Goal: Information Seeking & Learning: Learn about a topic

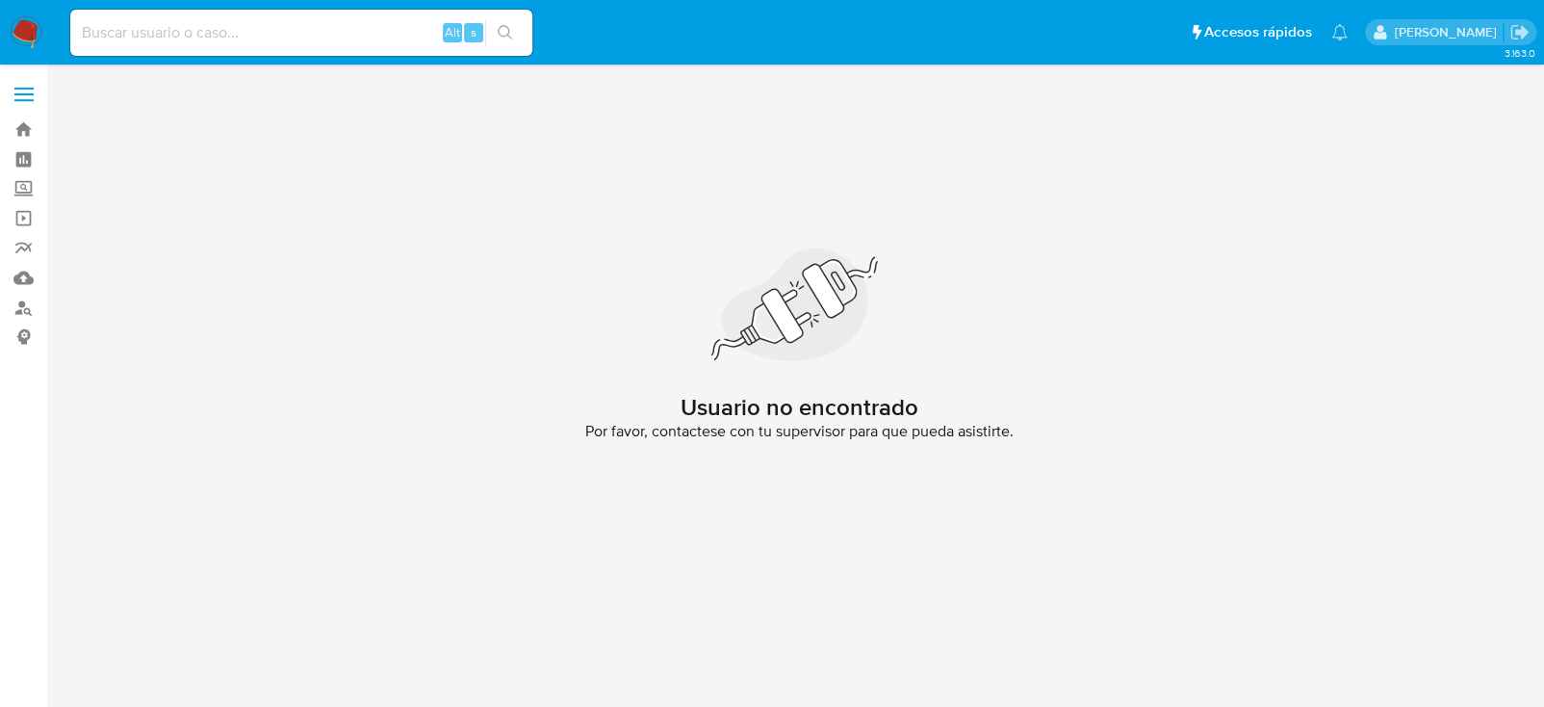
click at [288, 42] on input at bounding box center [301, 32] width 462 height 25
paste input "340744891"
type input "340744891"
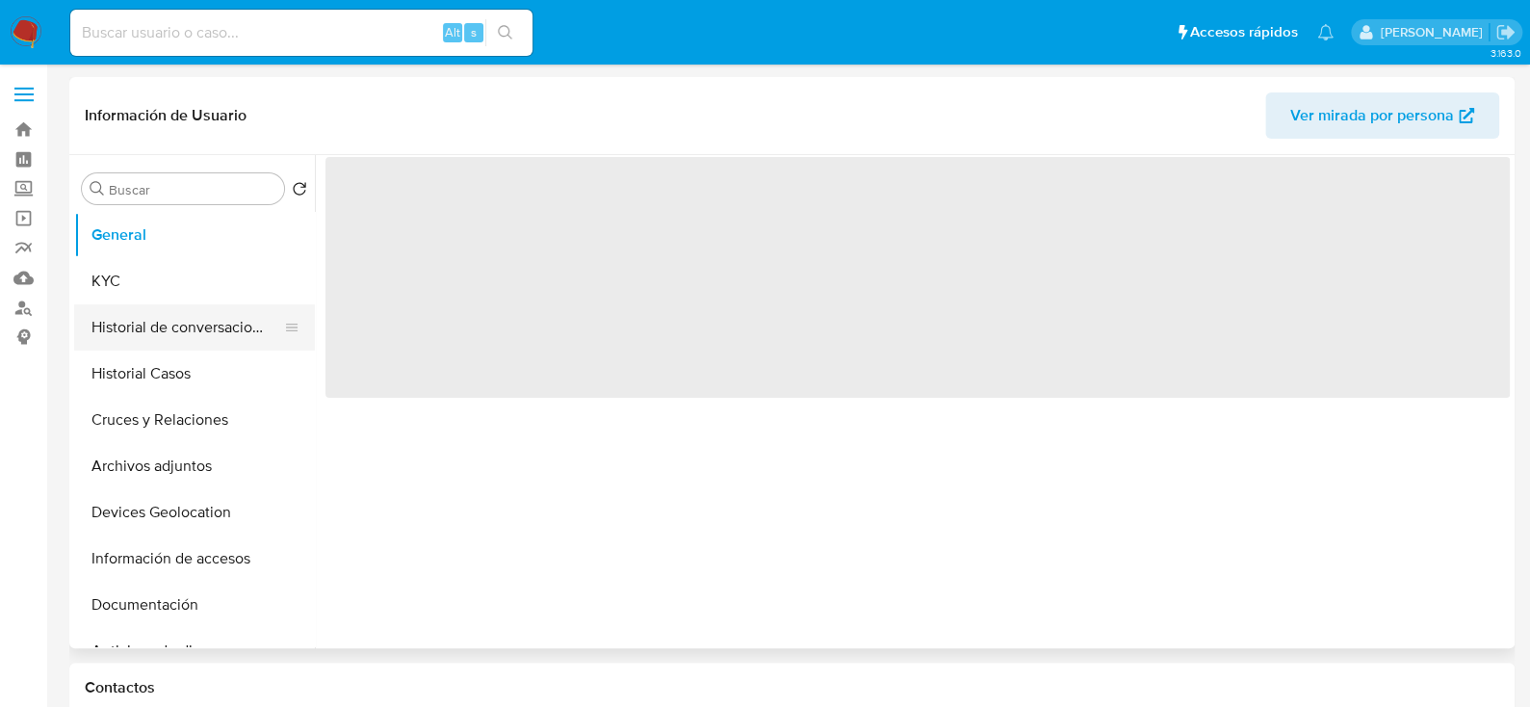
click at [214, 330] on button "Historial de conversaciones" at bounding box center [186, 327] width 225 height 46
select select "10"
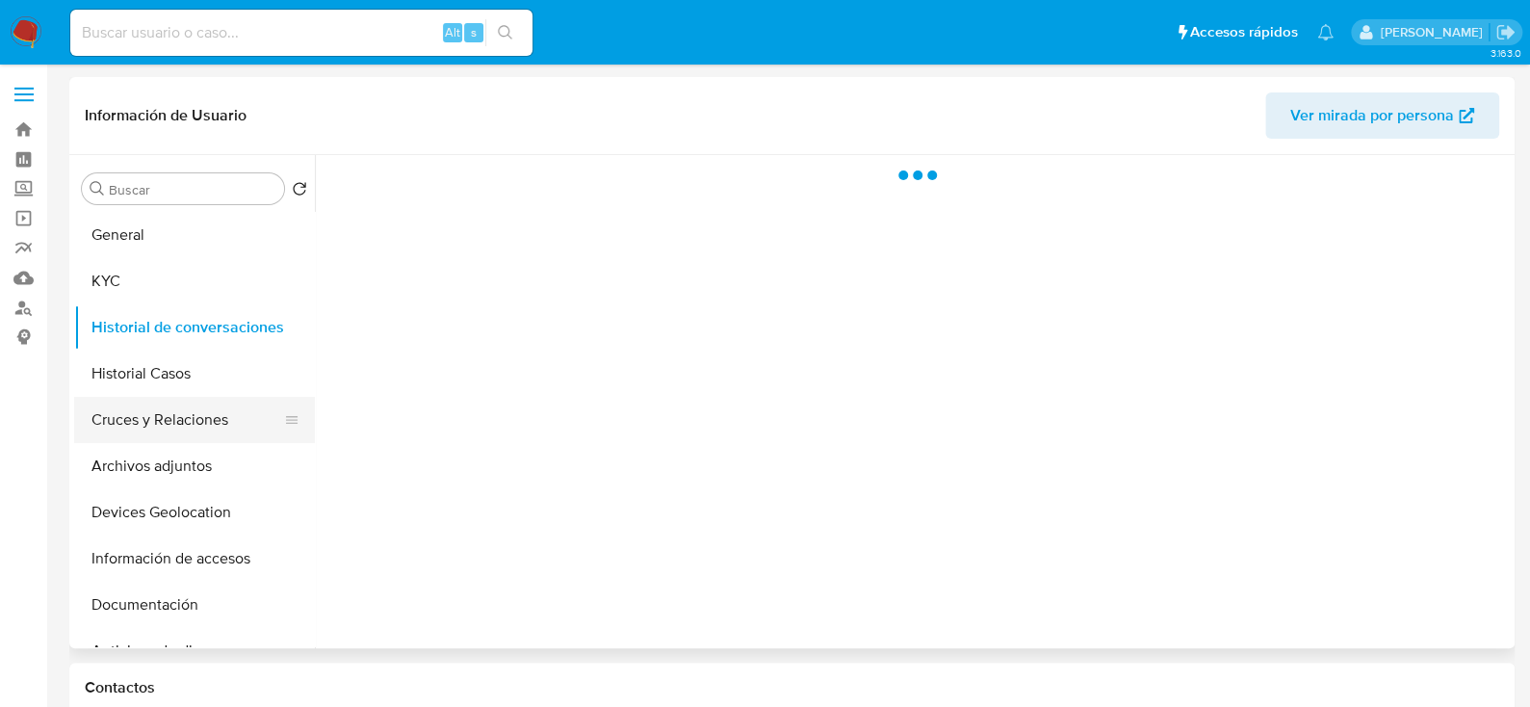
click at [199, 427] on button "Cruces y Relaciones" at bounding box center [186, 420] width 225 height 46
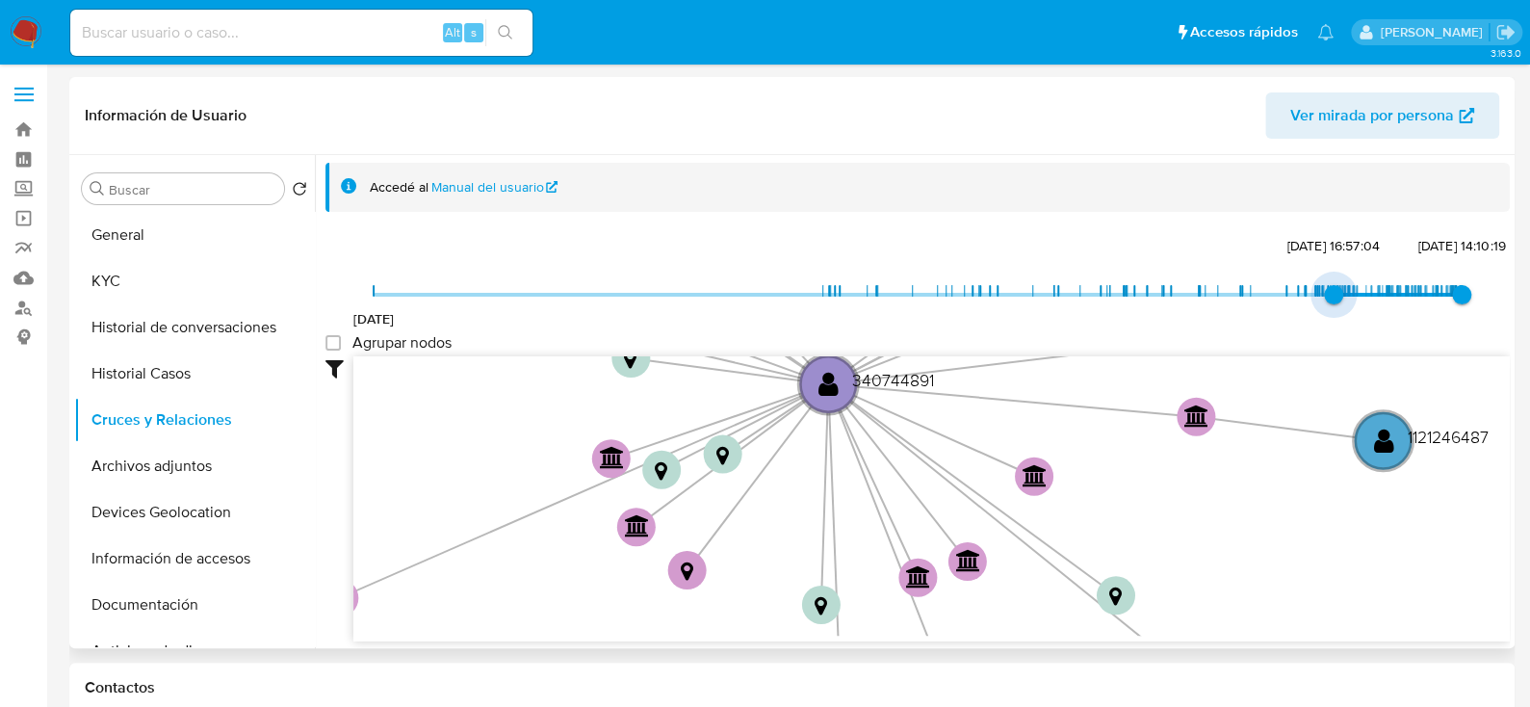
drag, startPoint x: 367, startPoint y: 301, endPoint x: 1326, endPoint y: 289, distance: 959.0
click at [1326, 289] on span "6/12/2024, 16:57:04" at bounding box center [1333, 294] width 19 height 19
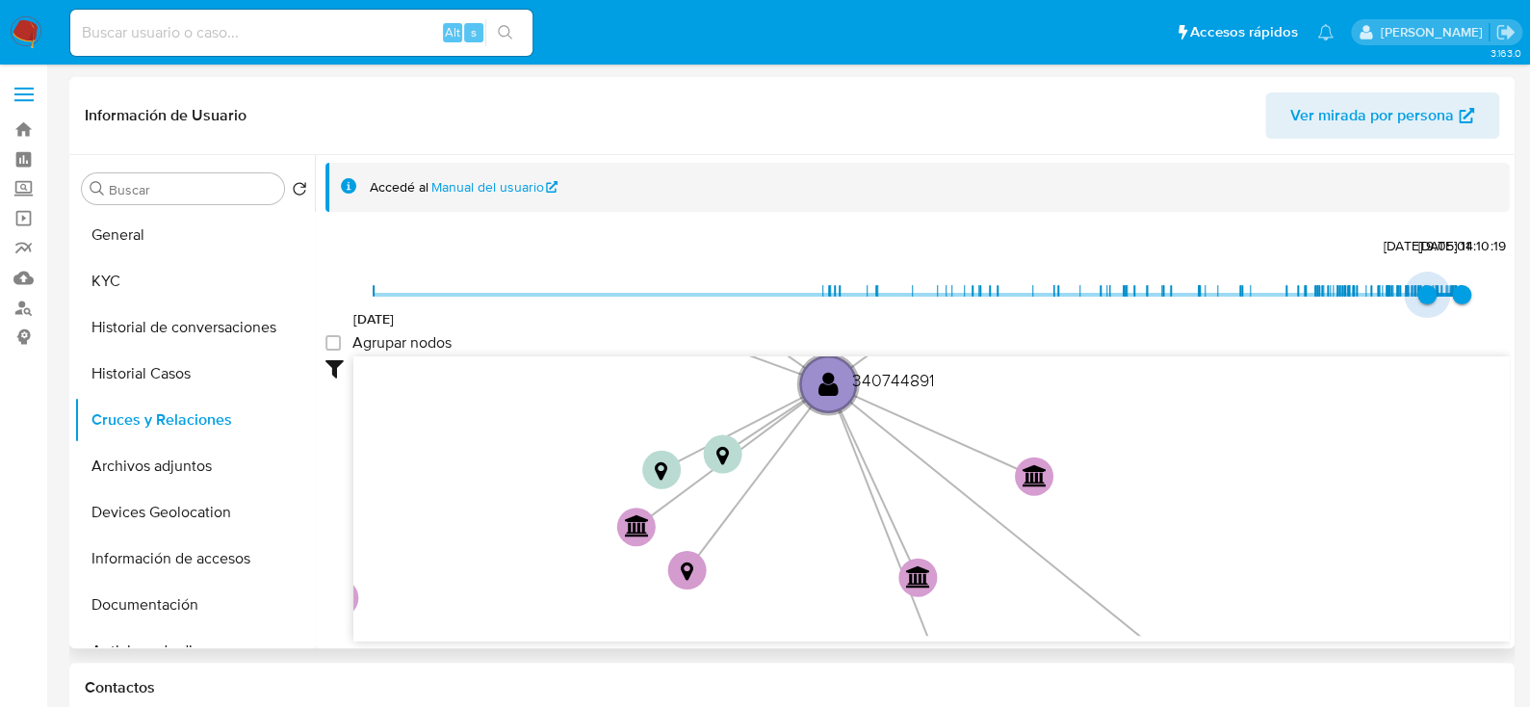
type input "1754353504000"
drag, startPoint x: 1326, startPoint y: 287, endPoint x: 1425, endPoint y: 298, distance: 99.7
click at [1425, 298] on span "4/8/2025, 18:25:04" at bounding box center [1432, 294] width 19 height 19
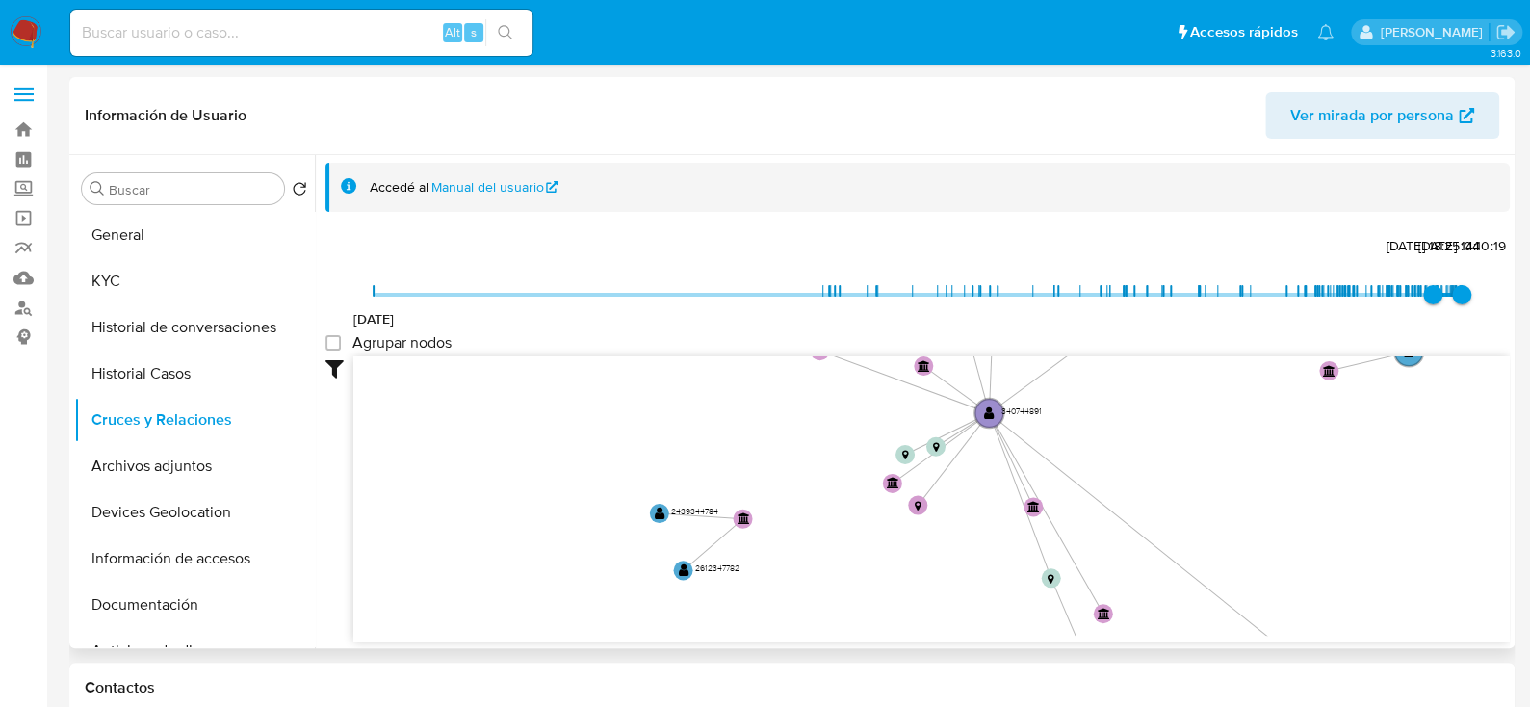
drag, startPoint x: 1086, startPoint y: 464, endPoint x: 1126, endPoint y: 573, distance: 116.1
click at [1113, 604] on circle at bounding box center [1103, 613] width 19 height 19
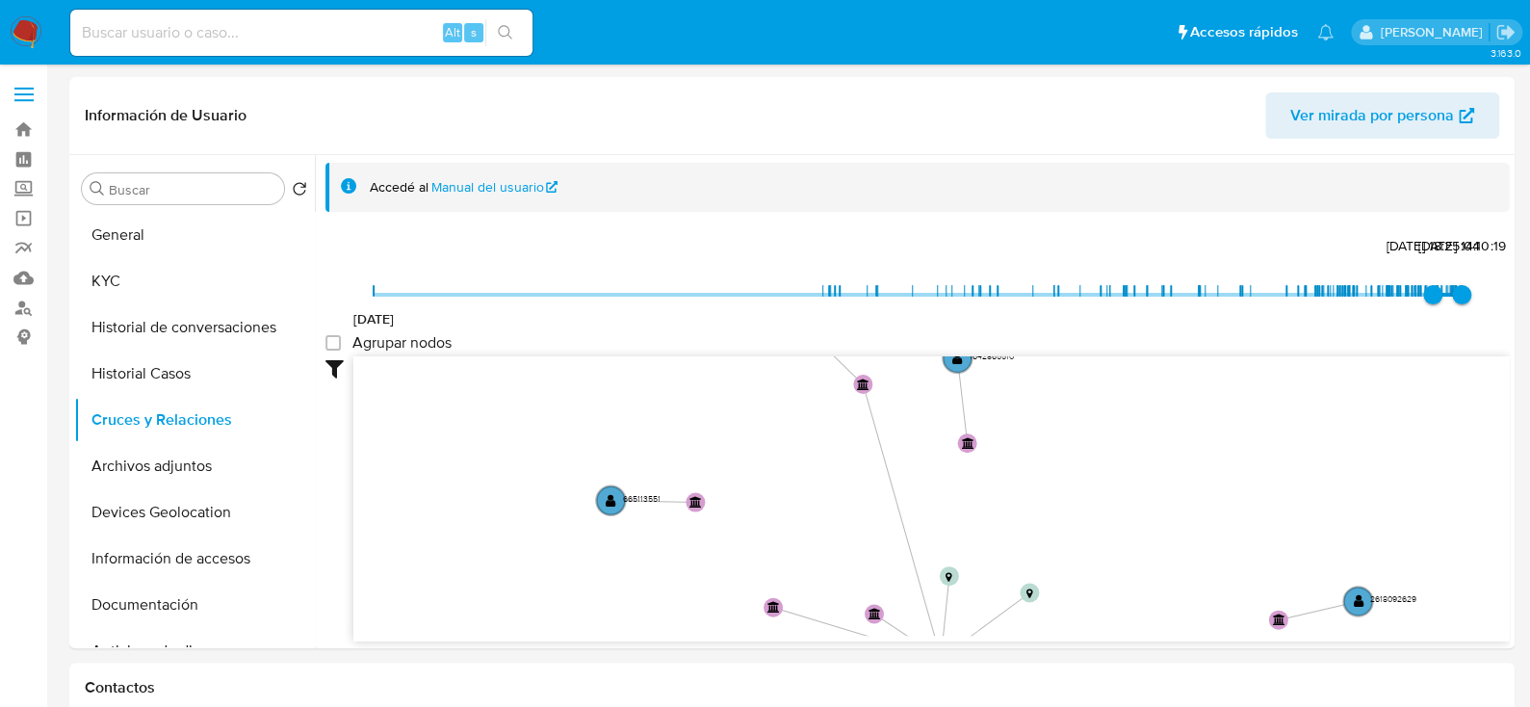
drag, startPoint x: 1148, startPoint y: 482, endPoint x: 1100, endPoint y: 657, distance: 180.8
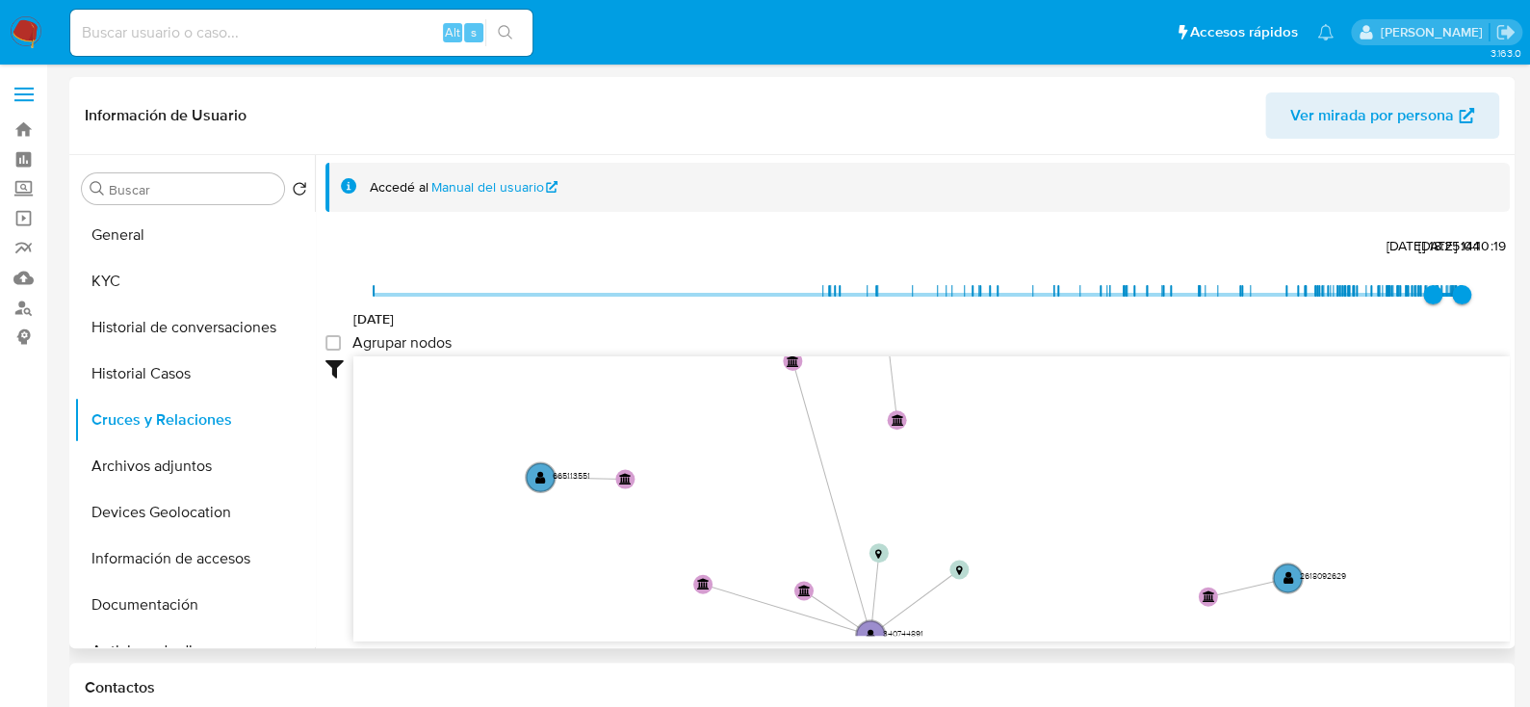
drag, startPoint x: 1082, startPoint y: 540, endPoint x: 1034, endPoint y: 420, distance: 129.6
click at [1034, 420] on icon "device-61a3a81908813b001883bced  user-340744891  340744891 device-65e39cb576c…" at bounding box center [931, 495] width 1156 height 279
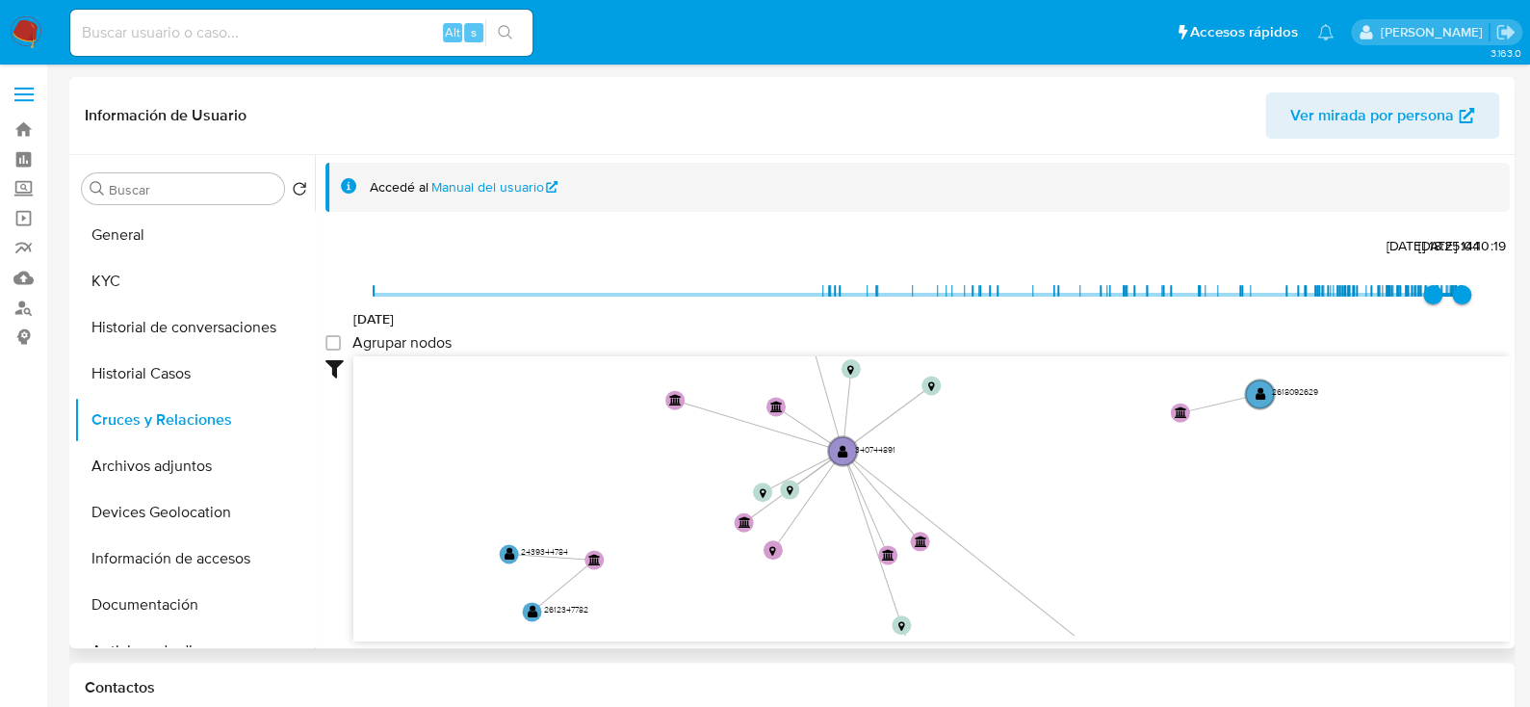
drag, startPoint x: 1042, startPoint y: 513, endPoint x: 1014, endPoint y: 332, distance: 183.1
click at [1014, 332] on div "30/7/2018 4/8/2025, 18:25:04 13/10/2025, 14:10:19 Agrupar nodos Filtros Confian…" at bounding box center [917, 471] width 1184 height 479
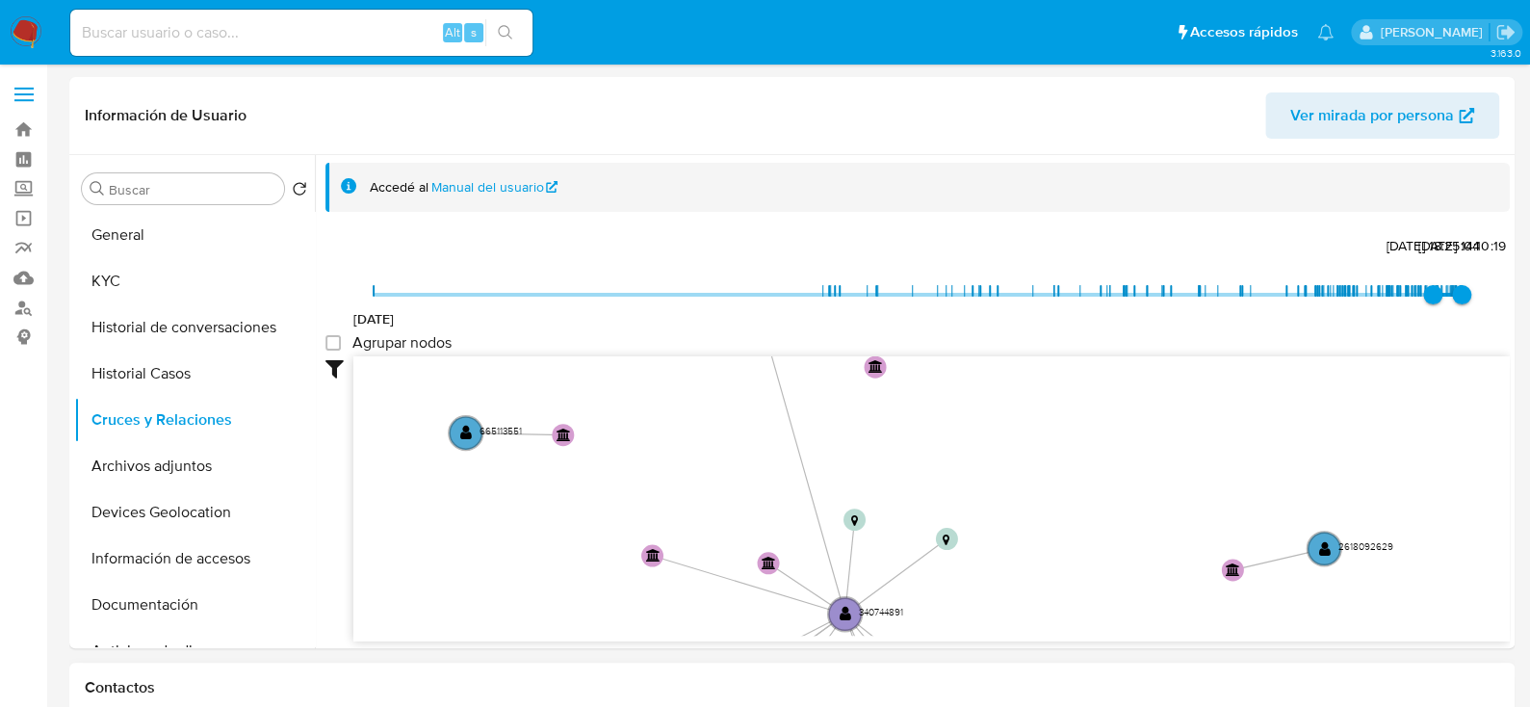
drag, startPoint x: 965, startPoint y: 410, endPoint x: 983, endPoint y: 663, distance: 253.9
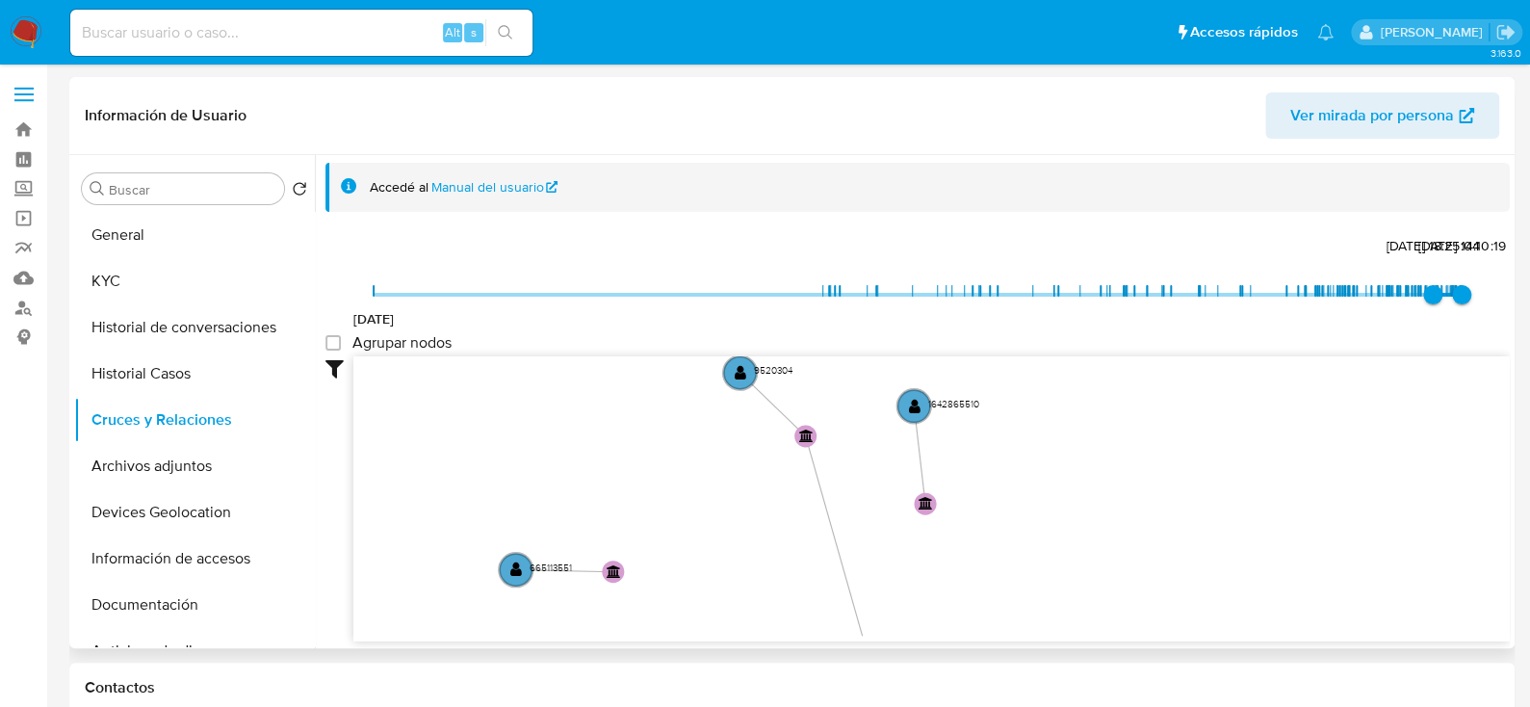
drag, startPoint x: 921, startPoint y: 443, endPoint x: 1013, endPoint y: 508, distance: 112.5
click at [1013, 508] on icon "device-61a3a81908813b001883bced  user-340744891  340744891 device-65e39cb576c…" at bounding box center [931, 495] width 1156 height 279
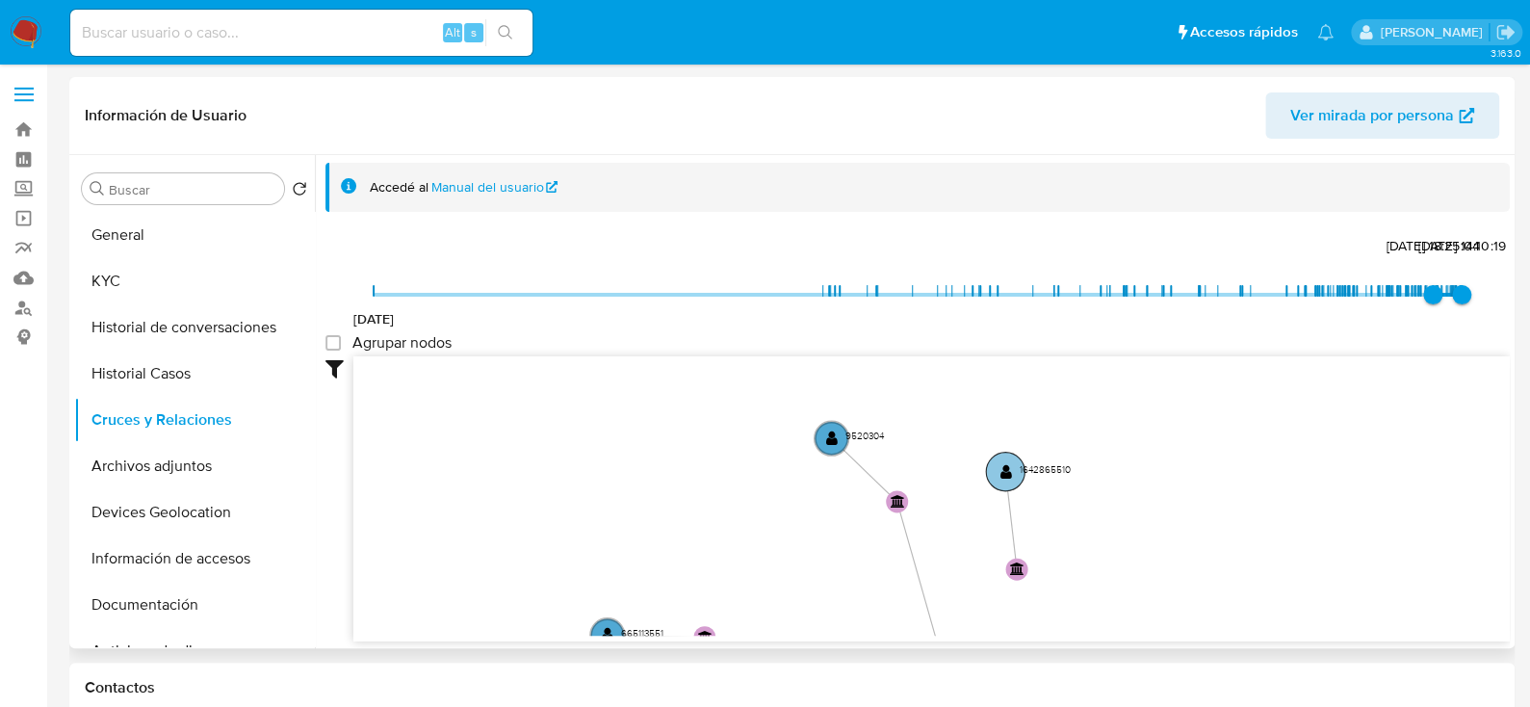
click at [1007, 467] on text "" at bounding box center [1005, 470] width 12 height 15
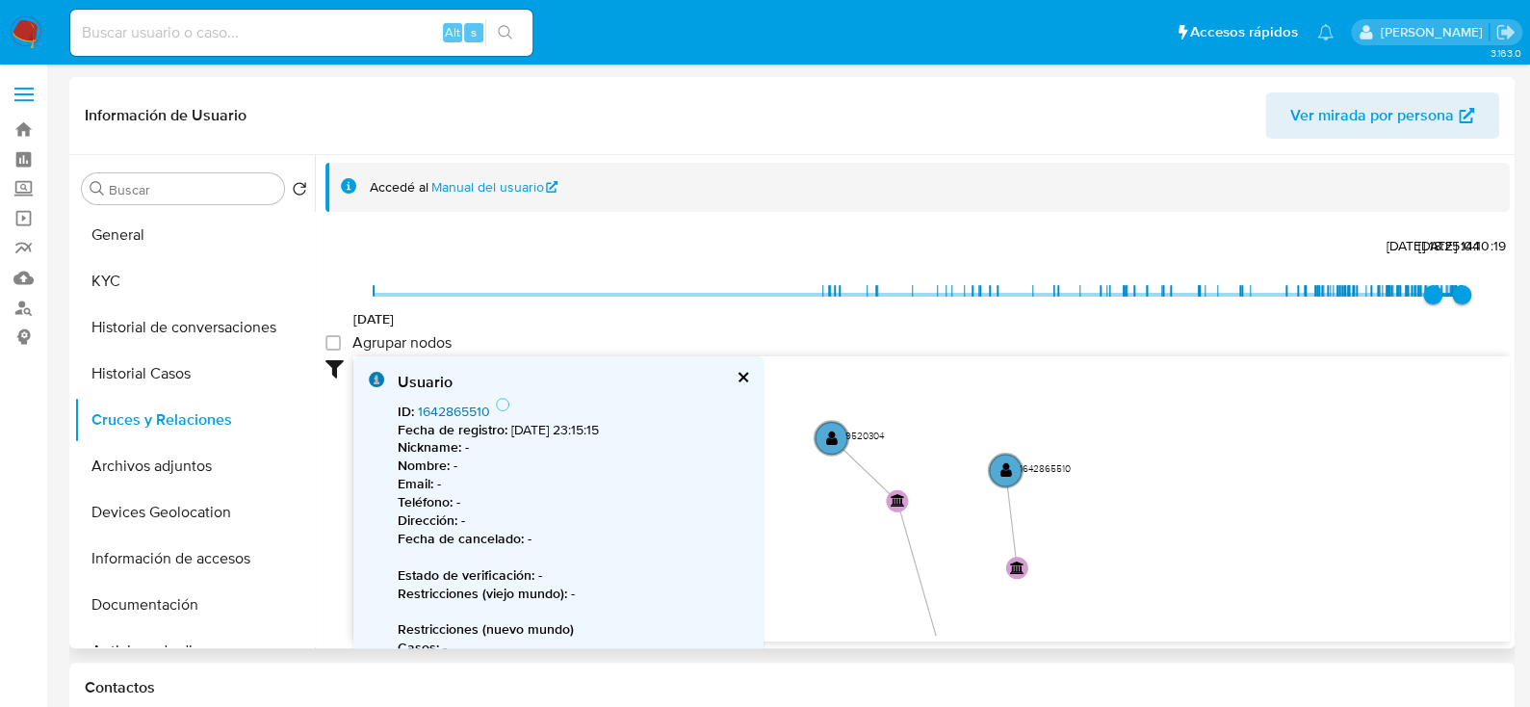
click at [453, 405] on link "1642865510" at bounding box center [454, 410] width 72 height 19
click at [833, 445] on text "" at bounding box center [832, 437] width 12 height 15
click at [456, 413] on link "9520304" at bounding box center [446, 410] width 56 height 19
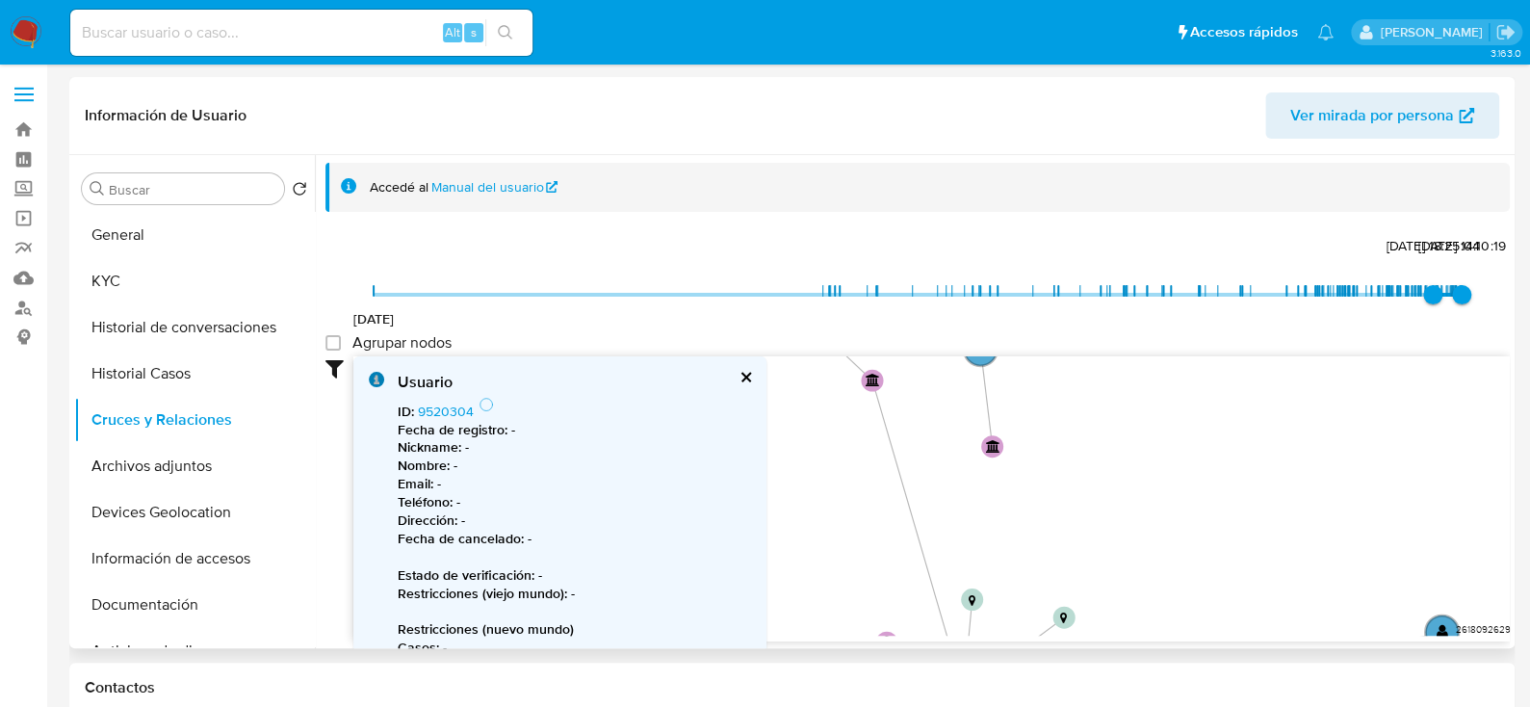
drag, startPoint x: 1070, startPoint y: 582, endPoint x: 1034, endPoint y: 422, distance: 163.7
click at [1033, 423] on icon "device-61a3a81908813b001883bced  user-340744891  340744891 device-65e39cb576c…" at bounding box center [931, 495] width 1156 height 279
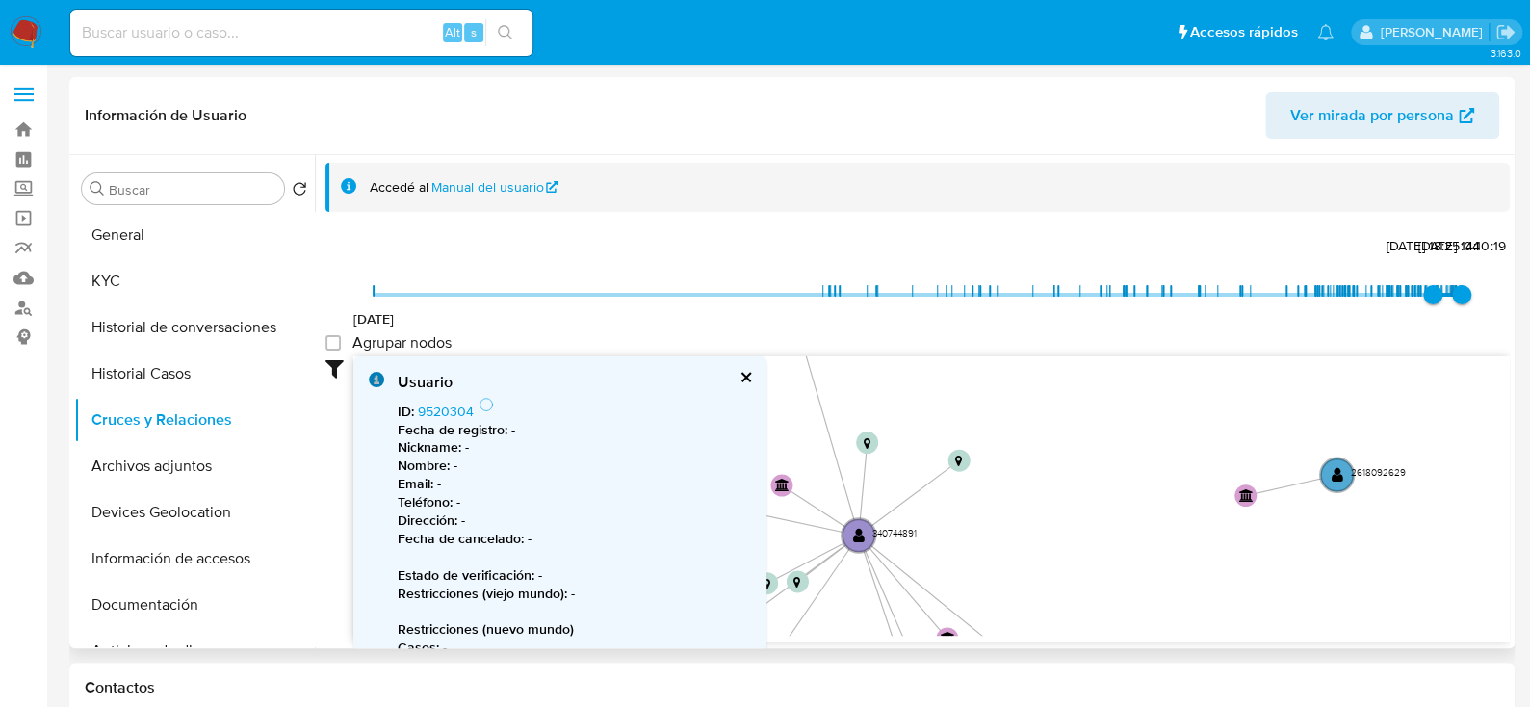
drag, startPoint x: 1115, startPoint y: 525, endPoint x: 1022, endPoint y: 407, distance: 150.1
click at [1022, 407] on icon "device-61a3a81908813b001883bced  user-340744891  340744891 device-65e39cb576c…" at bounding box center [931, 495] width 1156 height 279
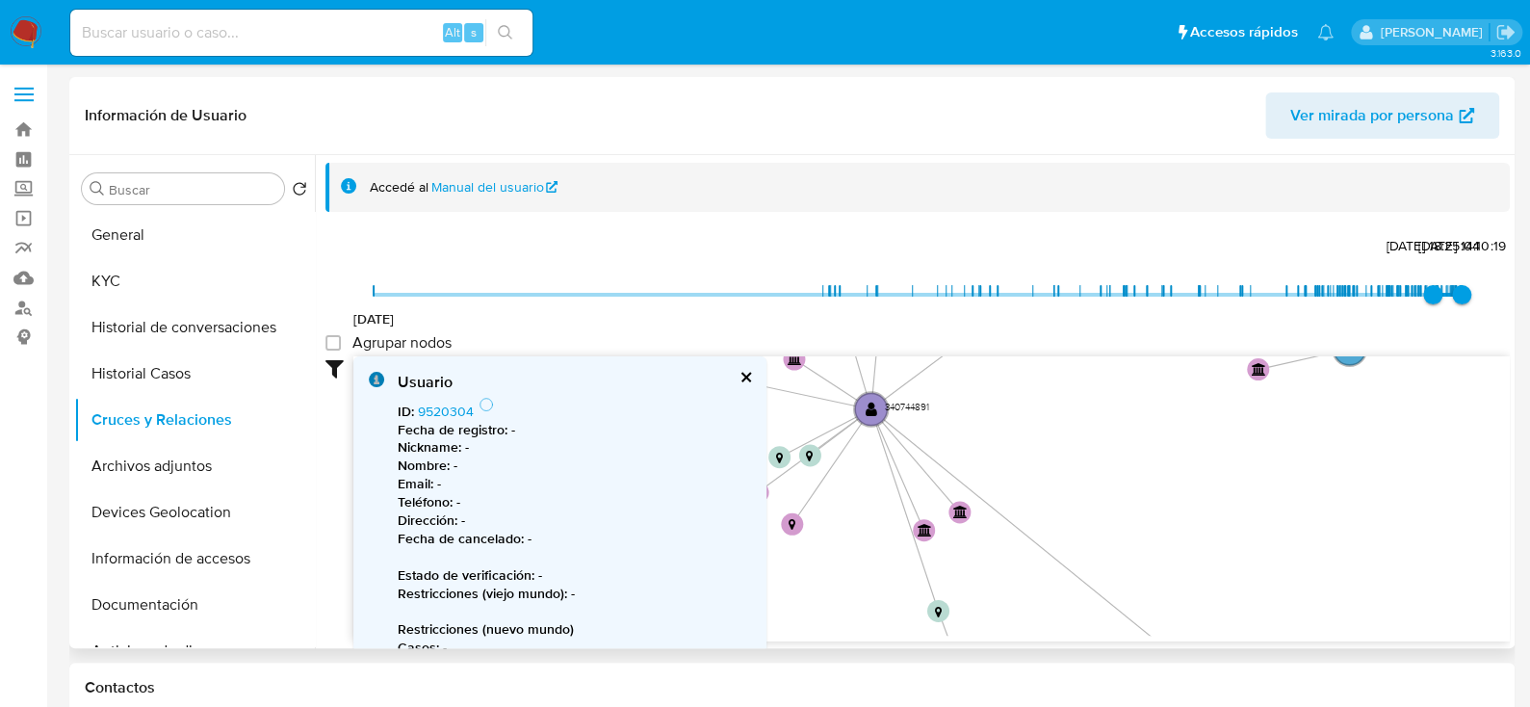
drag, startPoint x: 1072, startPoint y: 559, endPoint x: 1081, endPoint y: 457, distance: 102.5
click at [1081, 457] on icon "device-61a3a81908813b001883bced  user-340744891  340744891 device-65e39cb576c…" at bounding box center [931, 495] width 1156 height 279
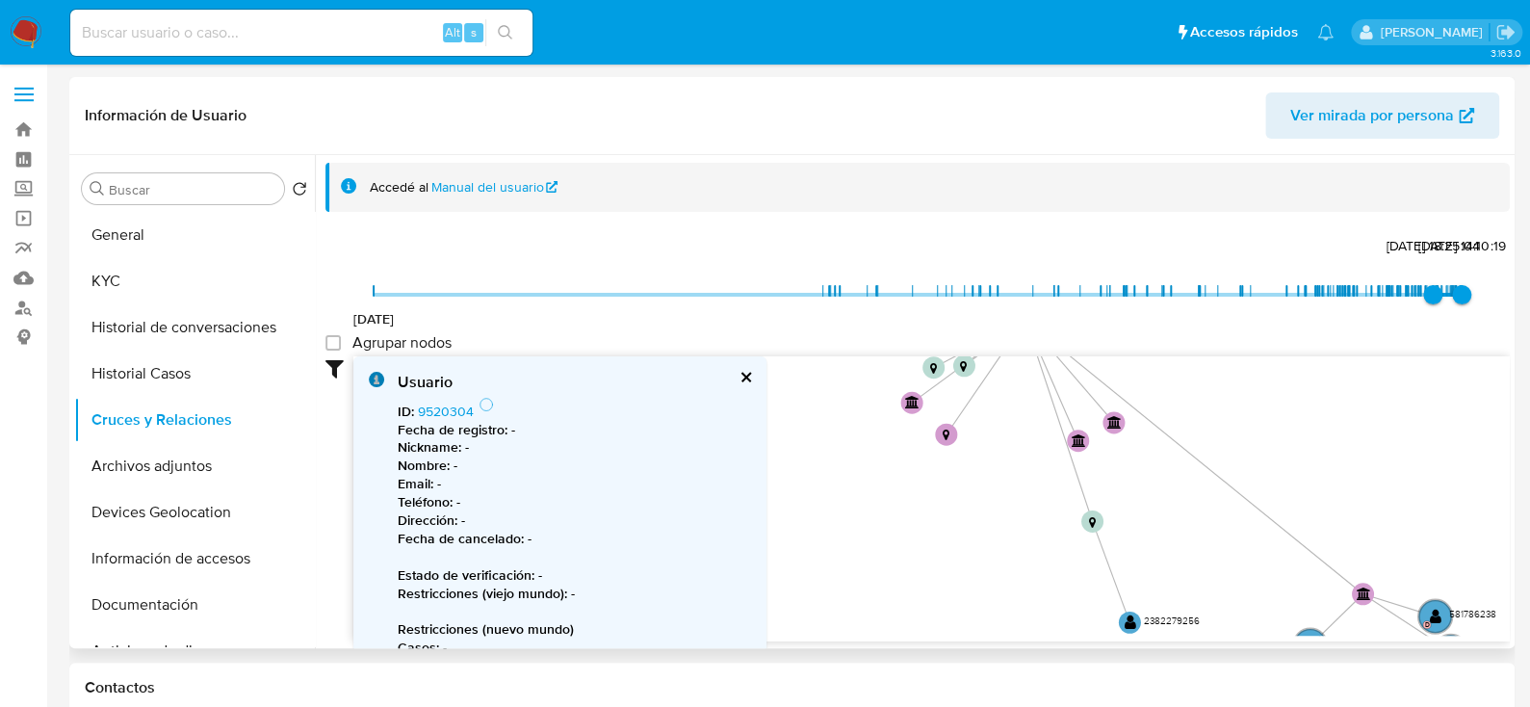
drag, startPoint x: 1044, startPoint y: 528, endPoint x: 1148, endPoint y: 532, distance: 104.1
click at [1167, 404] on icon "device-61a3a81908813b001883bced  user-340744891  340744891 device-65e39cb576c…" at bounding box center [931, 495] width 1156 height 279
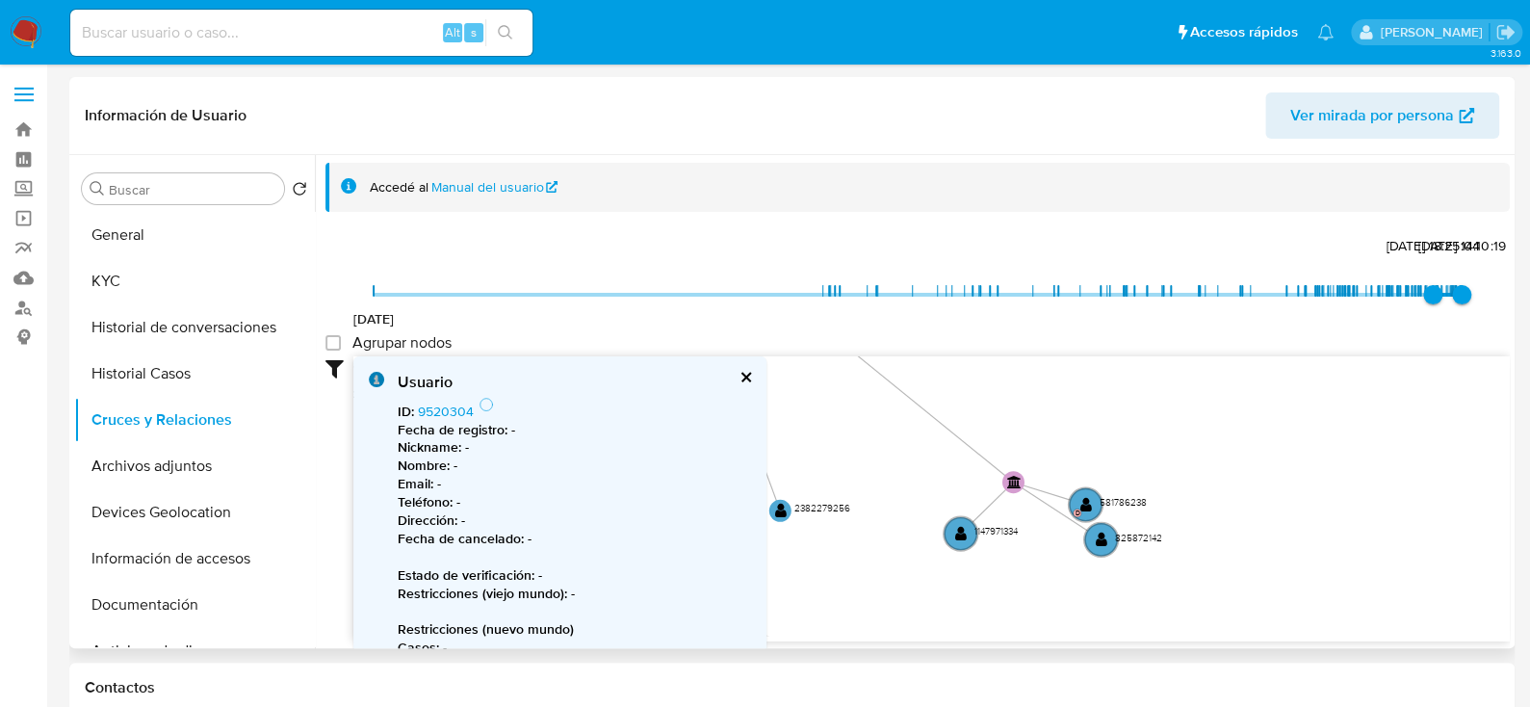
drag, startPoint x: 1141, startPoint y: 548, endPoint x: 861, endPoint y: 452, distance: 296.3
click at [861, 452] on icon "device-61a3a81908813b001883bced  user-340744891  340744891 device-65e39cb576c…" at bounding box center [931, 495] width 1156 height 279
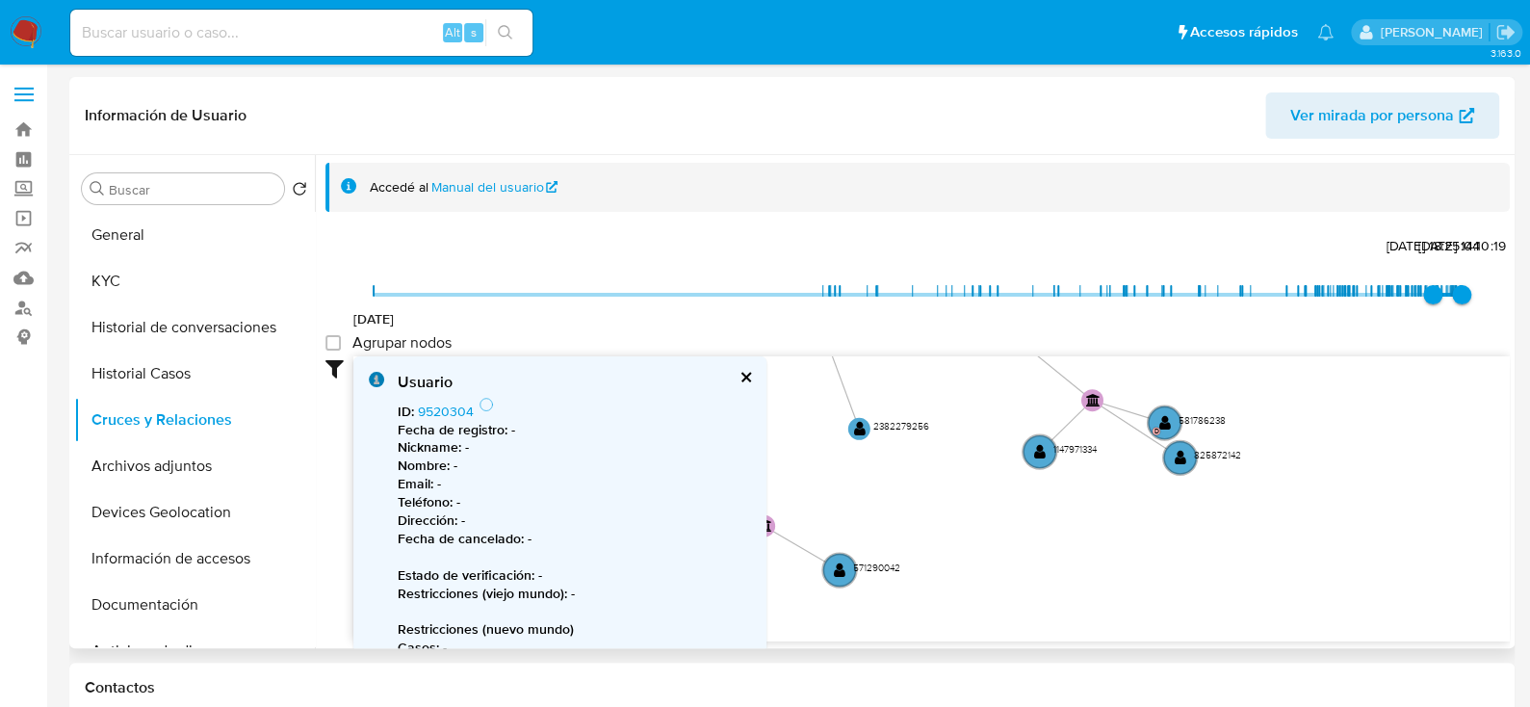
drag, startPoint x: 1127, startPoint y: 544, endPoint x: 1183, endPoint y: 505, distance: 67.8
click at [1183, 505] on icon "device-61a3a81908813b001883bced  user-340744891  340744891 device-65e39cb576c…" at bounding box center [931, 495] width 1156 height 279
click at [864, 427] on text "" at bounding box center [859, 428] width 12 height 15
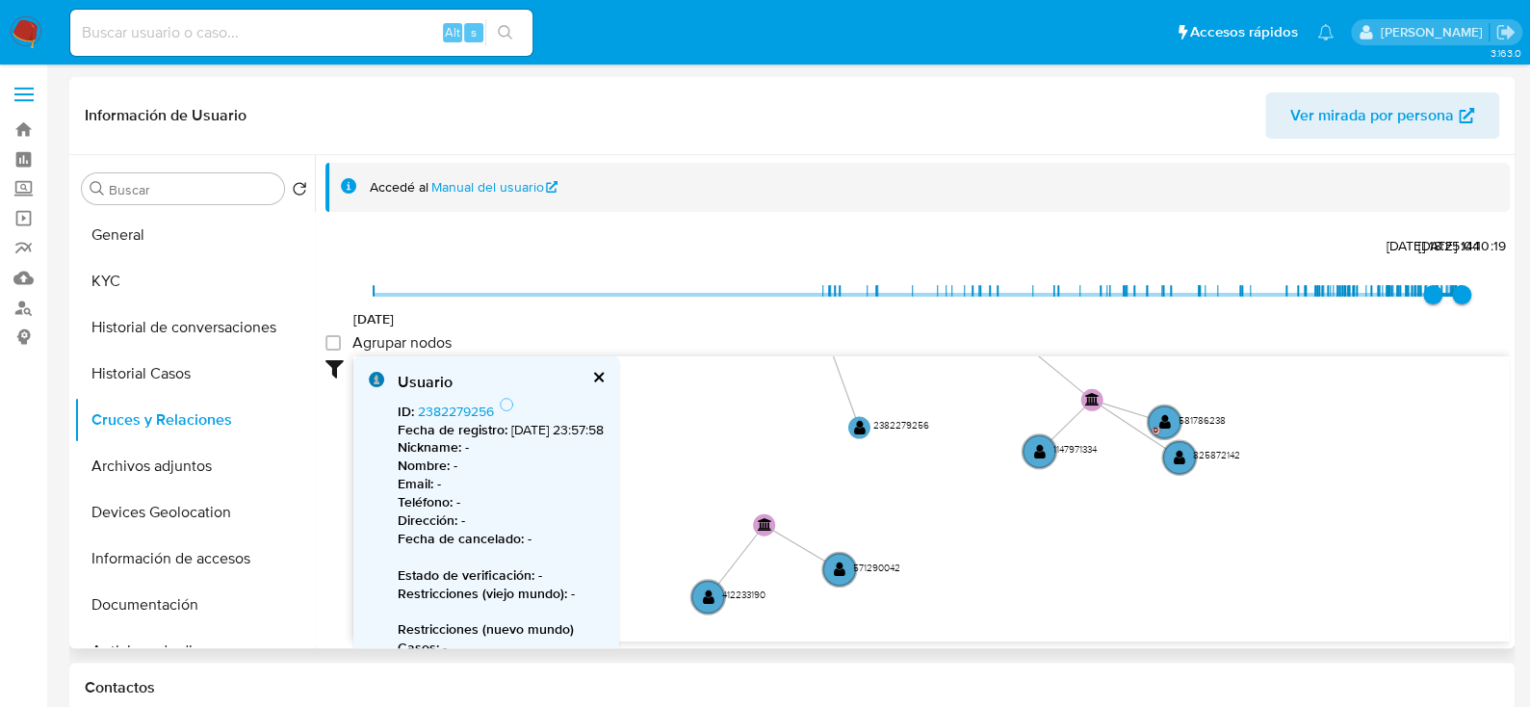
click at [841, 428] on icon "device-61a3a81908813b001883bced  user-340744891  340744891 device-65e39cb576c…" at bounding box center [931, 495] width 1156 height 279
click at [862, 426] on text "" at bounding box center [859, 427] width 12 height 15
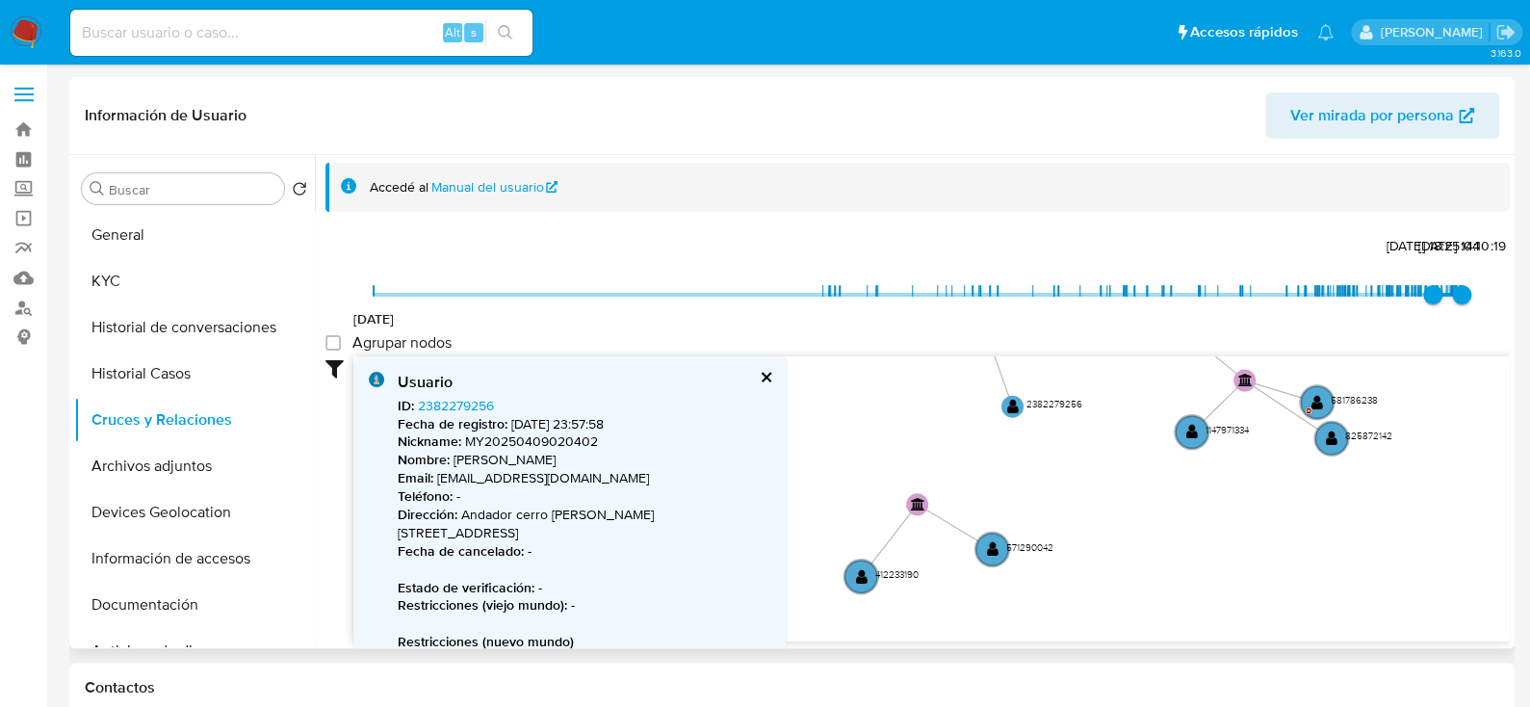
drag, startPoint x: 878, startPoint y: 507, endPoint x: 1033, endPoint y: 489, distance: 156.1
click at [1033, 489] on icon "device-61a3a81908813b001883bced  user-340744891  340744891 device-65e39cb576c…" at bounding box center [931, 495] width 1156 height 279
click at [1023, 480] on icon "device-61a3a81908813b001883bced  user-340744891  340744891 device-65e39cb576c…" at bounding box center [931, 495] width 1156 height 279
click at [844, 577] on circle at bounding box center [862, 577] width 39 height 39
click at [861, 575] on text "" at bounding box center [863, 575] width 12 height 15
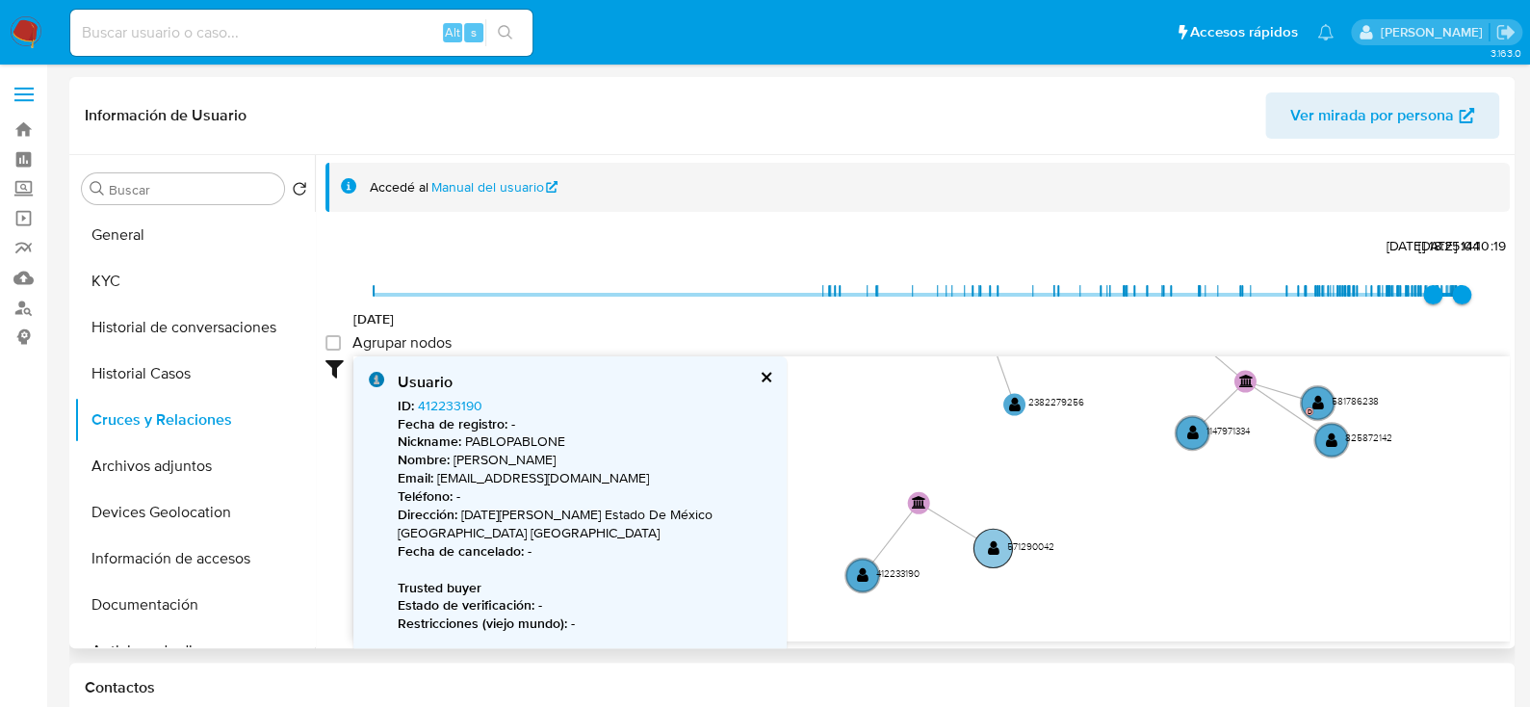
click at [997, 549] on text "" at bounding box center [993, 547] width 12 height 15
click at [995, 550] on text "" at bounding box center [993, 546] width 12 height 15
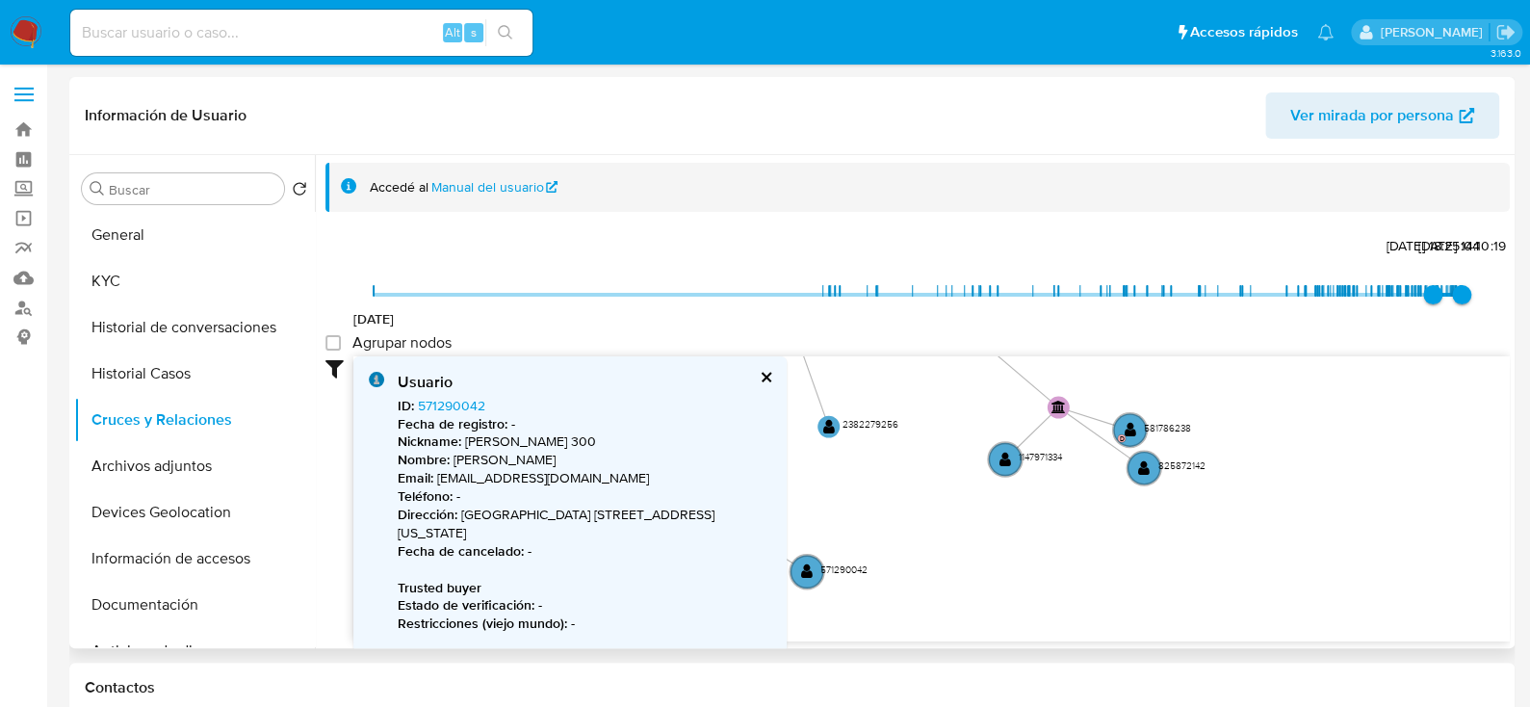
drag, startPoint x: 1148, startPoint y: 534, endPoint x: 899, endPoint y: 594, distance: 255.5
click at [897, 595] on icon "device-61a3a81908813b001883bced  user-340744891  340744891 device-65e39cb576c…" at bounding box center [931, 495] width 1156 height 279
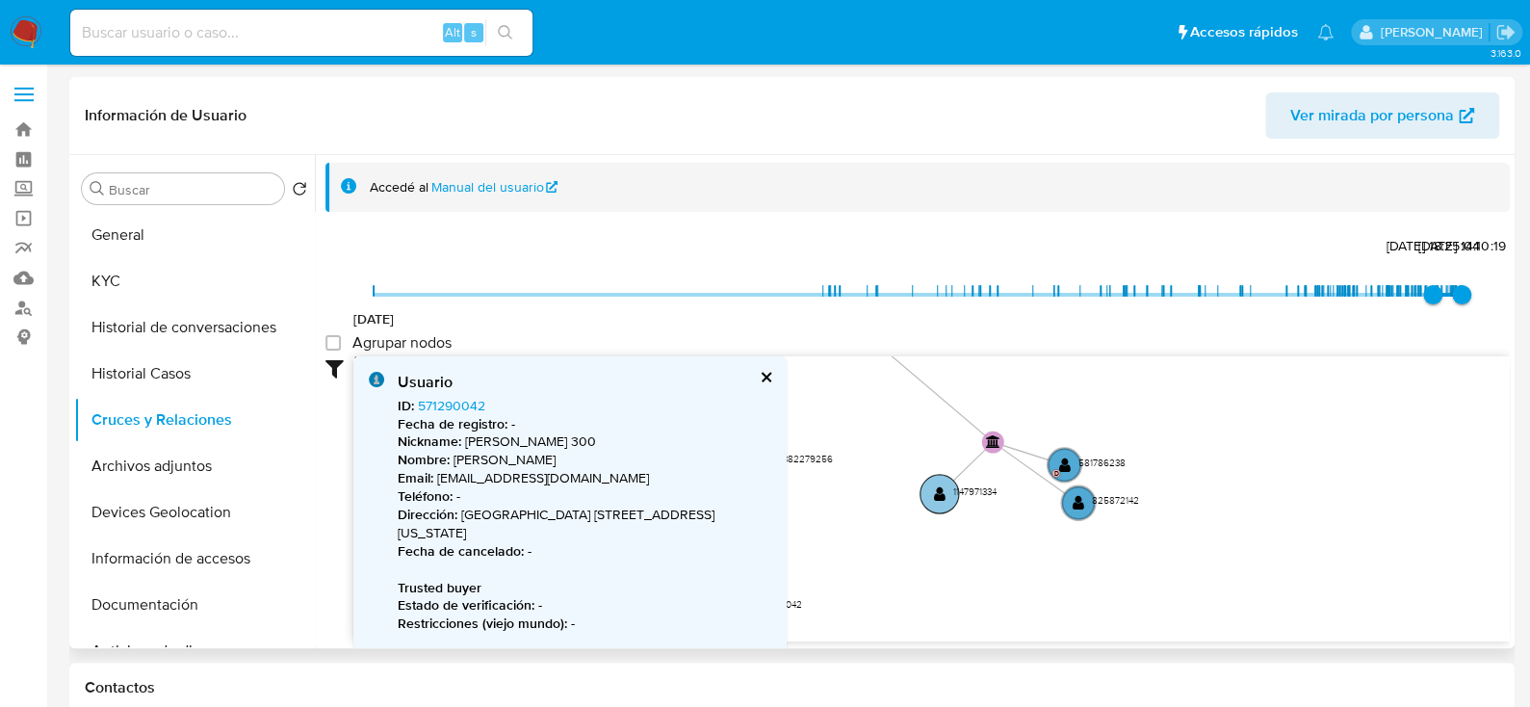
click at [939, 502] on circle at bounding box center [938, 494] width 39 height 39
click at [940, 493] on text "" at bounding box center [939, 493] width 12 height 15
click at [1057, 457] on text "" at bounding box center [1062, 464] width 12 height 15
click at [1059, 457] on text "" at bounding box center [1062, 464] width 12 height 15
click at [1074, 511] on circle at bounding box center [1076, 502] width 39 height 39
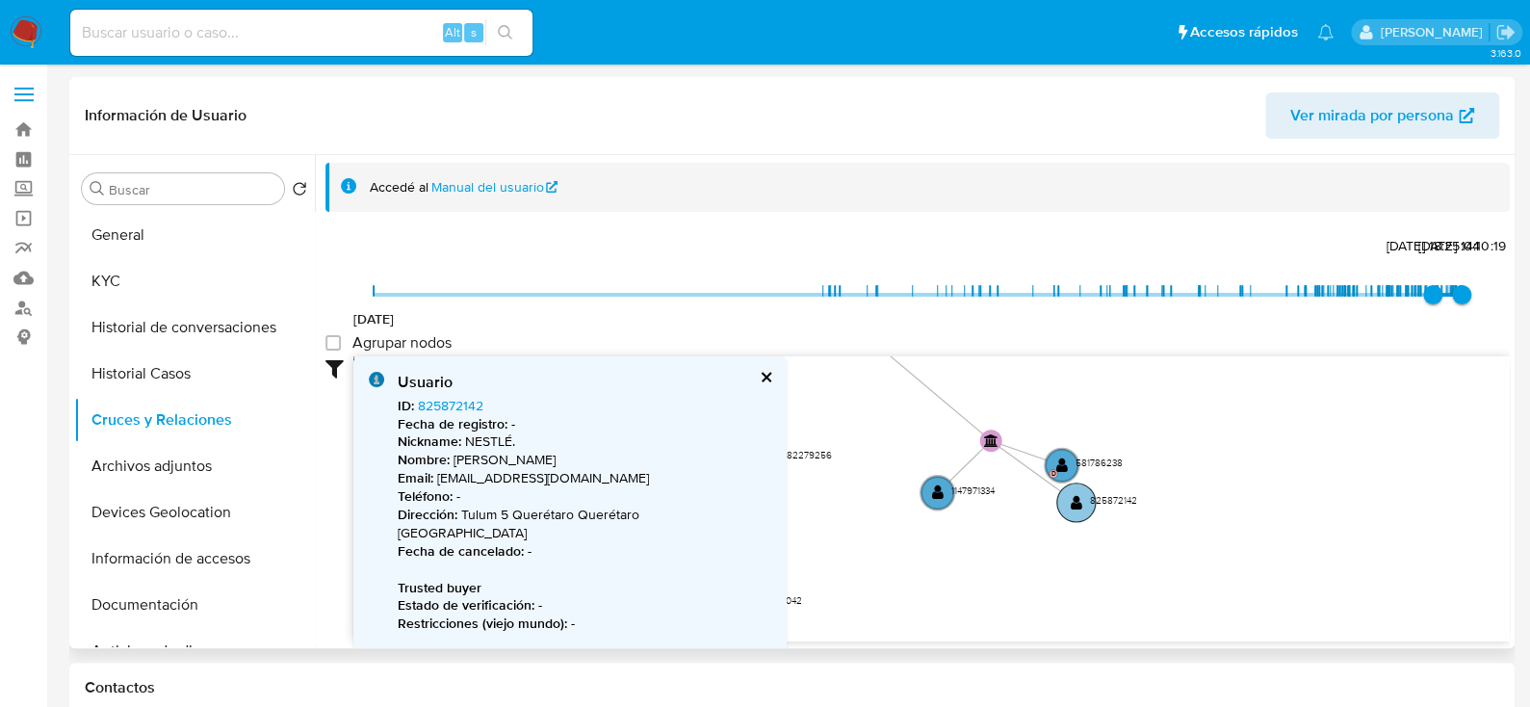
click at [1074, 496] on text "" at bounding box center [1077, 502] width 12 height 15
click at [1075, 510] on circle at bounding box center [1075, 502] width 39 height 39
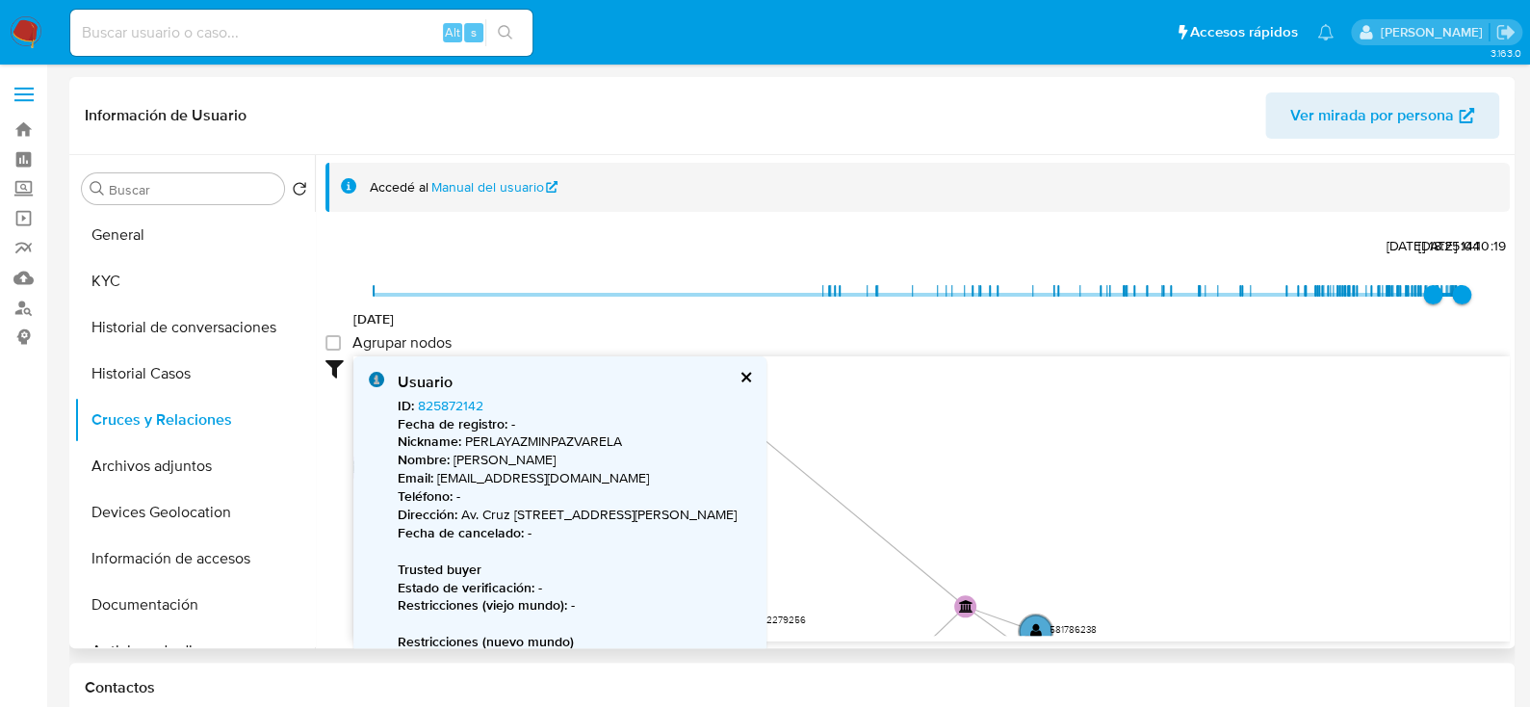
drag, startPoint x: 1217, startPoint y: 513, endPoint x: 1191, endPoint y: 621, distance: 110.9
click at [1191, 621] on icon "device-61a3a81908813b001883bced  user-340744891  340744891 device-65e39cb576c…" at bounding box center [931, 495] width 1156 height 279
drag, startPoint x: 1226, startPoint y: 497, endPoint x: 1124, endPoint y: 679, distance: 208.6
click at [1161, 539] on icon "device-61a3a81908813b001883bced  user-340744891  340744891 device-65e39cb576c…" at bounding box center [931, 495] width 1156 height 279
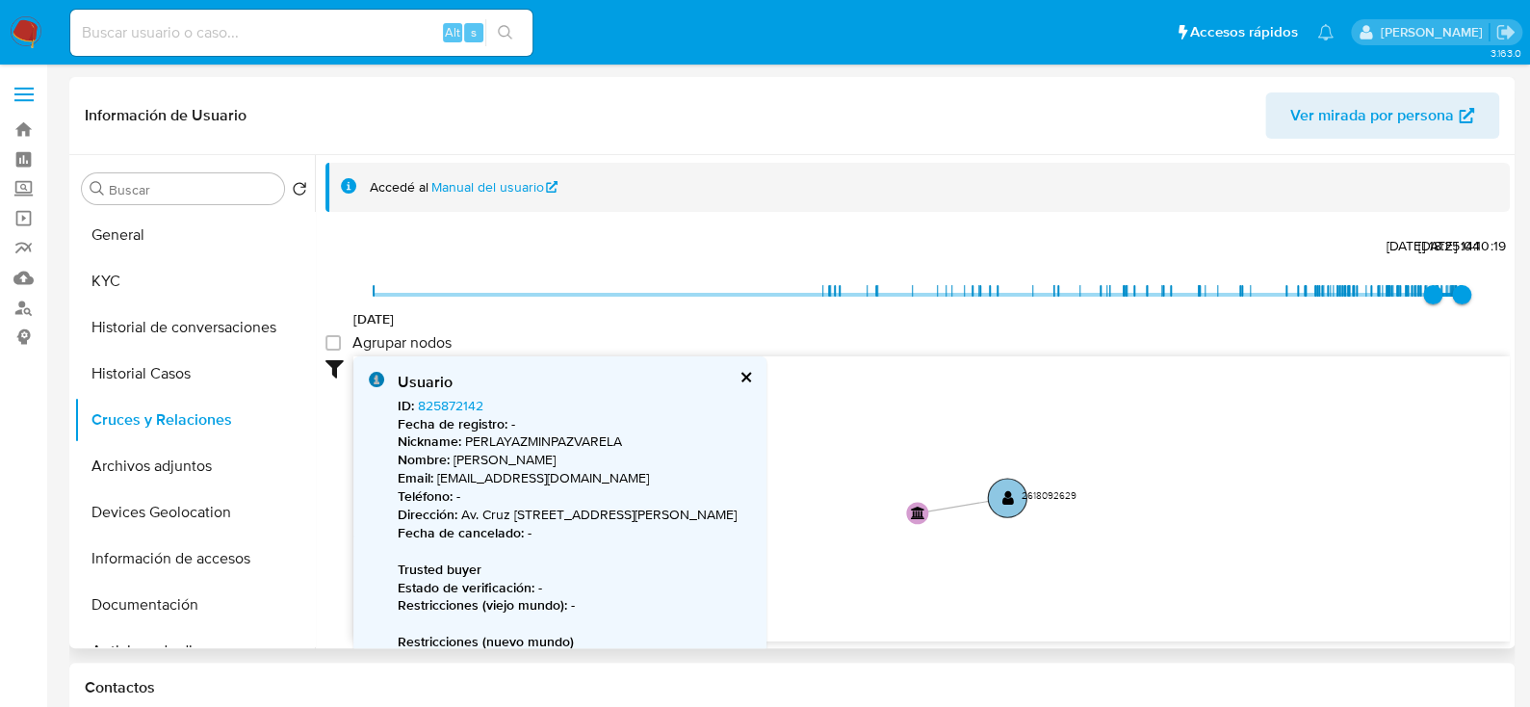
click at [1004, 500] on text "" at bounding box center [1007, 497] width 12 height 15
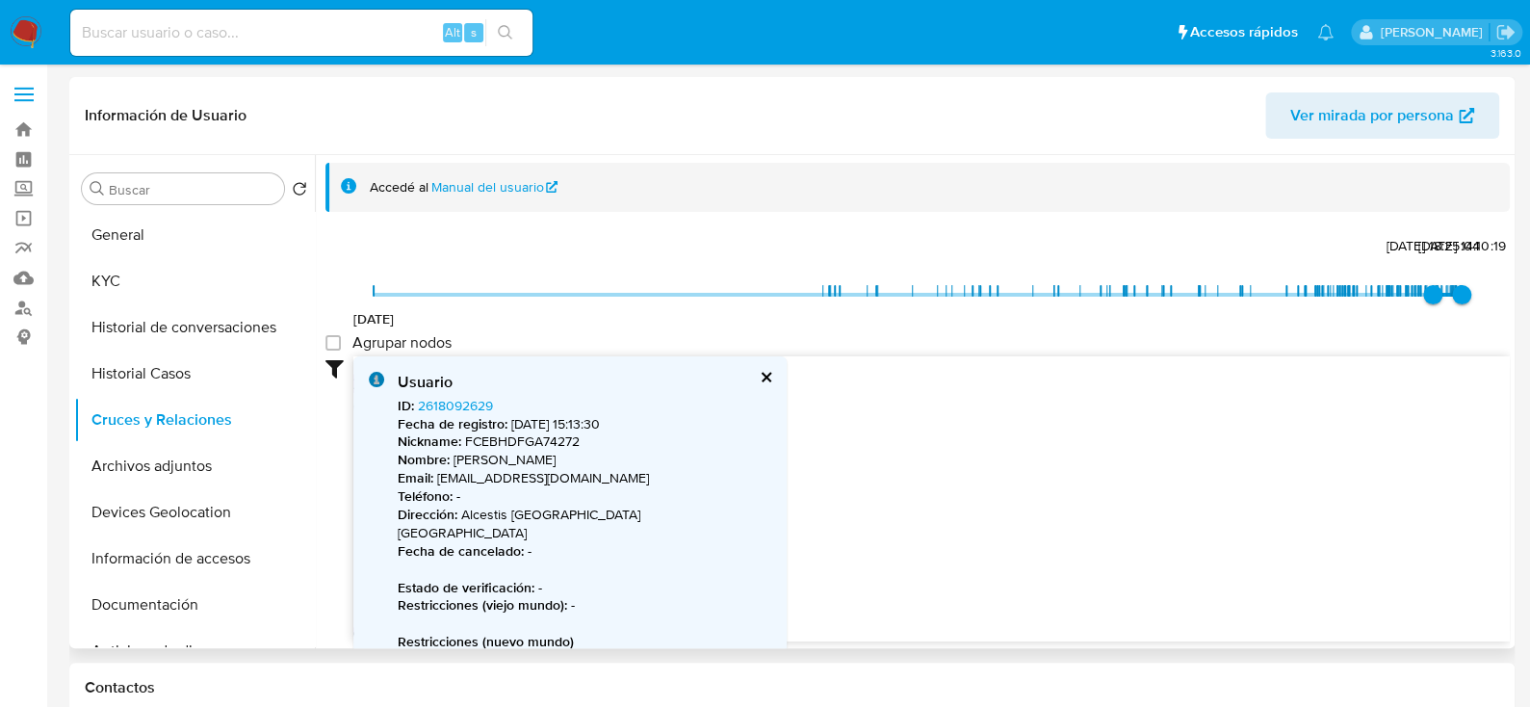
drag, startPoint x: 1117, startPoint y: 452, endPoint x: 1062, endPoint y: 552, distance: 114.2
click at [1028, 611] on icon "device-61a3a81908813b001883bced  user-340744891  340744891 device-65e39cb576c…" at bounding box center [931, 495] width 1156 height 279
click at [1033, 566] on icon "device-61a3a81908813b001883bced  user-340744891  340744891 device-65e39cb576c…" at bounding box center [931, 495] width 1156 height 279
drag, startPoint x: 1043, startPoint y: 528, endPoint x: 1003, endPoint y: 581, distance: 66.0
click at [1003, 581] on icon "device-61a3a81908813b001883bced  user-340744891  340744891 device-65e39cb576c…" at bounding box center [931, 495] width 1156 height 279
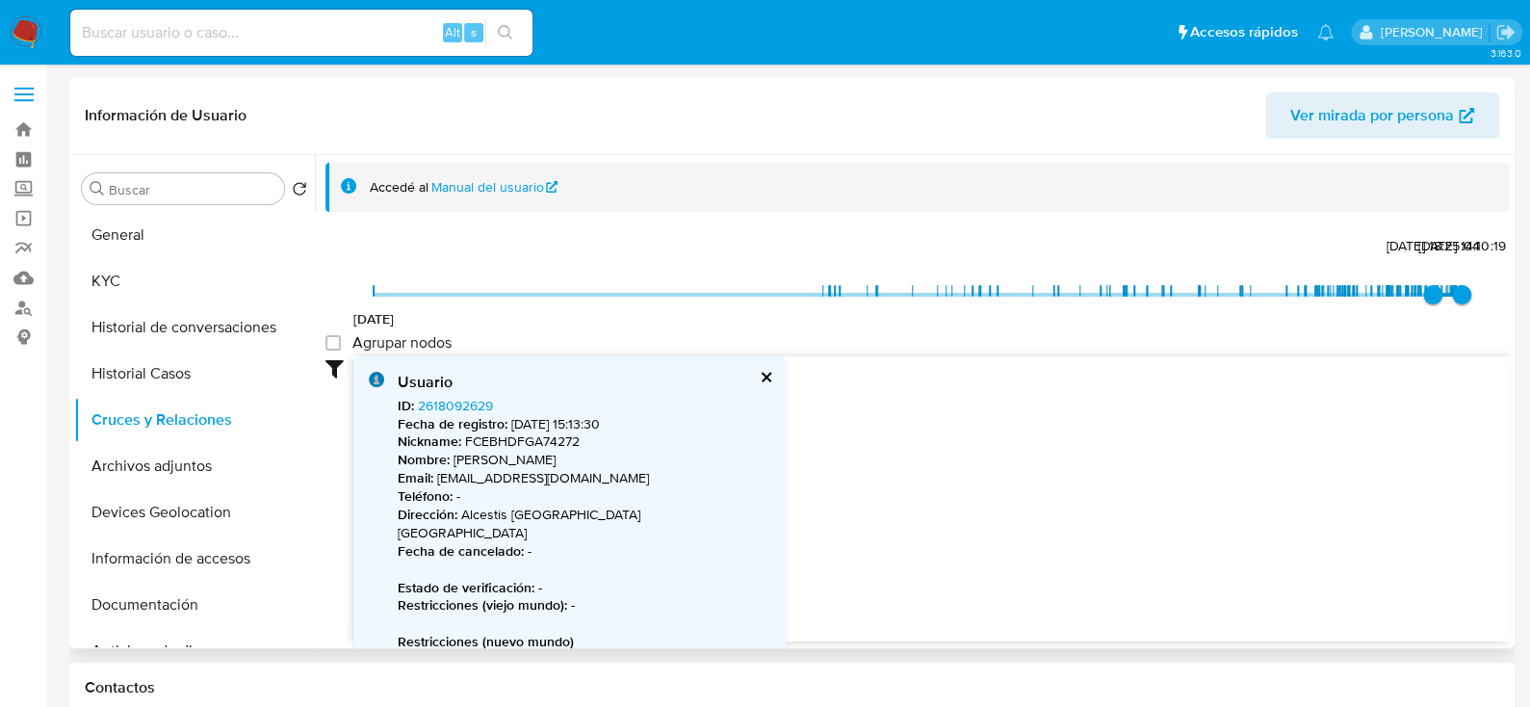
click at [759, 379] on button "cerrar" at bounding box center [765, 377] width 13 height 13
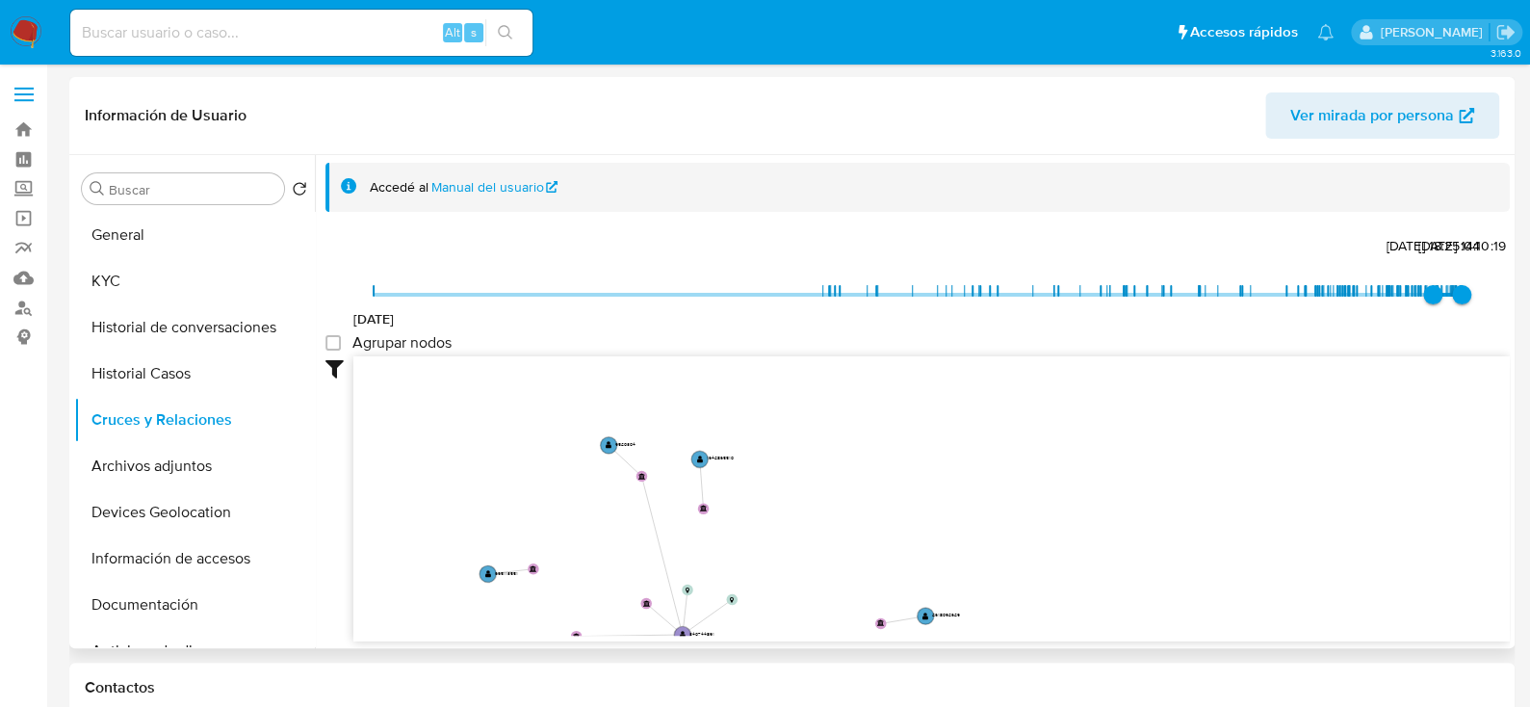
drag, startPoint x: 1006, startPoint y: 455, endPoint x: 1059, endPoint y: 442, distance: 54.6
click at [1113, 339] on div "30/7/2018 4/8/2025, 18:25:04 13/10/2025, 14:10:19 Agrupar nodos Filtros Confian…" at bounding box center [917, 471] width 1184 height 479
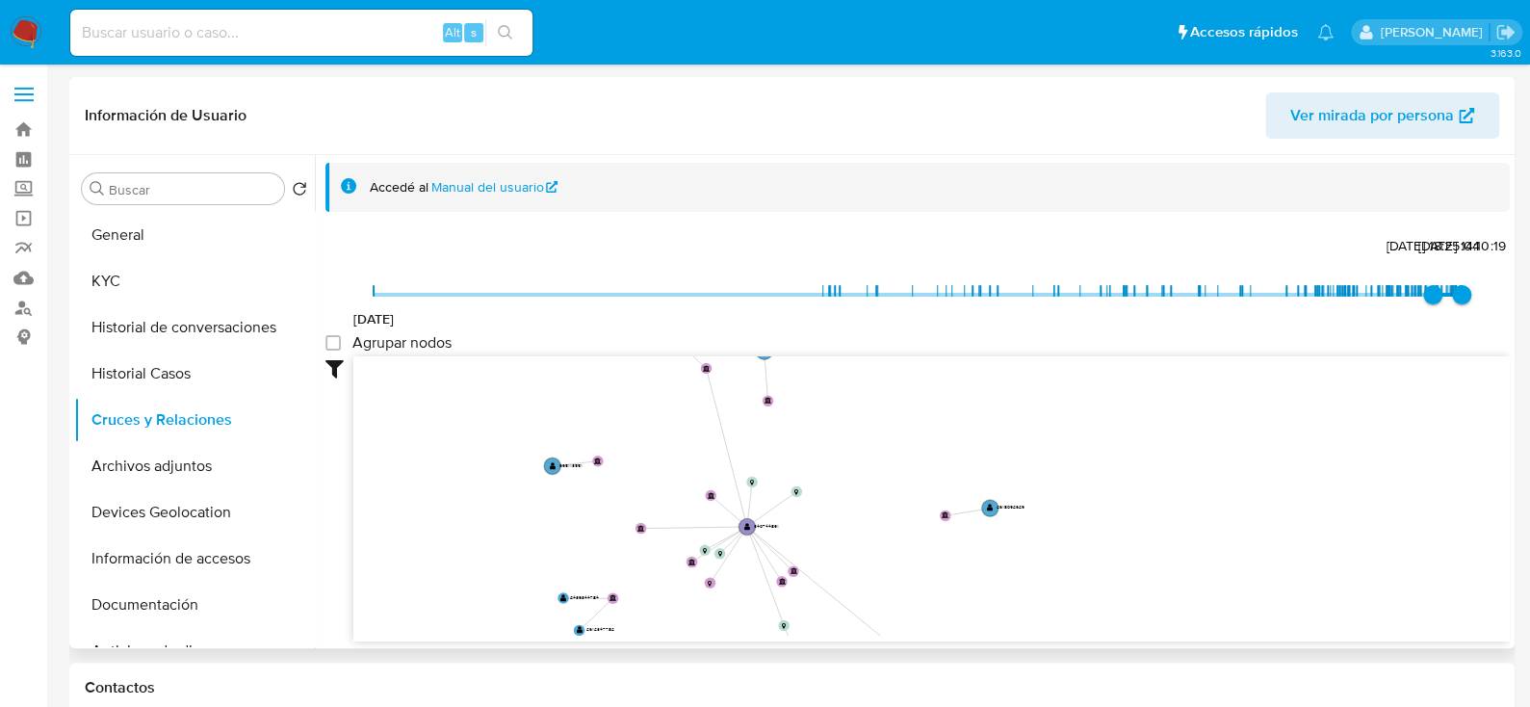
drag, startPoint x: 1026, startPoint y: 490, endPoint x: 1041, endPoint y: 467, distance: 27.2
click at [1081, 389] on icon "device-61a3a81908813b001883bced  user-340744891  340744891 device-65e39cb576c…" at bounding box center [931, 495] width 1156 height 279
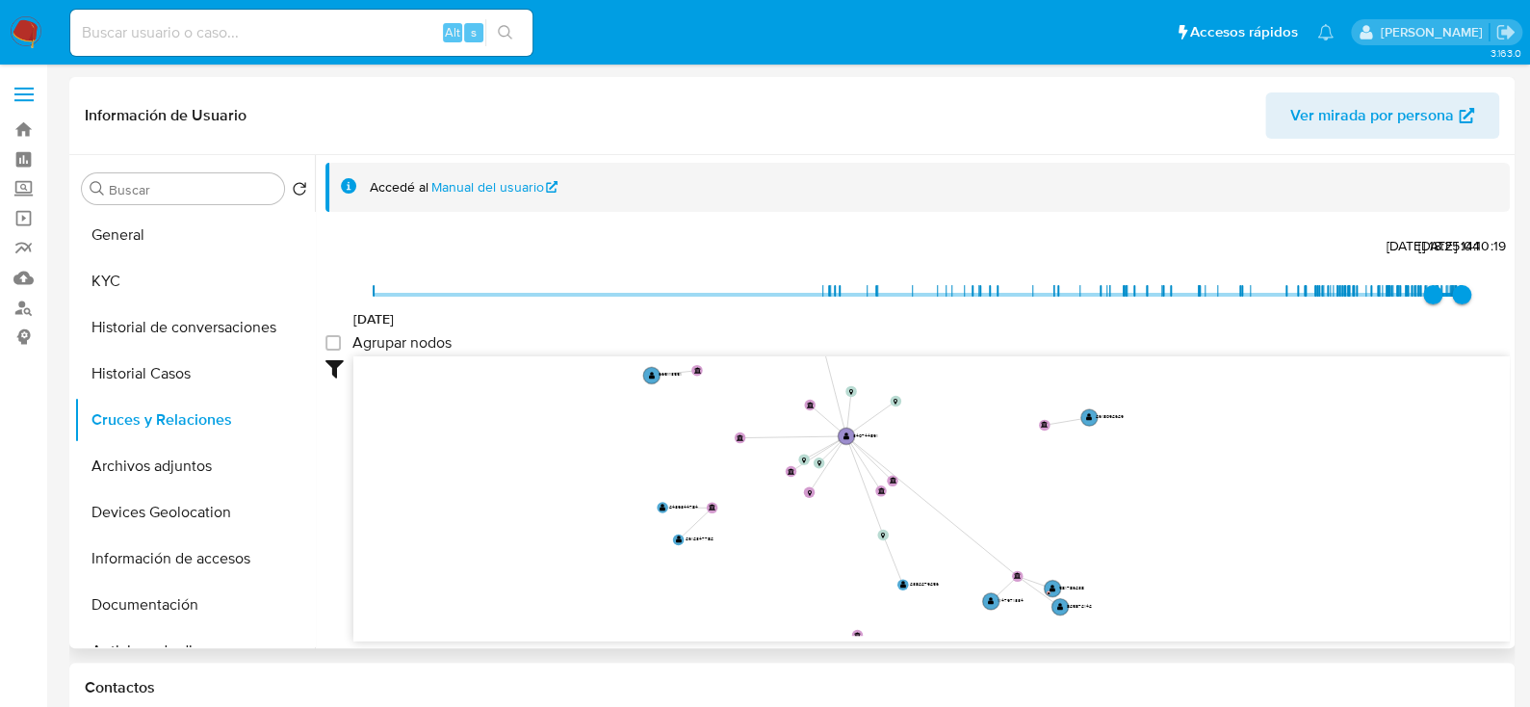
drag, startPoint x: 1001, startPoint y: 520, endPoint x: 1085, endPoint y: 448, distance: 110.6
click at [1085, 448] on icon "device-61a3a81908813b001883bced  user-340744891  340744891 device-65e39cb576c…" at bounding box center [931, 495] width 1156 height 279
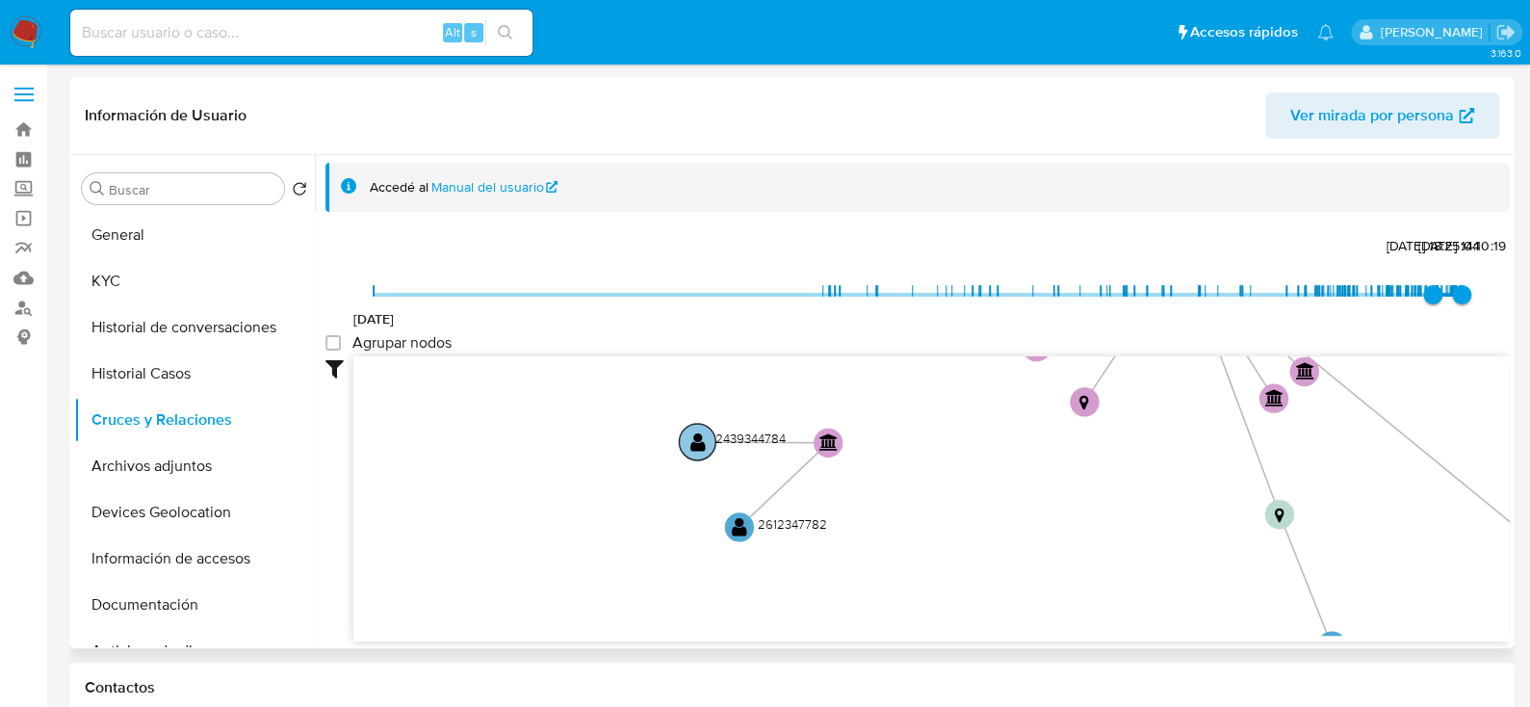
click at [699, 427] on circle at bounding box center [697, 442] width 37 height 37
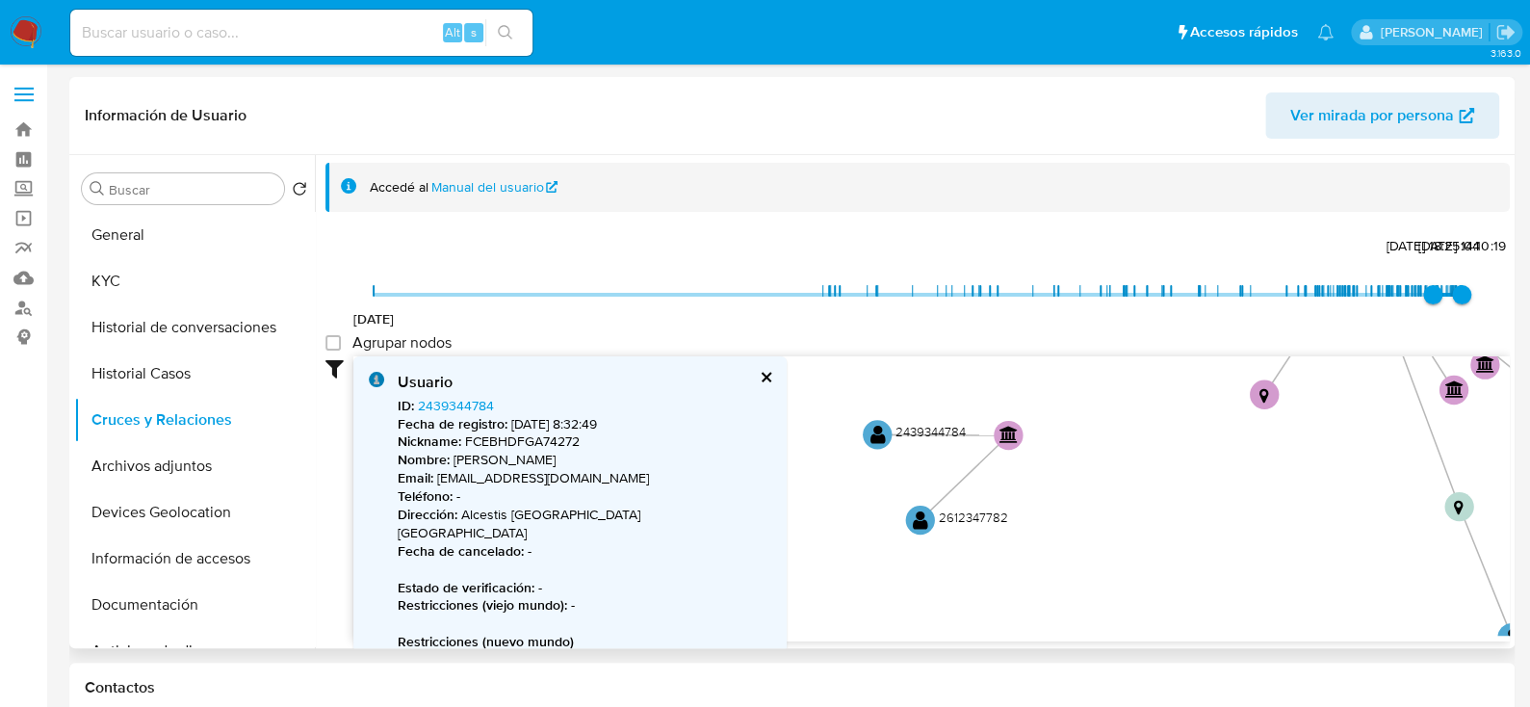
drag, startPoint x: 747, startPoint y: 469, endPoint x: 926, endPoint y: 459, distance: 179.3
click at [926, 459] on icon "device-61a3a81908813b001883bced  user-340744891  340744891 device-65e39cb576c…" at bounding box center [931, 495] width 1156 height 279
click at [867, 436] on circle at bounding box center [877, 434] width 37 height 37
click at [903, 519] on icon "device-61a3a81908813b001883bced  user-340744891  340744891 device-65e39cb576c…" at bounding box center [931, 495] width 1156 height 279
click at [918, 519] on text "" at bounding box center [919, 521] width 15 height 21
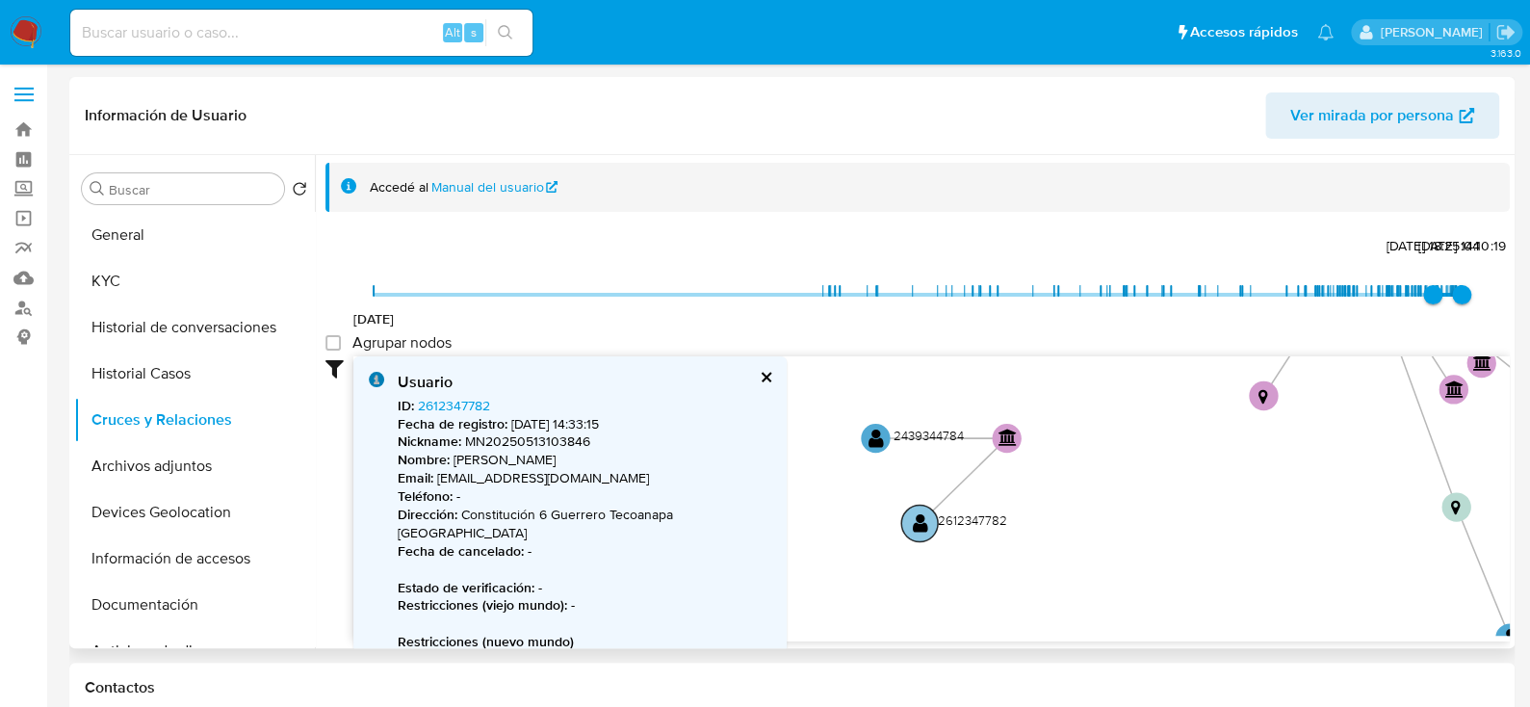
click at [919, 519] on text "" at bounding box center [919, 522] width 15 height 21
click at [919, 519] on text "" at bounding box center [921, 523] width 15 height 21
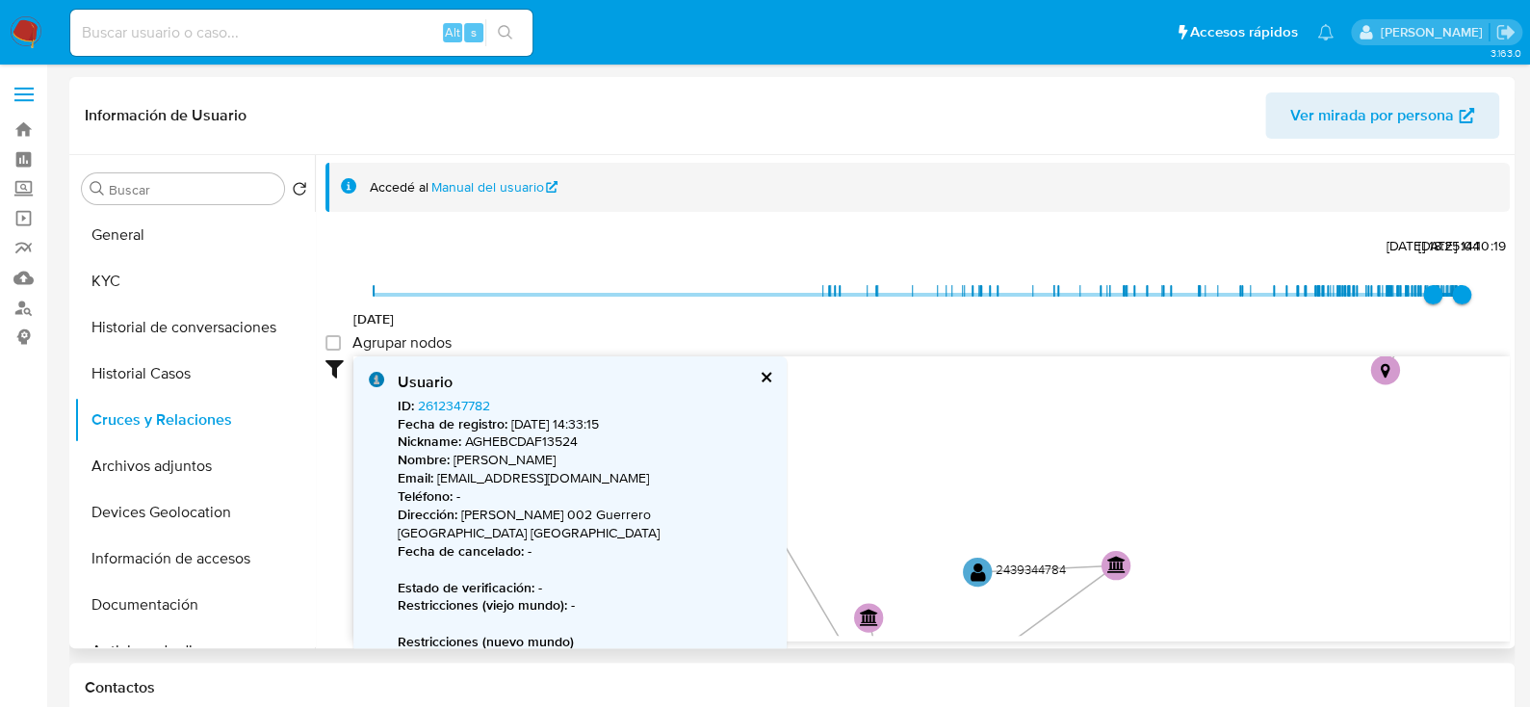
click at [755, 375] on div "Usuario" at bounding box center [585, 382] width 374 height 21
click at [764, 374] on button "cerrar" at bounding box center [765, 377] width 13 height 13
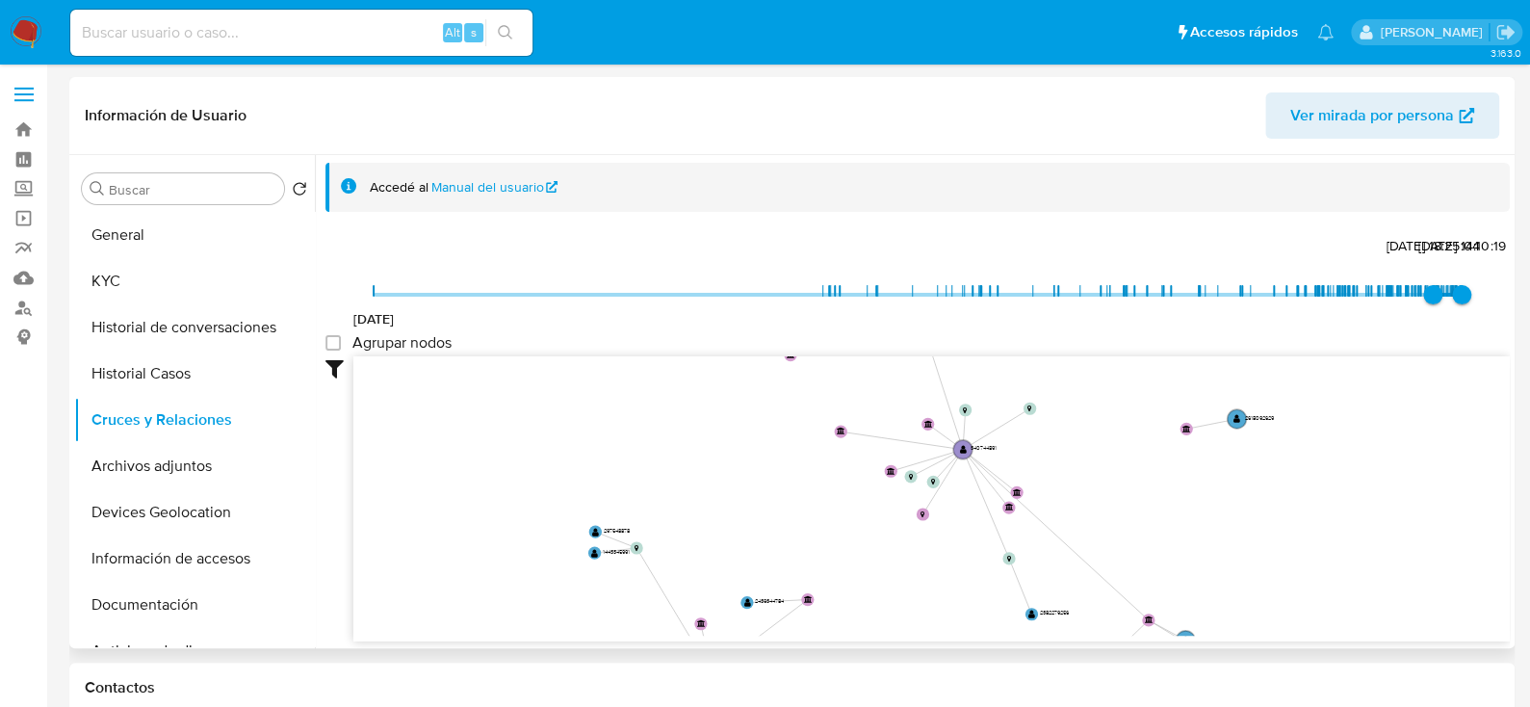
drag, startPoint x: 1055, startPoint y: 481, endPoint x: 854, endPoint y: 575, distance: 221.8
click at [827, 588] on icon "device-61a3a81908813b001883bced  user-340744891  340744891 device-65e39cb576c…" at bounding box center [931, 495] width 1156 height 279
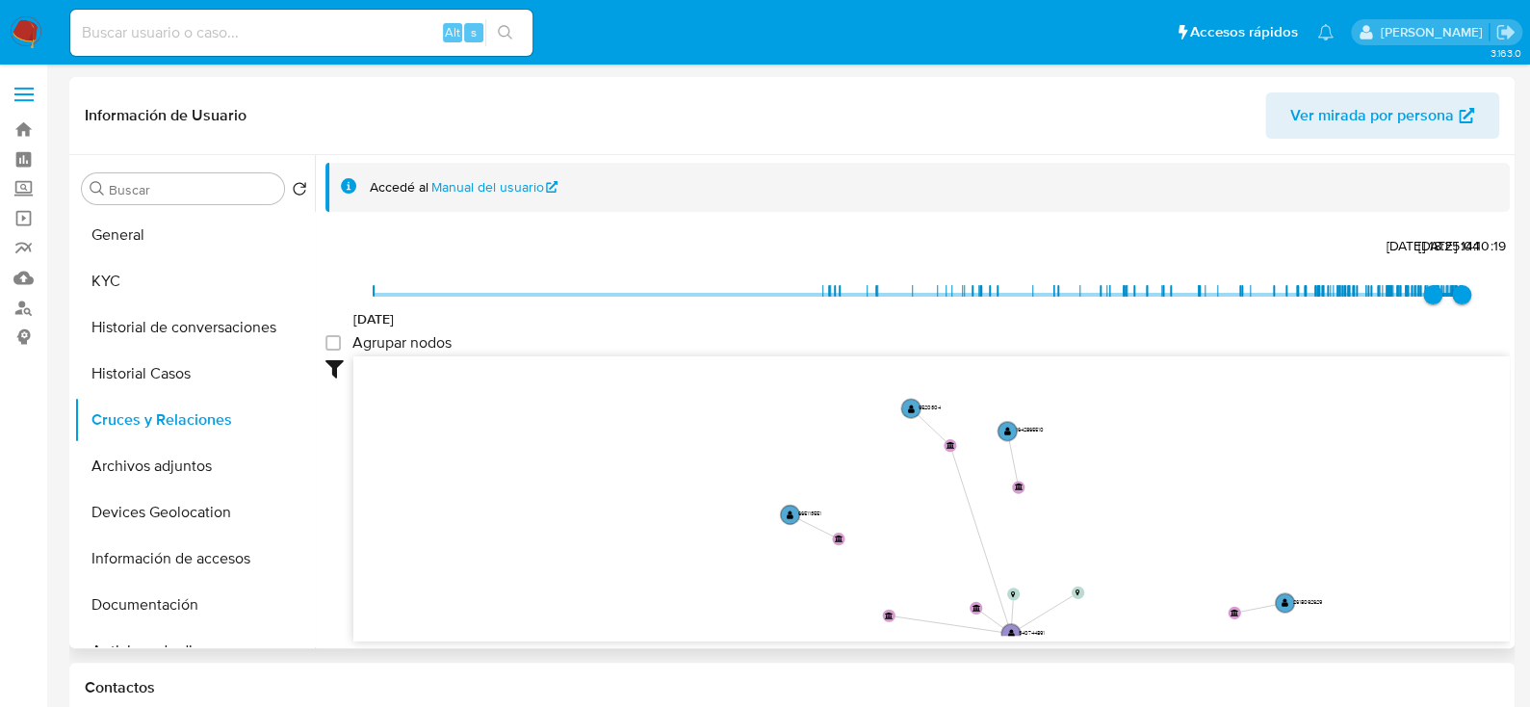
drag, startPoint x: 1032, startPoint y: 487, endPoint x: 1077, endPoint y: 640, distance: 159.6
click at [1077, 640] on div "device-61a3a81908813b001883bced  user-340744891  340744891 device-65e39cb576c…" at bounding box center [931, 498] width 1156 height 285
click at [123, 276] on button "KYC" at bounding box center [186, 281] width 225 height 46
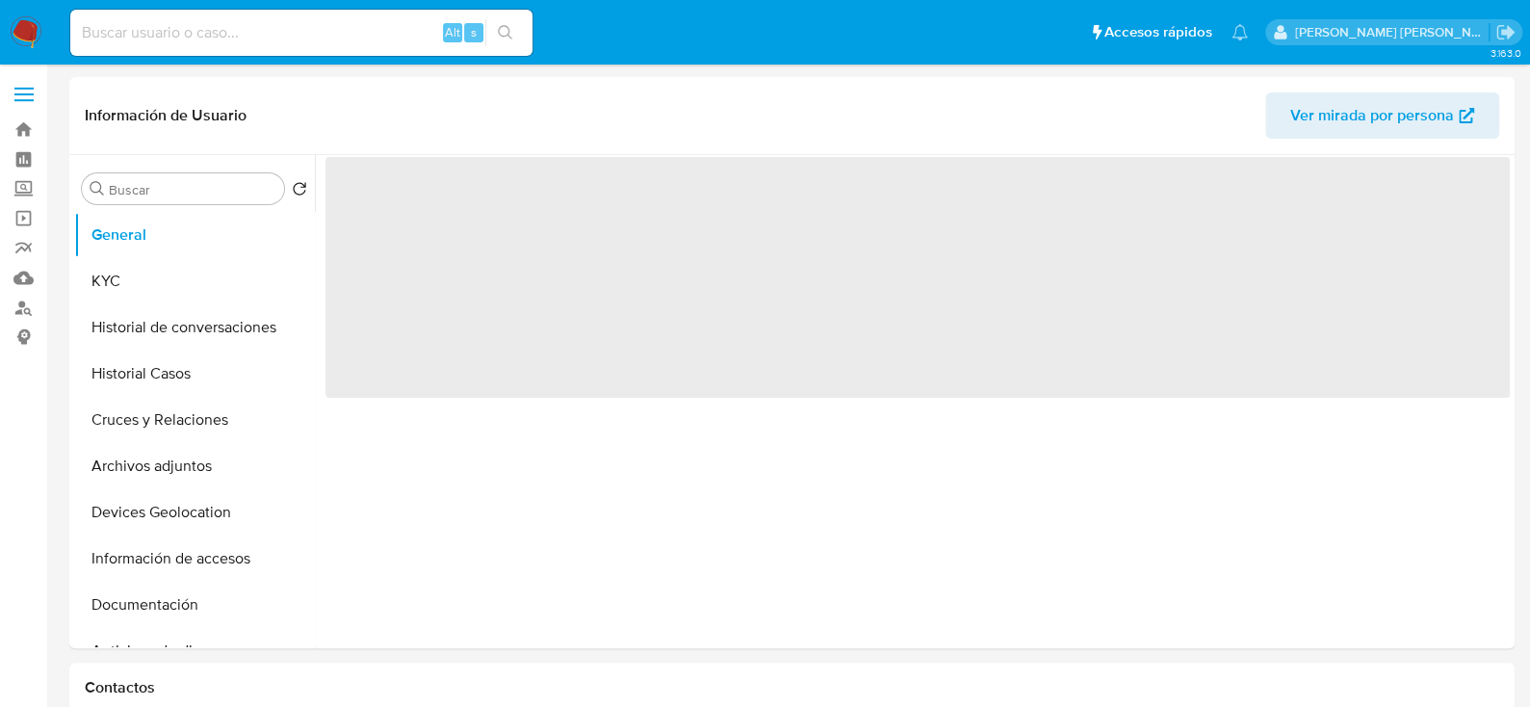
select select "10"
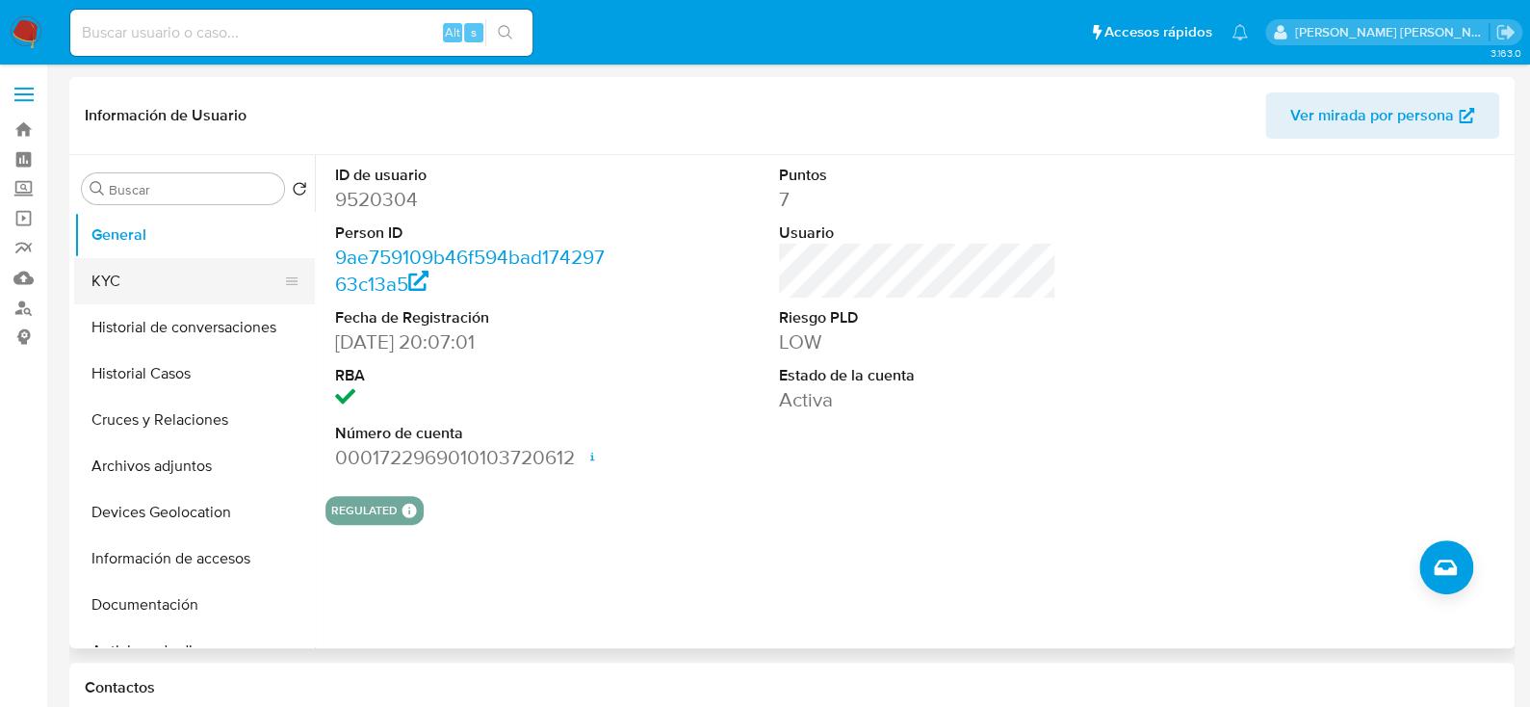
click at [159, 283] on button "KYC" at bounding box center [186, 281] width 225 height 46
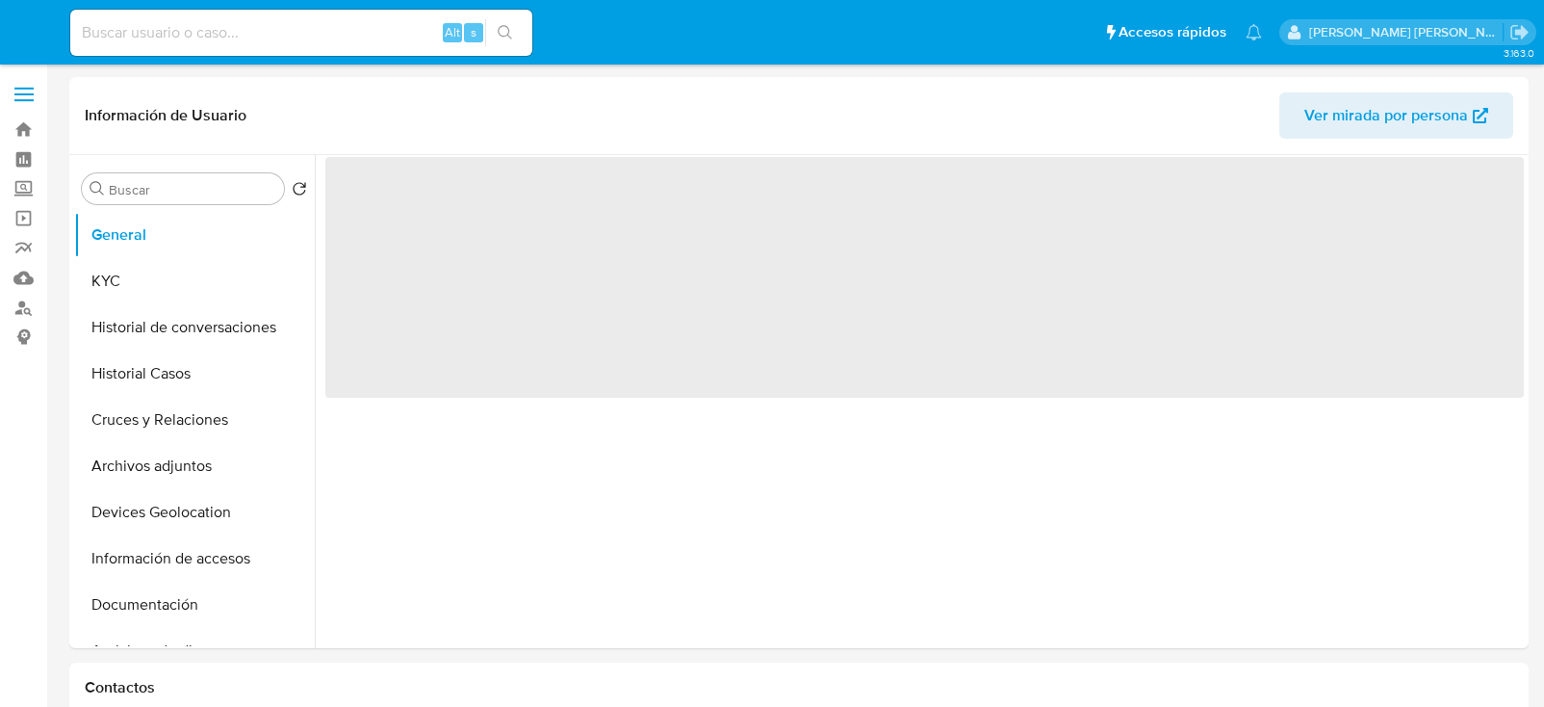
select select "10"
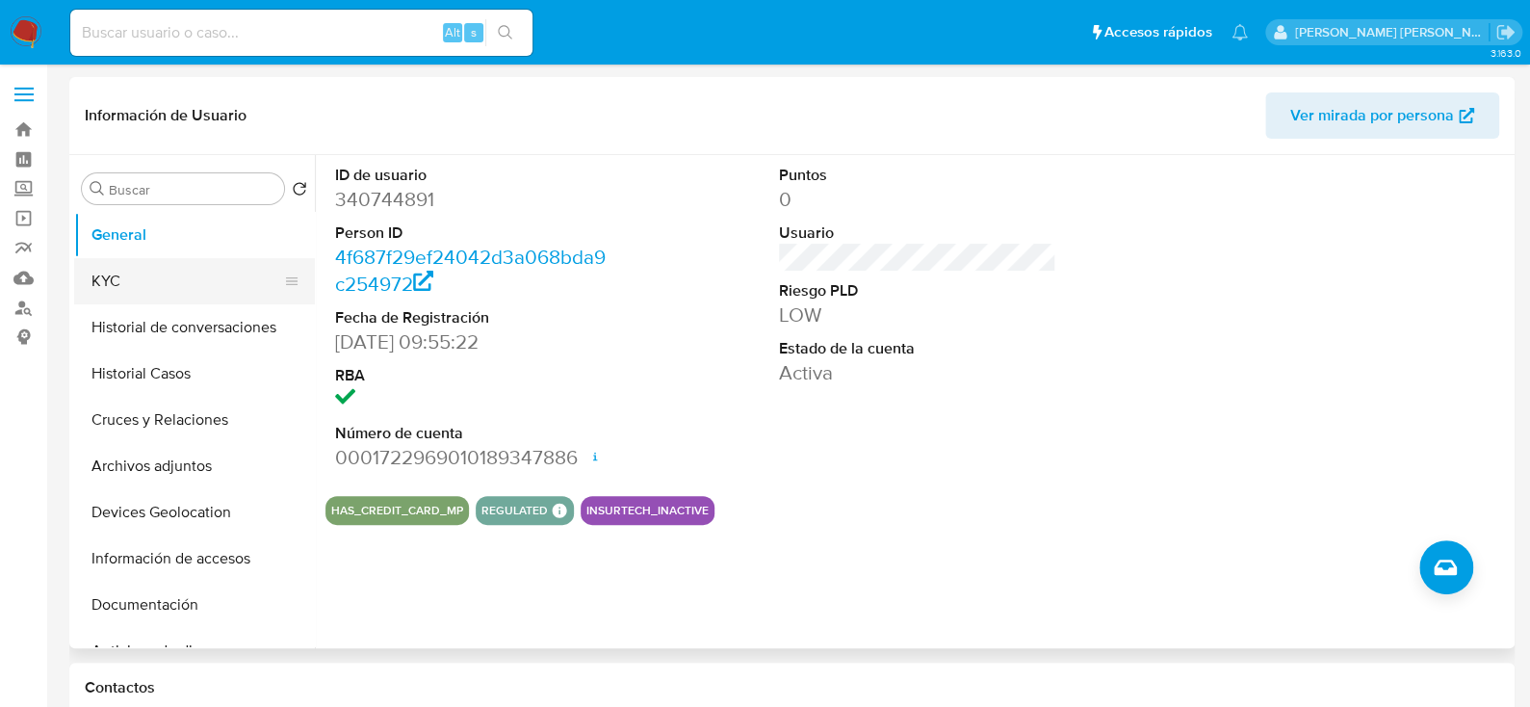
click at [158, 301] on button "KYC" at bounding box center [186, 281] width 225 height 46
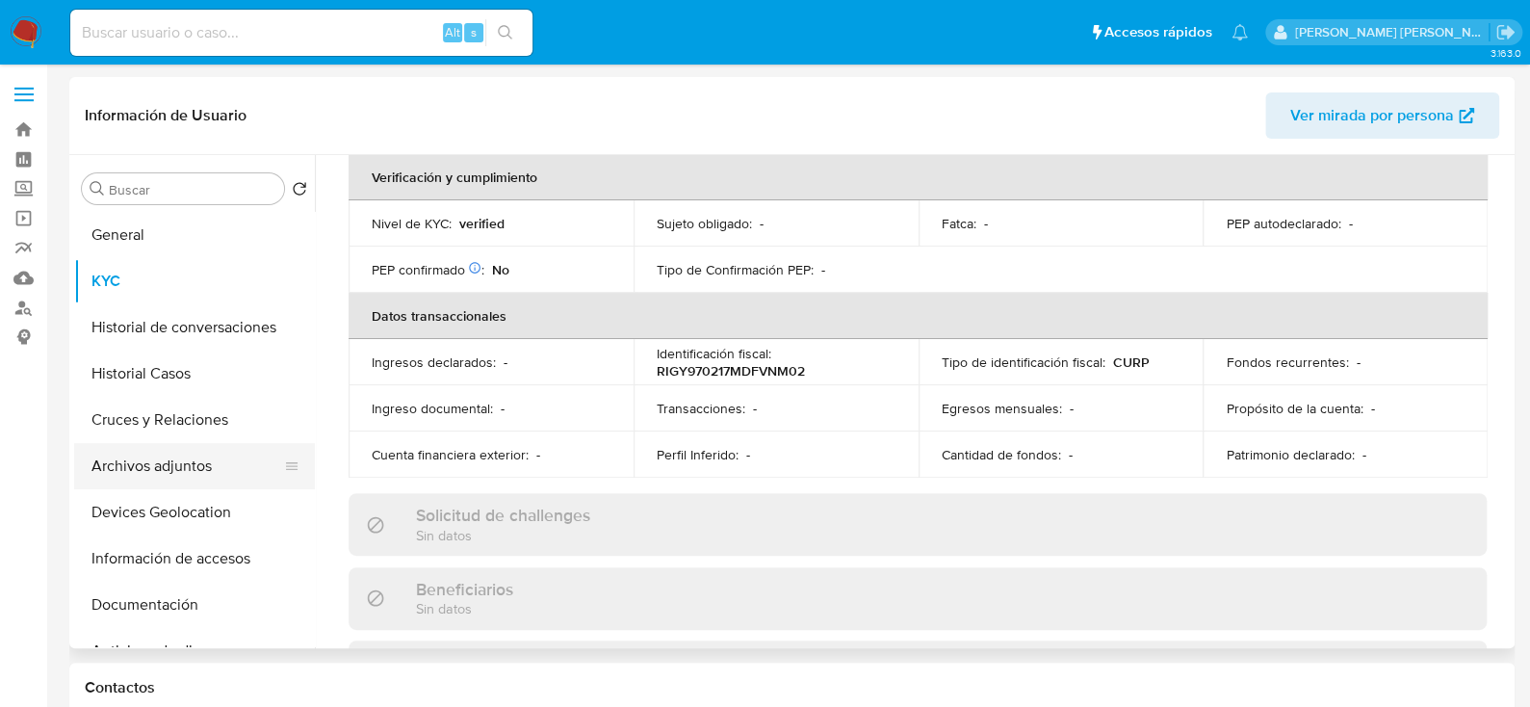
scroll to position [481, 0]
click at [205, 410] on button "Cruces y Relaciones" at bounding box center [186, 420] width 225 height 46
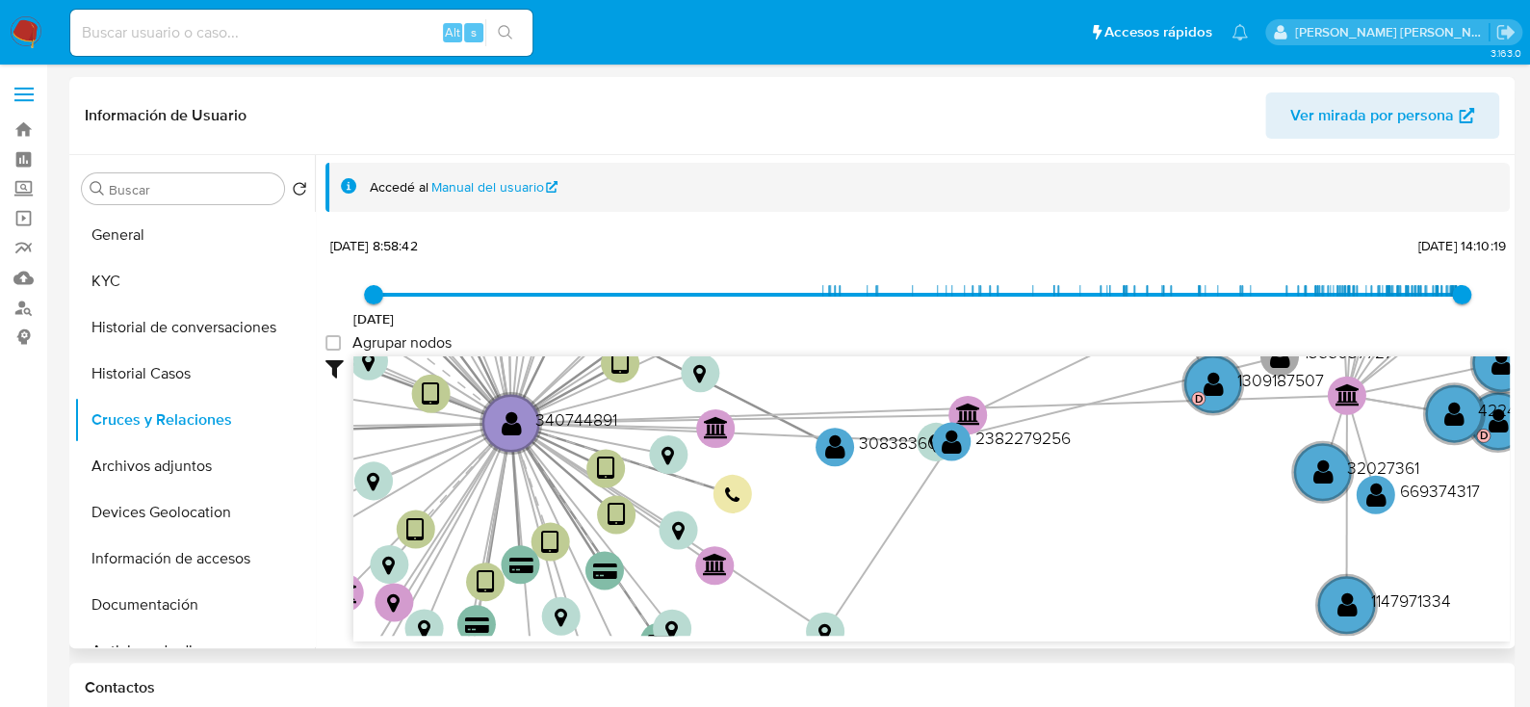
click at [1230, 415] on div "device-61a3a81908813b001883bced  user-340744891  340744891 device-65e39cb576c…" at bounding box center [931, 498] width 1156 height 285
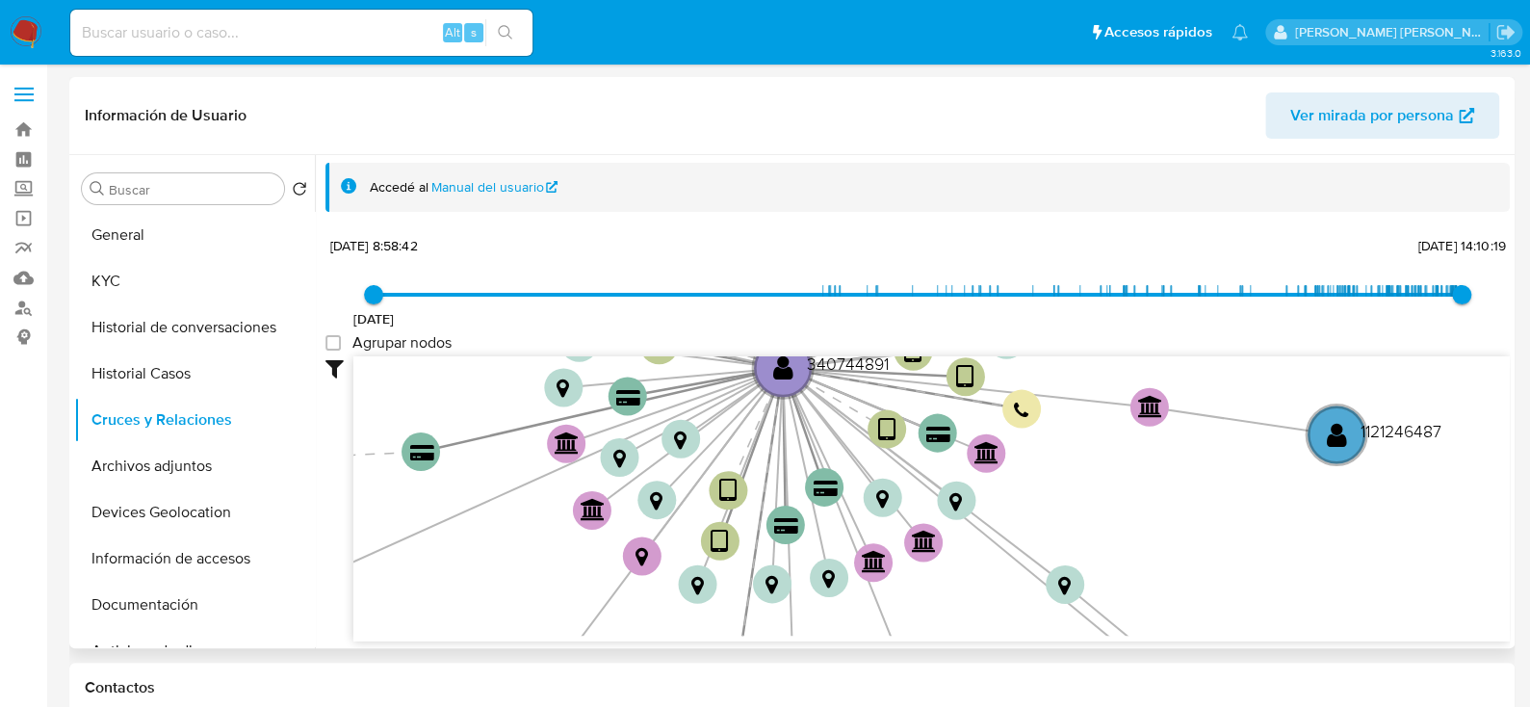
drag, startPoint x: 1095, startPoint y: 397, endPoint x: 937, endPoint y: 367, distance: 160.7
click at [937, 367] on icon "device-61a3a81908813b001883bced  user-340744891  340744891 device-65e39cb576c…" at bounding box center [931, 495] width 1156 height 279
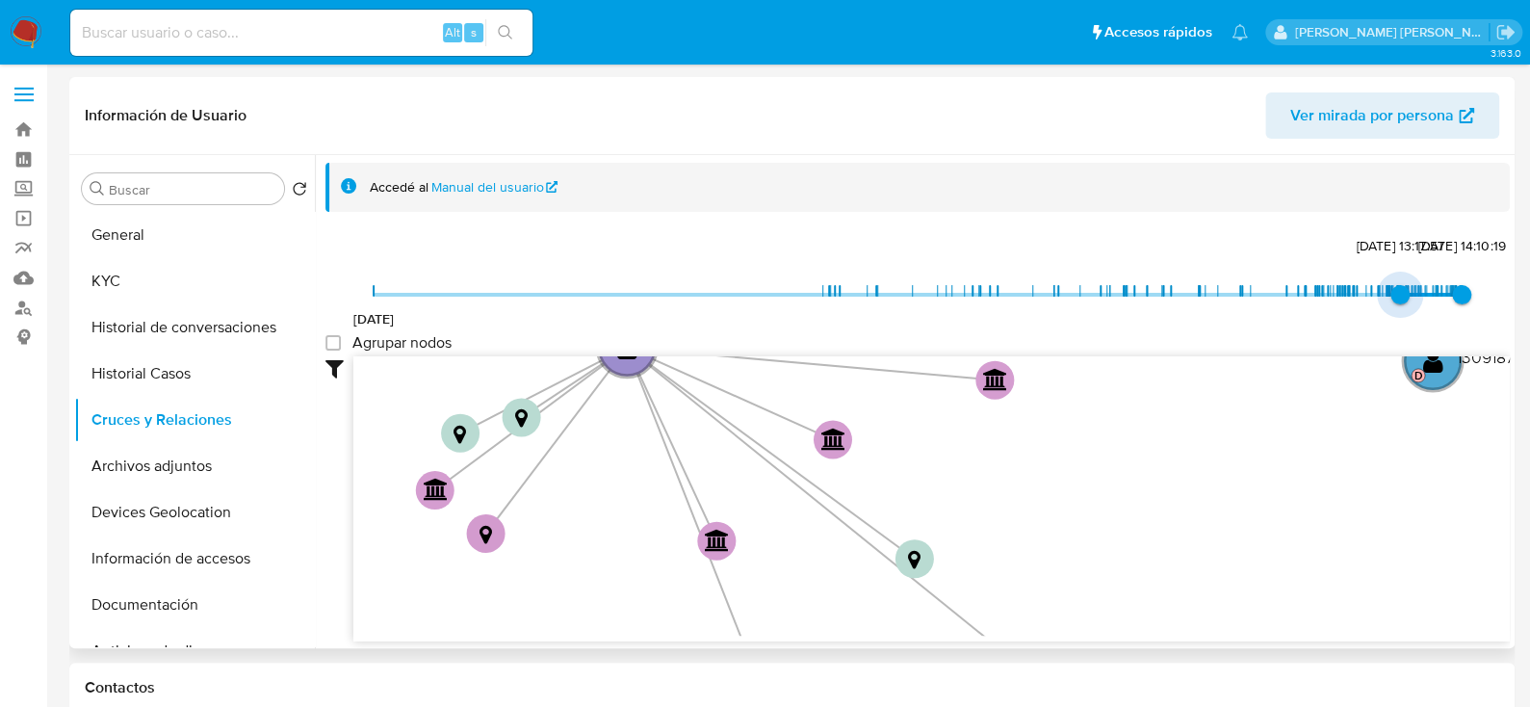
drag, startPoint x: 381, startPoint y: 295, endPoint x: 1395, endPoint y: 293, distance: 1013.8
click at [1395, 293] on span "17/5/2025, 13:17:57" at bounding box center [1399, 294] width 19 height 19
click at [1264, 456] on icon "device-61a3a81908813b001883bced  user-340744891  340744891 device-65e39cb576c…" at bounding box center [931, 495] width 1156 height 279
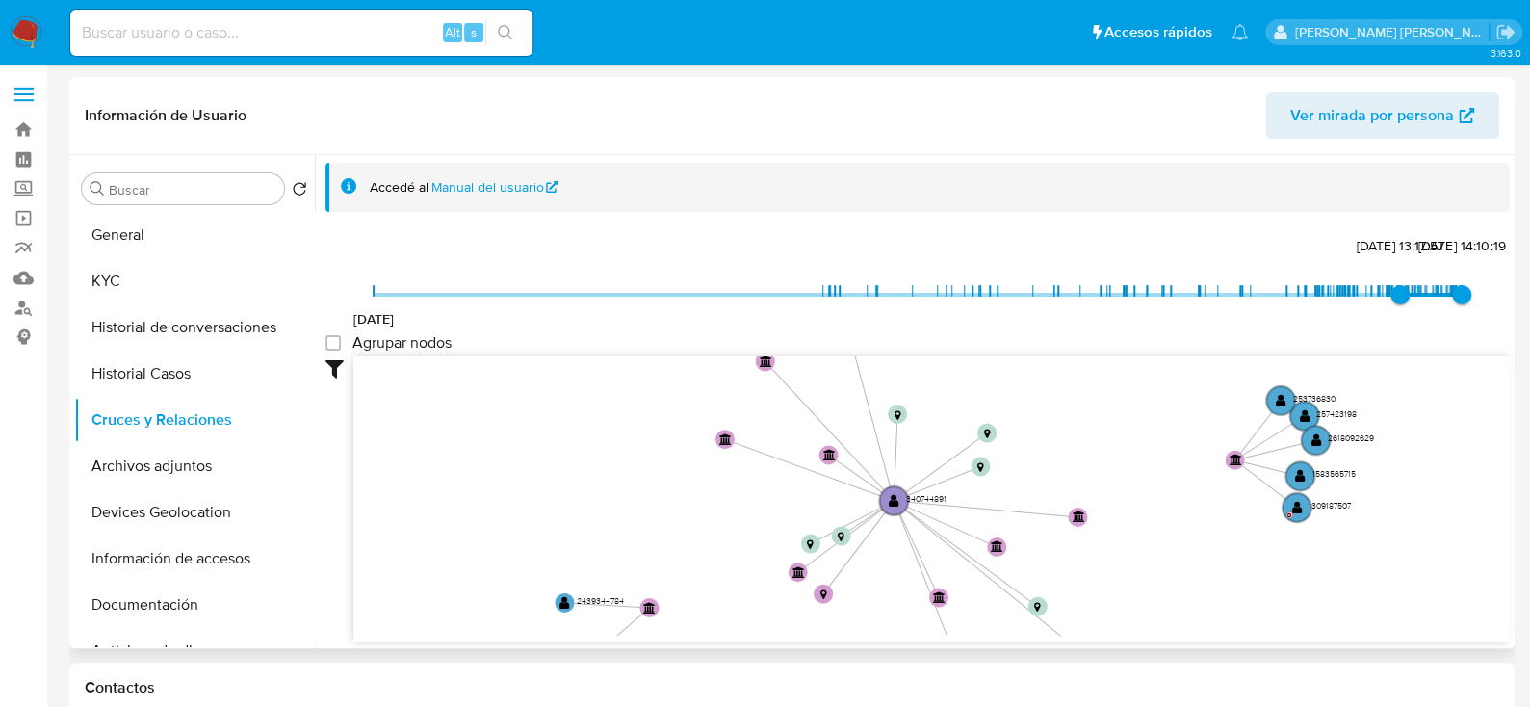
drag, startPoint x: 1191, startPoint y: 547, endPoint x: 1197, endPoint y: 574, distance: 27.6
click at [1196, 582] on icon "device-61a3a81908813b001883bced  user-340744891  340744891 device-65e39cb576c…" at bounding box center [931, 495] width 1156 height 279
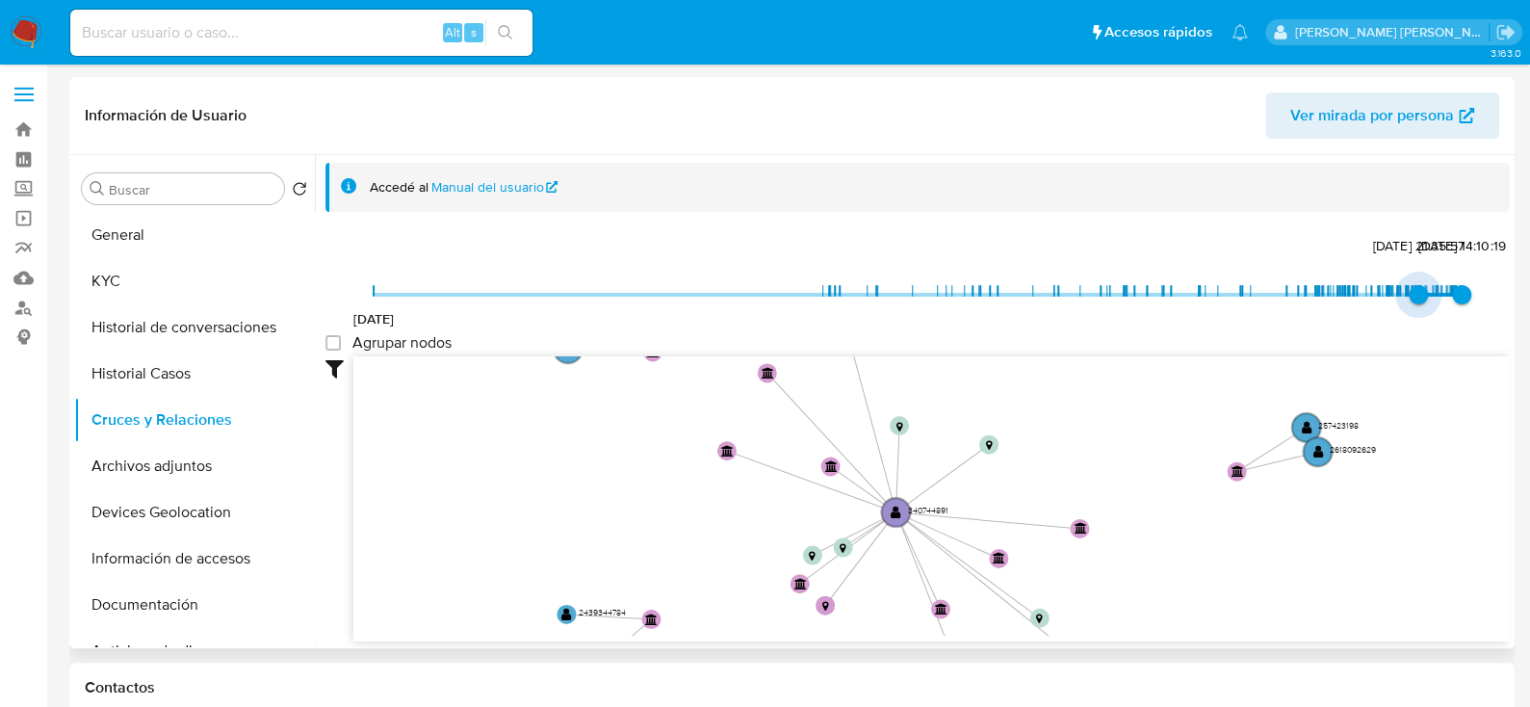
drag, startPoint x: 1396, startPoint y: 283, endPoint x: 1412, endPoint y: 326, distance: 46.3
click at [1415, 296] on span "30/6/2025, 21:35:57" at bounding box center [1418, 294] width 19 height 19
type input "1746913799000"
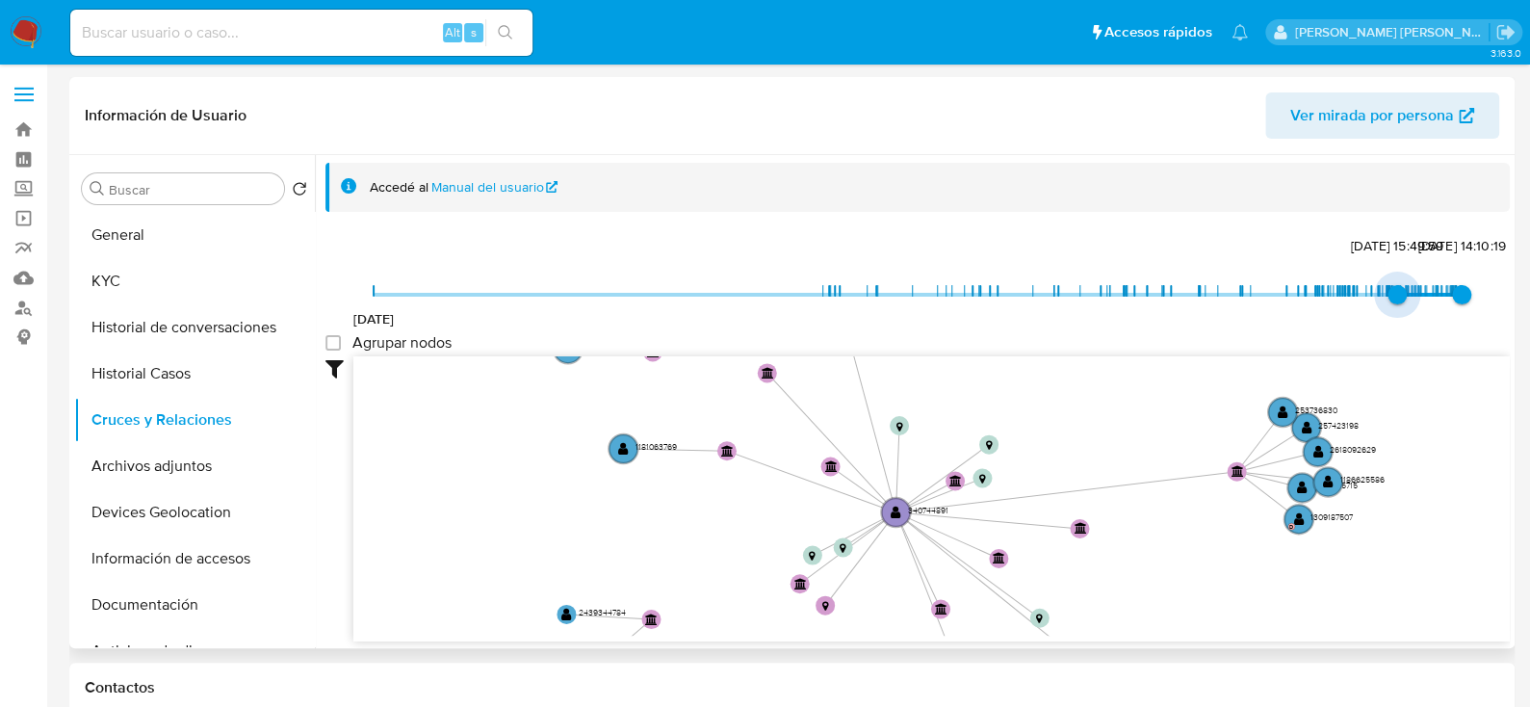
drag, startPoint x: 1409, startPoint y: 298, endPoint x: 1388, endPoint y: 301, distance: 20.4
click at [1388, 301] on span "10/5/2025, 15:49:59" at bounding box center [1396, 294] width 19 height 19
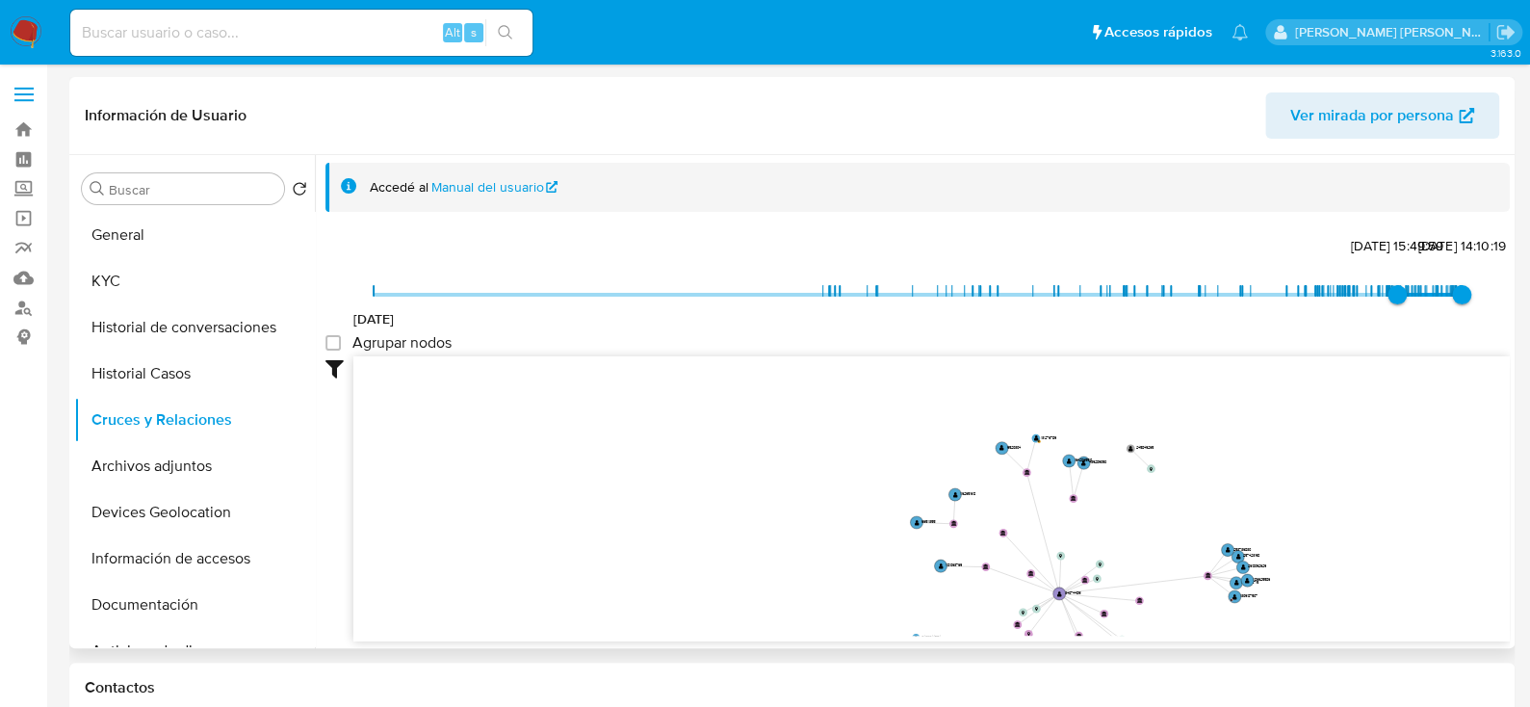
drag, startPoint x: 1146, startPoint y: 481, endPoint x: 1162, endPoint y: 563, distance: 83.5
click at [1162, 563] on icon "device-61a3a81908813b001883bced  user-340744891  340744891 device-65e39cb576c…" at bounding box center [931, 495] width 1156 height 279
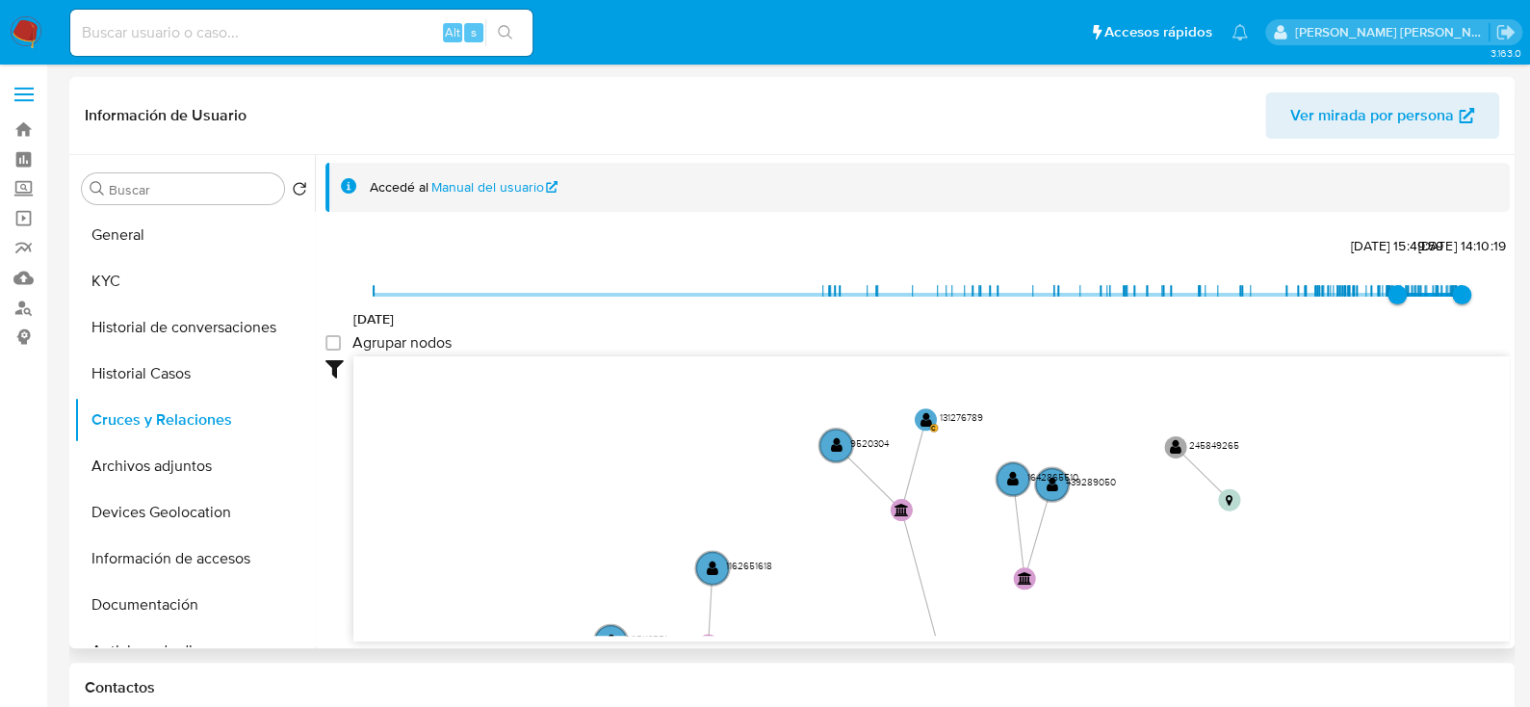
click at [1137, 568] on icon "device-61a3a81908813b001883bced  user-340744891  340744891 device-65e39cb576c…" at bounding box center [931, 495] width 1156 height 279
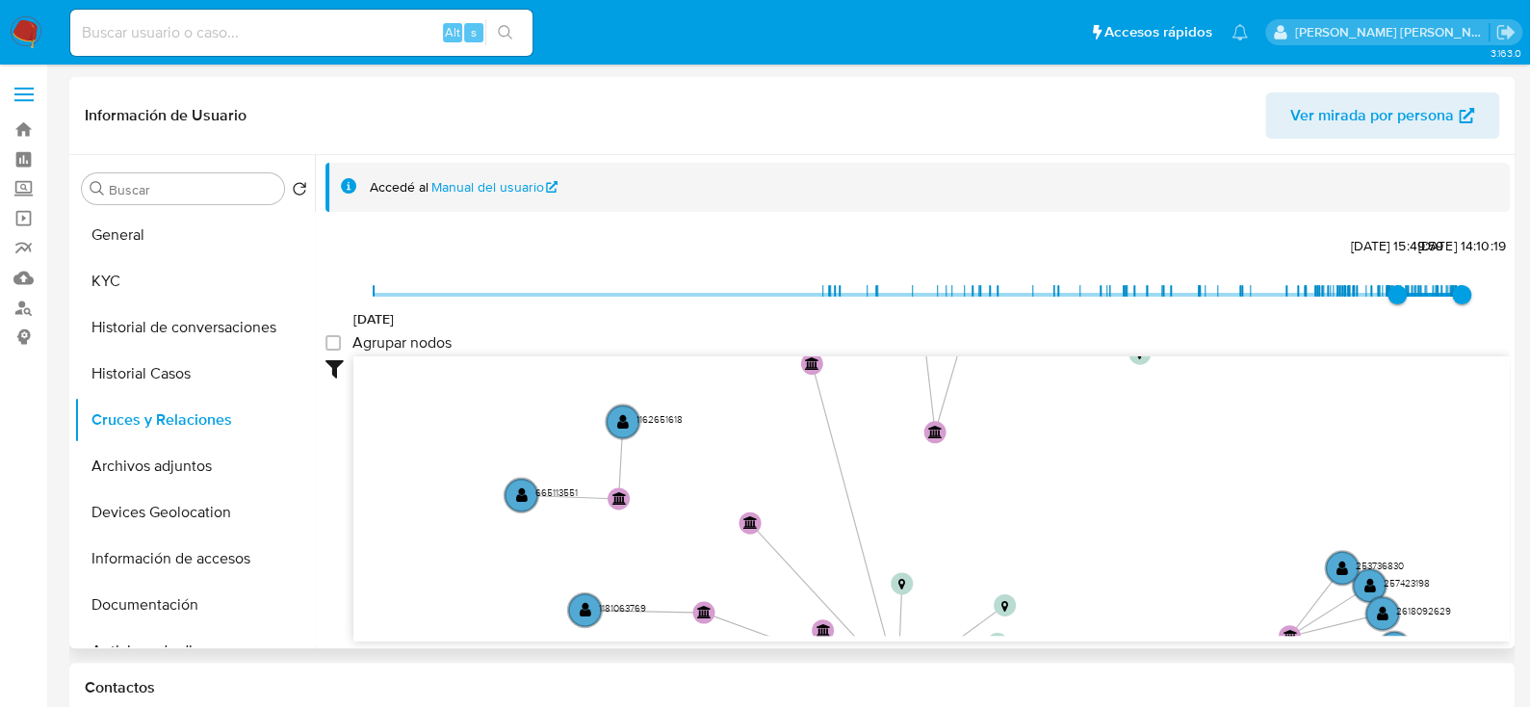
drag, startPoint x: 1210, startPoint y: 567, endPoint x: 1119, endPoint y: 423, distance: 170.9
click at [1119, 423] on icon "device-61a3a81908813b001883bced  user-340744891  340744891 device-65e39cb576c…" at bounding box center [931, 495] width 1156 height 279
drag, startPoint x: 1179, startPoint y: 512, endPoint x: 992, endPoint y: 374, distance: 233.4
click at [992, 374] on icon "device-61a3a81908813b001883bced  user-340744891  340744891 device-65e39cb576c…" at bounding box center [931, 495] width 1156 height 279
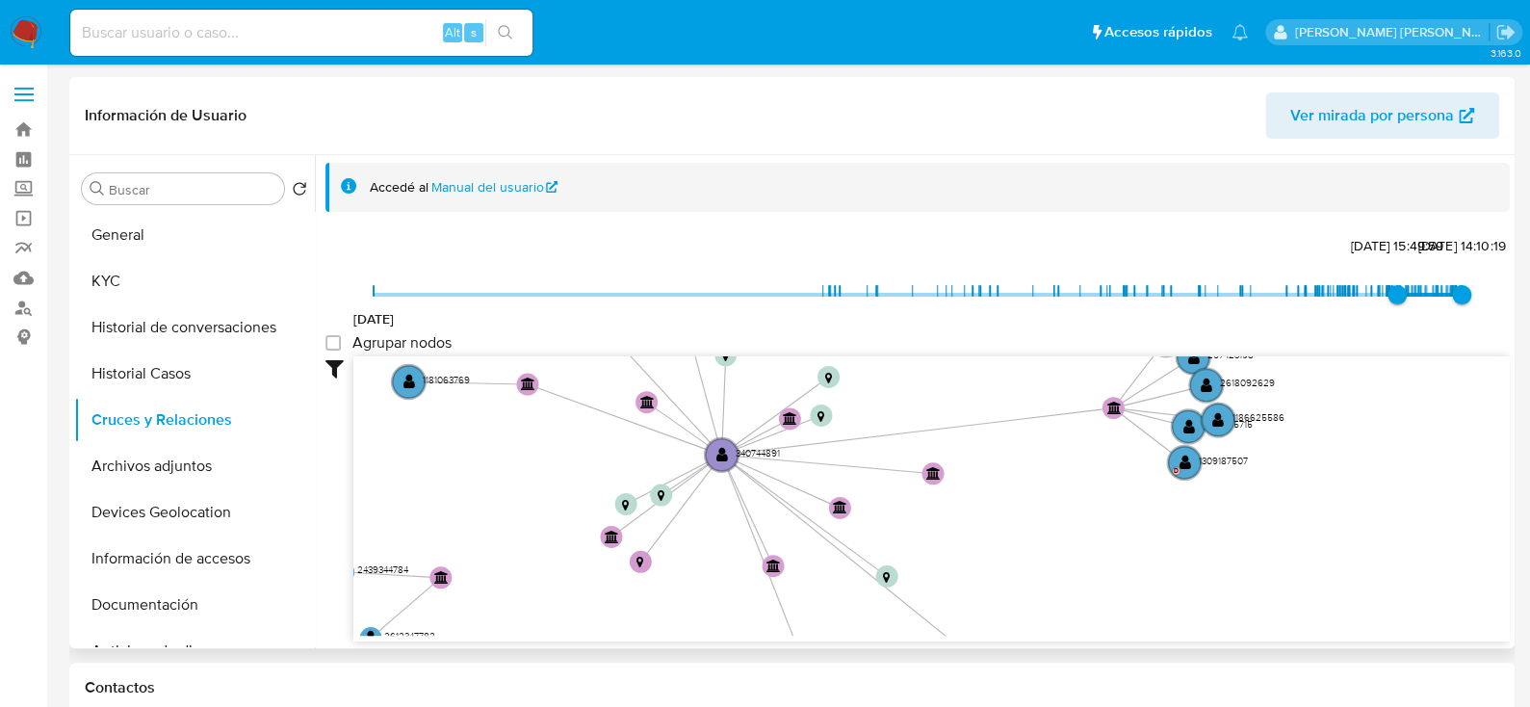
drag, startPoint x: 1126, startPoint y: 513, endPoint x: 1137, endPoint y: 424, distance: 90.3
click at [1137, 424] on icon "device-61a3a81908813b001883bced  user-340744891  340744891 device-65e39cb576c…" at bounding box center [931, 495] width 1156 height 279
drag, startPoint x: 1109, startPoint y: 583, endPoint x: 1099, endPoint y: 432, distance: 151.5
click at [1099, 432] on icon "device-61a3a81908813b001883bced  user-340744891  340744891 device-65e39cb576c…" at bounding box center [931, 495] width 1156 height 279
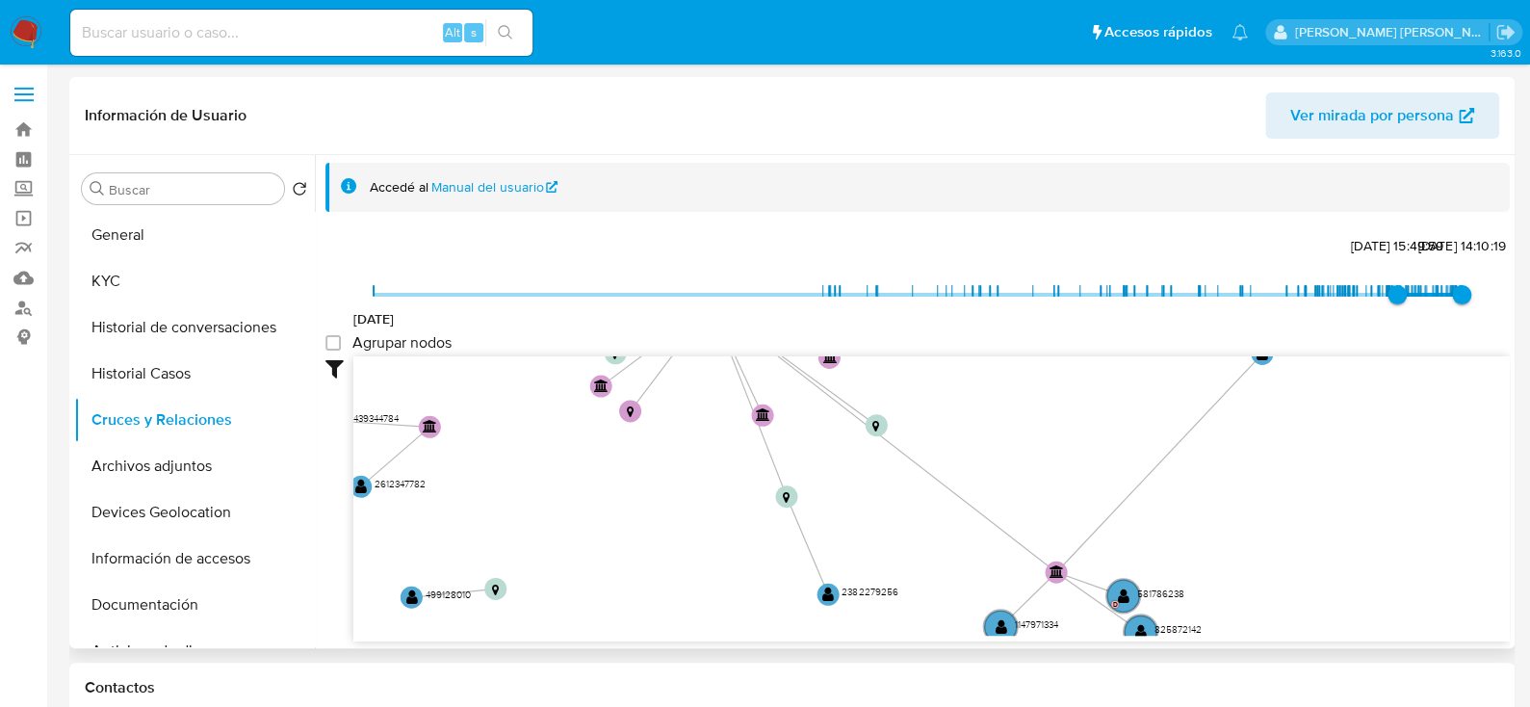
drag, startPoint x: 1145, startPoint y: 515, endPoint x: 1277, endPoint y: 346, distance: 214.7
click at [1277, 346] on div "30/7/2018 10/5/2025, 15:49:59 13/10/2025, 14:10:19 Agrupar nodos Filtros Confia…" at bounding box center [917, 471] width 1184 height 479
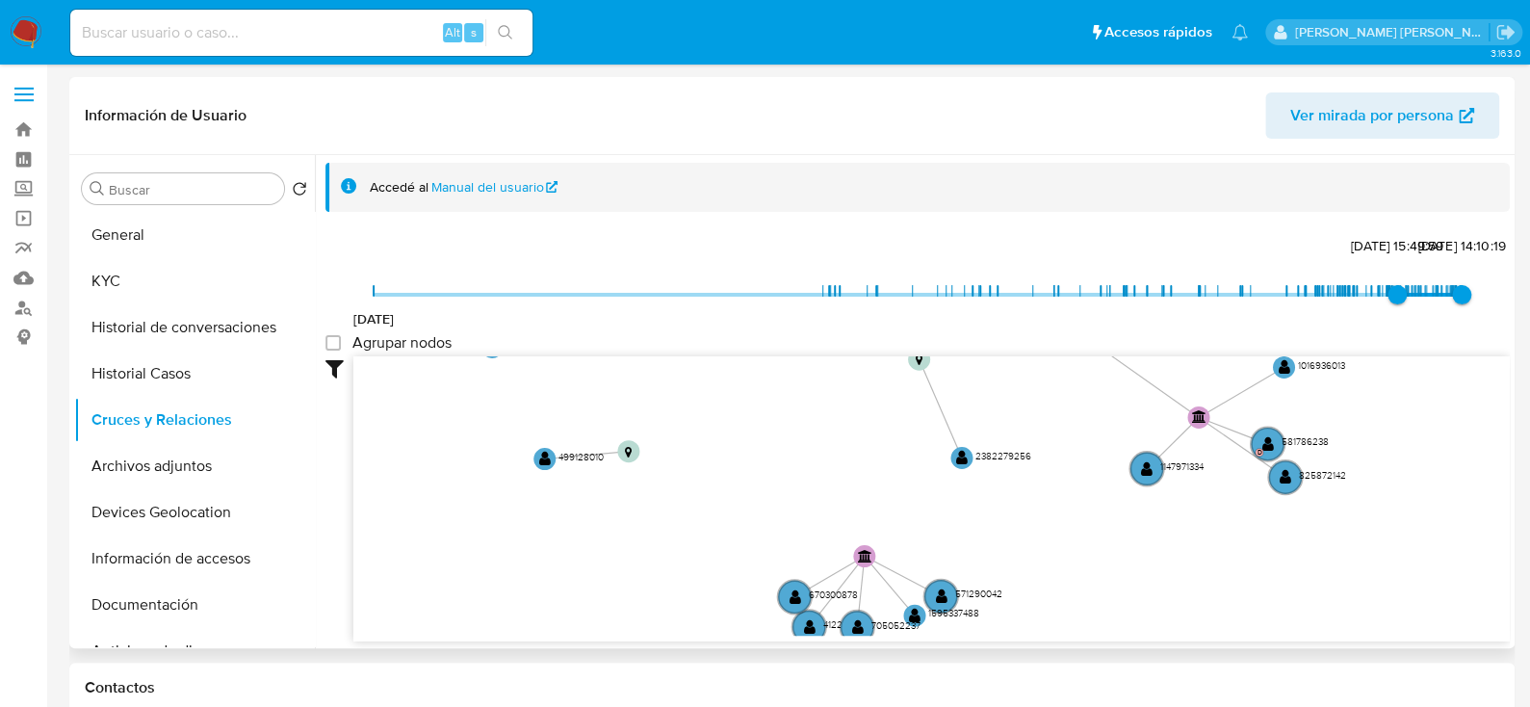
drag, startPoint x: 1250, startPoint y: 535, endPoint x: 1383, endPoint y: 394, distance: 194.1
click at [1383, 394] on icon "device-61a3a81908813b001883bced  user-340744891  340744891 device-65e39cb576c…" at bounding box center [931, 495] width 1156 height 279
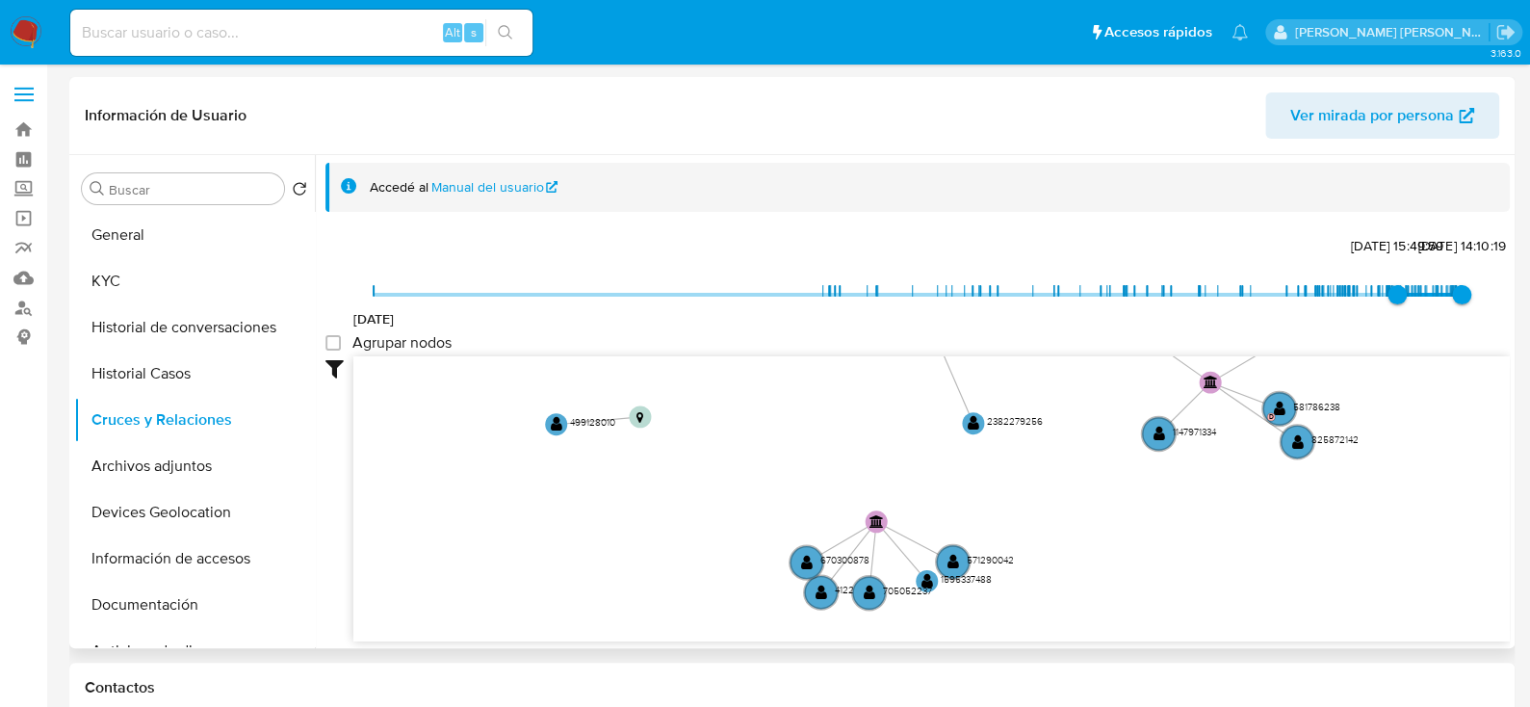
drag, startPoint x: 1062, startPoint y: 579, endPoint x: 1084, endPoint y: 500, distance: 82.0
click at [1084, 500] on icon "device-61a3a81908813b001883bced  user-340744891  340744891 device-65e39cb576c…" at bounding box center [931, 495] width 1156 height 279
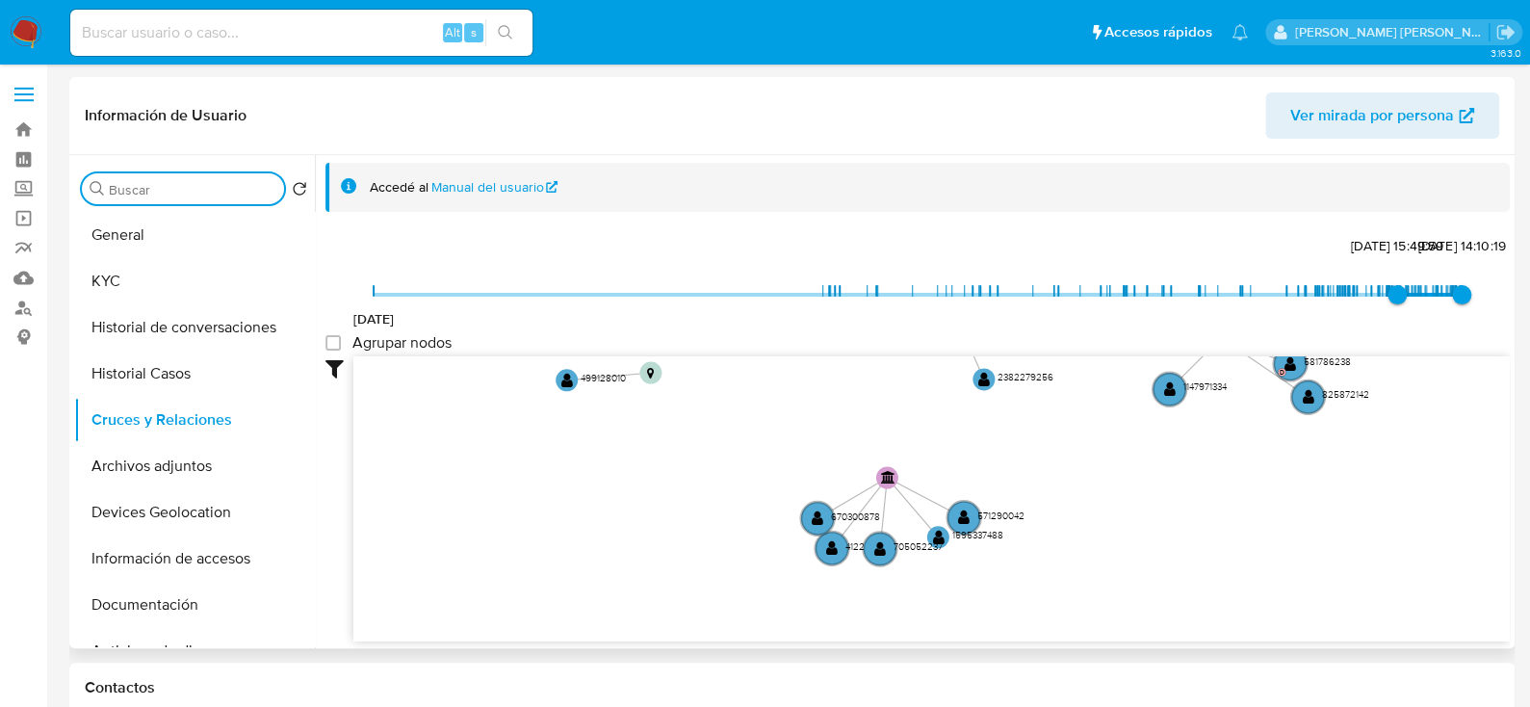
click at [213, 185] on input "Buscar" at bounding box center [193, 189] width 168 height 17
click at [243, 31] on input at bounding box center [301, 32] width 462 height 25
click at [21, 197] on label "Screening" at bounding box center [114, 189] width 229 height 30
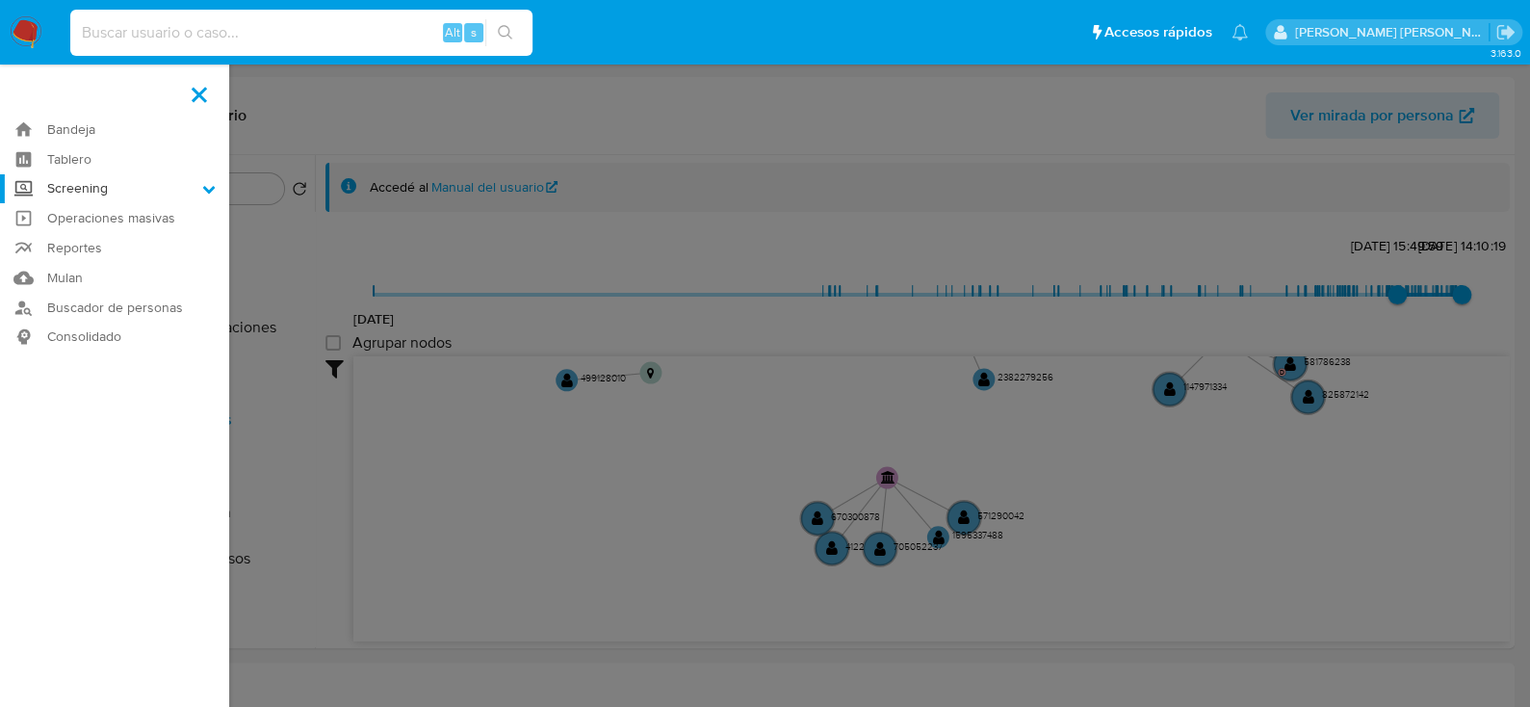
click at [0, 0] on input "Screening" at bounding box center [0, 0] width 0 height 0
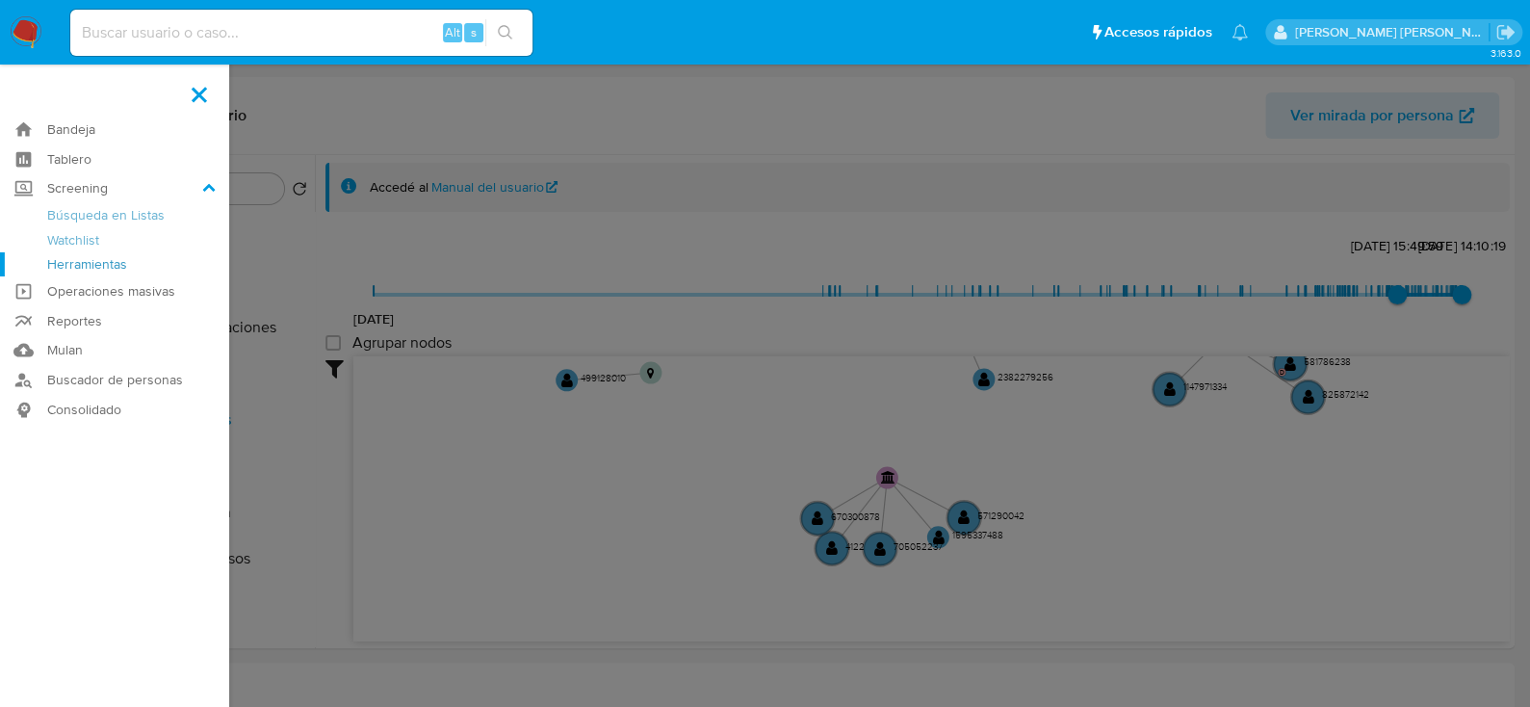
click at [98, 260] on link "Herramientas" at bounding box center [114, 264] width 229 height 24
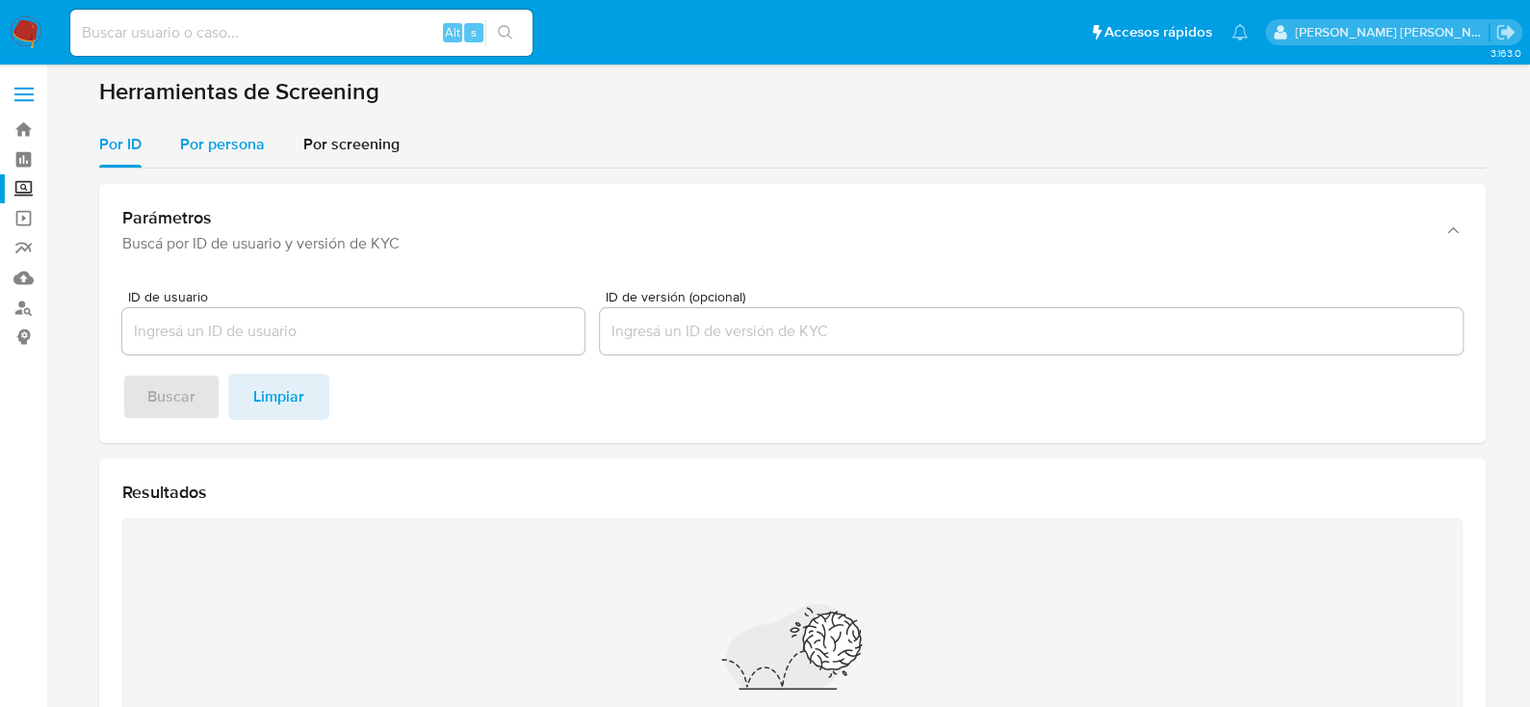
click at [243, 159] on div "Por persona" at bounding box center [222, 144] width 85 height 46
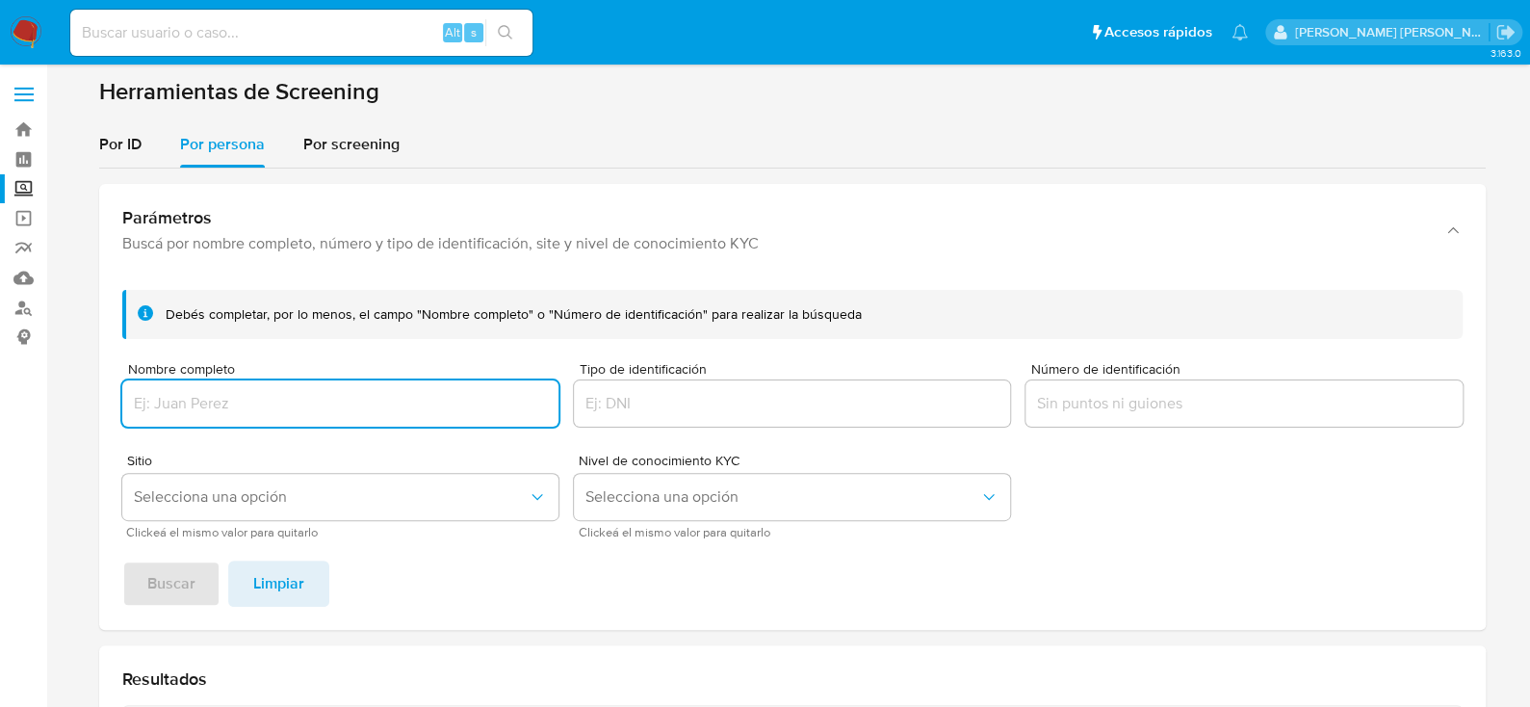
click at [340, 395] on input "Nombre completo" at bounding box center [340, 403] width 436 height 25
paste input "MARGARITO RIVERA GARCIA"
click at [376, 497] on span "Selecciona una opción" at bounding box center [331, 496] width 394 height 19
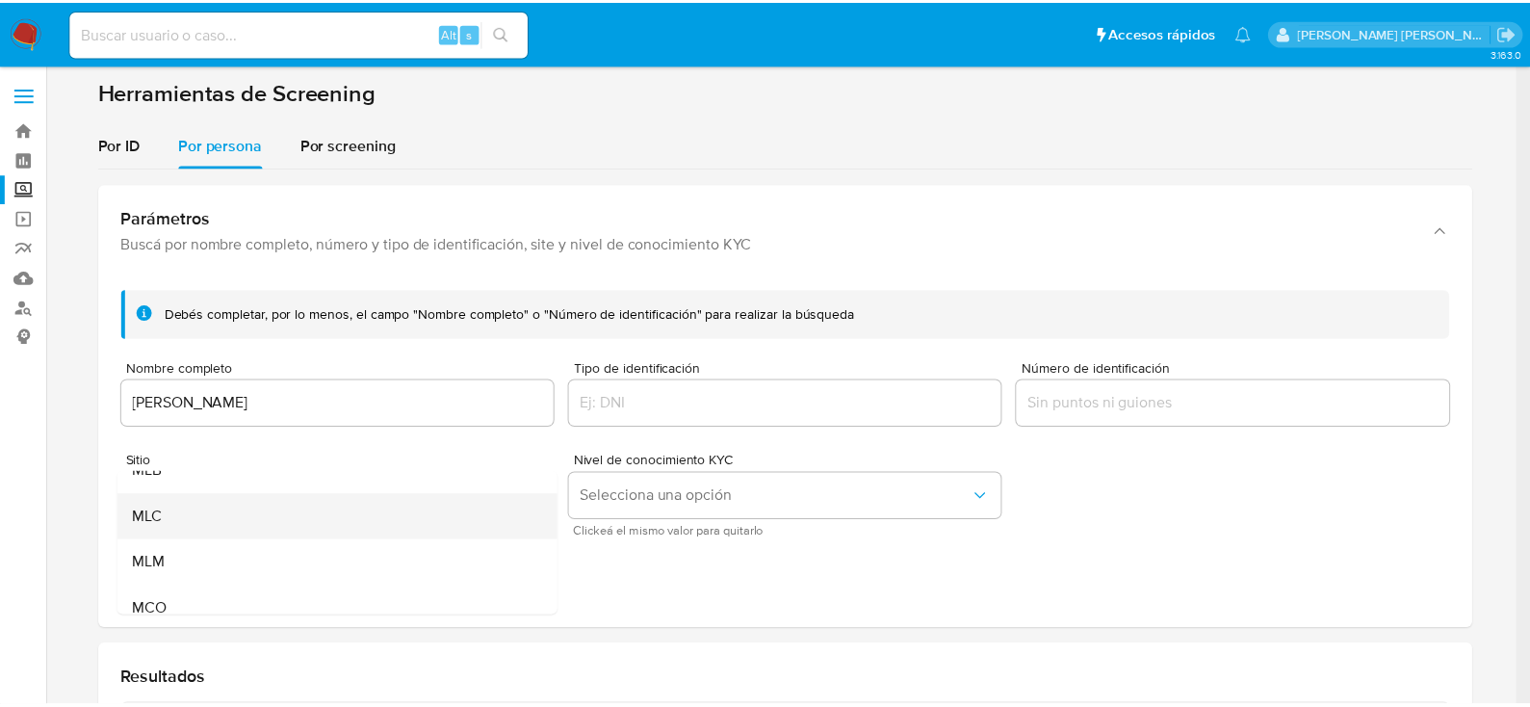
scroll to position [36, 0]
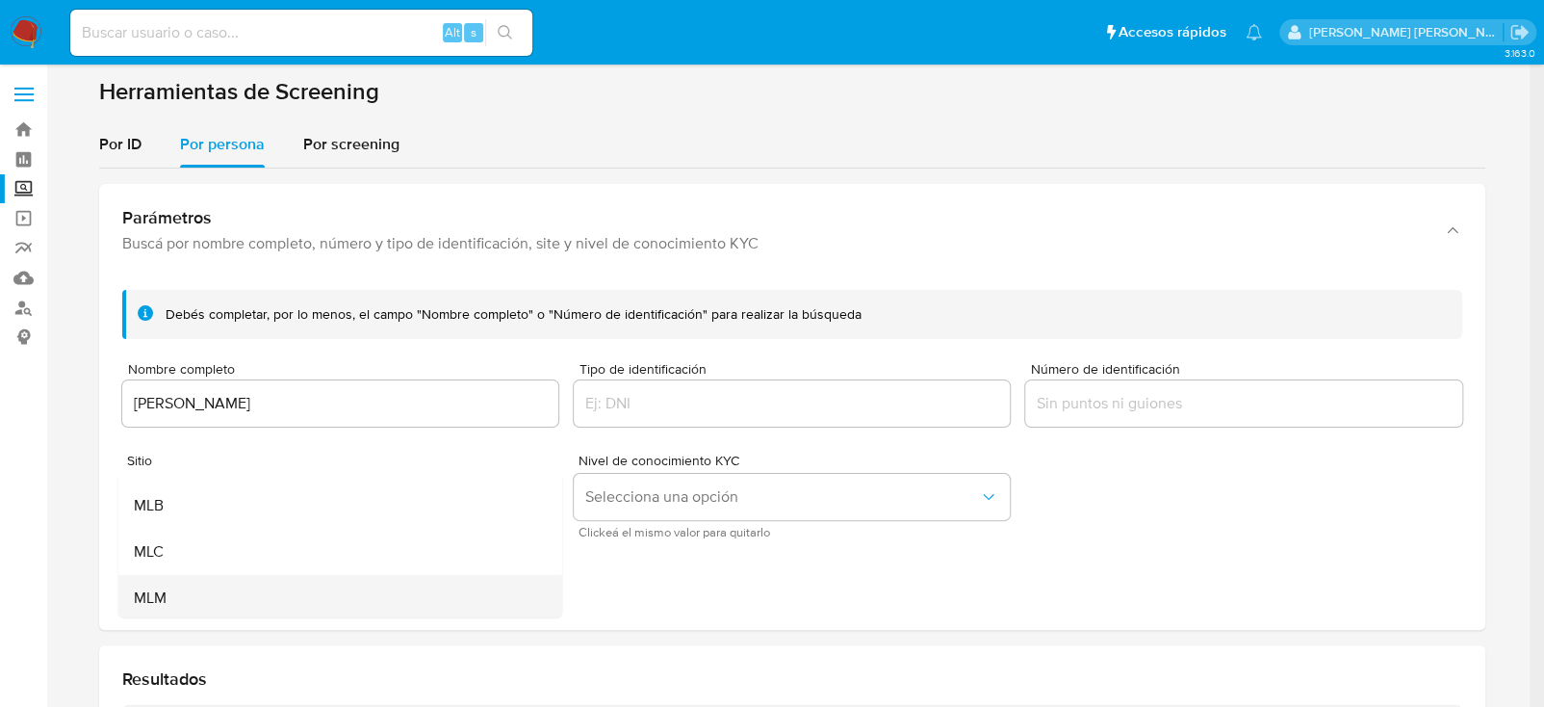
click at [185, 592] on div "MLM" at bounding box center [333, 598] width 401 height 46
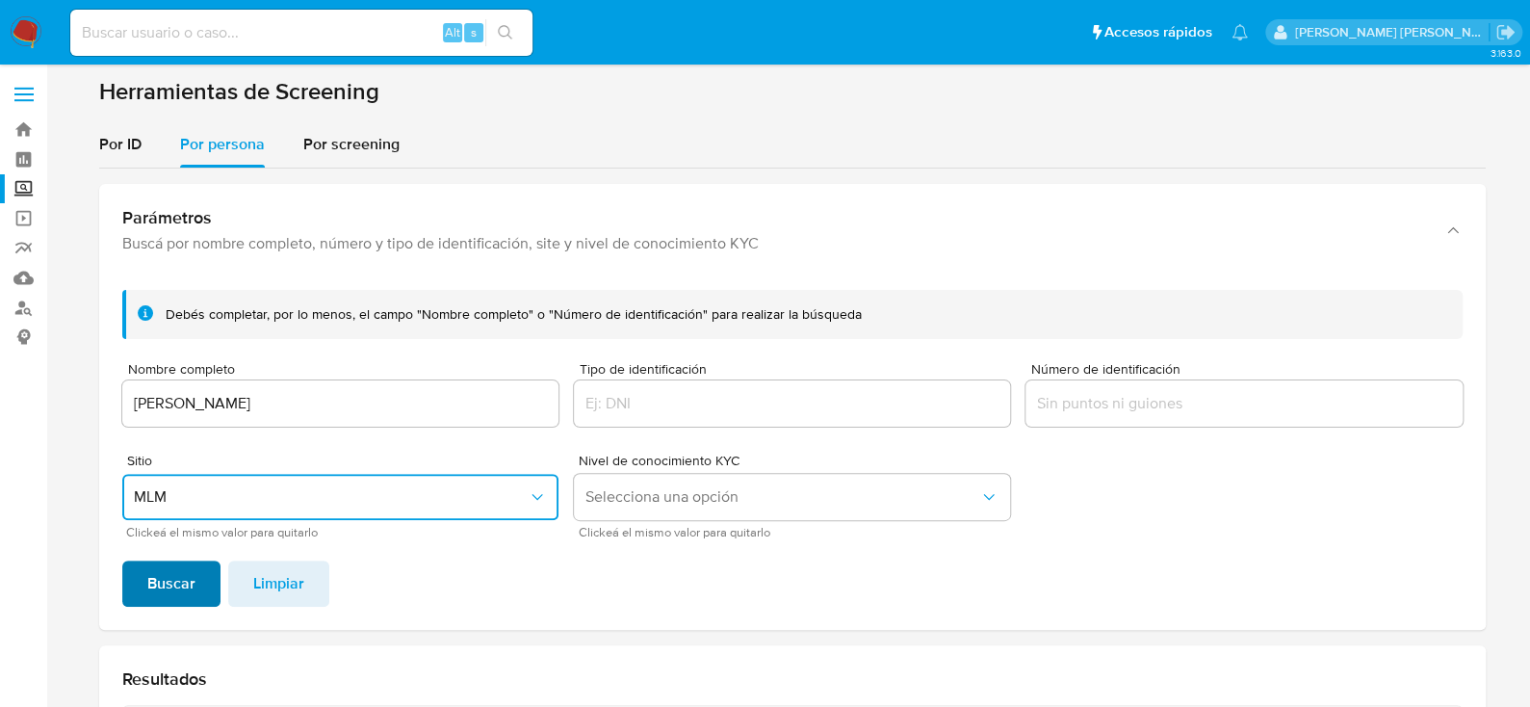
click at [147, 577] on span "Buscar" at bounding box center [171, 583] width 48 height 42
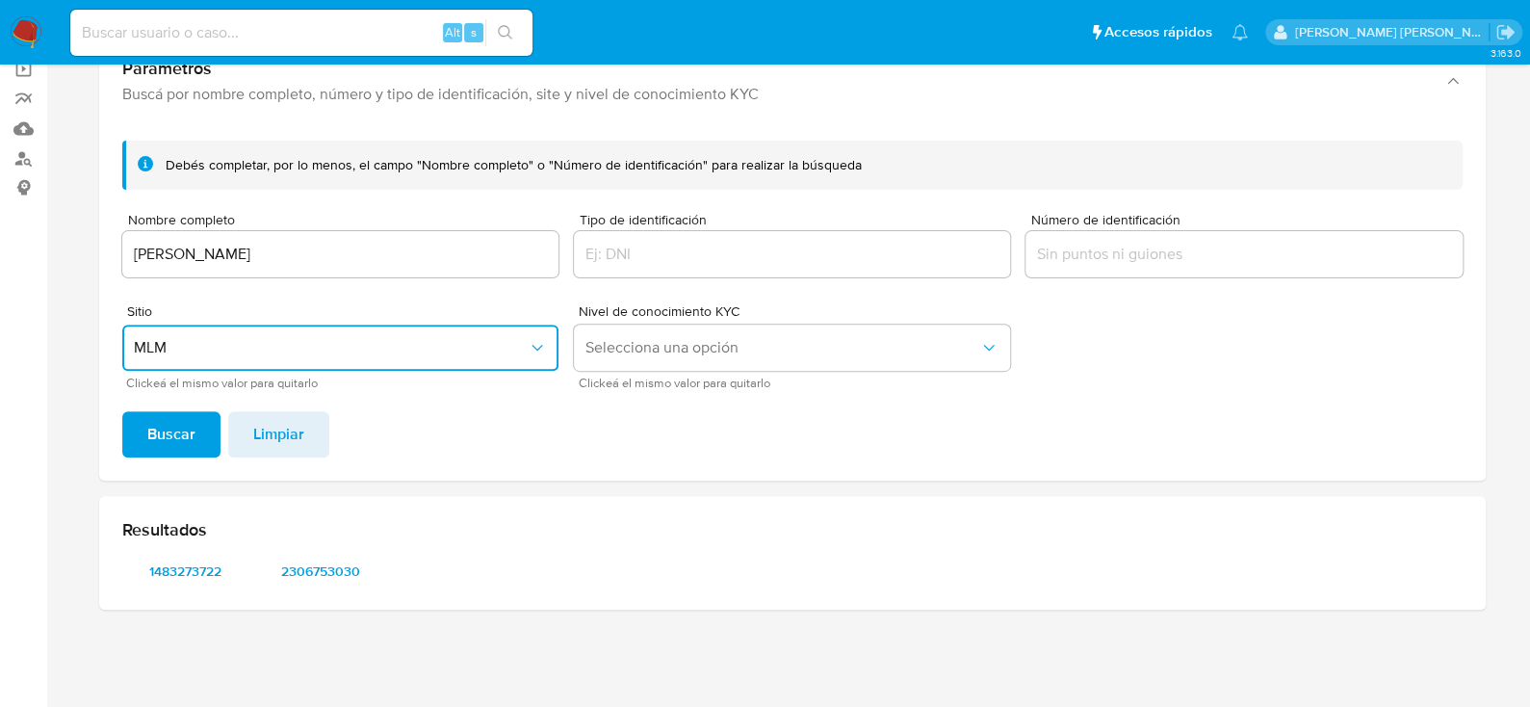
scroll to position [148, 0]
drag, startPoint x: 182, startPoint y: 567, endPoint x: 674, endPoint y: 521, distance: 494.2
click at [674, 523] on h2 "Resultados" at bounding box center [792, 530] width 1340 height 21
drag, startPoint x: 234, startPoint y: 576, endPoint x: 209, endPoint y: 576, distance: 25.0
click at [209, 576] on span "1483273722" at bounding box center [186, 571] width 100 height 27
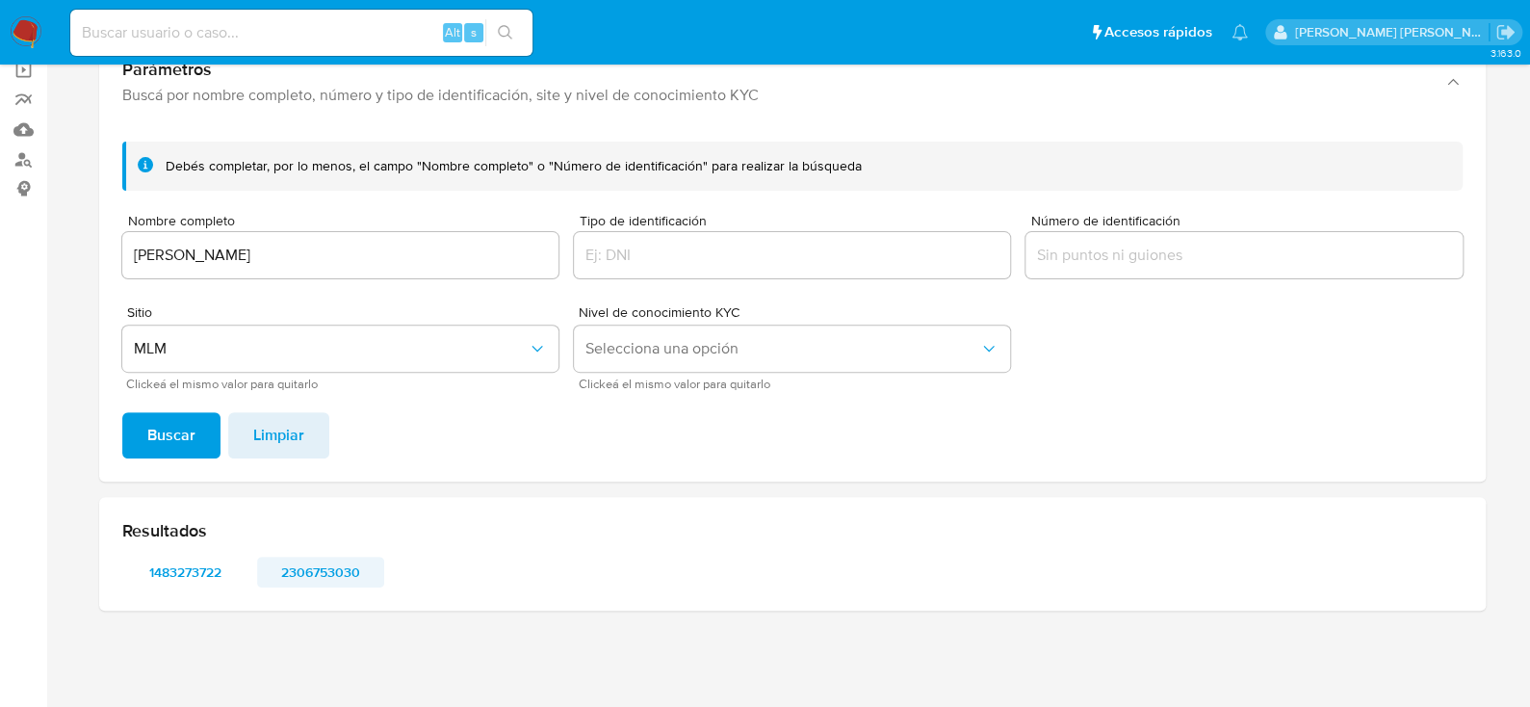
click at [311, 573] on span "2306753030" at bounding box center [321, 571] width 100 height 27
drag, startPoint x: 367, startPoint y: 258, endPoint x: 13, endPoint y: 258, distance: 353.3
click at [13, 258] on section "Bandeja Tablero Screening Búsqueda en Listas Watchlist Herramientas Operaciones…" at bounding box center [765, 280] width 1530 height 856
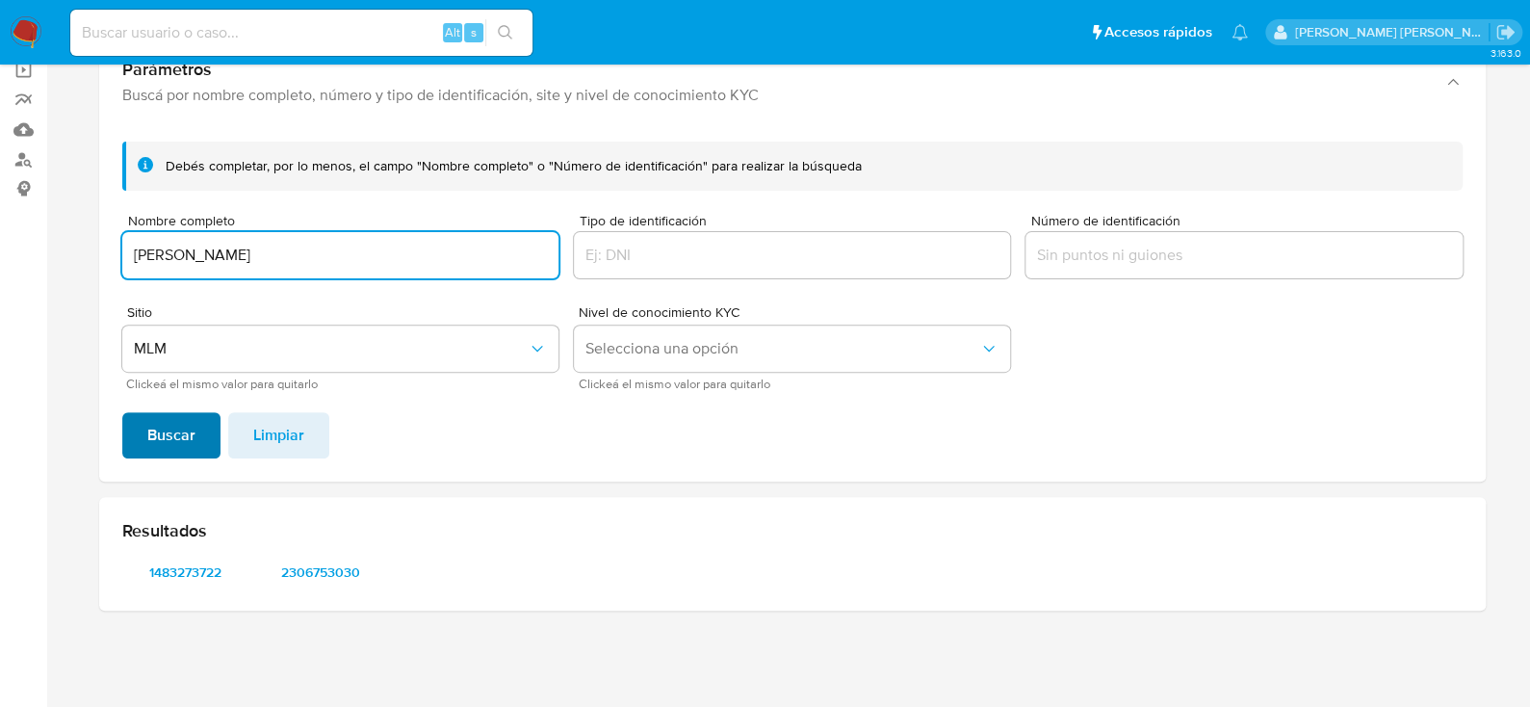
type input "MARIA DIVINA GONZALEZ"
click at [195, 427] on button "Buscar" at bounding box center [171, 435] width 98 height 46
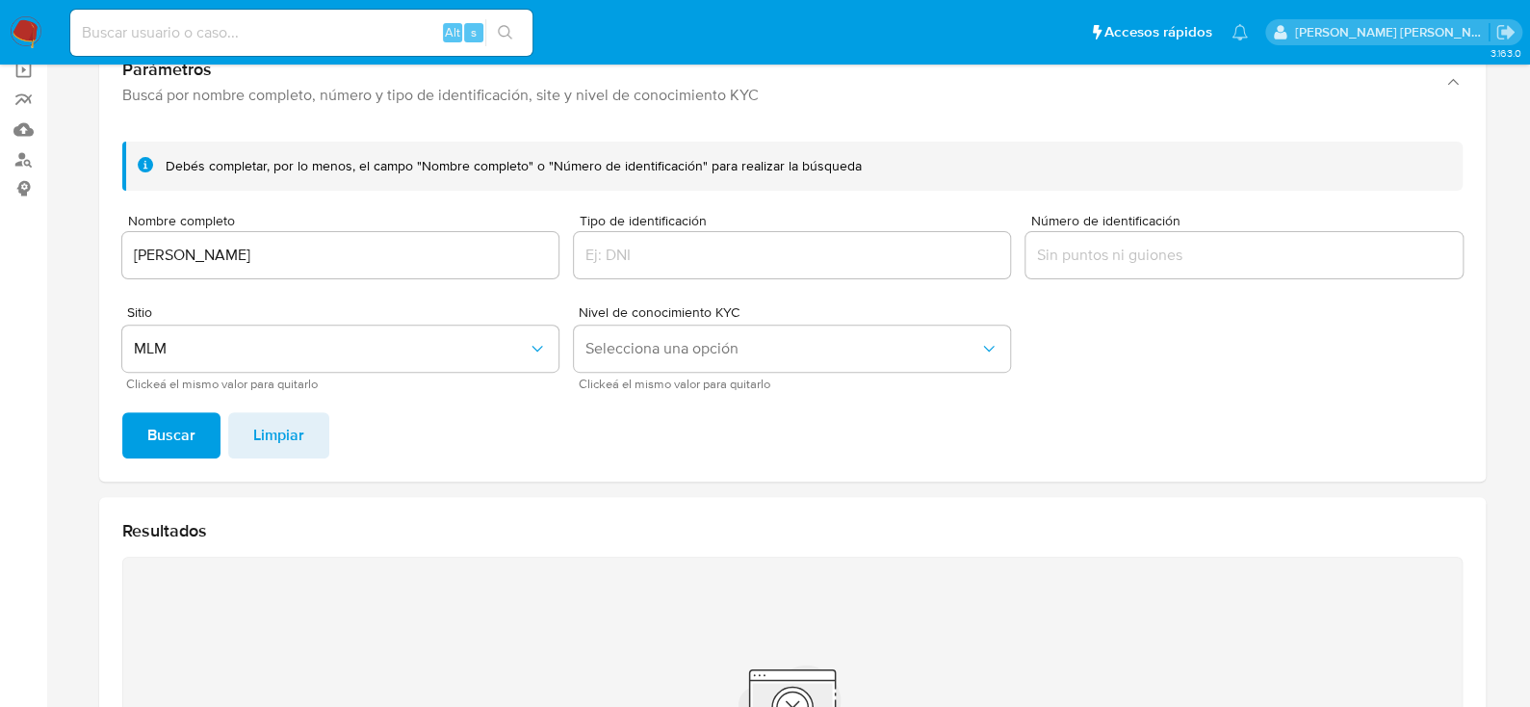
scroll to position [341, 0]
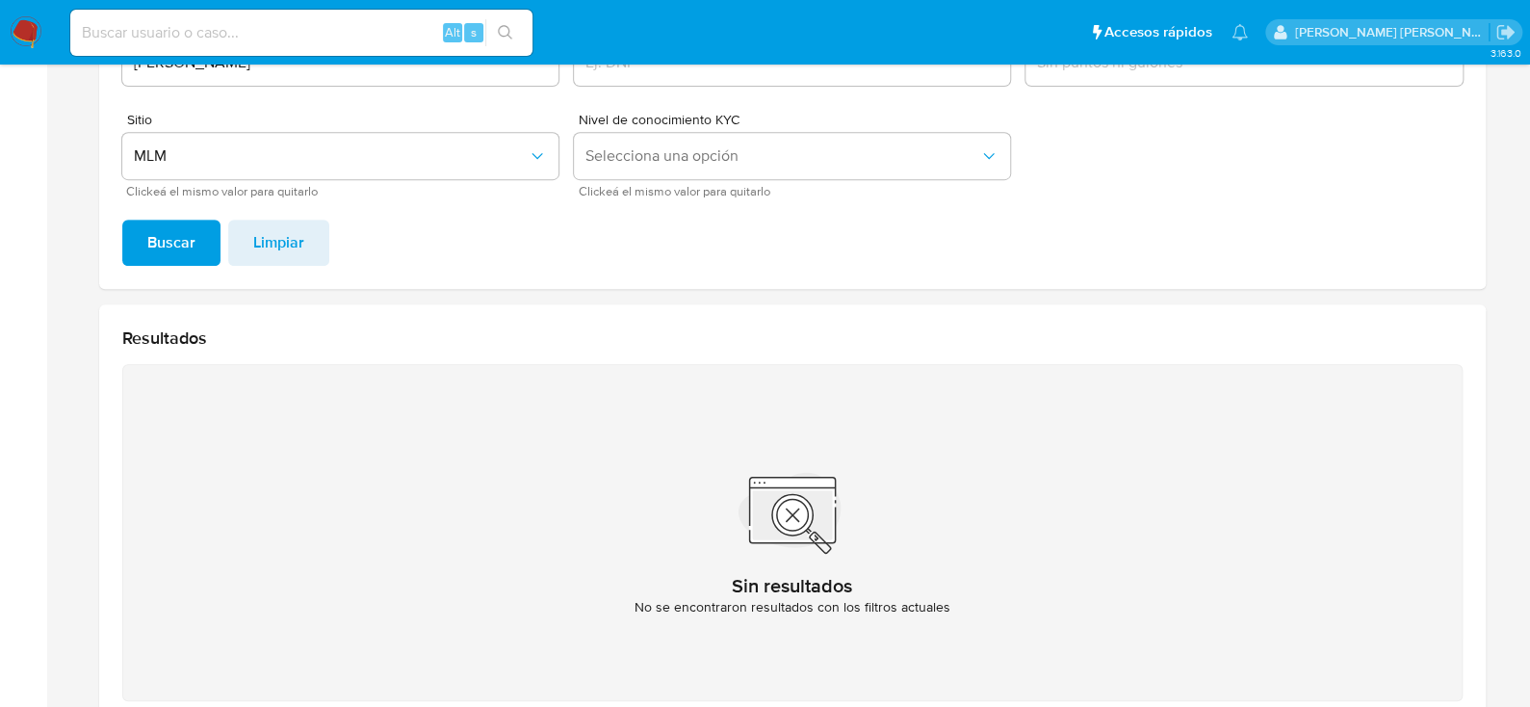
drag, startPoint x: 29, startPoint y: 34, endPoint x: 48, endPoint y: 41, distance: 20.7
click at [29, 34] on img at bounding box center [26, 32] width 33 height 33
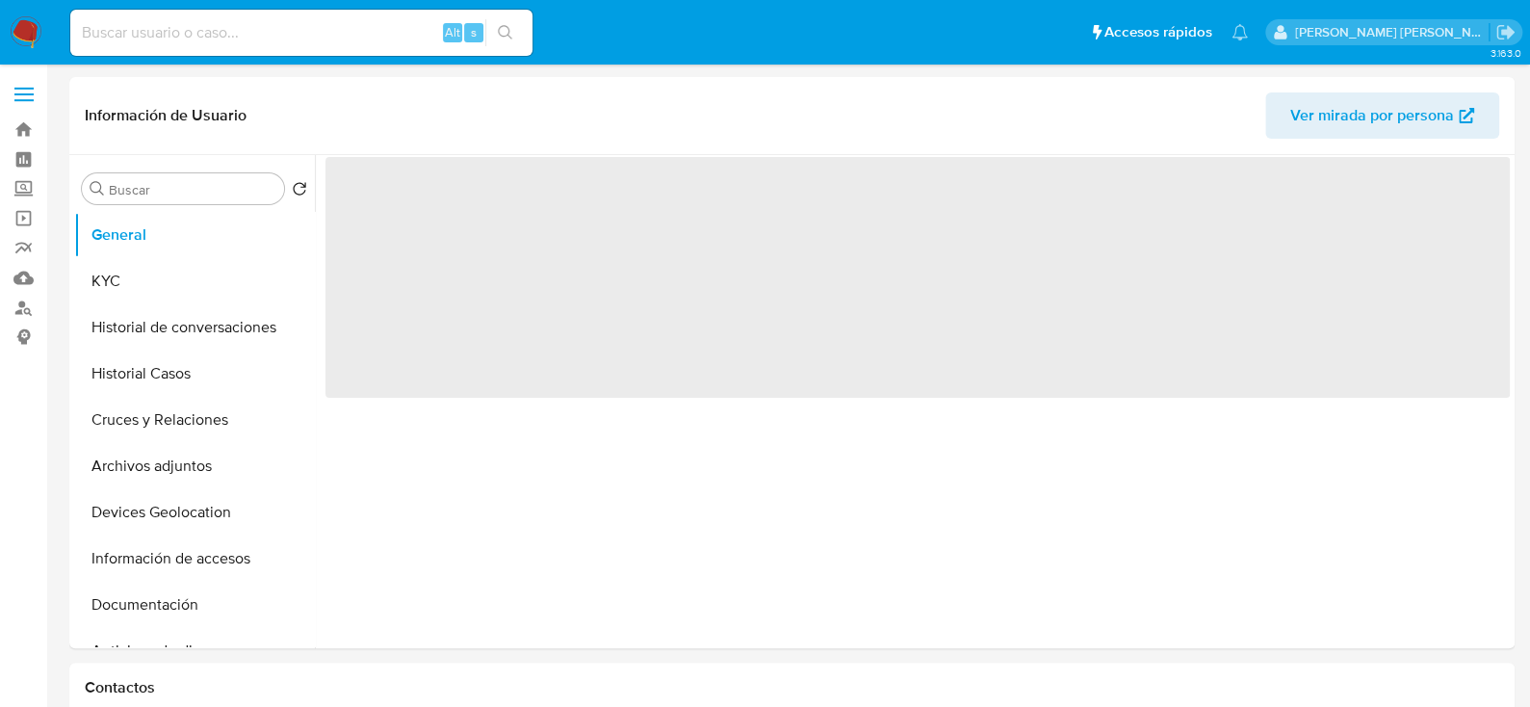
select select "10"
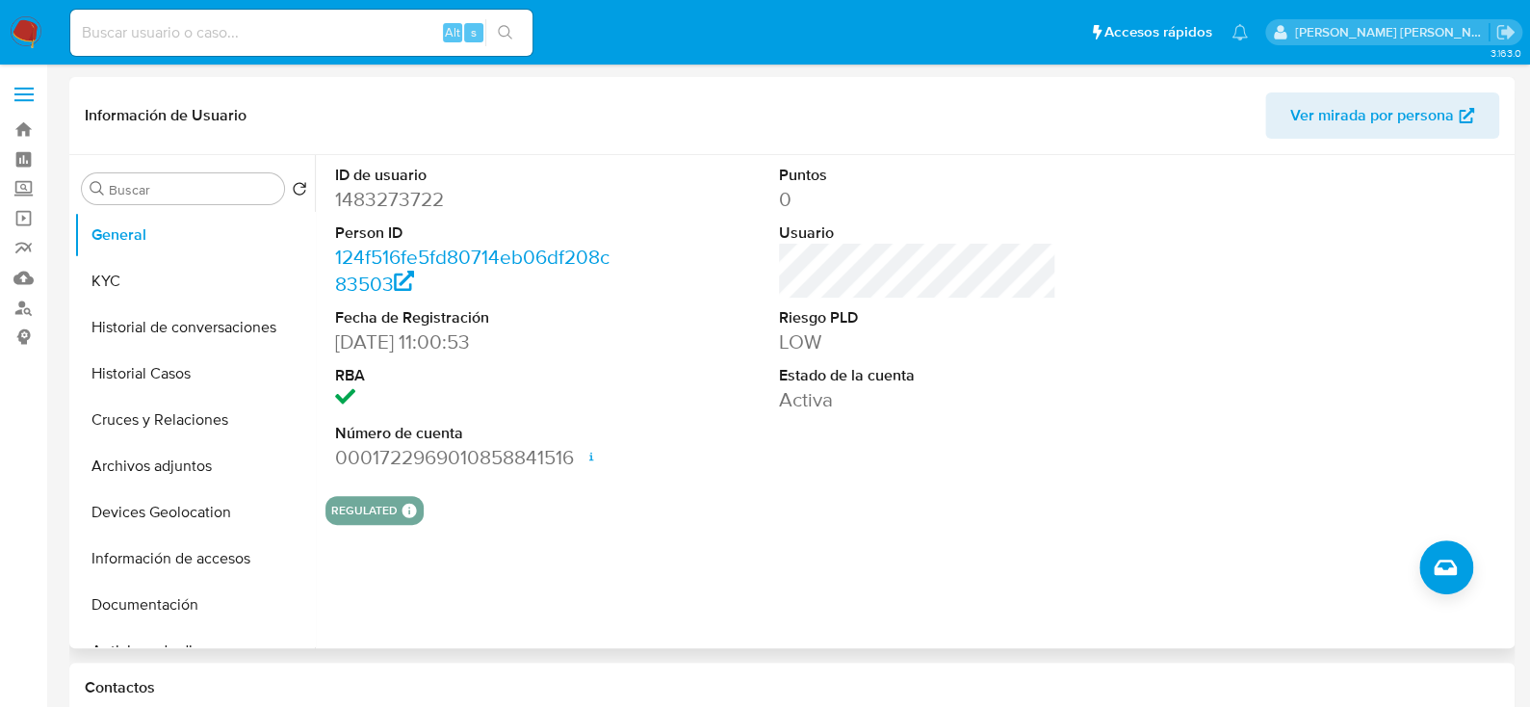
drag, startPoint x: 211, startPoint y: 292, endPoint x: 324, endPoint y: 286, distance: 112.8
click at [211, 292] on button "KYC" at bounding box center [194, 281] width 241 height 46
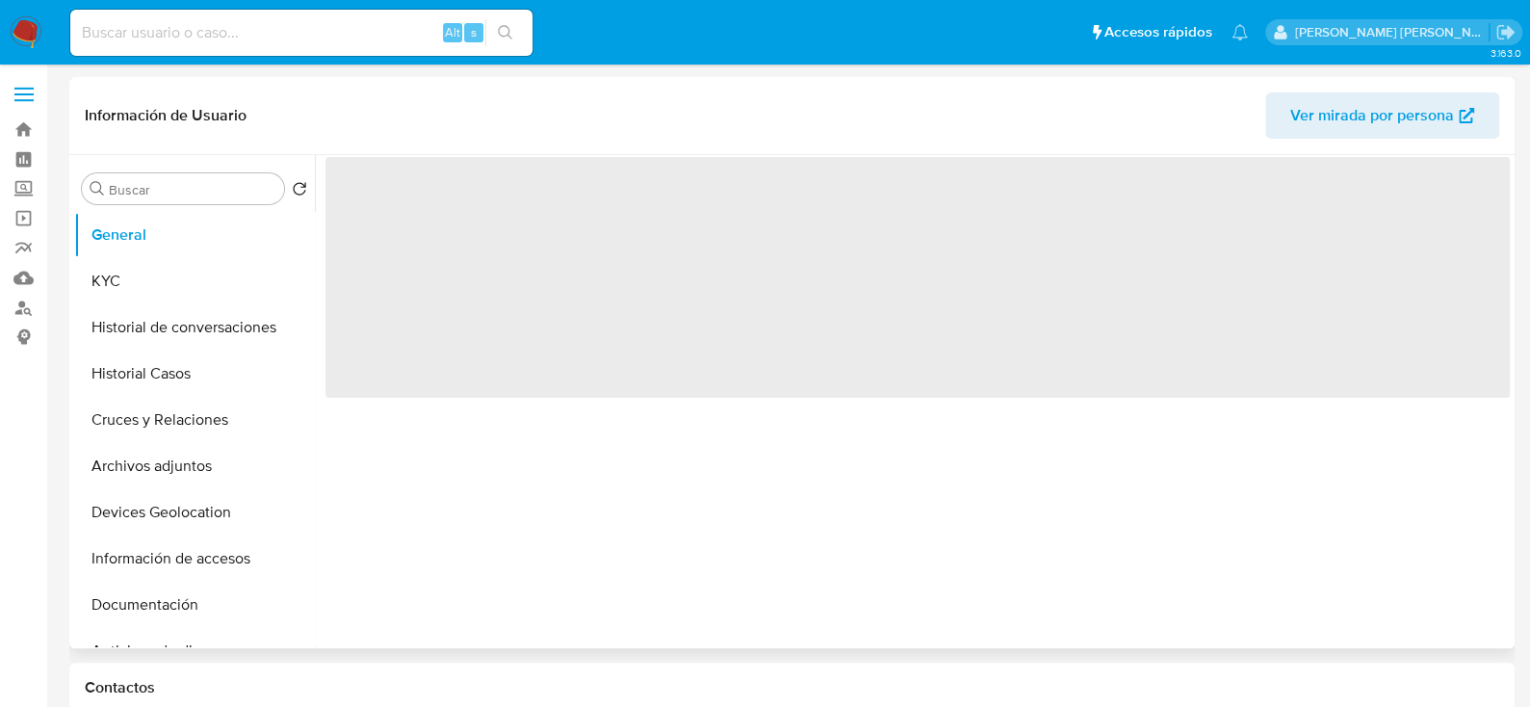
select select "10"
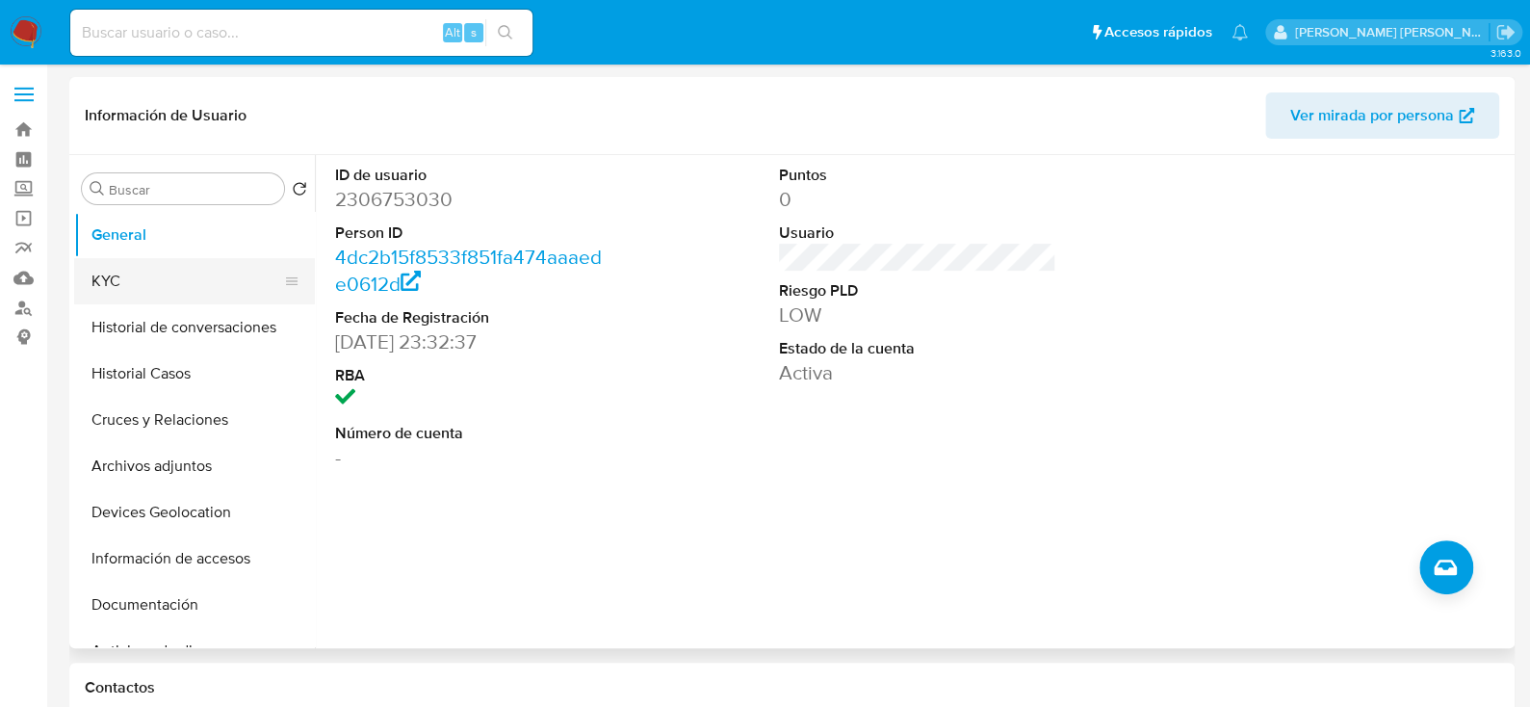
click at [224, 272] on button "KYC" at bounding box center [186, 281] width 225 height 46
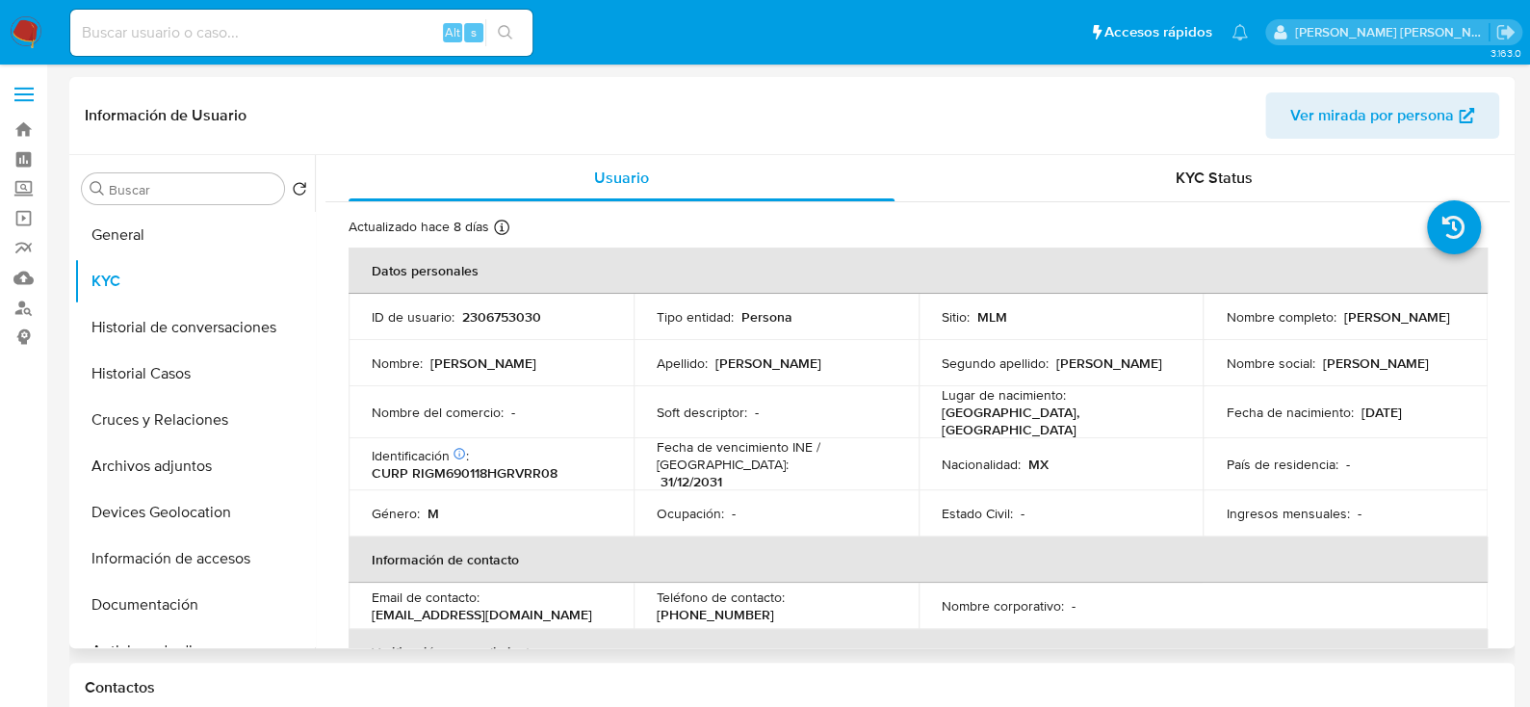
click at [503, 316] on p "2306753030" at bounding box center [501, 316] width 79 height 17
copy p "2306753030"
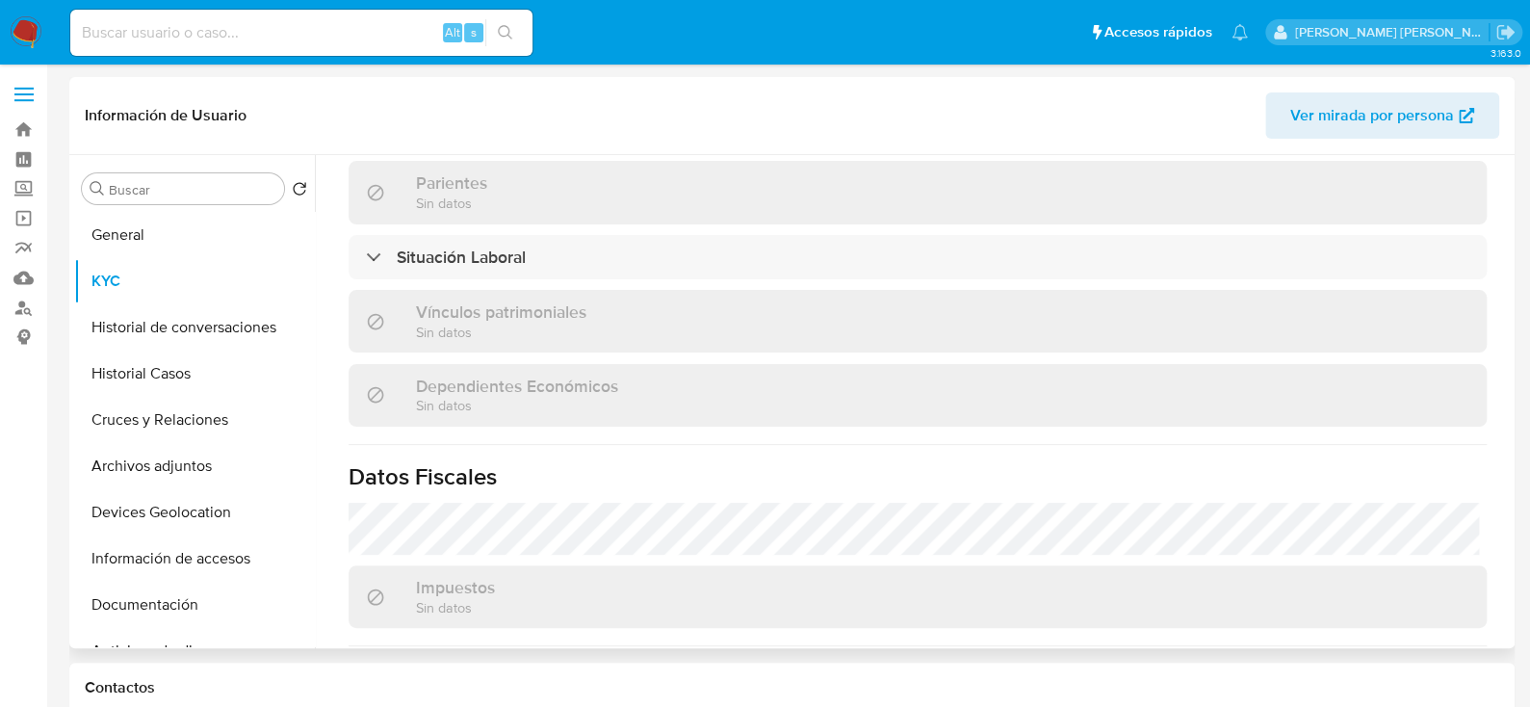
scroll to position [769, 0]
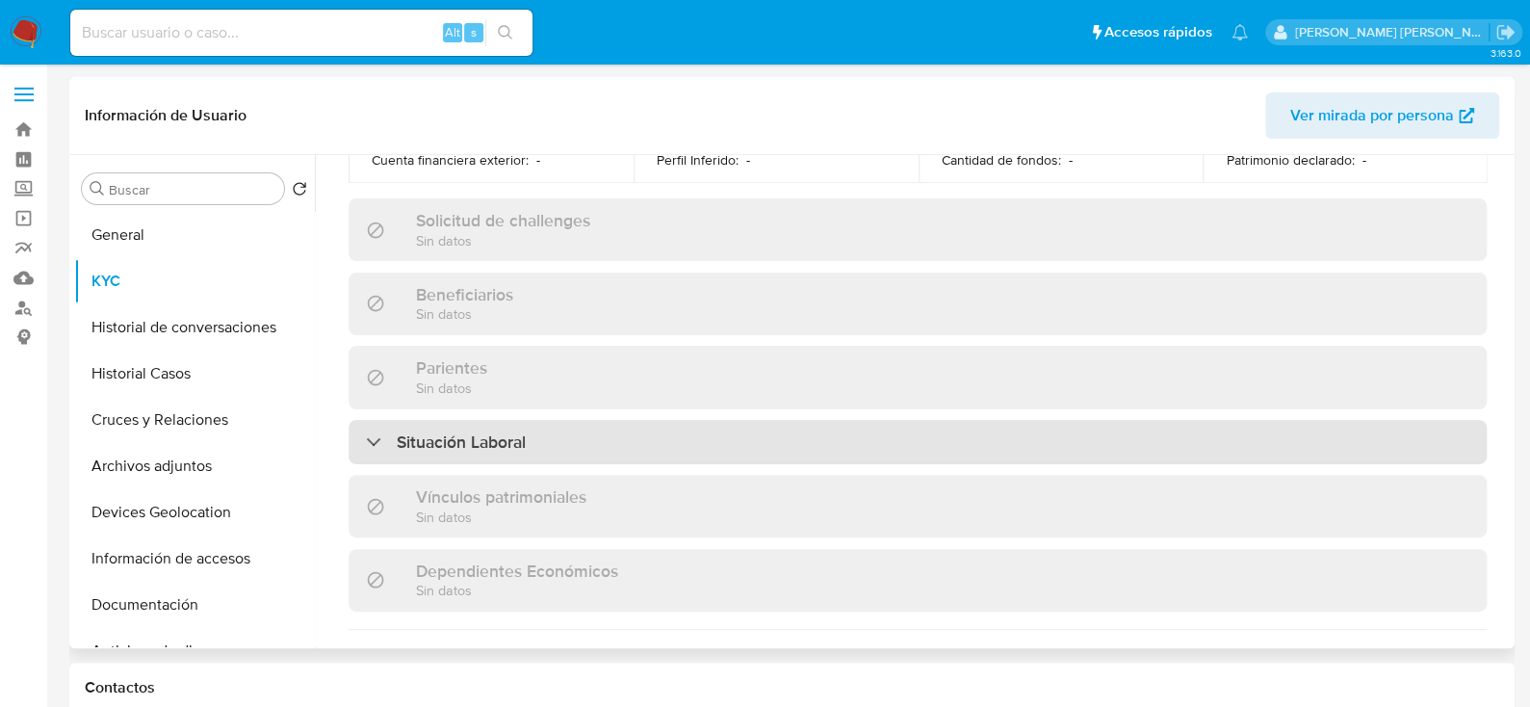
click at [544, 437] on div "Situación Laboral" at bounding box center [918, 442] width 1138 height 44
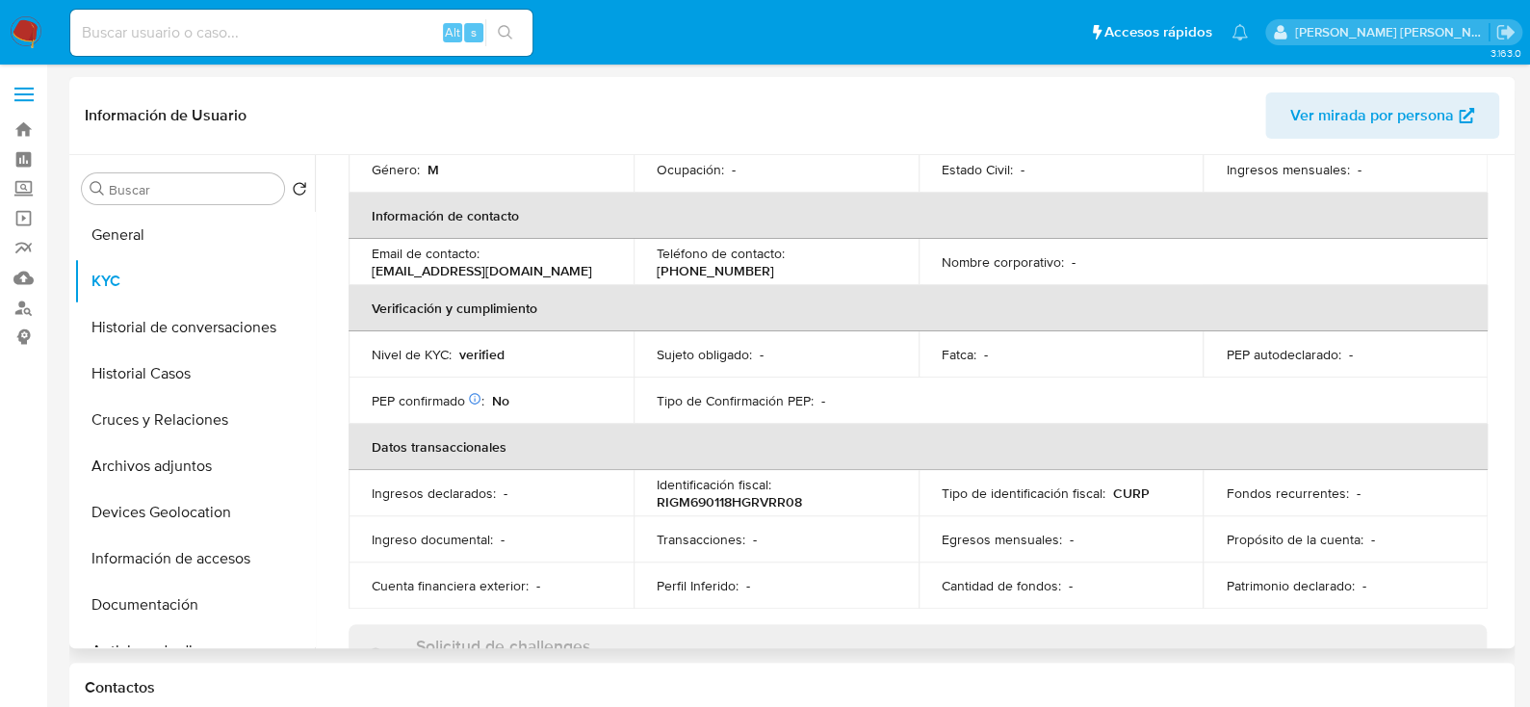
scroll to position [384, 0]
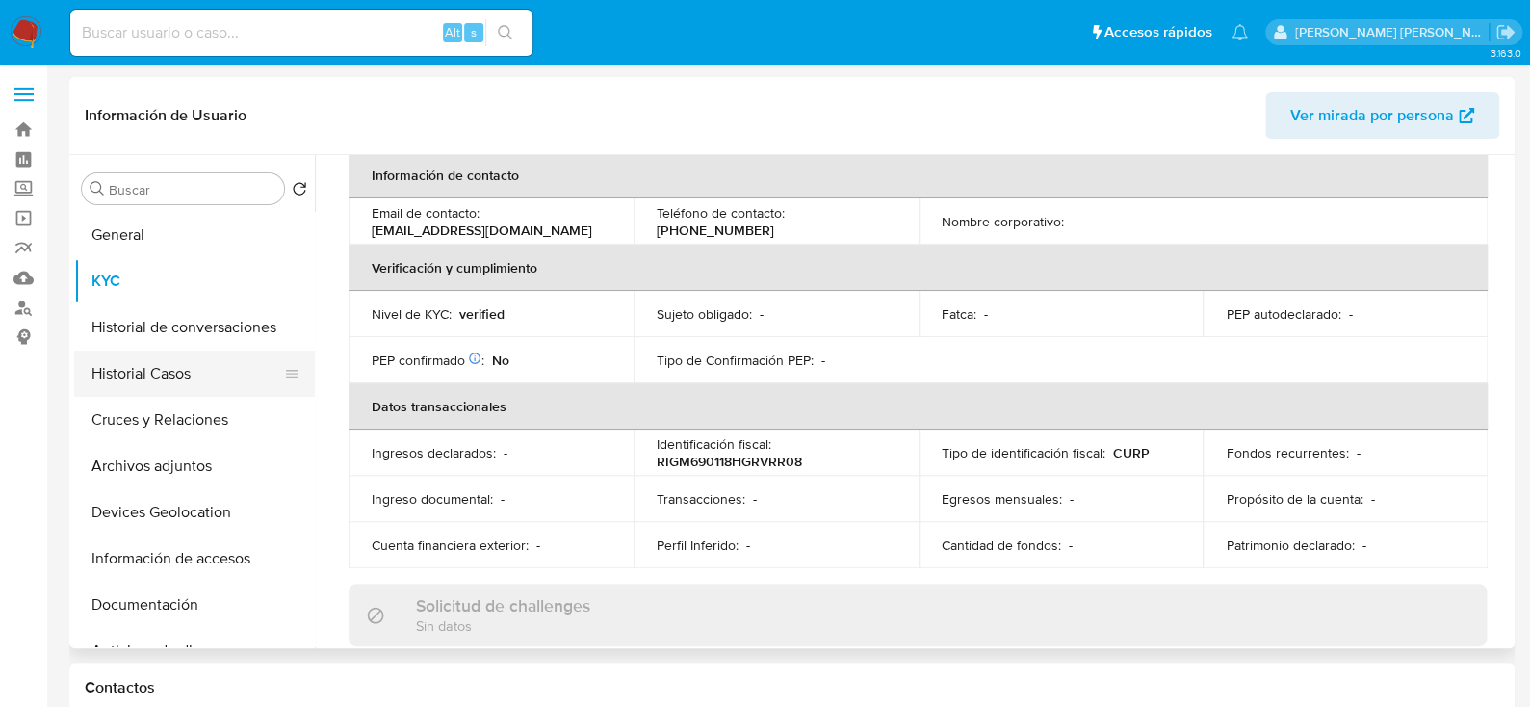
click at [168, 360] on button "Historial Casos" at bounding box center [186, 373] width 225 height 46
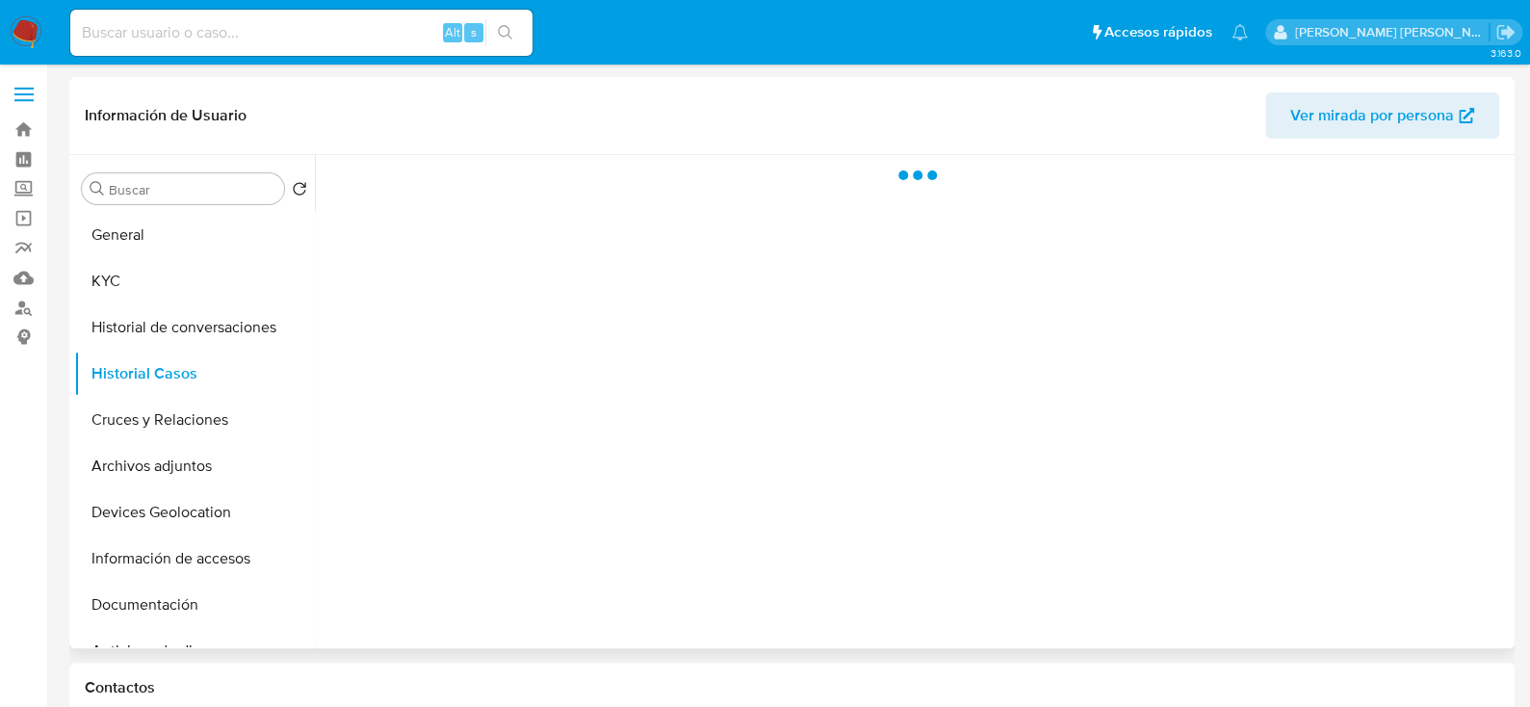
scroll to position [0, 0]
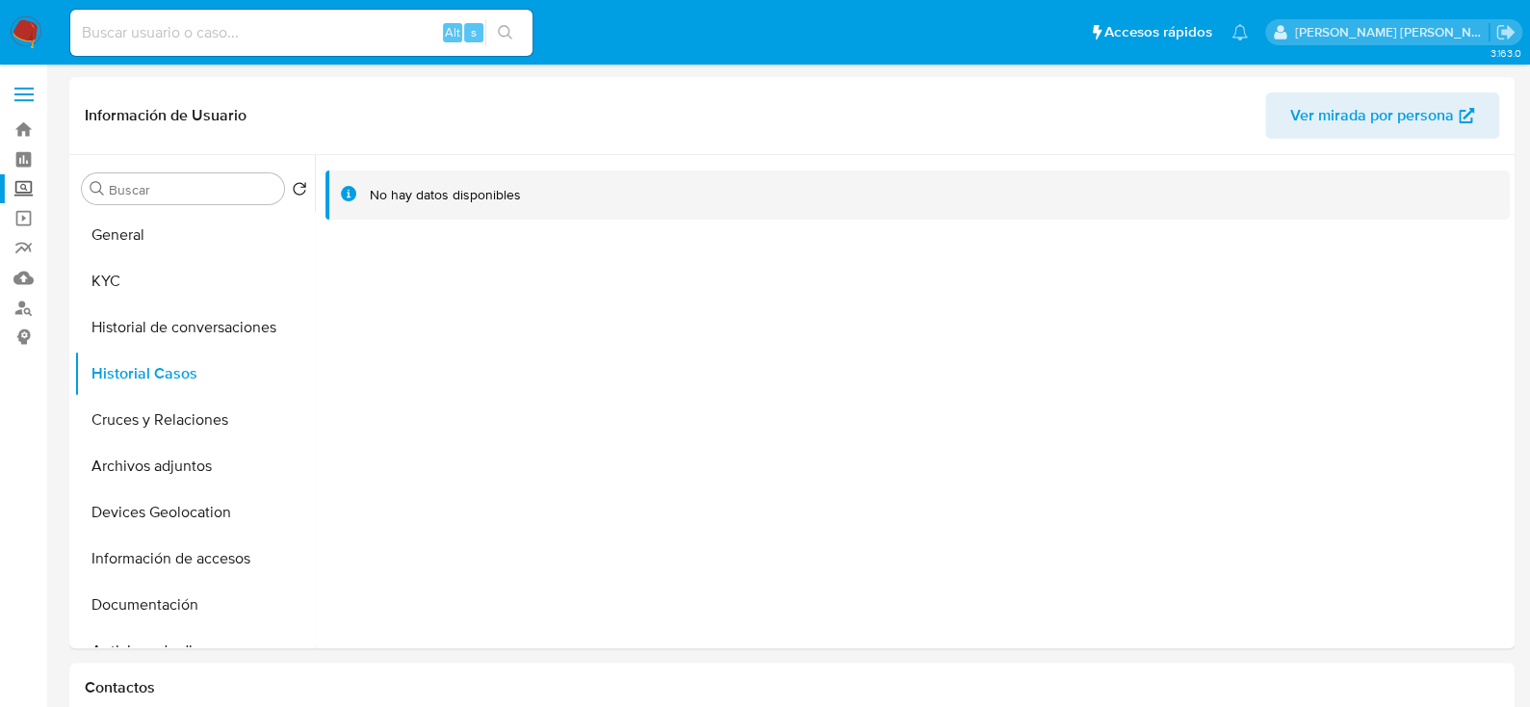
drag, startPoint x: 25, startPoint y: 192, endPoint x: 38, endPoint y: 191, distance: 12.6
click at [25, 192] on label "Screening" at bounding box center [114, 189] width 229 height 30
click at [0, 0] on input "Screening" at bounding box center [0, 0] width 0 height 0
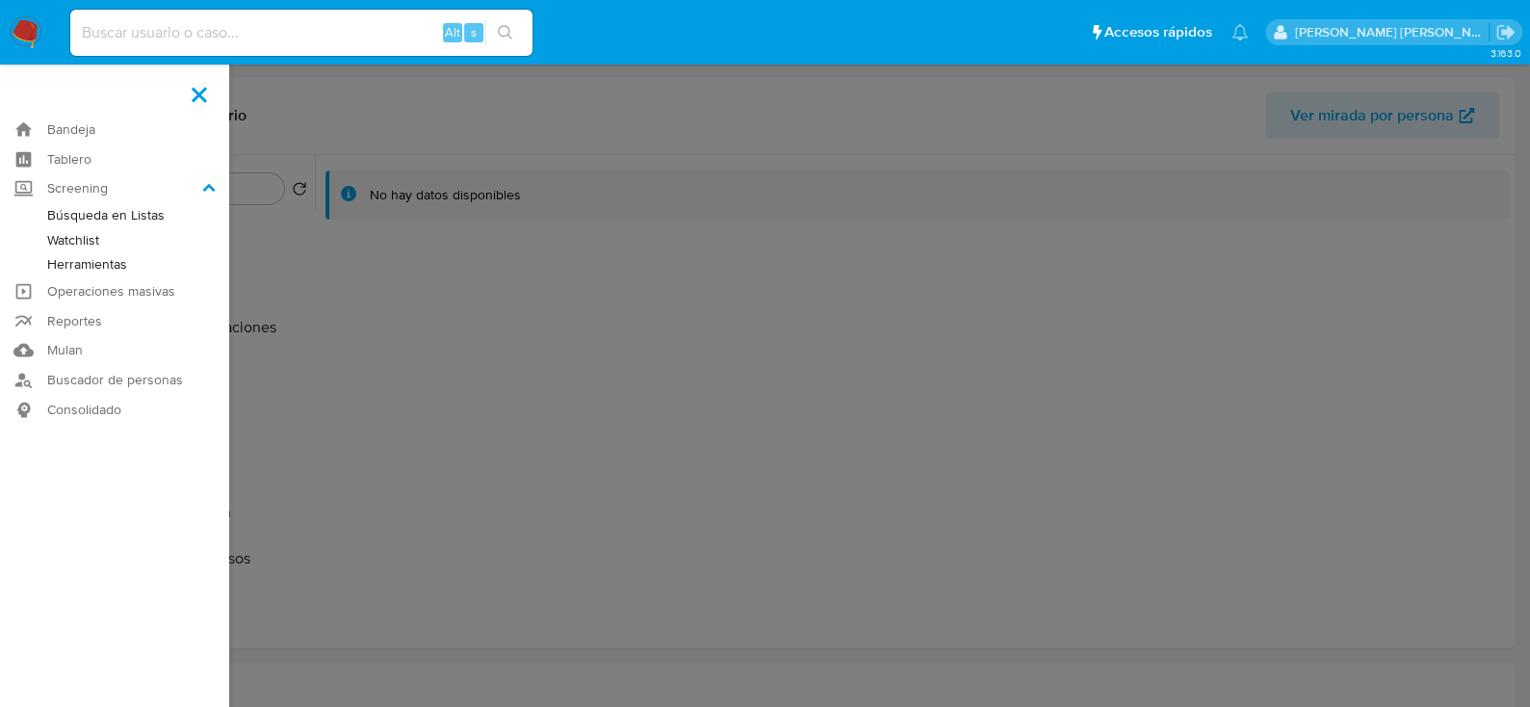
click at [100, 263] on link "Herramientas" at bounding box center [114, 264] width 229 height 24
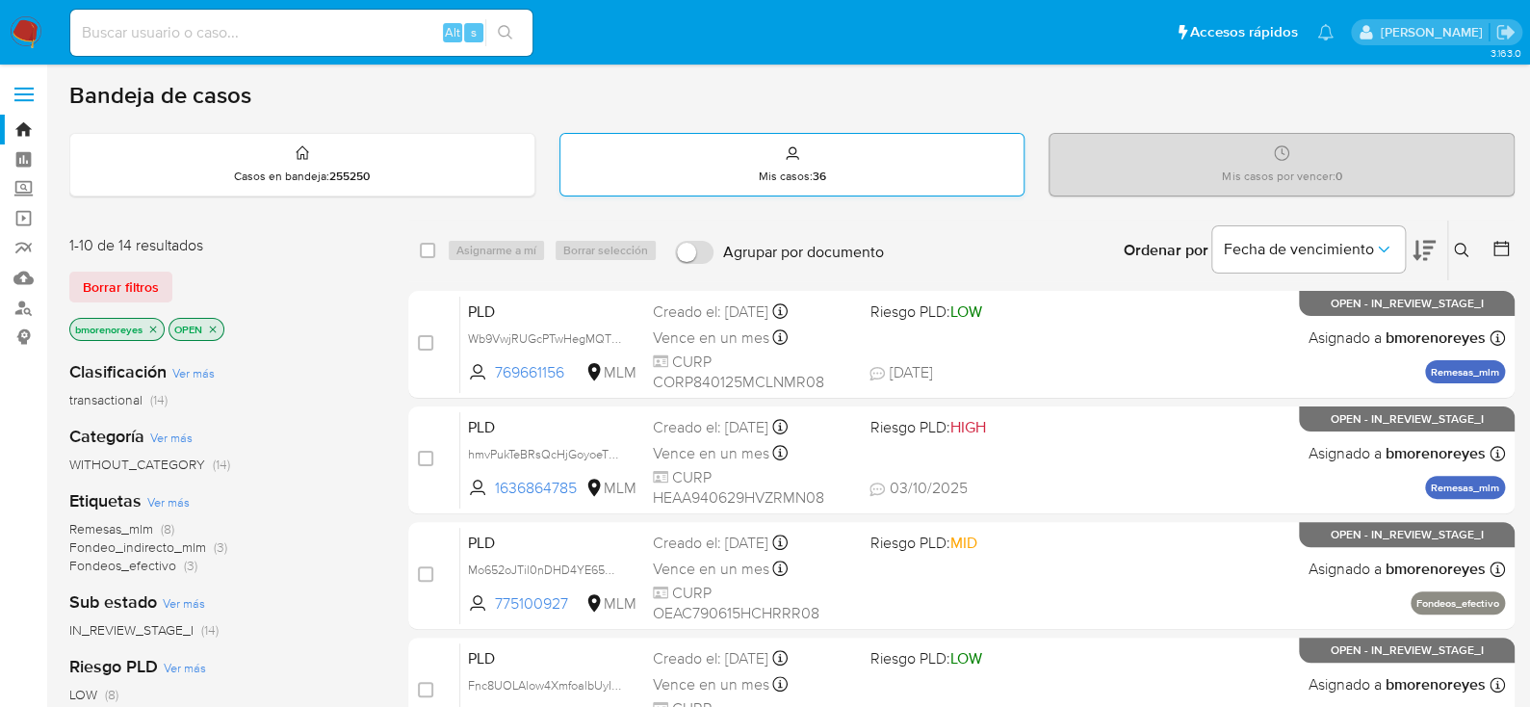
click at [839, 175] on div "Mis casos : 36" at bounding box center [792, 165] width 464 height 62
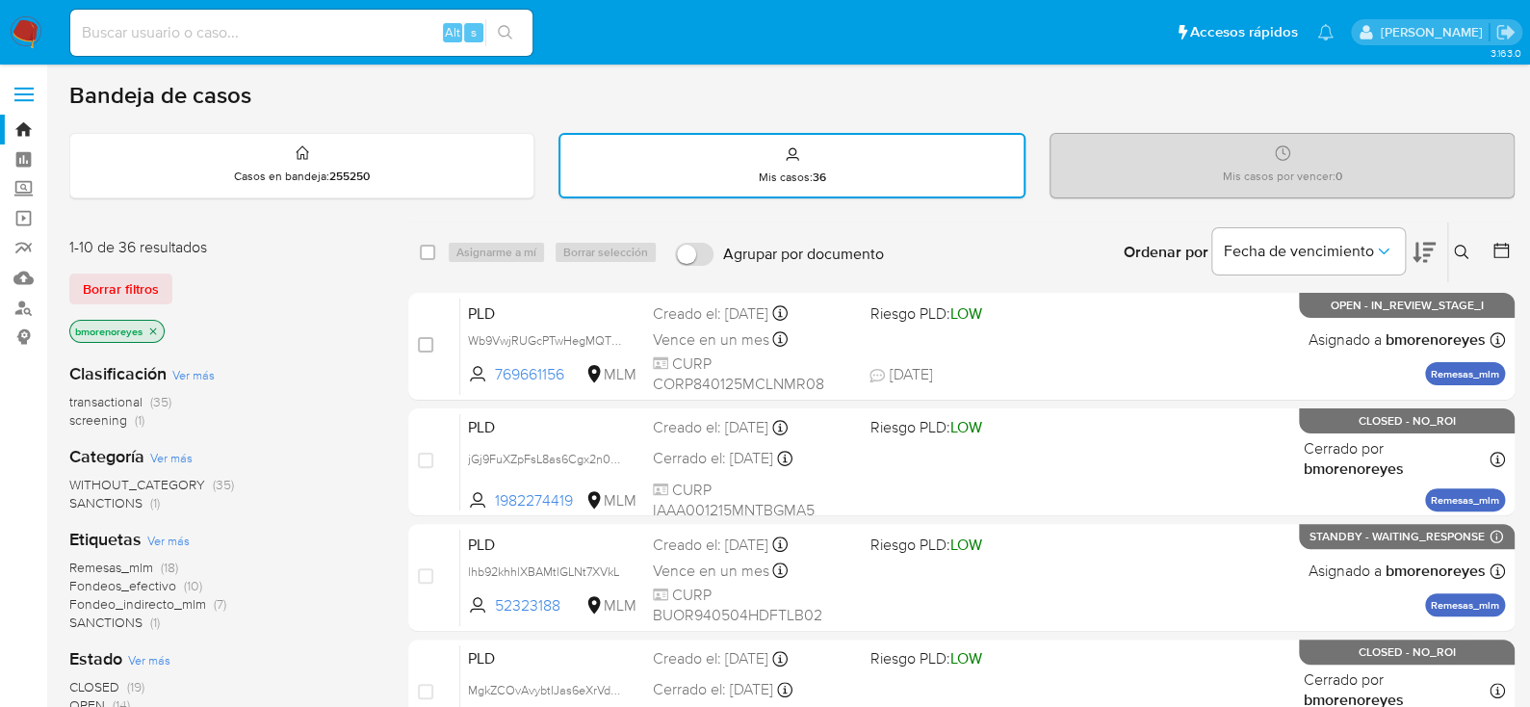
click at [1456, 245] on icon at bounding box center [1461, 252] width 14 height 14
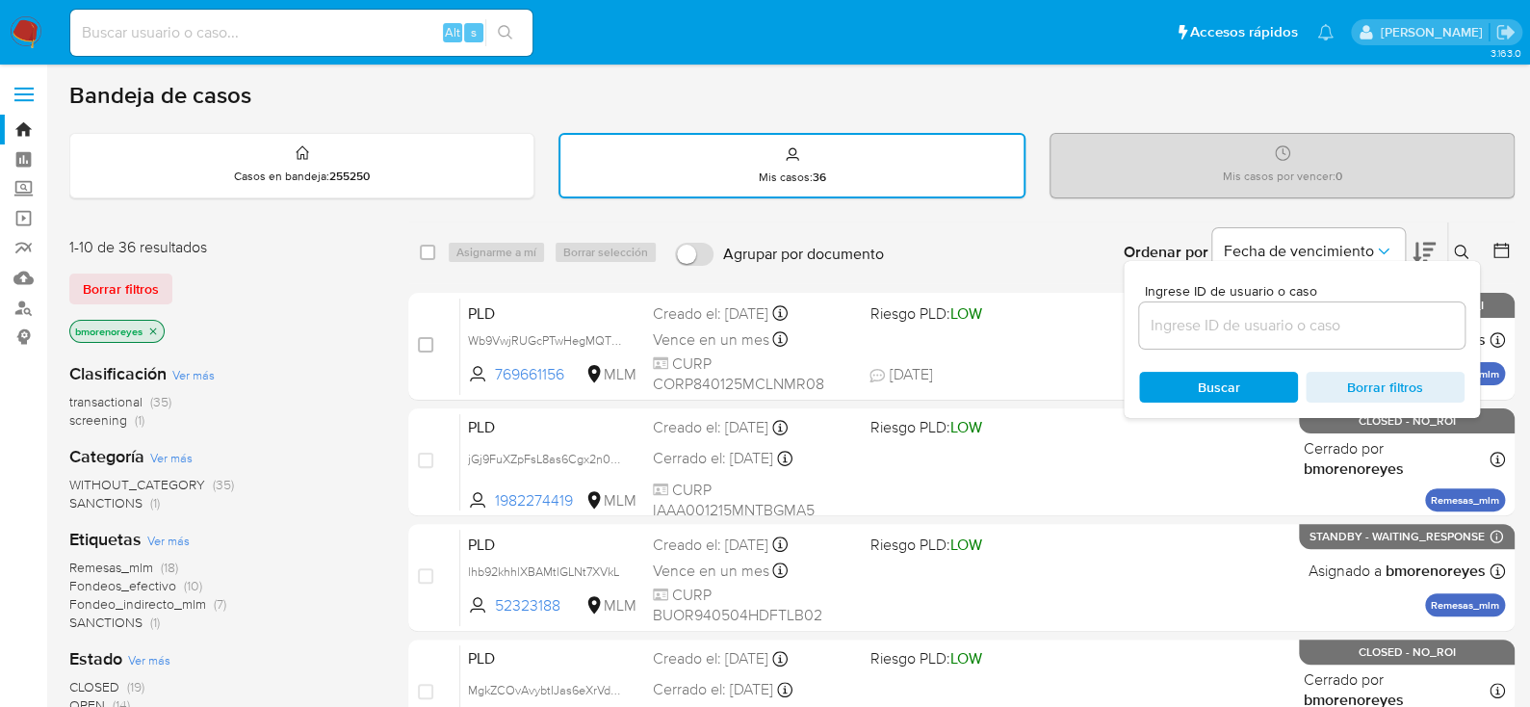
click at [1214, 336] on div at bounding box center [1301, 325] width 325 height 46
click at [1271, 309] on div at bounding box center [1301, 325] width 325 height 46
click at [1292, 334] on input at bounding box center [1301, 325] width 325 height 25
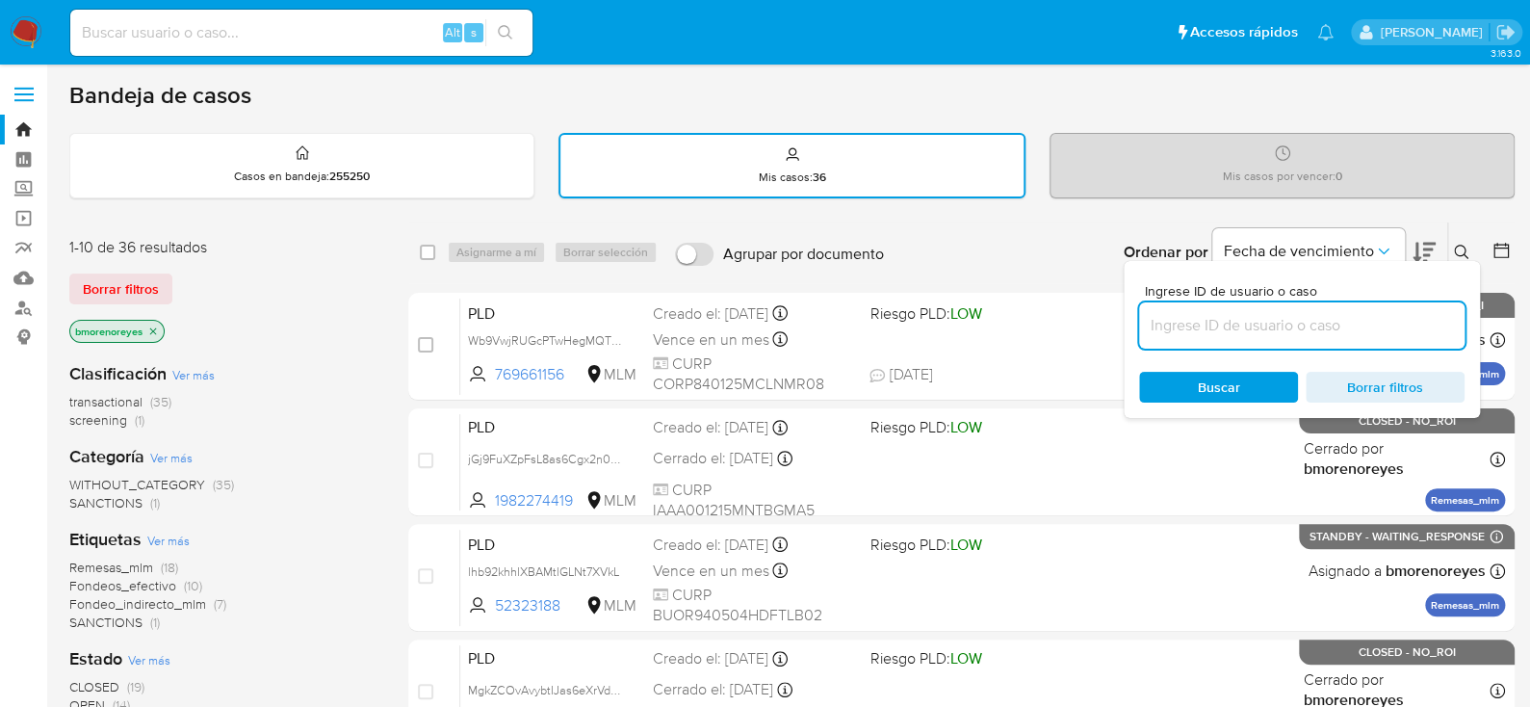
paste input "340744891"
type input "340744891"
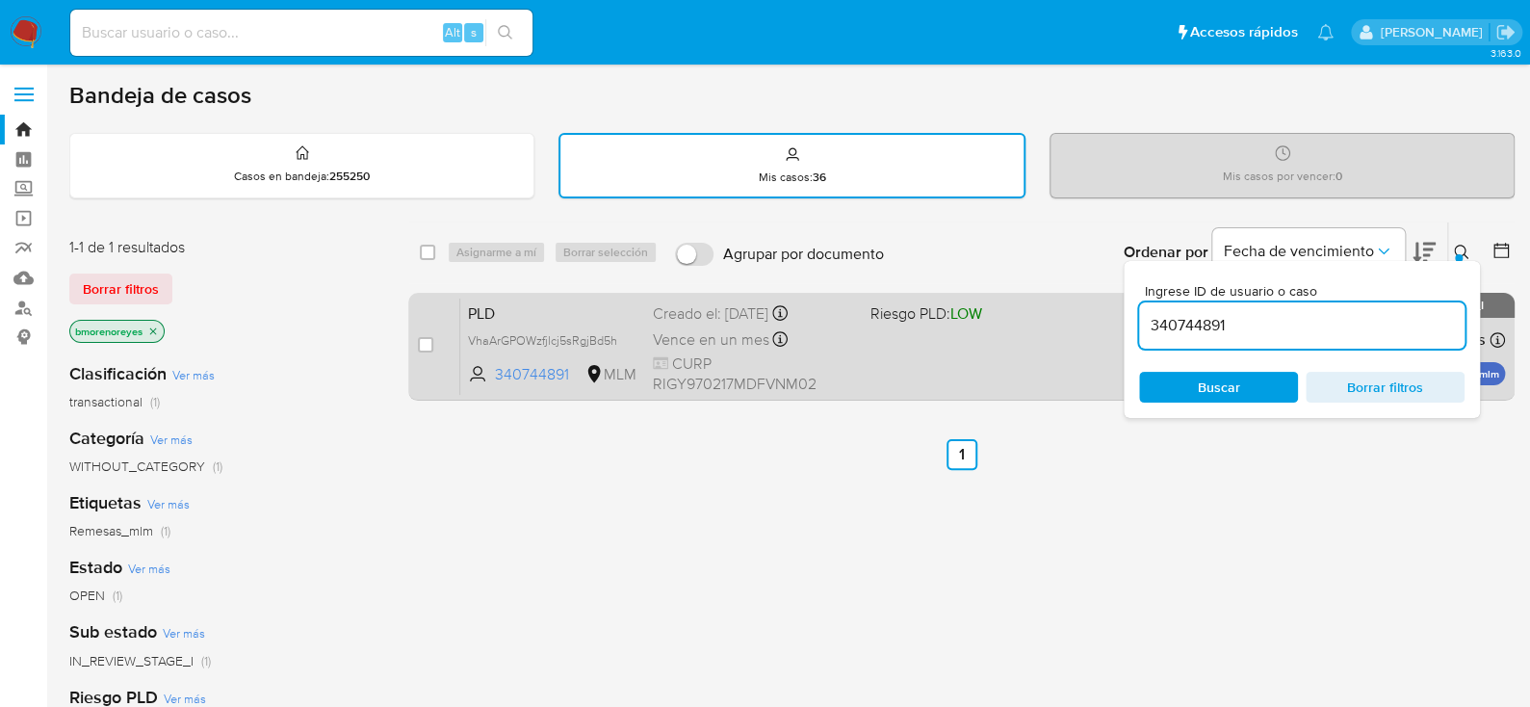
click at [572, 295] on div "case-item-checkbox No es posible asignar el caso PLD VhaArGPOWzfjlcj5sRgjBd5h 3…" at bounding box center [961, 347] width 1106 height 108
click at [571, 298] on div "PLD VhaArGPOWzfjlcj5sRgjBd5h 340744891 MLM Riesgo PLD: LOW Creado el: 12/09/202…" at bounding box center [982, 346] width 1045 height 97
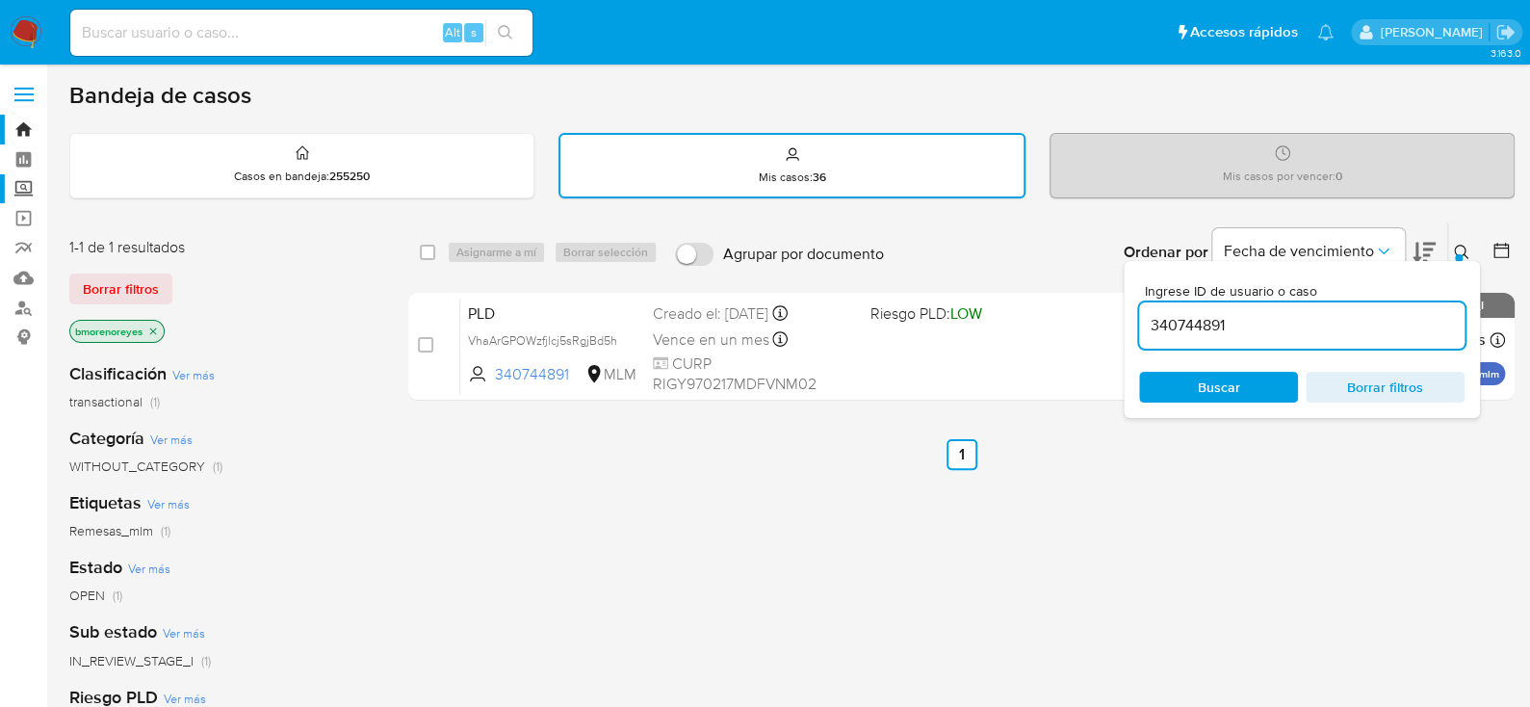
click at [27, 178] on label "Screening" at bounding box center [114, 189] width 229 height 30
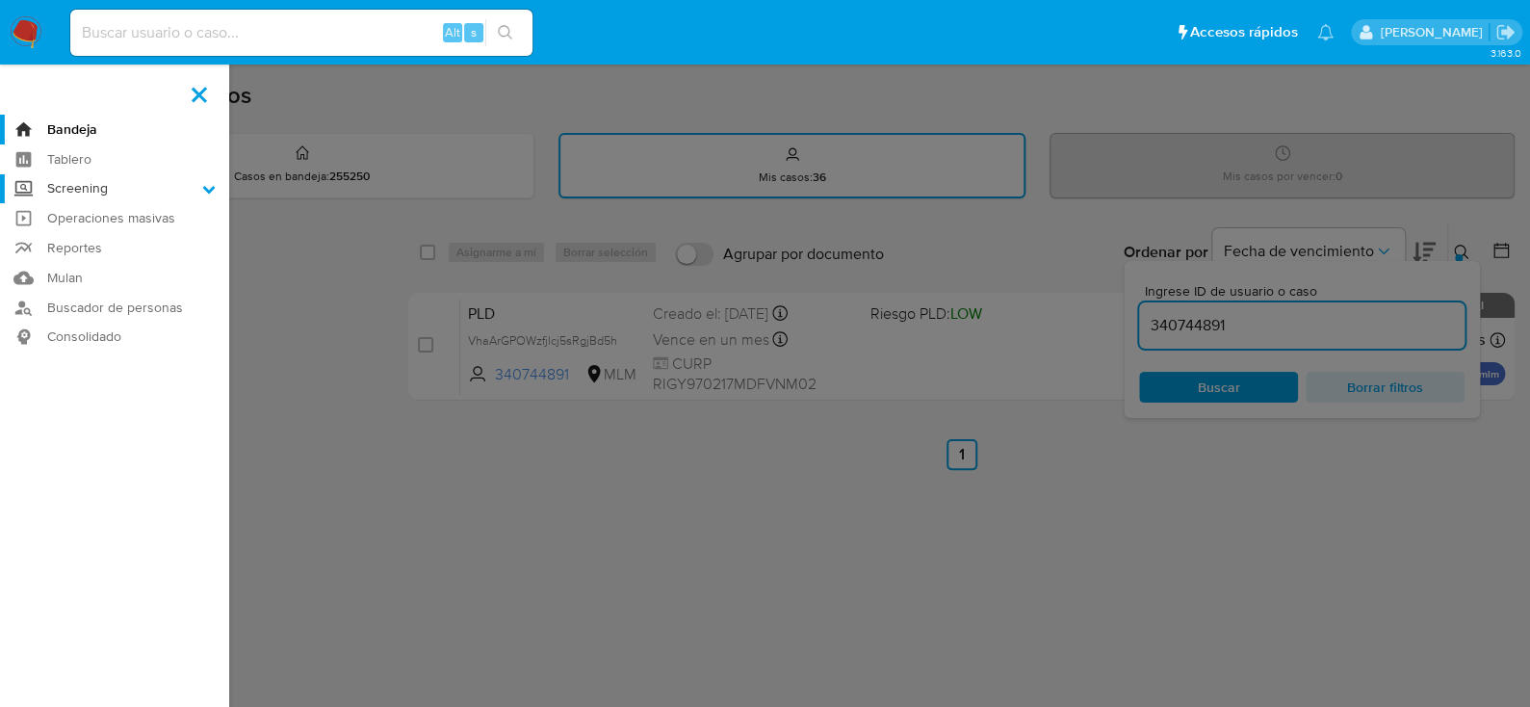
click at [0, 0] on input "Screening" at bounding box center [0, 0] width 0 height 0
click at [91, 260] on link "Herramientas" at bounding box center [114, 264] width 229 height 24
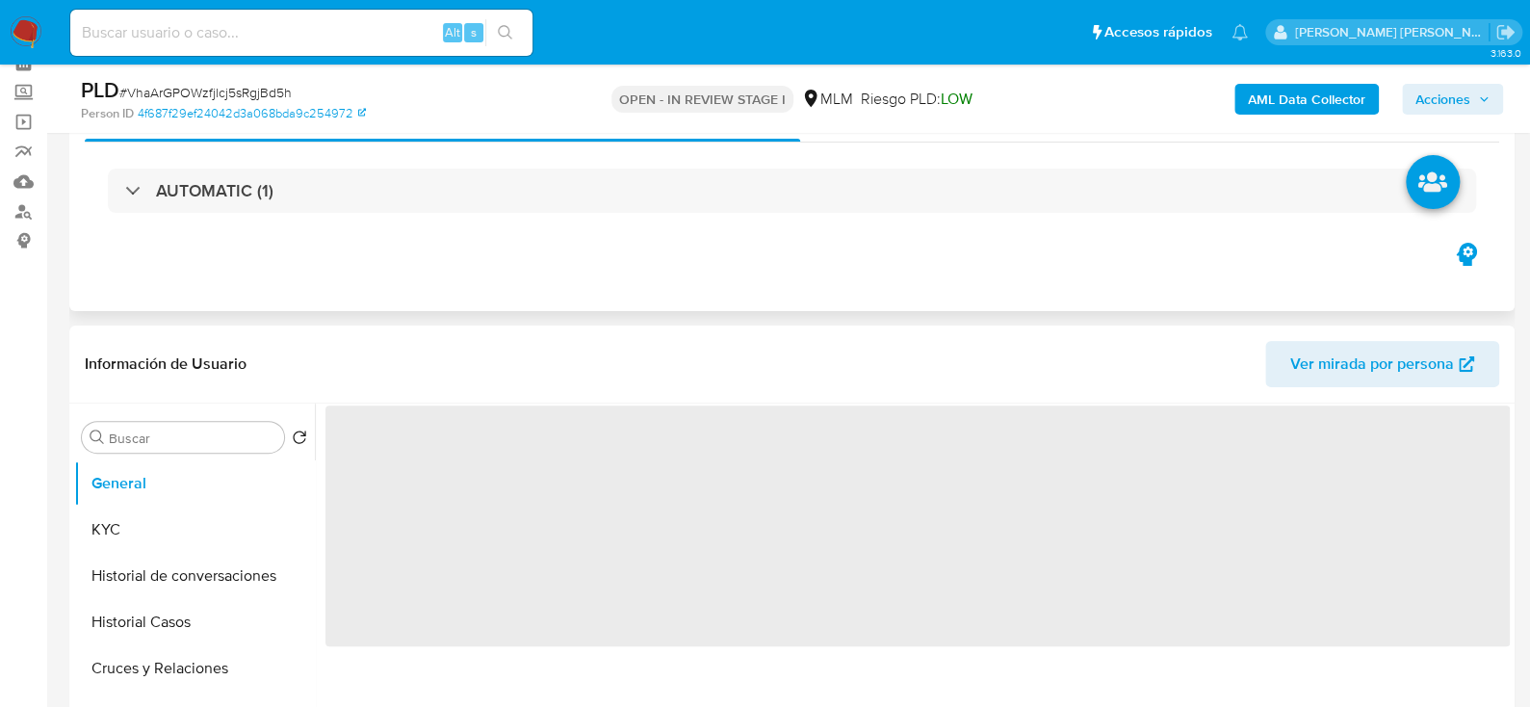
select select "10"
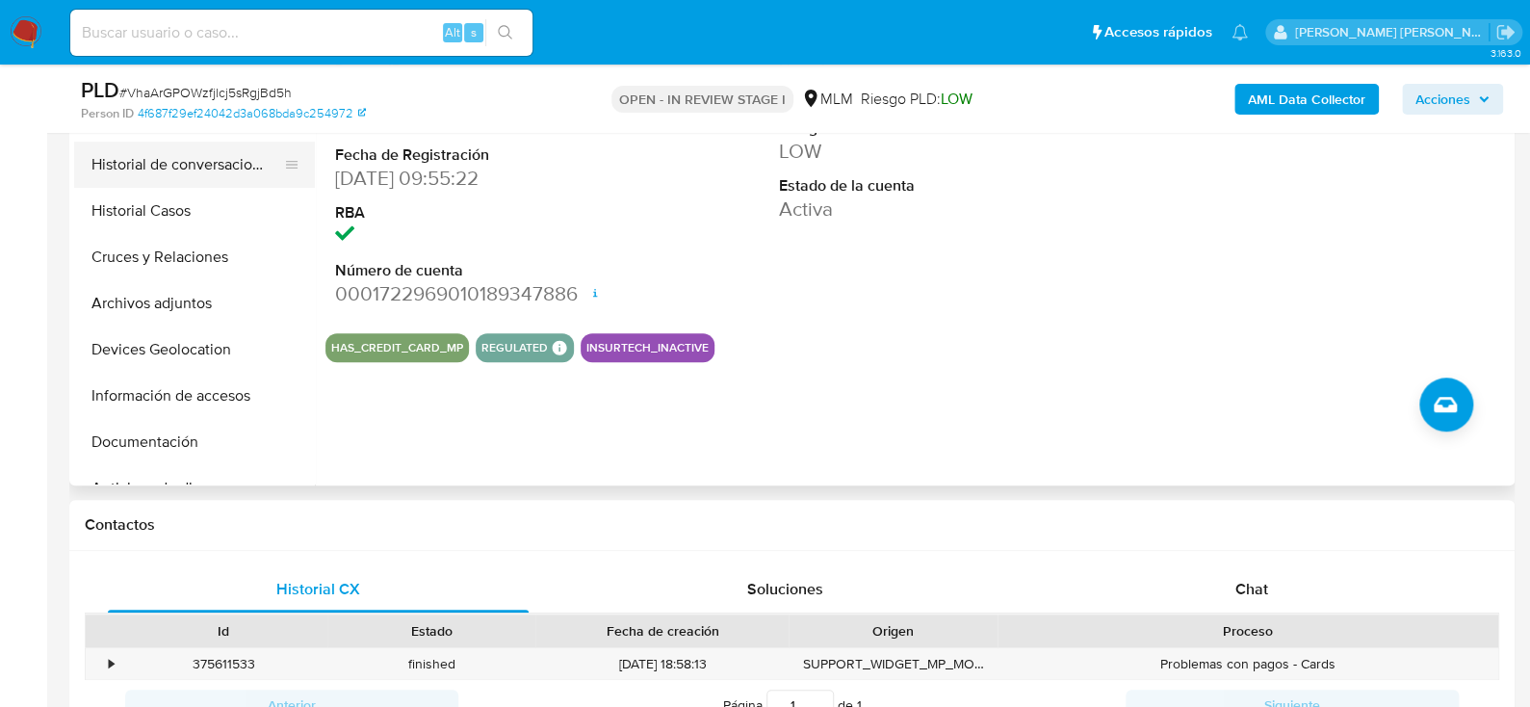
scroll to position [288, 0]
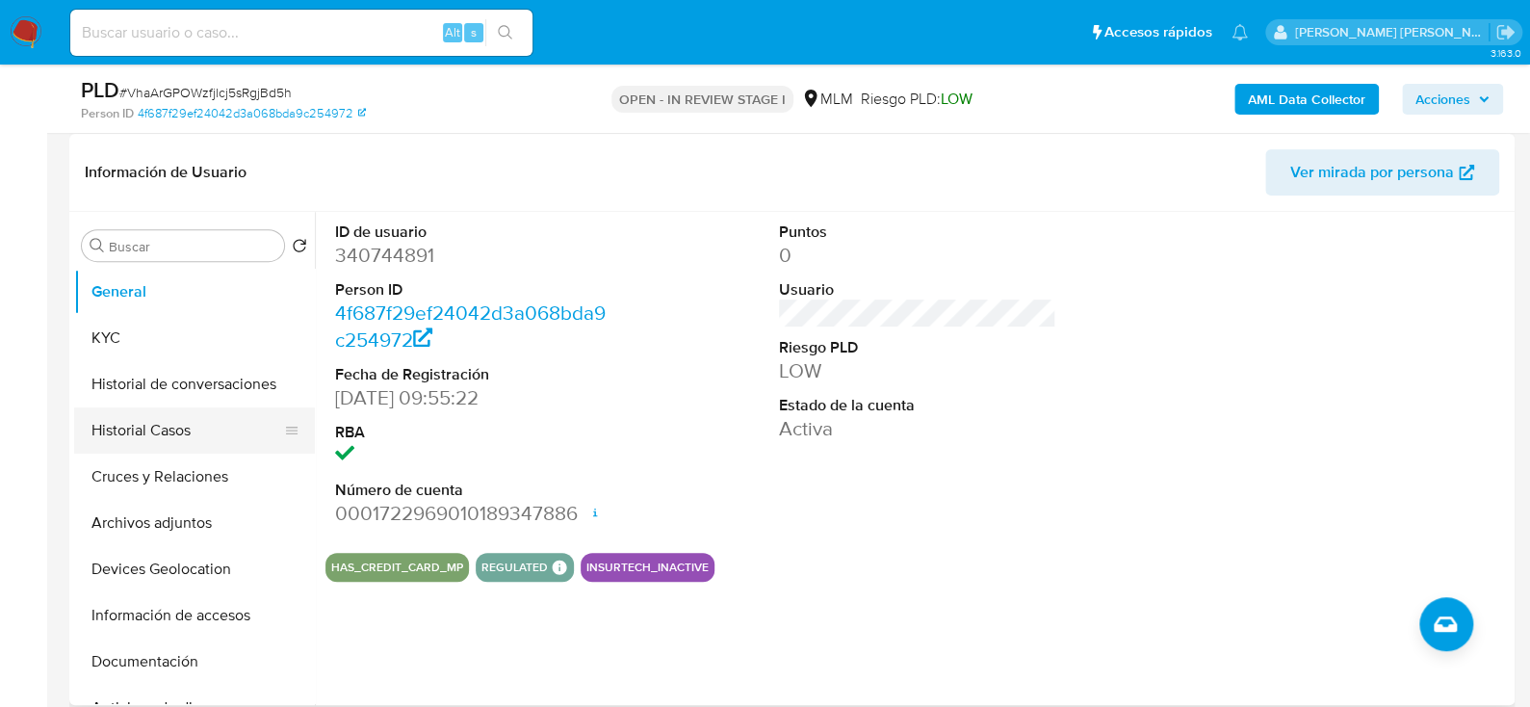
click at [157, 430] on button "Historial Casos" at bounding box center [186, 430] width 225 height 46
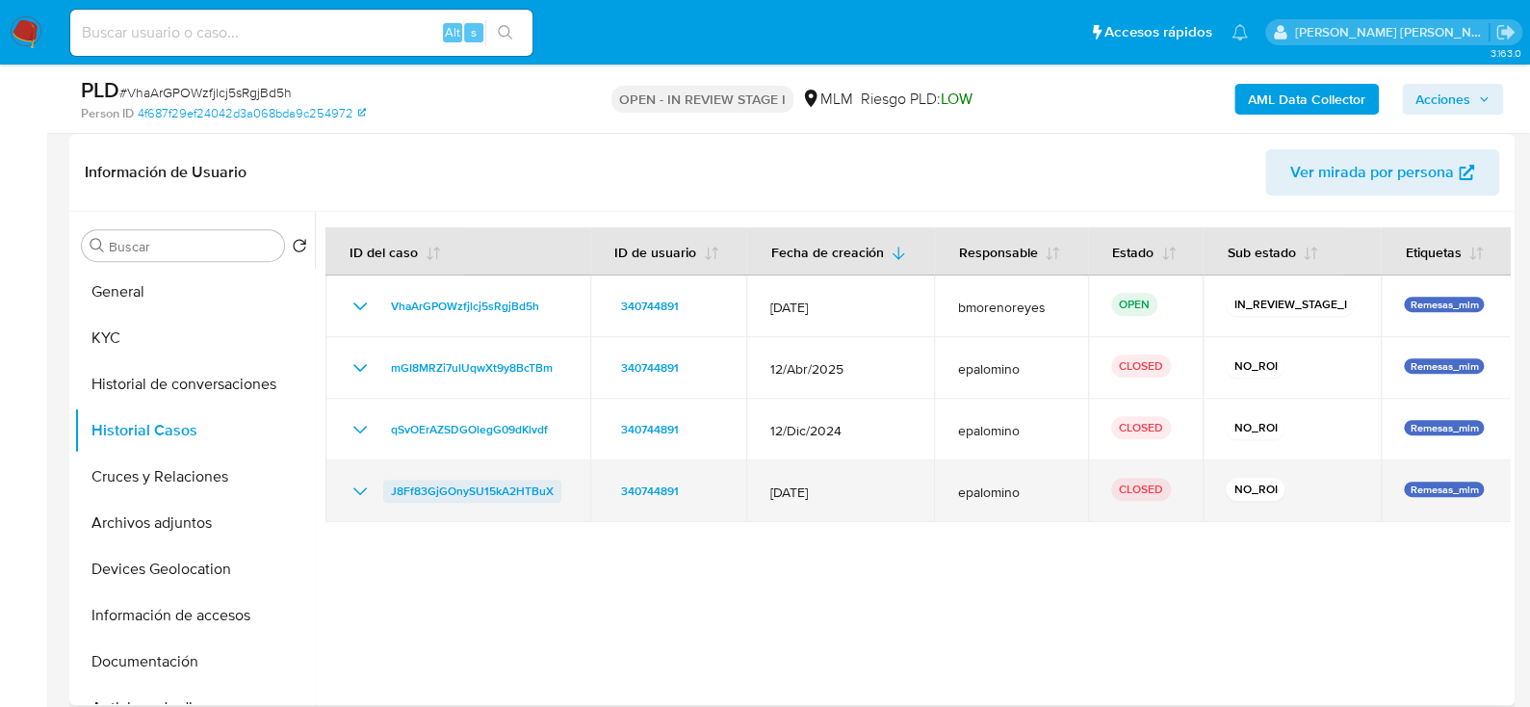
click at [481, 493] on span "J8Ff83GjGOnySU15kA2HTBuX" at bounding box center [472, 490] width 163 height 23
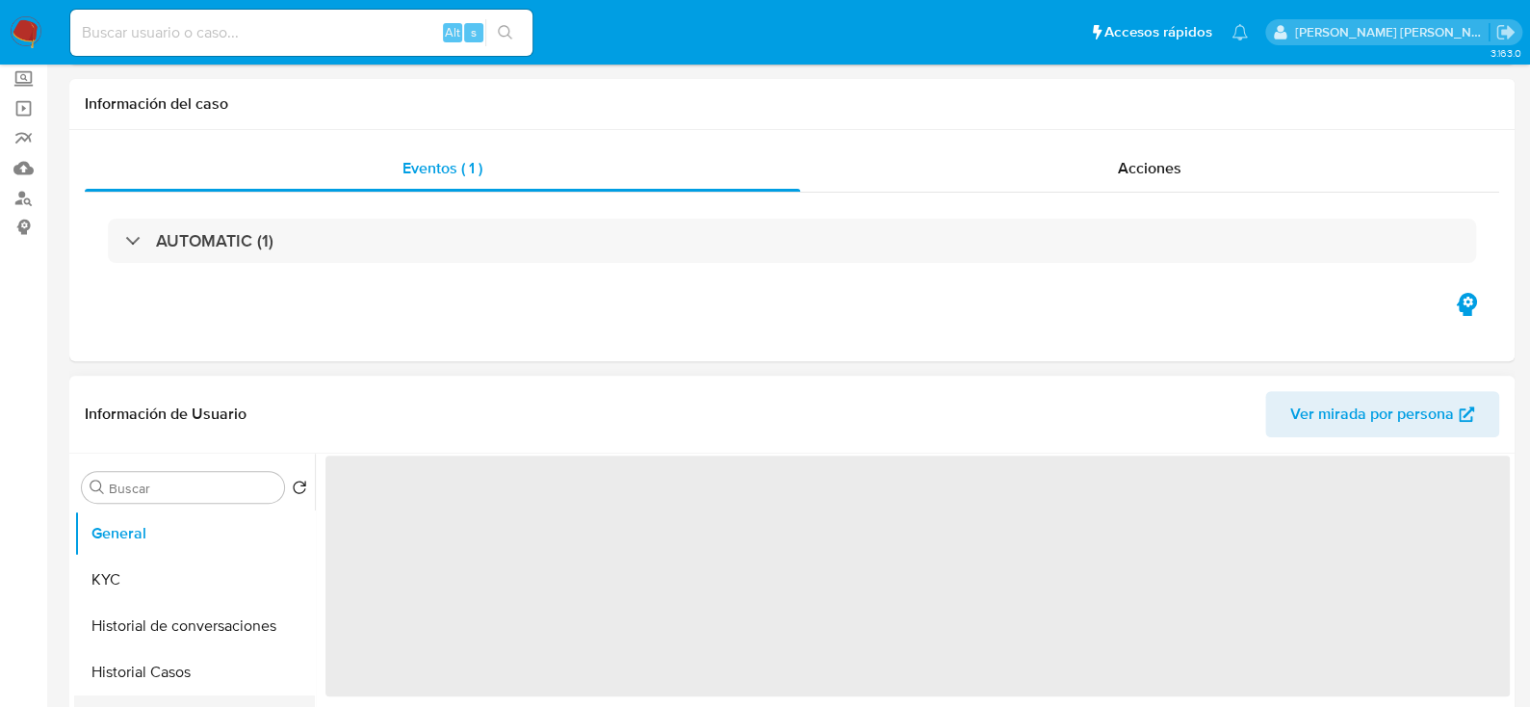
scroll to position [288, 0]
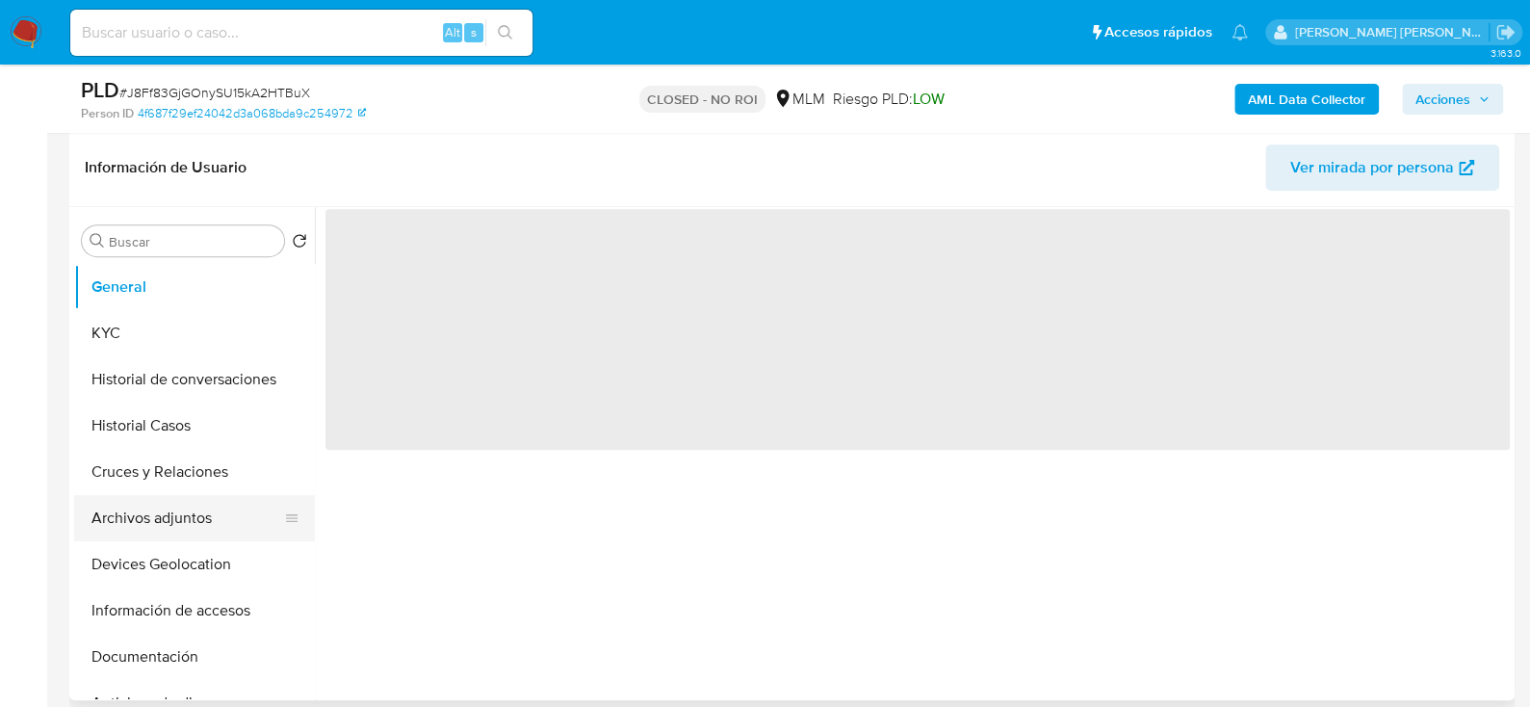
select select "10"
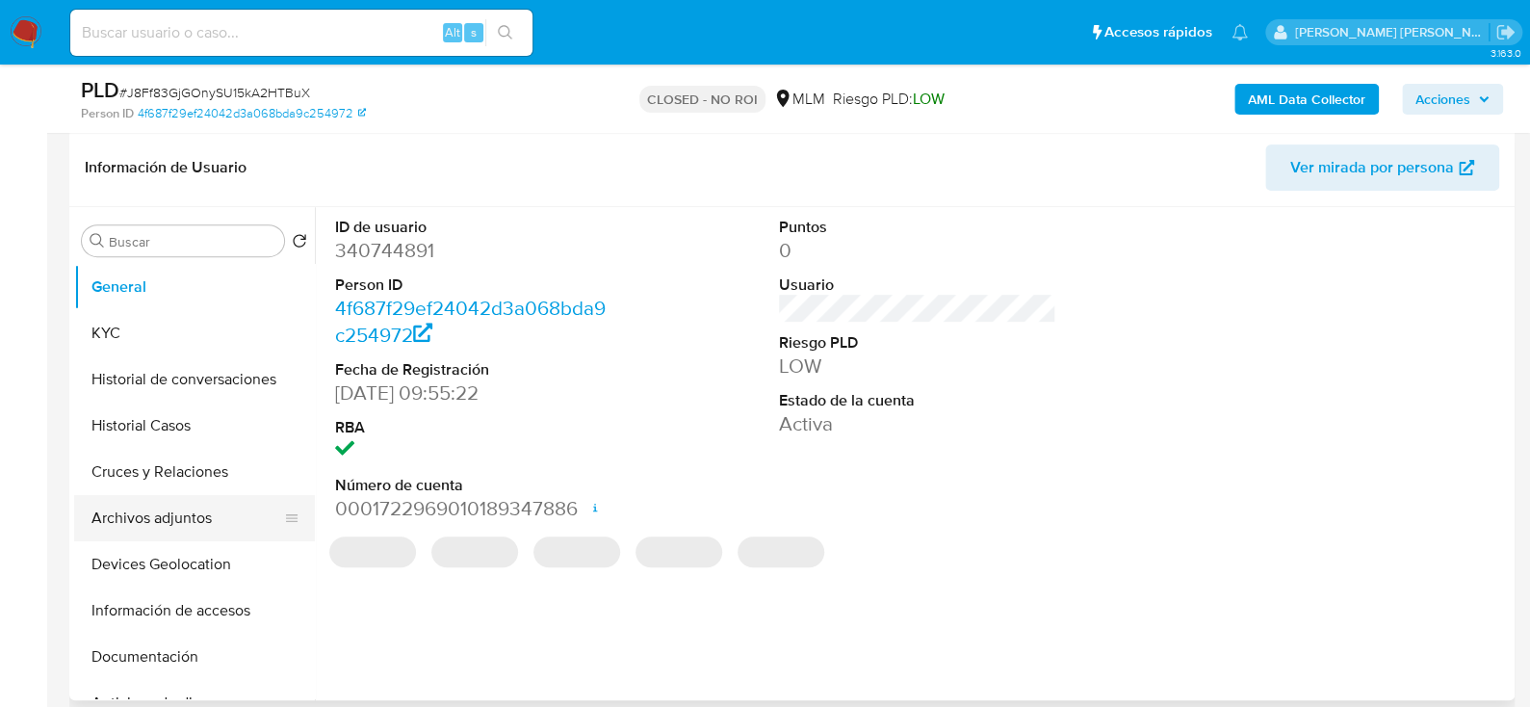
click at [173, 509] on button "Archivos adjuntos" at bounding box center [186, 518] width 225 height 46
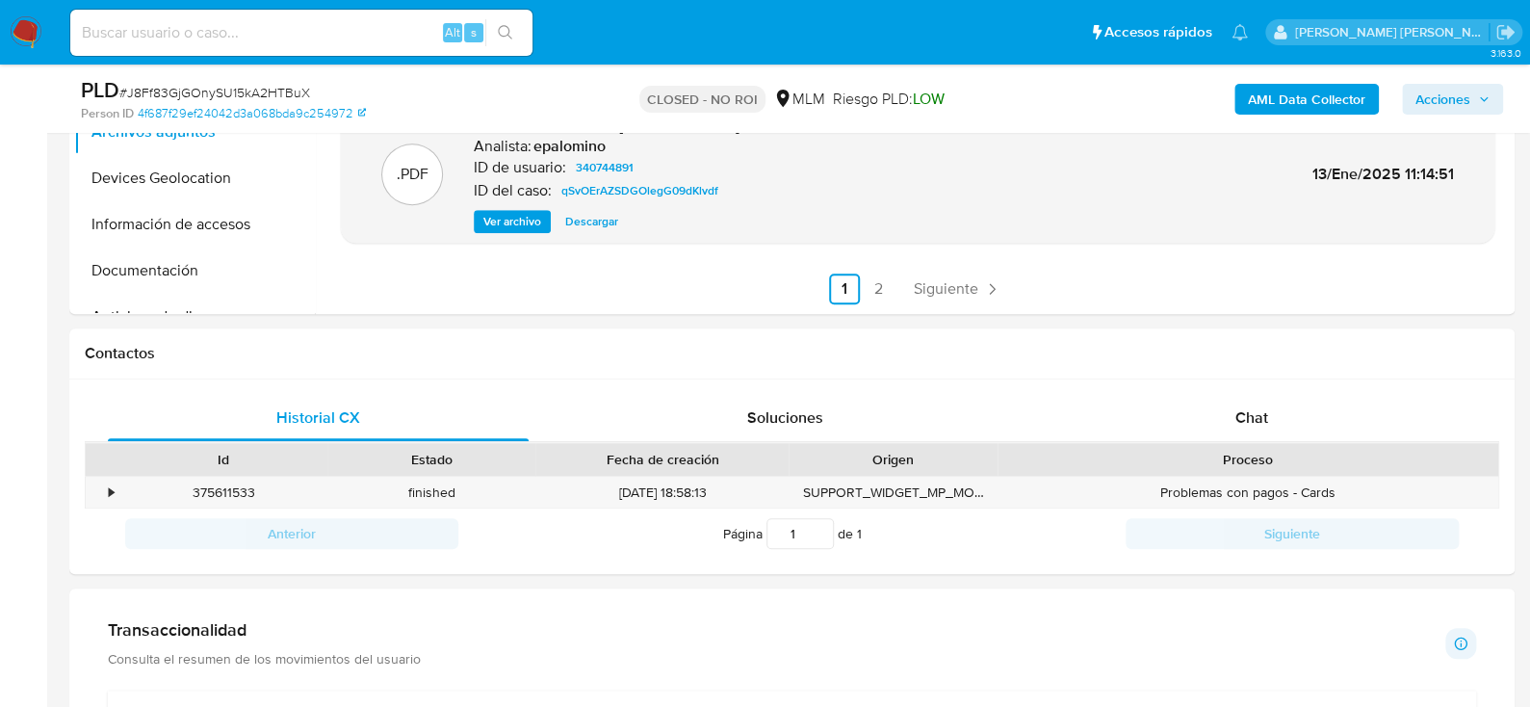
scroll to position [384, 0]
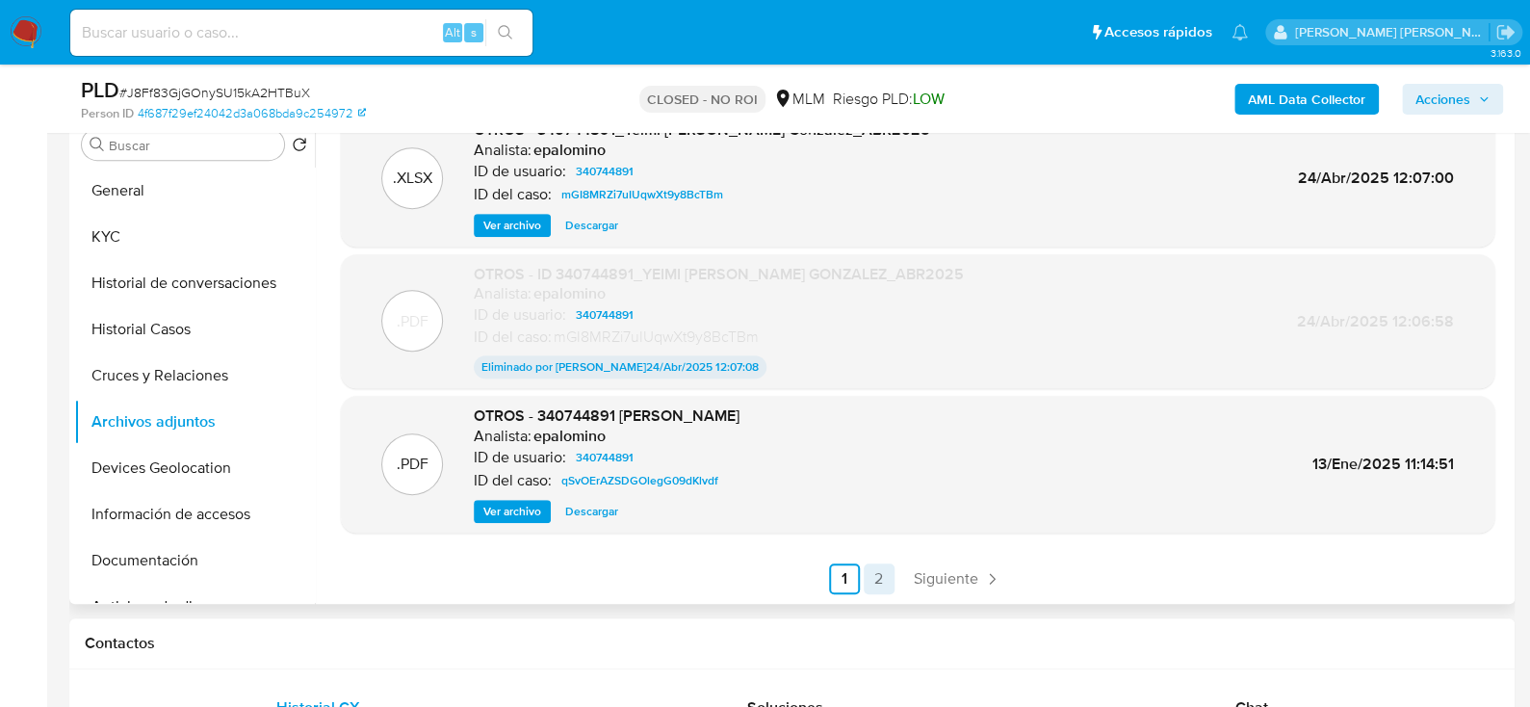
click at [866, 573] on link "2" at bounding box center [879, 578] width 31 height 31
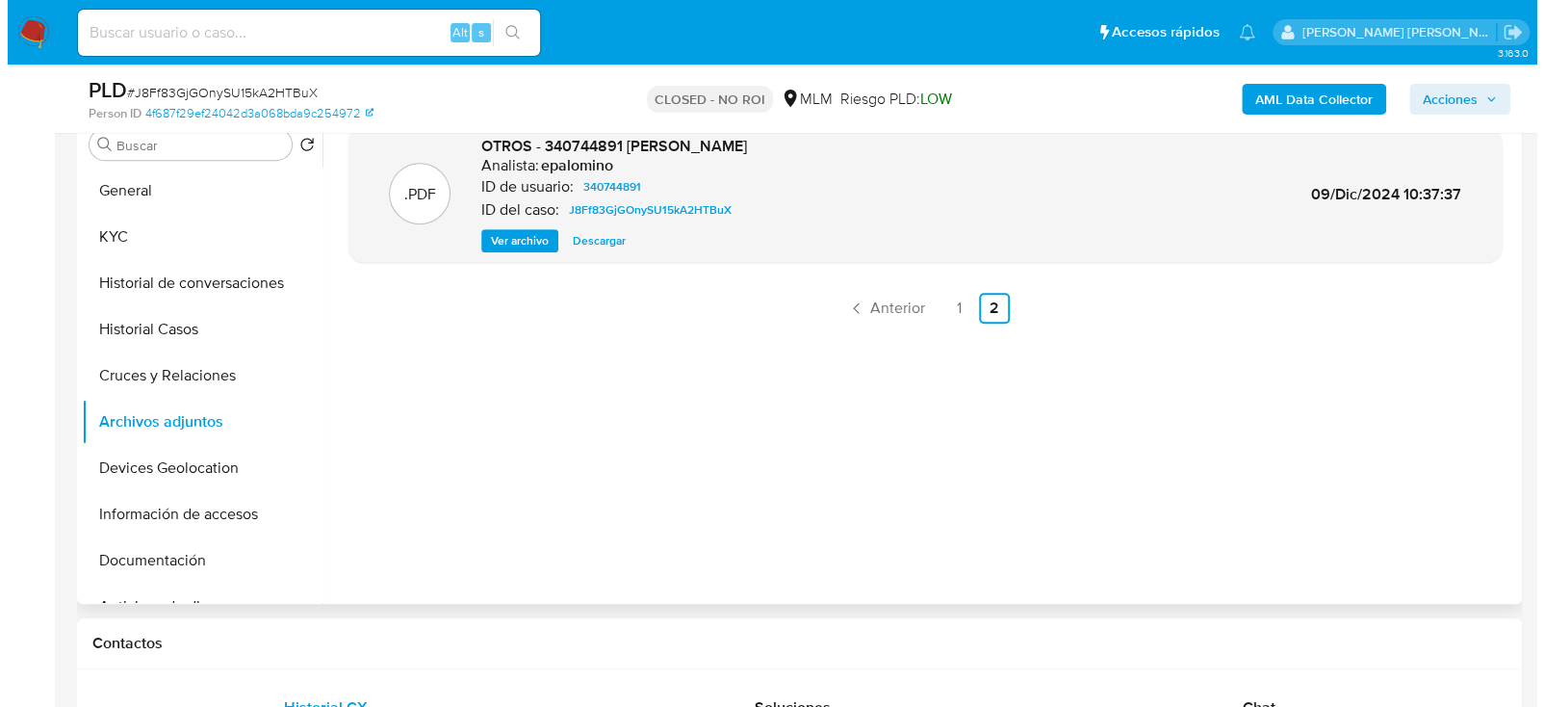
scroll to position [288, 0]
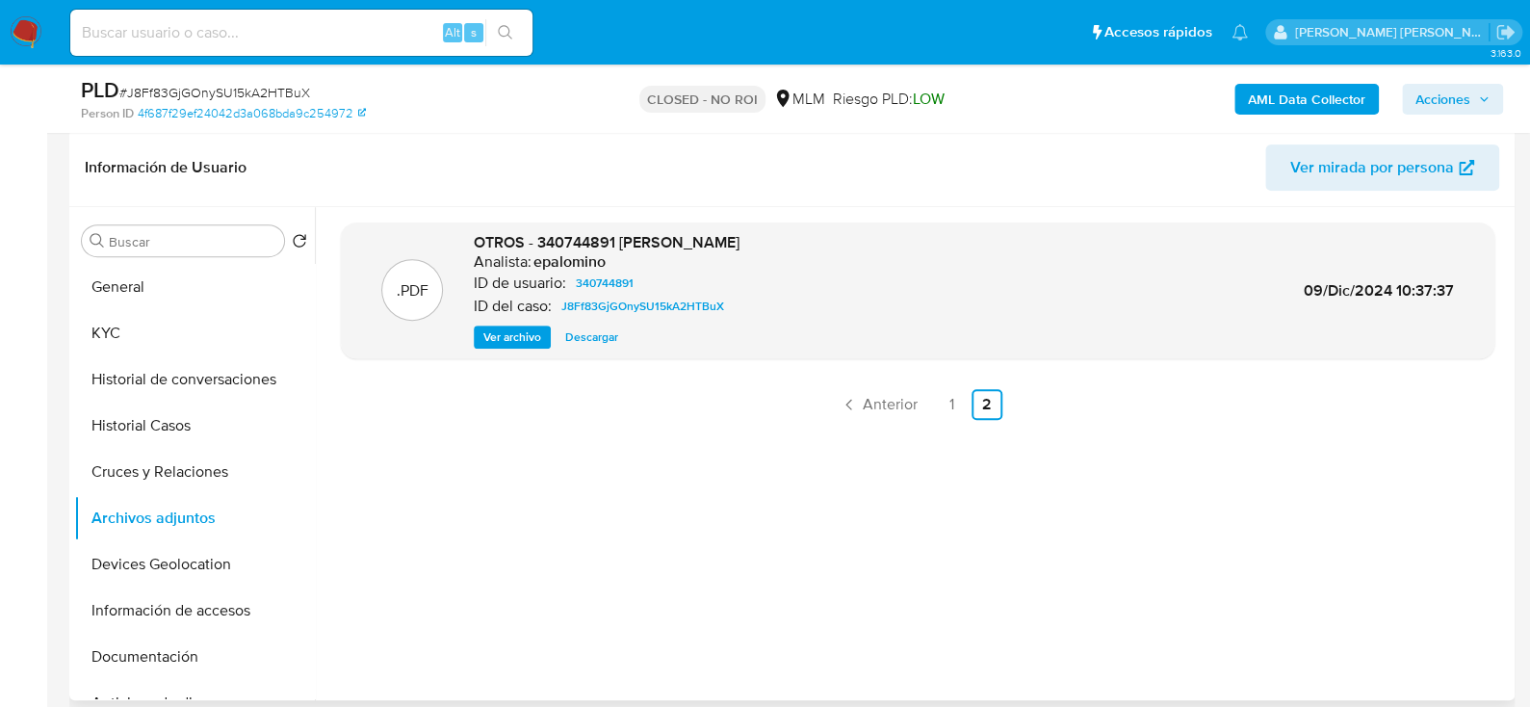
click at [819, 288] on div ".PDF OTROS - 340744891 YEIMI RIVERA GONZALEZ Analista: epalomino ID de usuario:…" at bounding box center [917, 290] width 1134 height 117
click at [453, 335] on div ".PDF OTROS - 340744891 YEIMI RIVERA GONZALEZ Analista: epalomino ID de usuario:…" at bounding box center [917, 290] width 1134 height 117
click at [476, 331] on button "Ver archivo" at bounding box center [512, 336] width 77 height 23
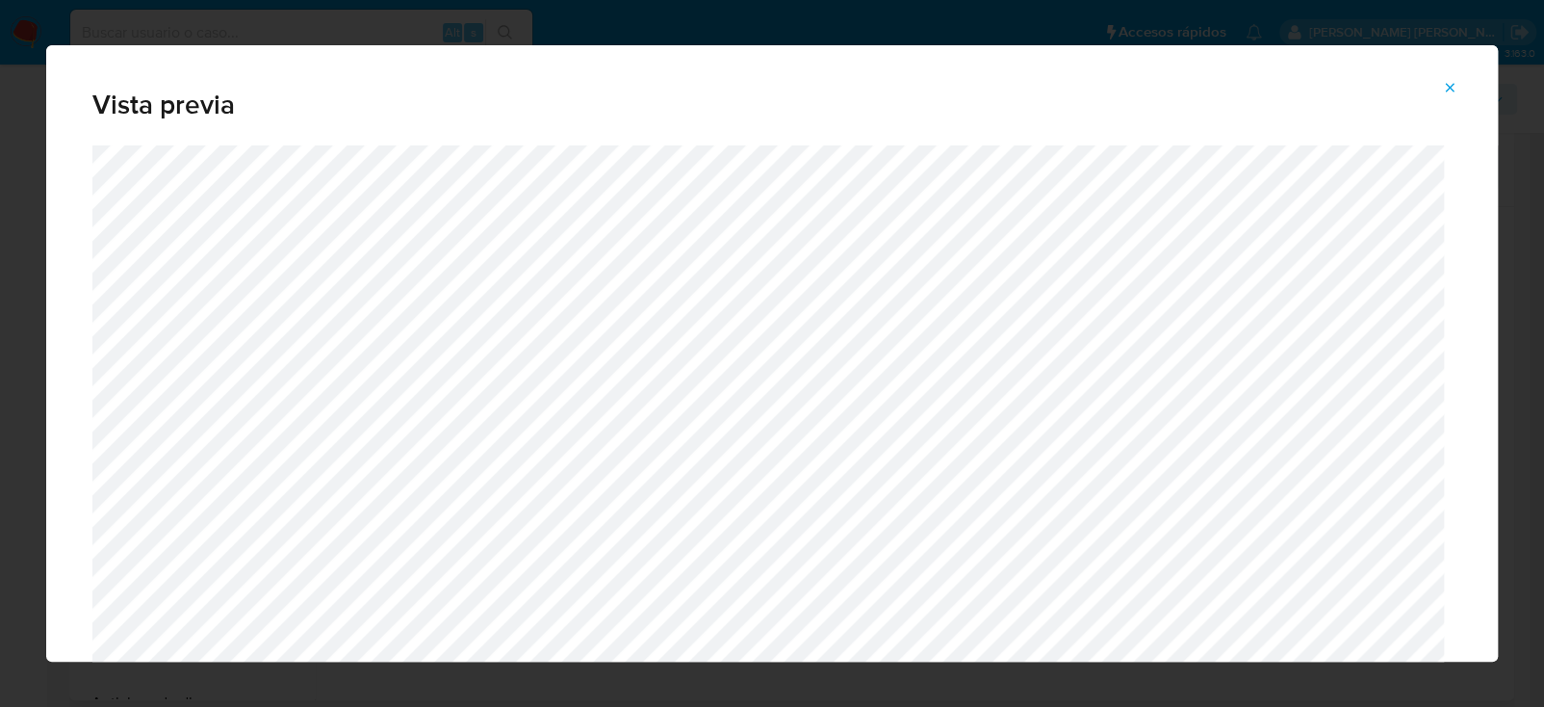
click at [1452, 80] on icon "Attachment preview" at bounding box center [1449, 87] width 15 height 15
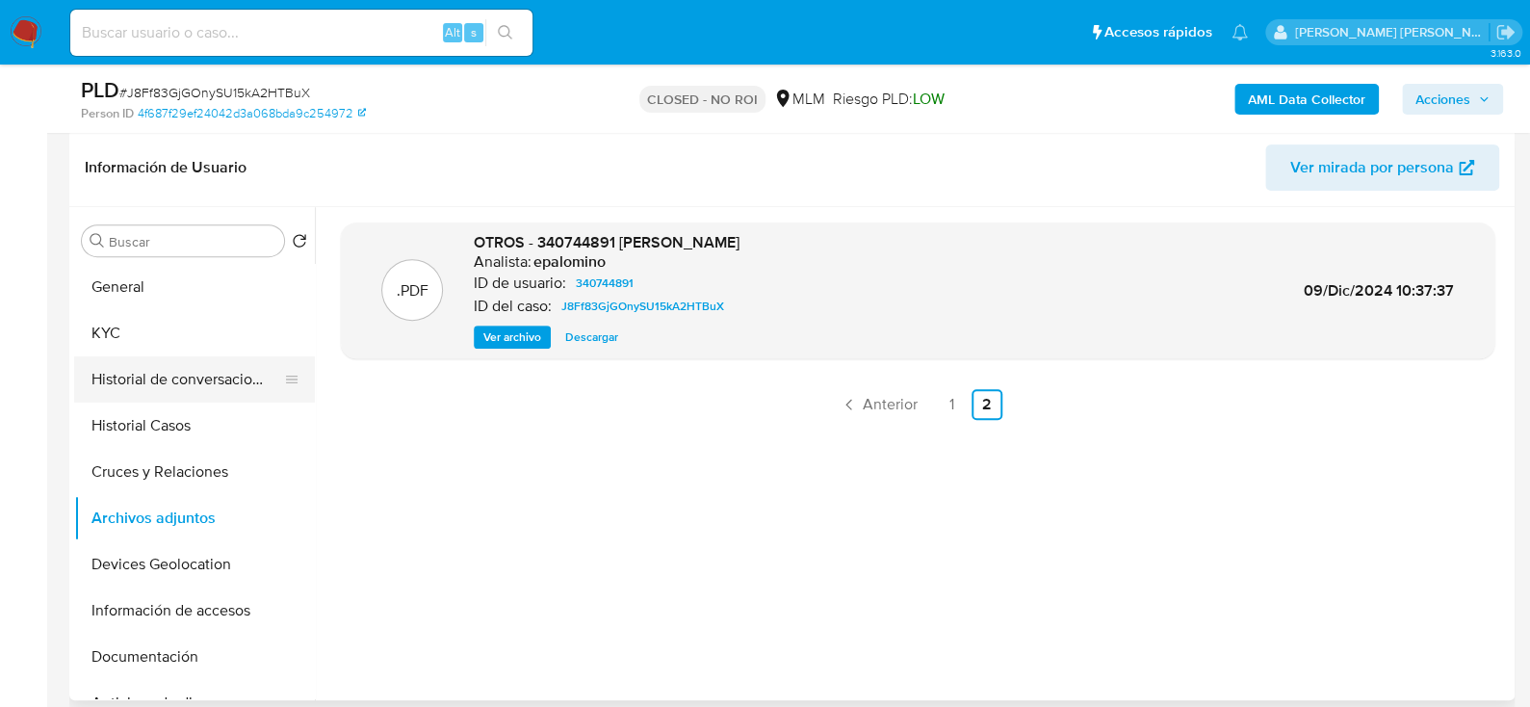
click at [165, 389] on button "Historial de conversaciones" at bounding box center [186, 379] width 225 height 46
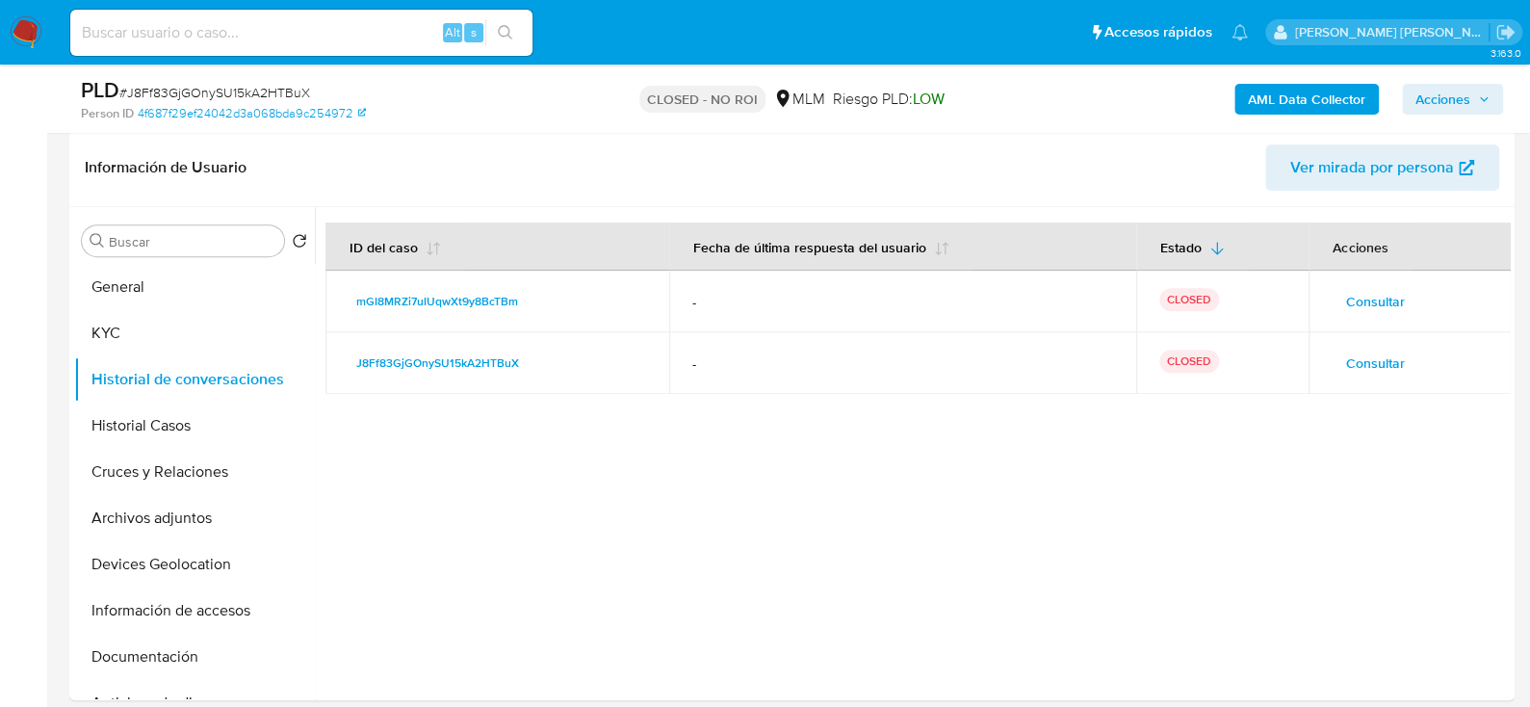
click at [1345, 358] on span "Consultar" at bounding box center [1374, 362] width 59 height 27
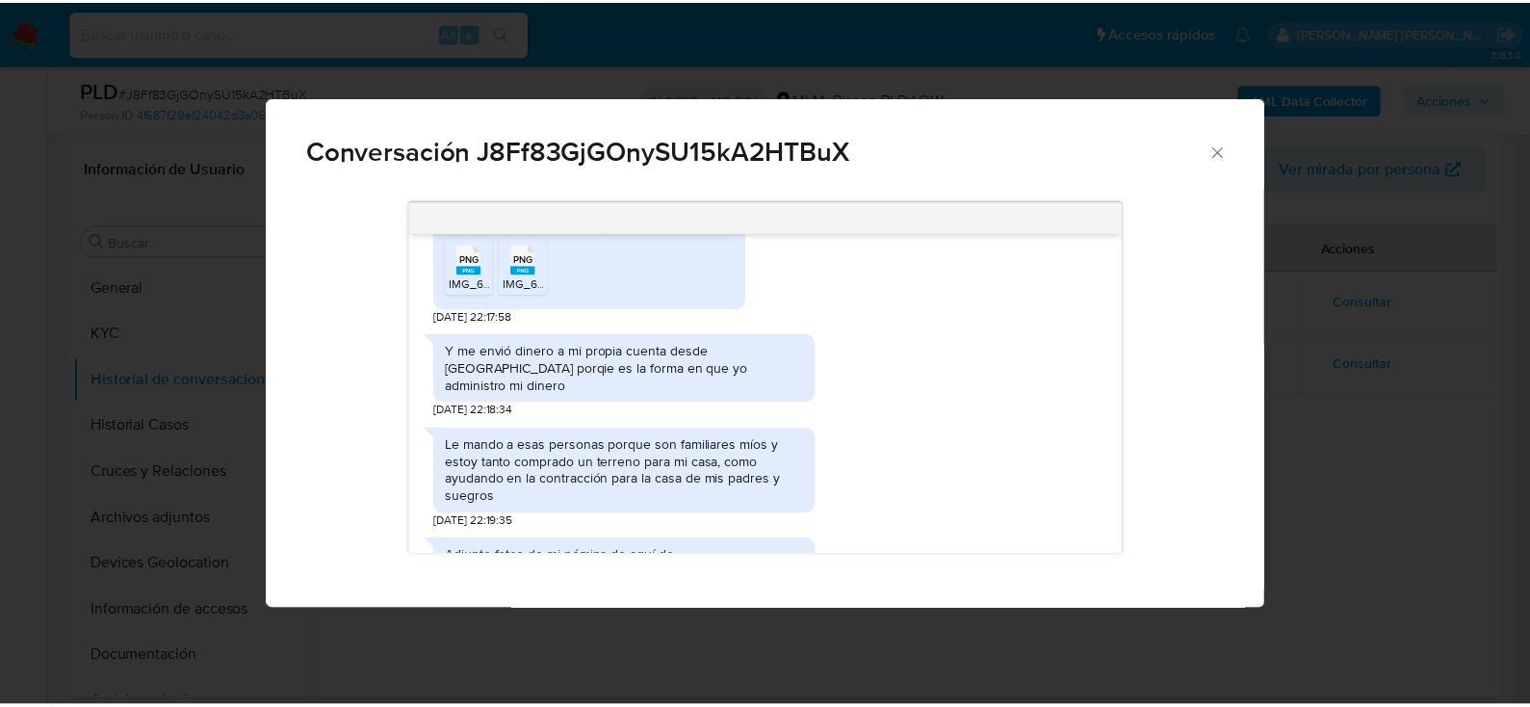
scroll to position [700, 0]
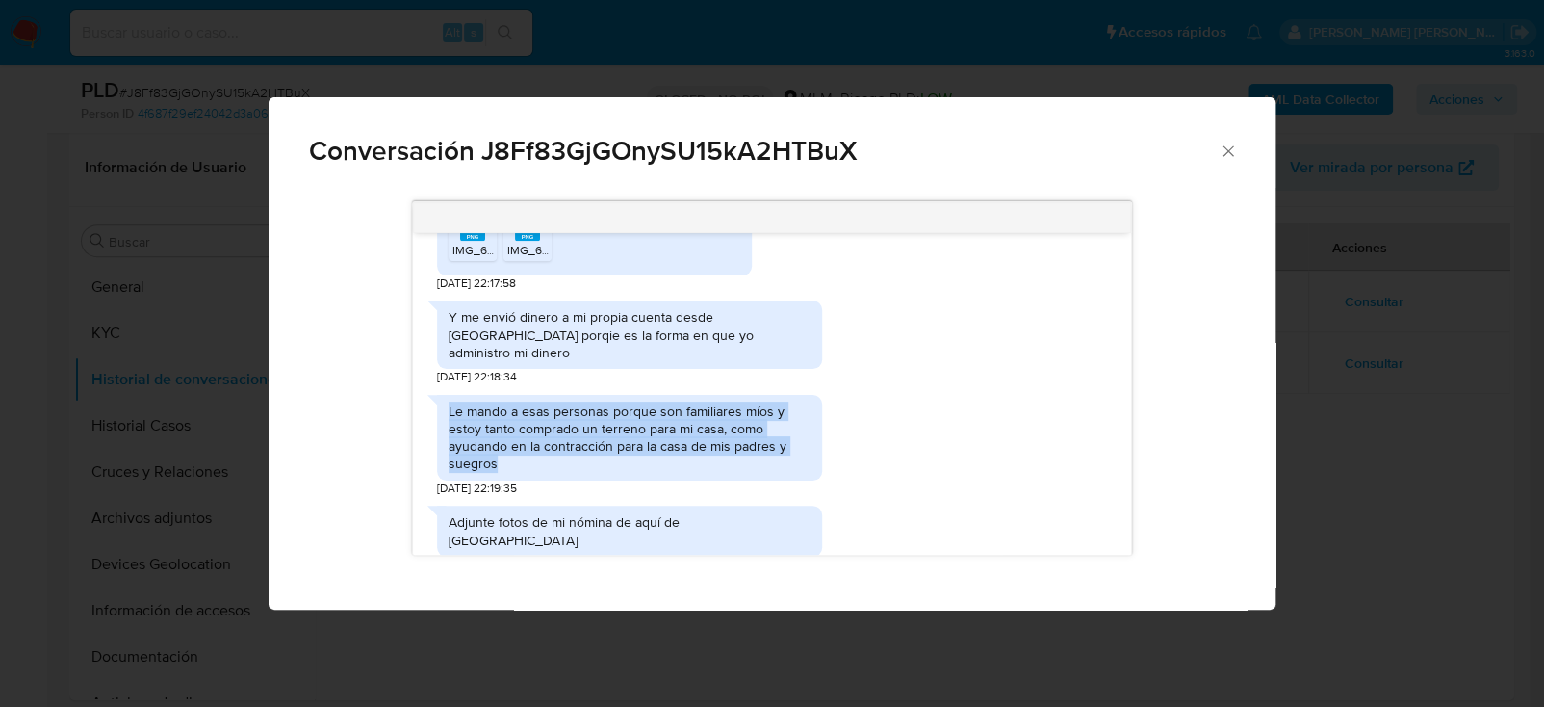
drag, startPoint x: 447, startPoint y: 388, endPoint x: 501, endPoint y: 448, distance: 80.4
click at [501, 448] on div "Le mando a esas personas porque son familiares míos y estoy tanto comprado un t…" at bounding box center [629, 438] width 385 height 86
copy div "Le mando a esas personas porque son familiares míos y estoy tanto comprado un t…"
click at [1463, 461] on div "Conversación J8Ff83GjGOnySU15kA2HTBuX 05/12/2024 22:30:22 Hola 08/12/2024 22:13…" at bounding box center [772, 353] width 1544 height 707
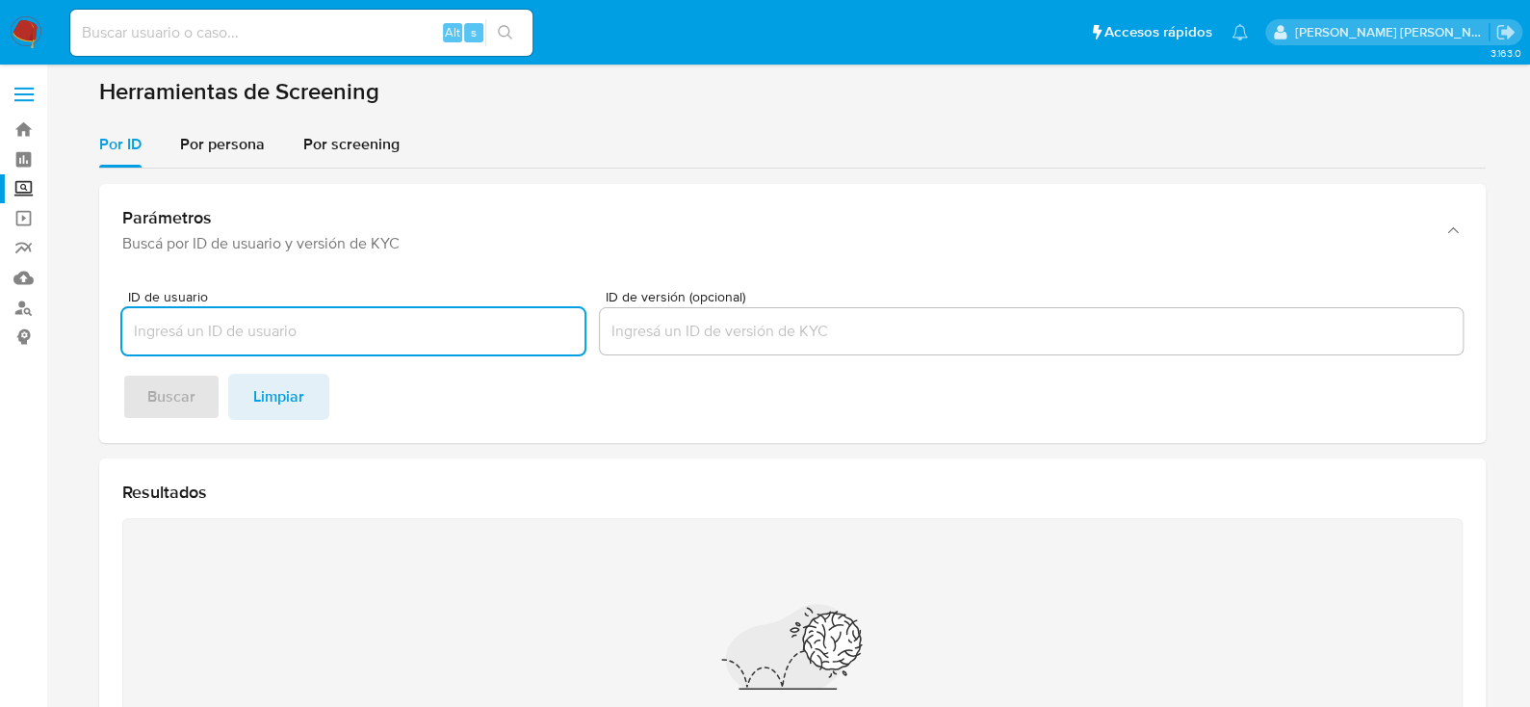
click at [245, 336] on input "ID de usuario" at bounding box center [353, 331] width 462 height 25
click at [199, 148] on span "Por persona" at bounding box center [222, 144] width 85 height 22
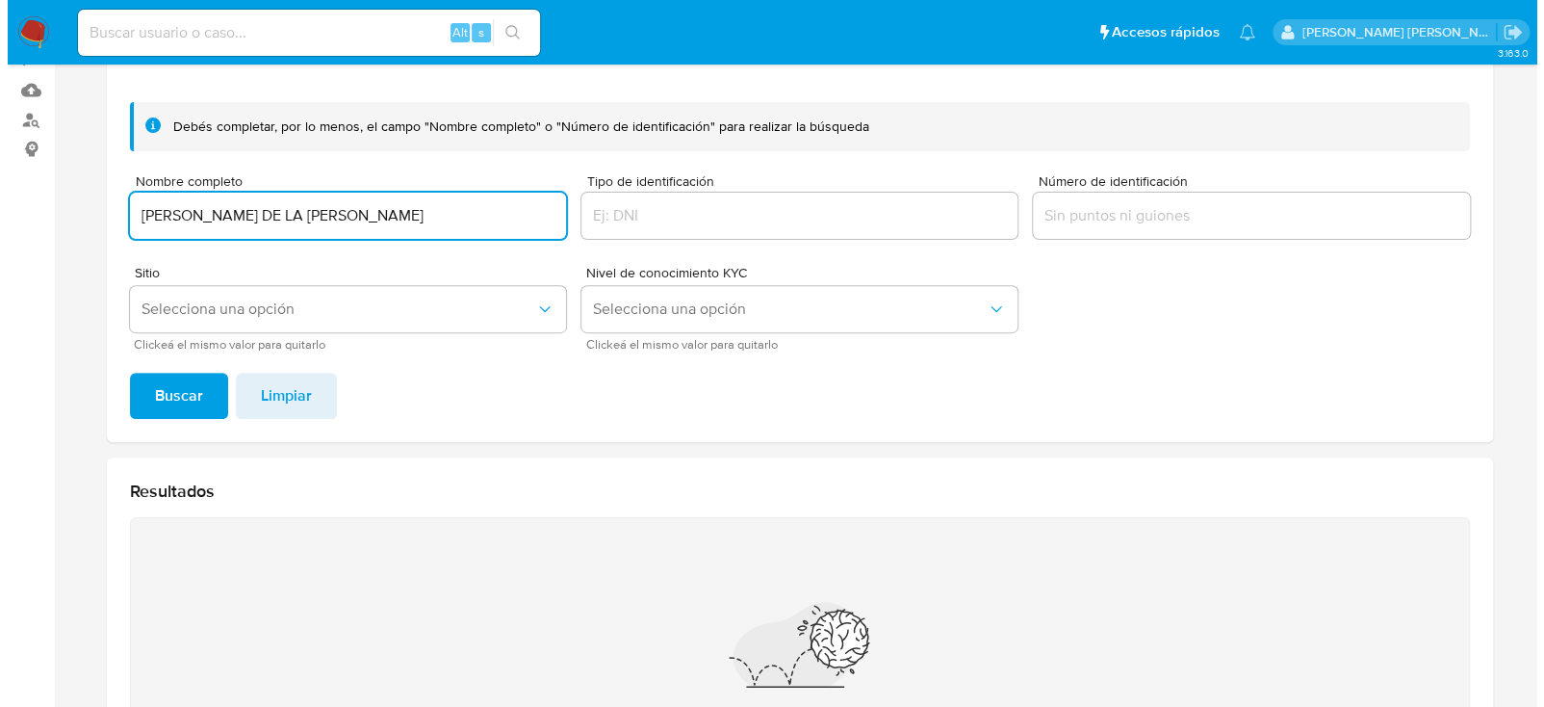
scroll to position [193, 0]
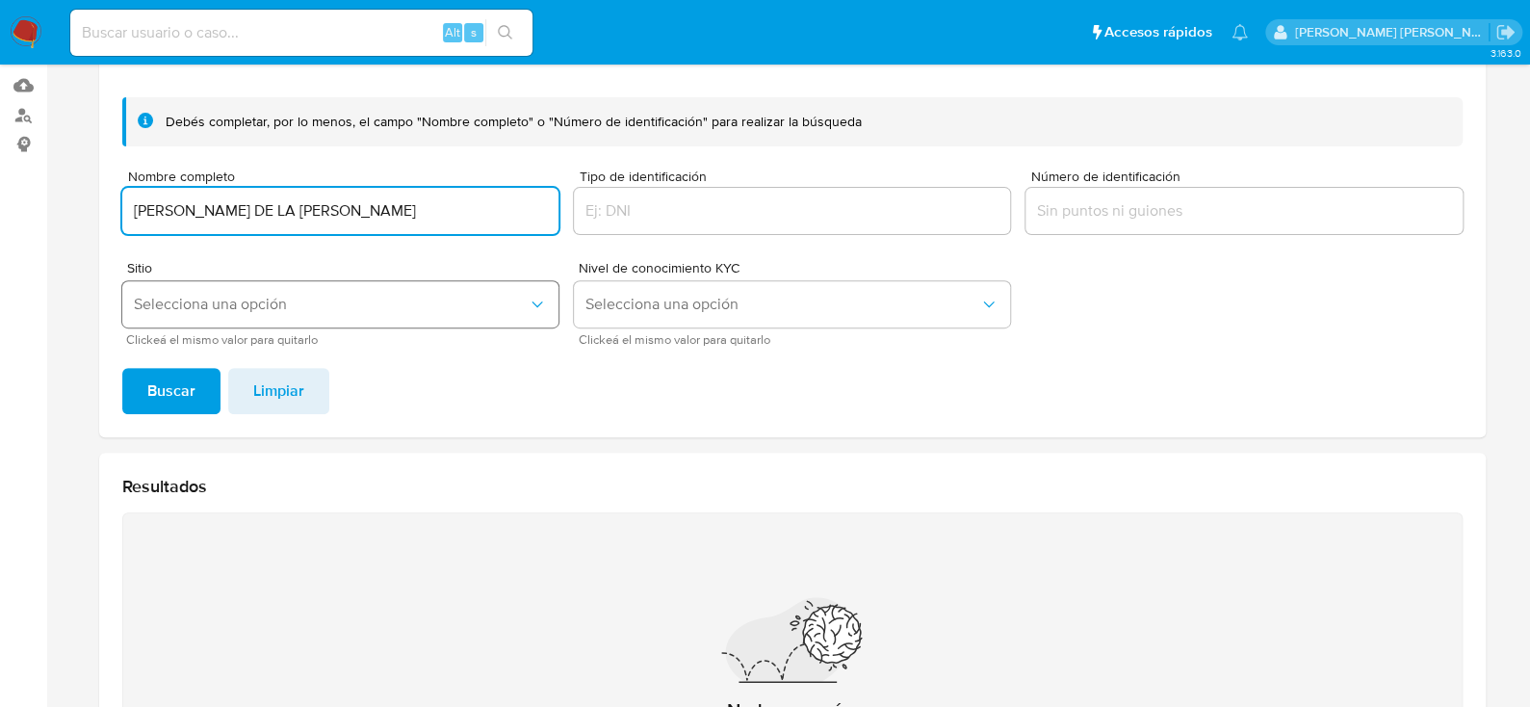
type input "[PERSON_NAME] DE LA [PERSON_NAME]"
click at [289, 301] on span "Selecciona una opción" at bounding box center [331, 304] width 394 height 19
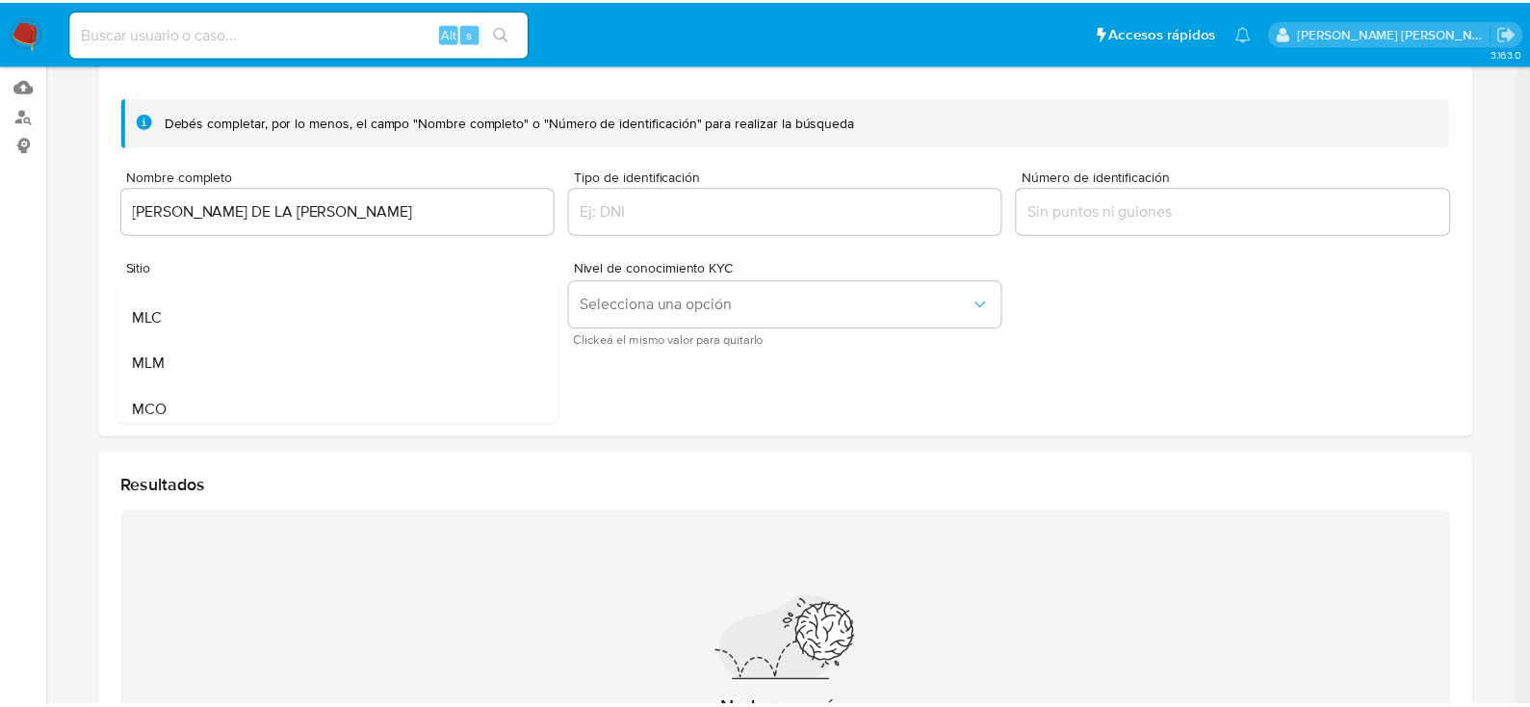
scroll to position [132, 0]
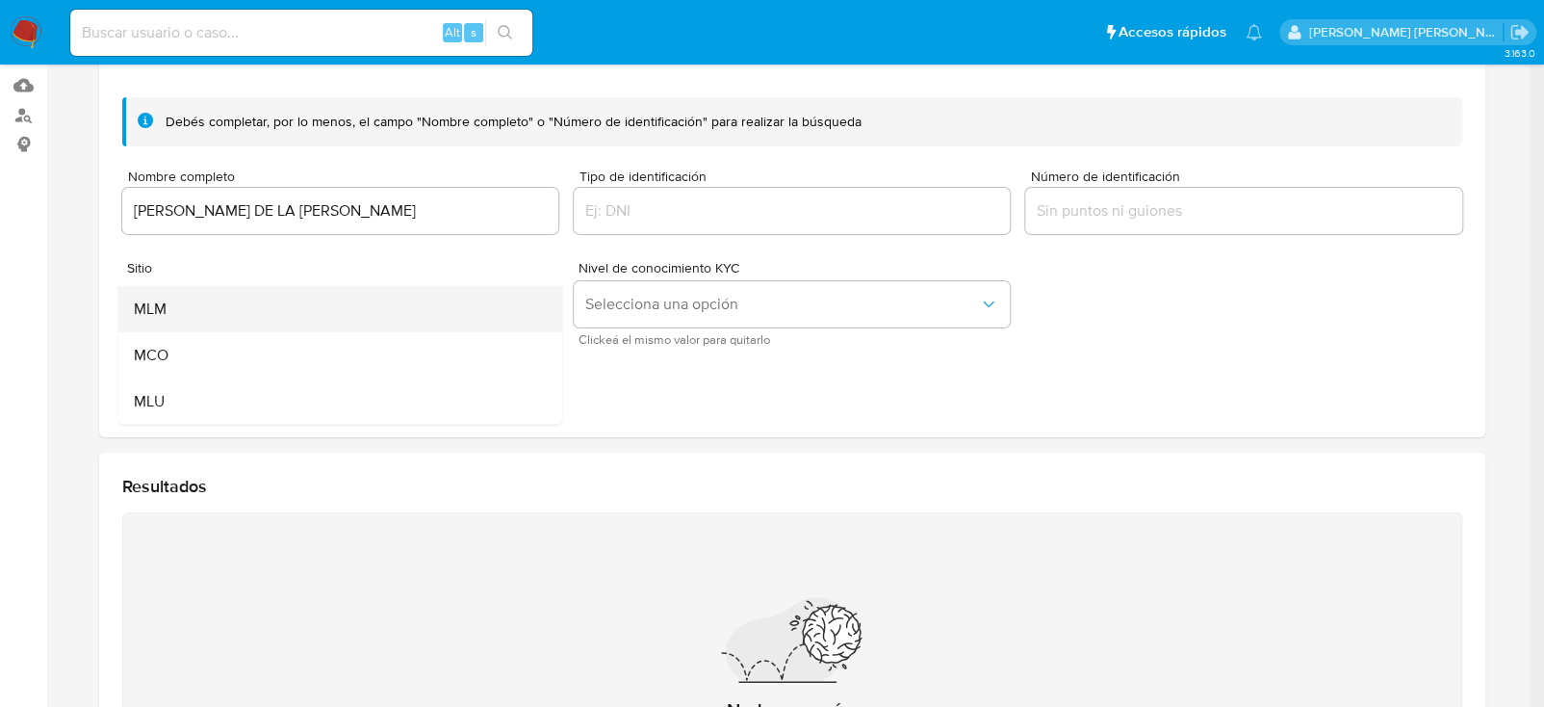
click at [193, 305] on div "MLM" at bounding box center [333, 309] width 401 height 46
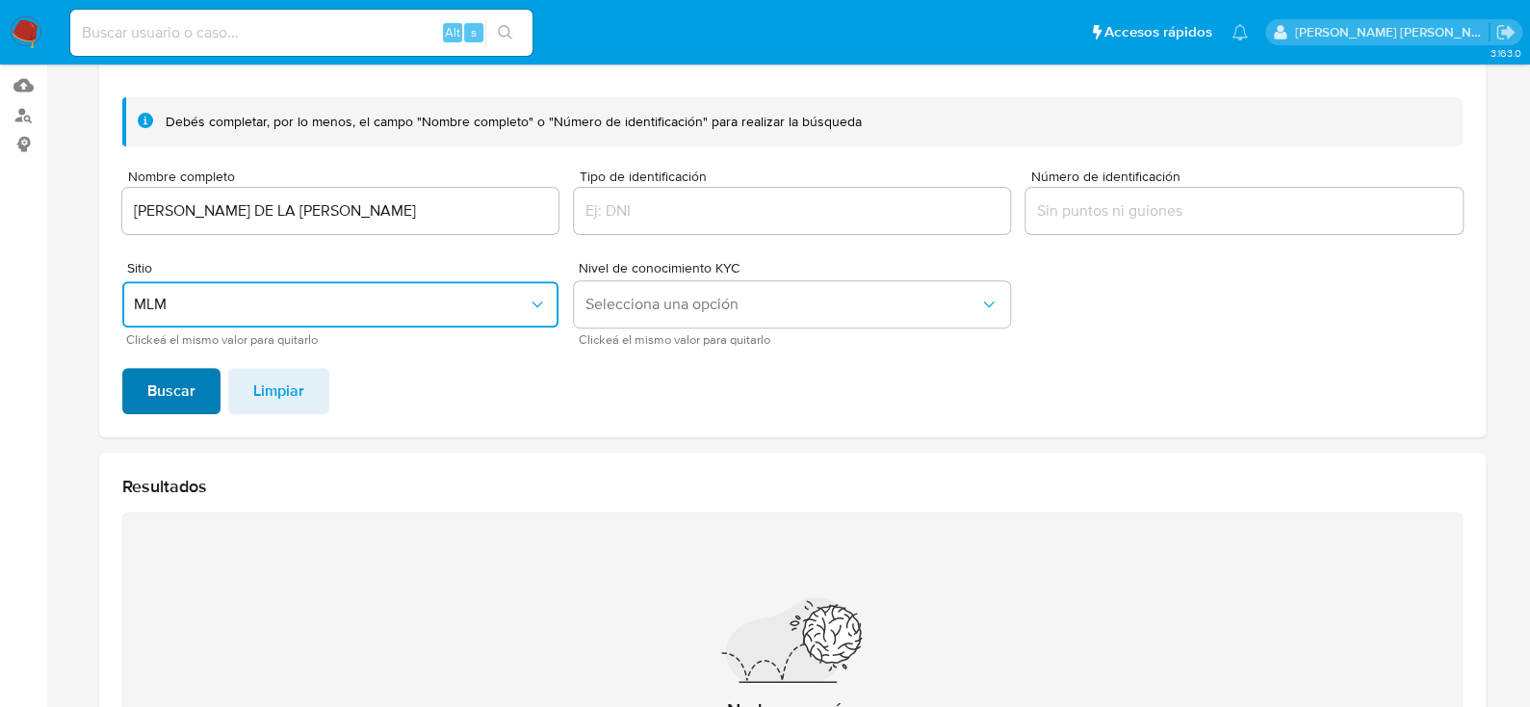
click at [197, 393] on button "Buscar" at bounding box center [171, 391] width 98 height 46
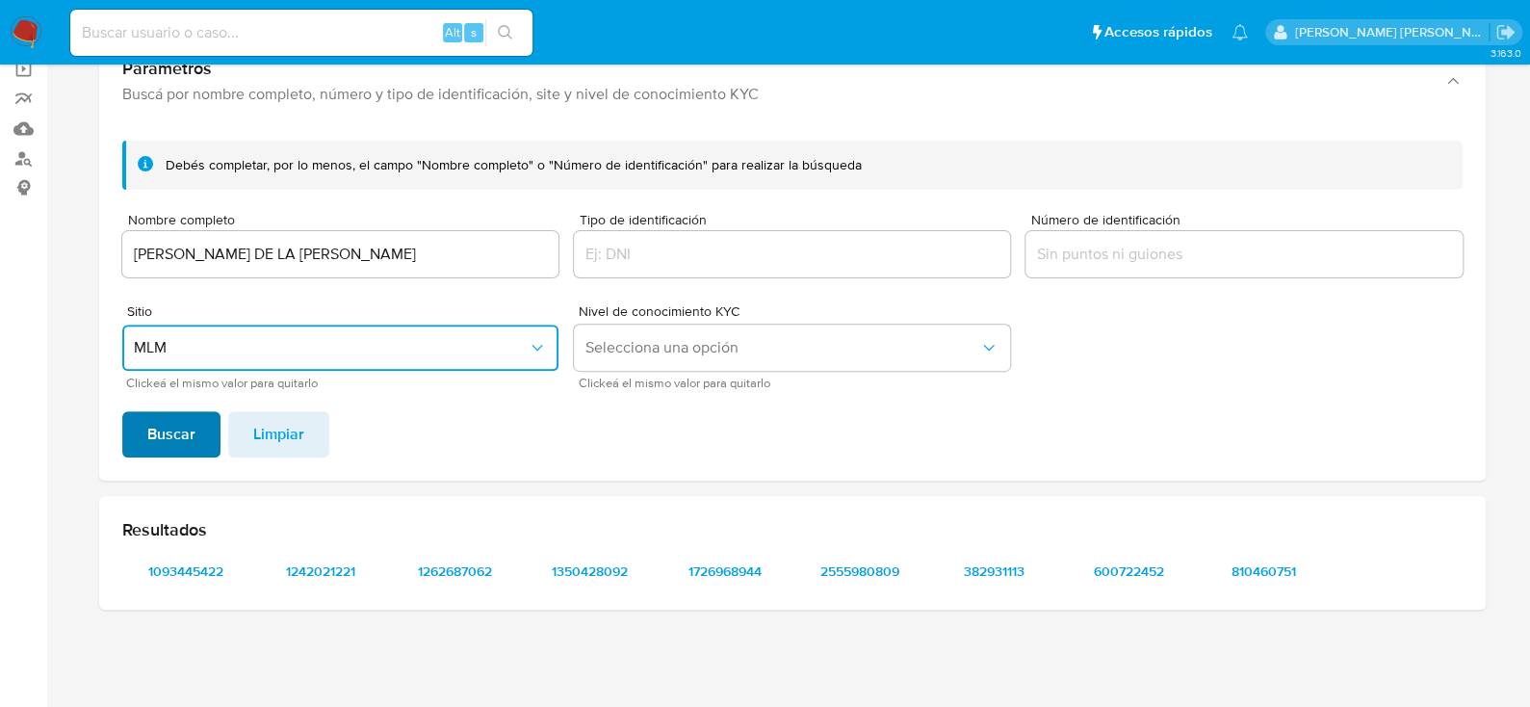
scroll to position [148, 0]
click at [170, 571] on span "1093445422" at bounding box center [186, 571] width 100 height 27
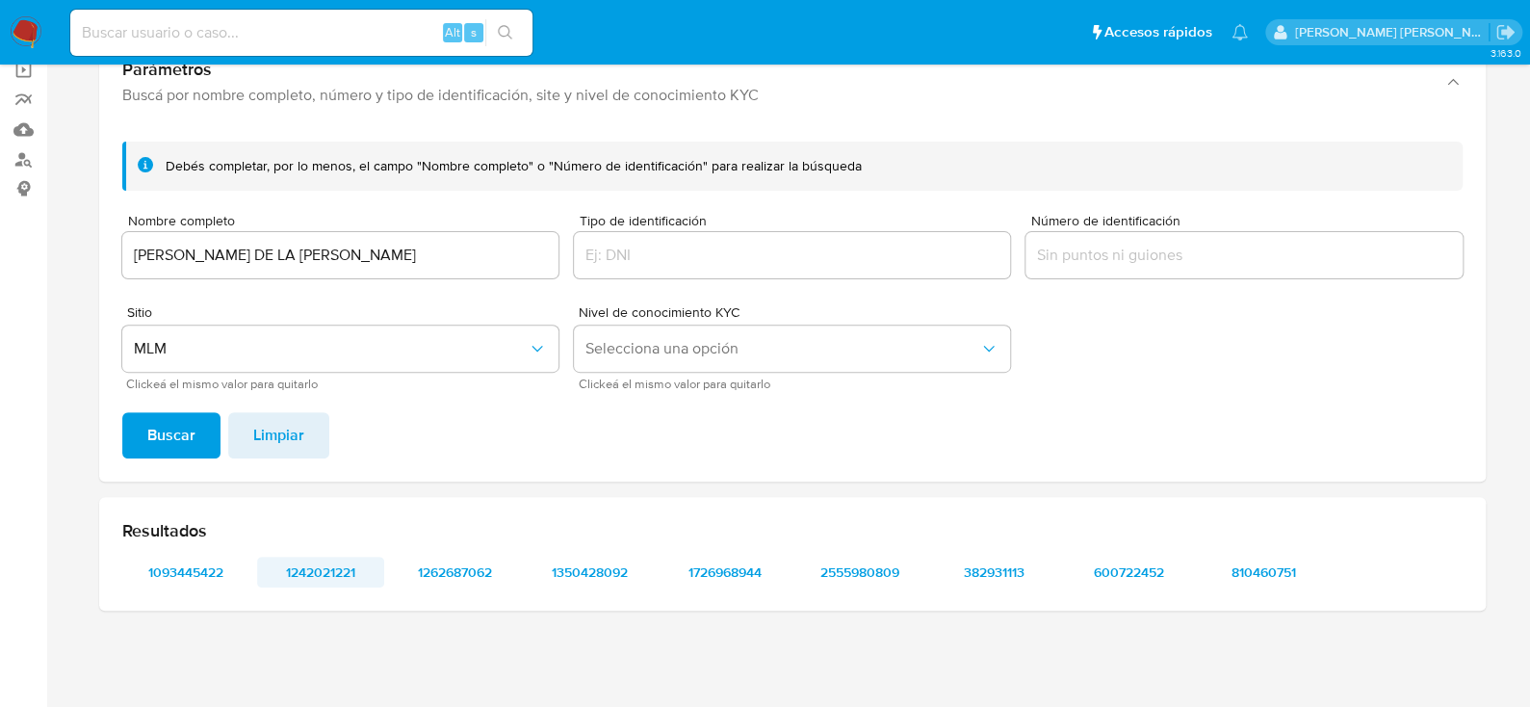
click at [318, 576] on span "1242021221" at bounding box center [321, 571] width 100 height 27
click at [448, 575] on span "1262687062" at bounding box center [455, 571] width 100 height 27
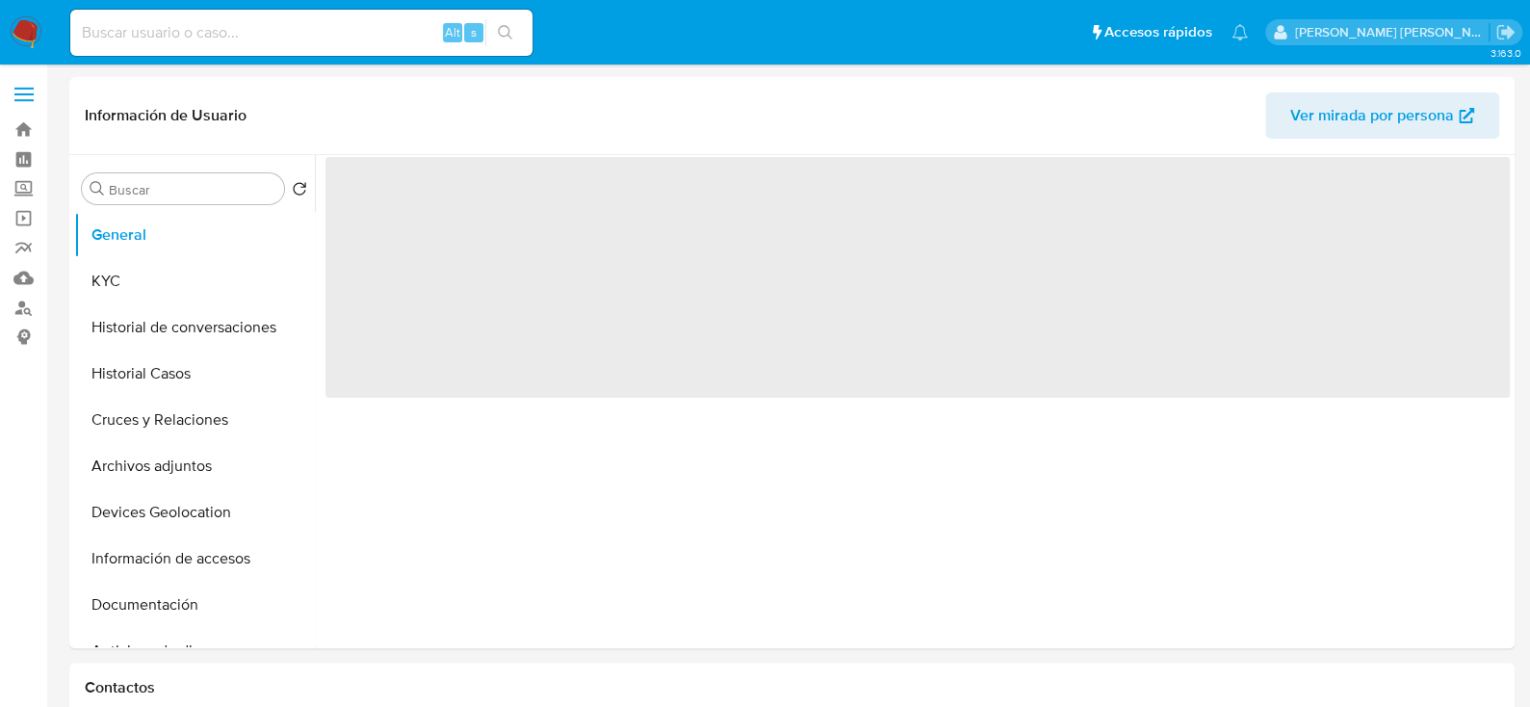
select select "10"
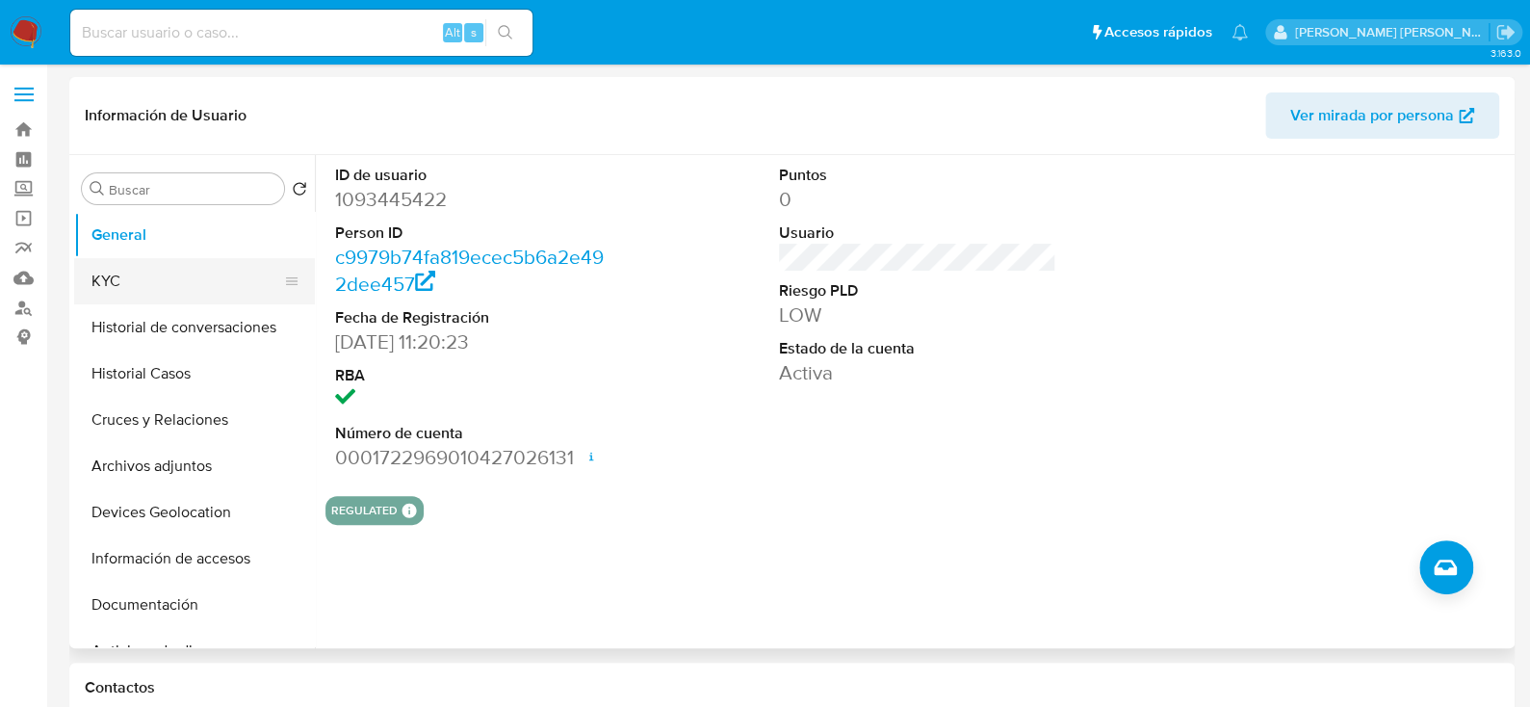
click at [169, 272] on button "KYC" at bounding box center [186, 281] width 225 height 46
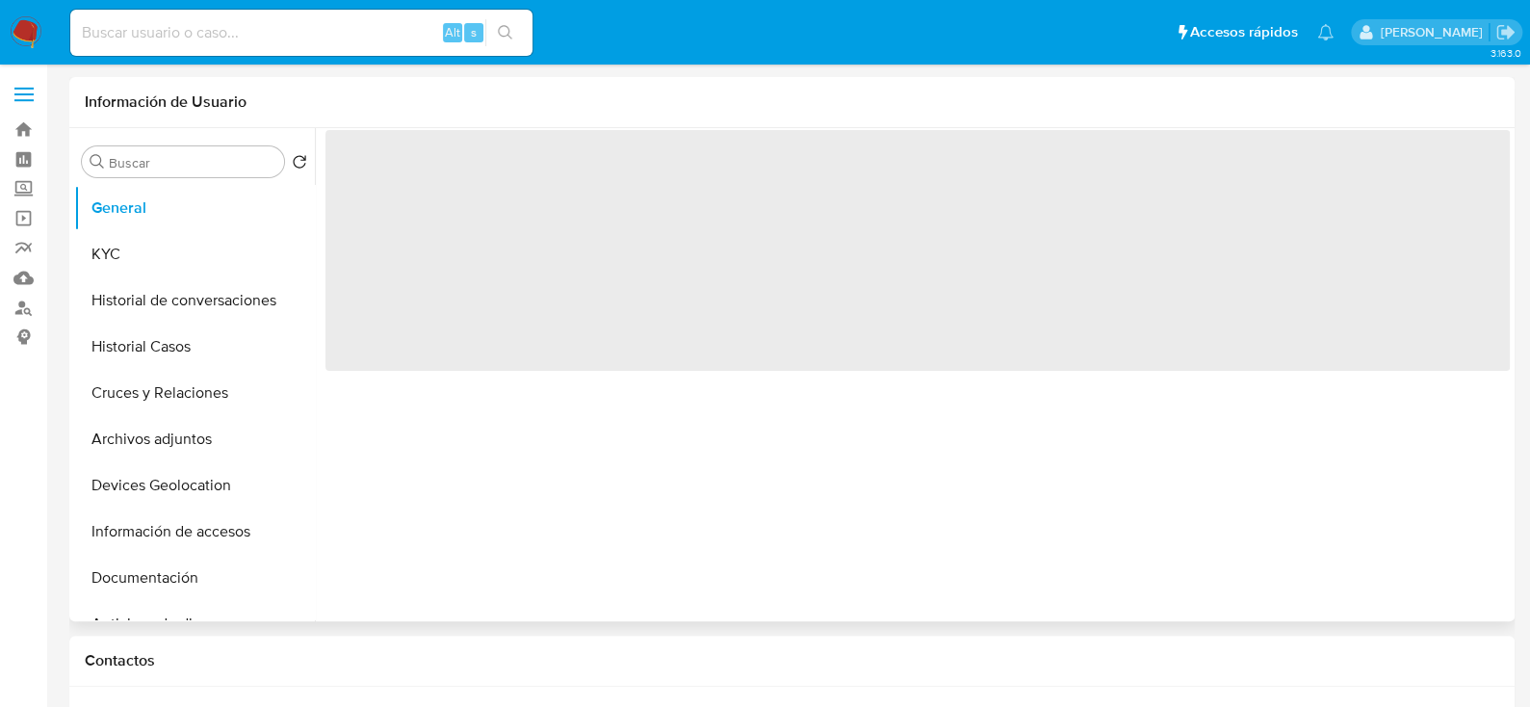
select select "10"
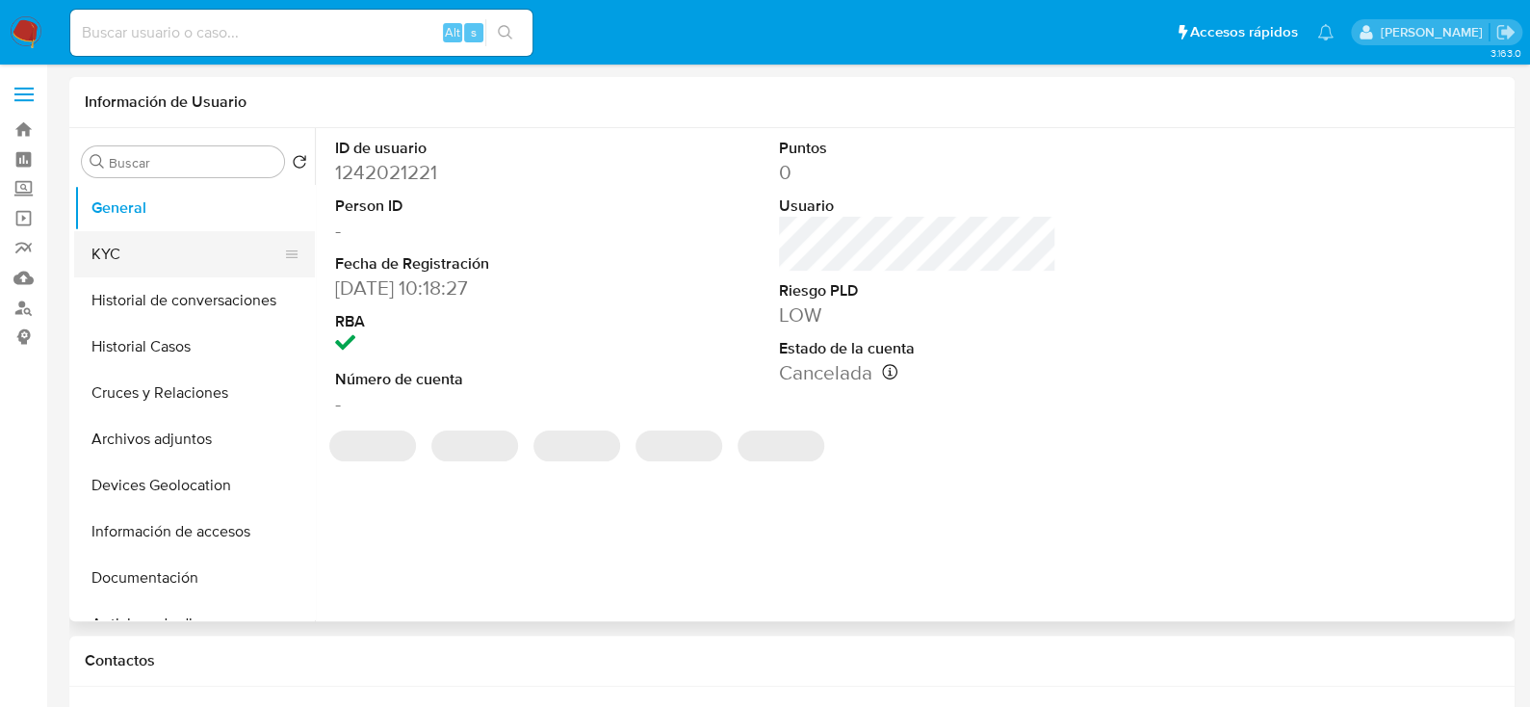
click at [191, 244] on button "KYC" at bounding box center [186, 254] width 225 height 46
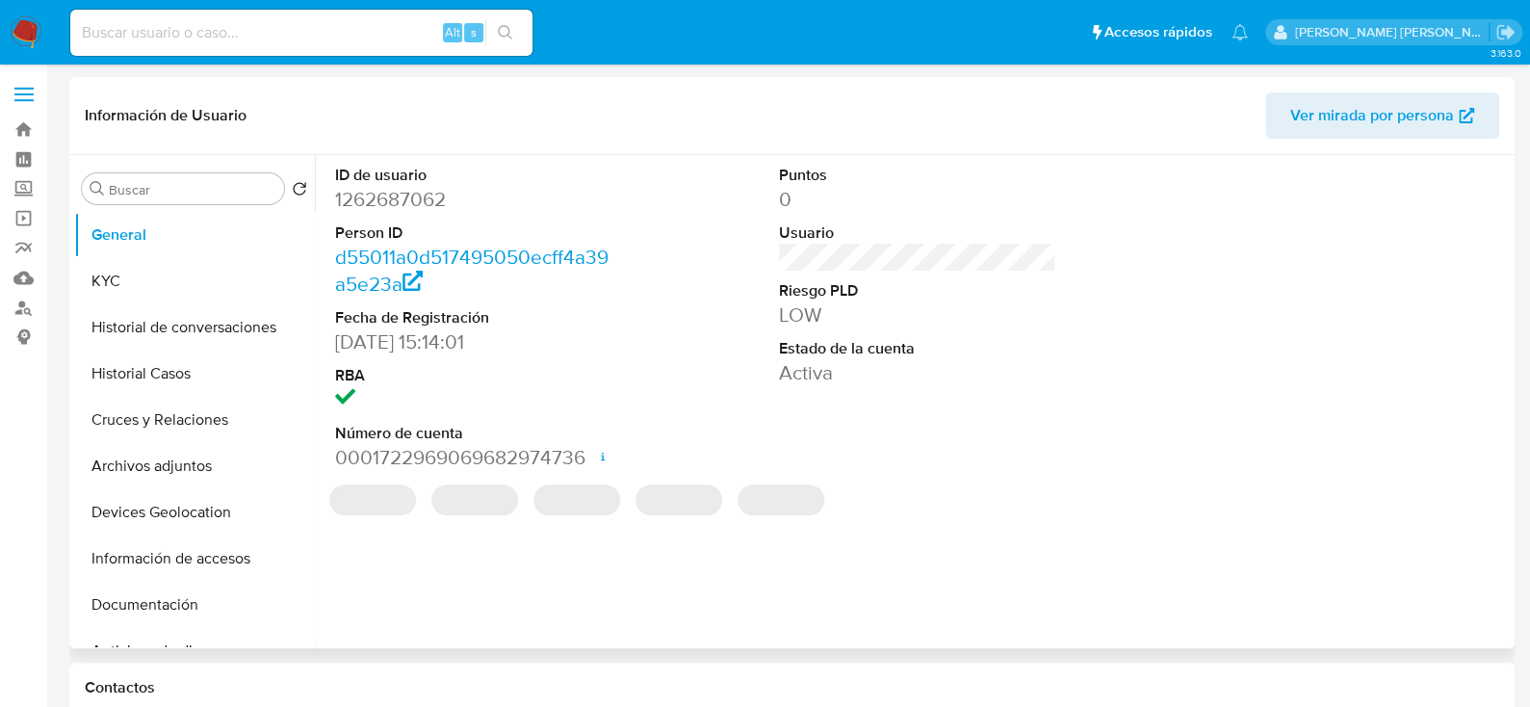
select select "10"
click at [182, 273] on button "KYC" at bounding box center [186, 281] width 225 height 46
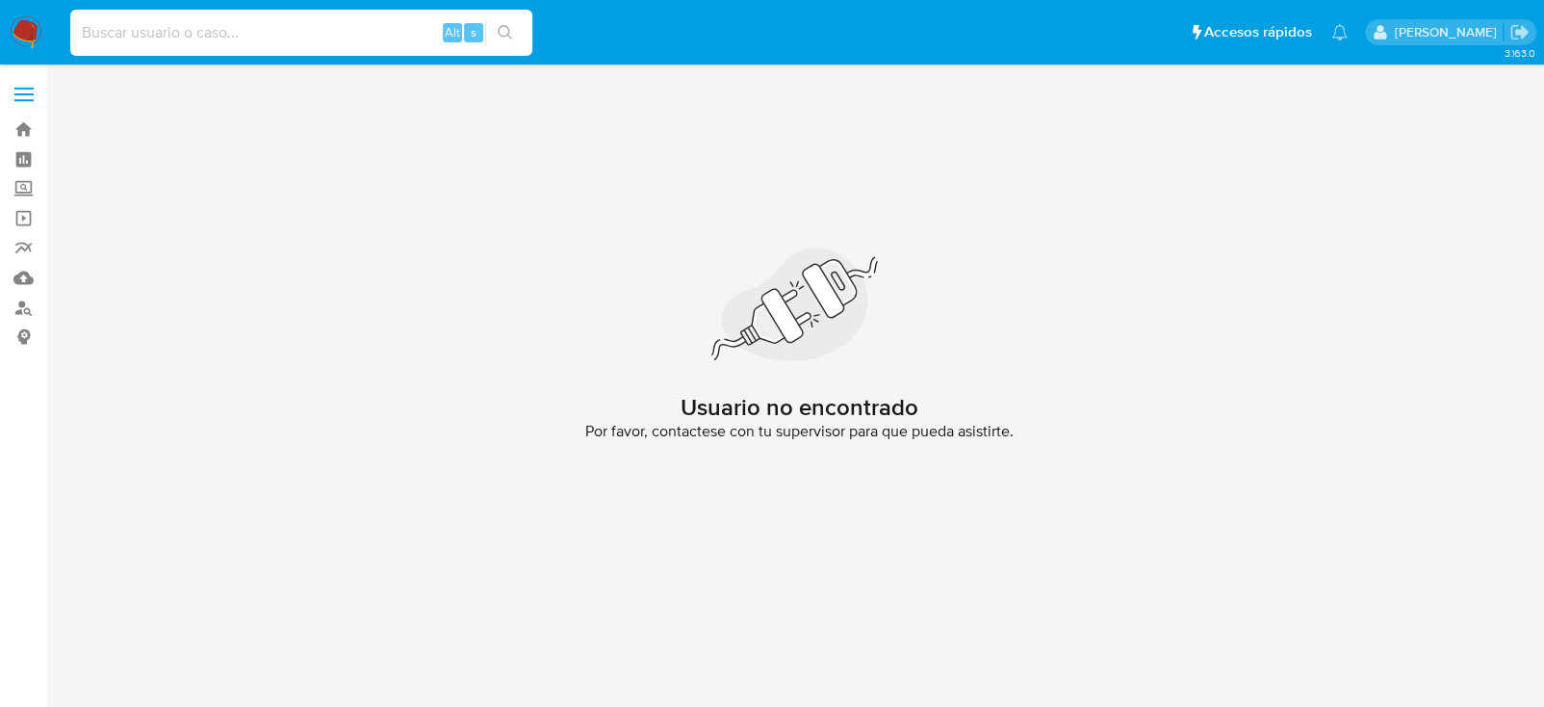
click at [214, 27] on input at bounding box center [301, 32] width 462 height 25
paste input "792715460"
type input "792715460"
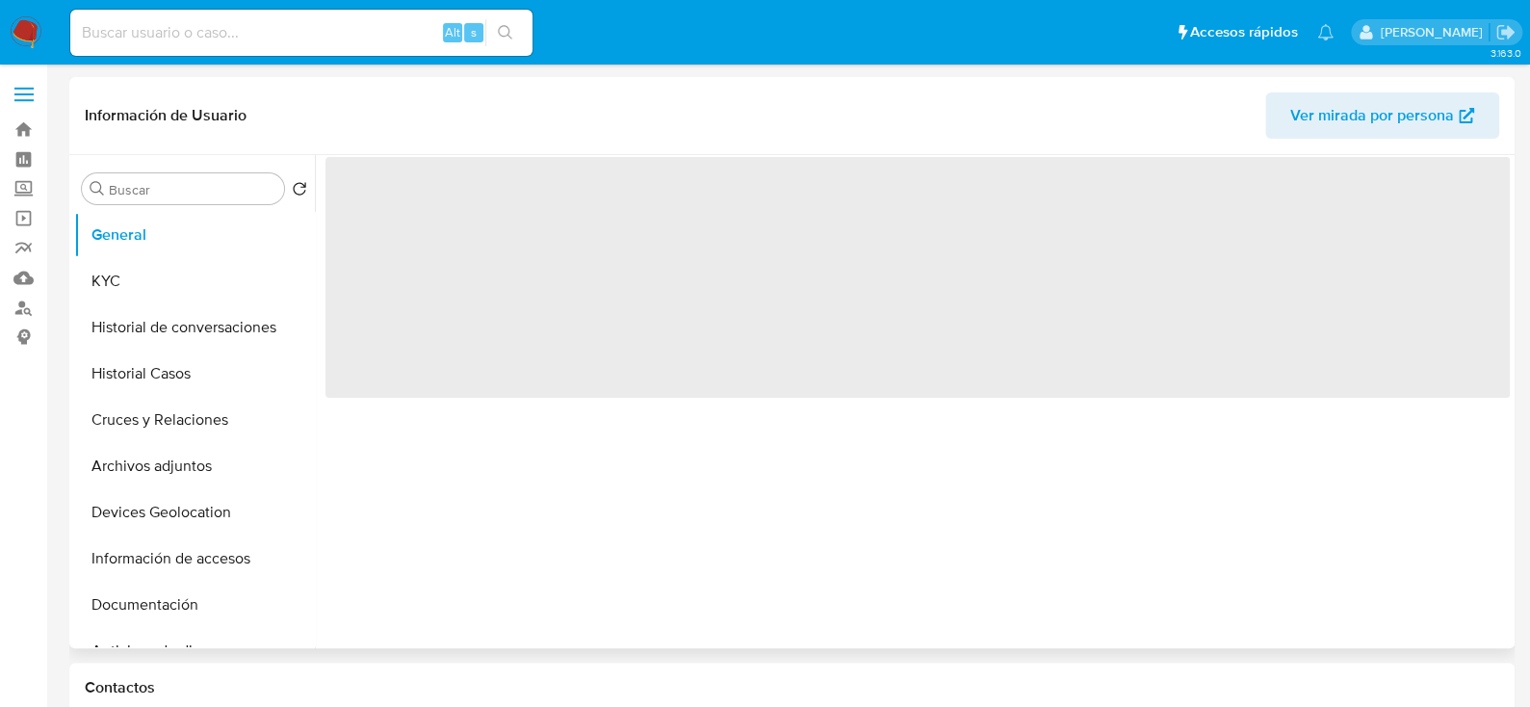
select select "10"
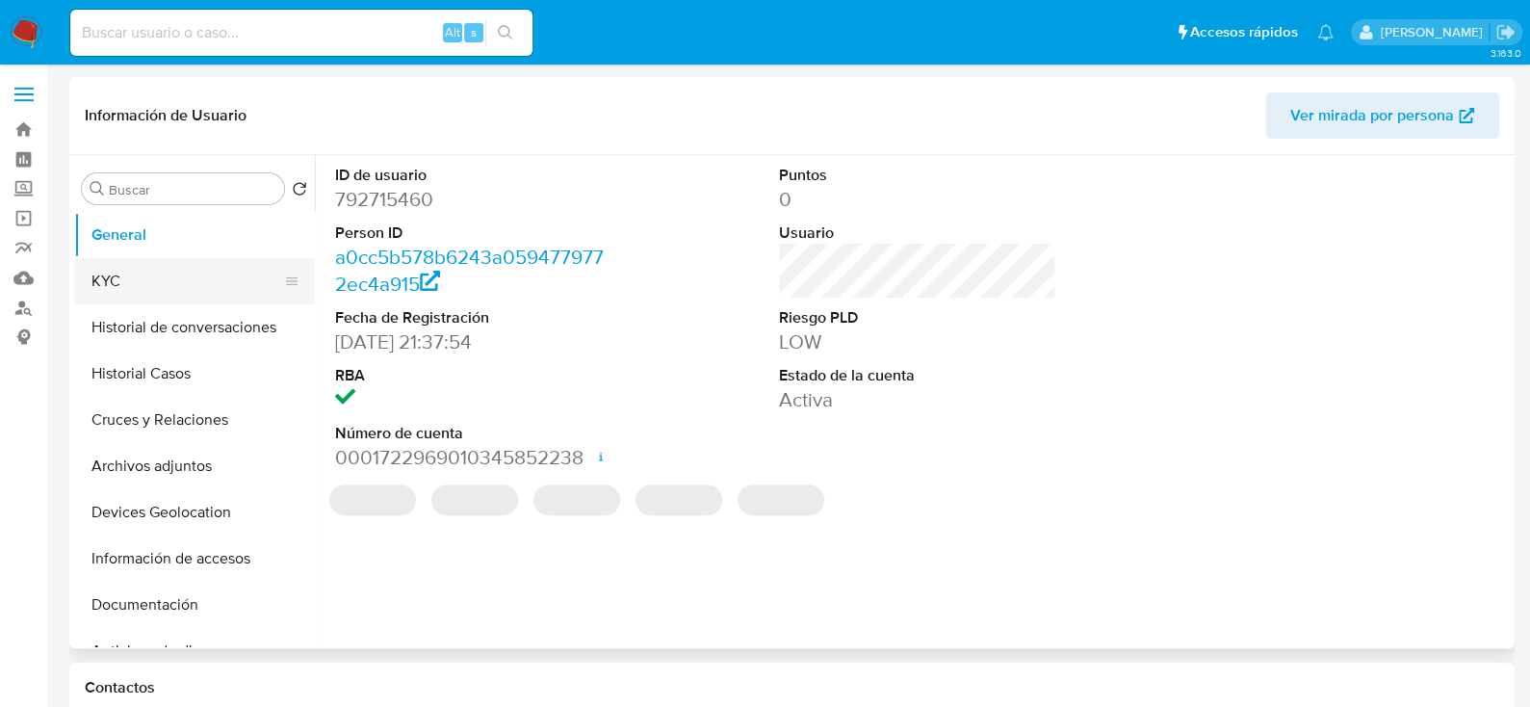
click at [116, 294] on button "KYC" at bounding box center [186, 281] width 225 height 46
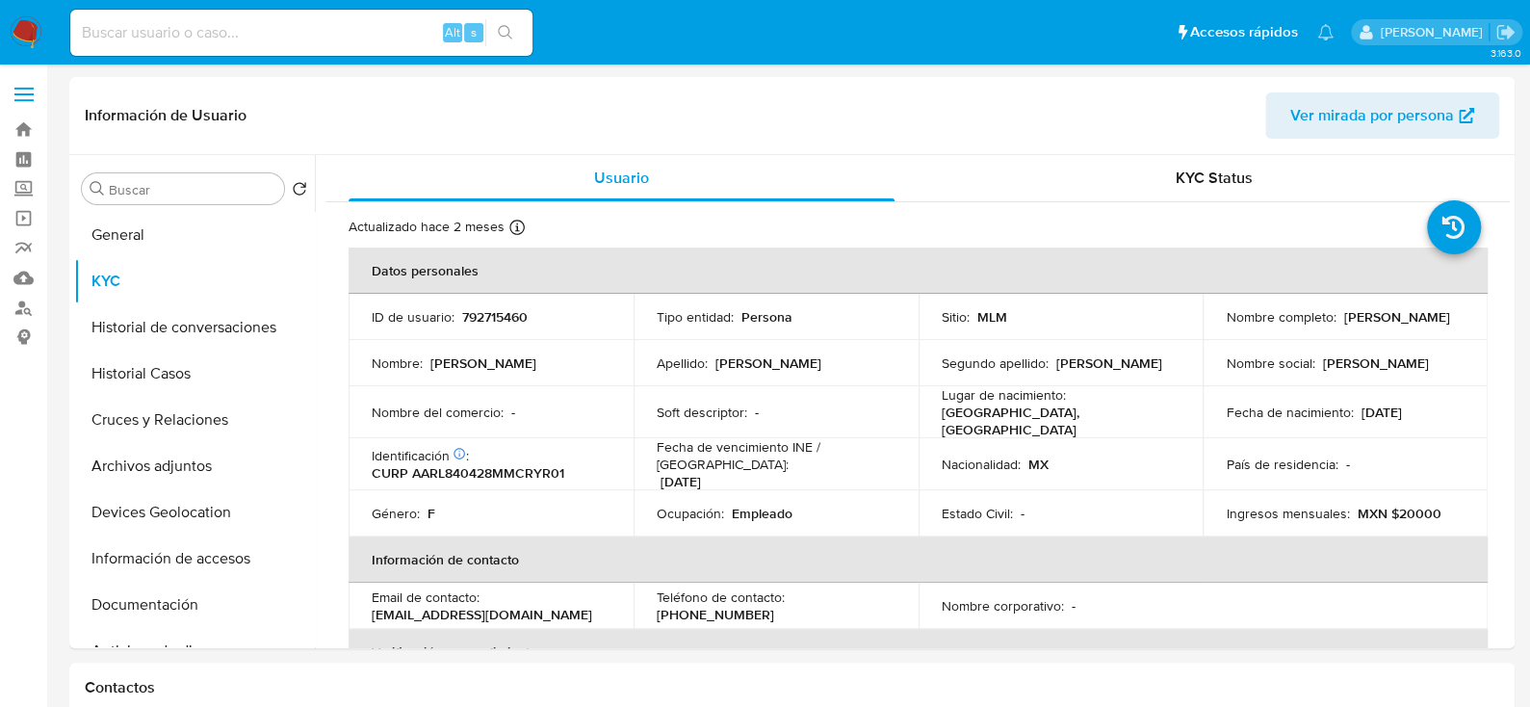
click at [502, 317] on p "792715460" at bounding box center [494, 316] width 65 height 17
copy p "792715460"
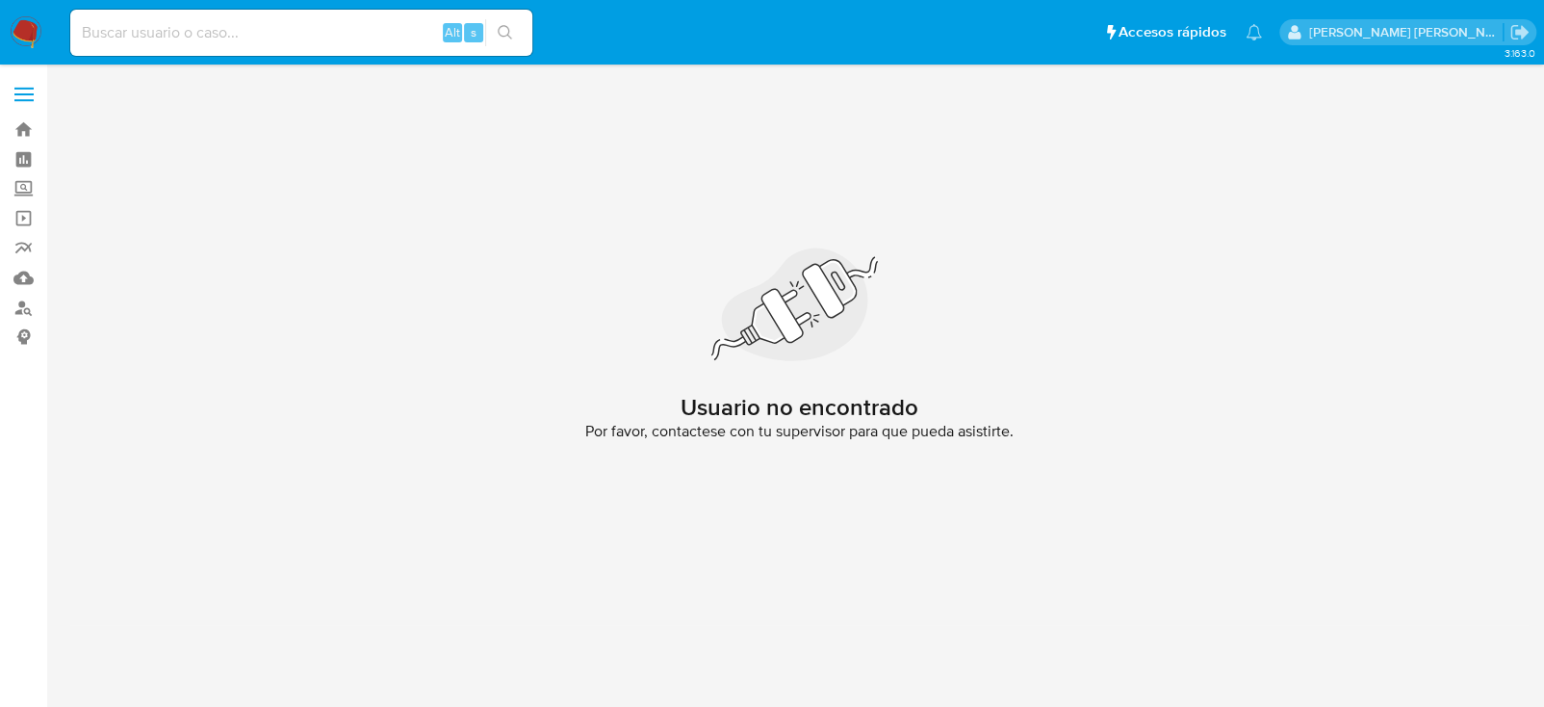
click at [24, 22] on img at bounding box center [26, 32] width 33 height 33
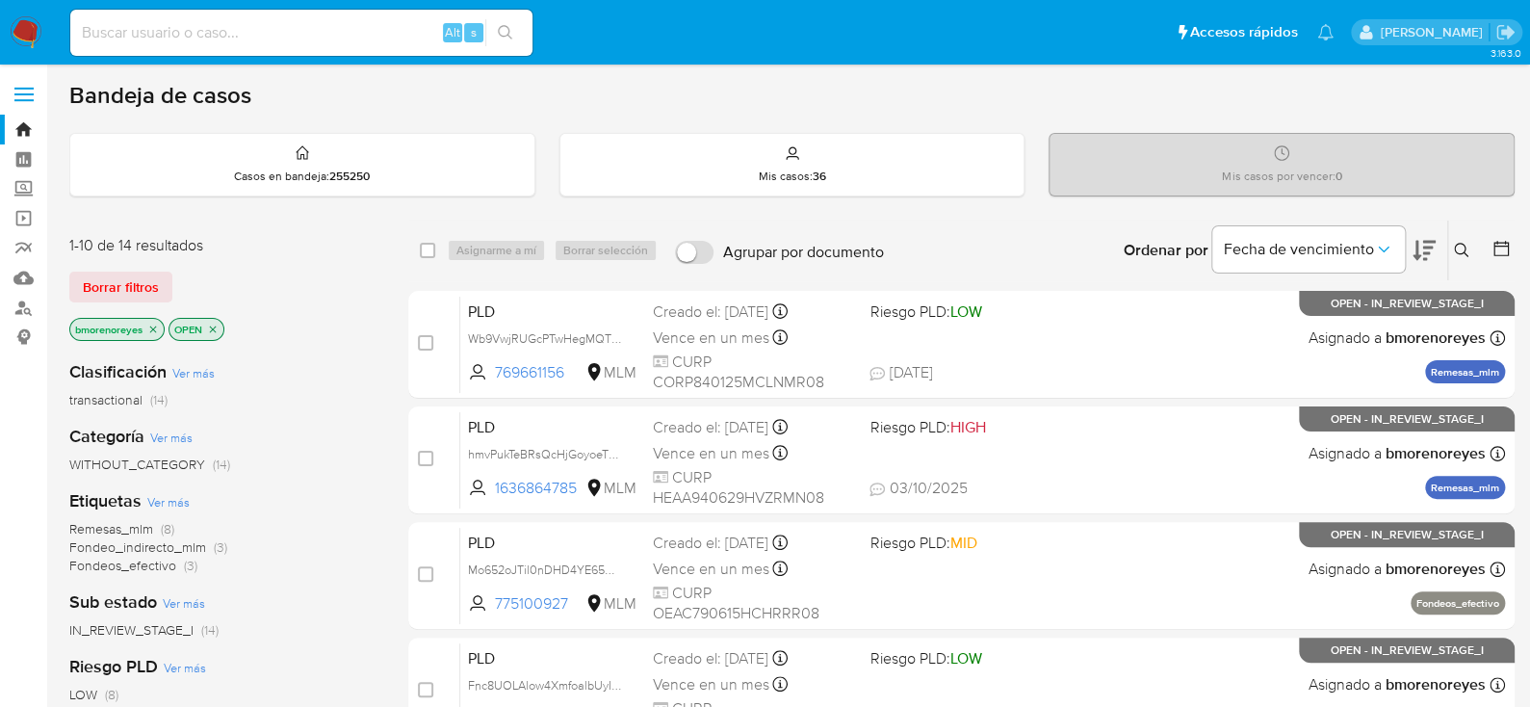
drag, startPoint x: 846, startPoint y: 176, endPoint x: 1316, endPoint y: 207, distance: 470.9
click at [846, 175] on div "Mis casos : 36" at bounding box center [792, 165] width 464 height 62
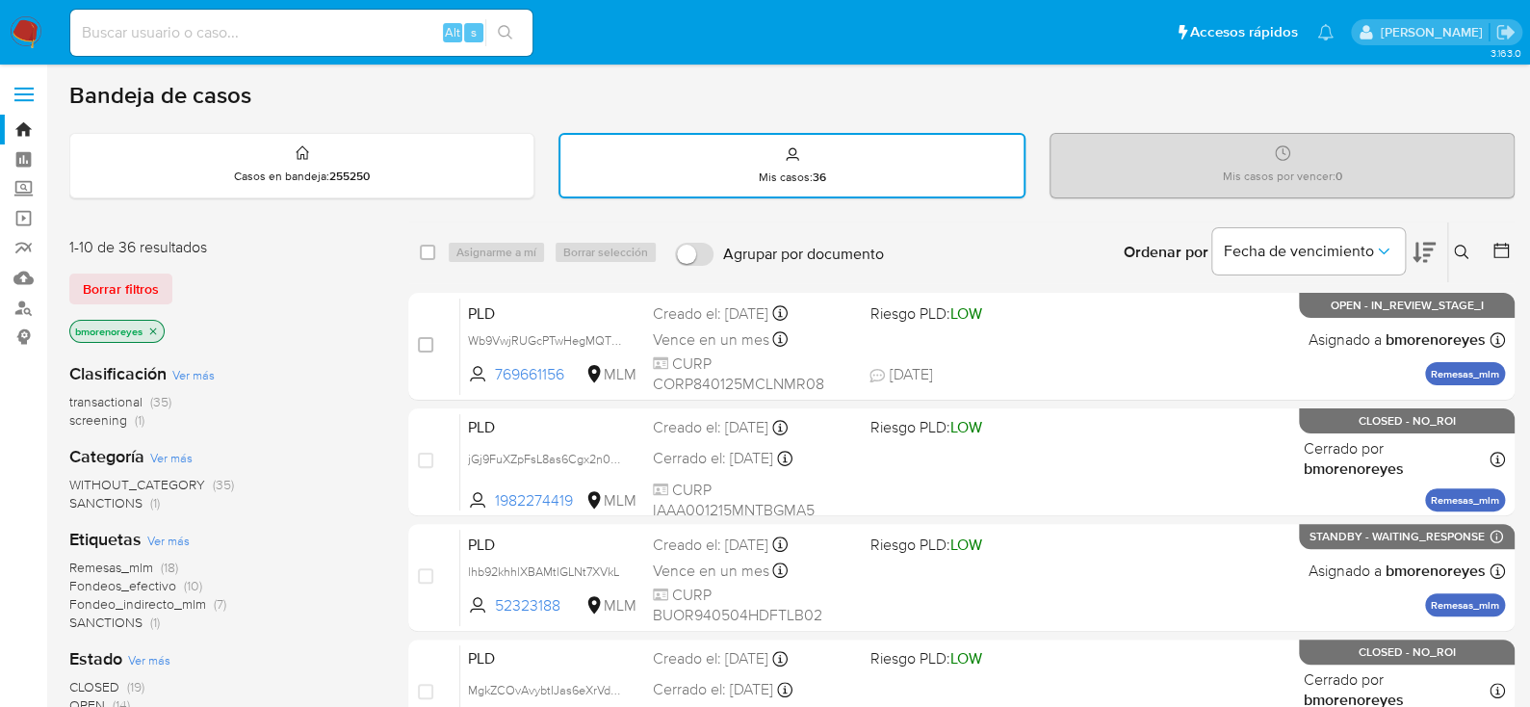
click at [1454, 248] on icon at bounding box center [1461, 252] width 15 height 15
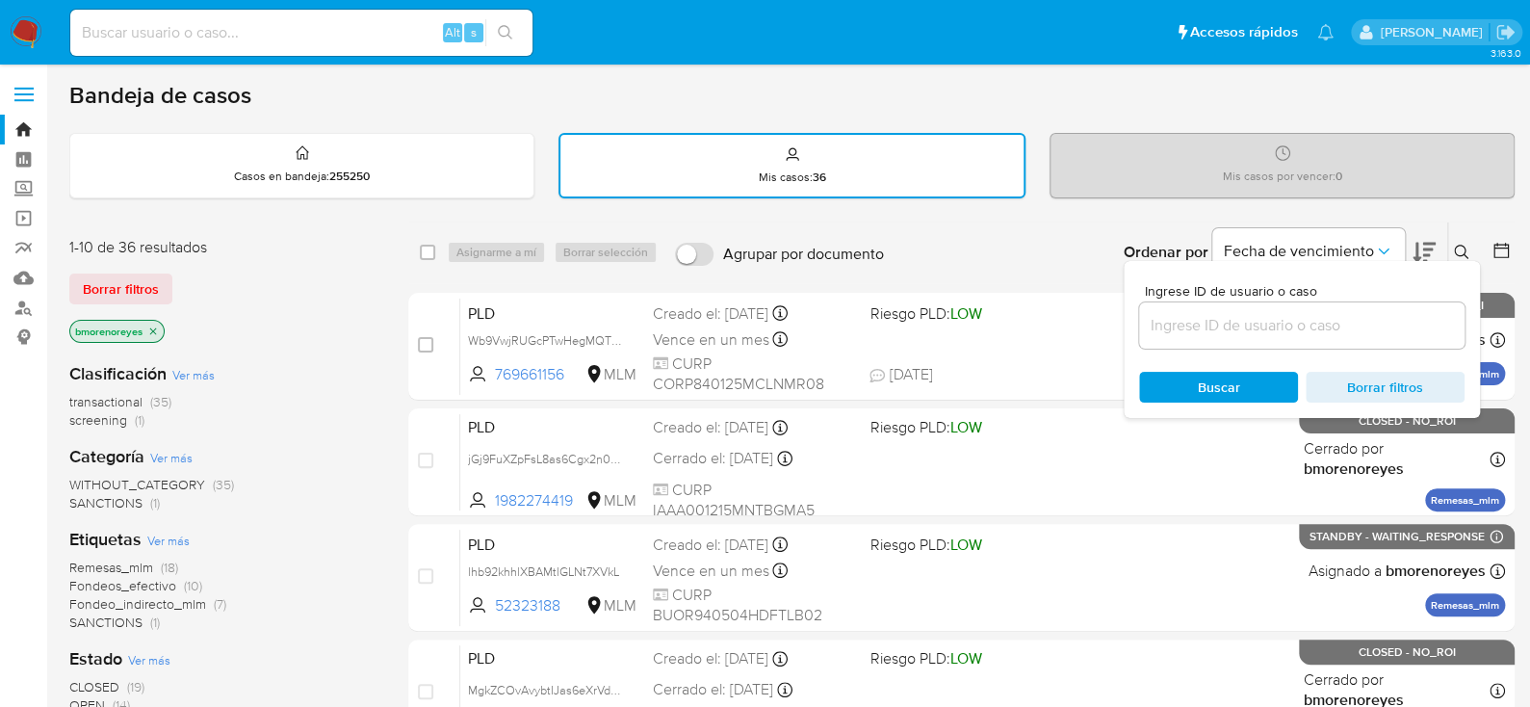
click at [1229, 318] on input at bounding box center [1301, 325] width 325 height 25
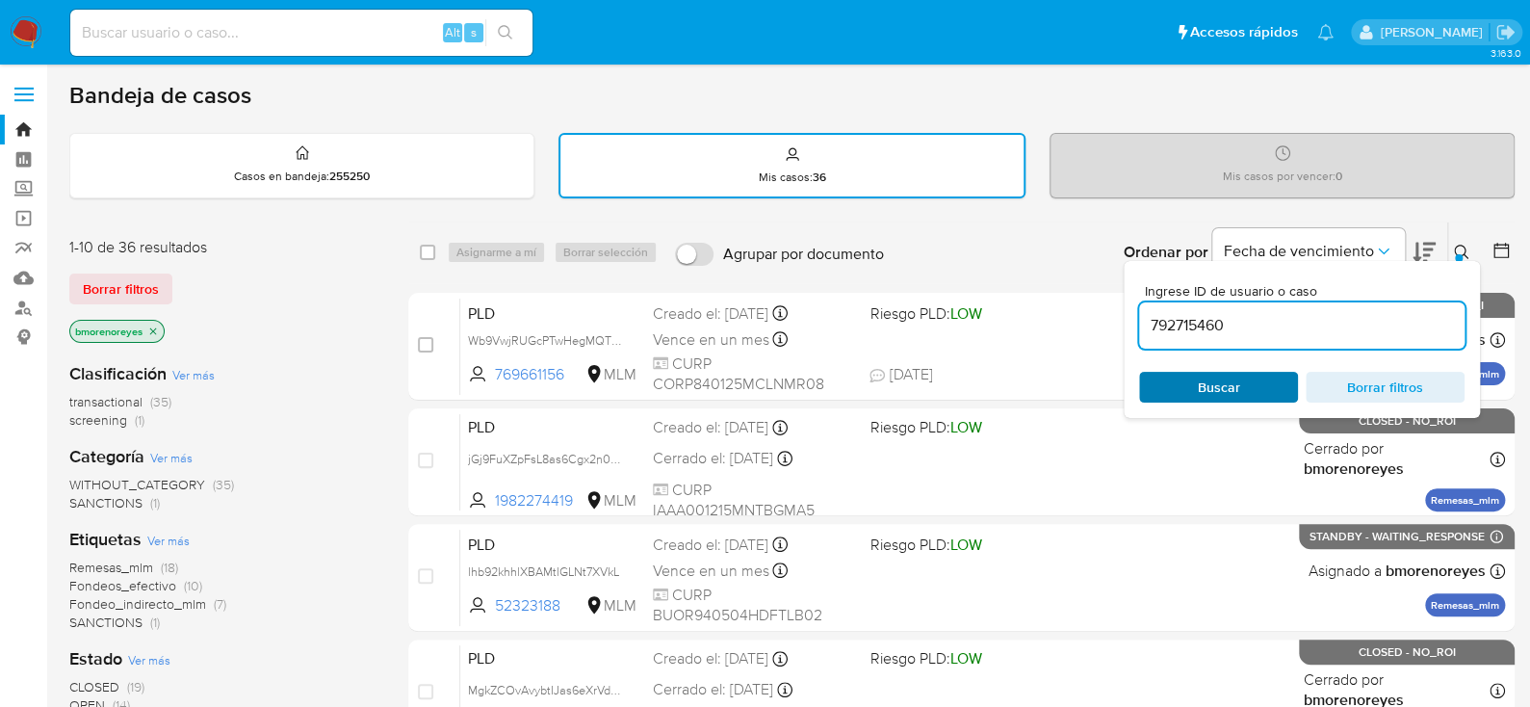
type input "792715460"
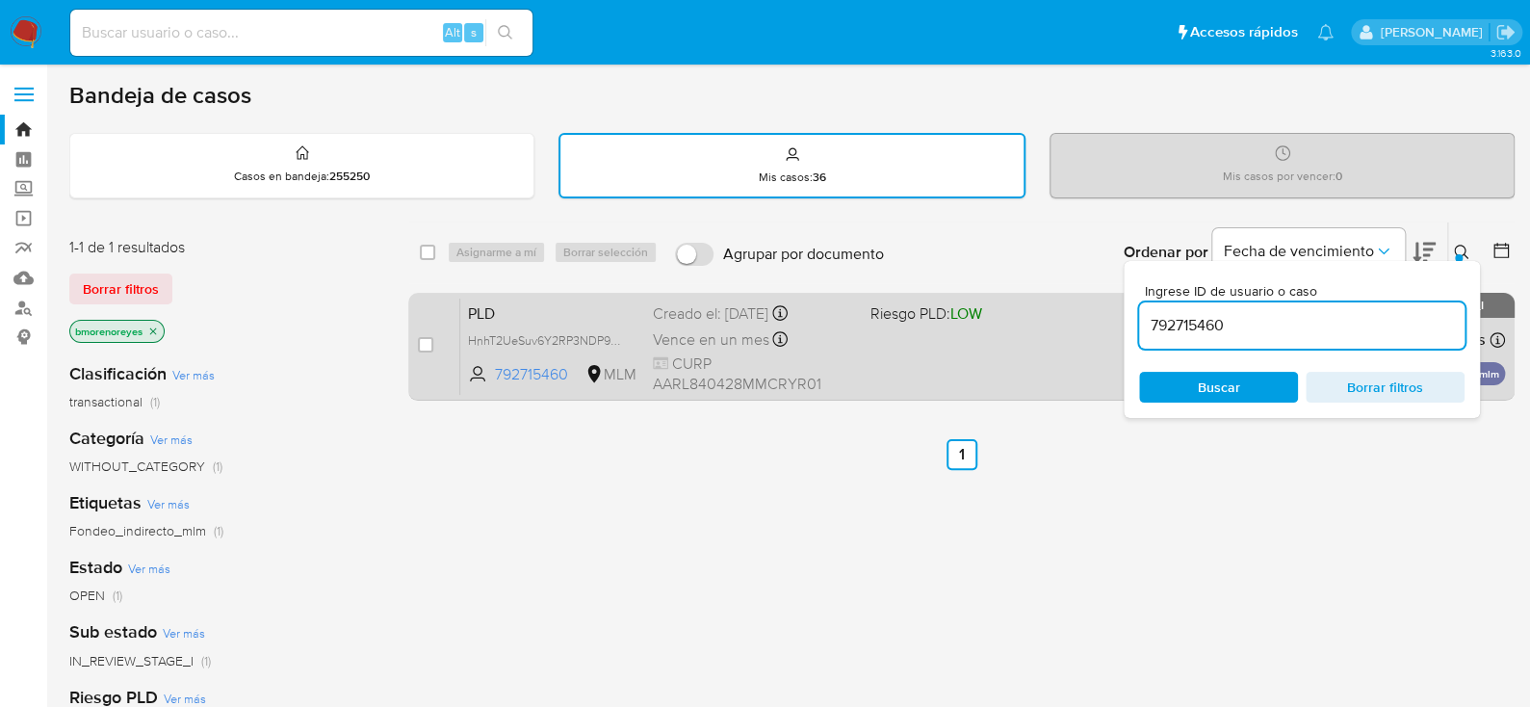
click at [1060, 384] on div "PLD HnhT2UeSuv6Y2RP3NDP9rhWP 792715460 MLM Riesgo PLD: LOW Creado el: 12/09/202…" at bounding box center [982, 346] width 1045 height 97
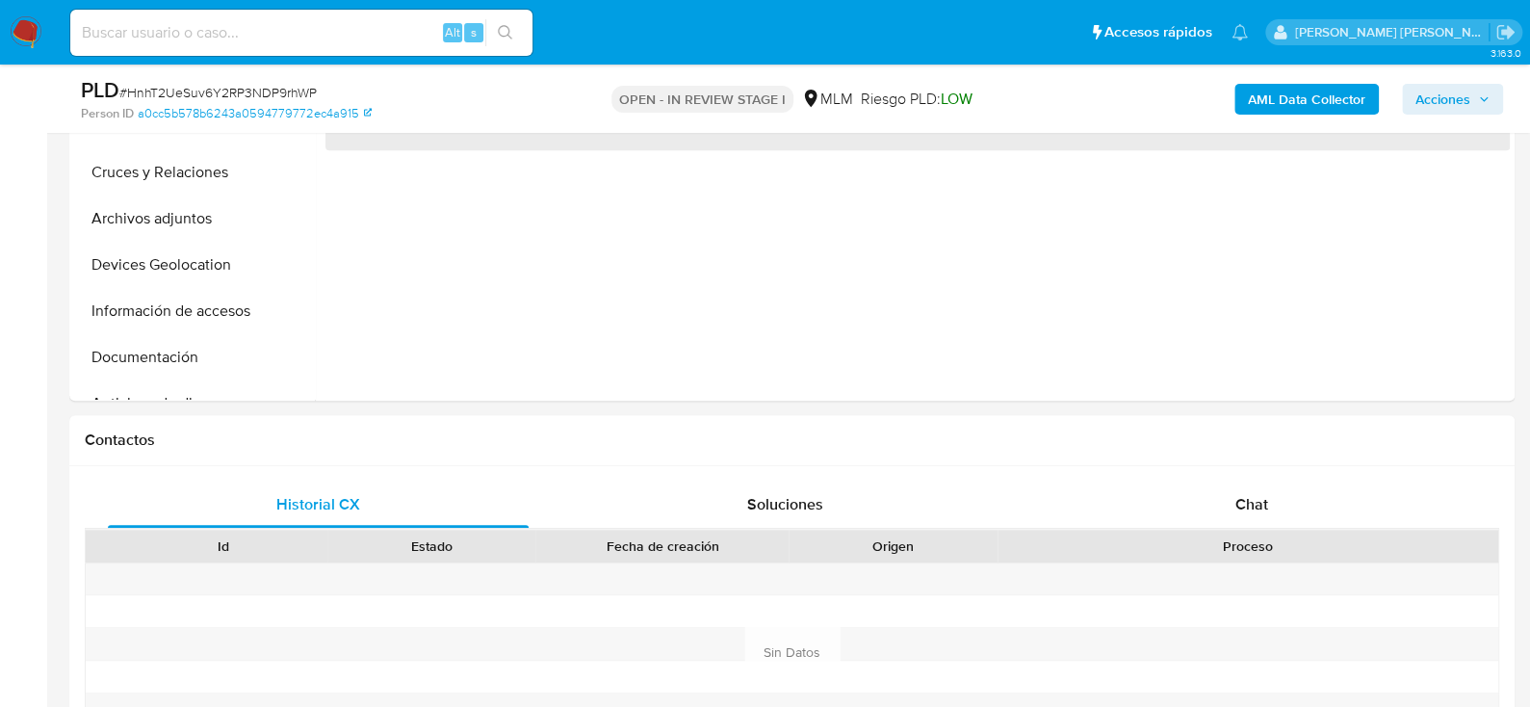
select select "10"
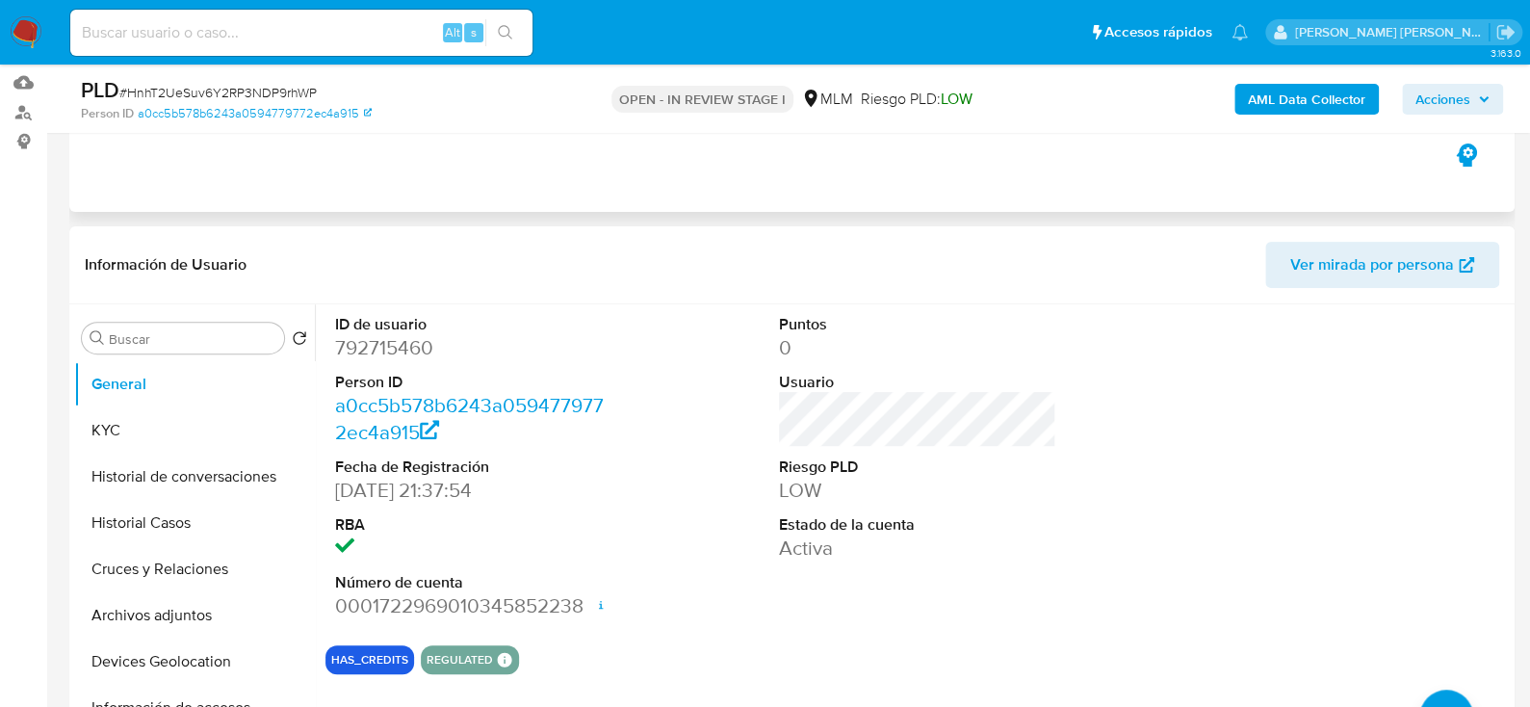
scroll to position [96, 0]
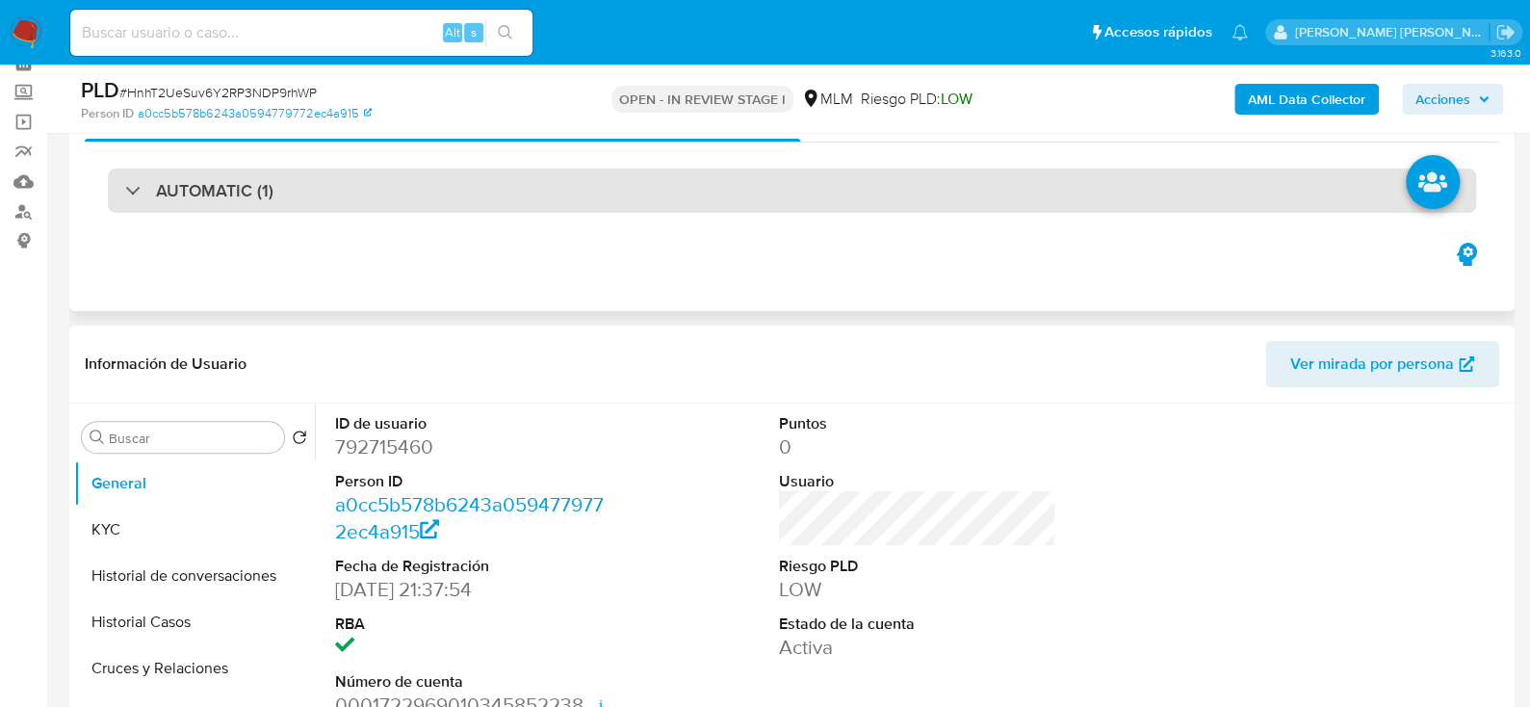
click at [135, 201] on div "AUTOMATIC (1)" at bounding box center [792, 190] width 1368 height 44
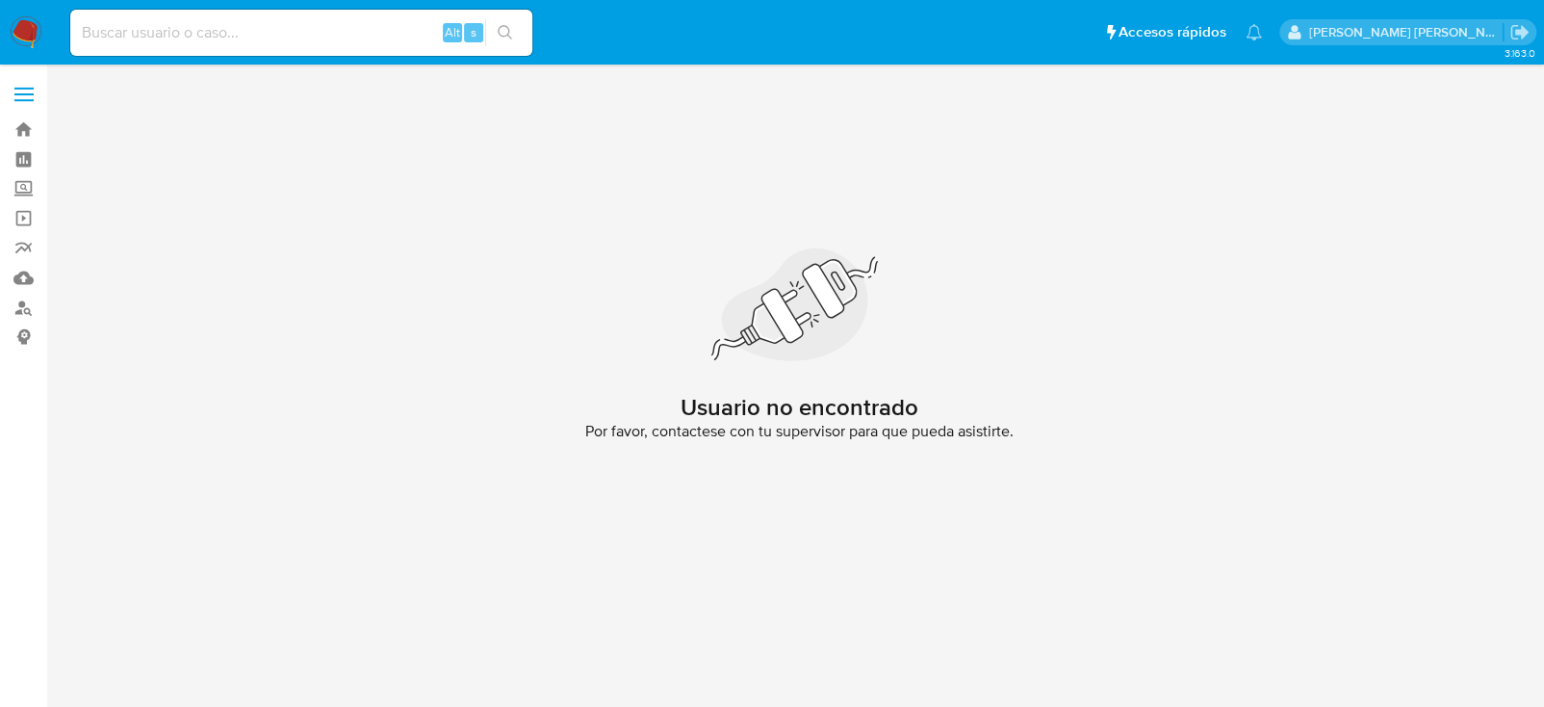
click at [316, 29] on input at bounding box center [301, 32] width 462 height 25
paste input "680161749"
type input "680161749"
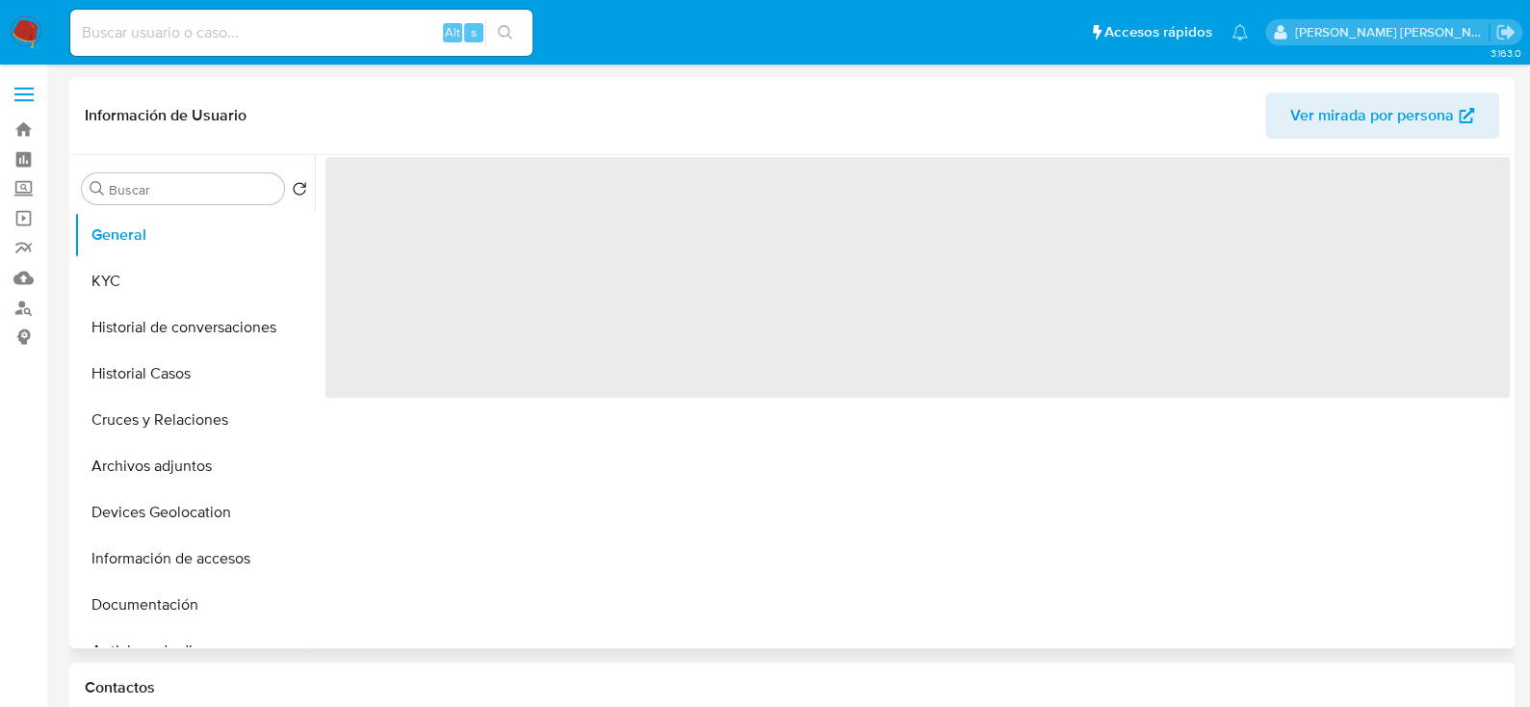
select select "10"
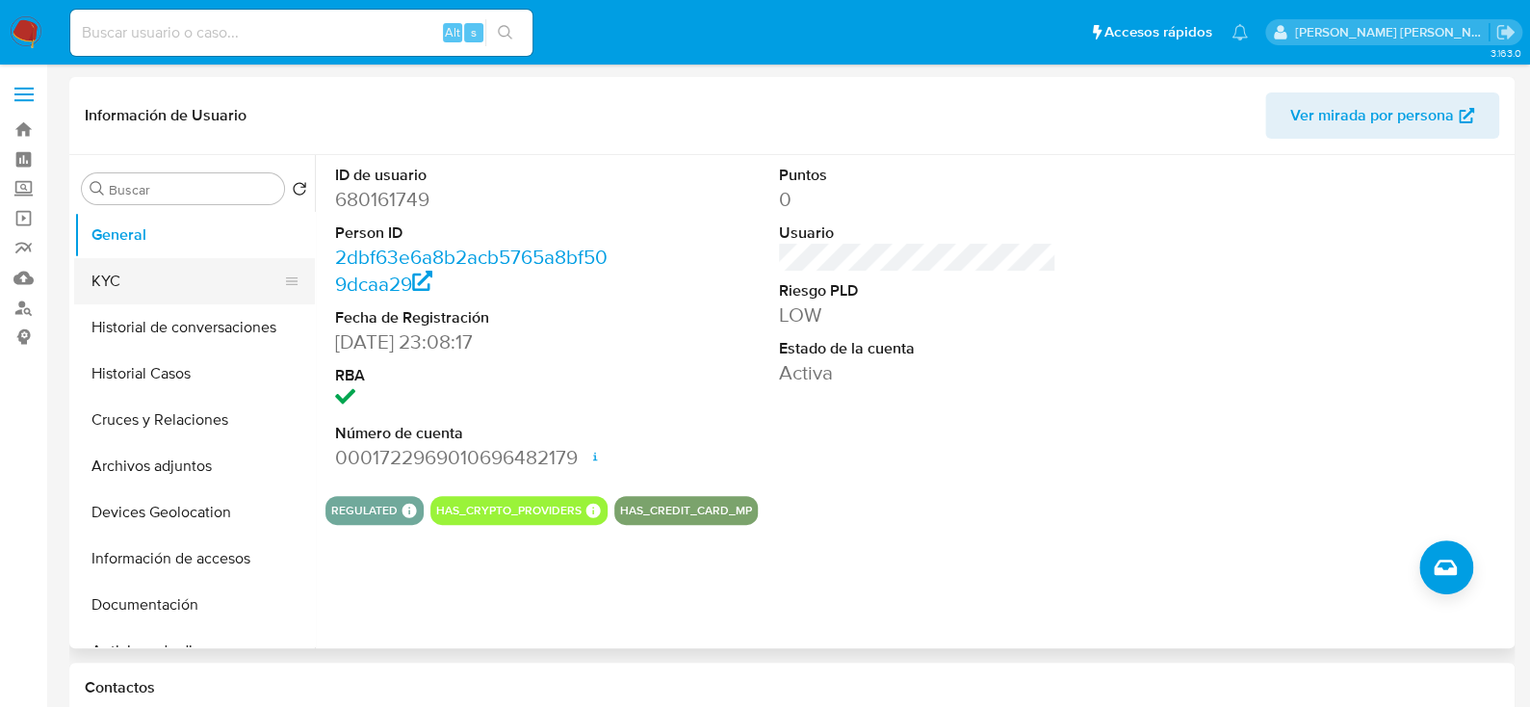
click at [145, 279] on button "KYC" at bounding box center [186, 281] width 225 height 46
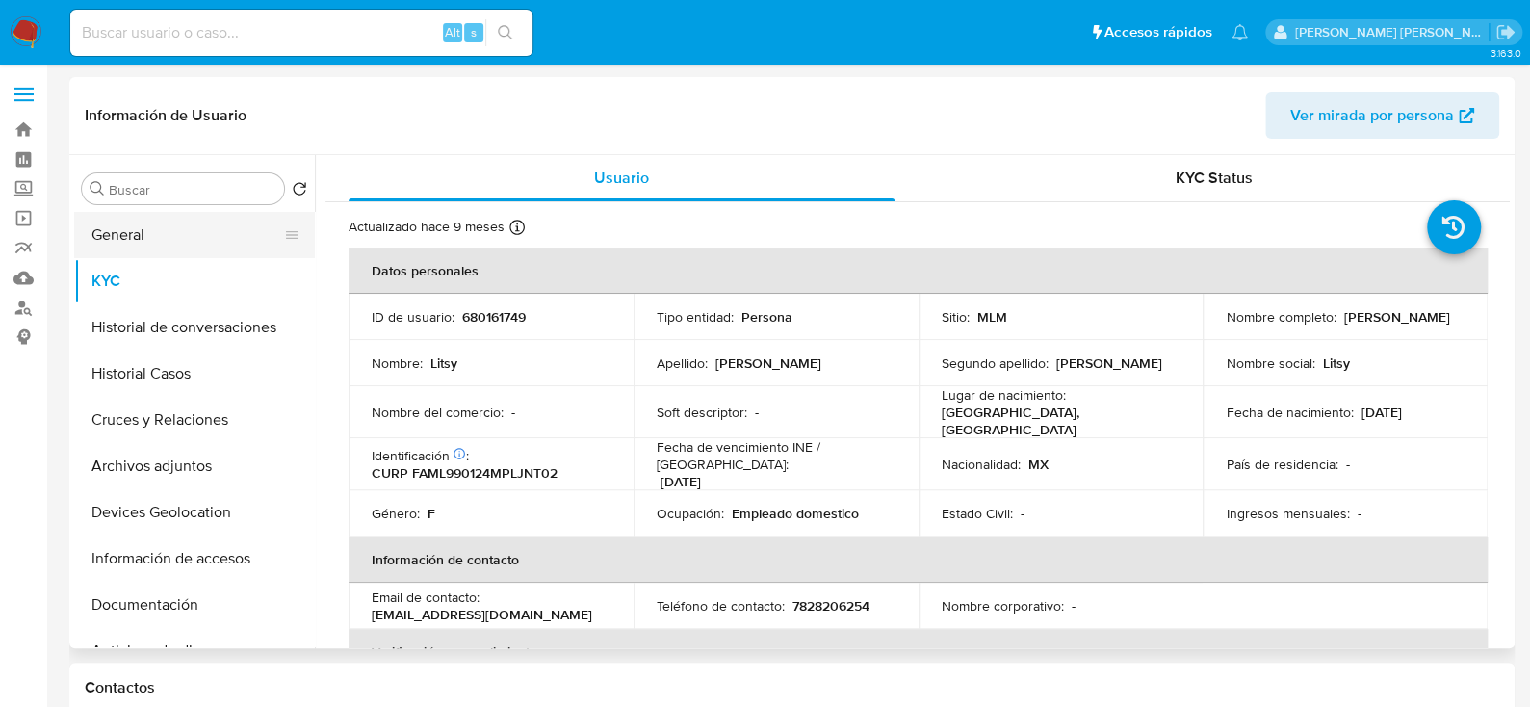
click at [190, 233] on button "General" at bounding box center [186, 235] width 225 height 46
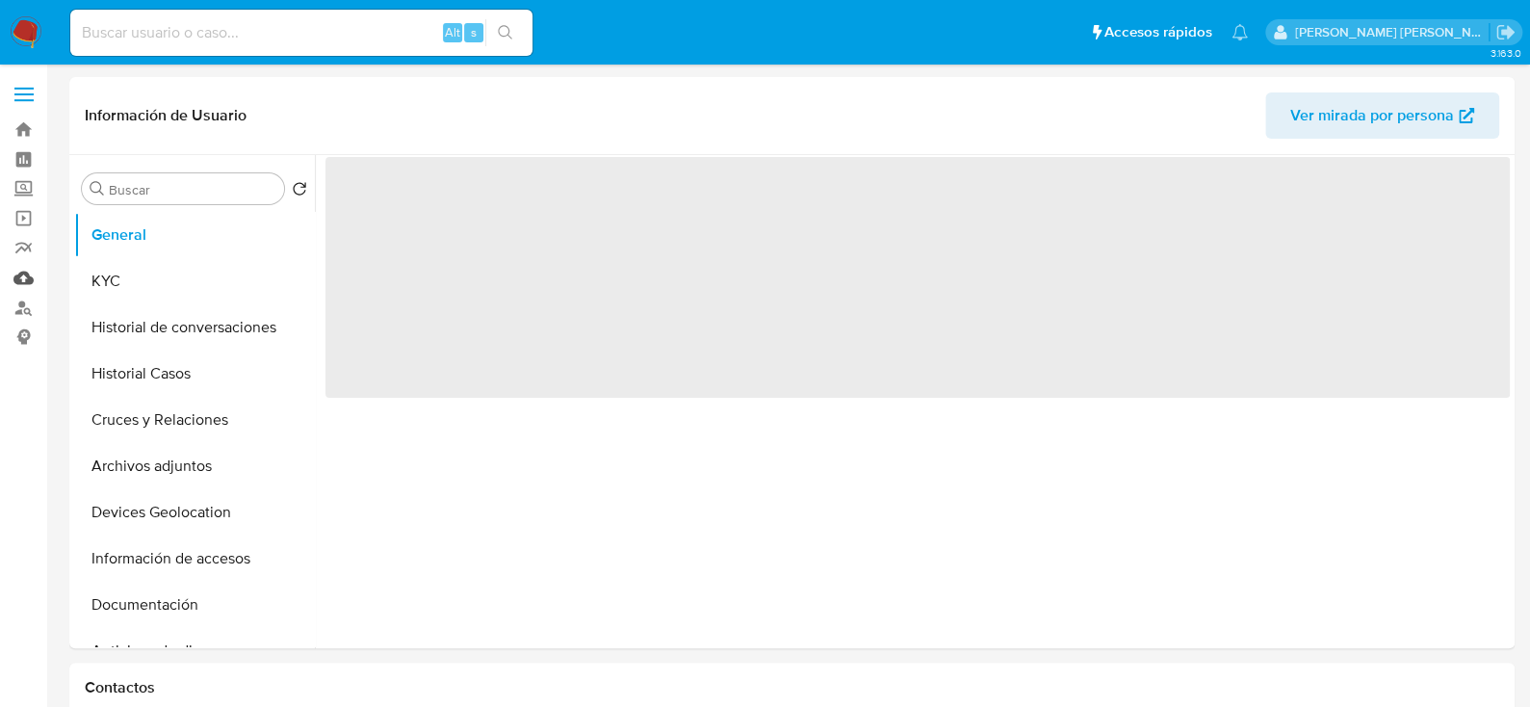
click at [22, 276] on link "Mulan" at bounding box center [114, 278] width 229 height 30
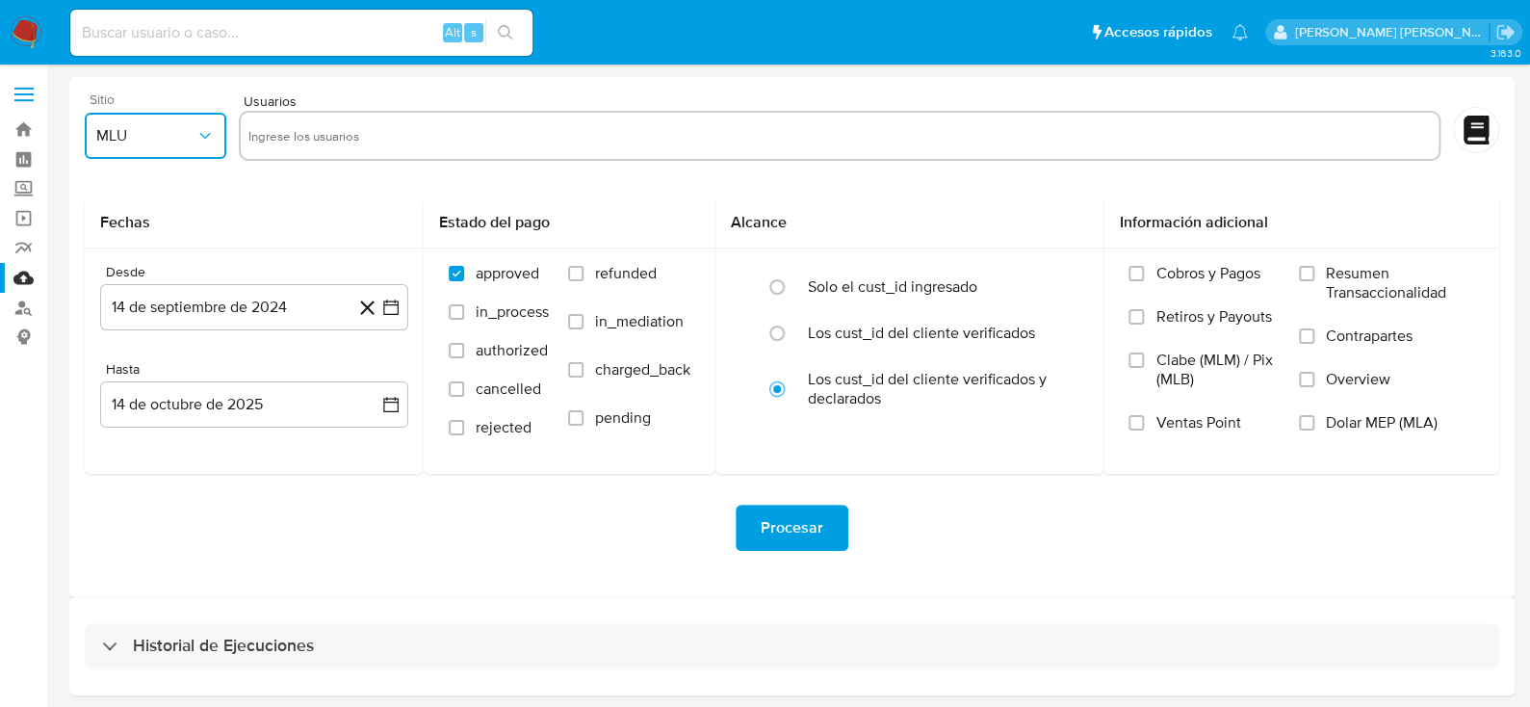
click at [219, 147] on button "MLU" at bounding box center [156, 136] width 142 height 46
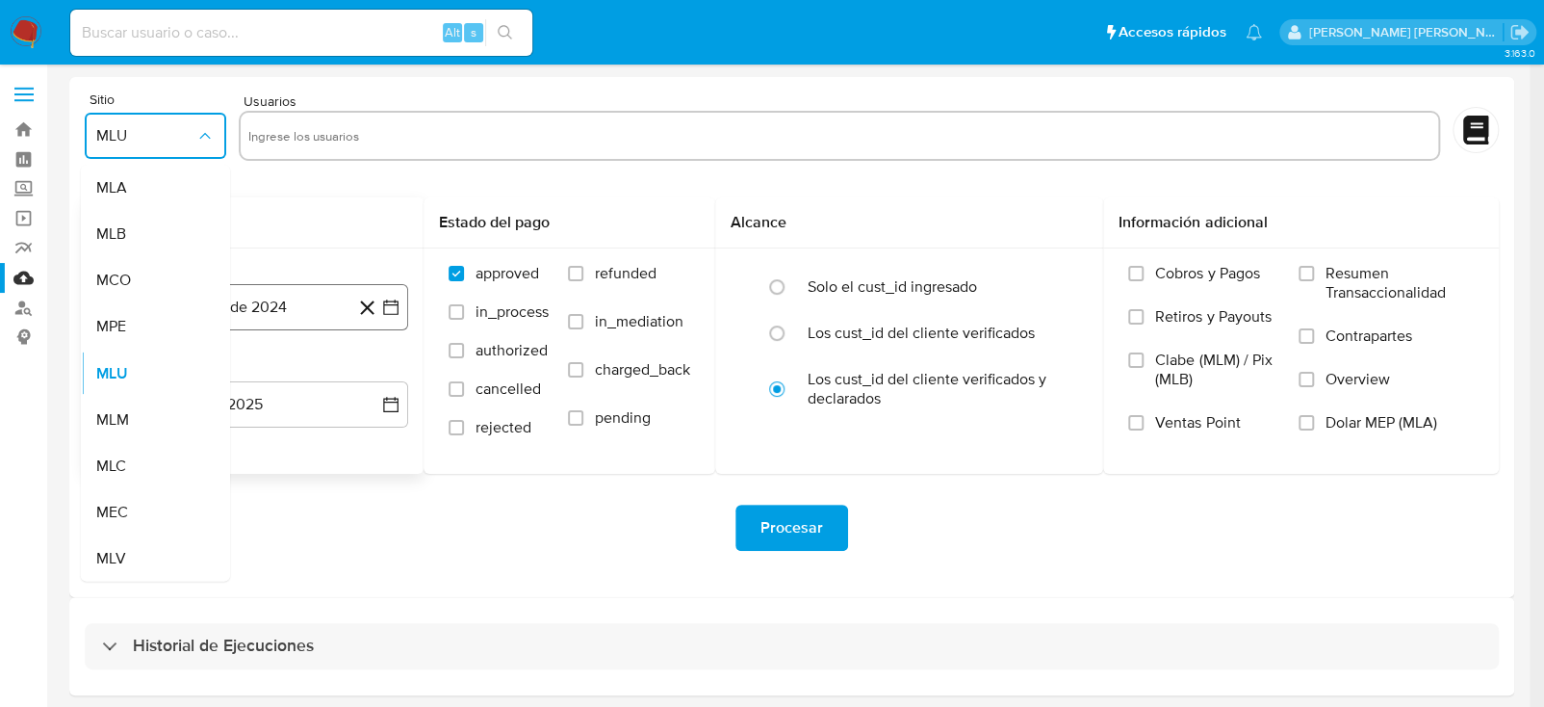
click at [115, 414] on span "MLM" at bounding box center [112, 418] width 33 height 19
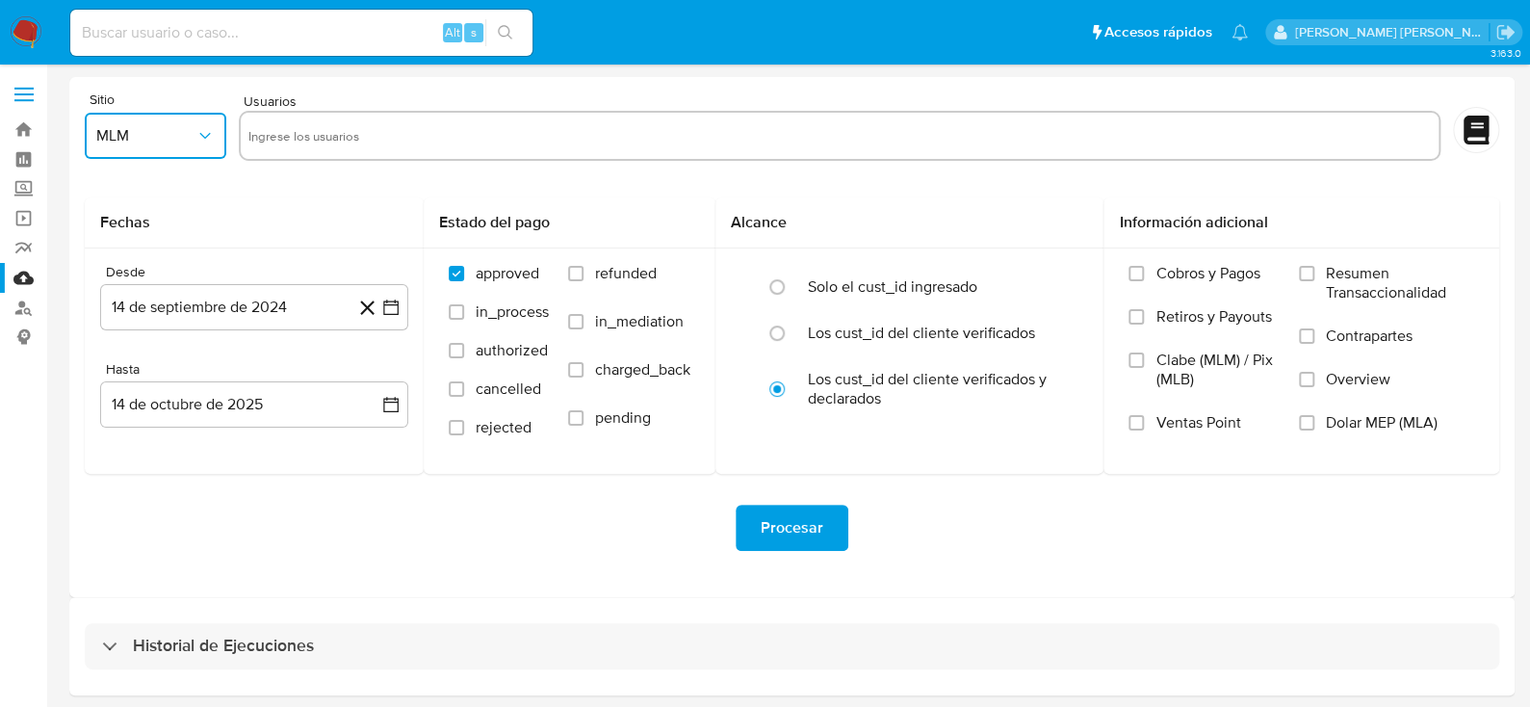
click at [365, 123] on input "text" at bounding box center [839, 135] width 1183 height 31
type input "680161749"
click at [400, 306] on icon "button" at bounding box center [390, 307] width 19 height 19
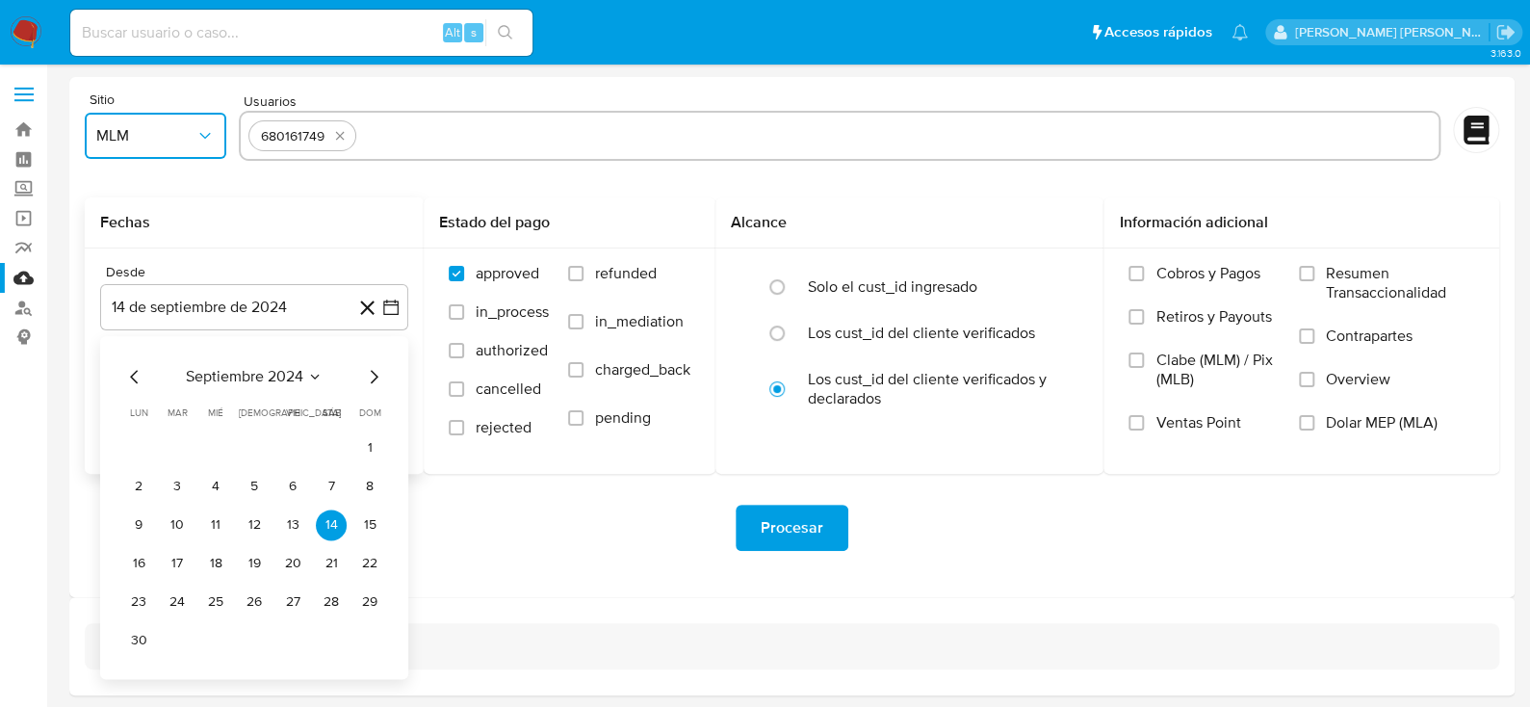
click at [377, 379] on icon "Mes siguiente" at bounding box center [373, 376] width 23 height 23
click at [379, 377] on icon "Mes siguiente" at bounding box center [373, 376] width 23 height 23
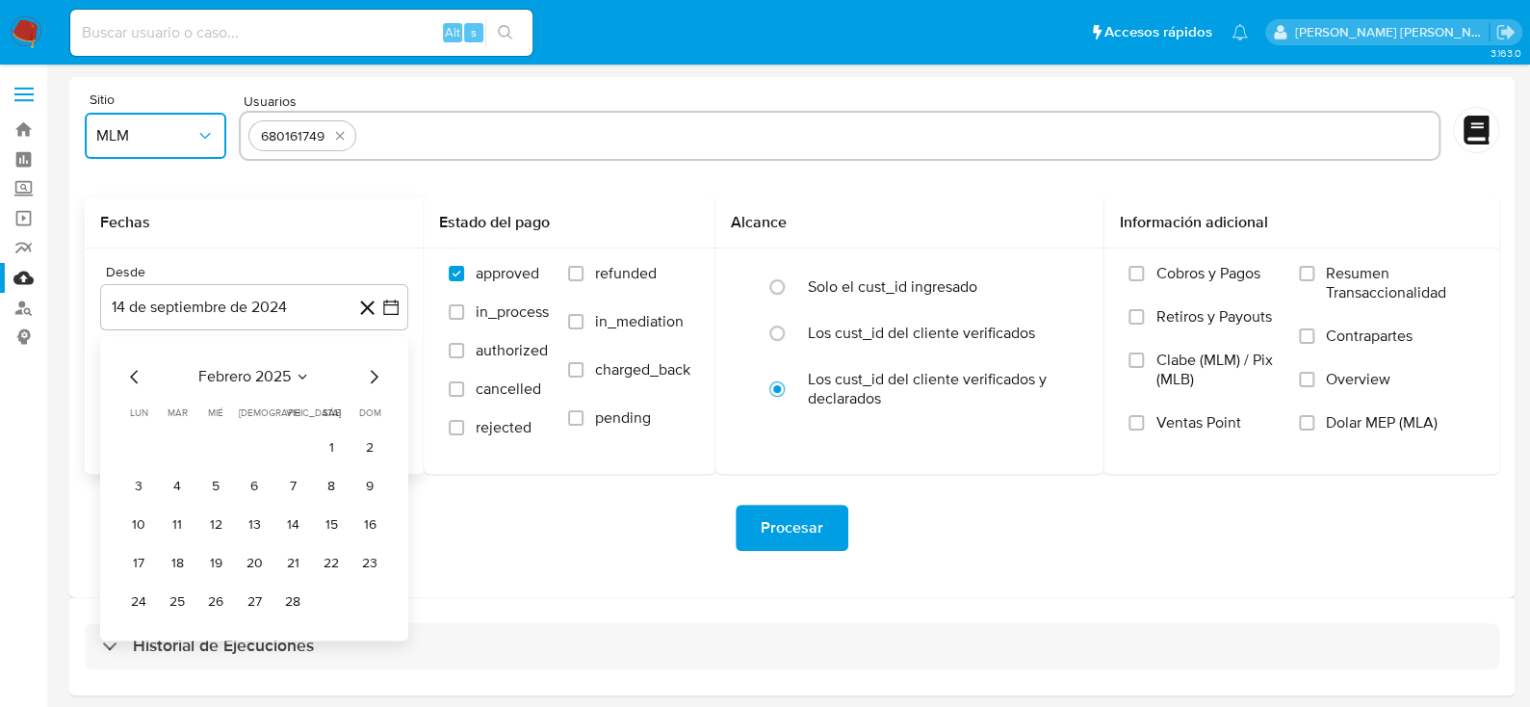
click at [379, 375] on icon "Mes siguiente" at bounding box center [373, 376] width 23 height 23
click at [377, 375] on icon "Mes siguiente" at bounding box center [373, 376] width 23 height 23
click at [256, 451] on button "1" at bounding box center [254, 447] width 31 height 31
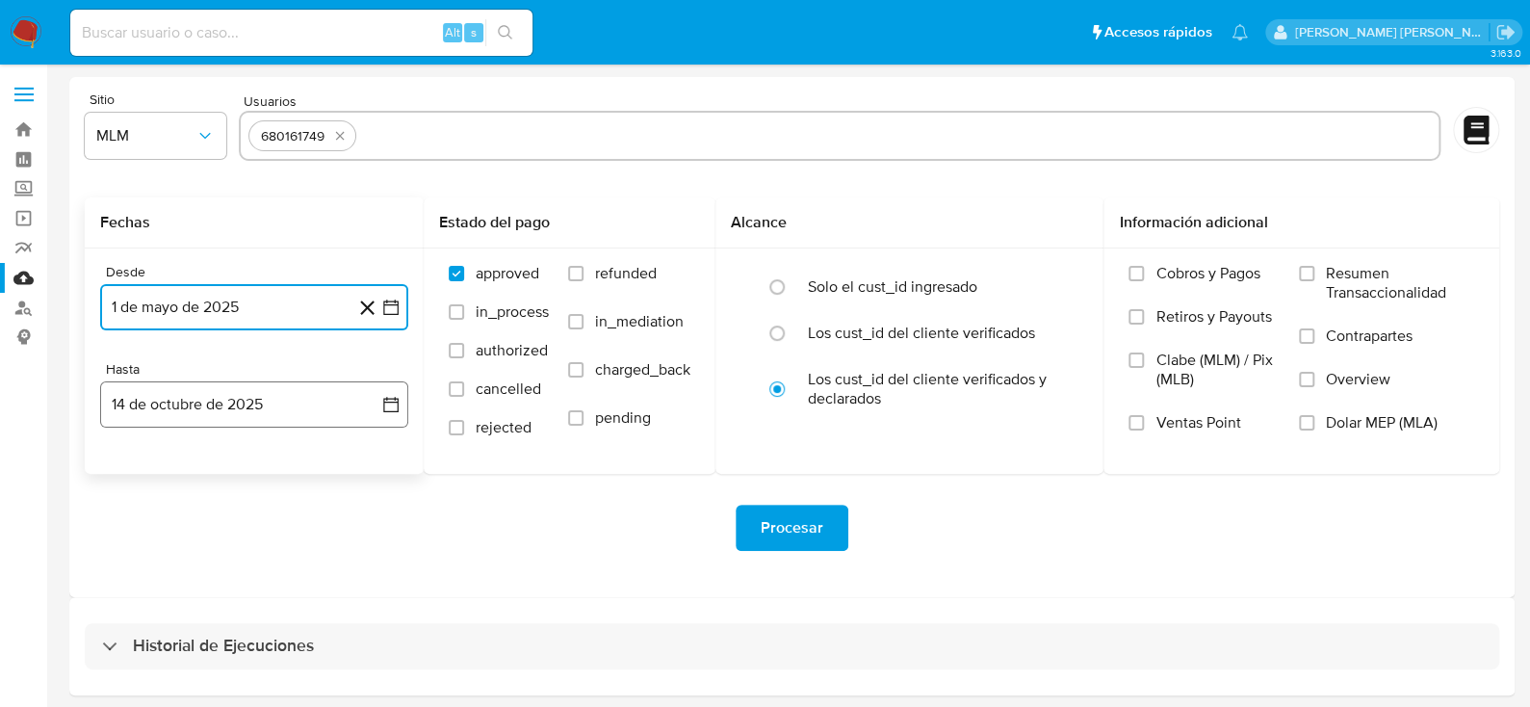
click at [384, 417] on button "14 de octubre de 2025" at bounding box center [254, 404] width 308 height 46
click at [126, 477] on icon "Mes anterior" at bounding box center [134, 473] width 23 height 23
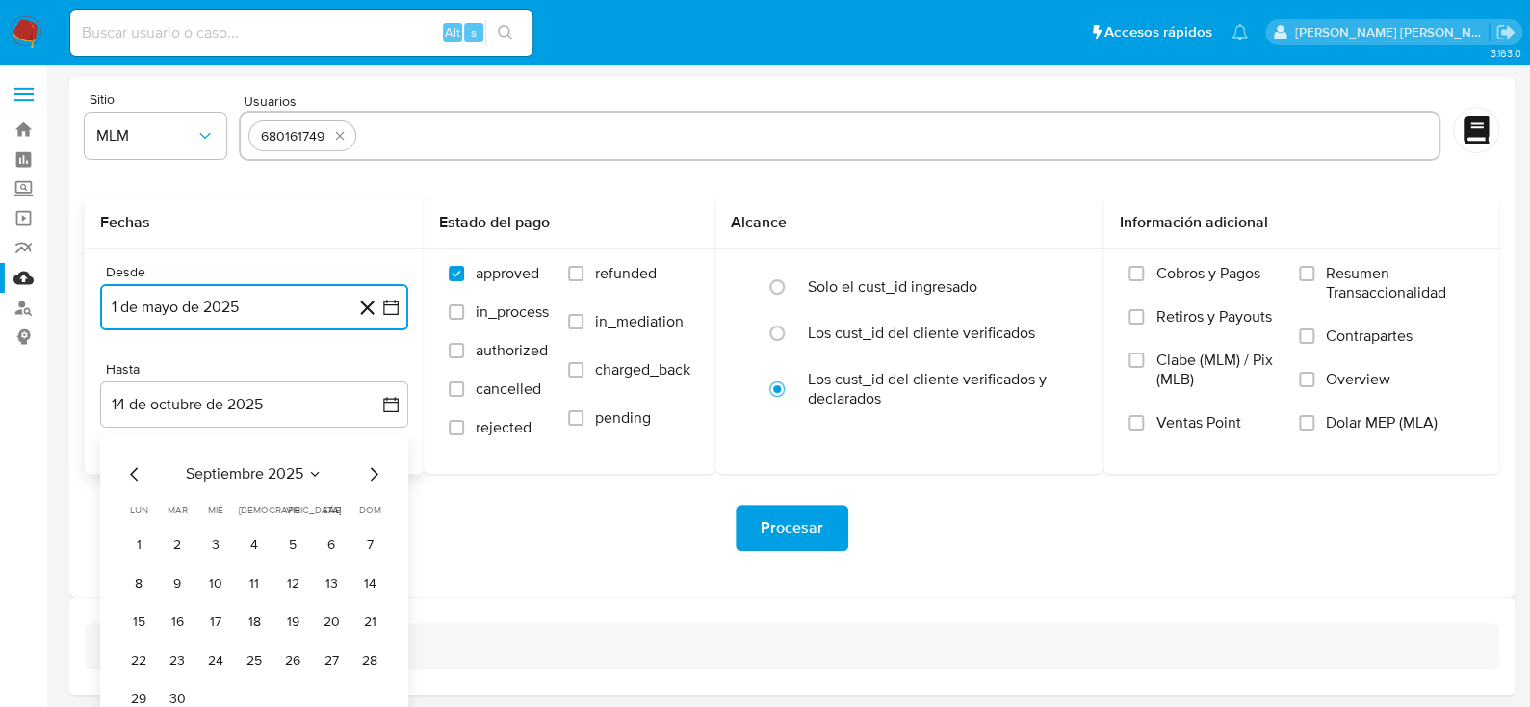
click at [127, 476] on icon "Mes anterior" at bounding box center [134, 473] width 23 height 23
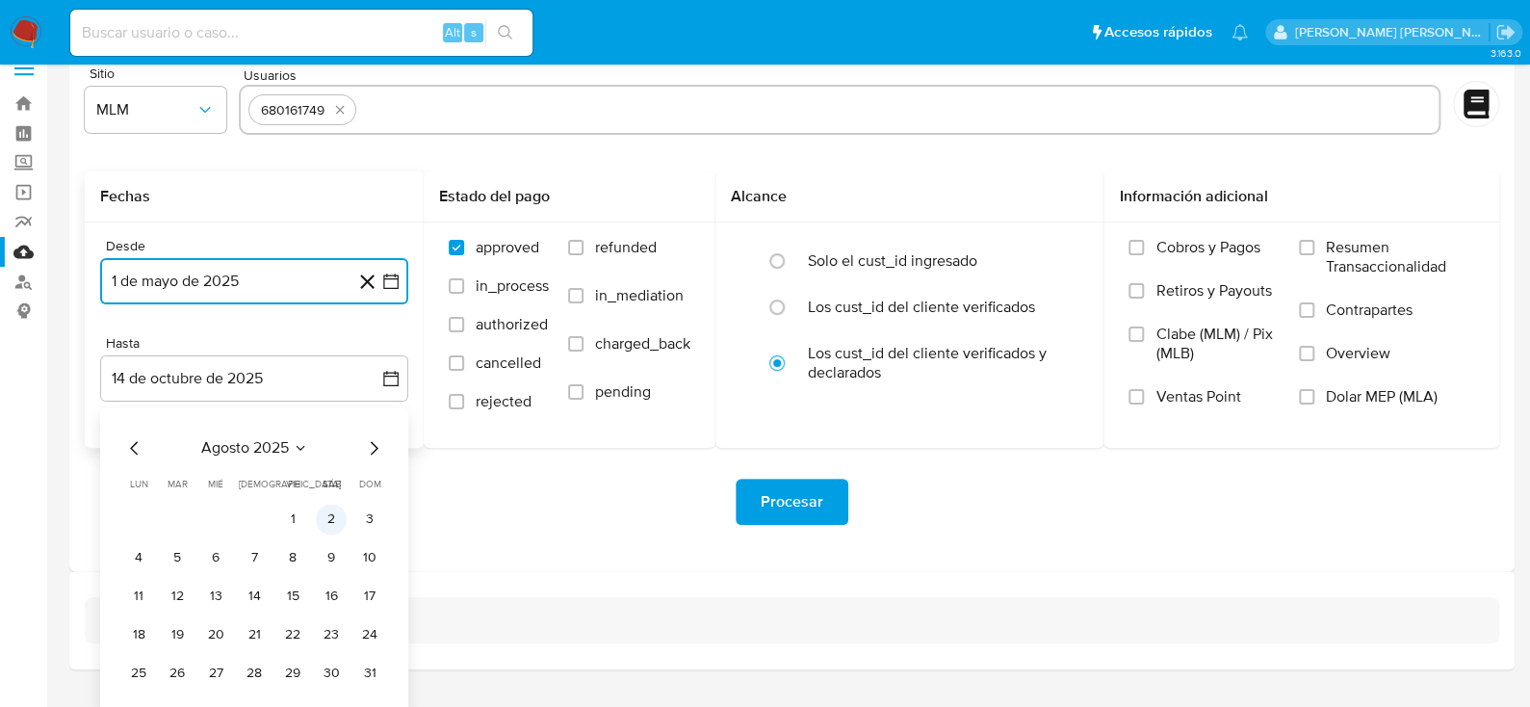
scroll to position [69, 0]
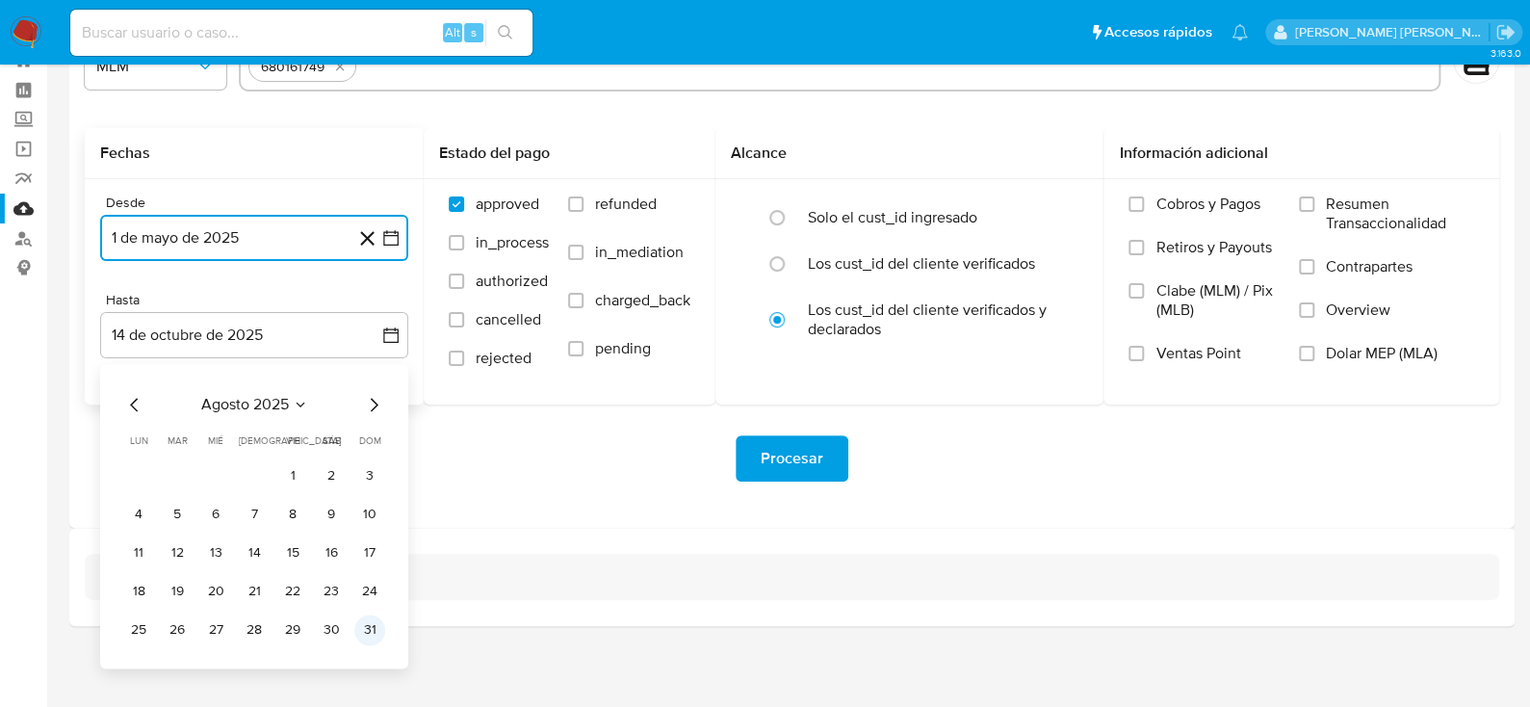
click at [360, 620] on button "31" at bounding box center [369, 629] width 31 height 31
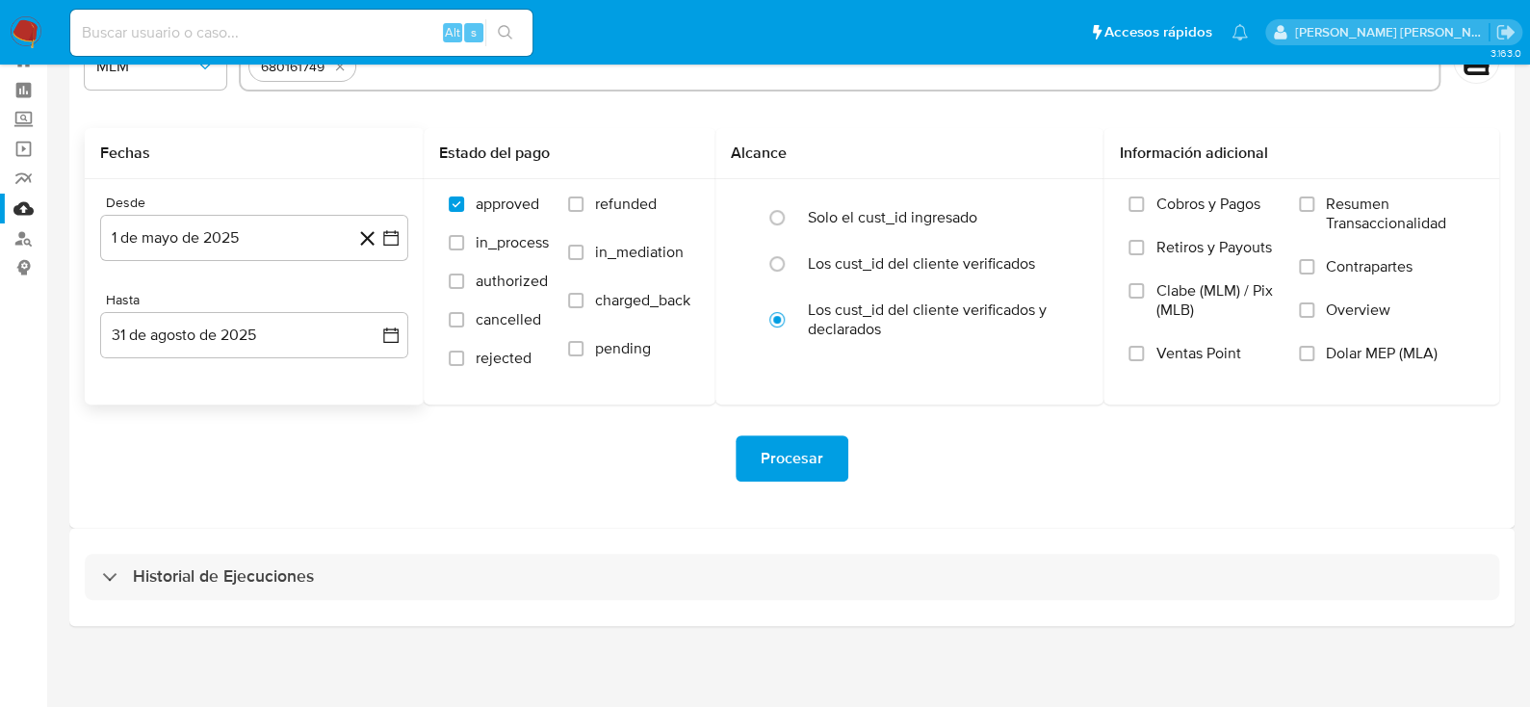
click at [475, 540] on div "Historial de Ejecuciones" at bounding box center [791, 577] width 1445 height 98
click at [783, 475] on span "Procesar" at bounding box center [792, 458] width 63 height 42
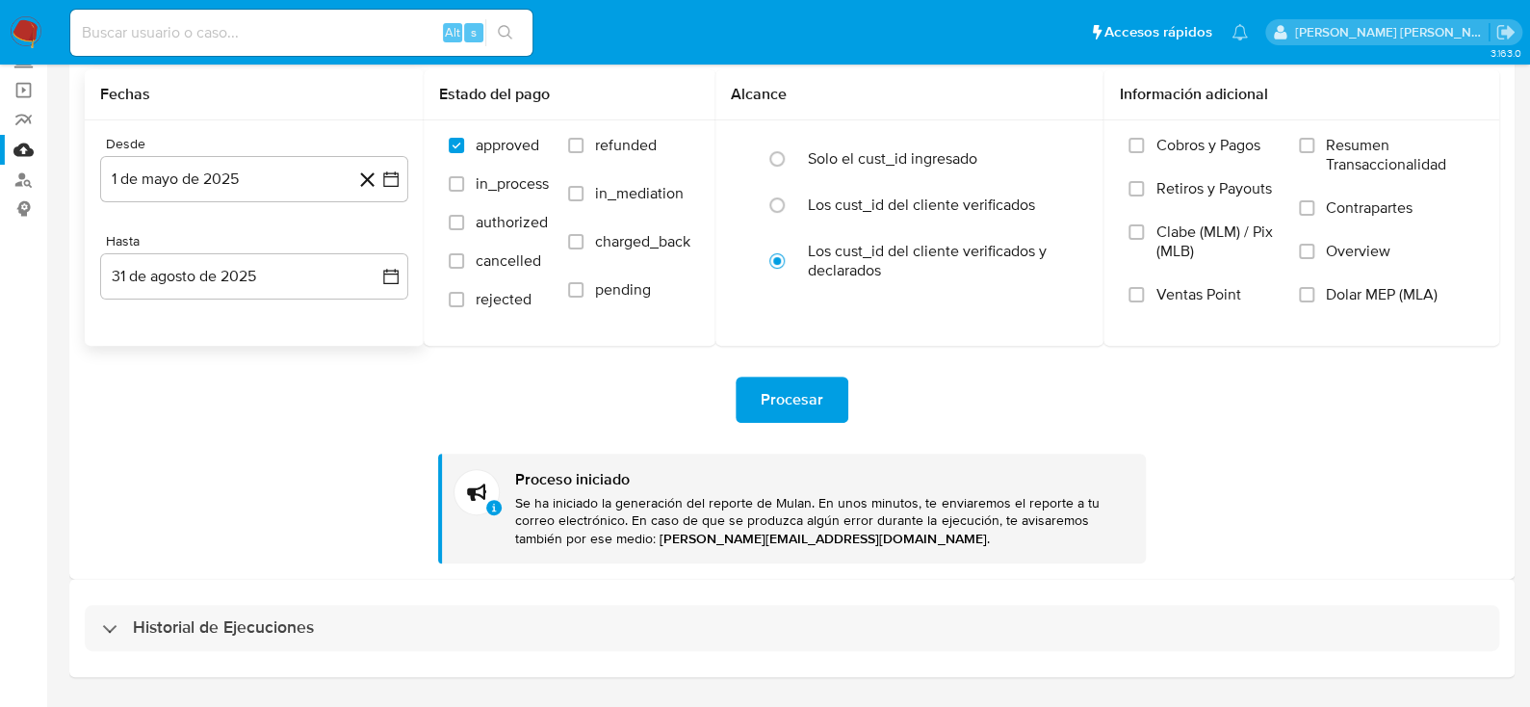
scroll to position [179, 0]
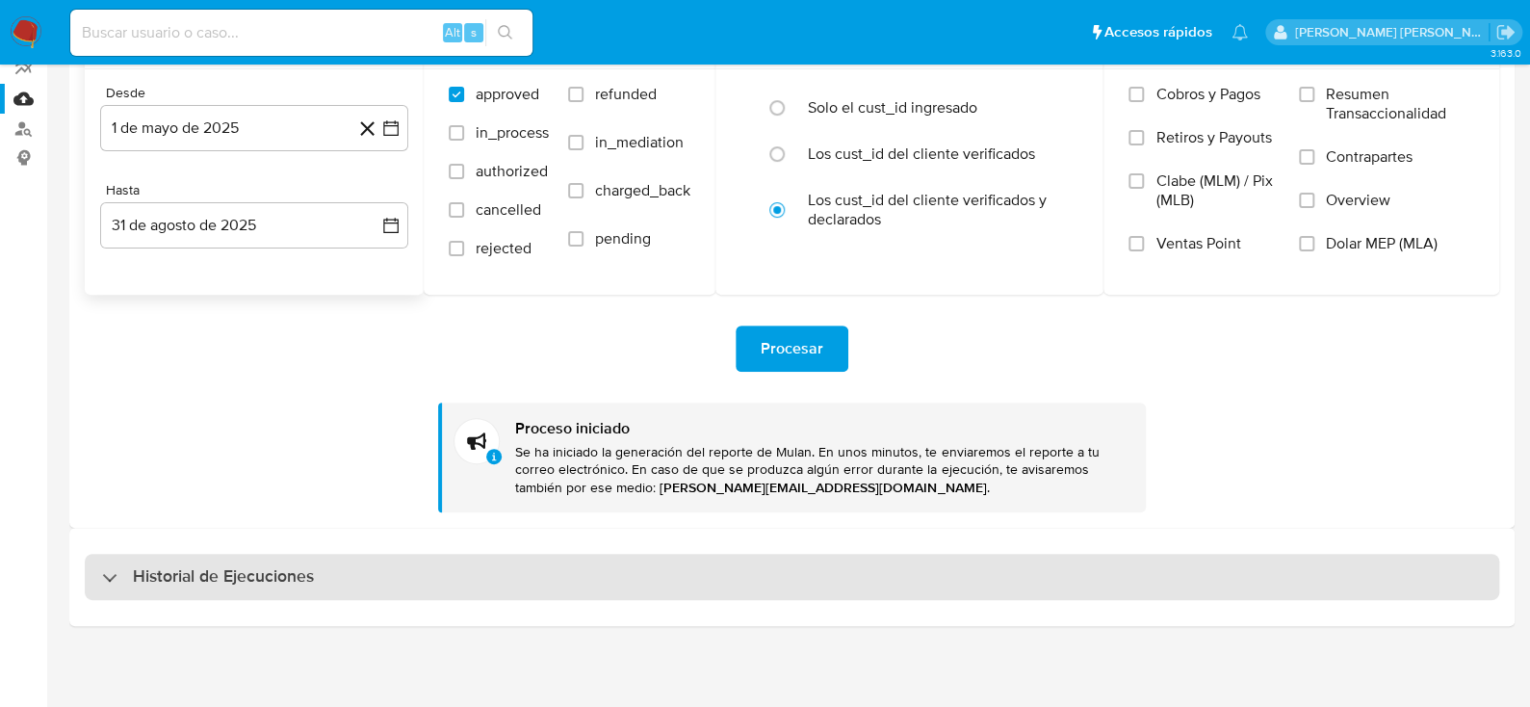
click at [272, 568] on h3 "Historial de Ejecuciones" at bounding box center [223, 576] width 181 height 23
select select "10"
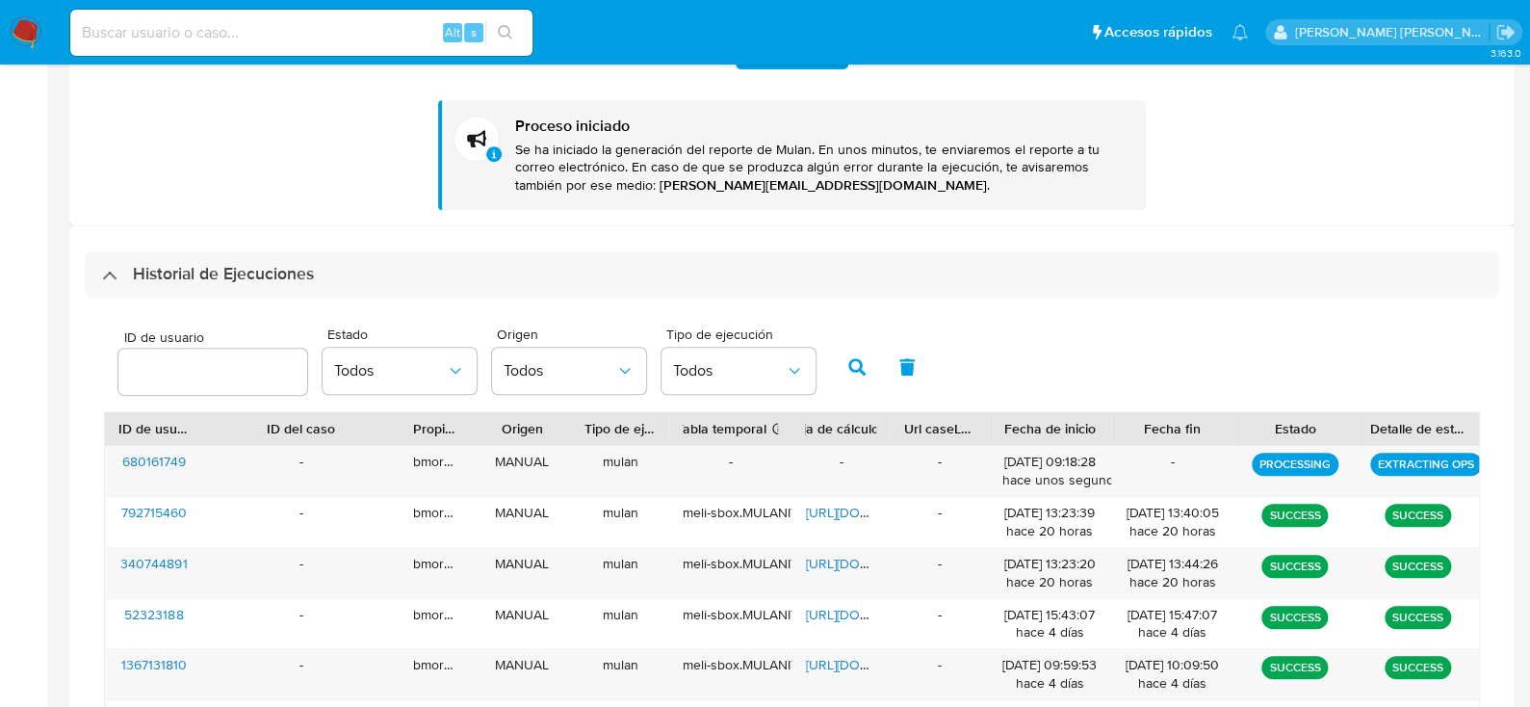
scroll to position [0, 0]
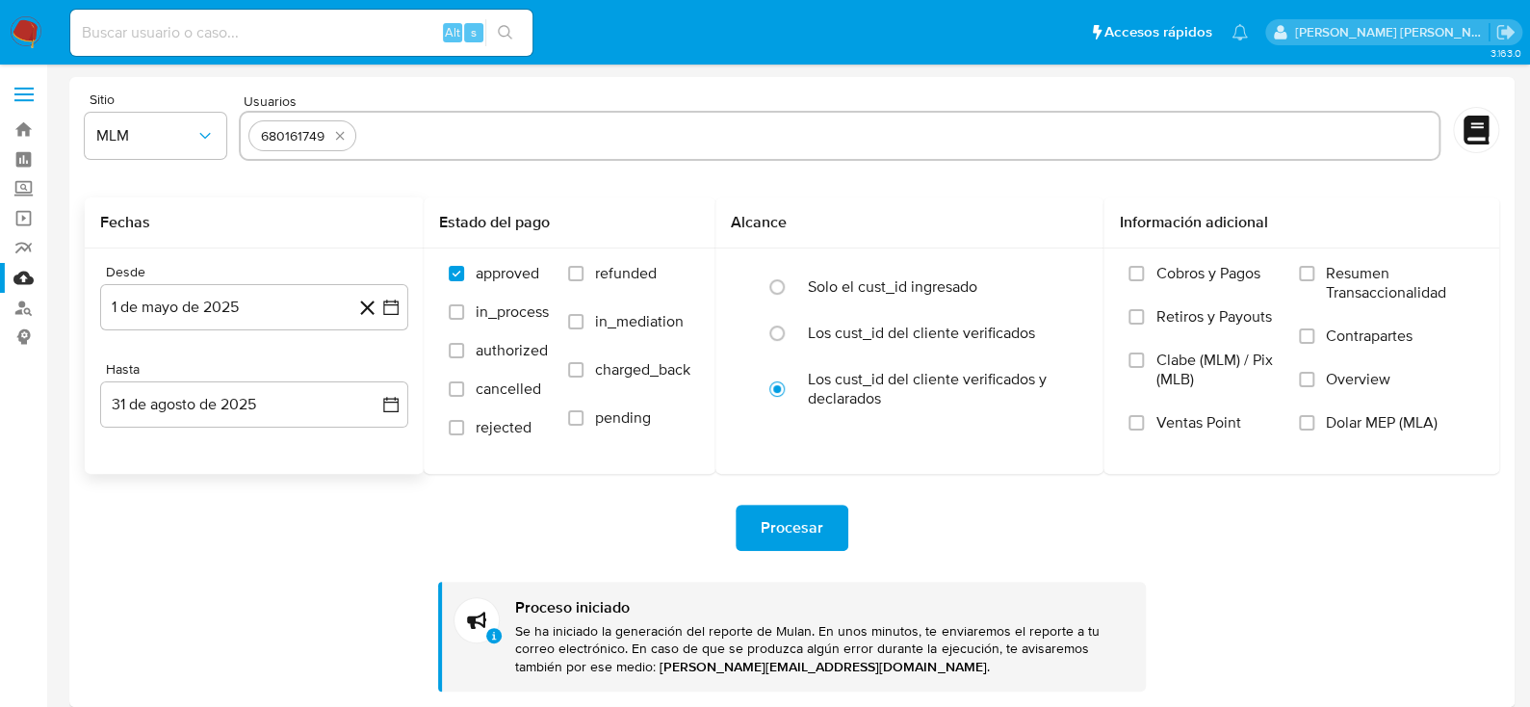
click at [40, 30] on img at bounding box center [26, 32] width 33 height 33
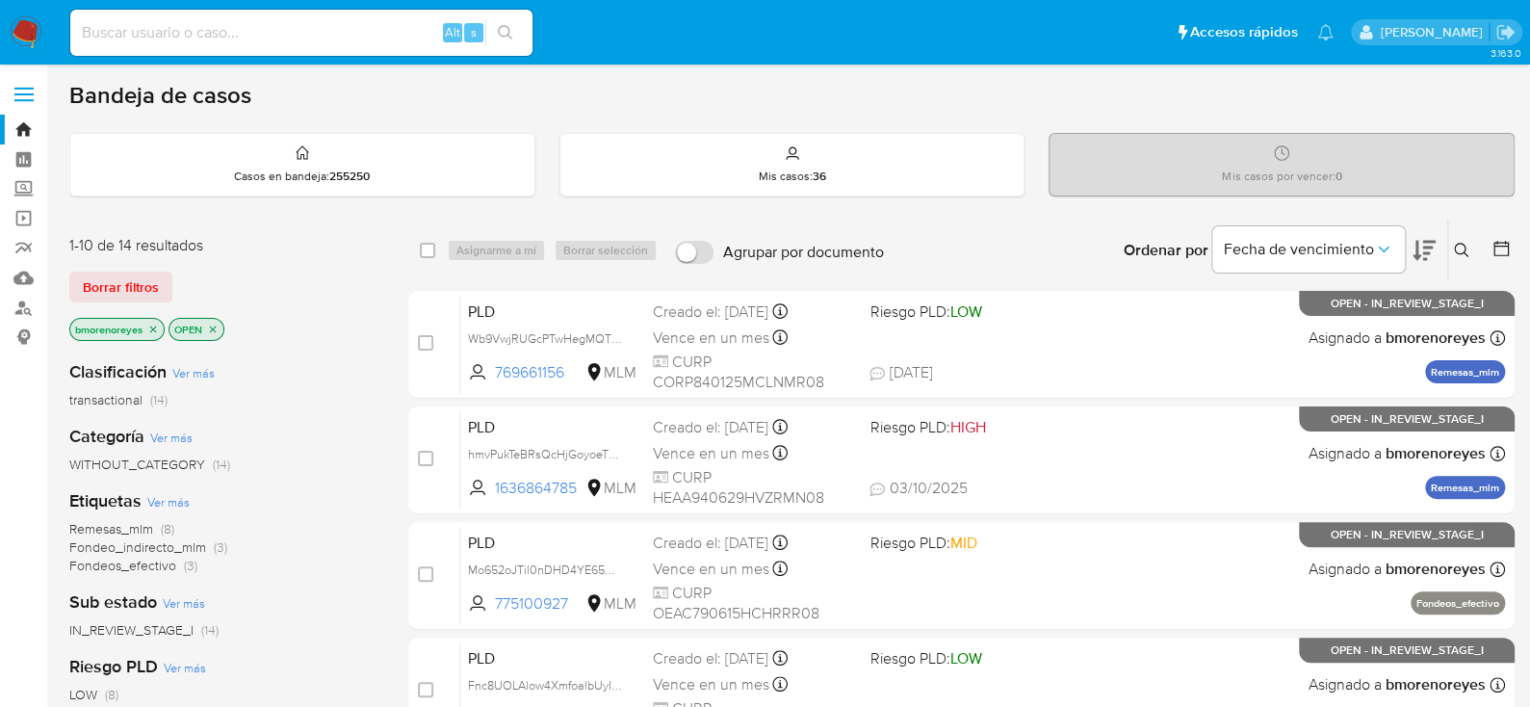
drag, startPoint x: 824, startPoint y: 145, endPoint x: 1165, endPoint y: 241, distance: 353.9
click at [826, 145] on div "Mis casos : 36" at bounding box center [792, 165] width 464 height 62
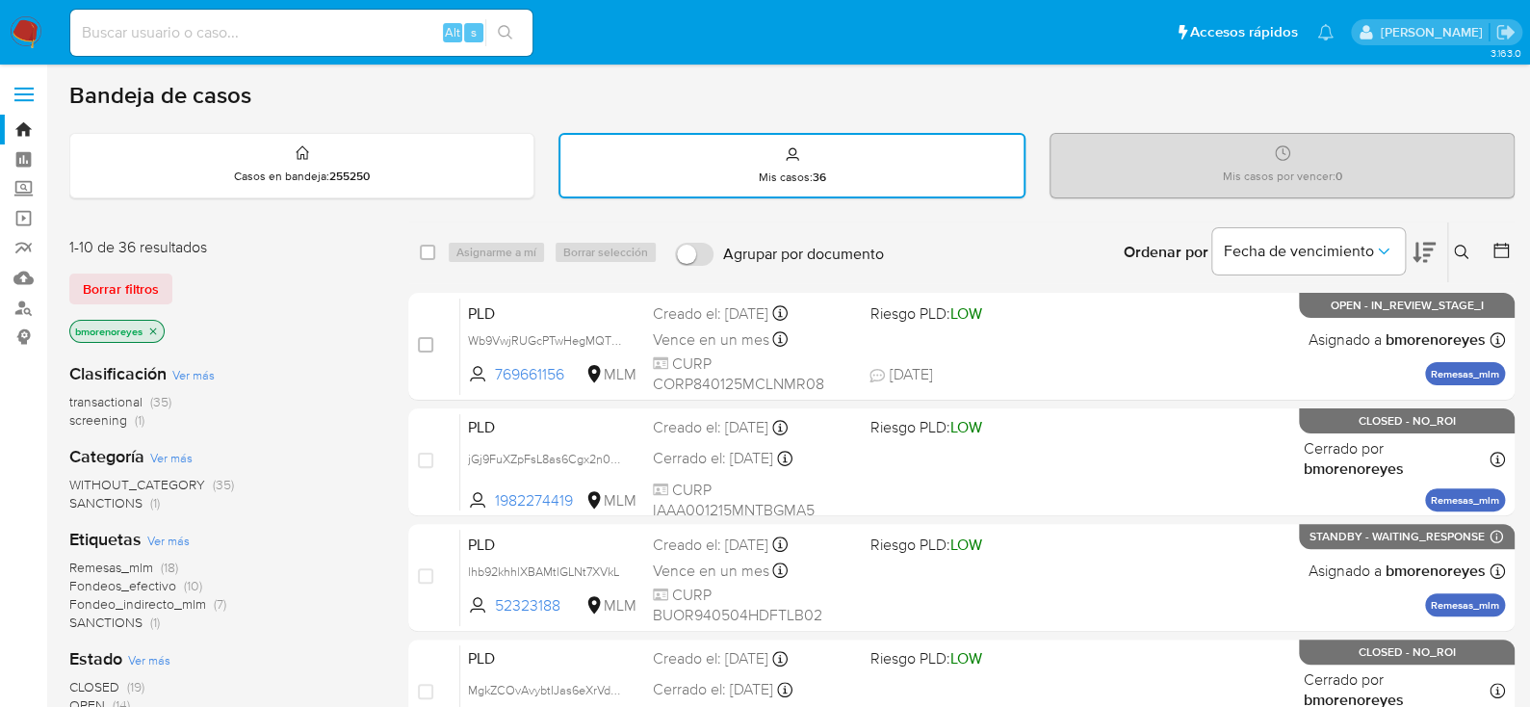
click at [1454, 272] on div "Ingrese ID de usuario o caso Buscar Borrar filtros" at bounding box center [1463, 252] width 33 height 60
click at [1461, 250] on icon at bounding box center [1461, 252] width 15 height 15
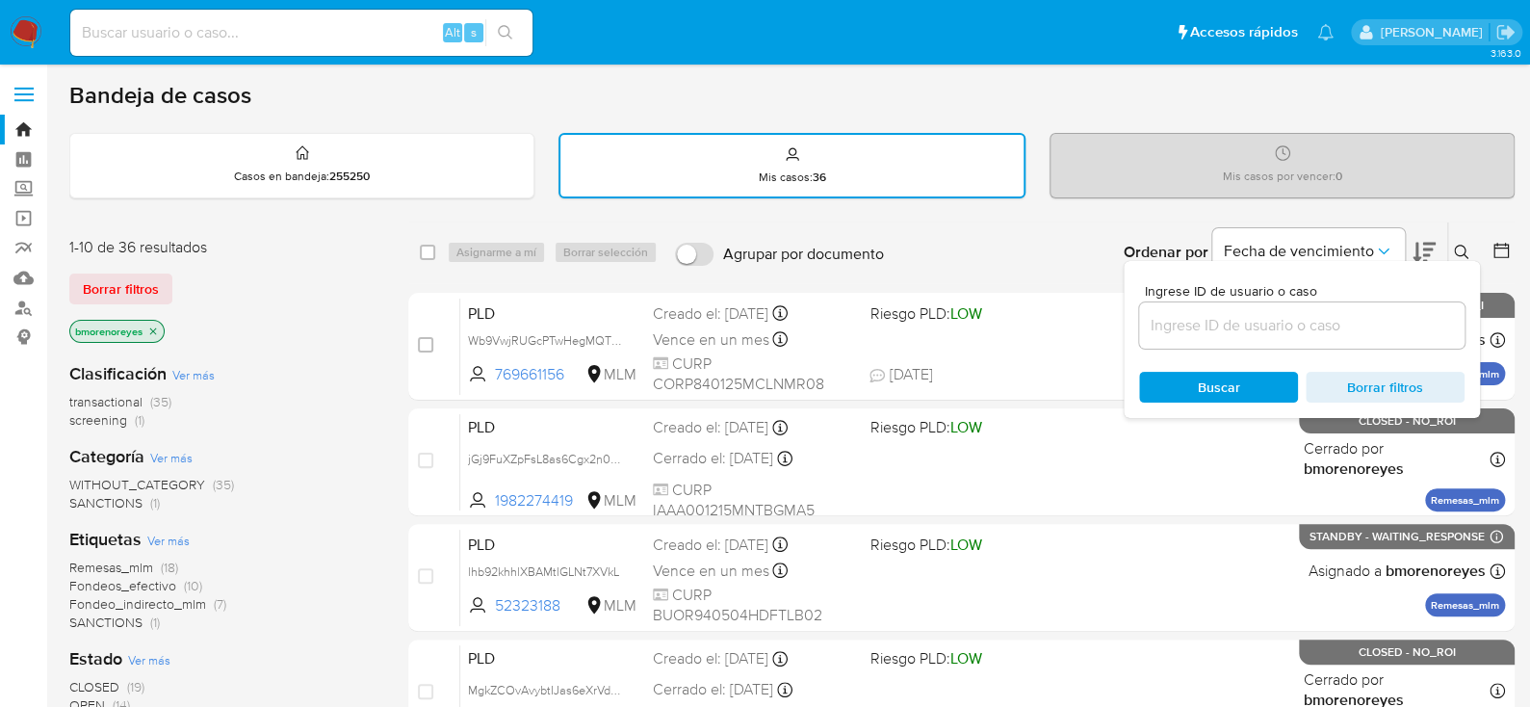
click at [1254, 317] on input at bounding box center [1301, 325] width 325 height 25
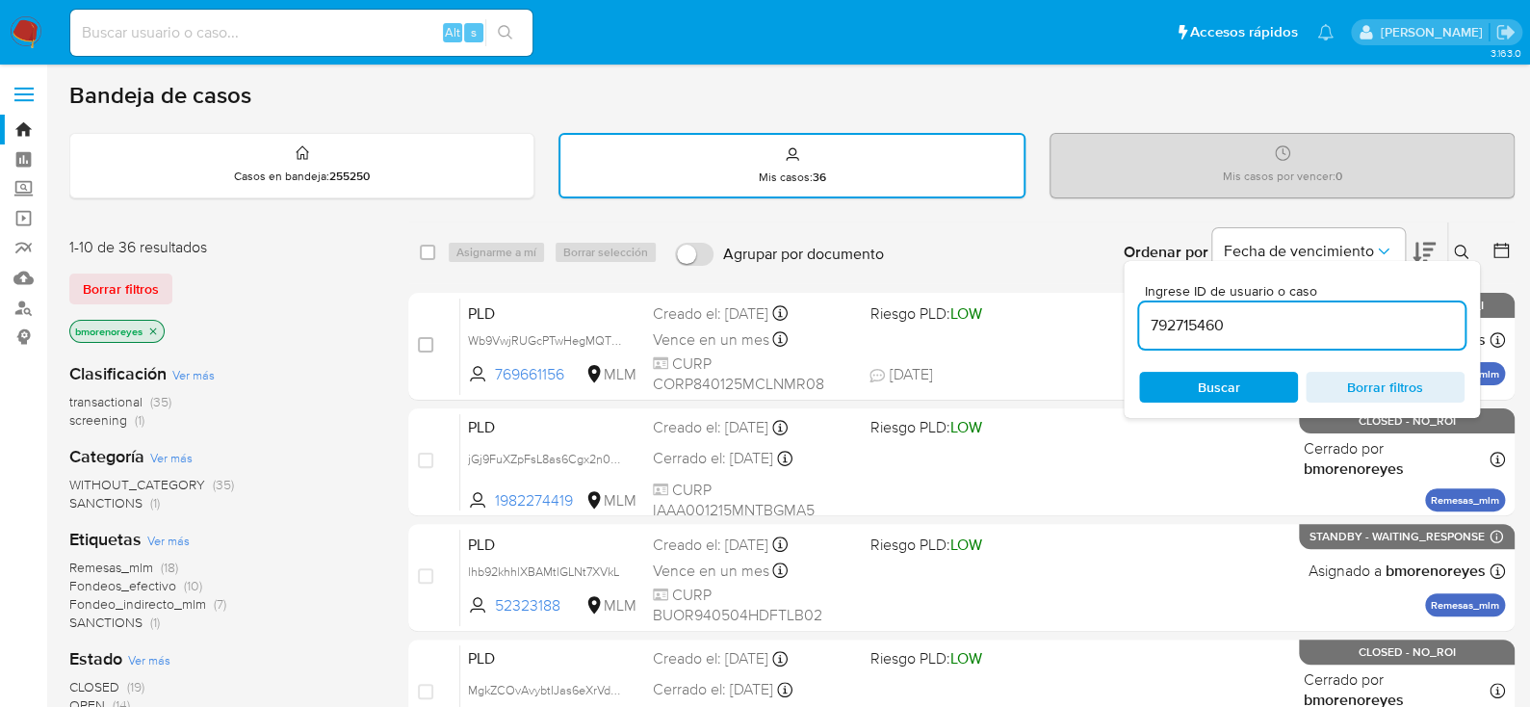
type input "792715460"
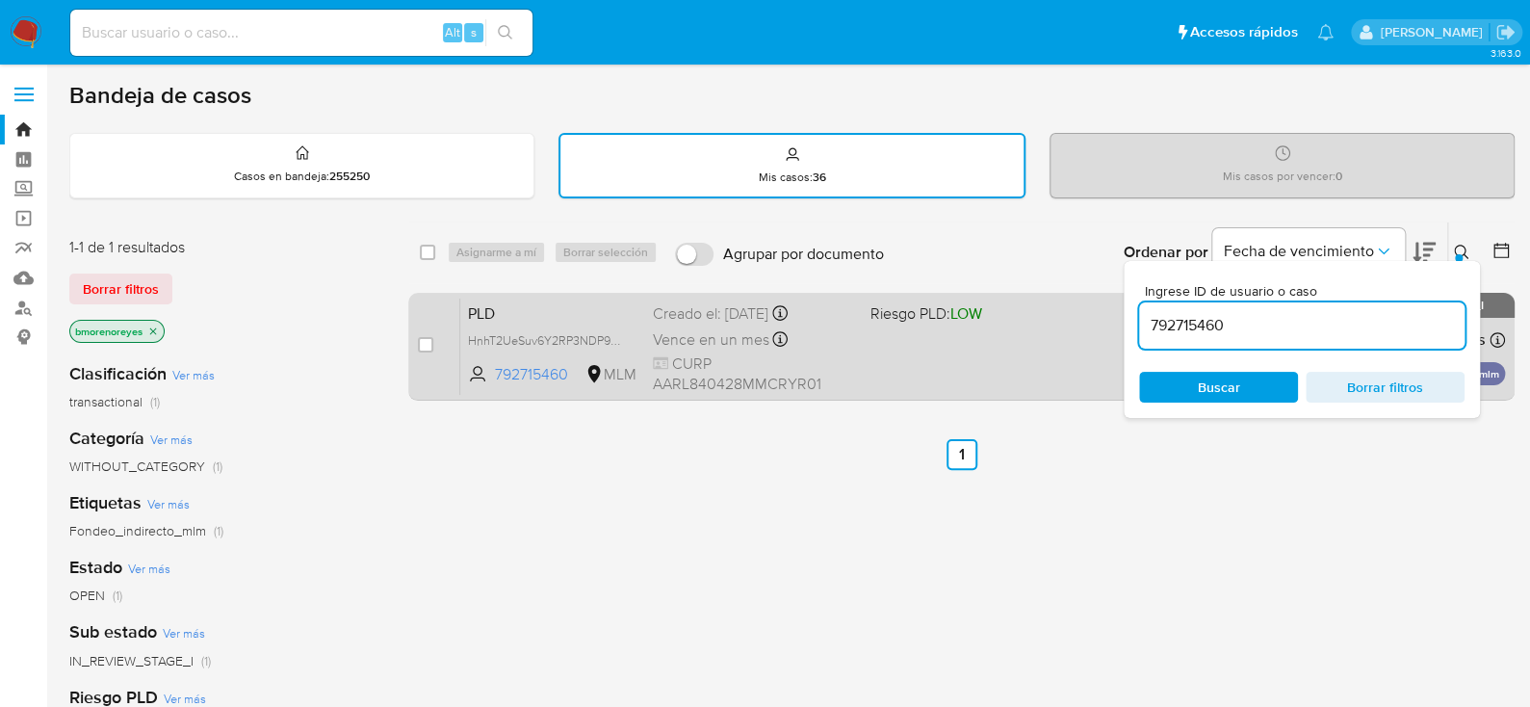
click at [883, 340] on div "PLD HnhT2UeSuv6Y2RP3NDP9rhWP 792715460 MLM Riesgo PLD: LOW Creado el: 12/09/202…" at bounding box center [982, 346] width 1045 height 97
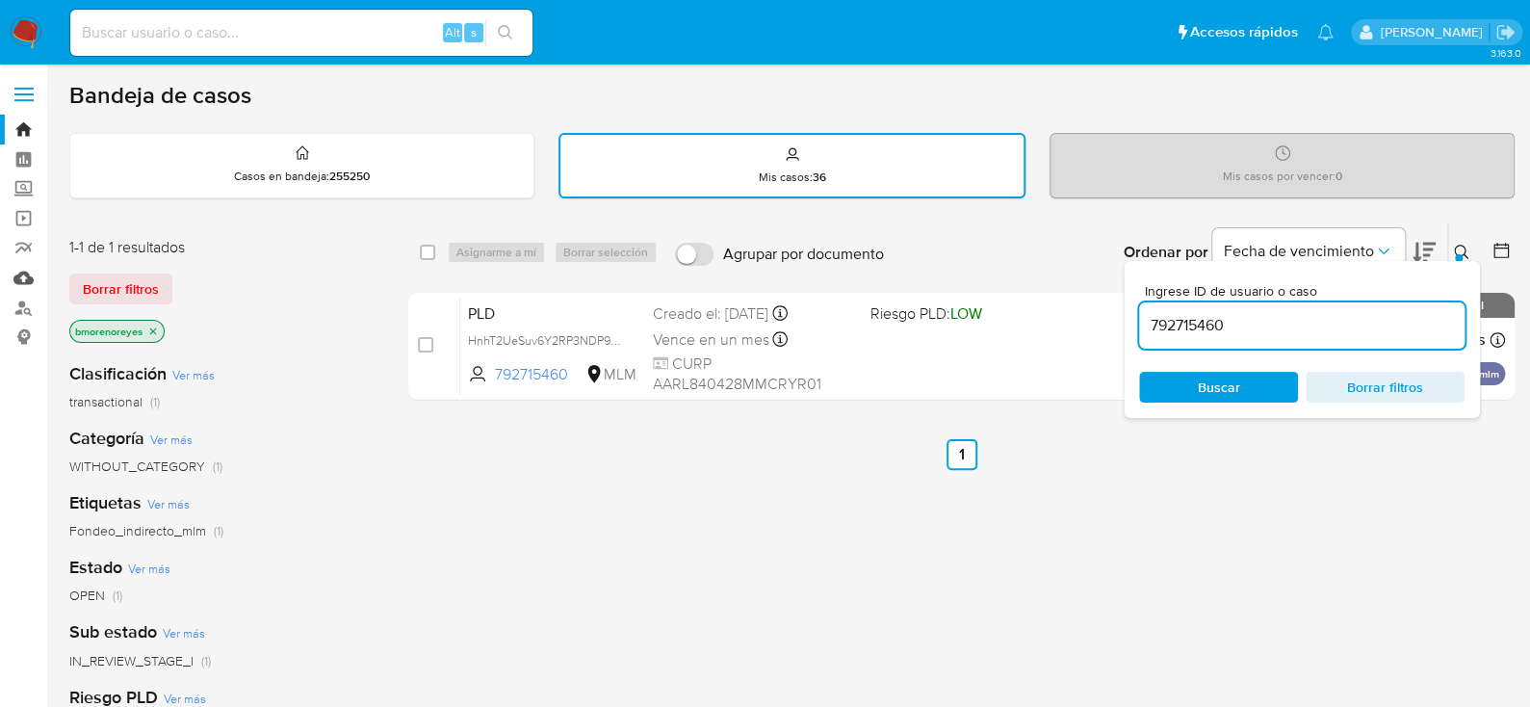
drag, startPoint x: 33, startPoint y: 273, endPoint x: 39, endPoint y: 285, distance: 13.4
click at [33, 273] on link "Mulan" at bounding box center [114, 278] width 229 height 30
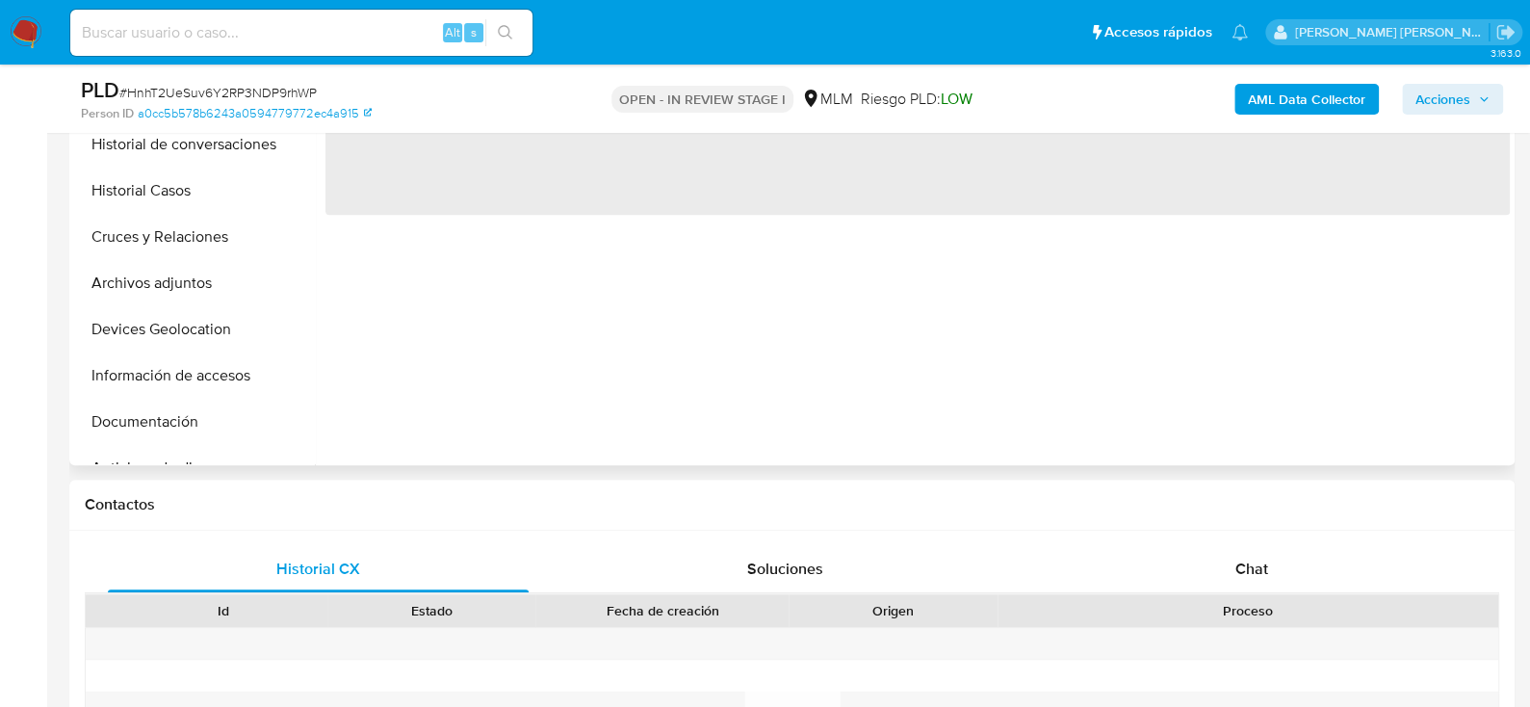
select select "10"
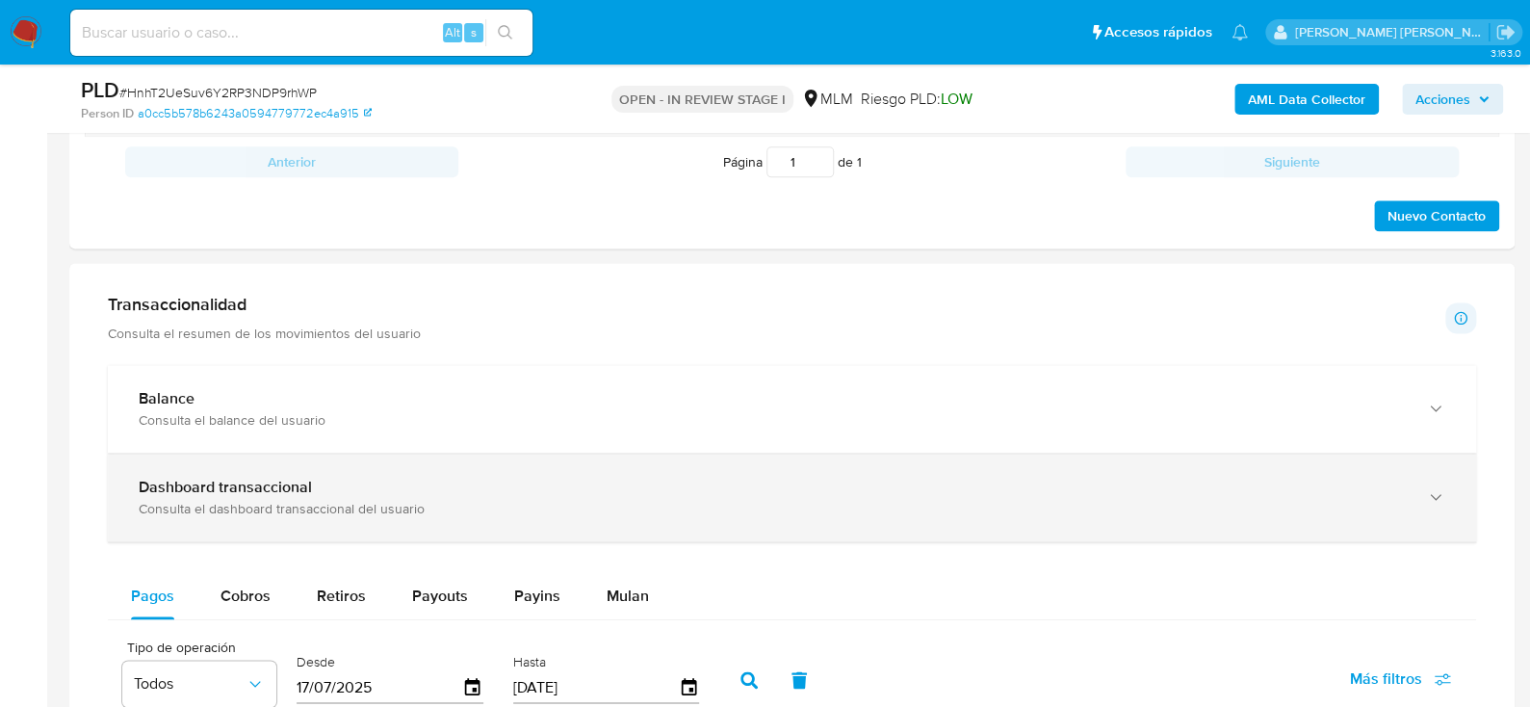
scroll to position [1251, 0]
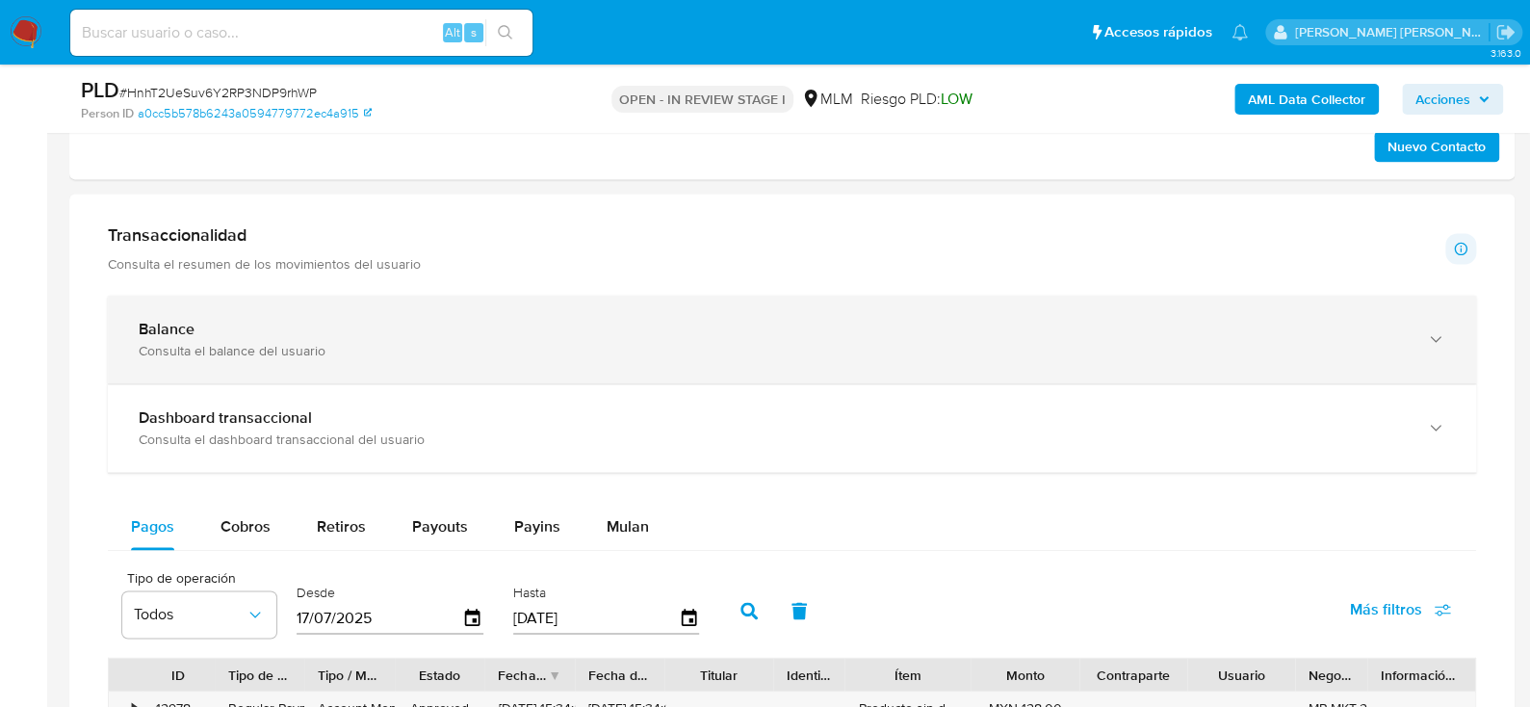
click at [288, 326] on div "Balance" at bounding box center [773, 329] width 1268 height 19
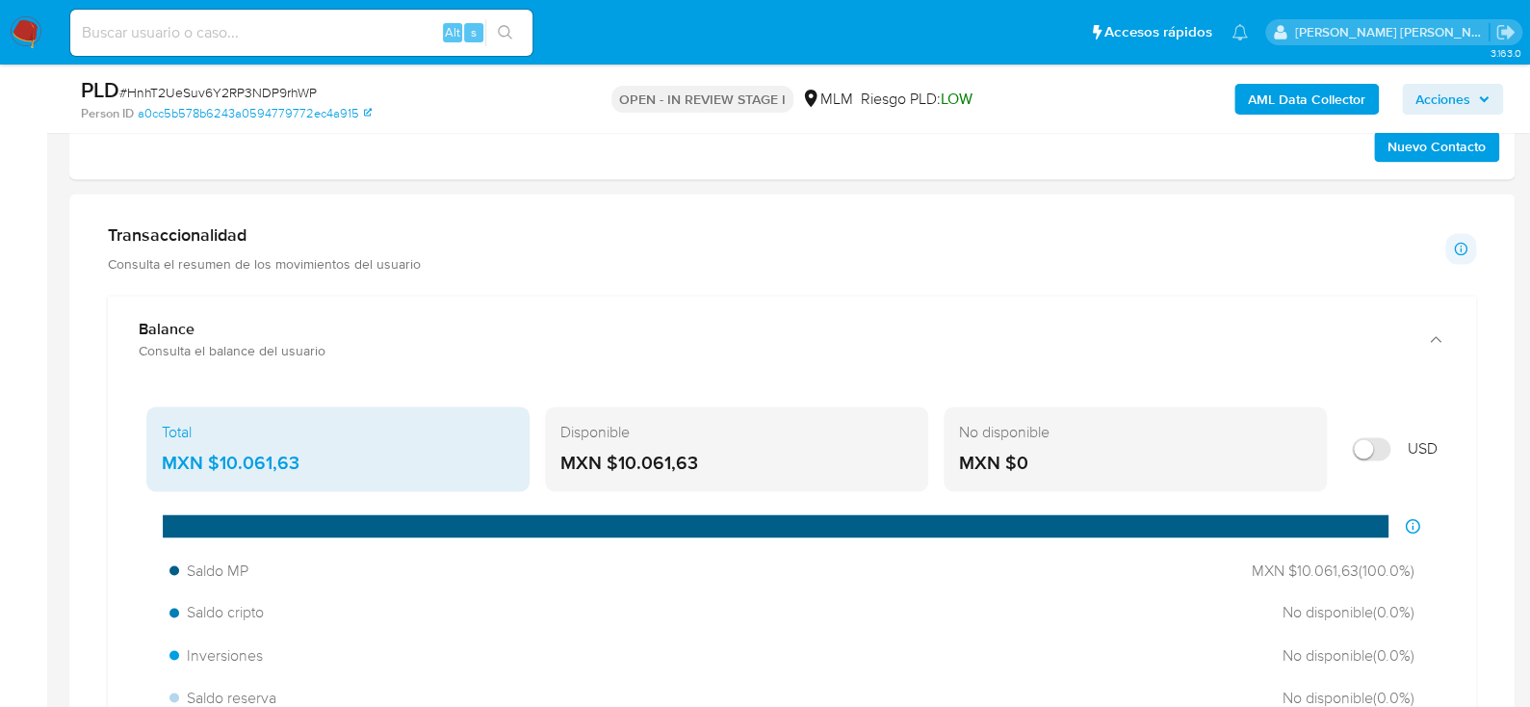
drag, startPoint x: 710, startPoint y: 453, endPoint x: 619, endPoint y: 457, distance: 90.6
click at [619, 457] on div "MXN $10.061,63" at bounding box center [736, 463] width 352 height 25
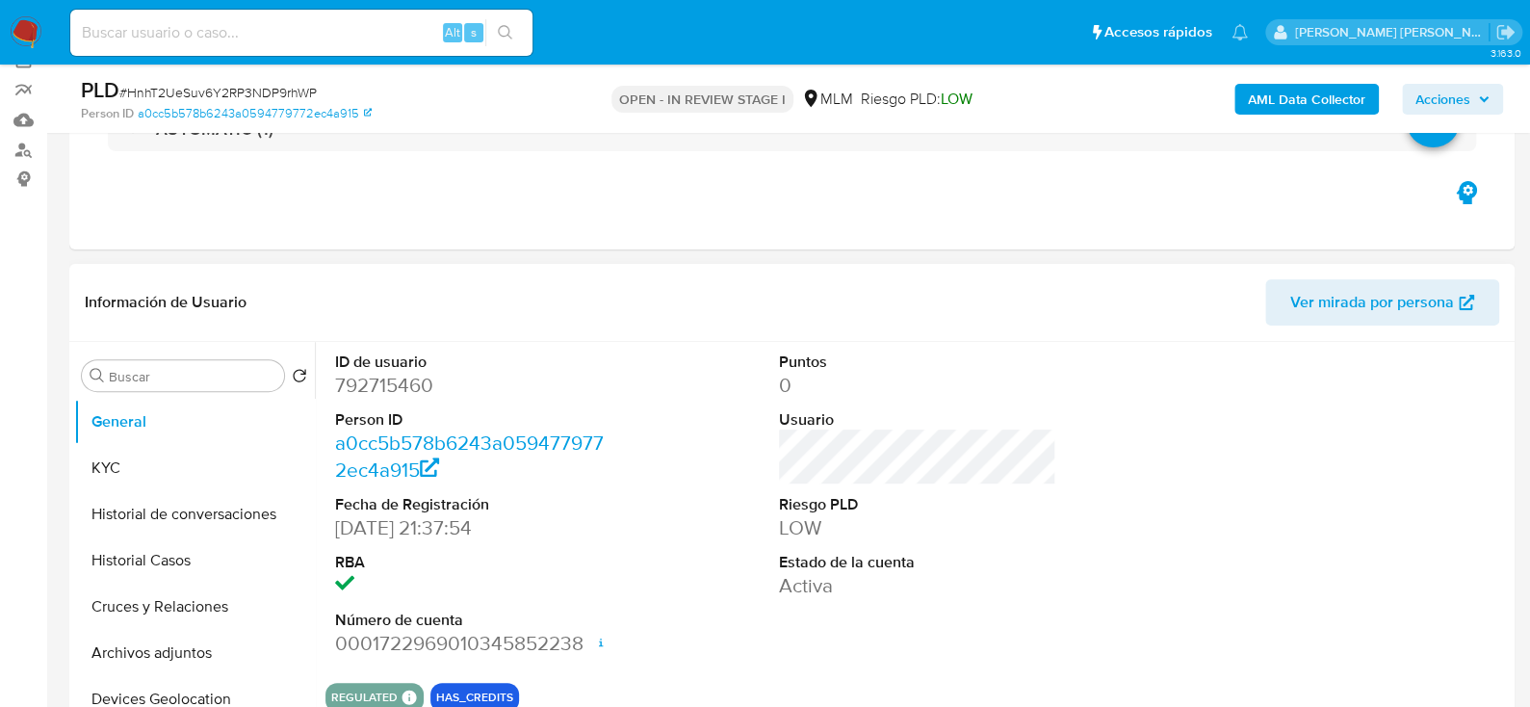
scroll to position [96, 0]
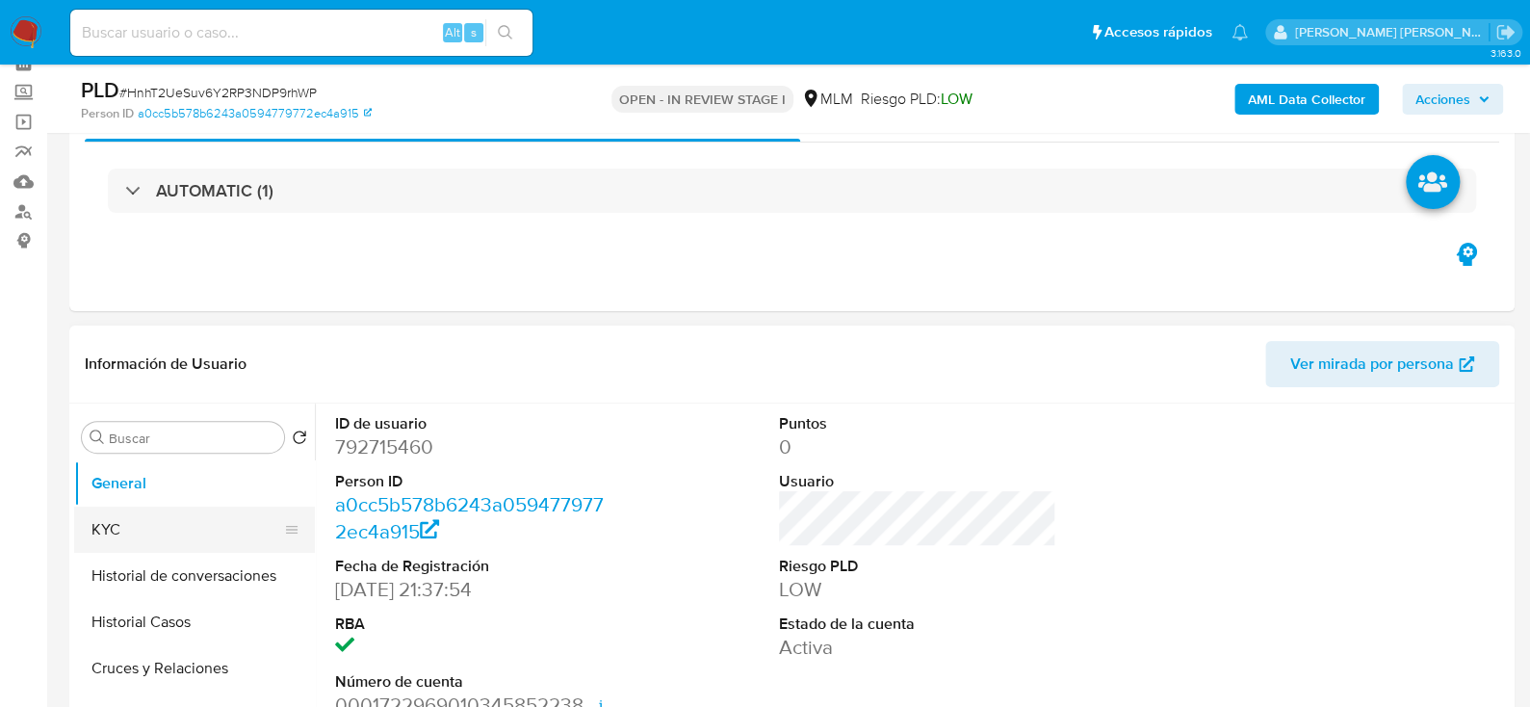
click at [167, 545] on button "KYC" at bounding box center [186, 529] width 225 height 46
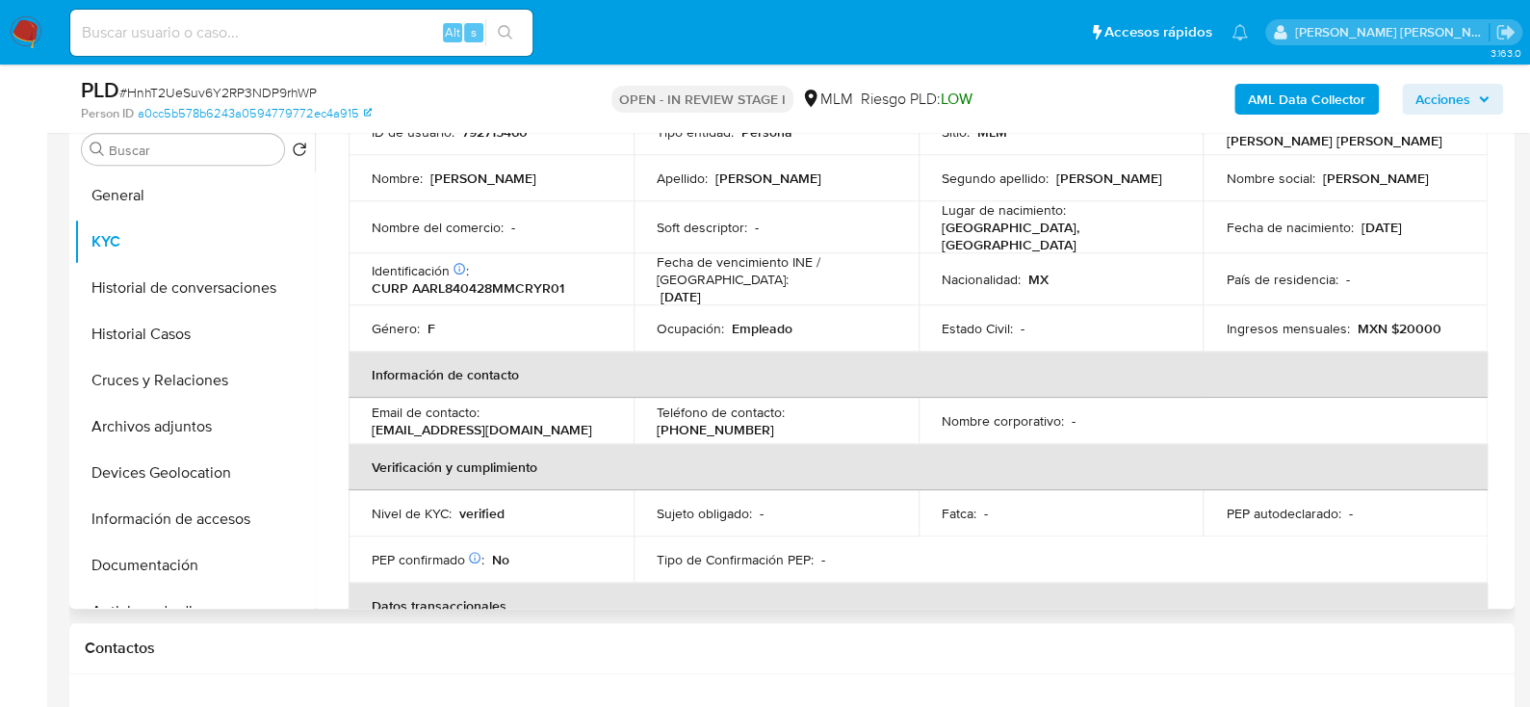
scroll to position [0, 0]
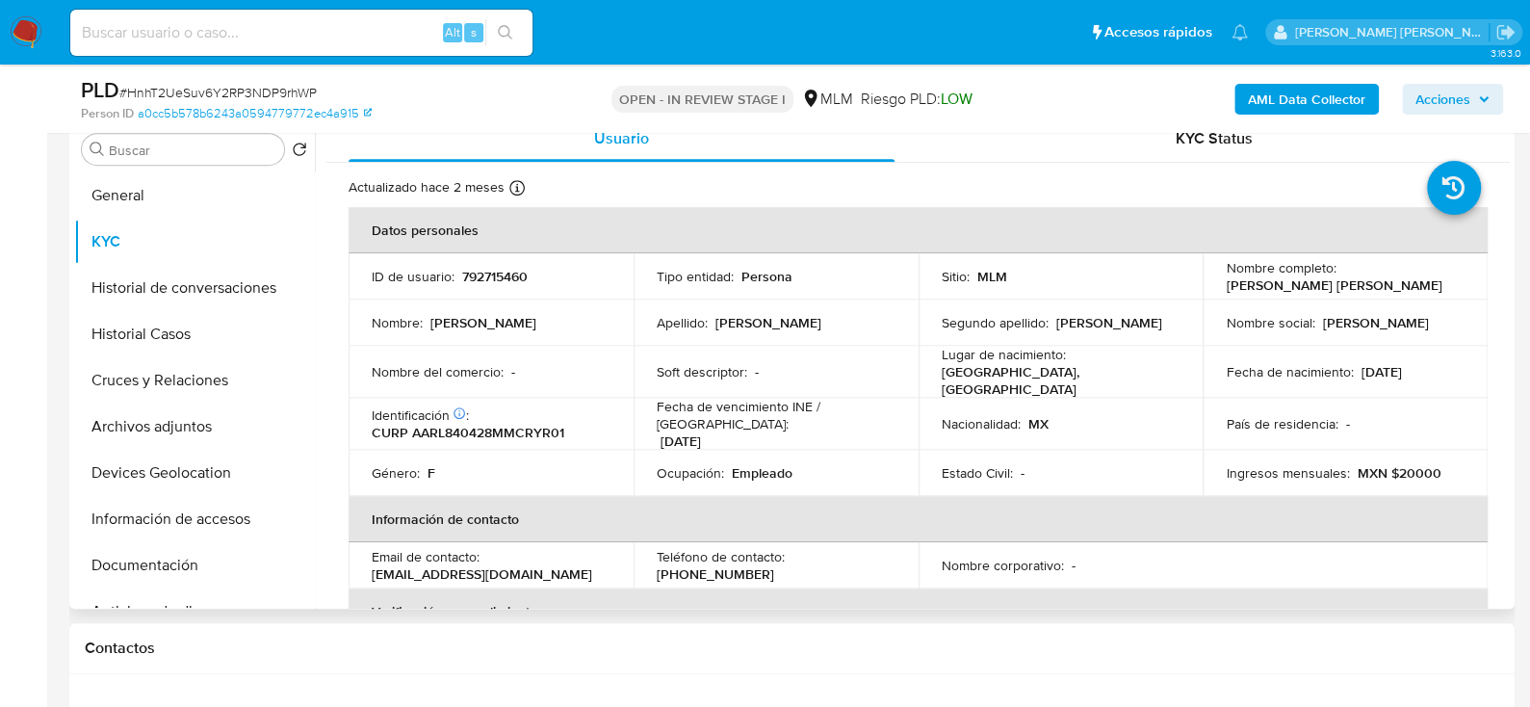
click at [1410, 464] on p "MXN $20000" at bounding box center [1399, 472] width 84 height 17
click at [1407, 464] on p "MXN $20000" at bounding box center [1399, 472] width 84 height 17
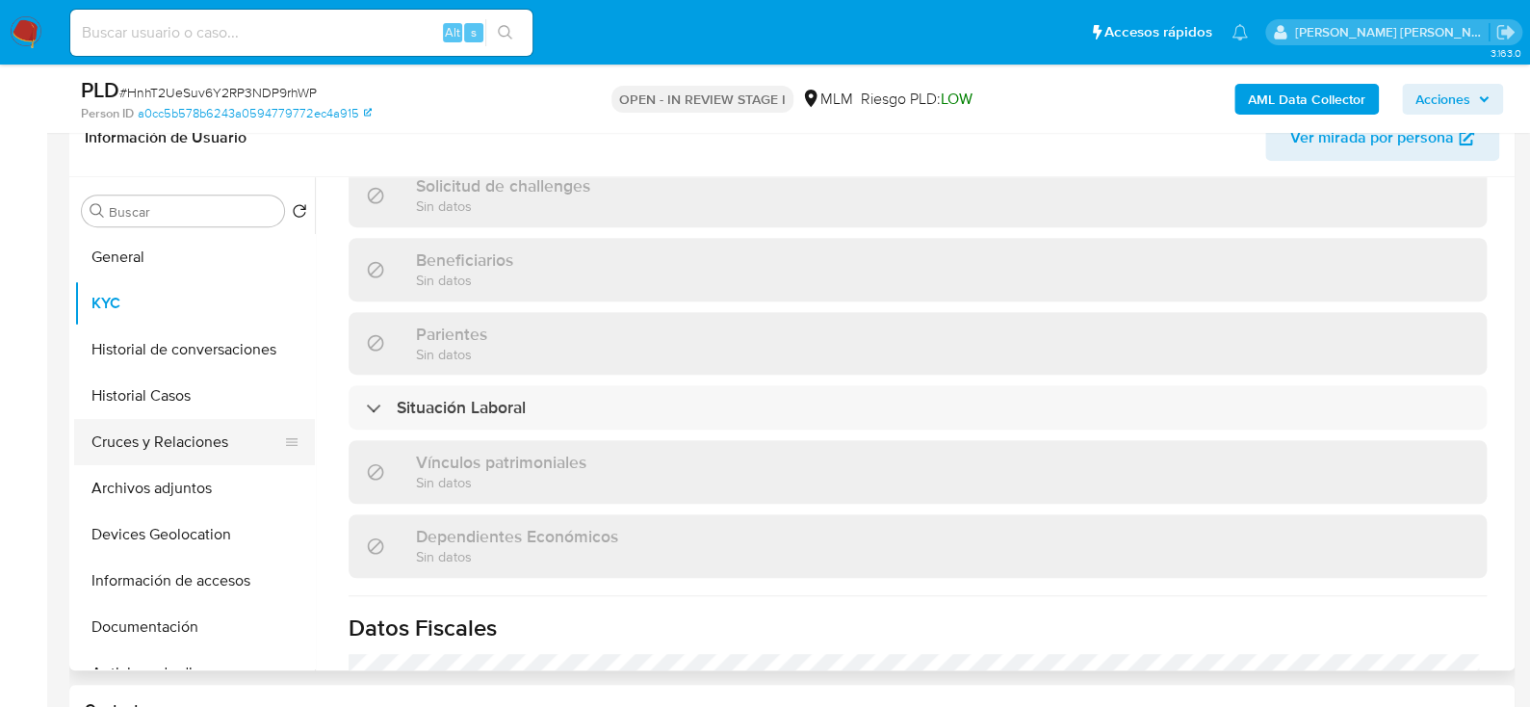
scroll to position [288, 0]
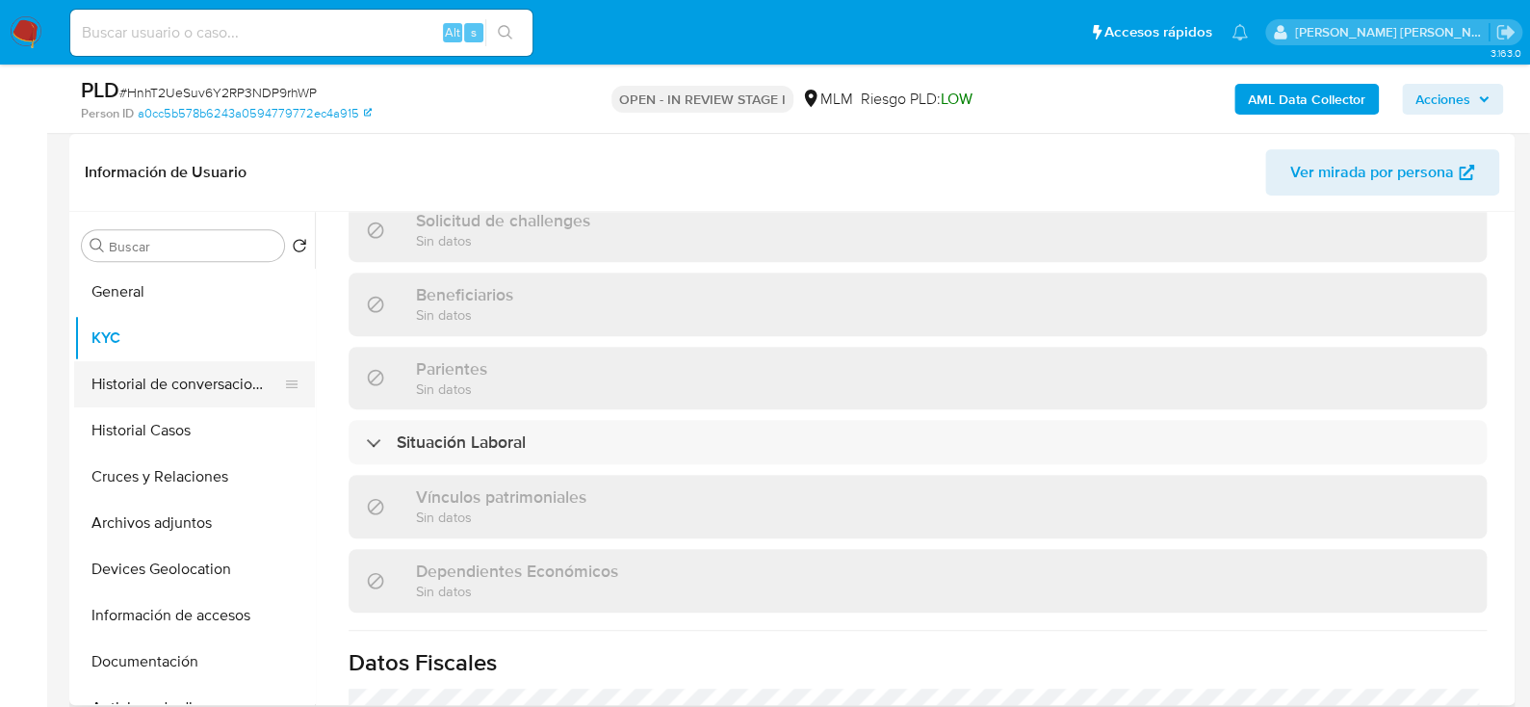
click at [149, 378] on button "Historial de conversaciones" at bounding box center [186, 384] width 225 height 46
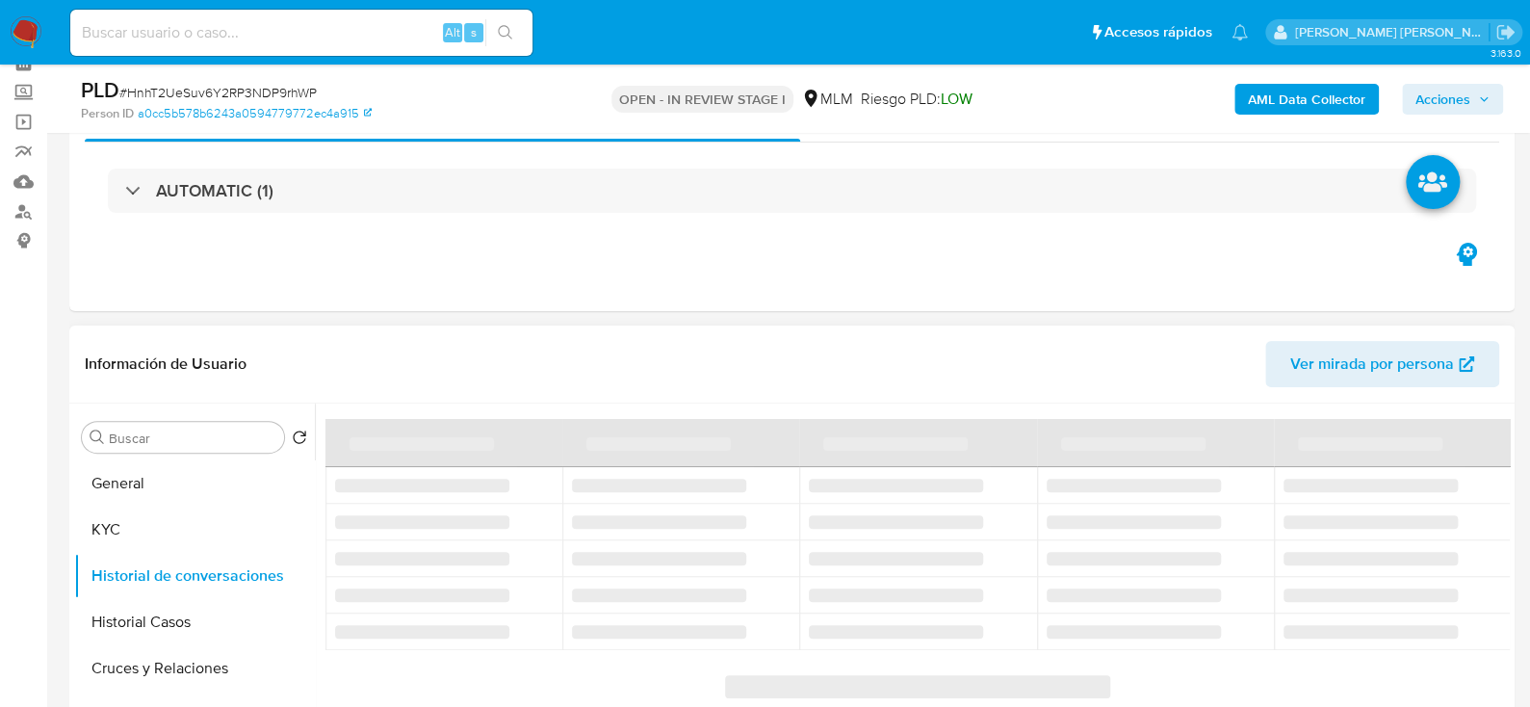
scroll to position [193, 0]
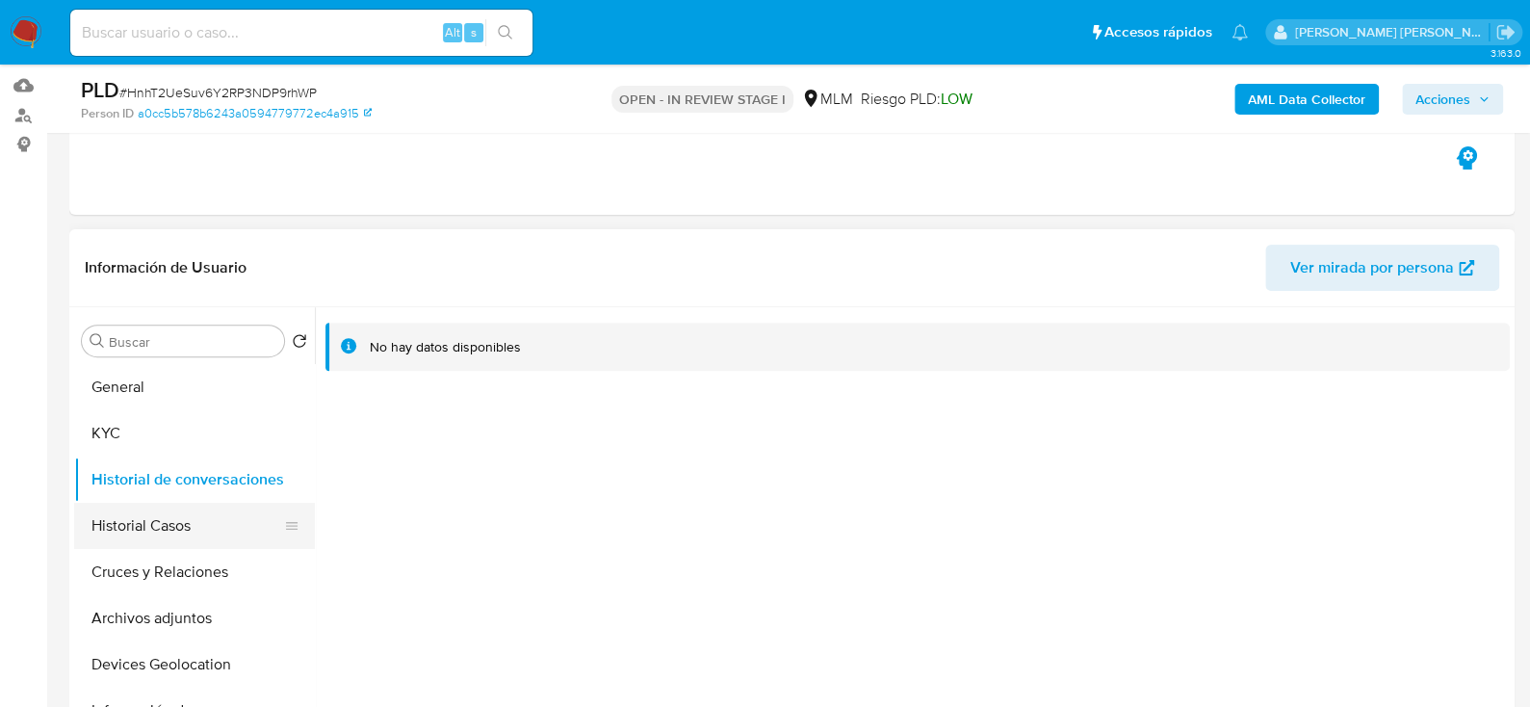
click at [159, 521] on button "Historial Casos" at bounding box center [186, 526] width 225 height 46
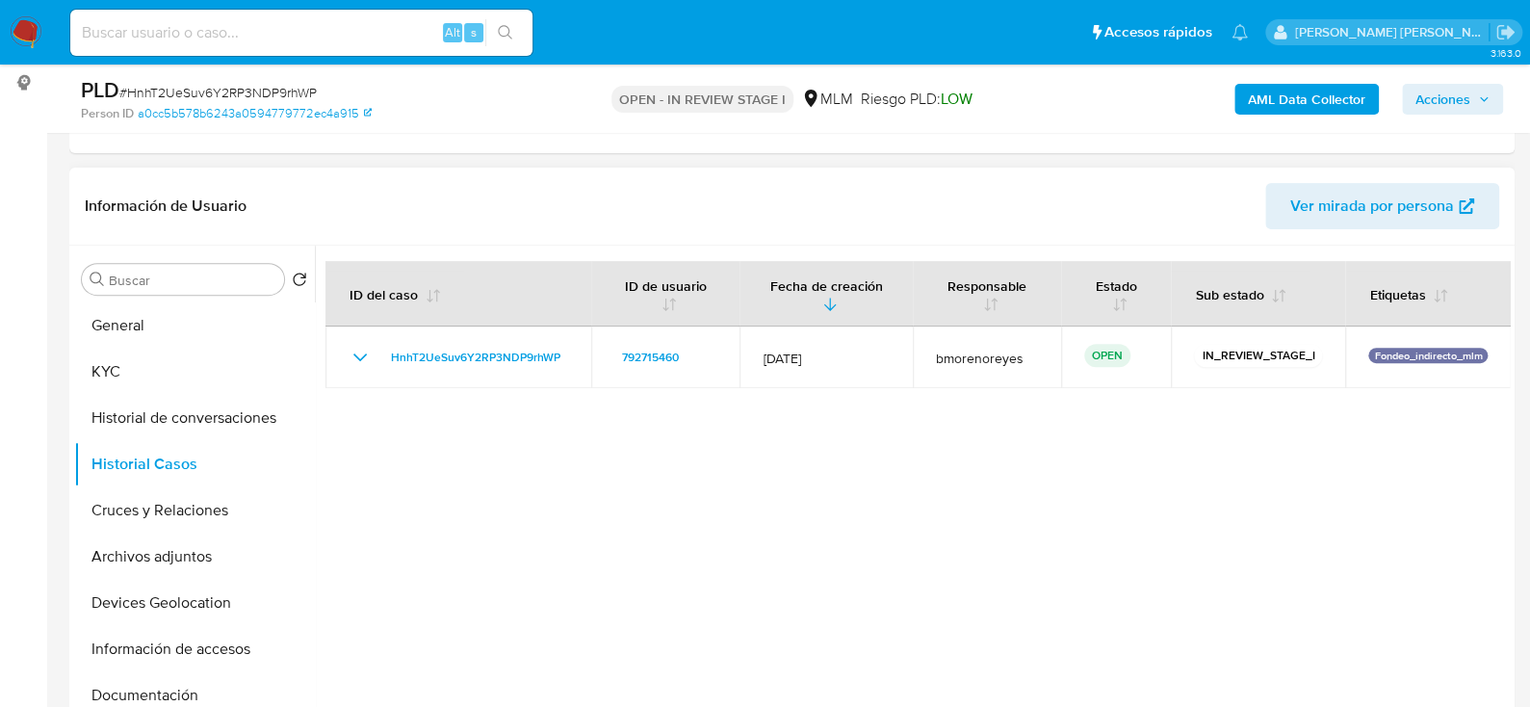
scroll to position [384, 0]
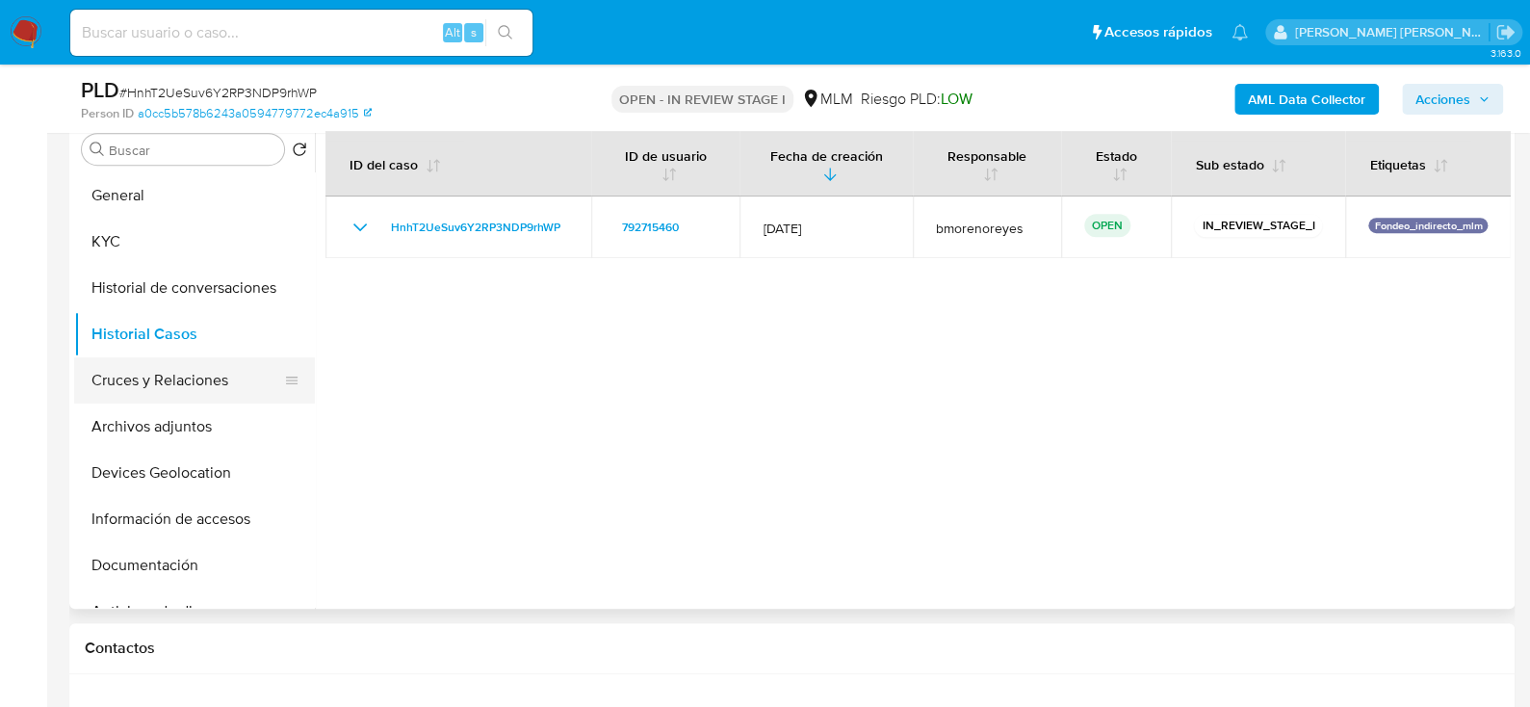
click at [192, 384] on button "Cruces y Relaciones" at bounding box center [186, 380] width 225 height 46
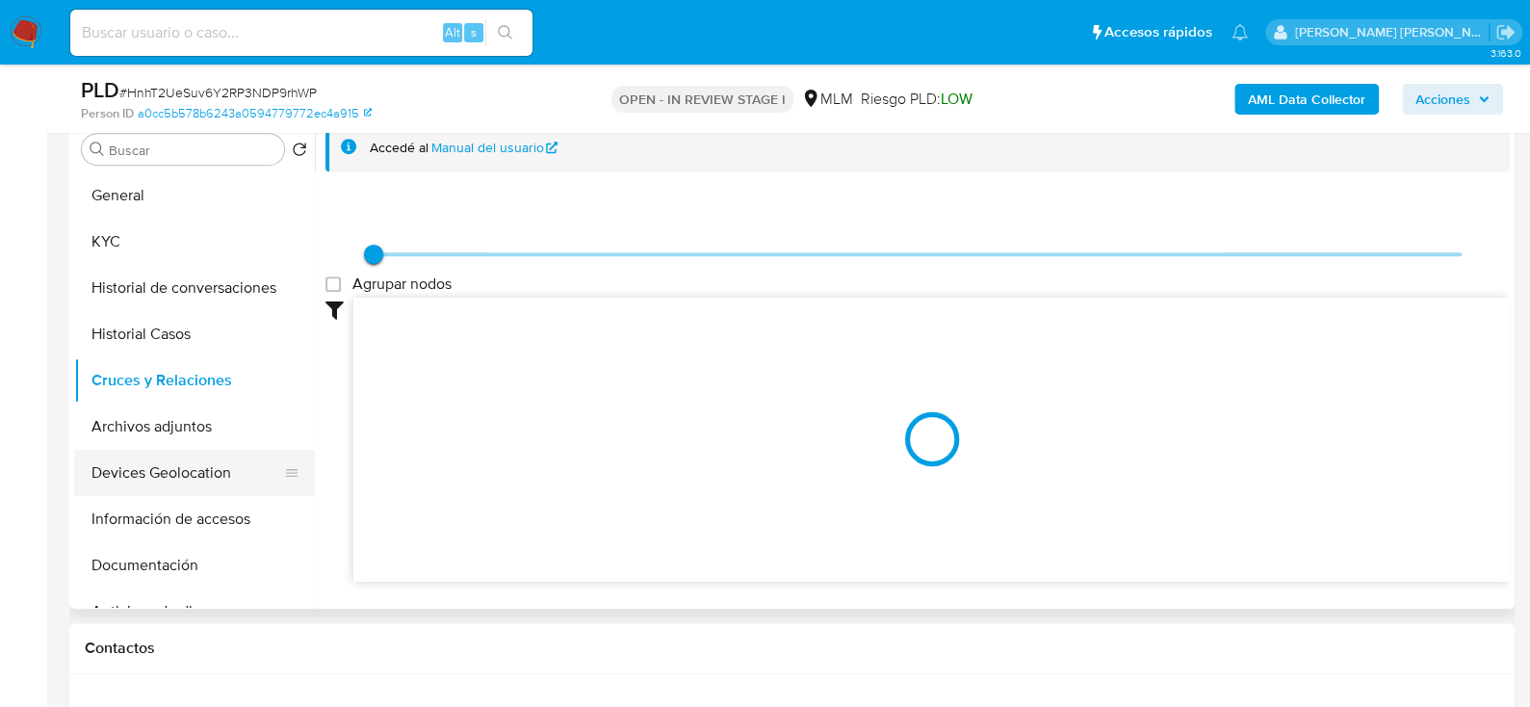
click at [167, 460] on button "Devices Geolocation" at bounding box center [186, 473] width 225 height 46
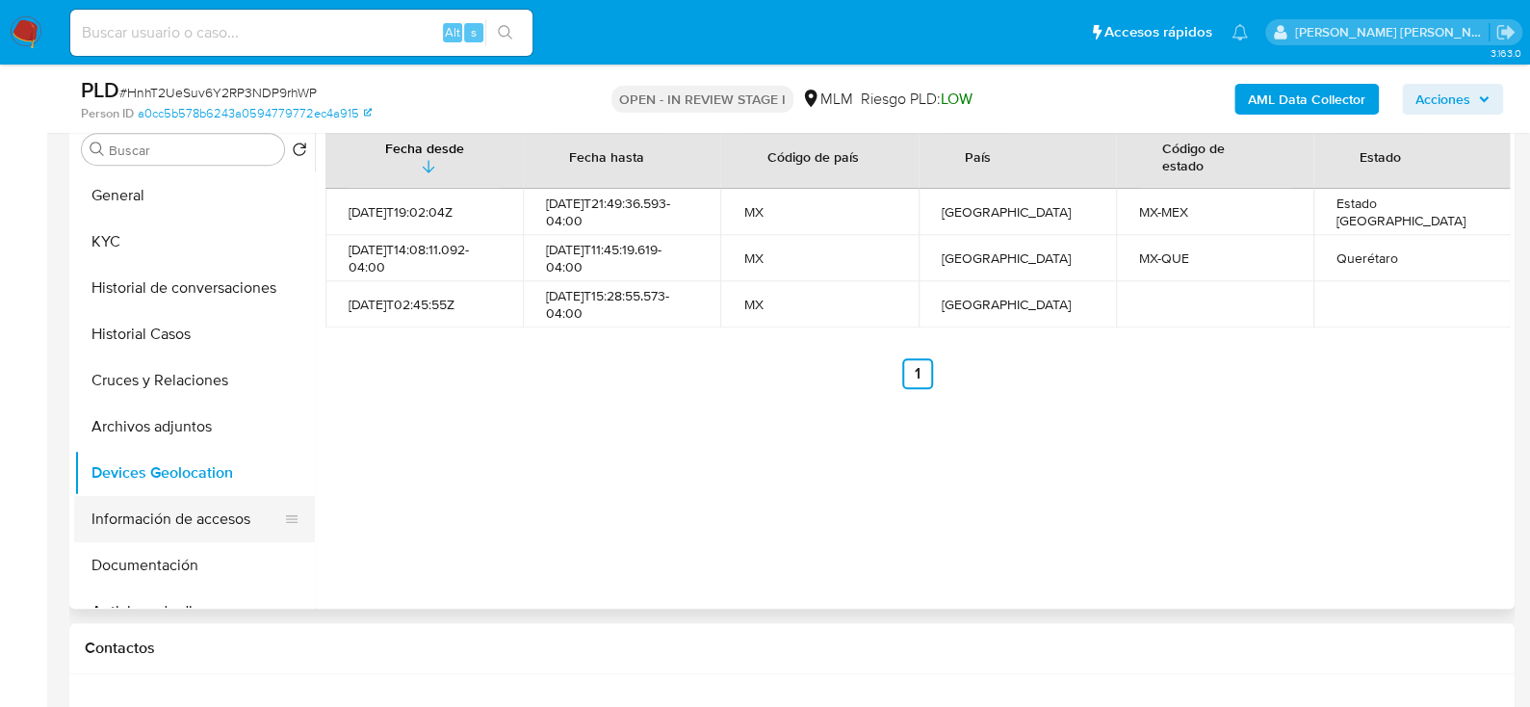
click at [168, 510] on button "Información de accesos" at bounding box center [186, 519] width 225 height 46
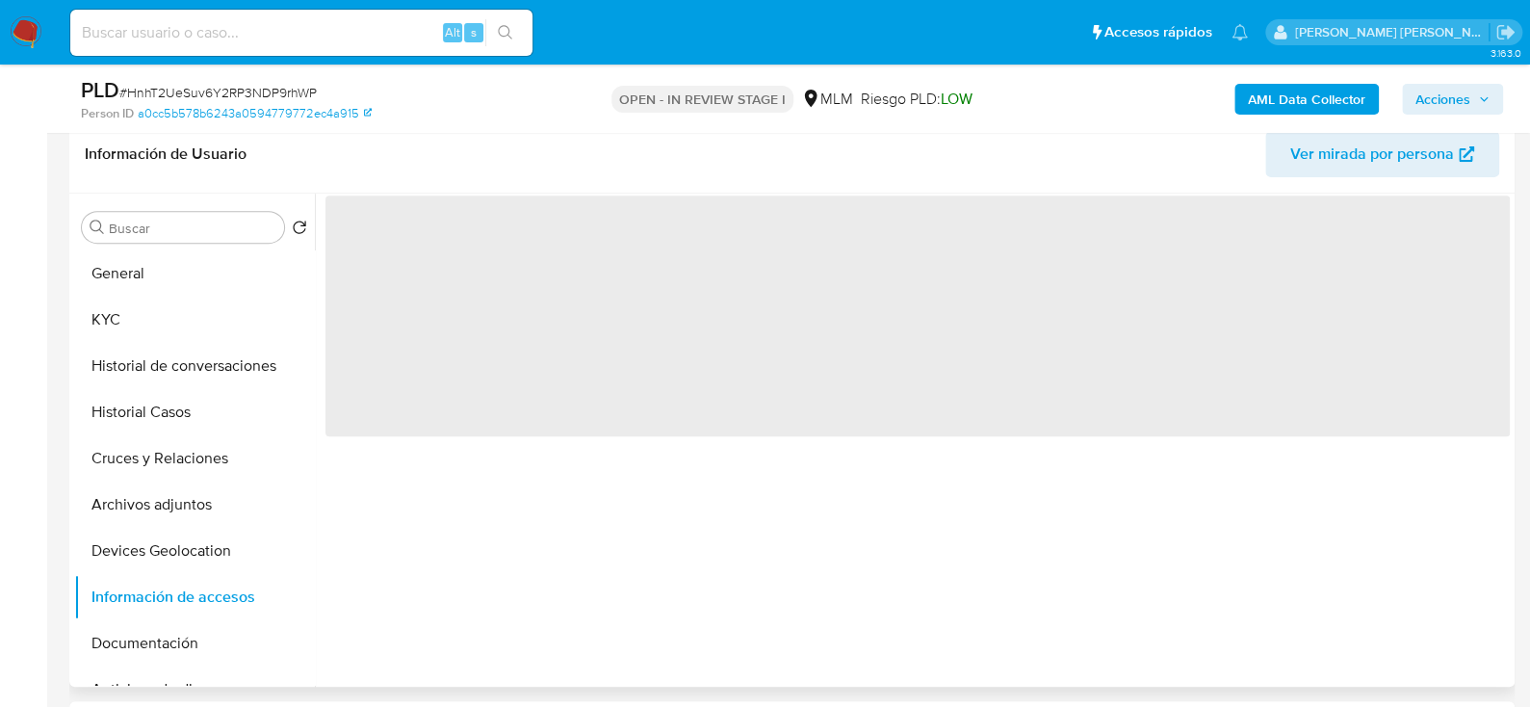
scroll to position [193, 0]
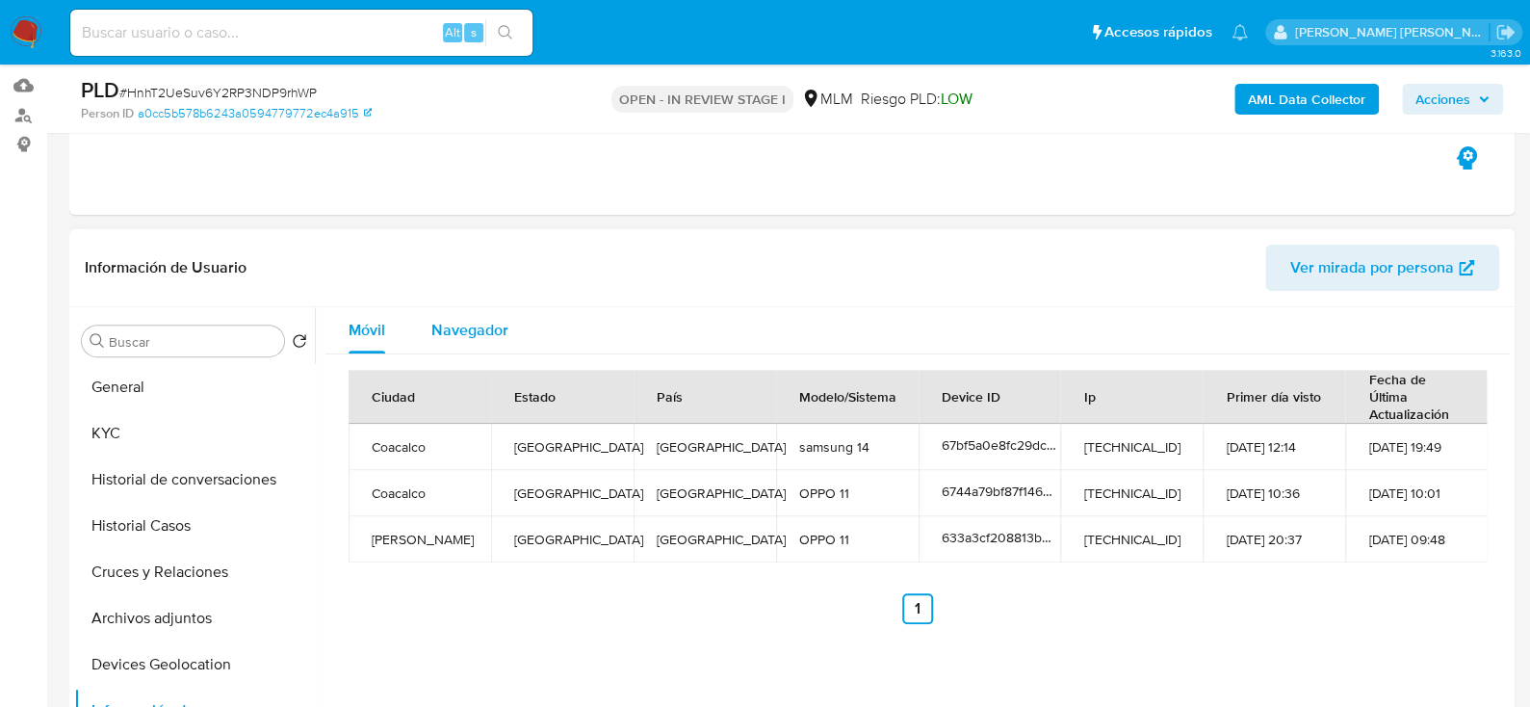
click at [500, 335] on span "Navegador" at bounding box center [469, 330] width 77 height 22
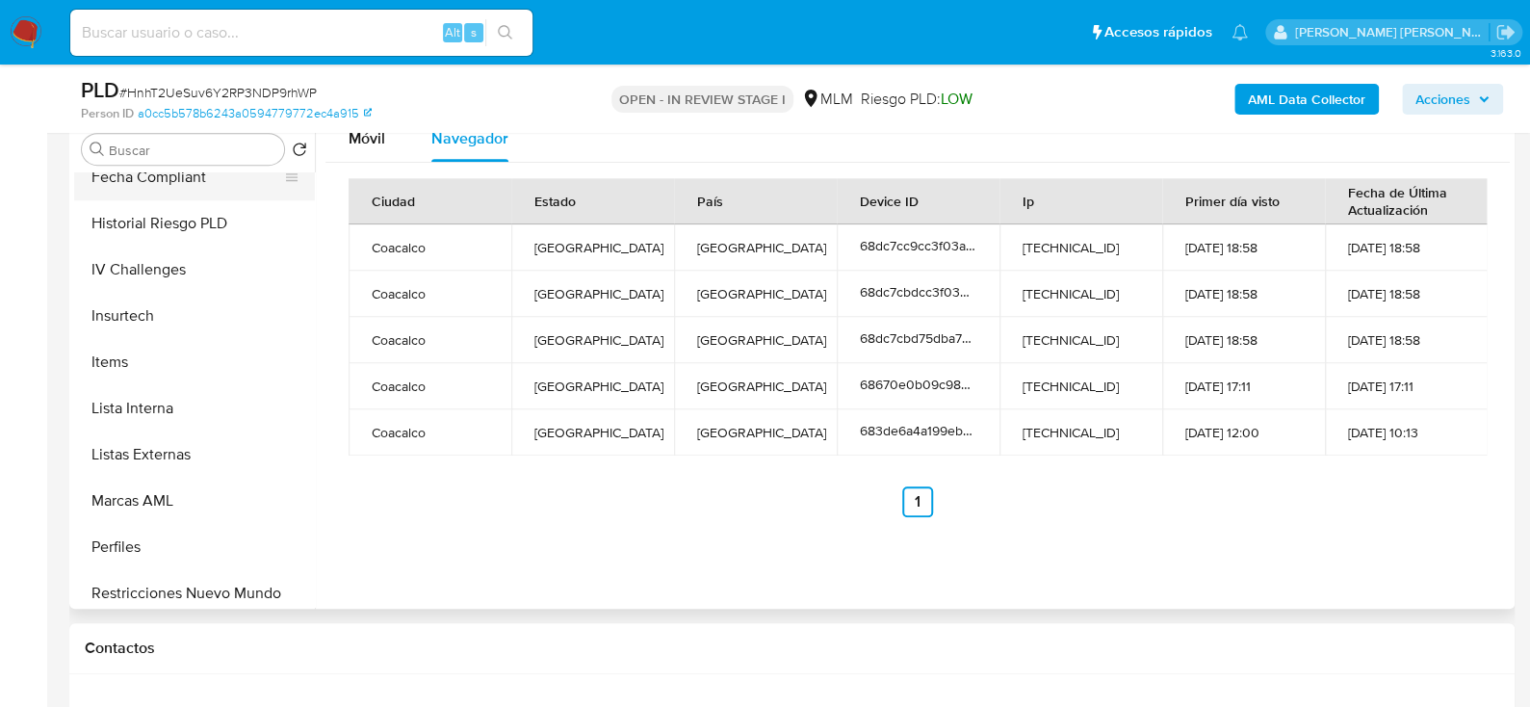
scroll to position [866, 0]
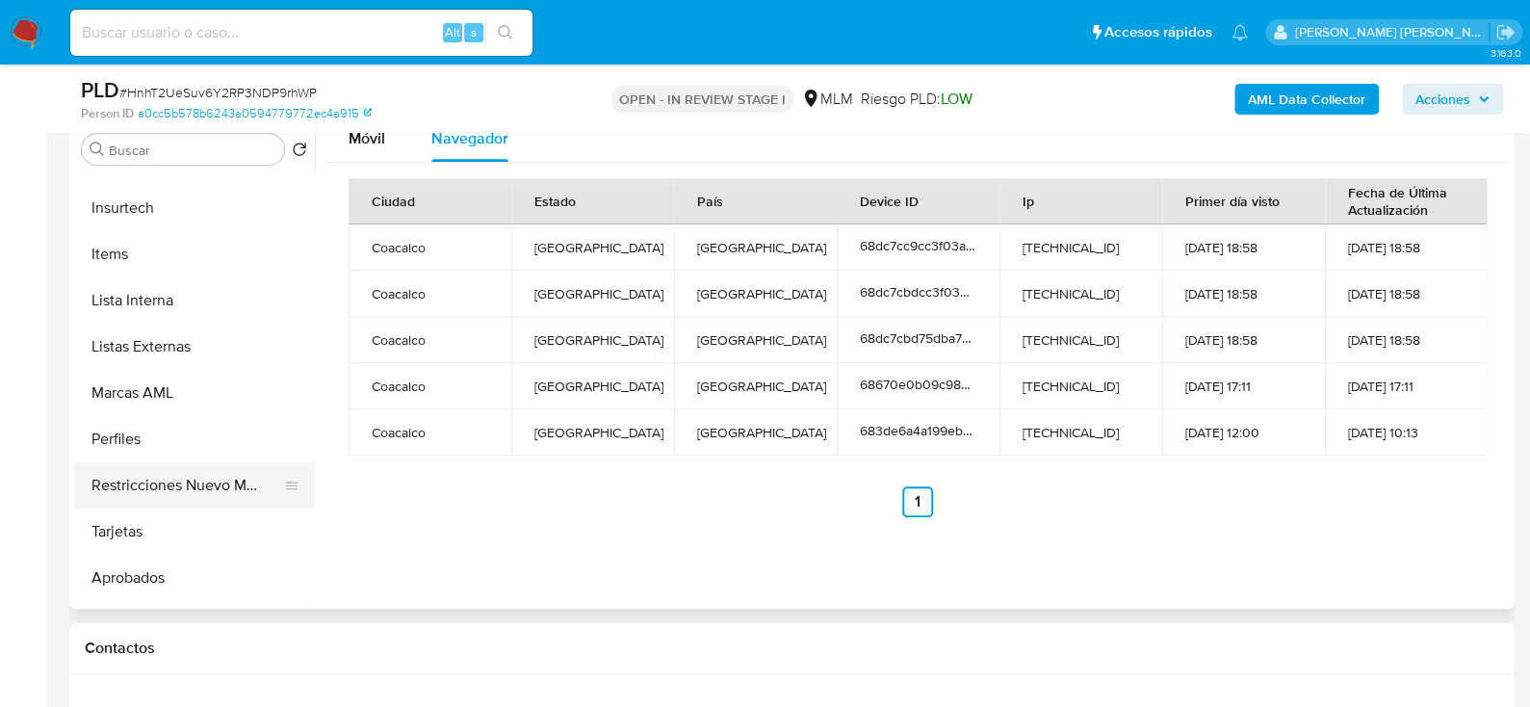
click at [219, 480] on button "Restricciones Nuevo Mundo" at bounding box center [186, 485] width 225 height 46
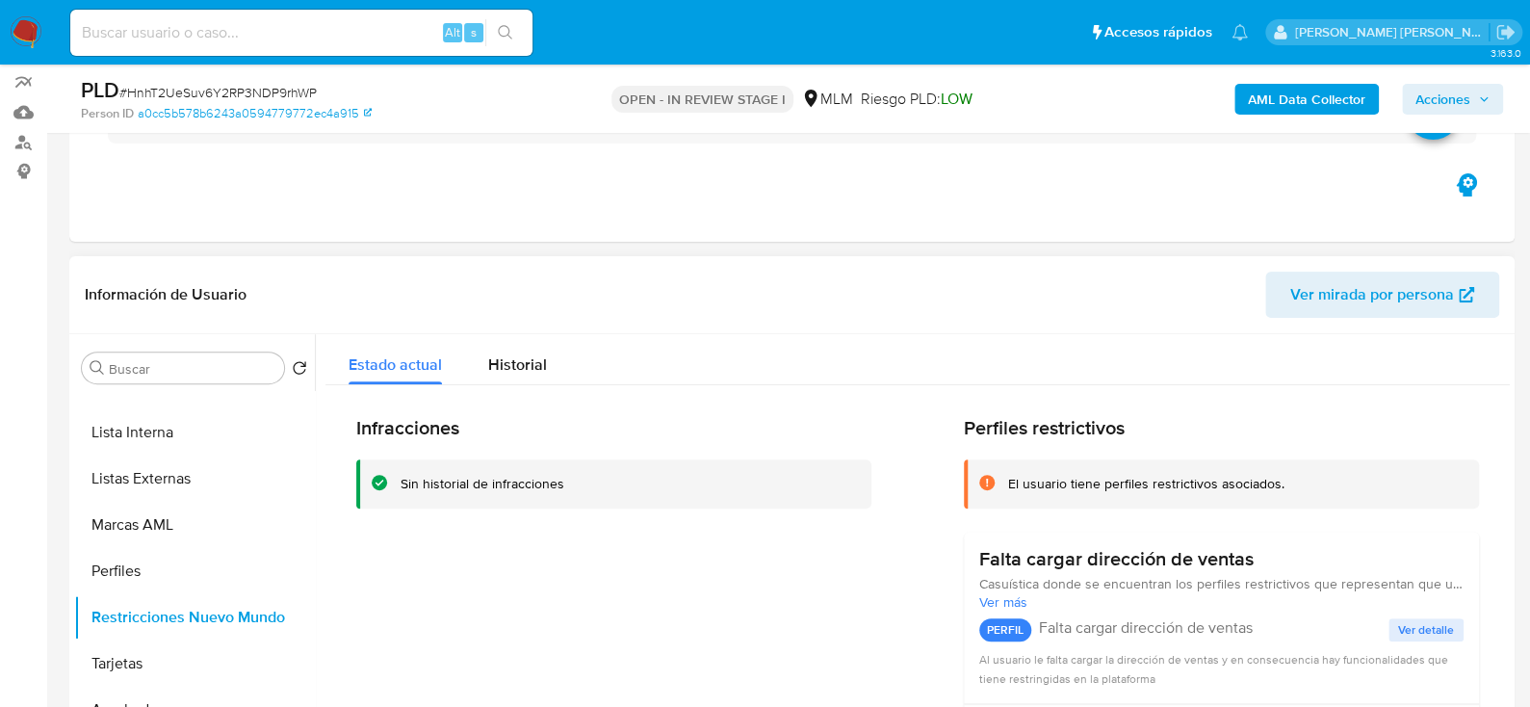
scroll to position [288, 0]
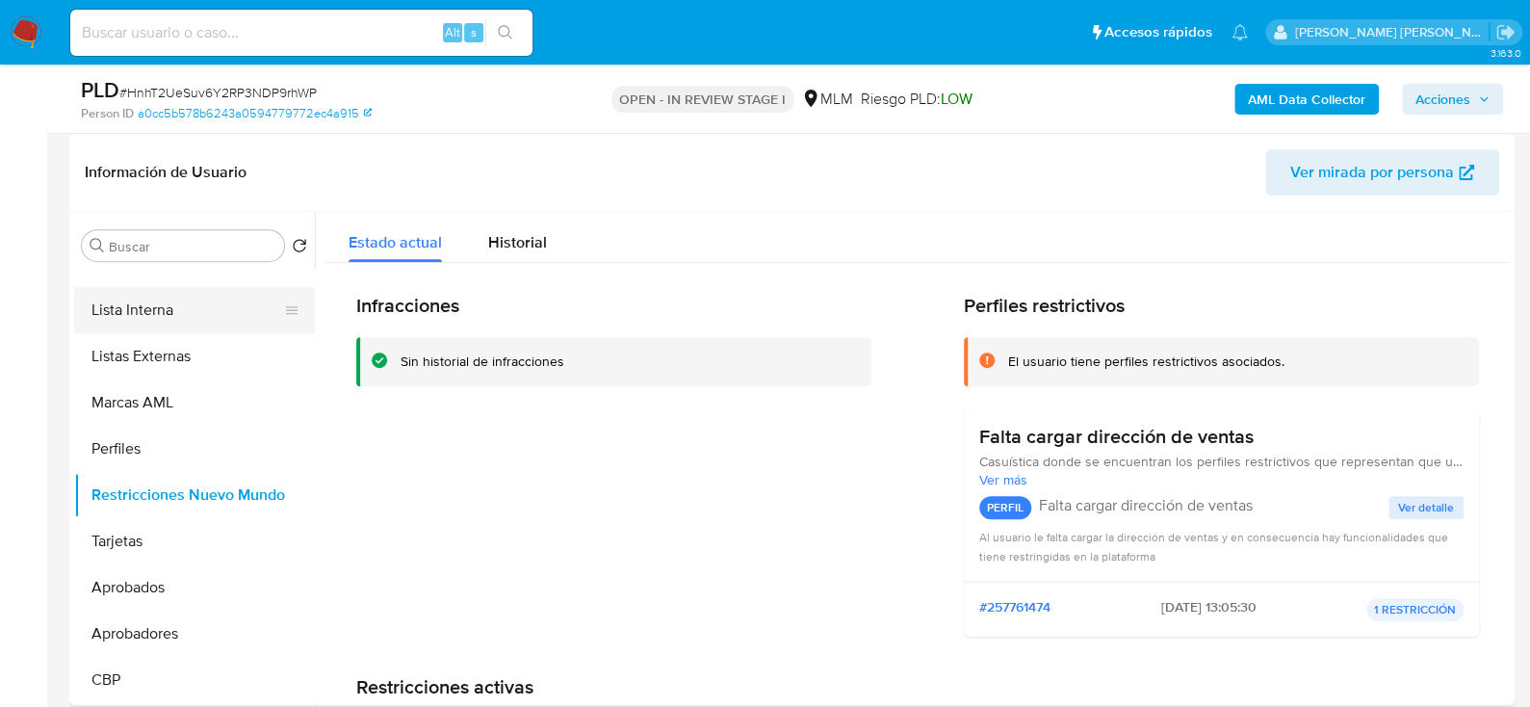
click at [176, 283] on button "Items" at bounding box center [194, 264] width 241 height 46
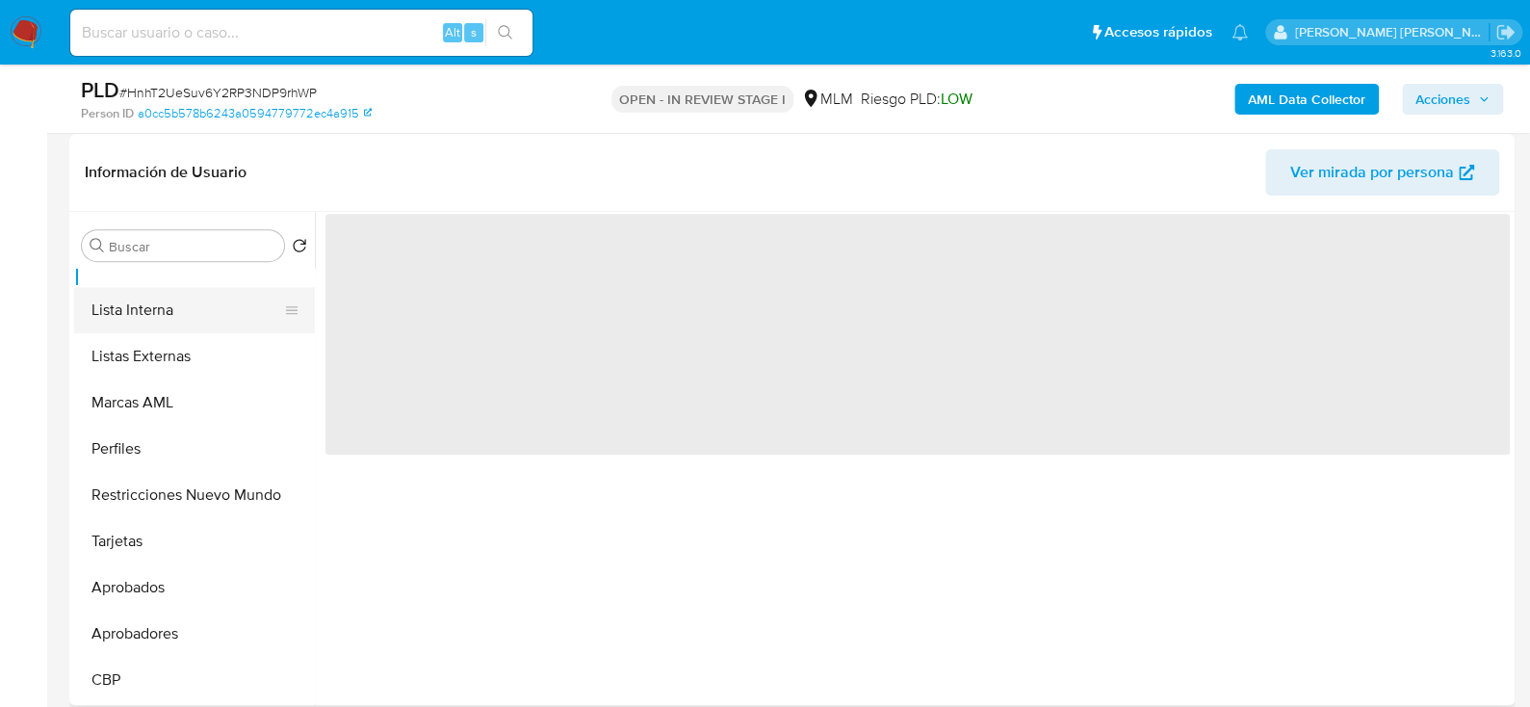
click at [181, 307] on button "Lista Interna" at bounding box center [186, 310] width 225 height 46
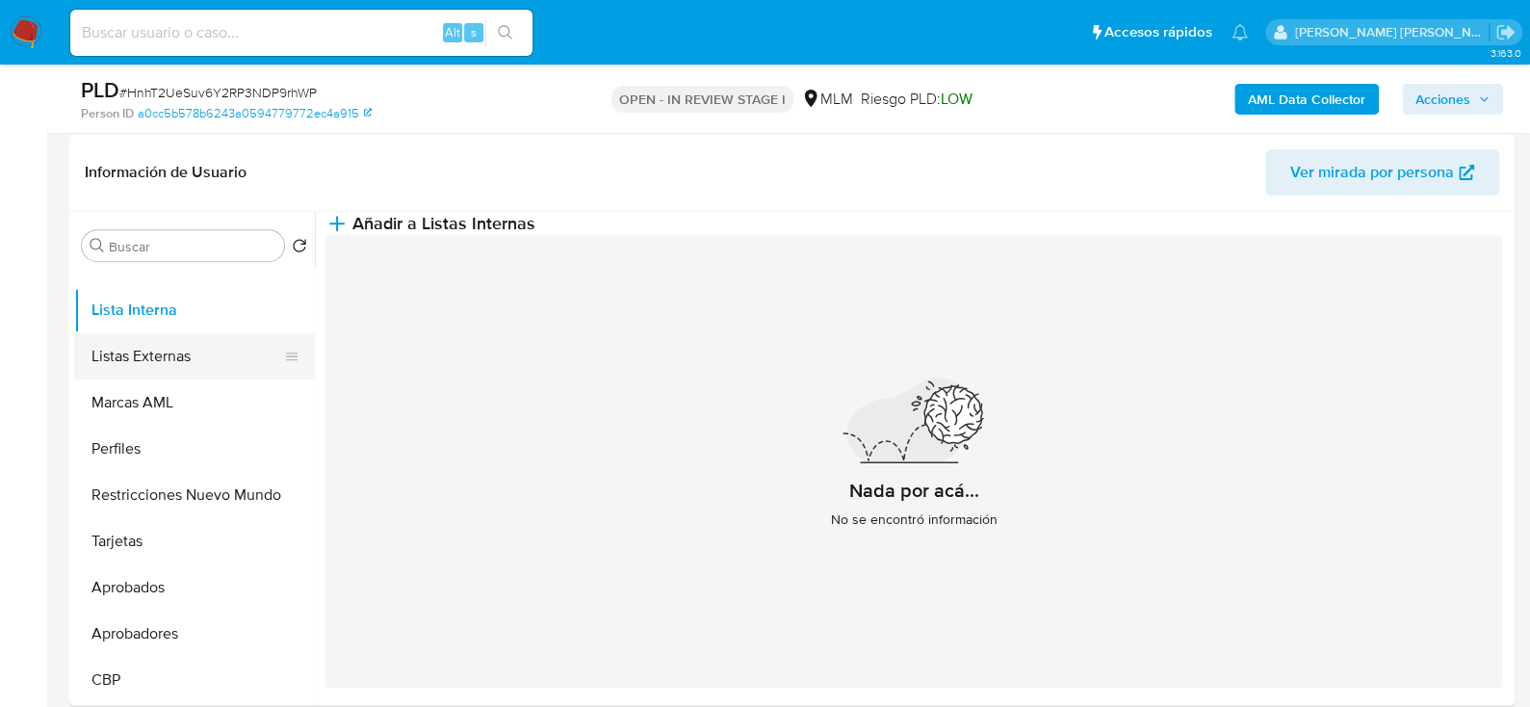
click at [157, 363] on button "Listas Externas" at bounding box center [186, 356] width 225 height 46
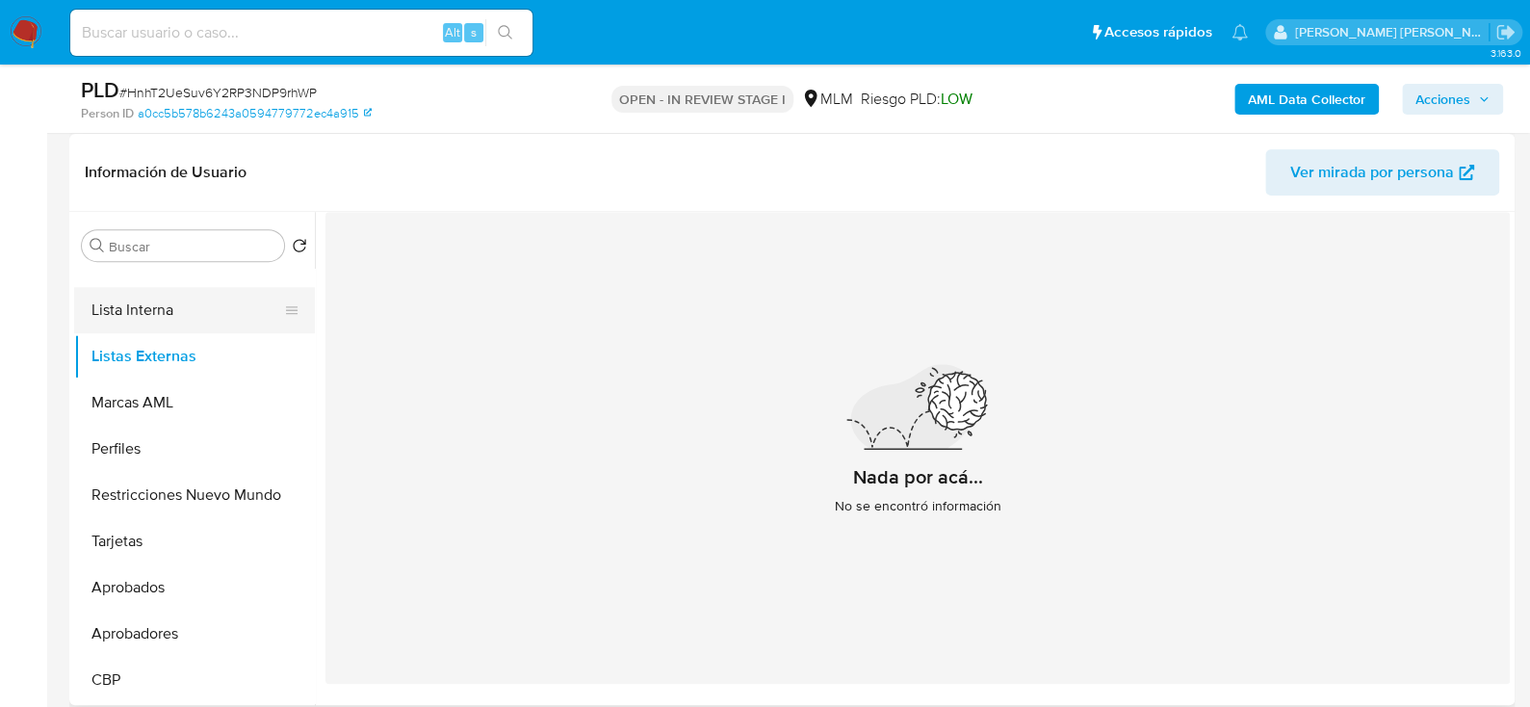
click at [205, 310] on button "Lista Interna" at bounding box center [186, 310] width 225 height 46
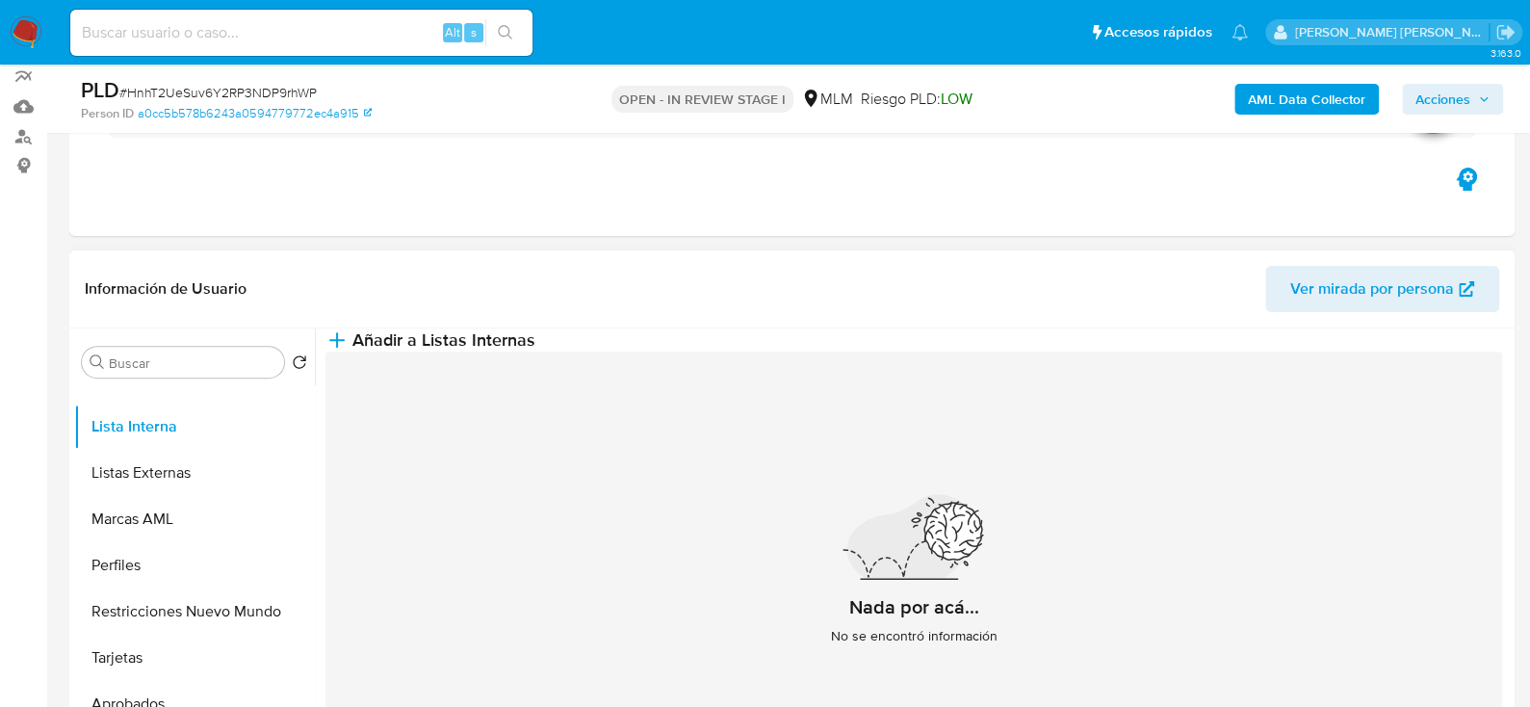
scroll to position [96, 0]
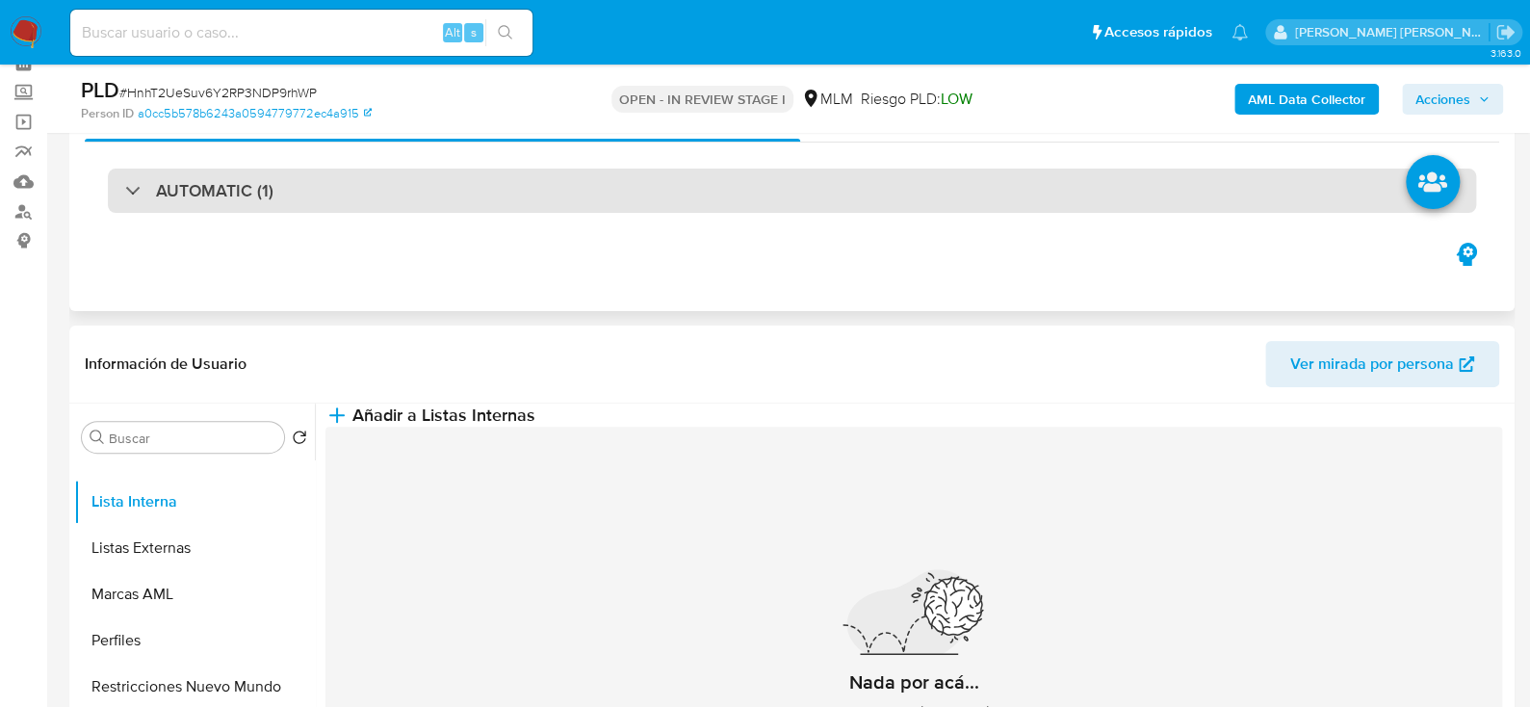
click at [109, 182] on div "AUTOMATIC (1)" at bounding box center [792, 190] width 1368 height 44
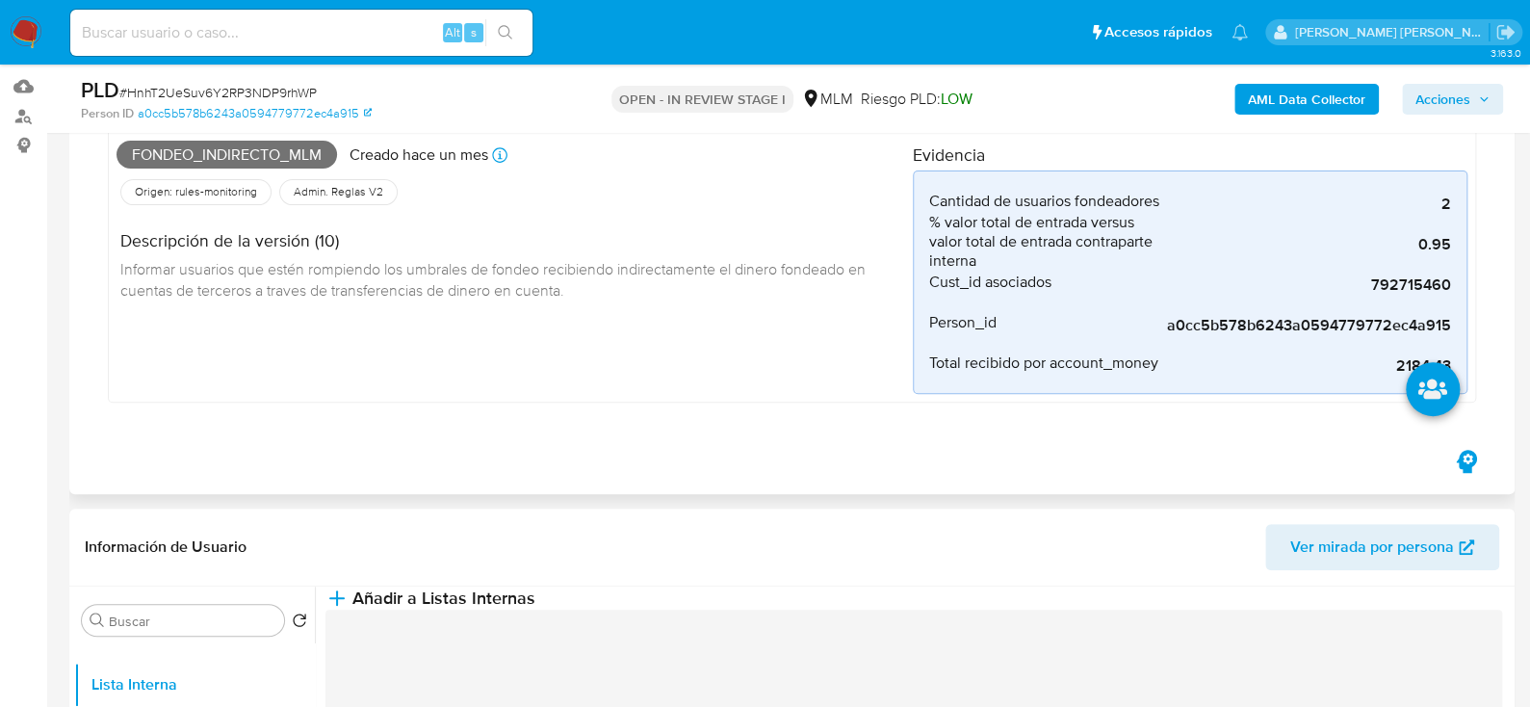
scroll to position [193, 0]
drag, startPoint x: 1389, startPoint y: 360, endPoint x: 1447, endPoint y: 360, distance: 57.8
click at [1447, 360] on li at bounding box center [1433, 391] width 102 height 108
click at [179, 37] on input at bounding box center [301, 32] width 462 height 25
paste input "34879480240"
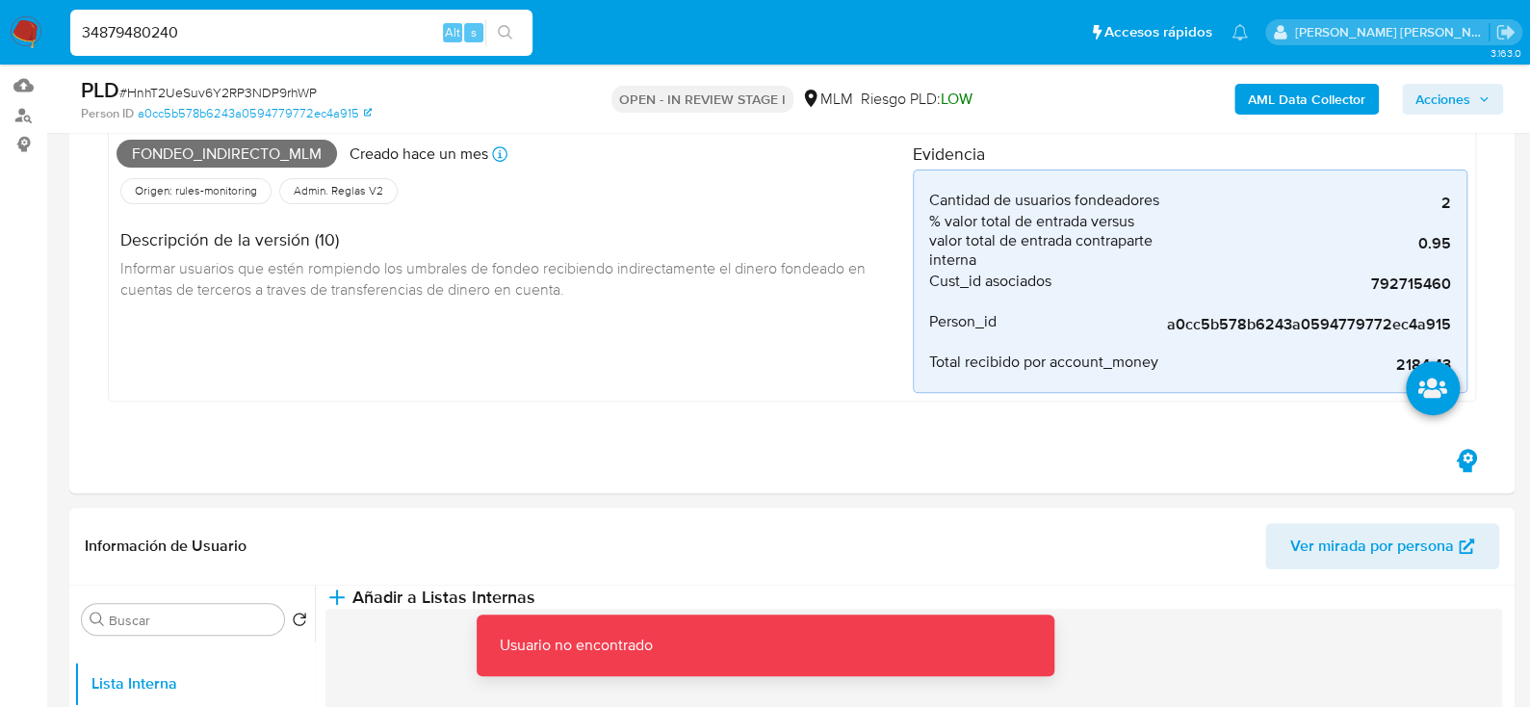
click at [349, 48] on div "34879480240 Alt s" at bounding box center [301, 33] width 462 height 46
click at [345, 41] on input "34879480240" at bounding box center [301, 32] width 462 height 25
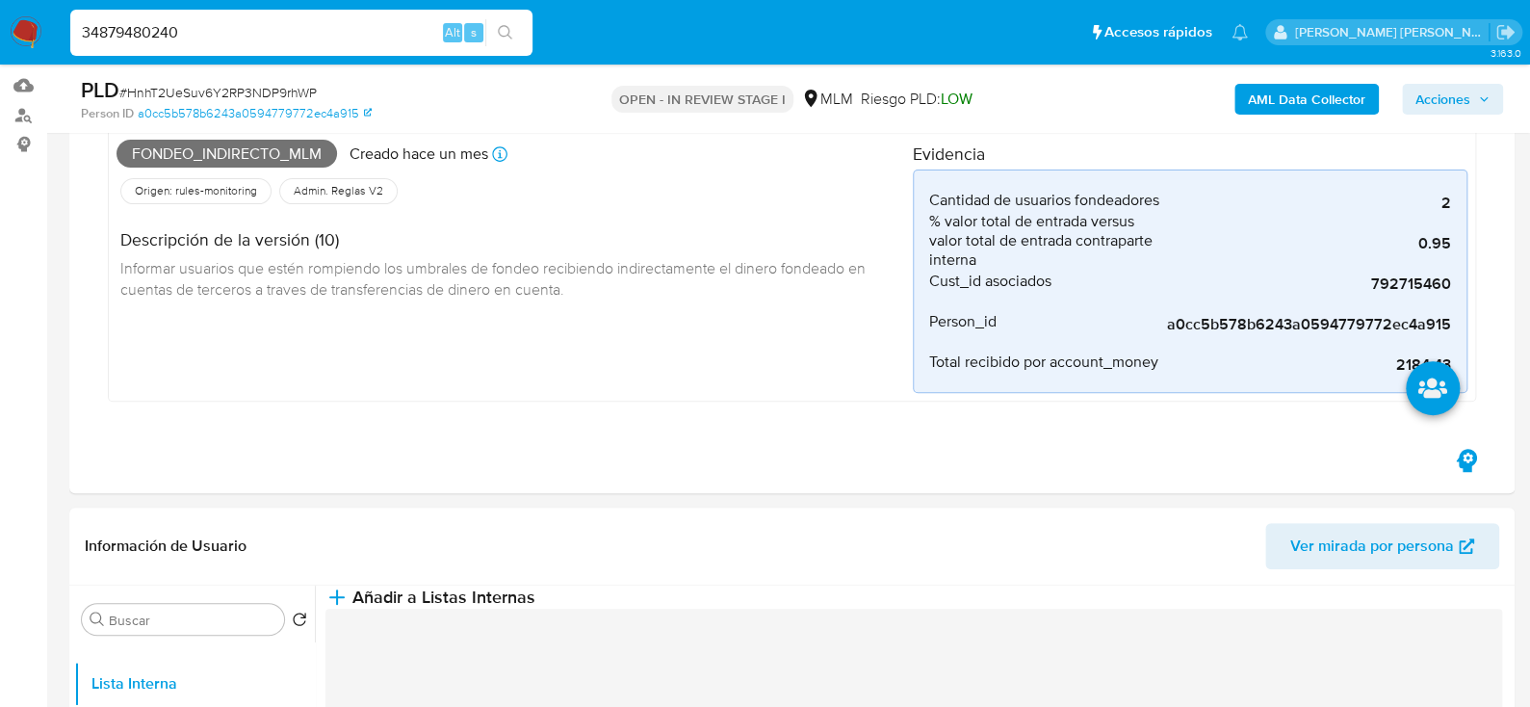
click at [370, 30] on input "34879480240" at bounding box center [301, 32] width 462 height 25
drag, startPoint x: 311, startPoint y: 40, endPoint x: 0, endPoint y: 40, distance: 311.0
click at [0, 40] on nav "Pausado Ver notificaciones 34879480240 Alt s Accesos rápidos Presiona las sigui…" at bounding box center [765, 32] width 1530 height 65
paste input "1702584914"
type input "1702584914"
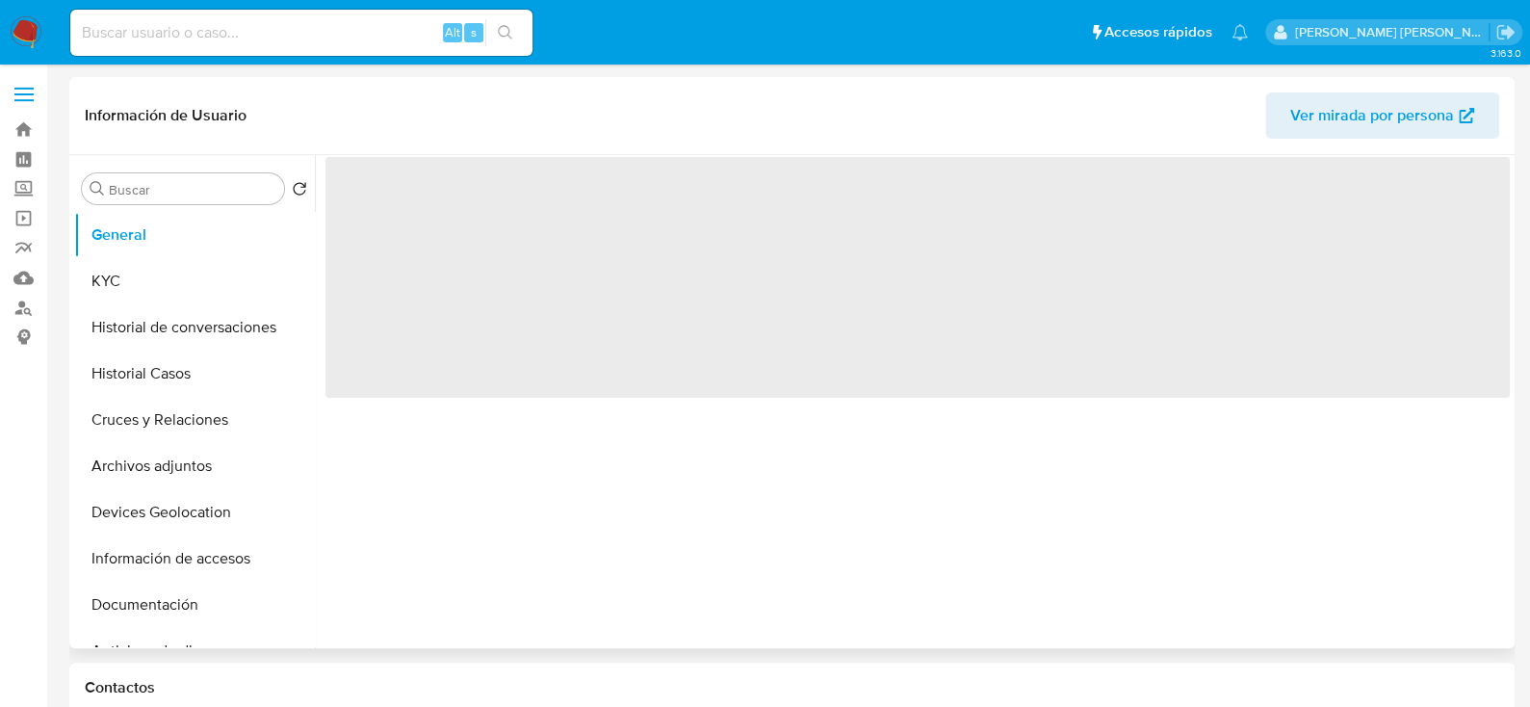
select select "10"
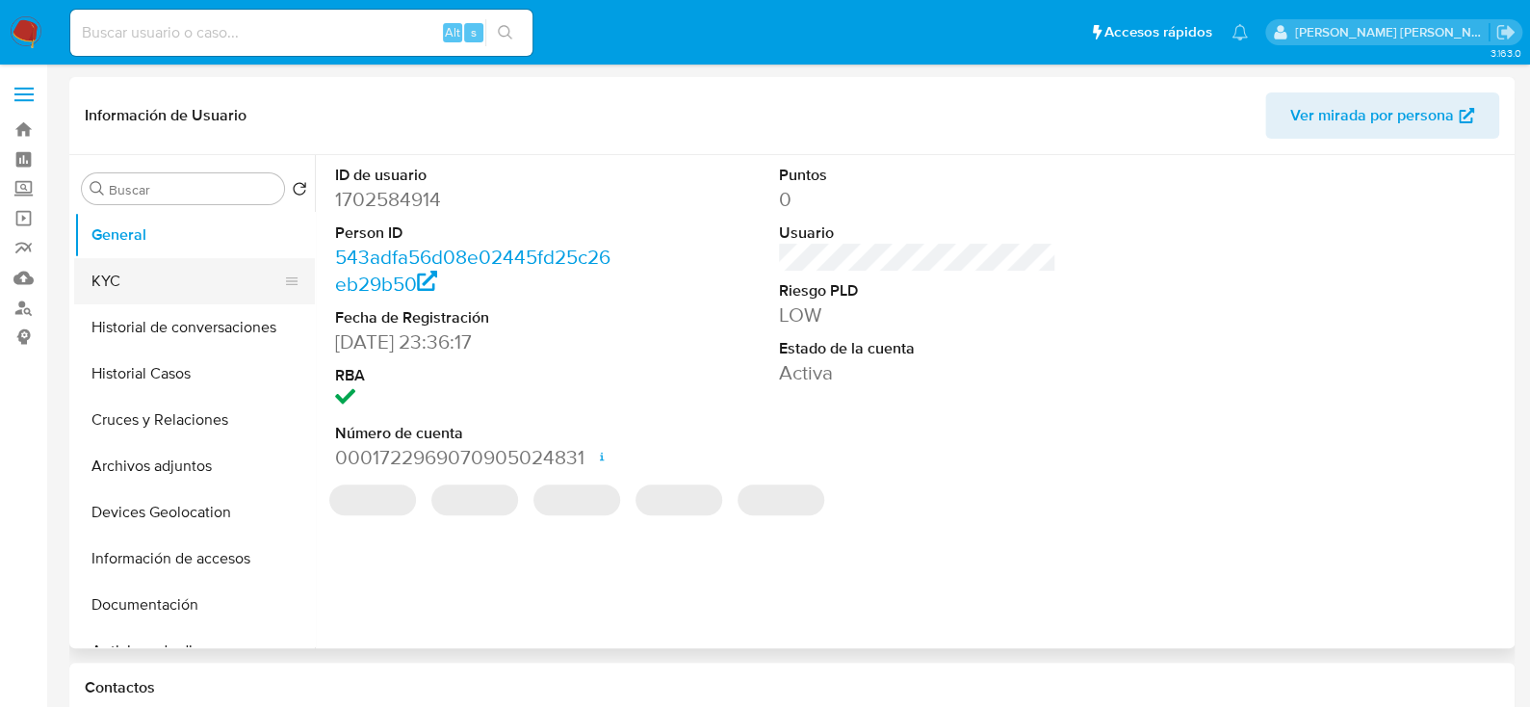
click at [186, 272] on button "KYC" at bounding box center [186, 281] width 225 height 46
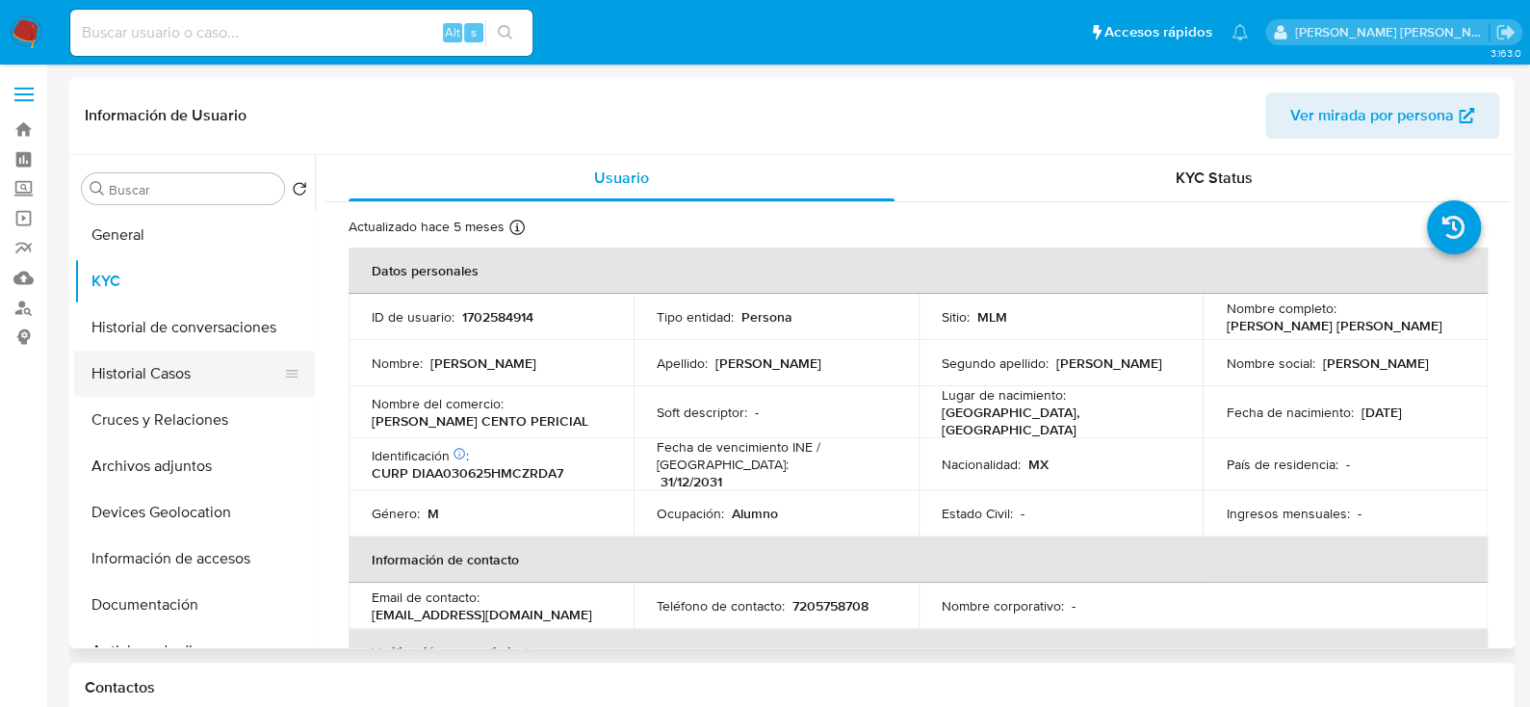
click at [141, 372] on button "Historial Casos" at bounding box center [186, 373] width 225 height 46
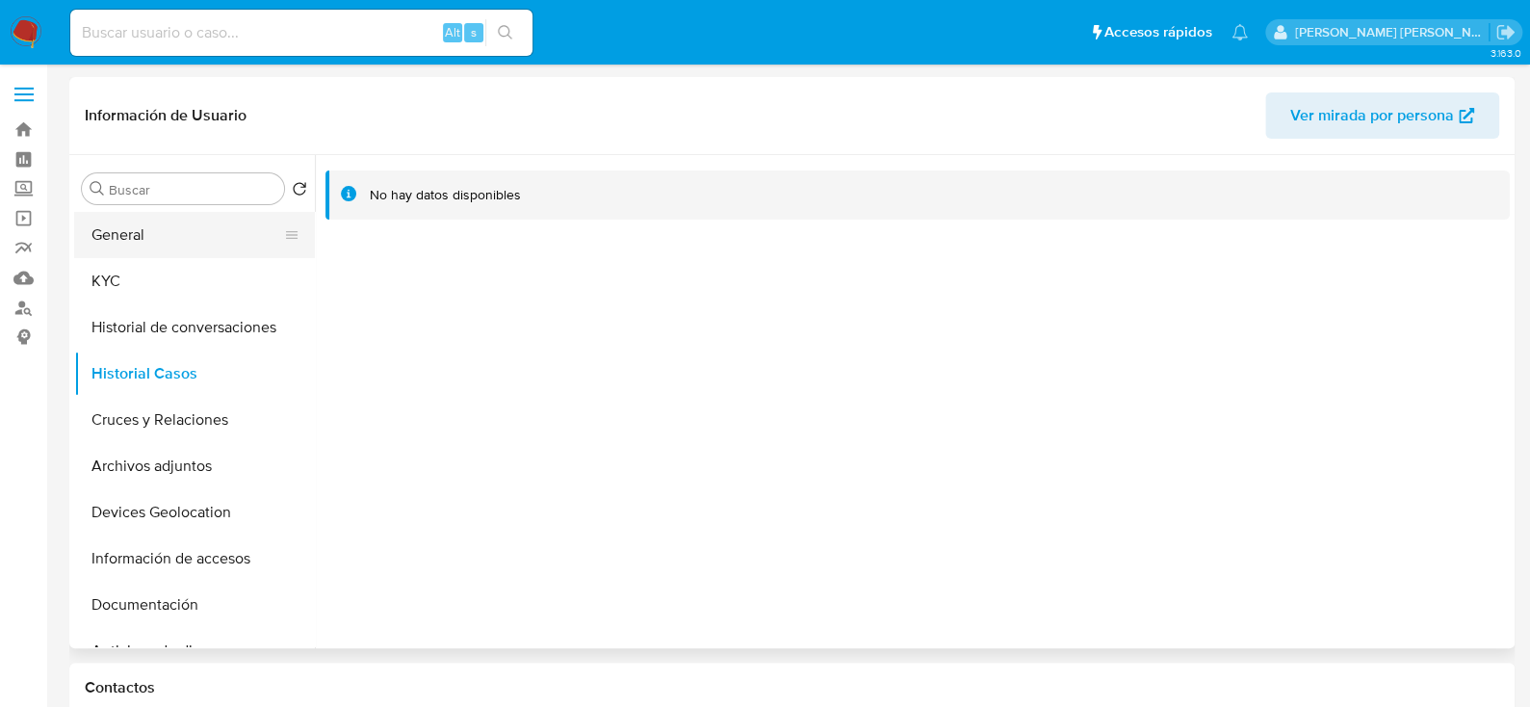
click at [150, 250] on button "General" at bounding box center [186, 235] width 225 height 46
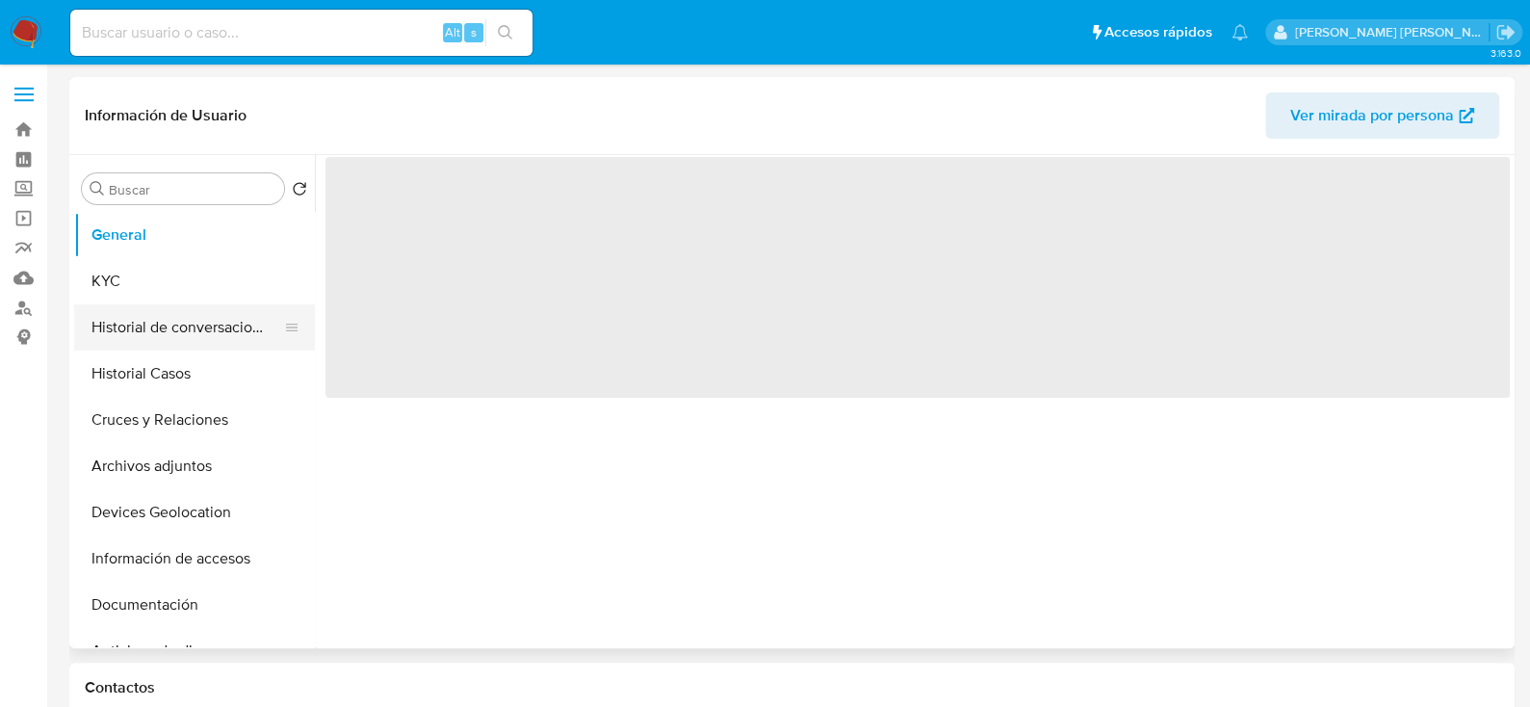
click at [142, 285] on button "KYC" at bounding box center [194, 281] width 241 height 46
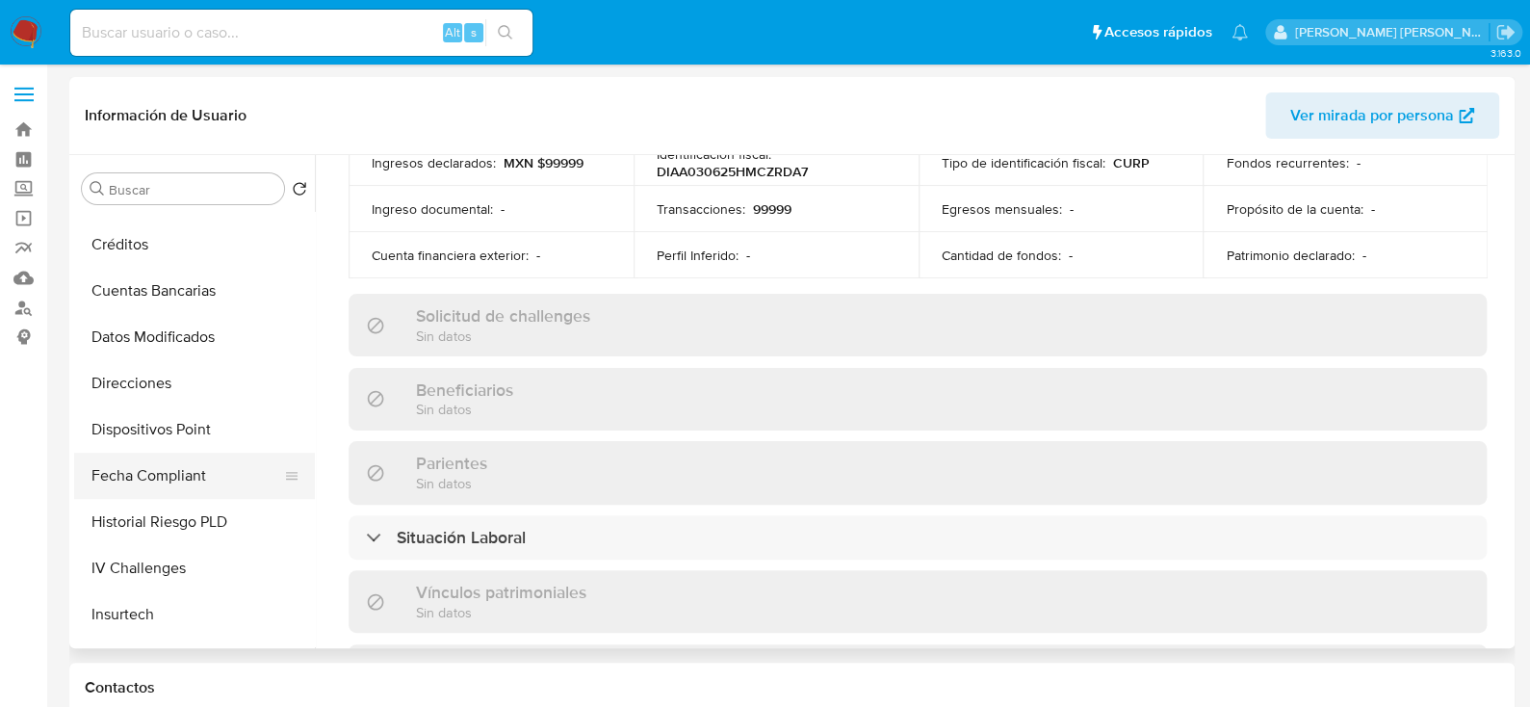
scroll to position [578, 0]
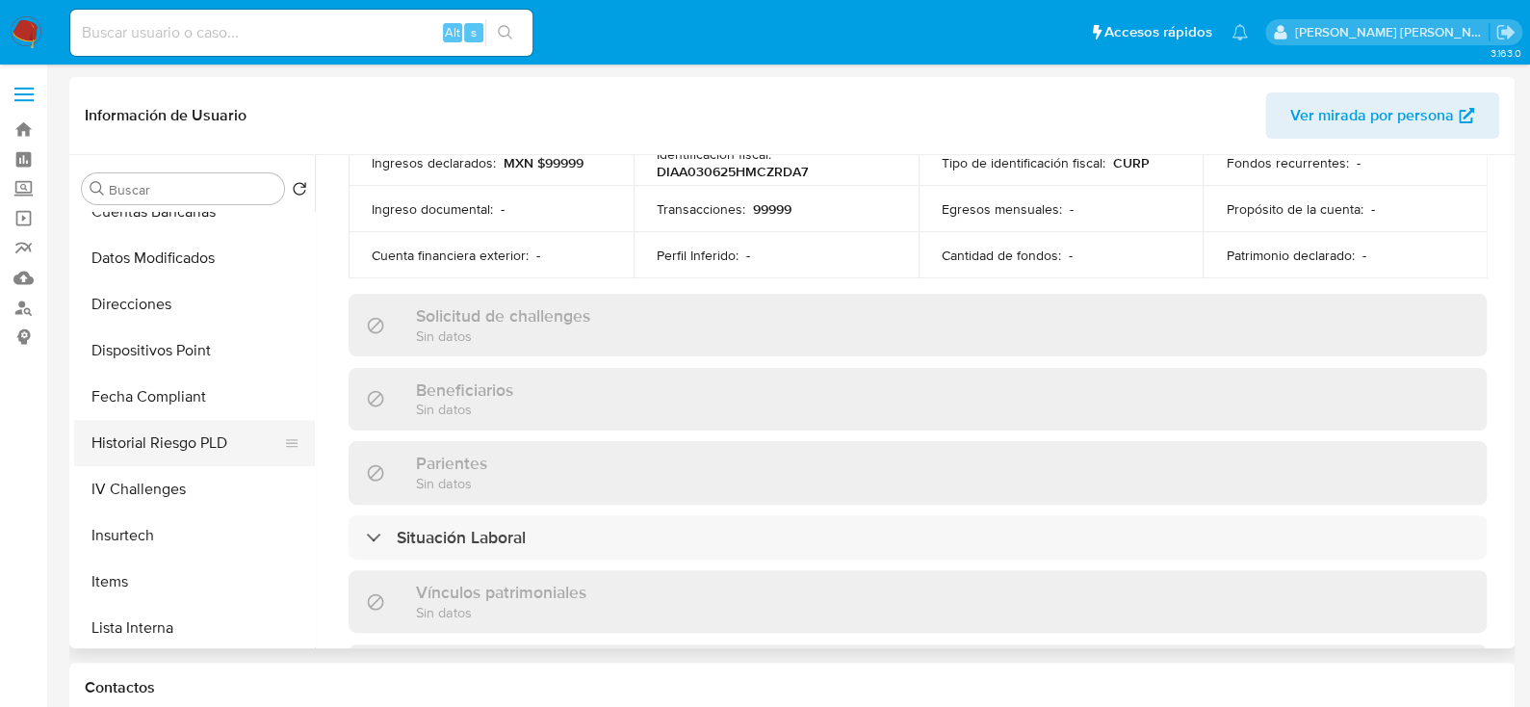
click at [194, 442] on button "Historial Riesgo PLD" at bounding box center [186, 443] width 225 height 46
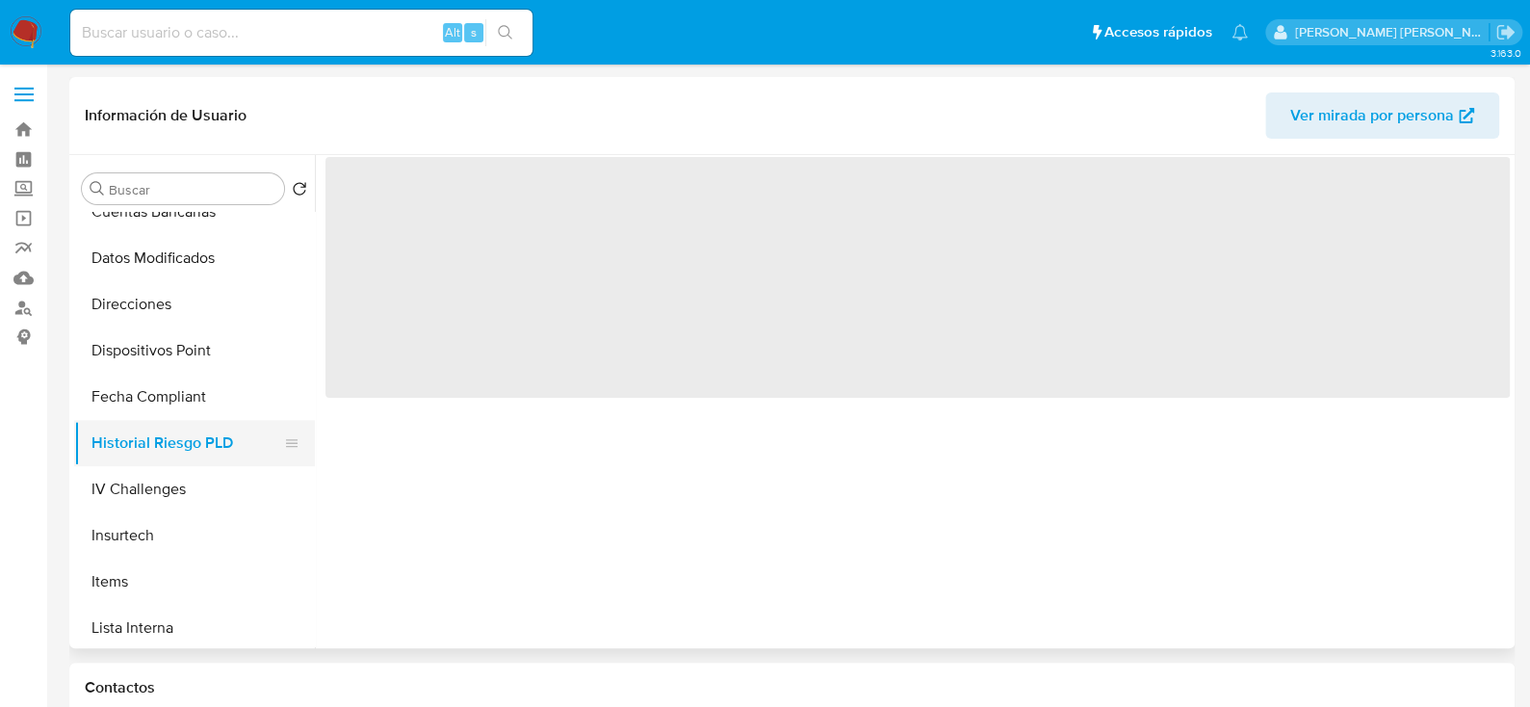
scroll to position [866, 0]
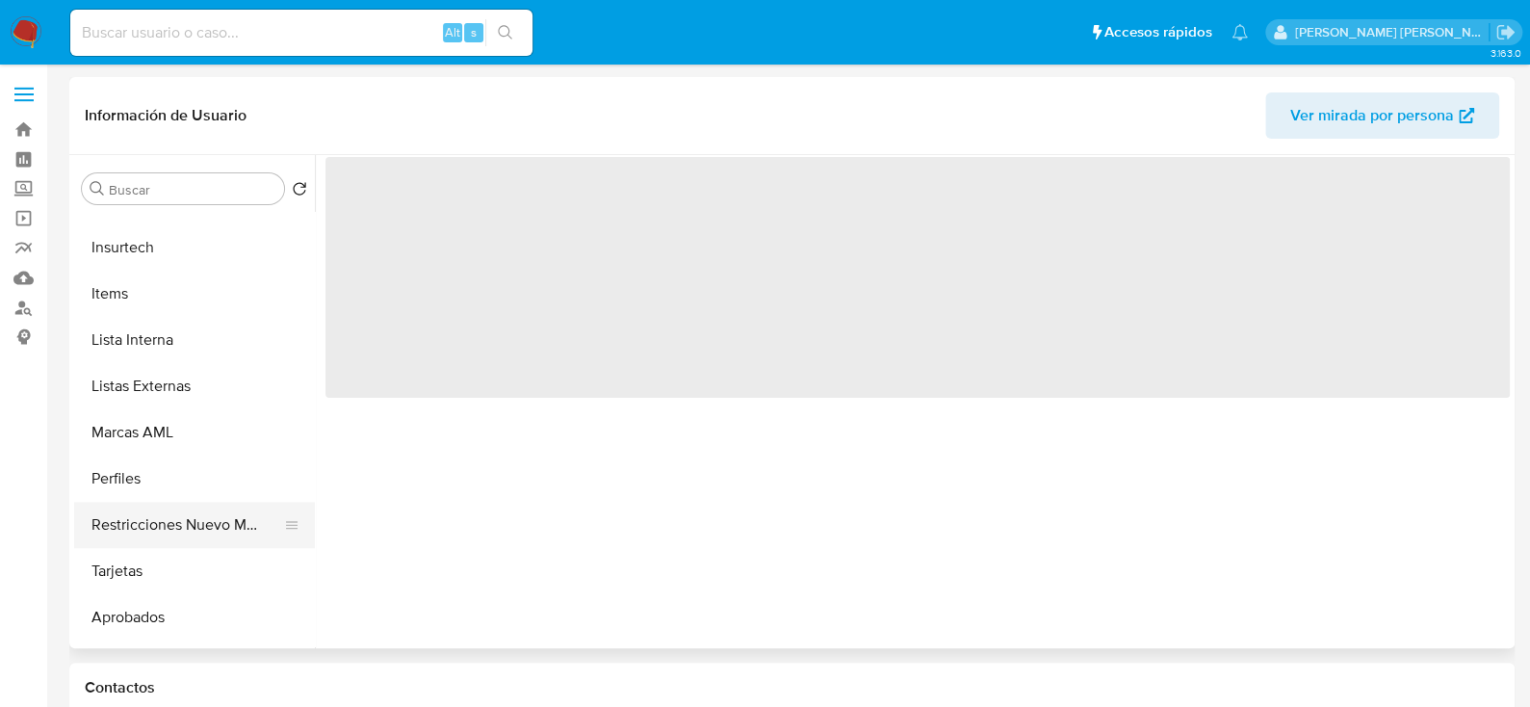
click at [163, 519] on button "Restricciones Nuevo Mundo" at bounding box center [186, 525] width 225 height 46
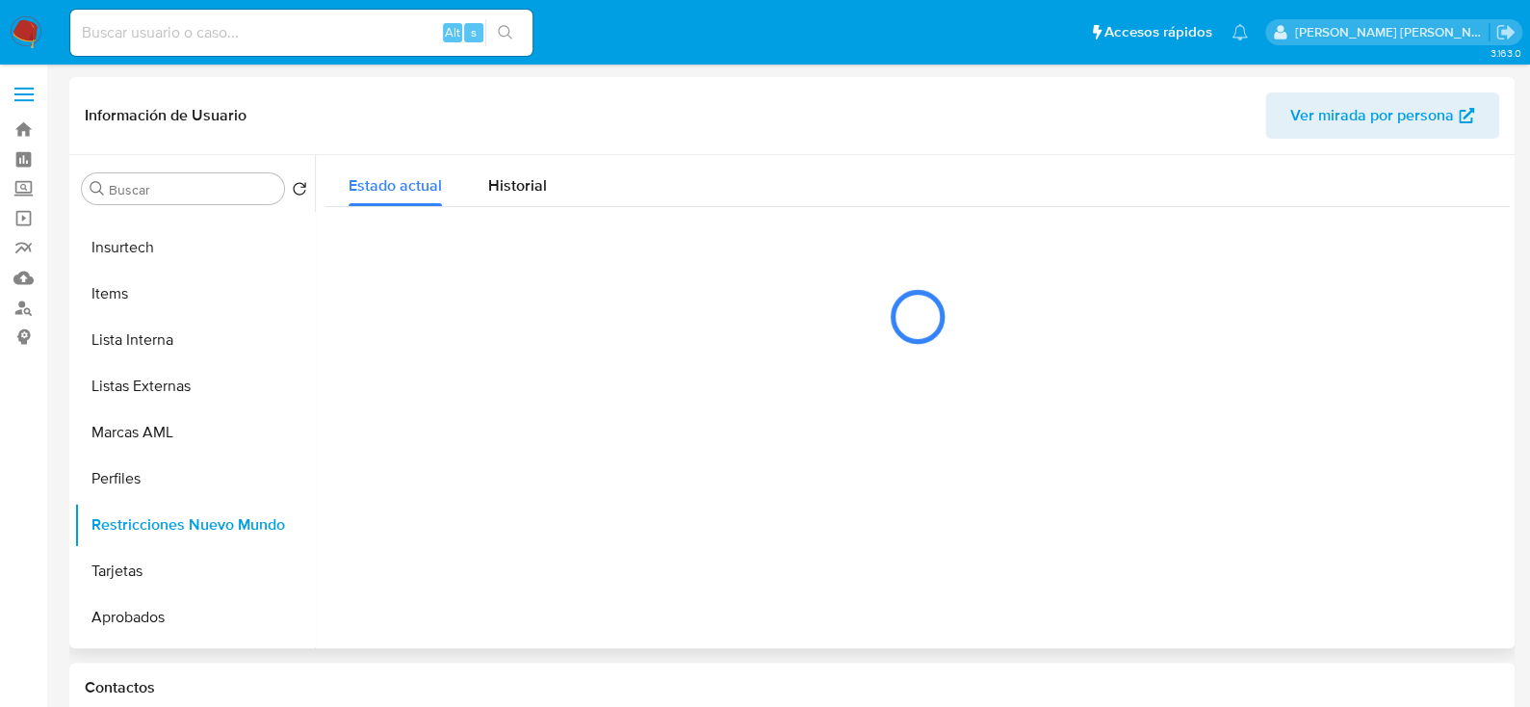
click at [749, 530] on div at bounding box center [912, 401] width 1195 height 493
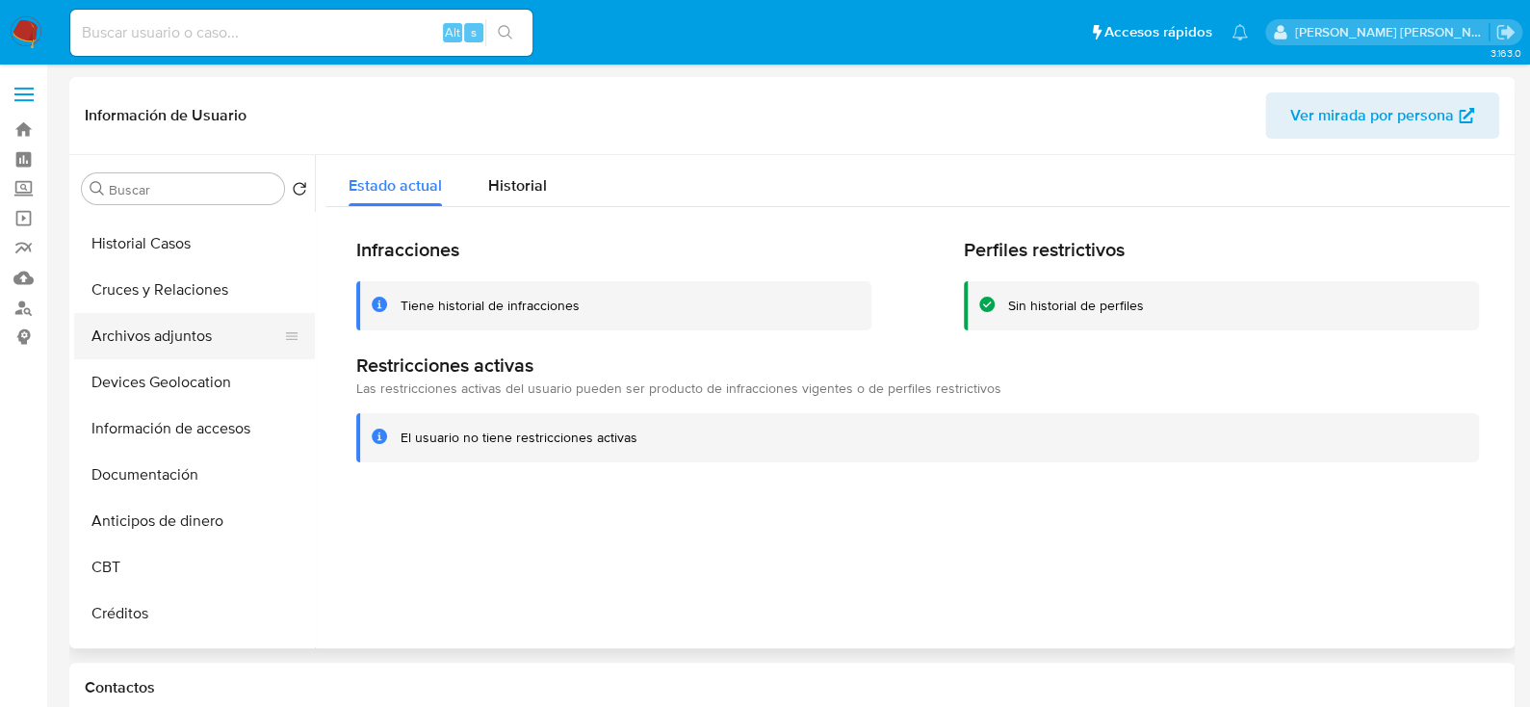
scroll to position [96, 0]
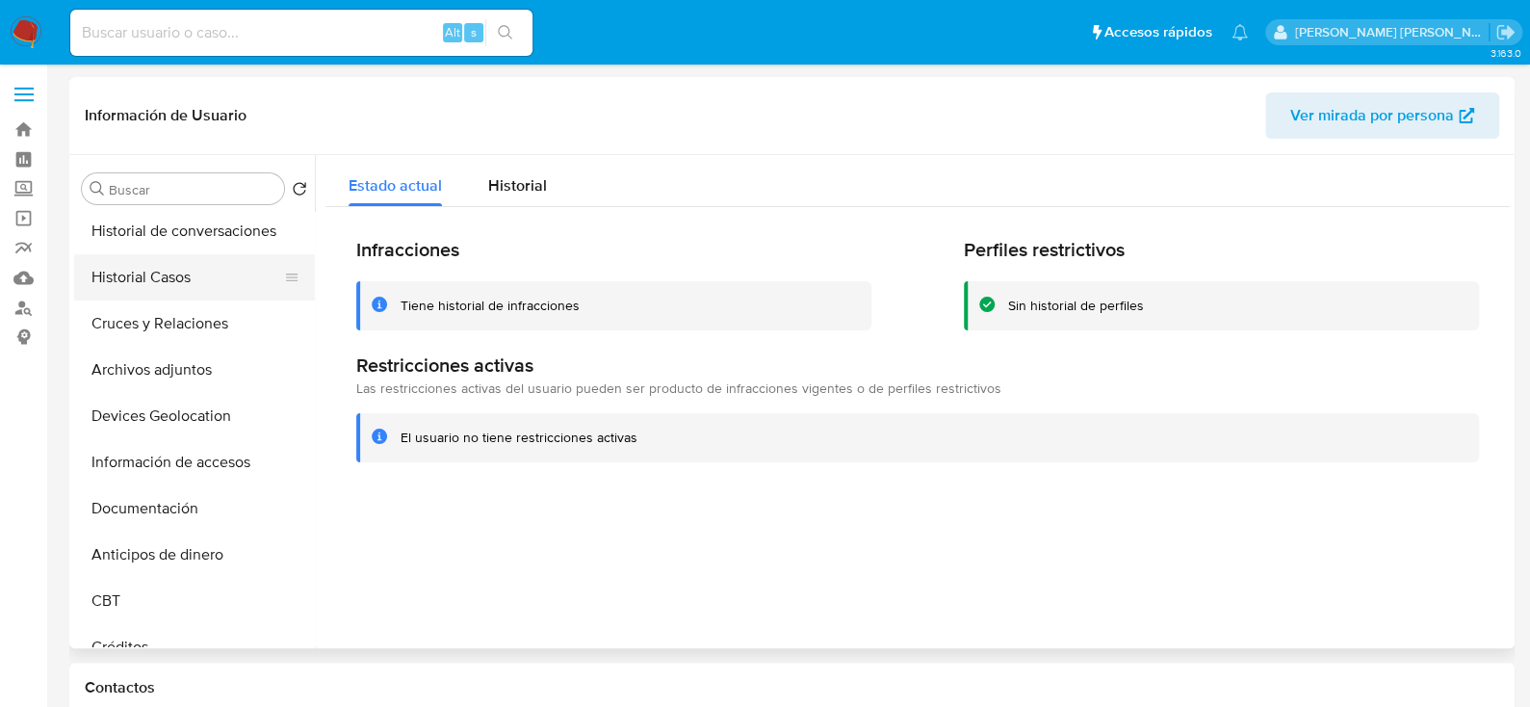
click at [185, 288] on button "Historial Casos" at bounding box center [186, 277] width 225 height 46
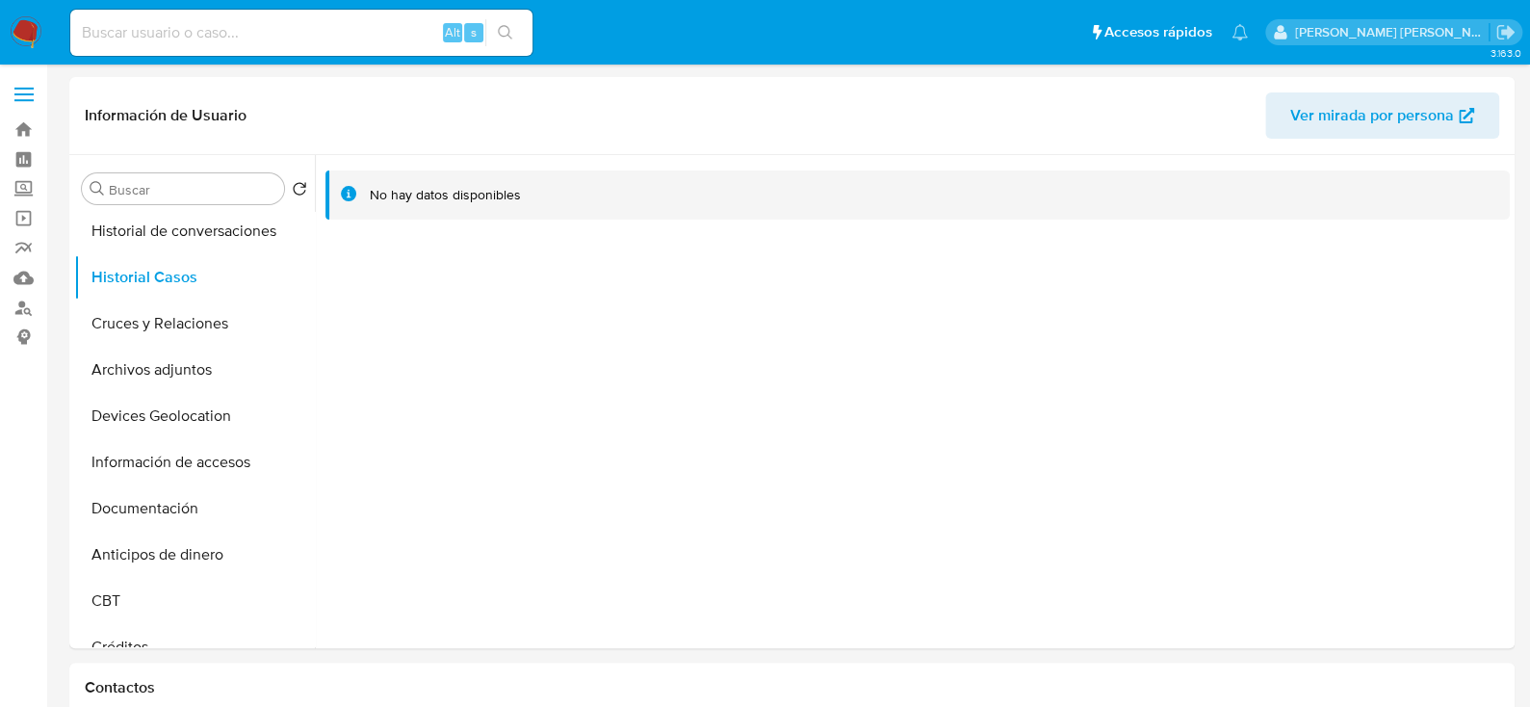
click at [277, 47] on div "Alt s" at bounding box center [301, 33] width 462 height 46
click at [280, 41] on input at bounding box center [301, 32] width 462 height 25
paste input "2067529542"
type input "2067529542"
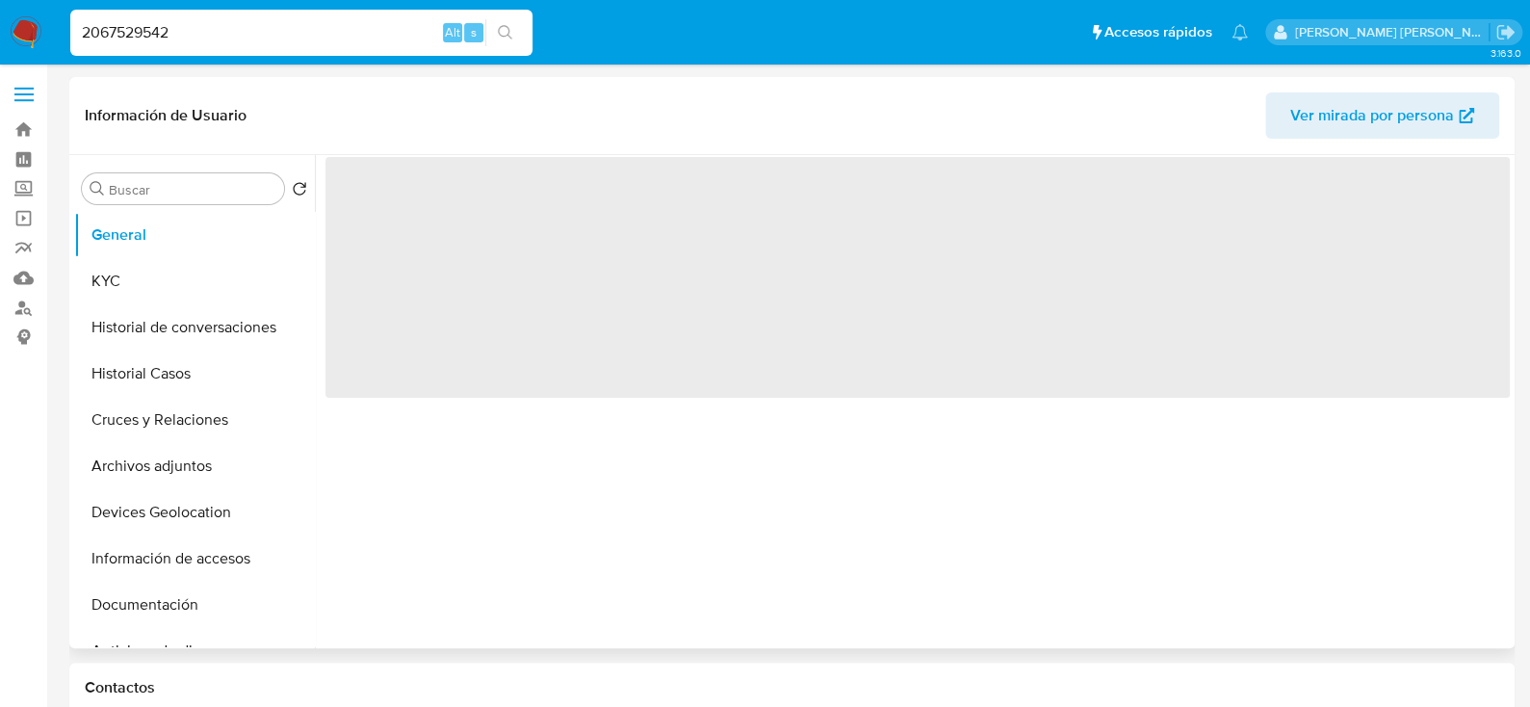
select select "10"
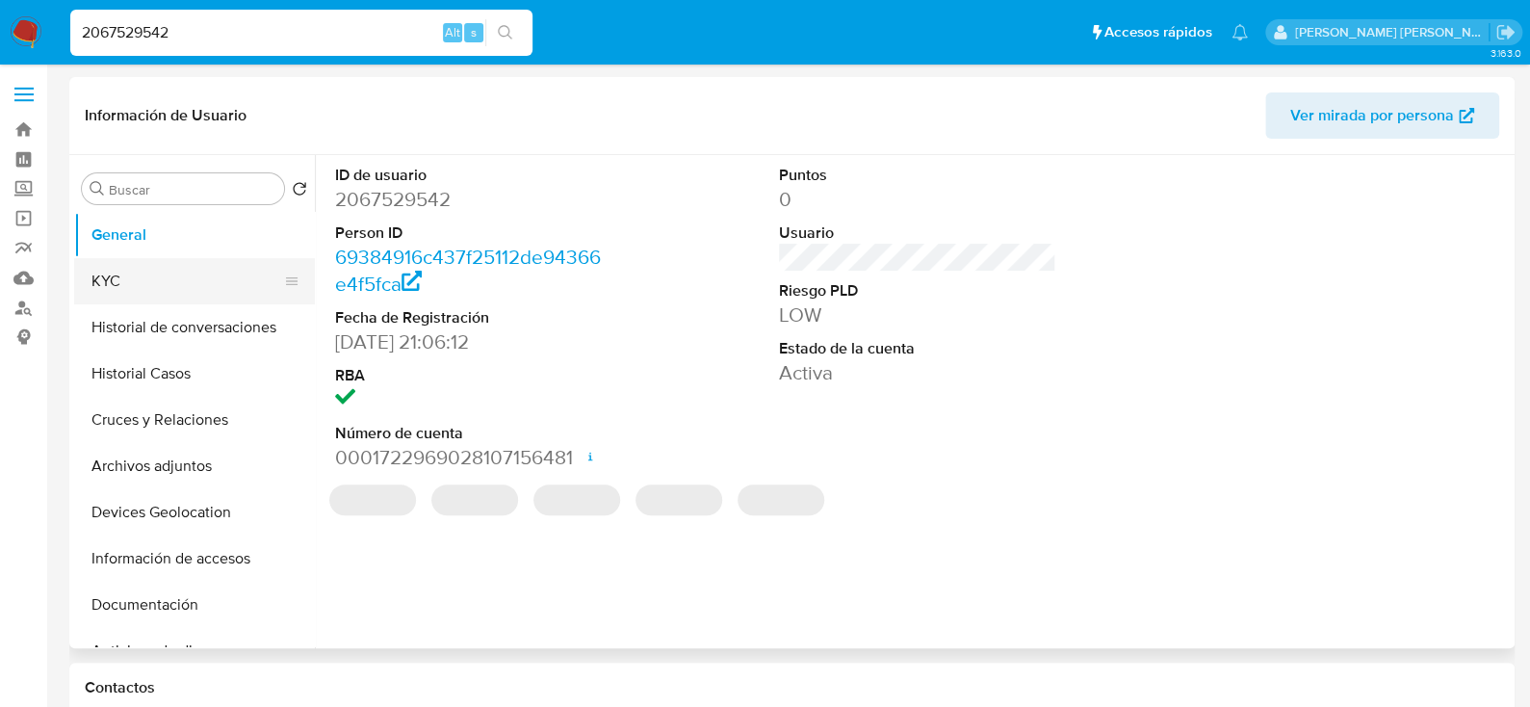
click at [112, 293] on button "KYC" at bounding box center [186, 281] width 225 height 46
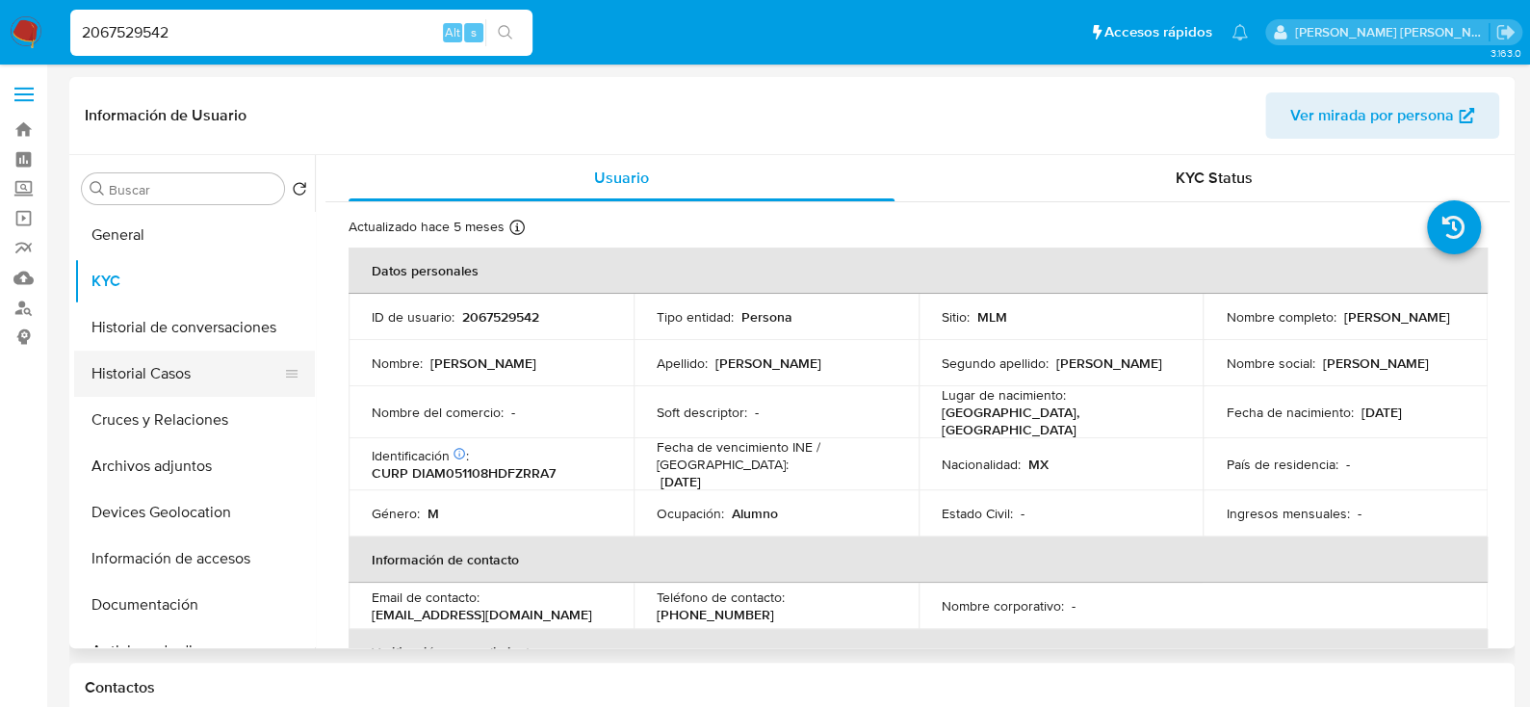
click at [173, 378] on button "Historial Casos" at bounding box center [186, 373] width 225 height 46
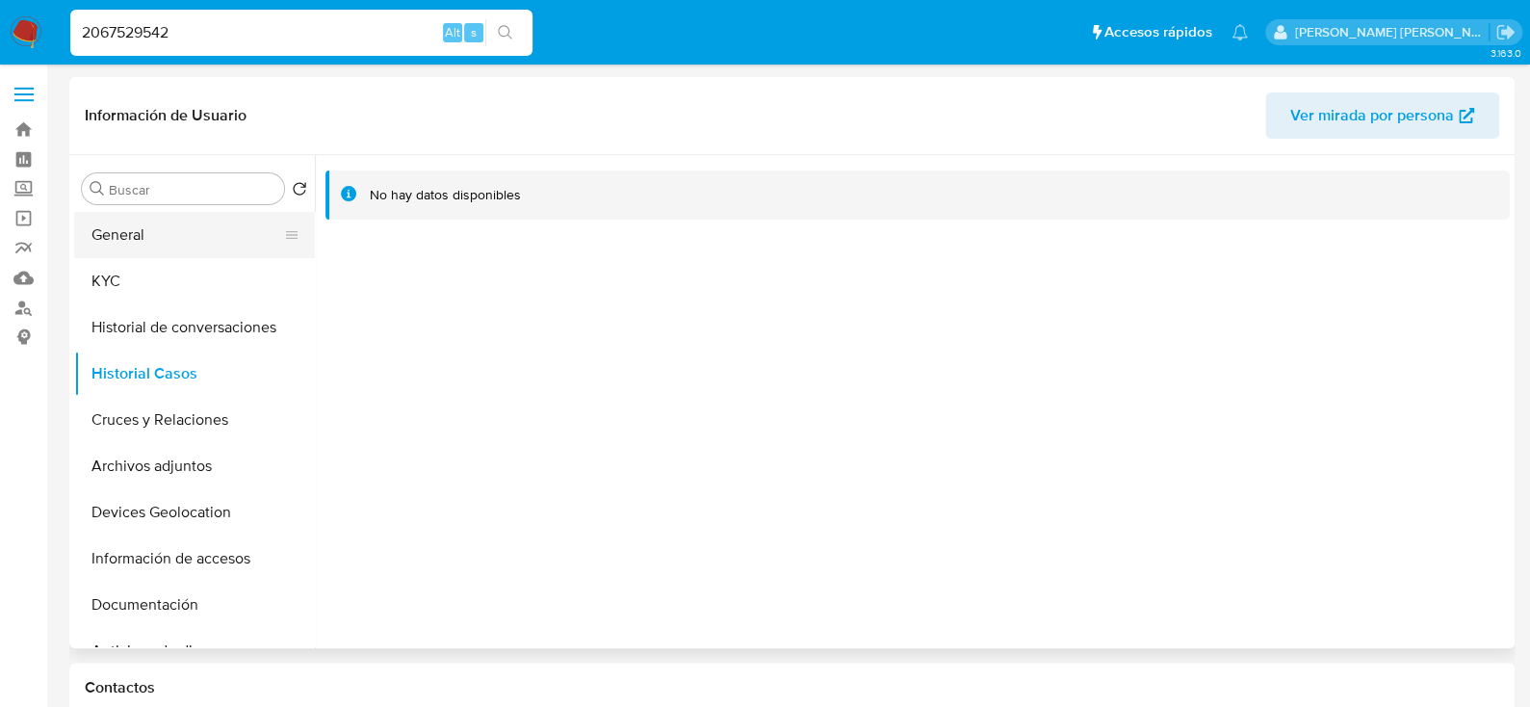
click at [210, 223] on button "General" at bounding box center [186, 235] width 225 height 46
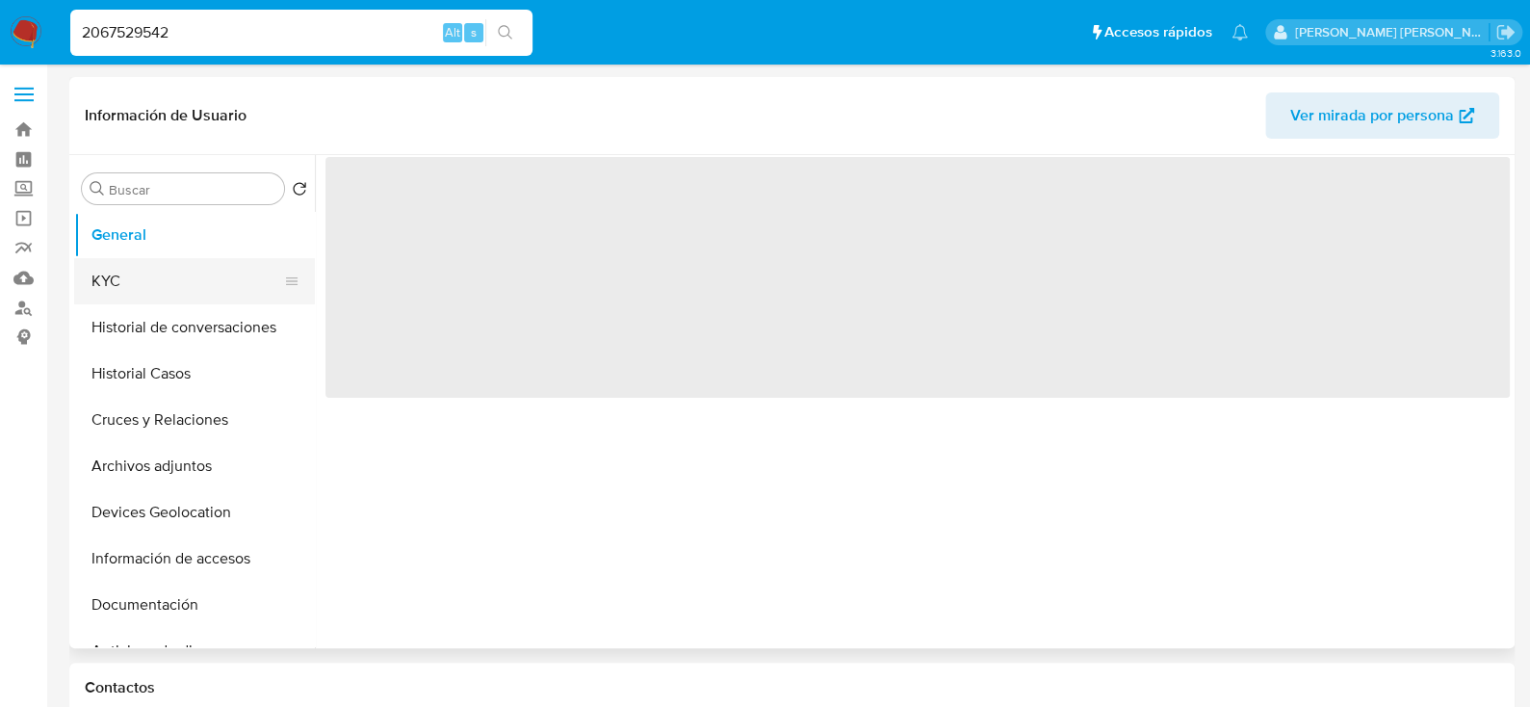
click at [179, 291] on button "KYC" at bounding box center [186, 281] width 225 height 46
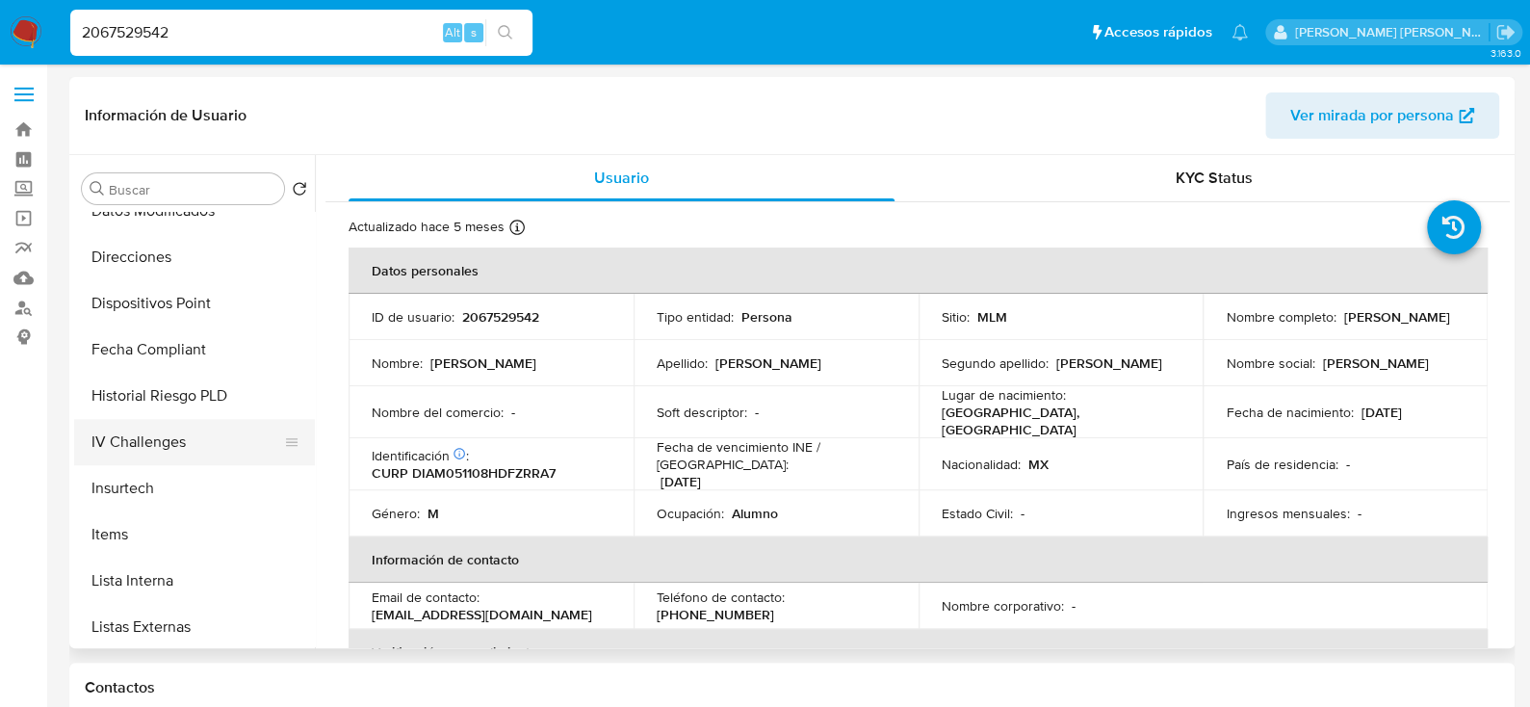
scroll to position [769, 0]
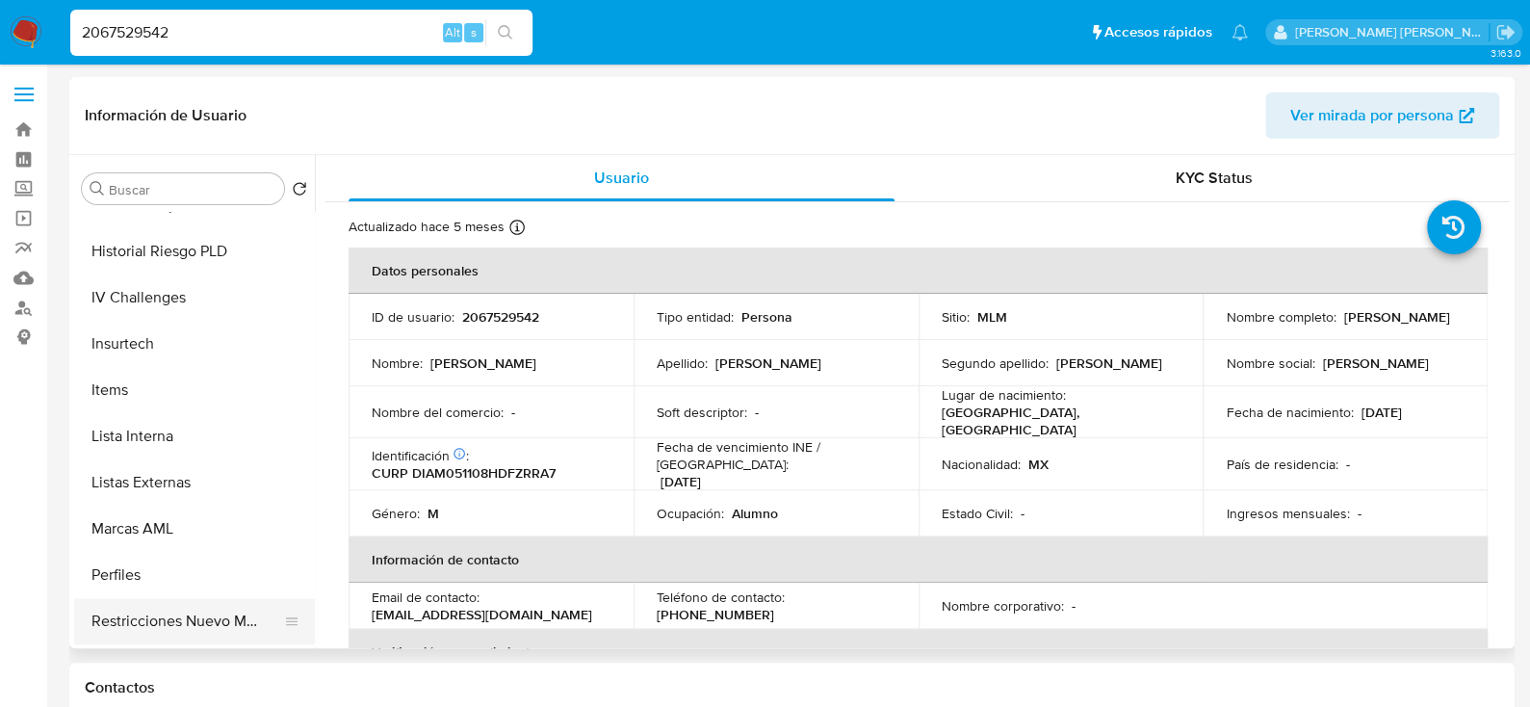
click at [178, 628] on button "Restricciones Nuevo Mundo" at bounding box center [186, 621] width 225 height 46
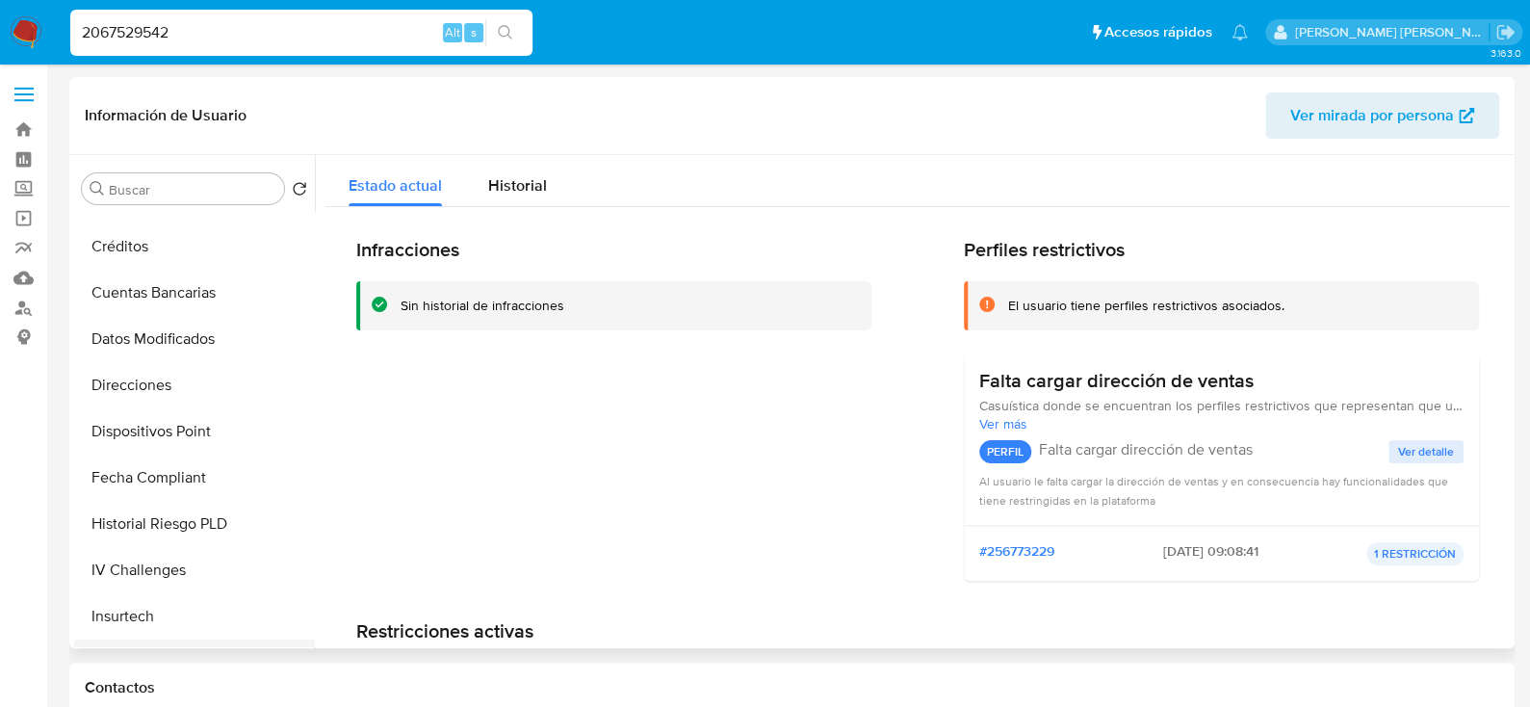
scroll to position [674, 0]
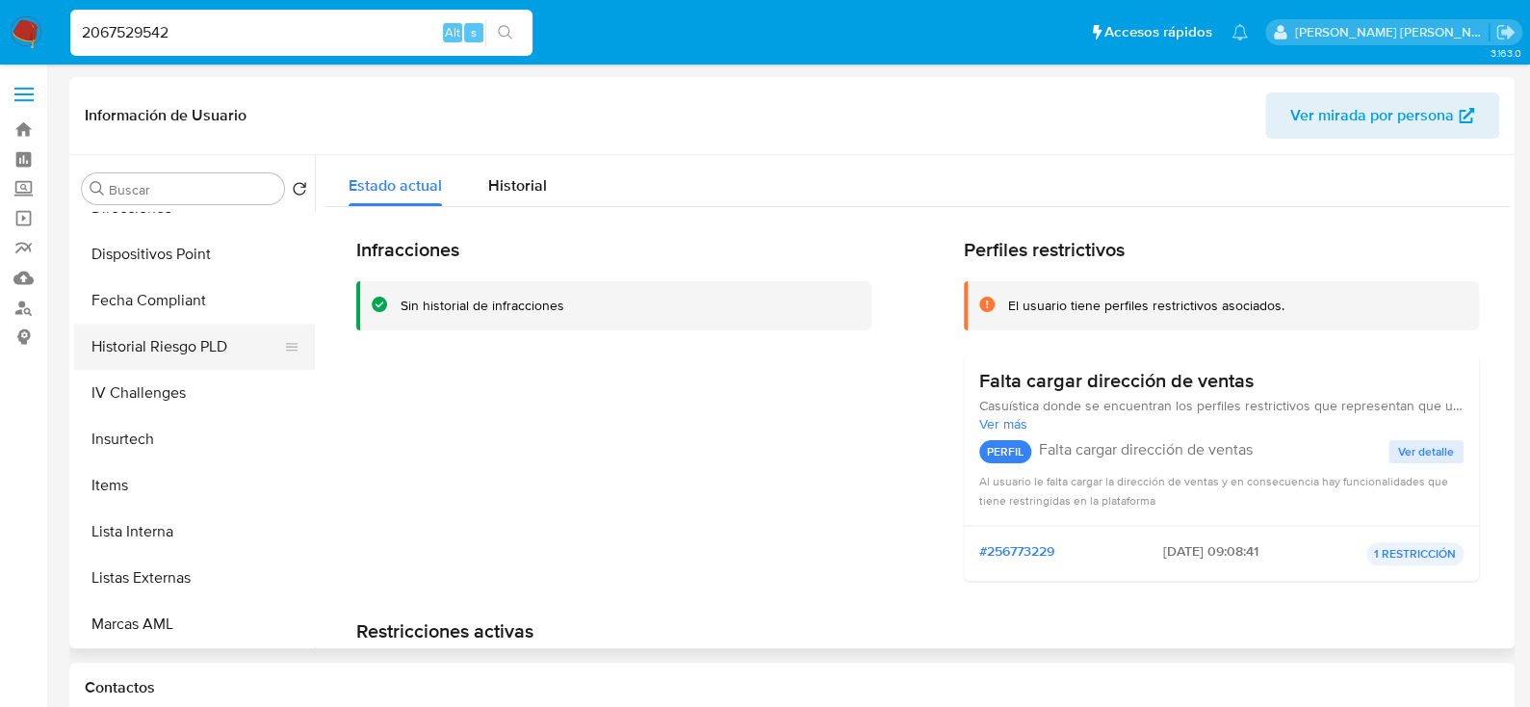
click at [185, 331] on button "Historial Riesgo PLD" at bounding box center [186, 347] width 225 height 46
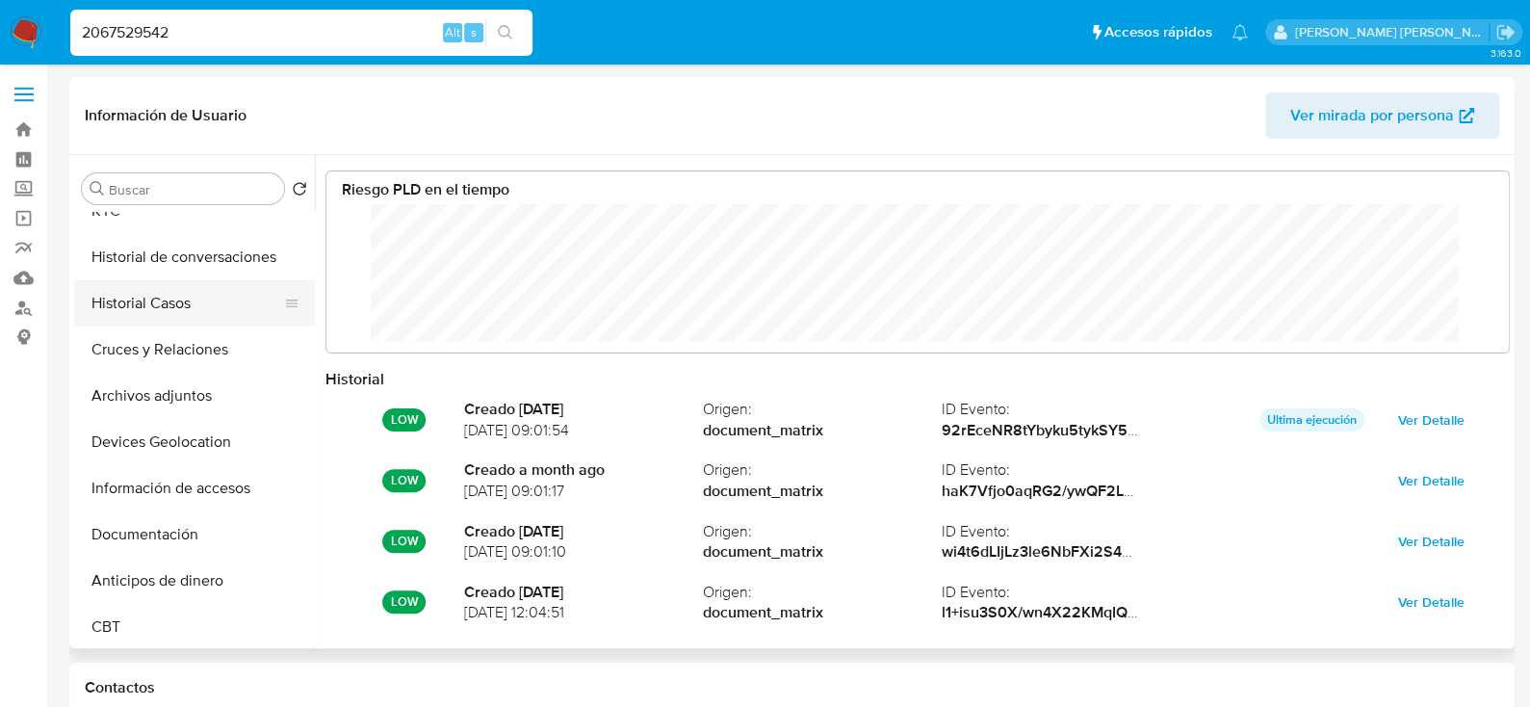
scroll to position [0, 0]
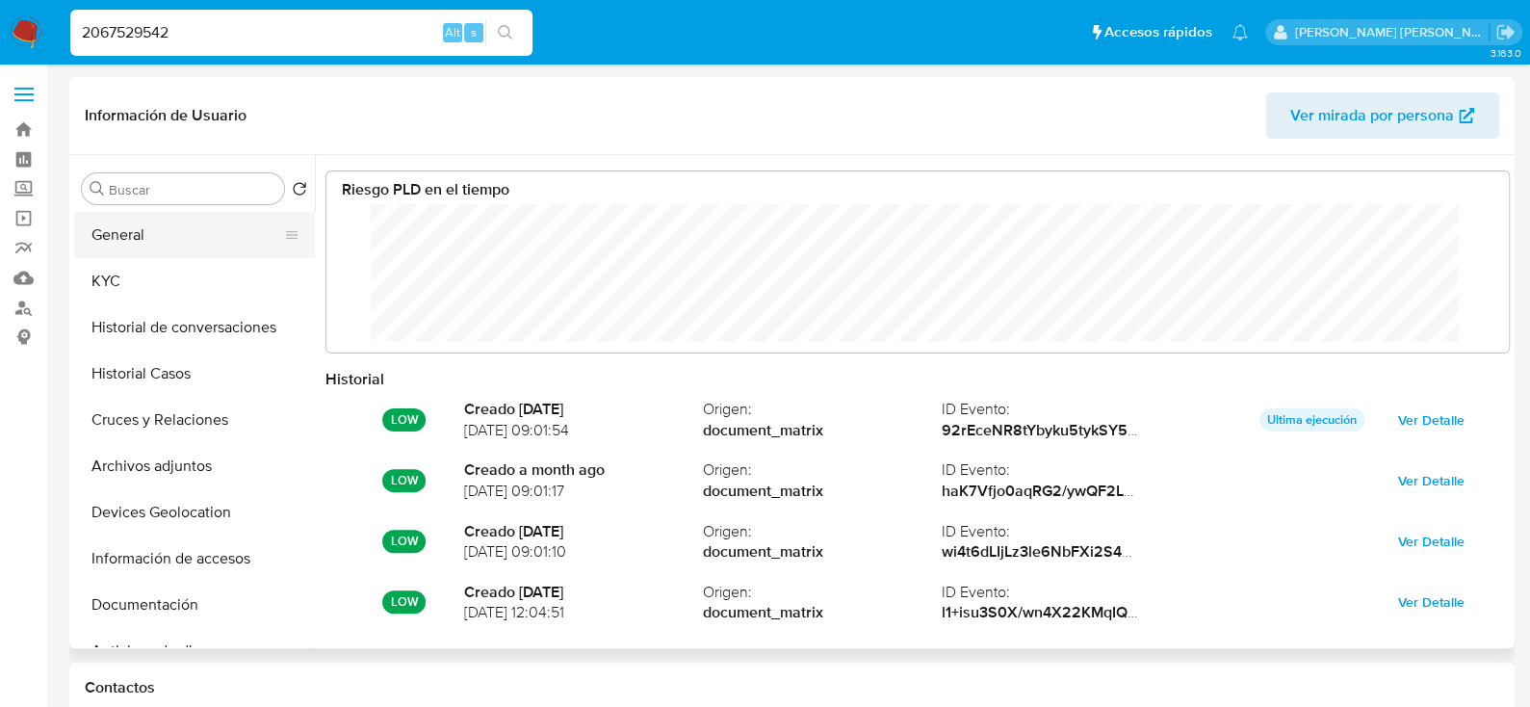
click at [146, 233] on button "General" at bounding box center [186, 235] width 225 height 46
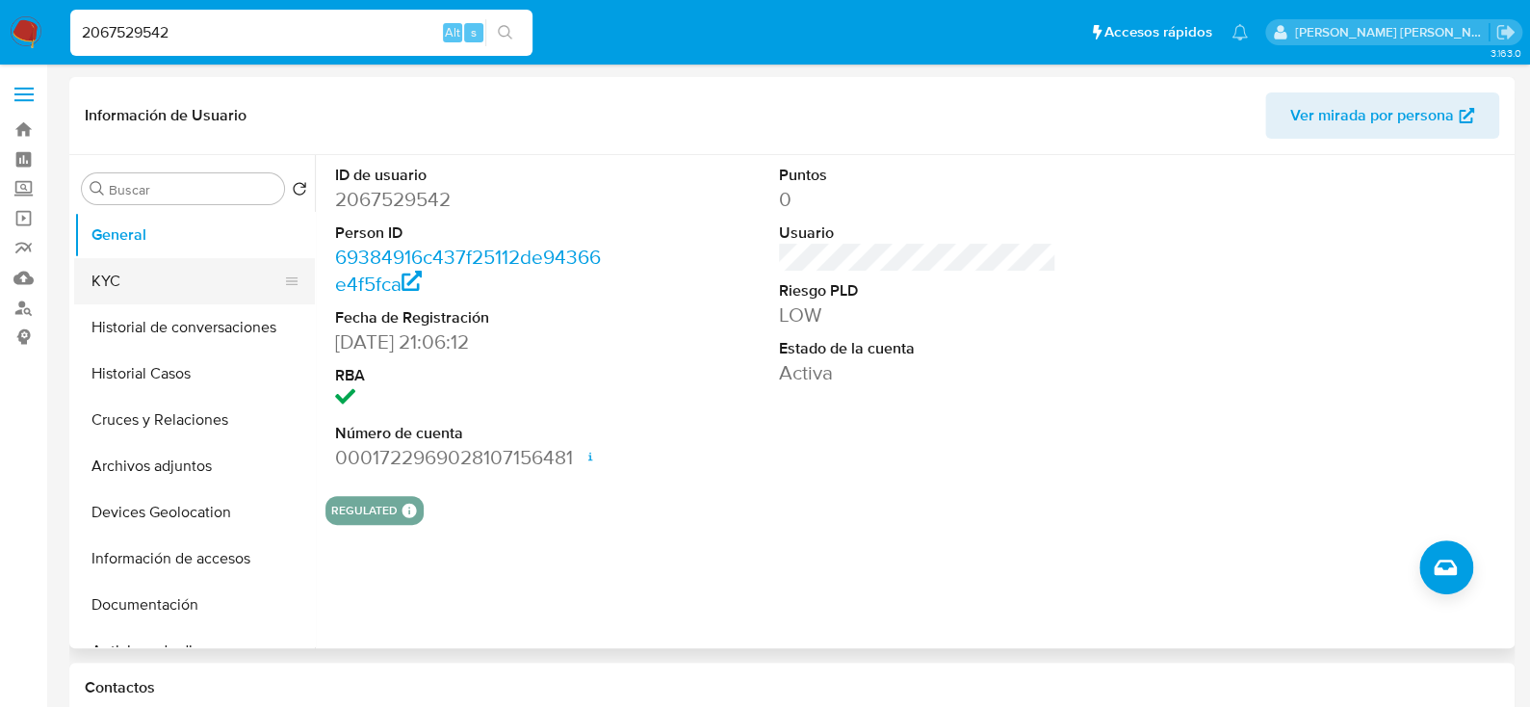
drag, startPoint x: 163, startPoint y: 262, endPoint x: 203, endPoint y: 271, distance: 41.4
click at [163, 262] on button "KYC" at bounding box center [186, 281] width 225 height 46
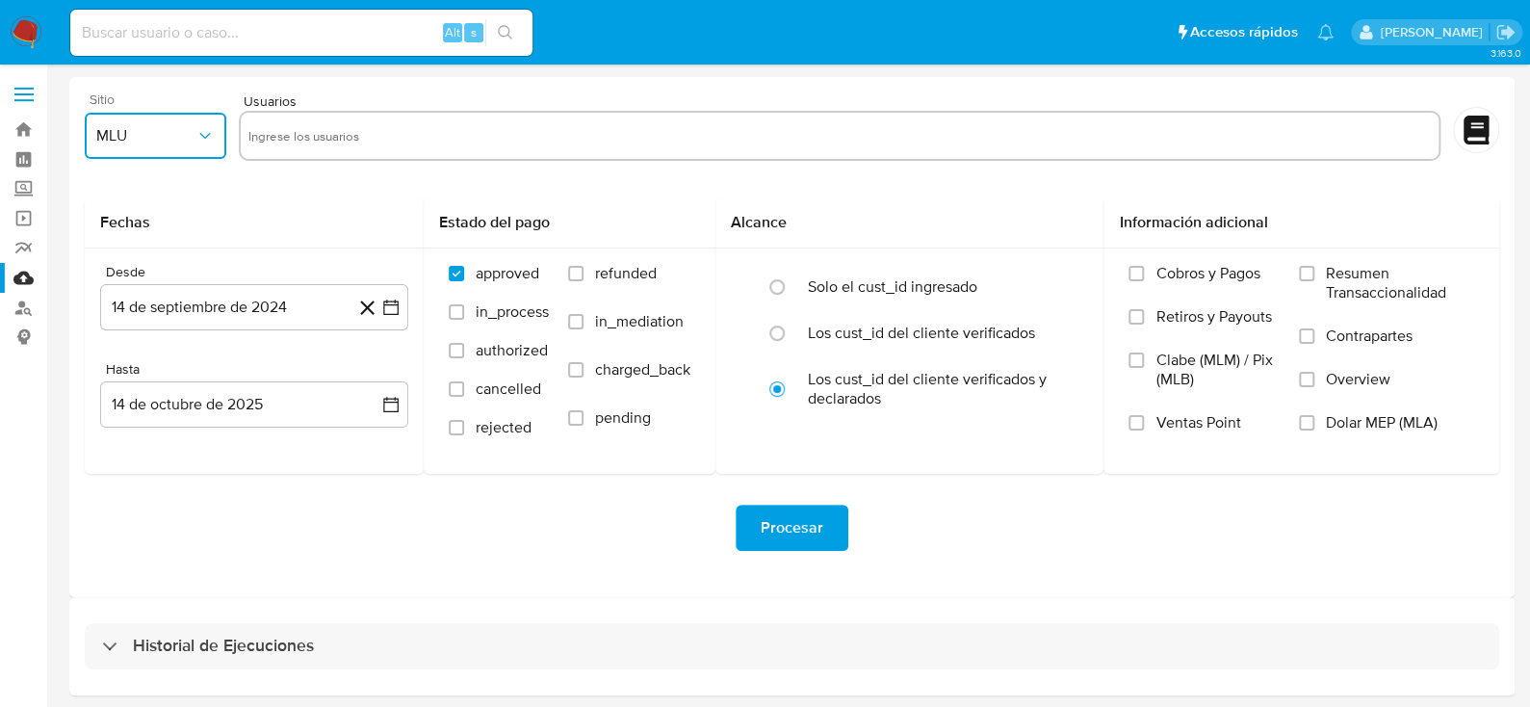
click at [220, 128] on button "MLU" at bounding box center [156, 136] width 142 height 46
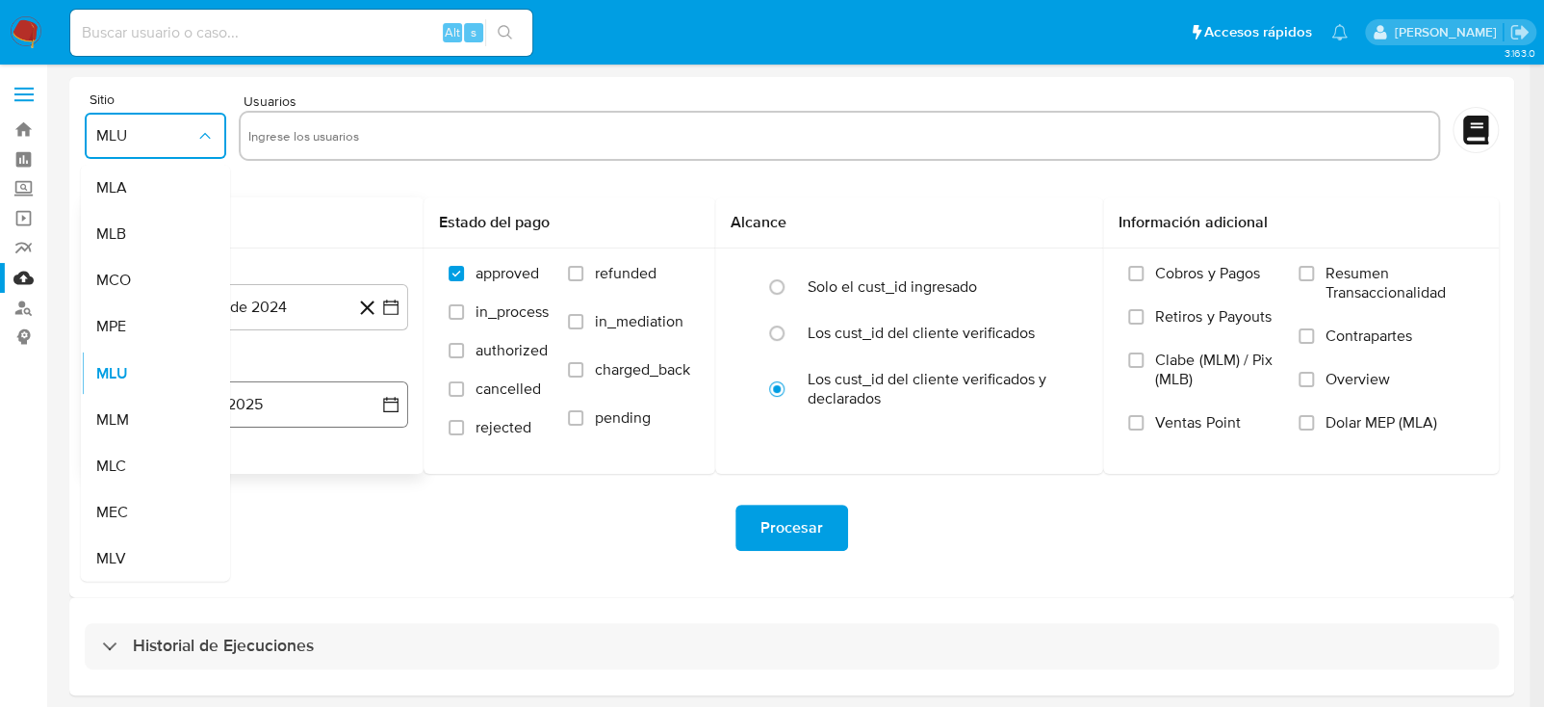
click at [144, 423] on div "MLM" at bounding box center [149, 419] width 107 height 46
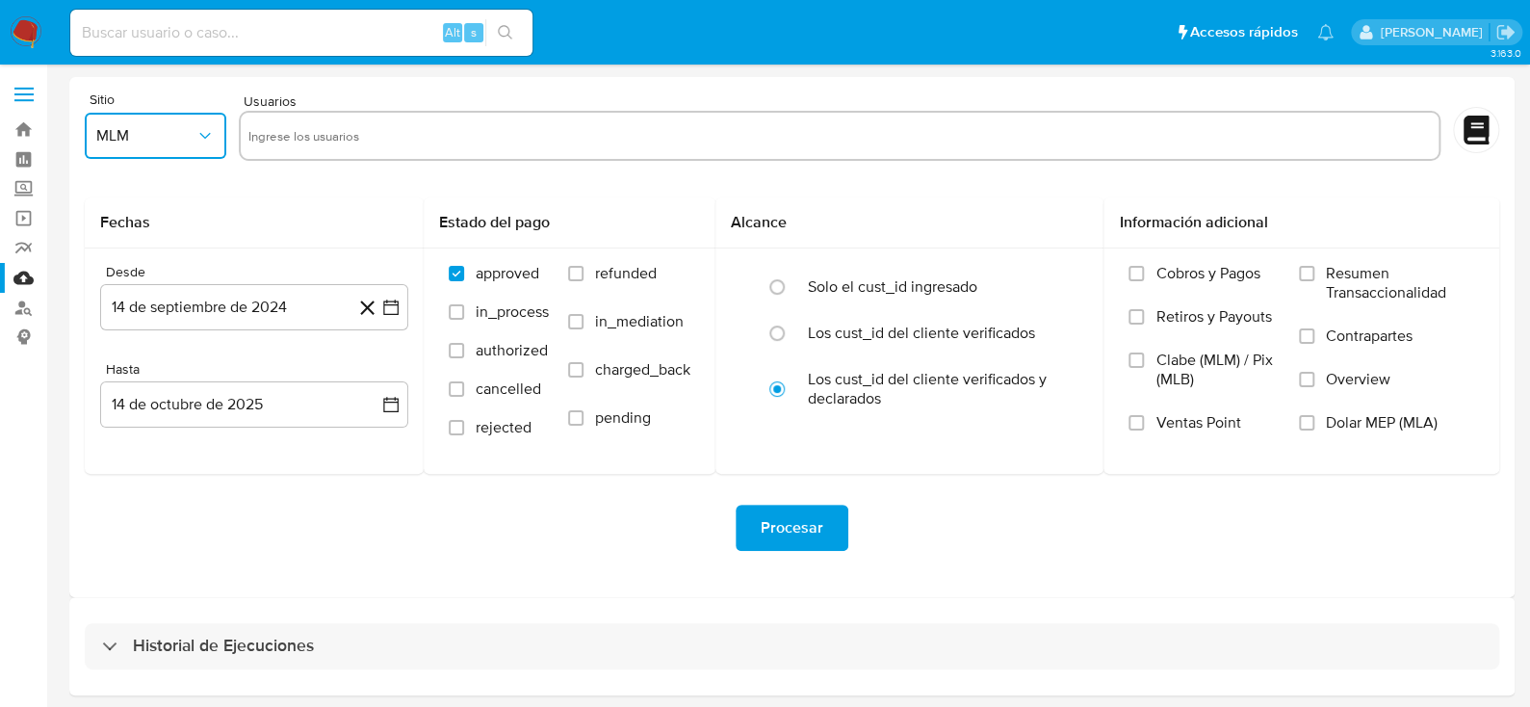
click at [358, 130] on input "text" at bounding box center [839, 135] width 1183 height 31
type input "1702584914"
click at [392, 301] on icon "button" at bounding box center [390, 307] width 19 height 19
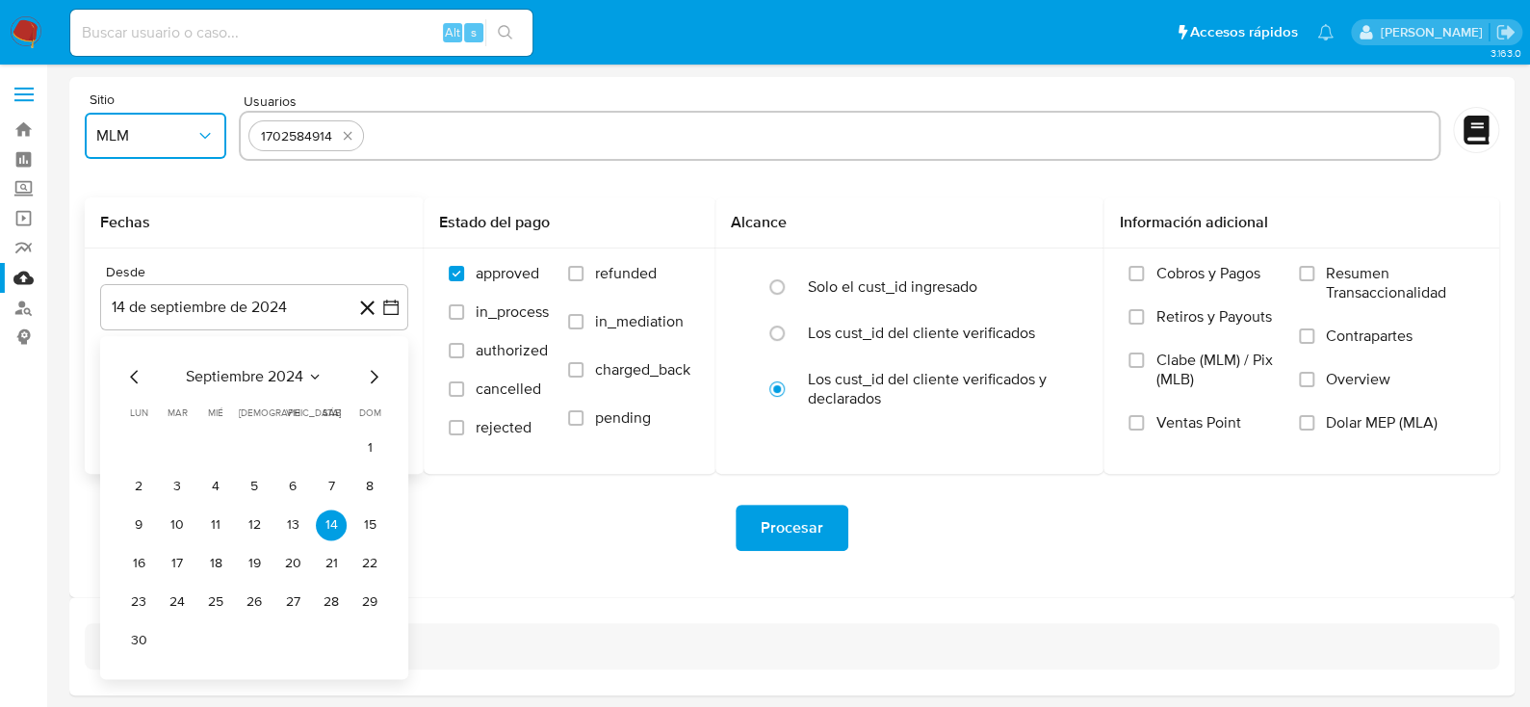
click at [136, 376] on icon "Mes anterior" at bounding box center [134, 376] width 23 height 23
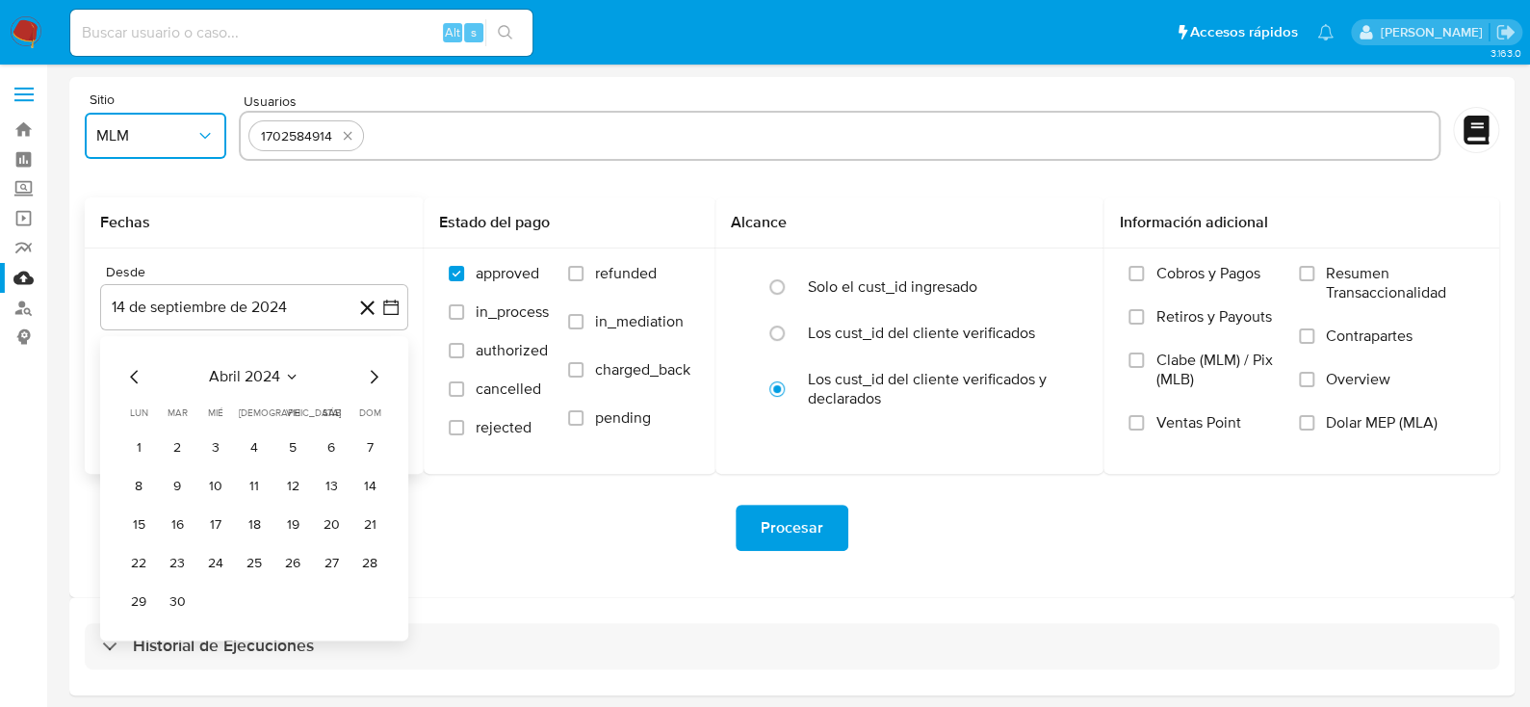
click at [375, 375] on icon "Mes siguiente" at bounding box center [375, 376] width 8 height 13
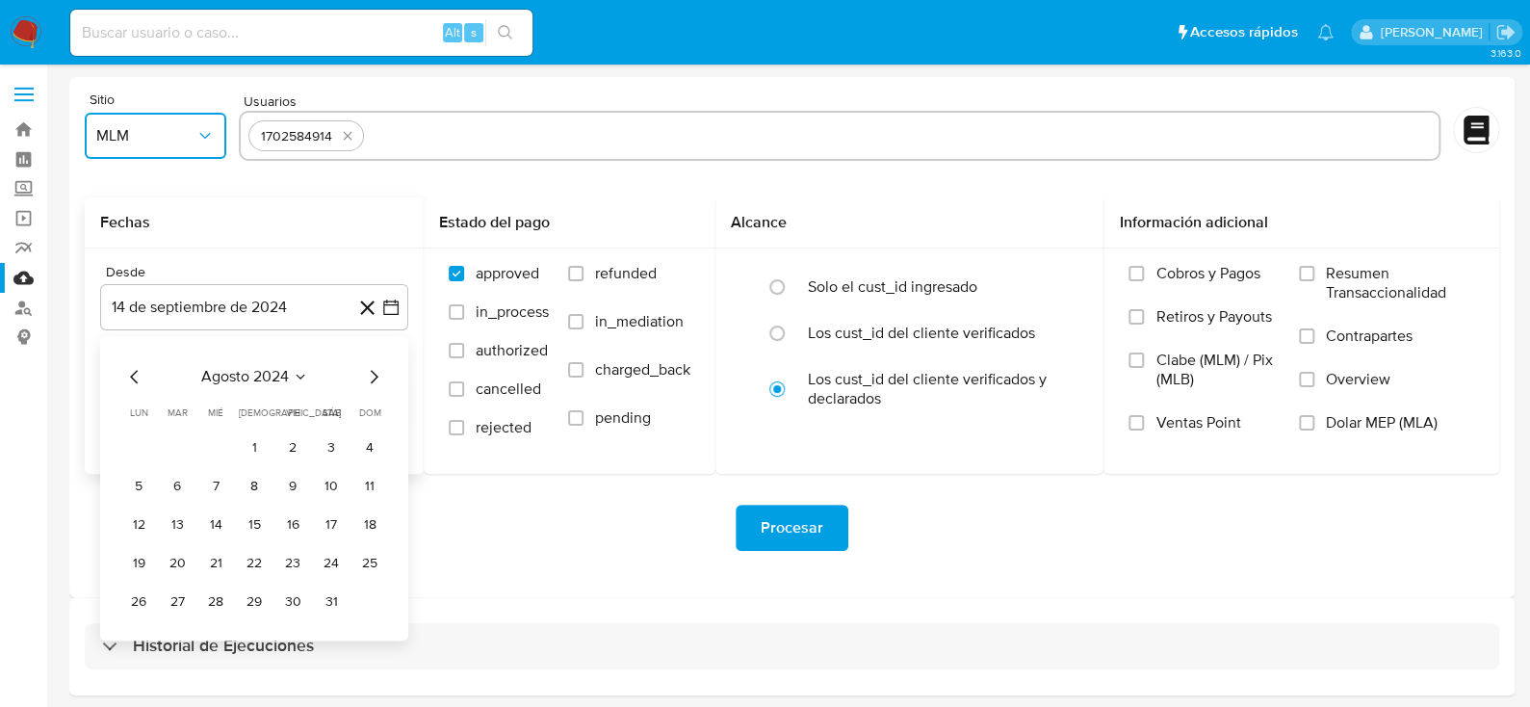
click at [375, 375] on icon "Mes siguiente" at bounding box center [375, 376] width 8 height 13
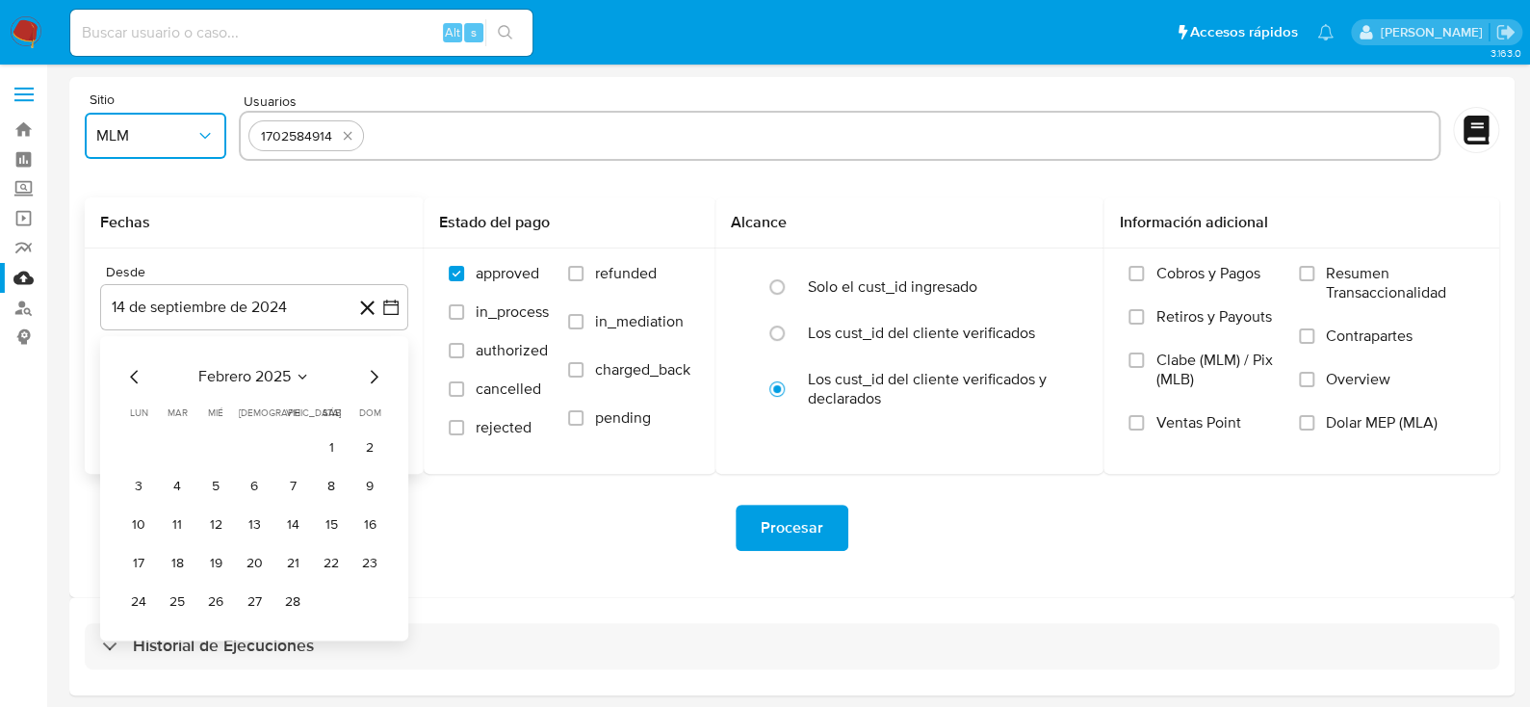
click at [375, 375] on icon "Mes siguiente" at bounding box center [375, 376] width 8 height 13
click at [247, 451] on button "1" at bounding box center [254, 447] width 31 height 31
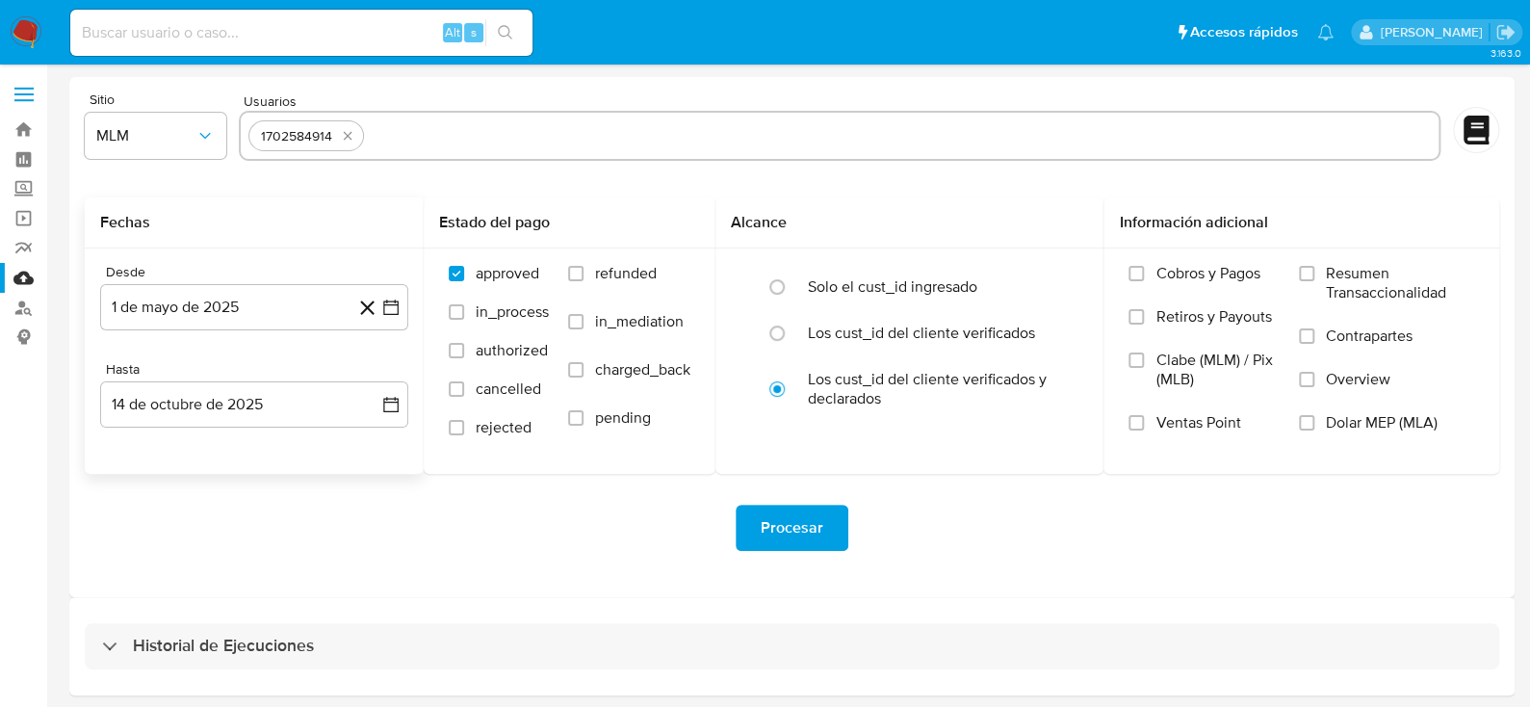
click at [408, 408] on div "Desde [DATE] [DATE] Hasta [DATE] [DATE]" at bounding box center [254, 360] width 339 height 225
click at [395, 403] on icon "button" at bounding box center [390, 404] width 19 height 19
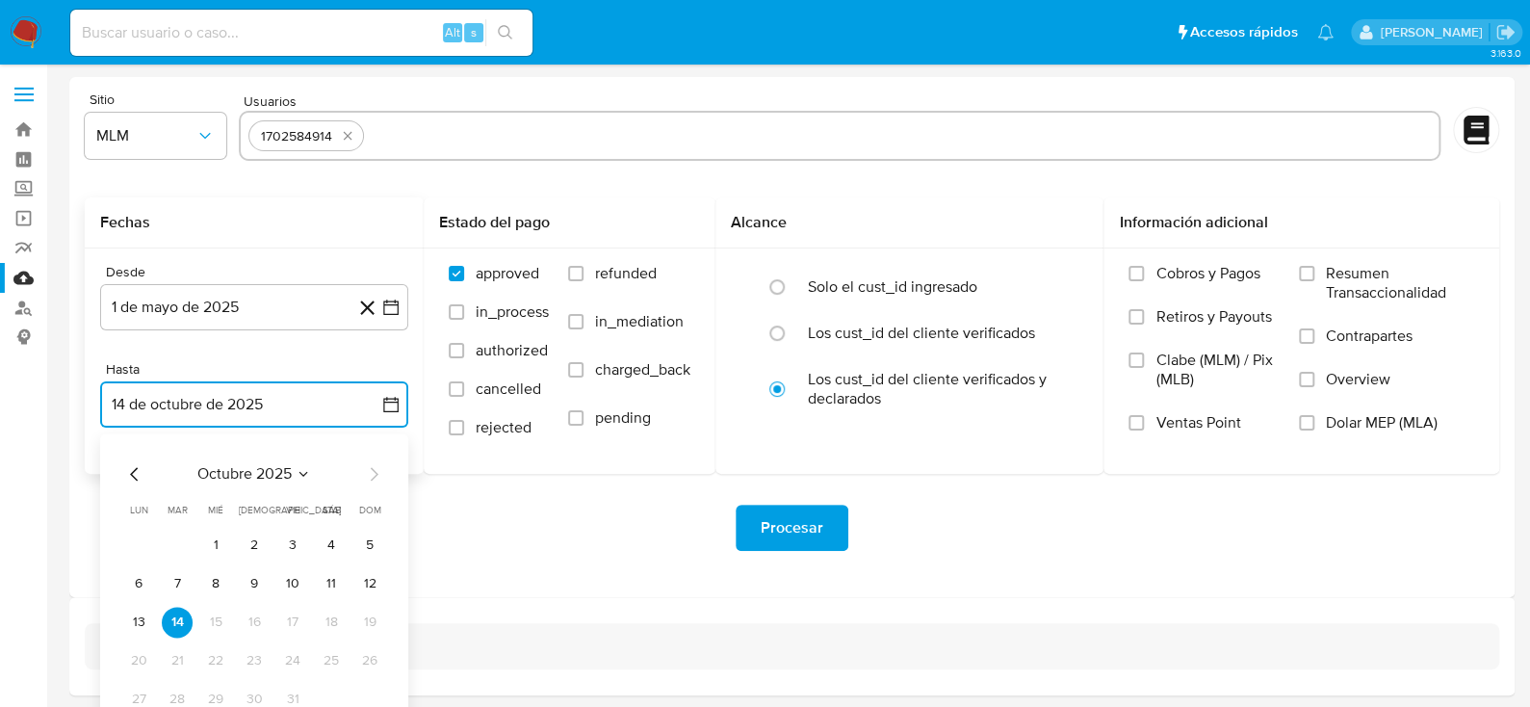
click at [131, 478] on icon "Mes anterior" at bounding box center [134, 473] width 23 height 23
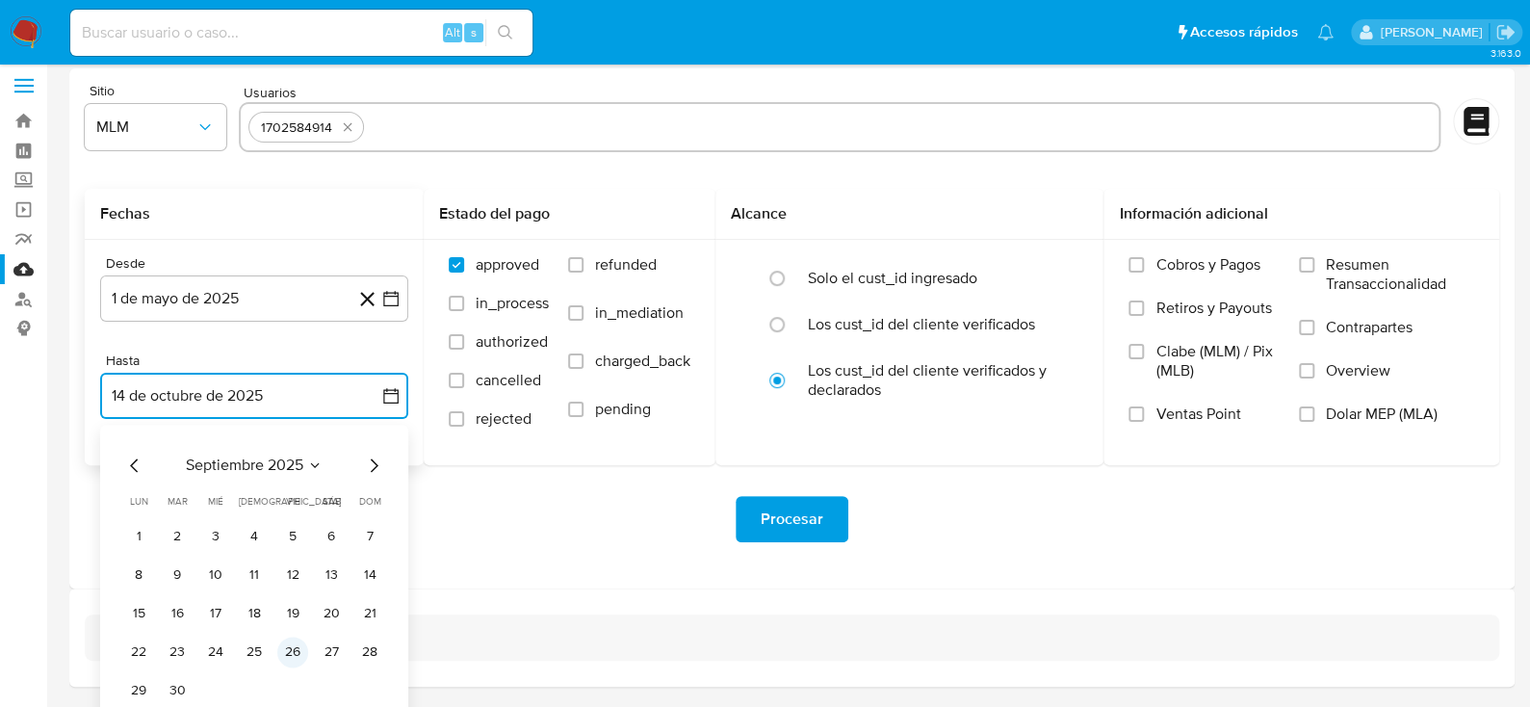
scroll to position [69, 0]
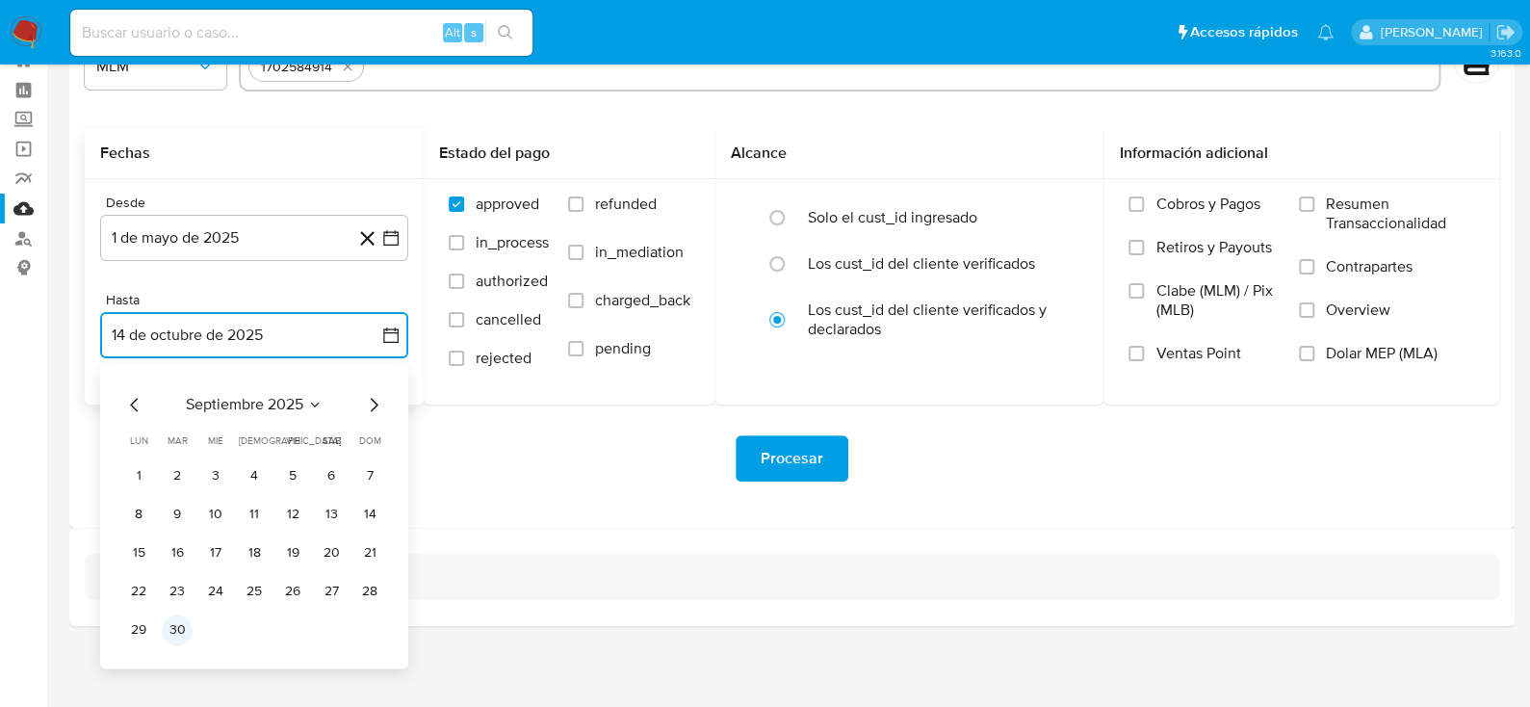
click at [174, 628] on button "30" at bounding box center [177, 629] width 31 height 31
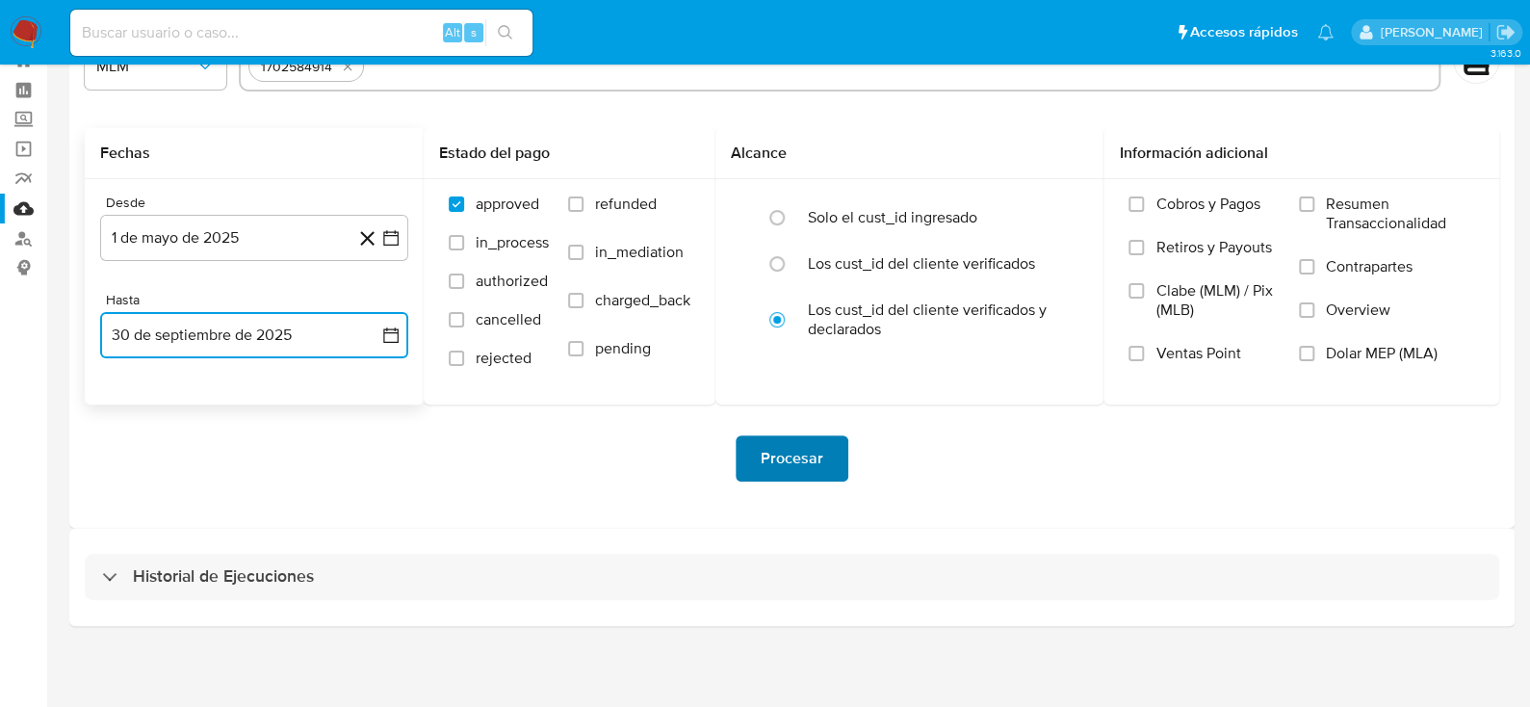
click at [832, 452] on button "Procesar" at bounding box center [792, 458] width 113 height 46
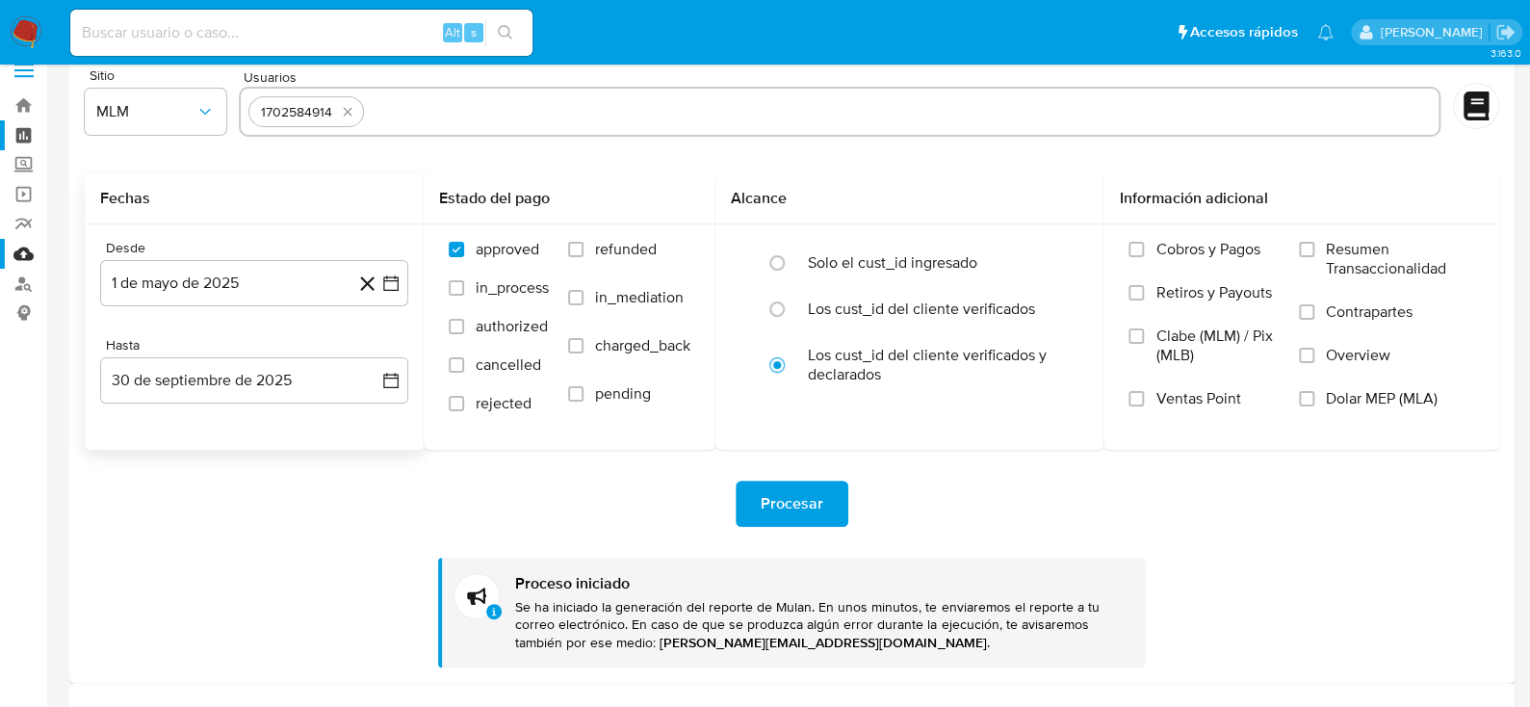
scroll to position [0, 0]
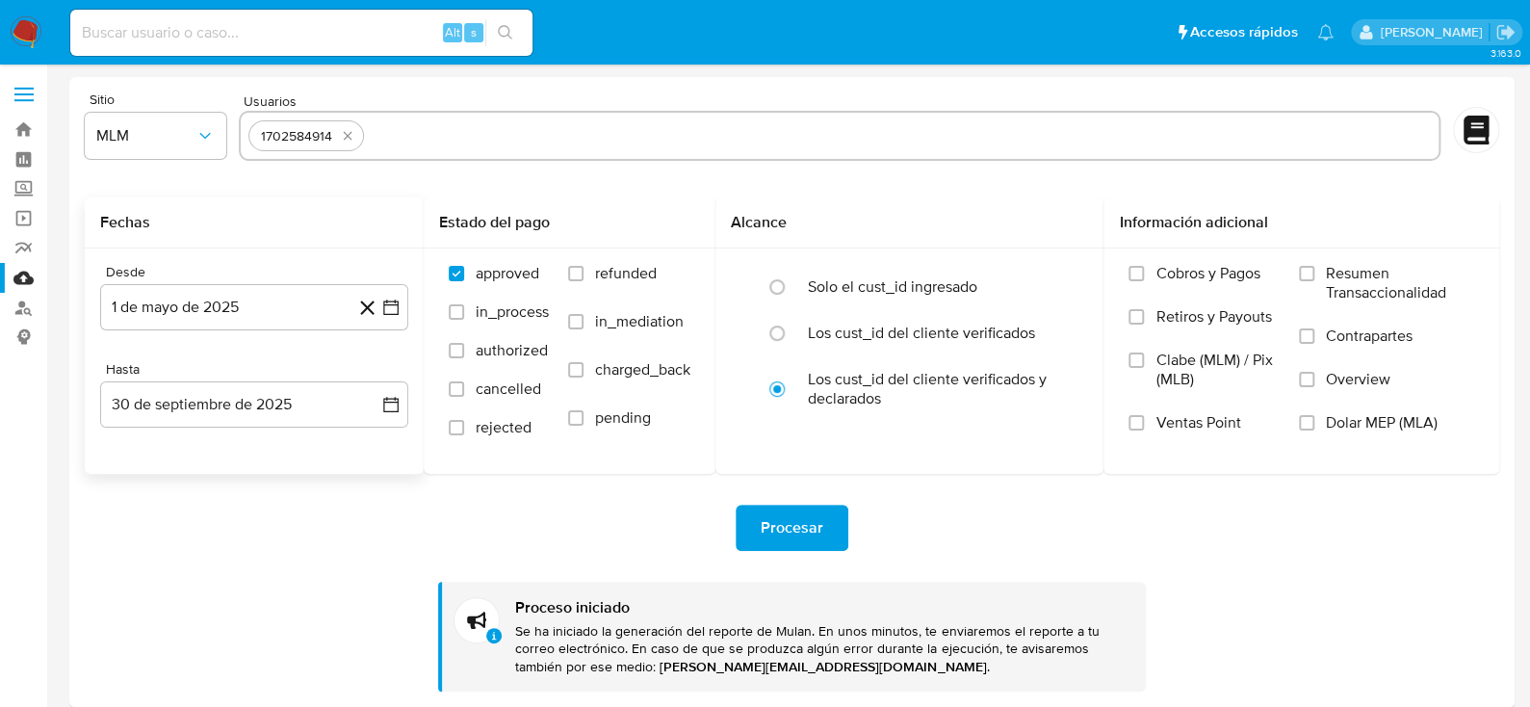
drag, startPoint x: 16, startPoint y: 184, endPoint x: 39, endPoint y: 203, distance: 30.1
click at [16, 184] on label "Screening" at bounding box center [114, 189] width 229 height 30
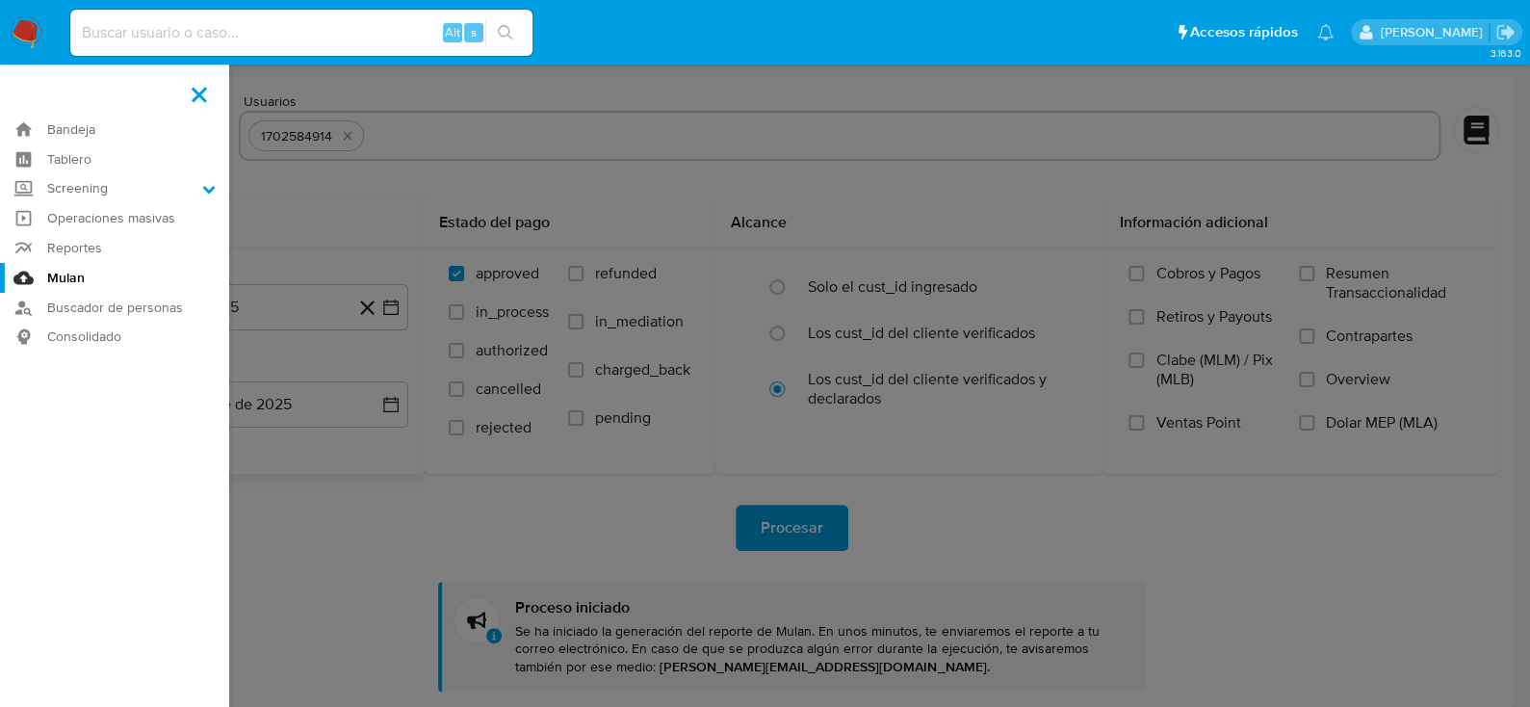
click at [0, 0] on input "Screening" at bounding box center [0, 0] width 0 height 0
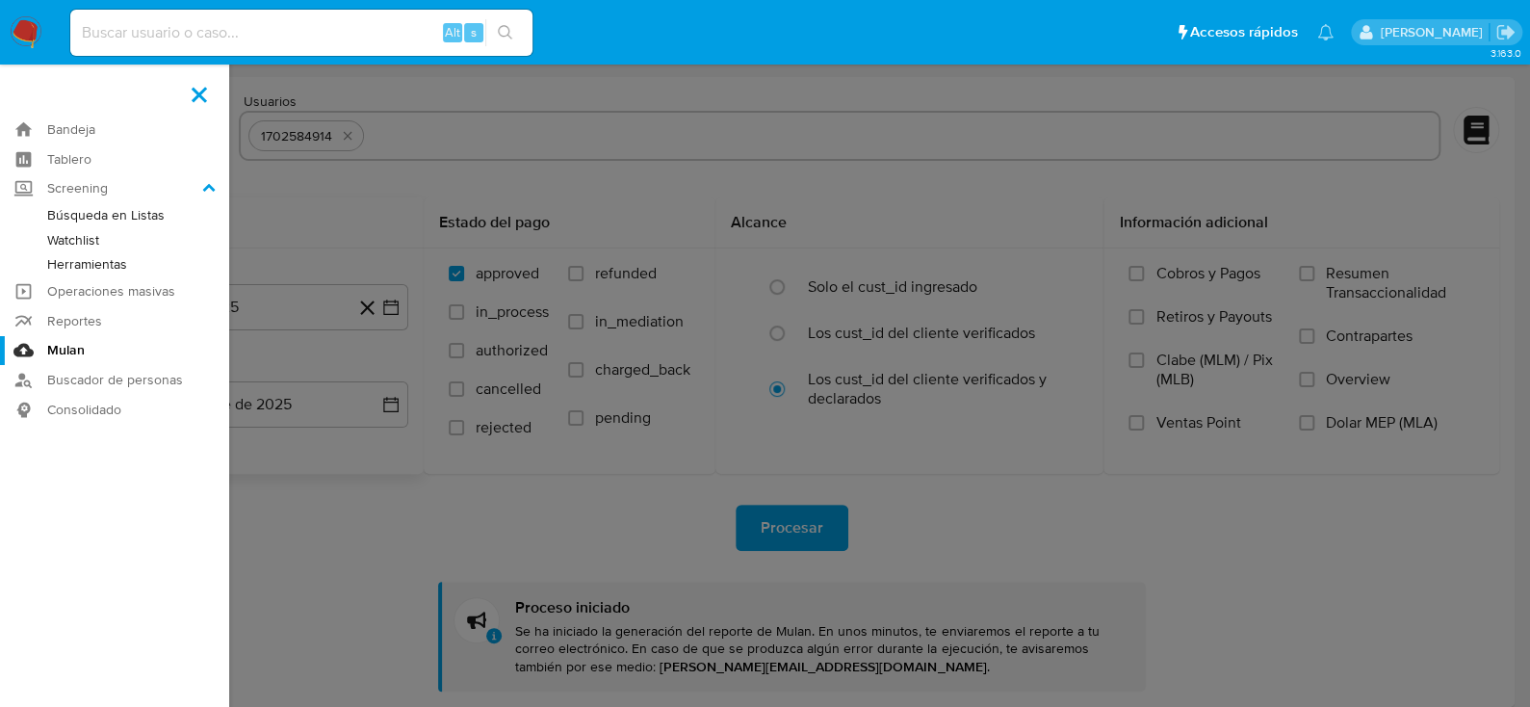
click at [90, 267] on link "Herramientas" at bounding box center [114, 264] width 229 height 24
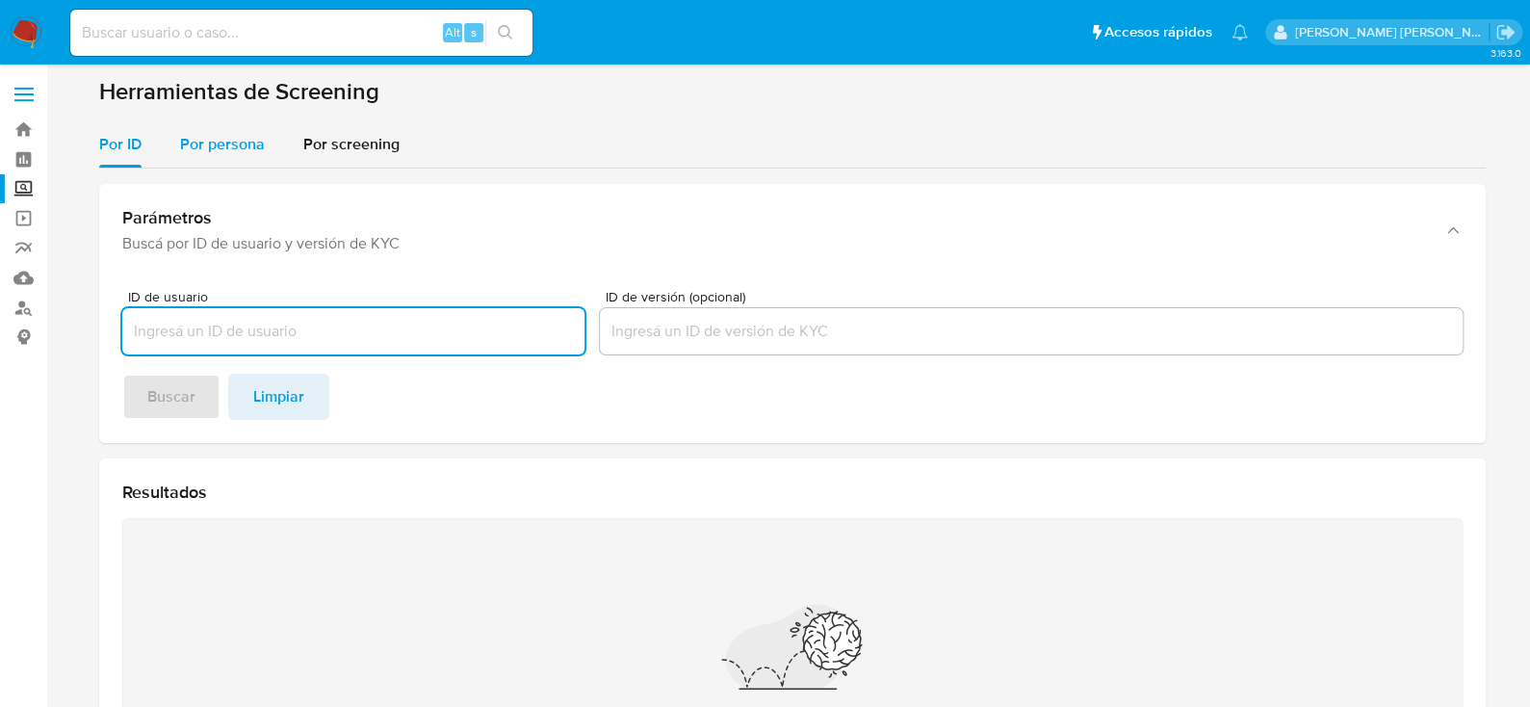
click at [203, 148] on span "Por persona" at bounding box center [222, 144] width 85 height 22
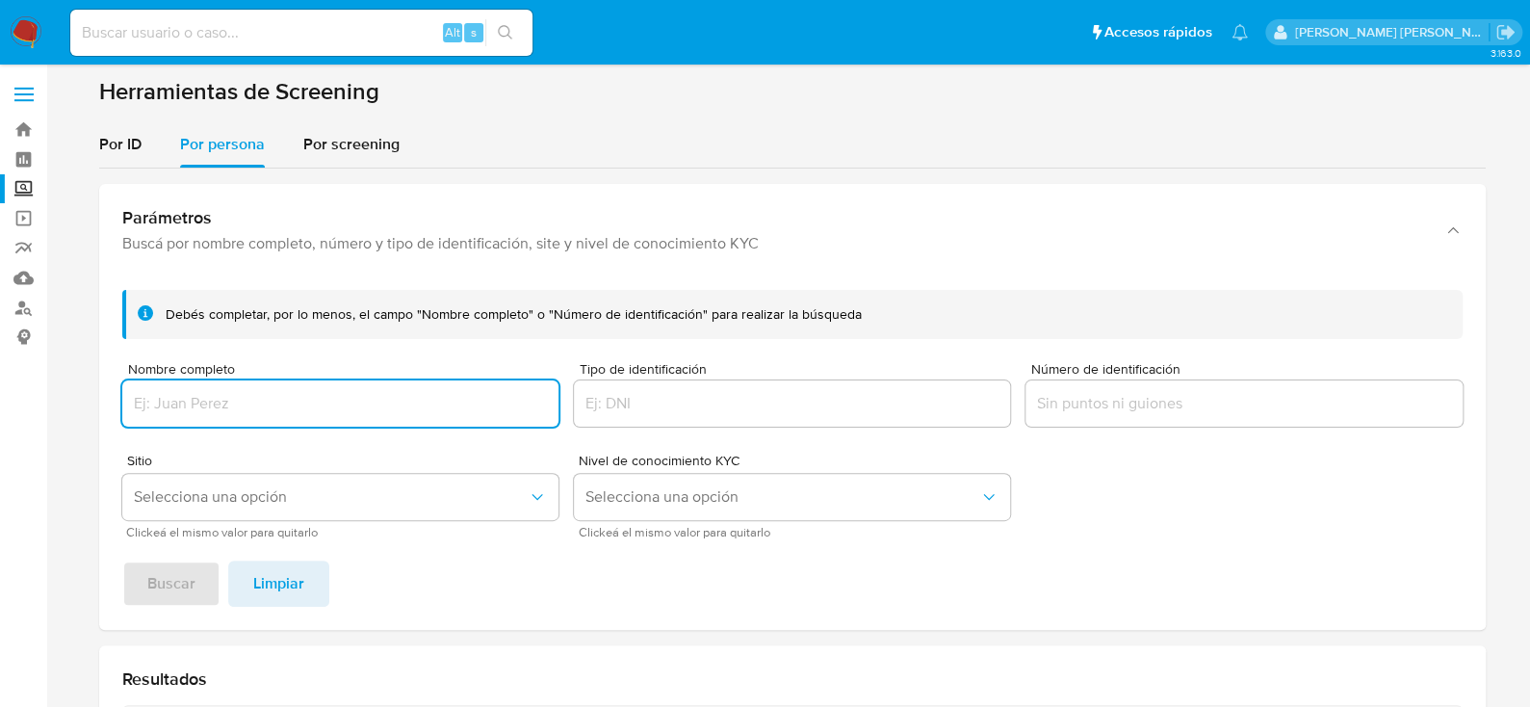
click at [234, 399] on input "Nombre completo" at bounding box center [340, 403] width 436 height 25
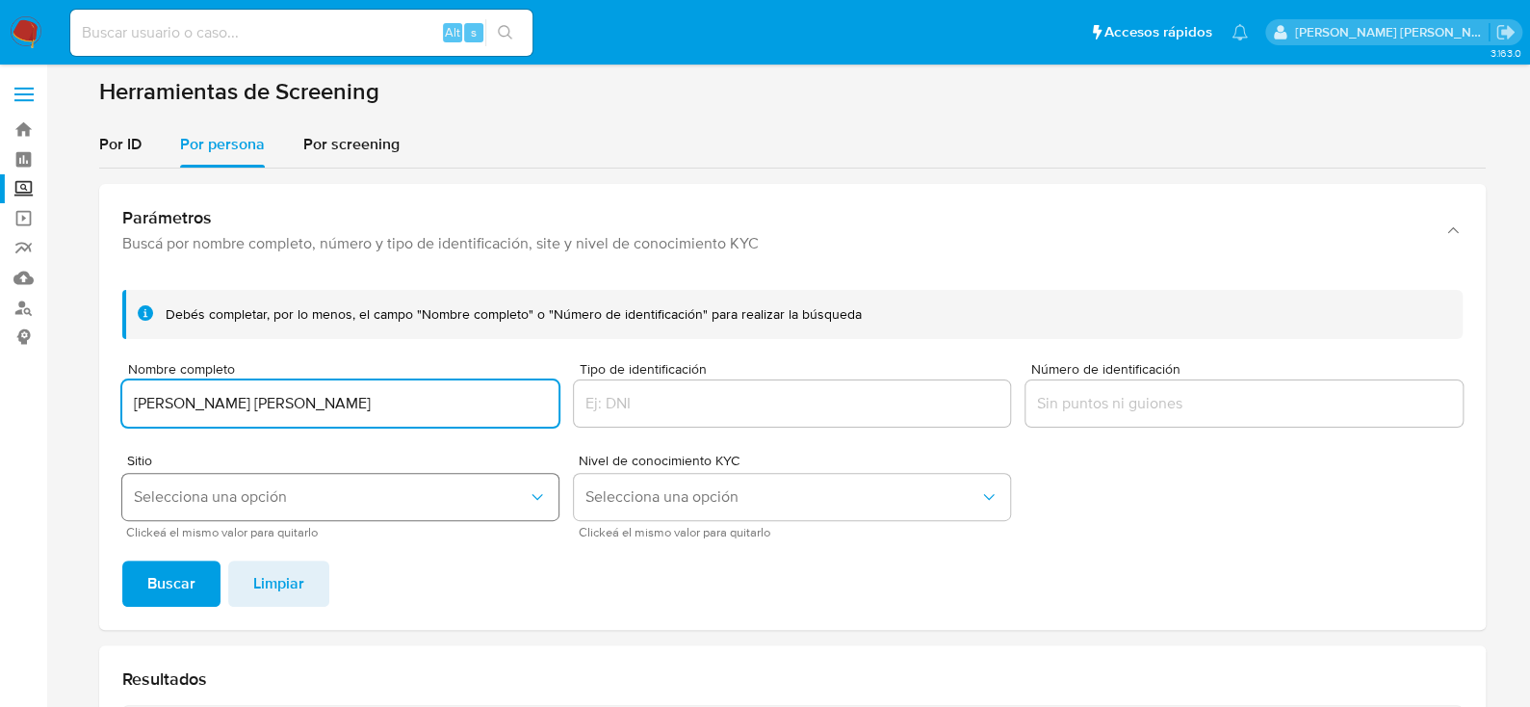
click at [237, 505] on button "Selecciona una opción" at bounding box center [340, 497] width 436 height 46
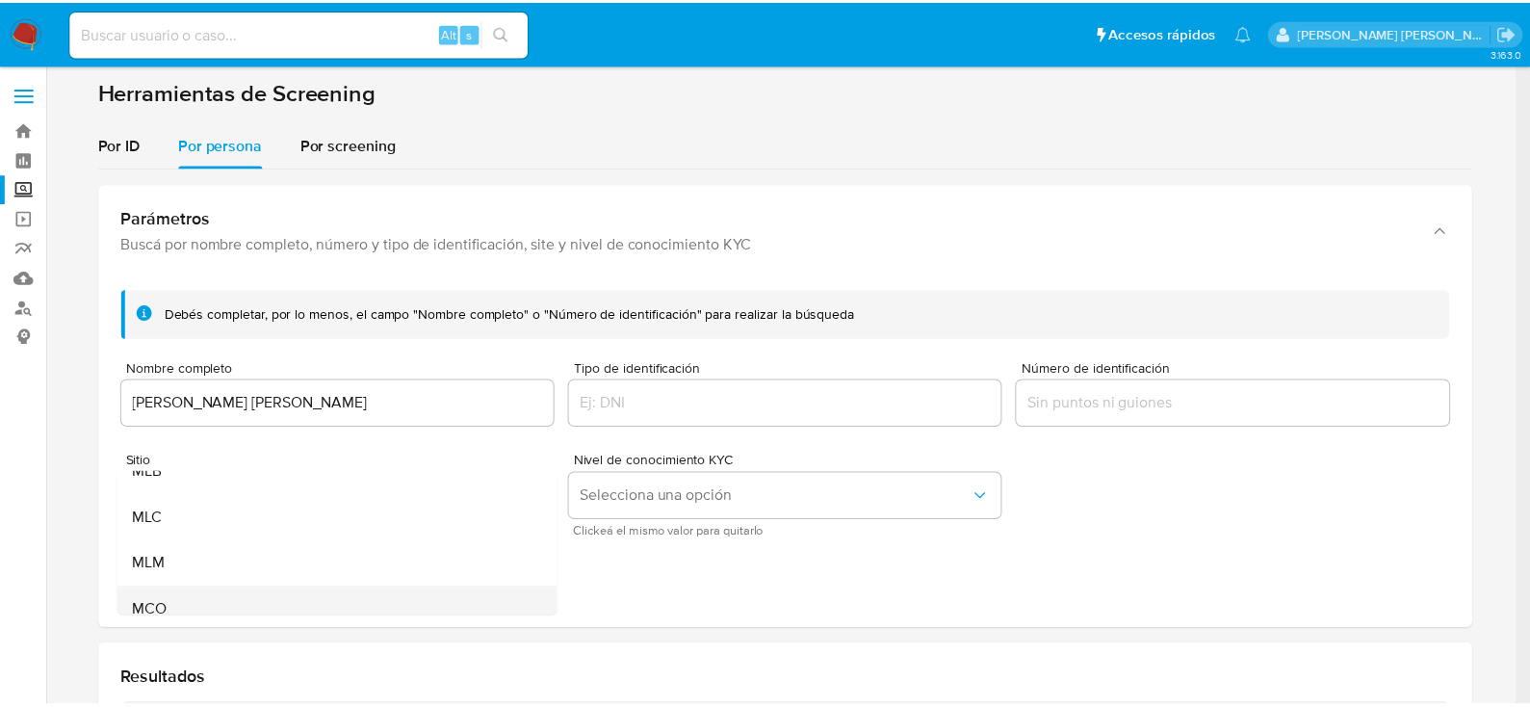
scroll to position [132, 0]
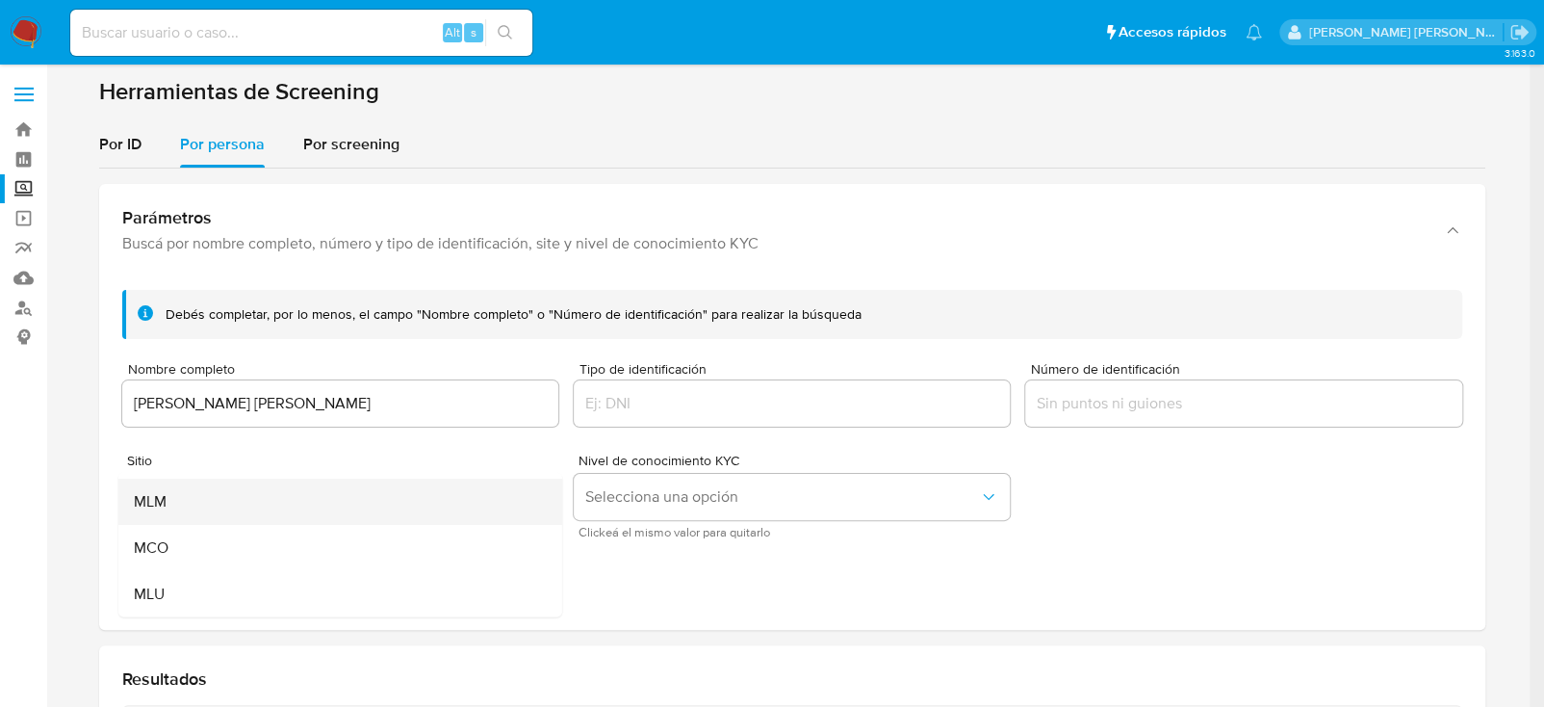
click at [232, 509] on div "MLM" at bounding box center [333, 502] width 401 height 46
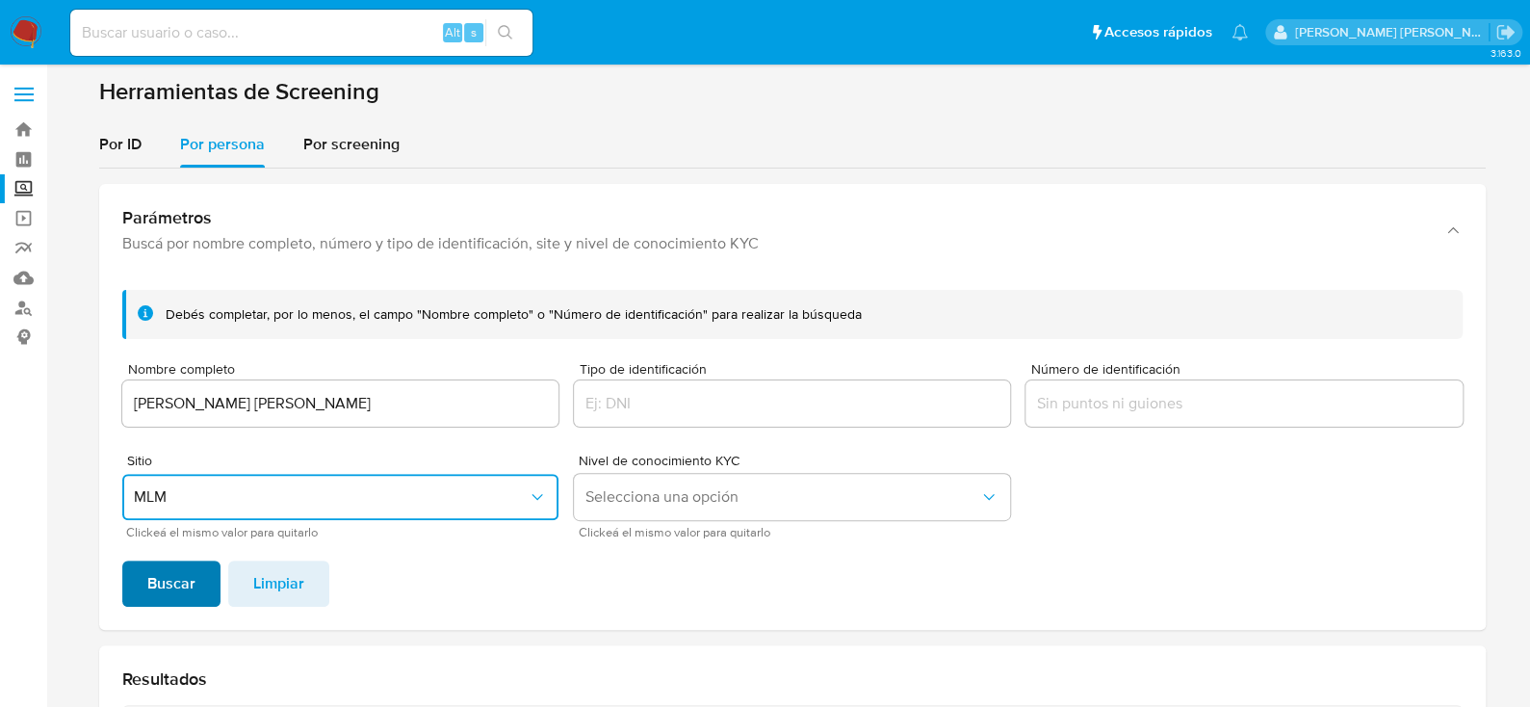
click at [152, 582] on span "Buscar" at bounding box center [171, 583] width 48 height 42
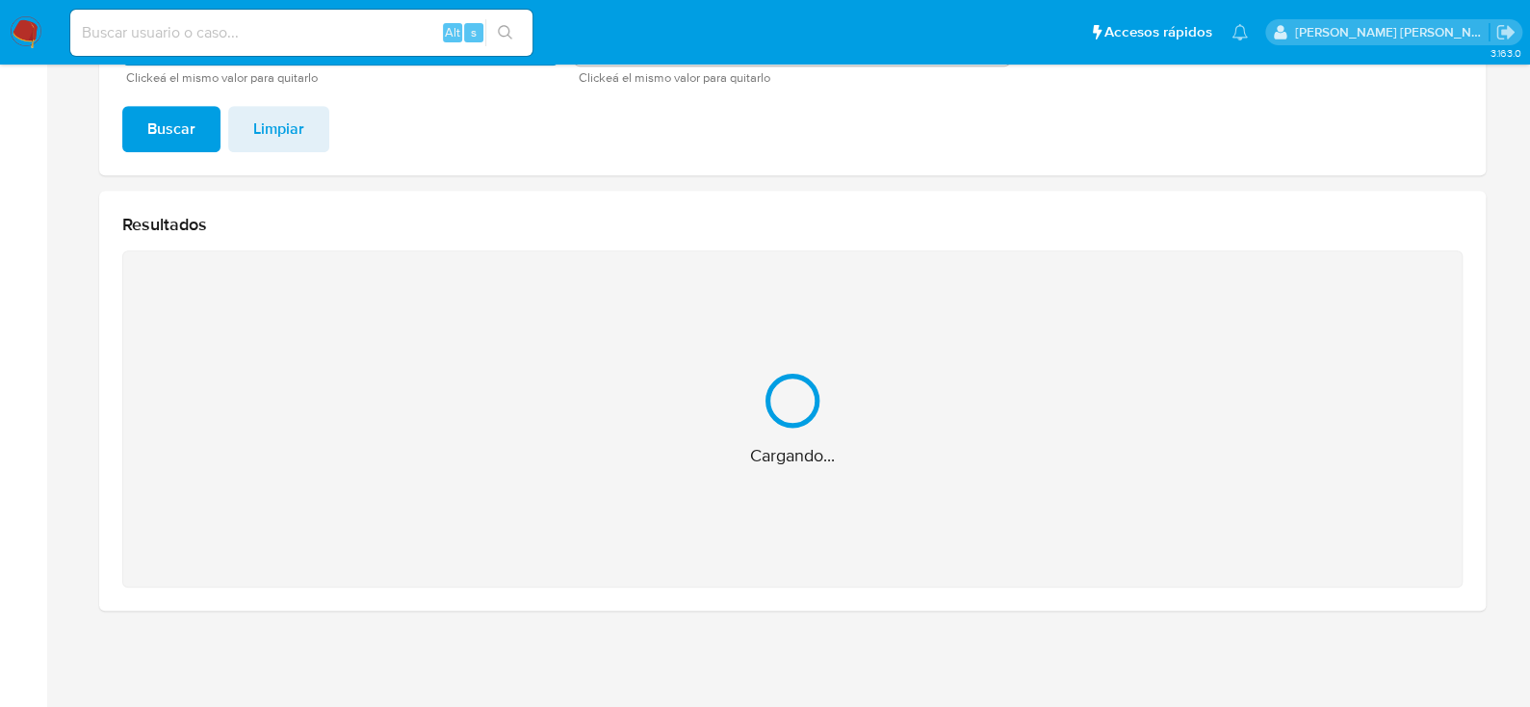
scroll to position [148, 0]
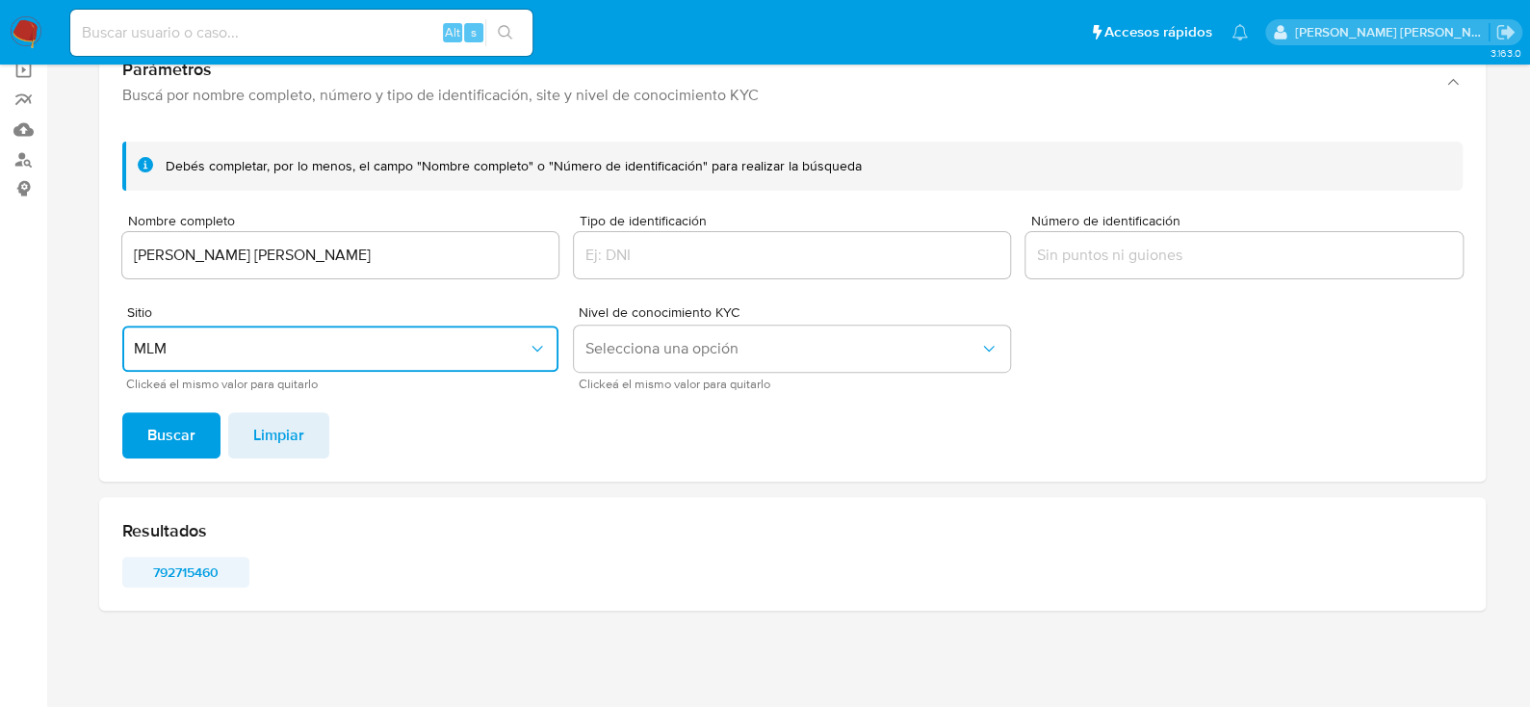
click at [171, 573] on span "792715460" at bounding box center [186, 571] width 100 height 27
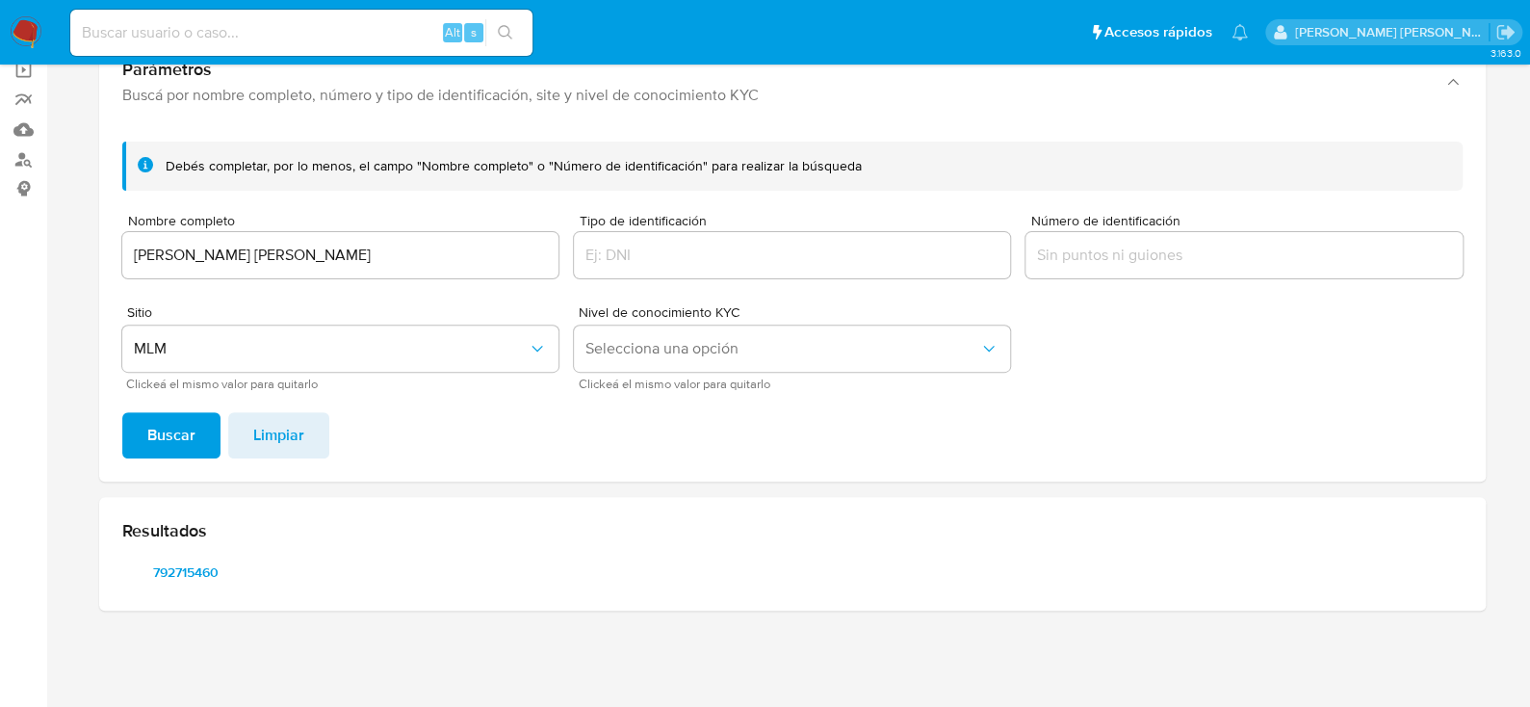
drag, startPoint x: 375, startPoint y: 270, endPoint x: 128, endPoint y: 267, distance: 246.5
click at [128, 267] on div "Laura Iveth Arandia Reynaga" at bounding box center [340, 255] width 436 height 46
click at [350, 262] on input "Laura Iveth Arandia Reynaga" at bounding box center [340, 255] width 436 height 25
click at [325, 276] on div "Laura Iveth Arandia Reynaga" at bounding box center [340, 255] width 436 height 46
drag, startPoint x: 359, startPoint y: 262, endPoint x: 86, endPoint y: 262, distance: 273.4
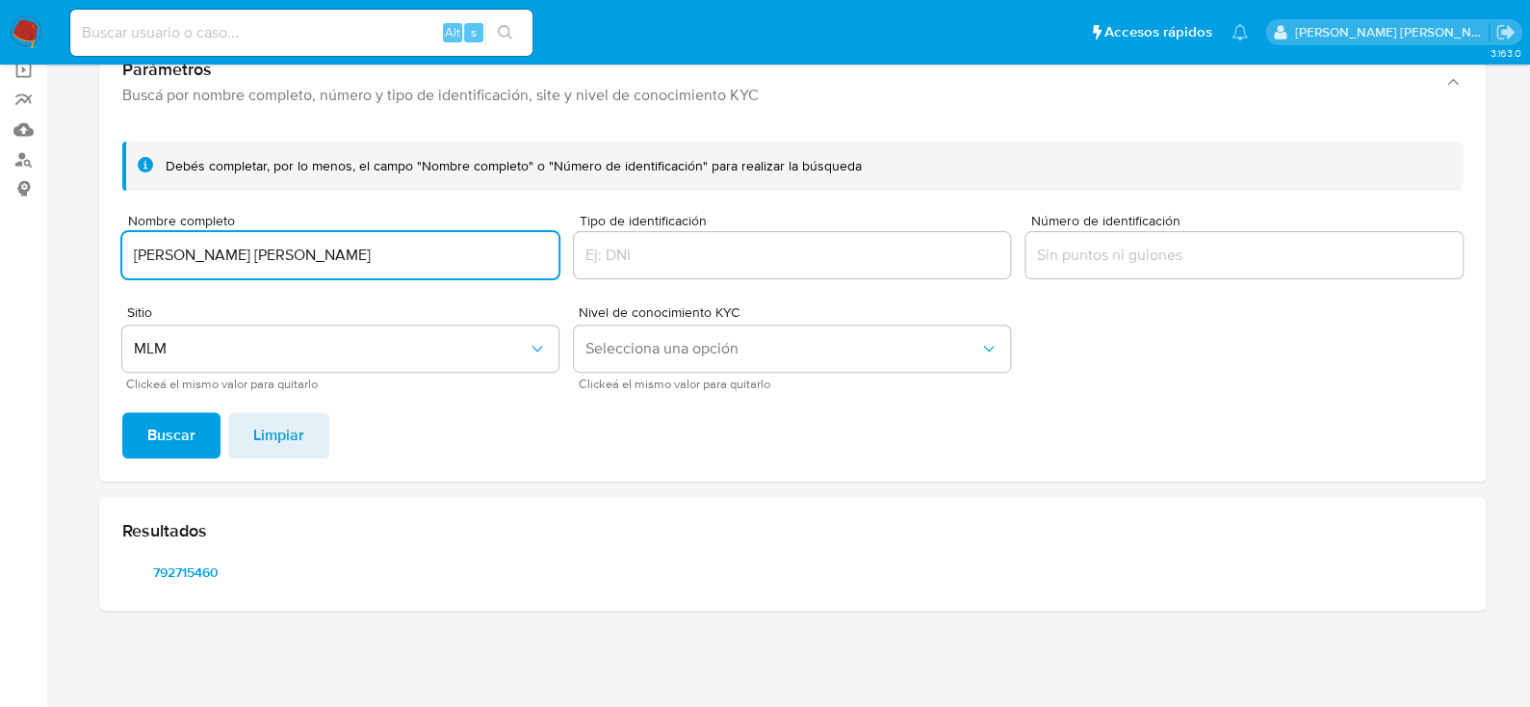
click at [86, 262] on section at bounding box center [791, 277] width 1445 height 697
type input "[PERSON_NAME]"
click at [182, 414] on span "Buscar" at bounding box center [171, 435] width 48 height 42
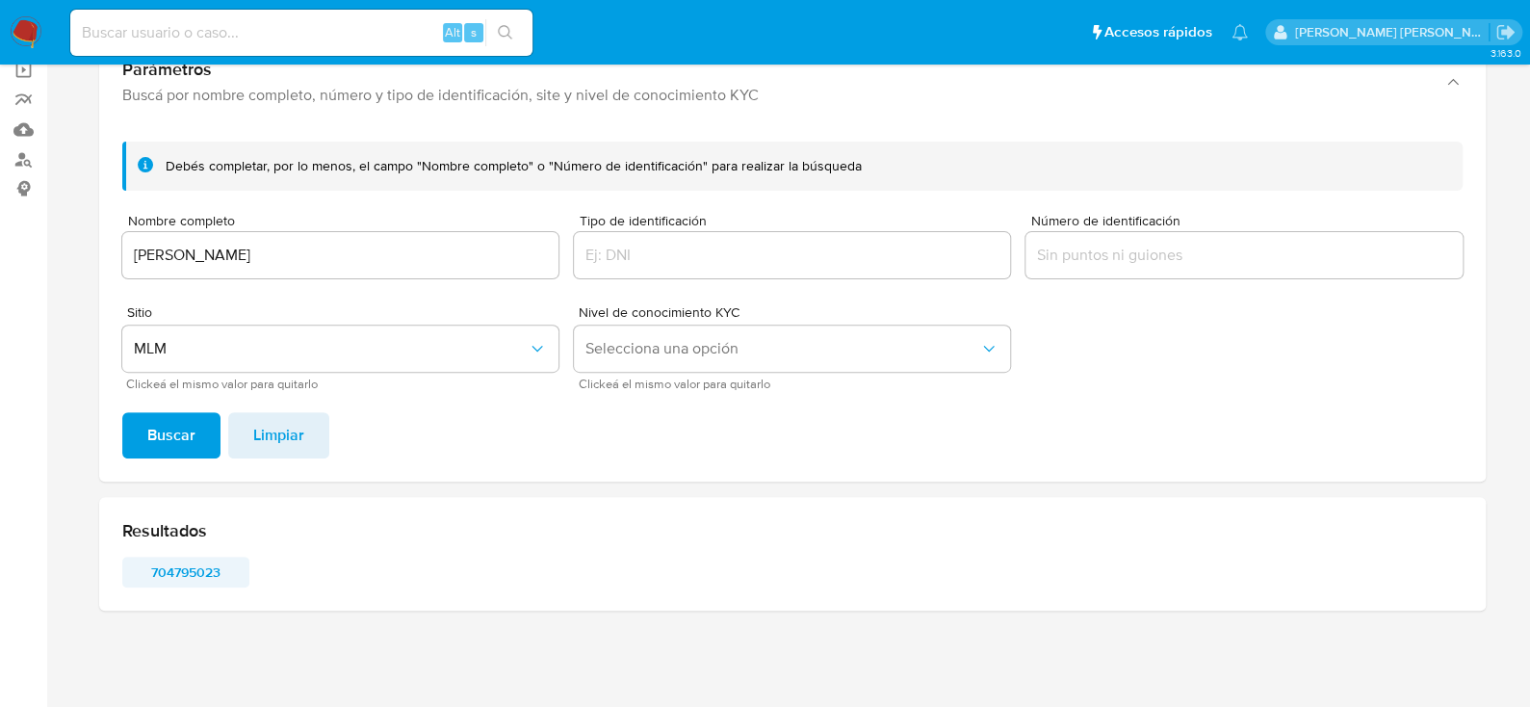
click at [177, 565] on span "704795023" at bounding box center [186, 571] width 100 height 27
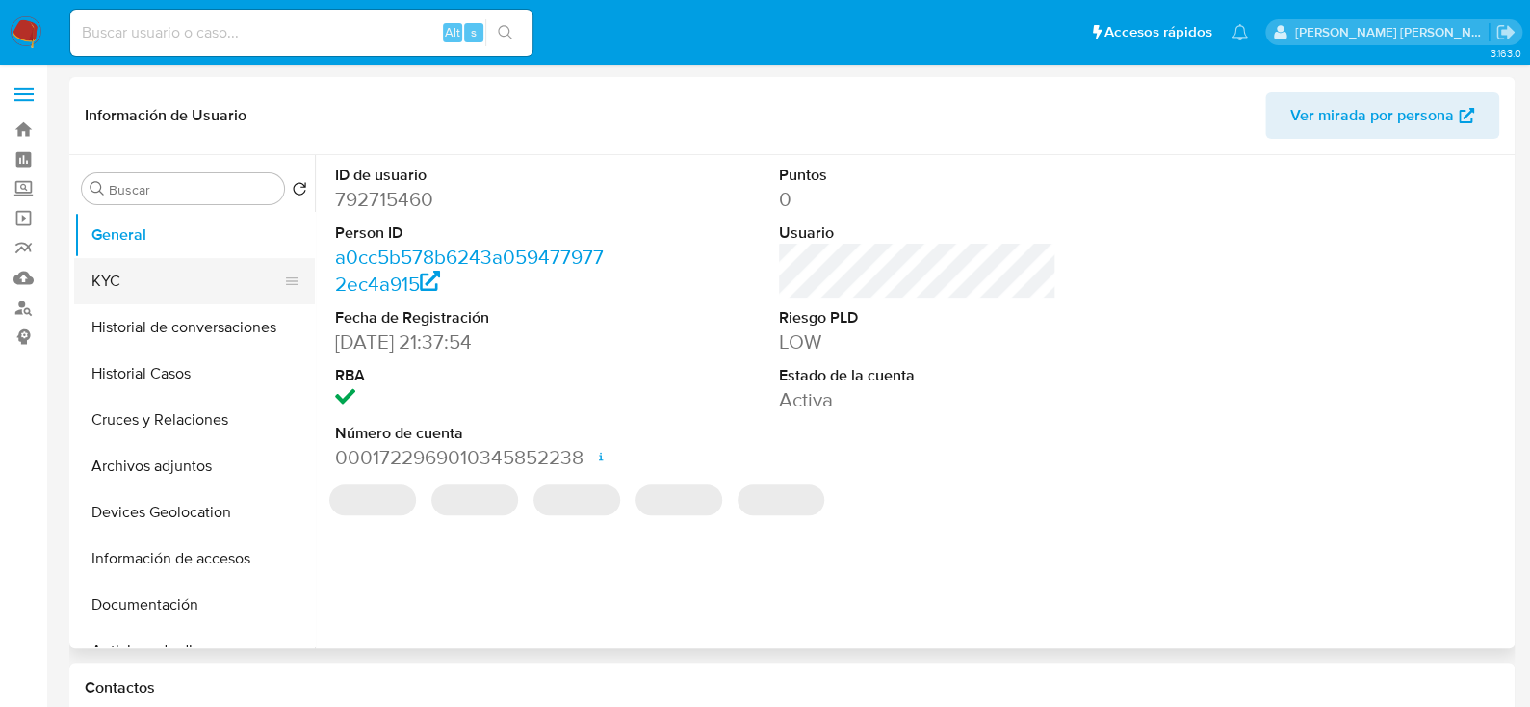
click at [124, 289] on button "KYC" at bounding box center [186, 281] width 225 height 46
select select "10"
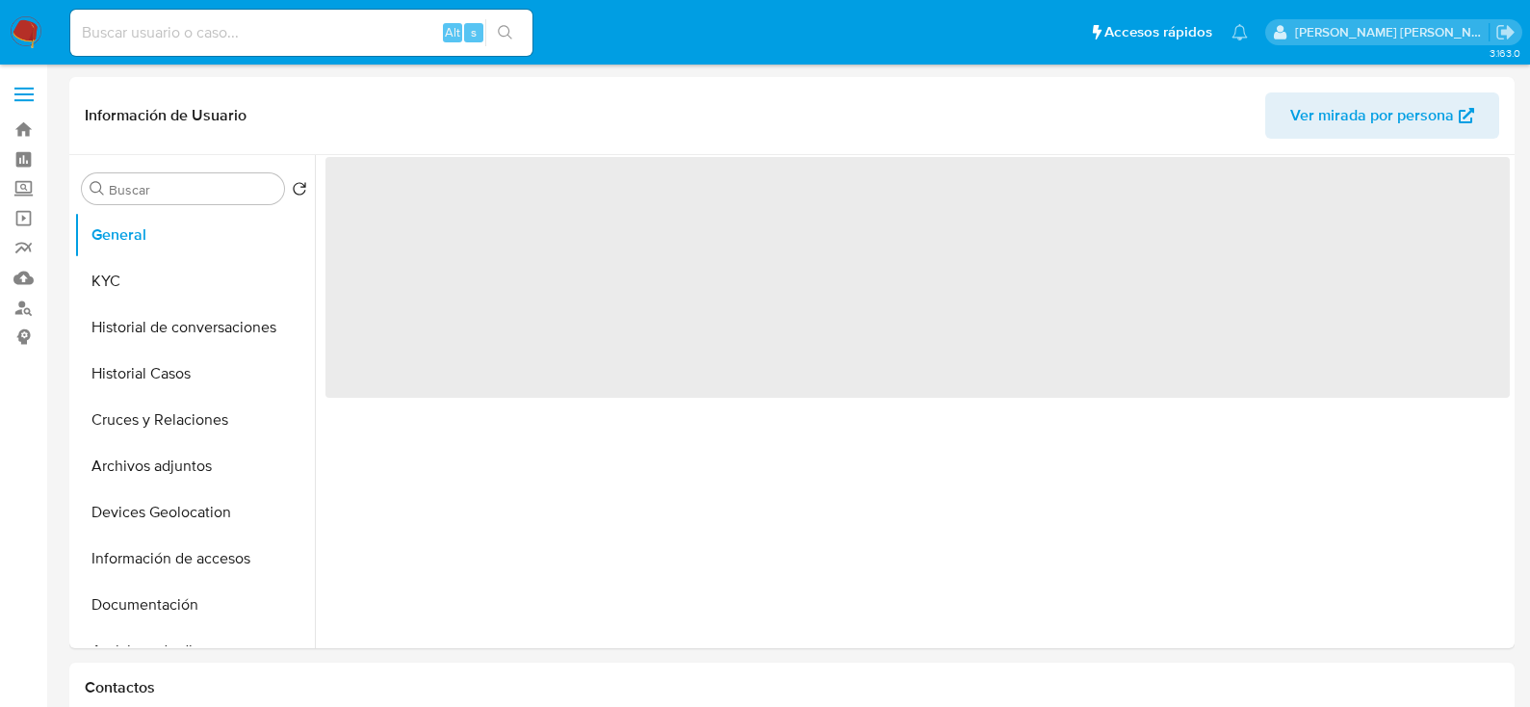
select select "10"
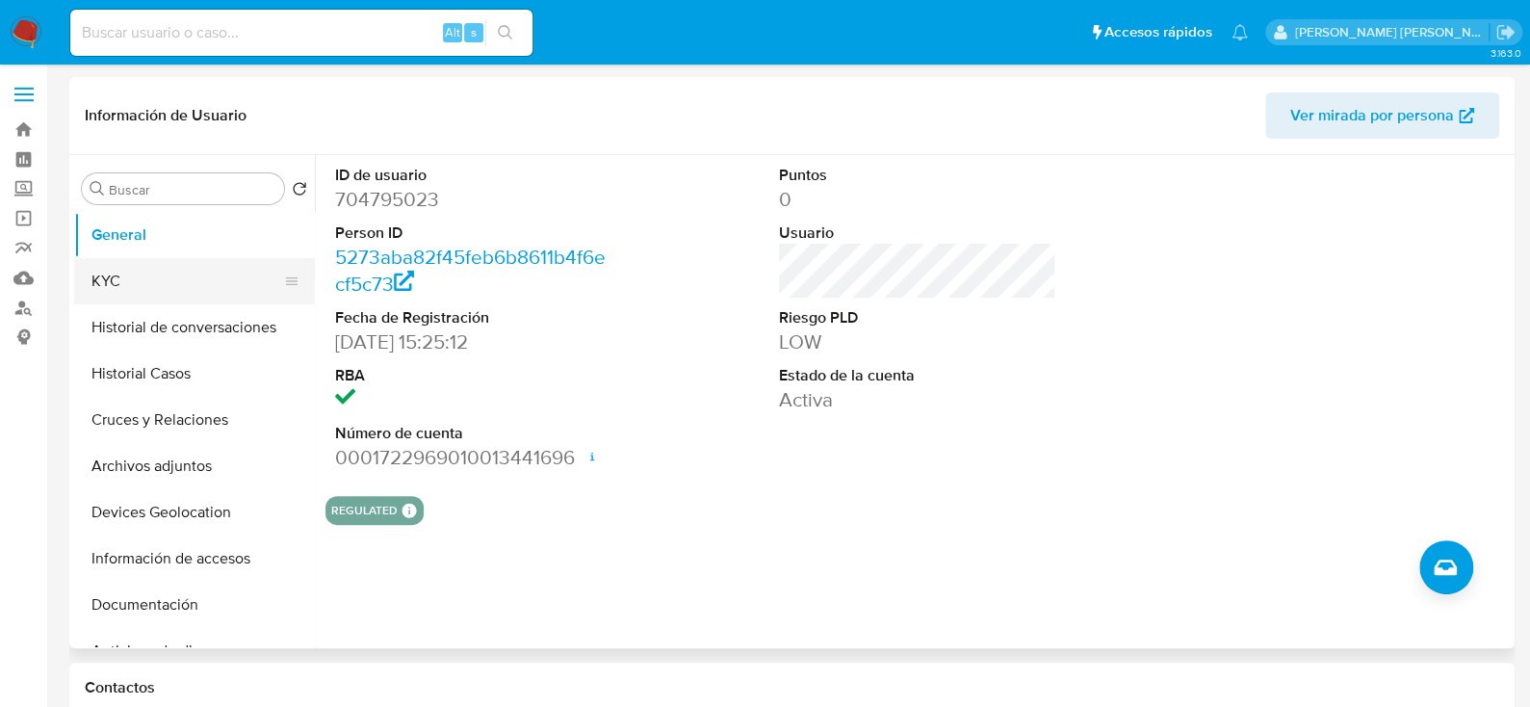
click at [116, 272] on button "KYC" at bounding box center [186, 281] width 225 height 46
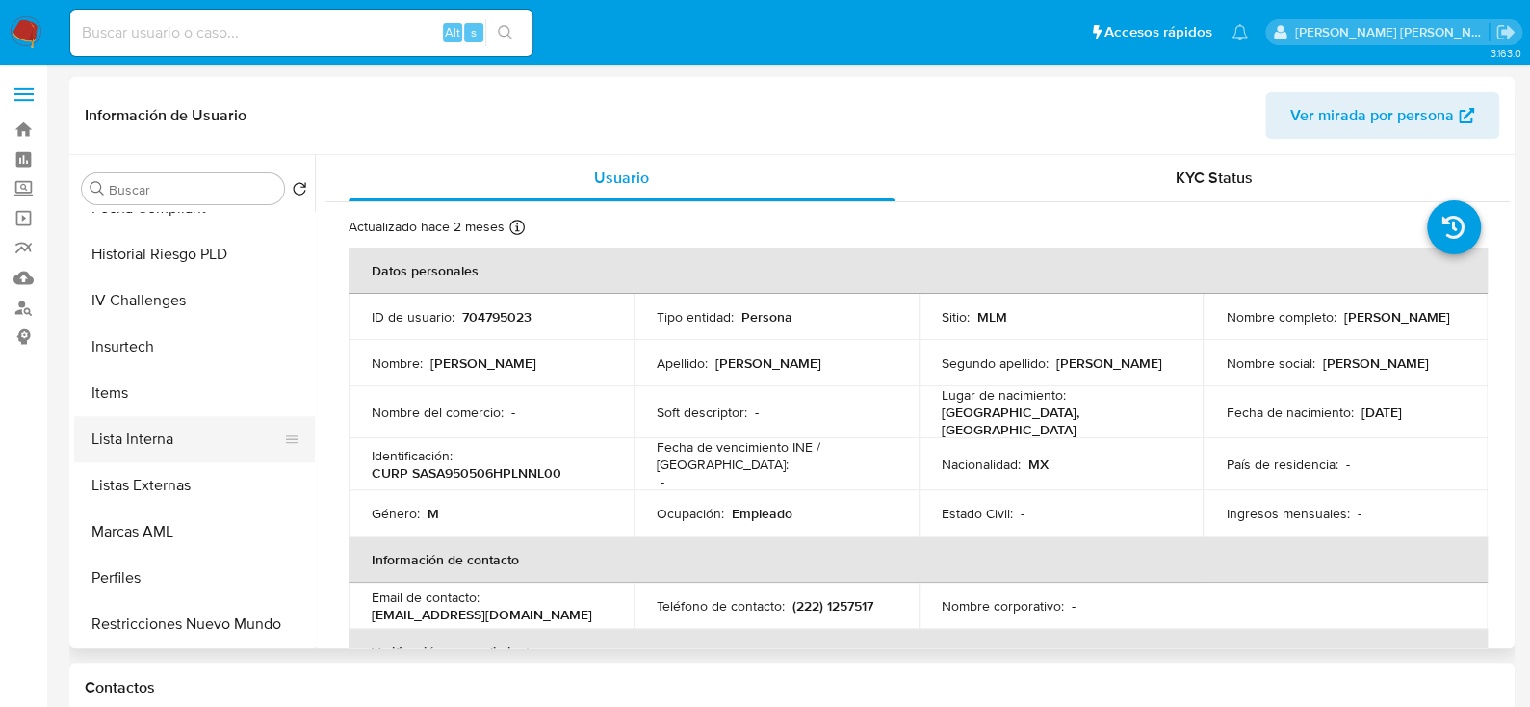
scroll to position [769, 0]
click at [214, 614] on button "Restricciones Nuevo Mundo" at bounding box center [186, 621] width 225 height 46
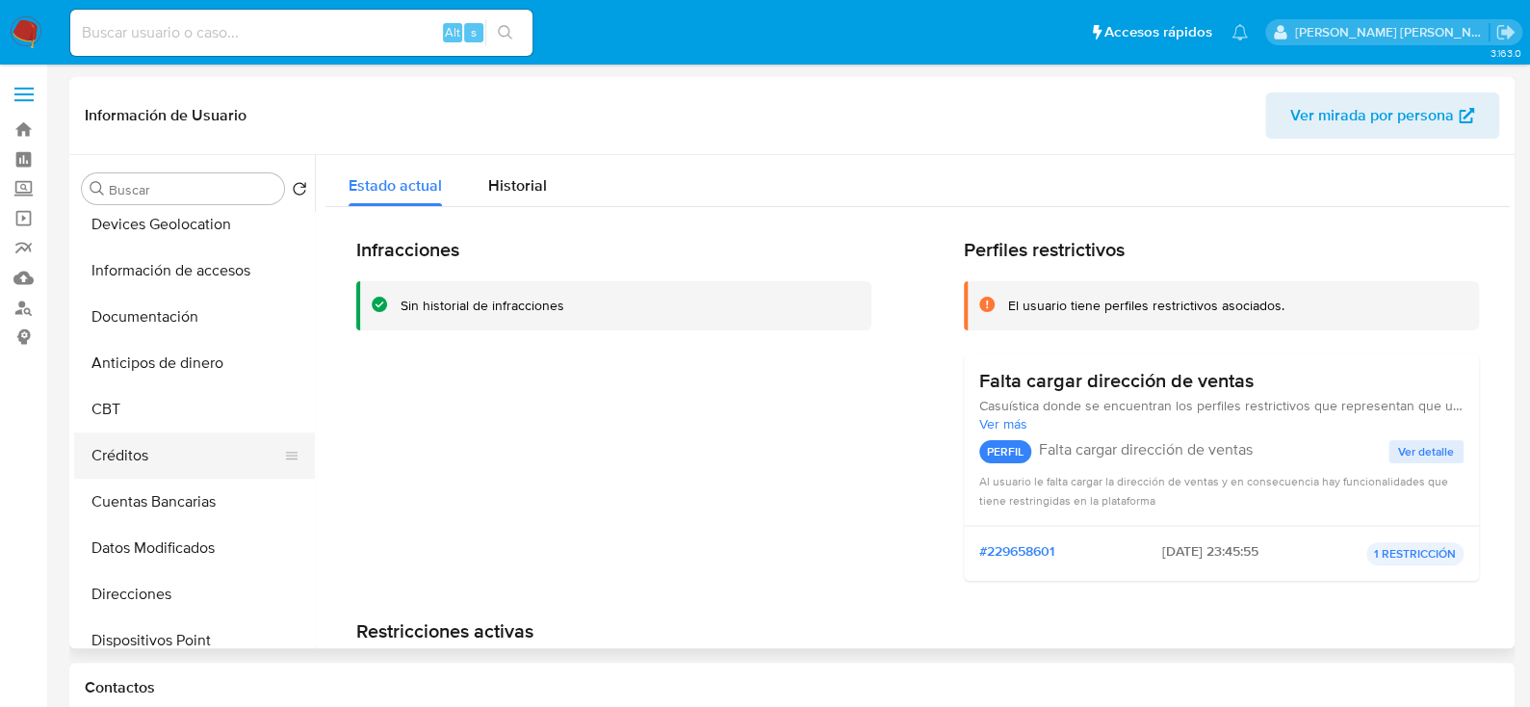
scroll to position [0, 0]
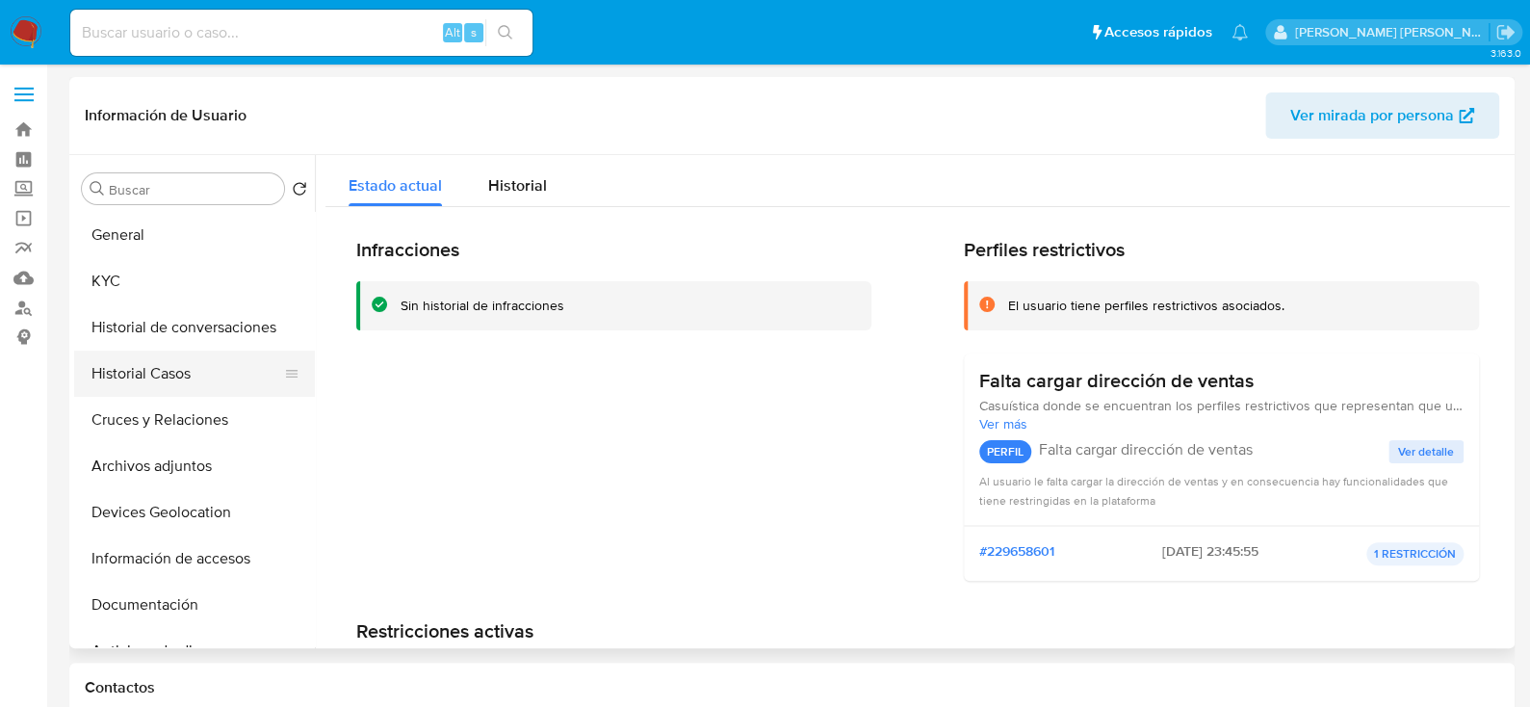
click at [180, 371] on button "Historial Casos" at bounding box center [186, 373] width 225 height 46
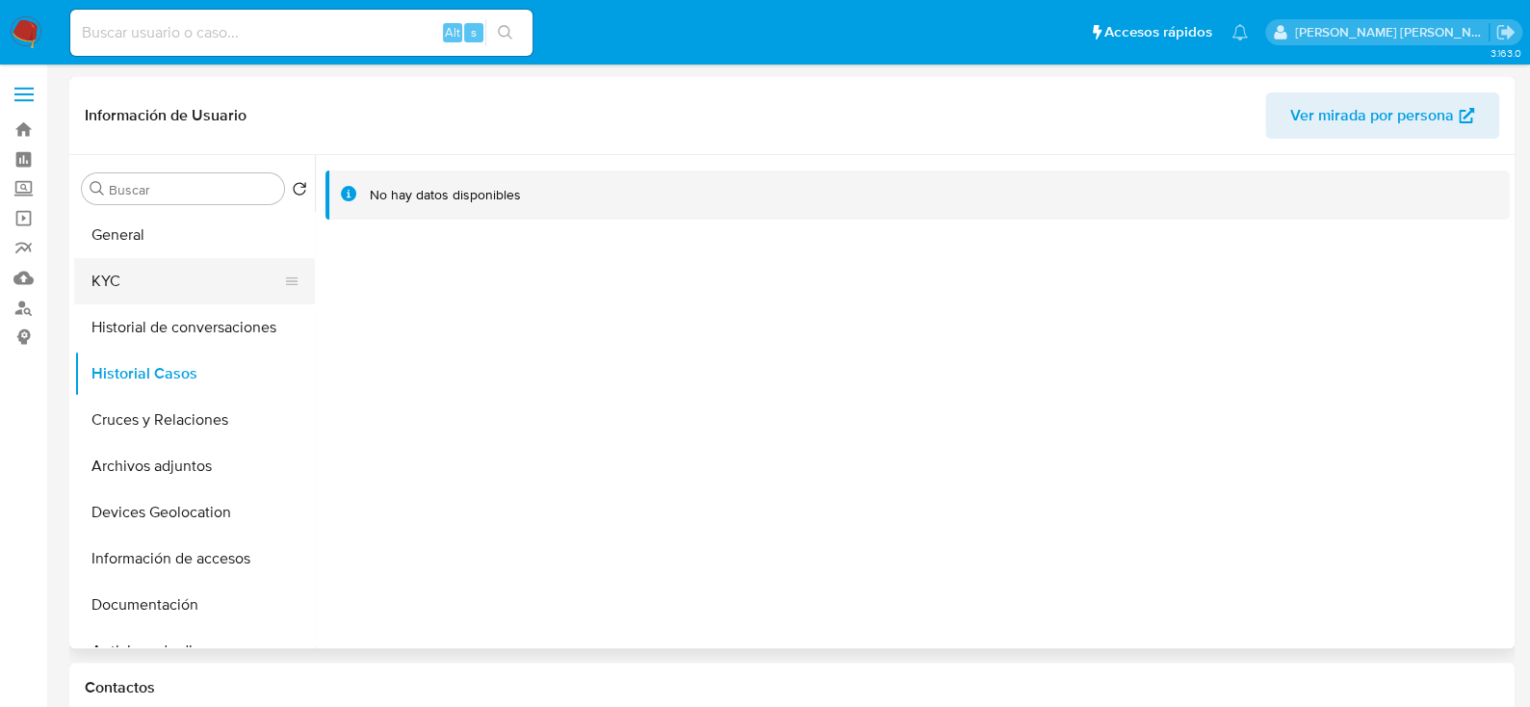
click at [155, 273] on button "KYC" at bounding box center [186, 281] width 225 height 46
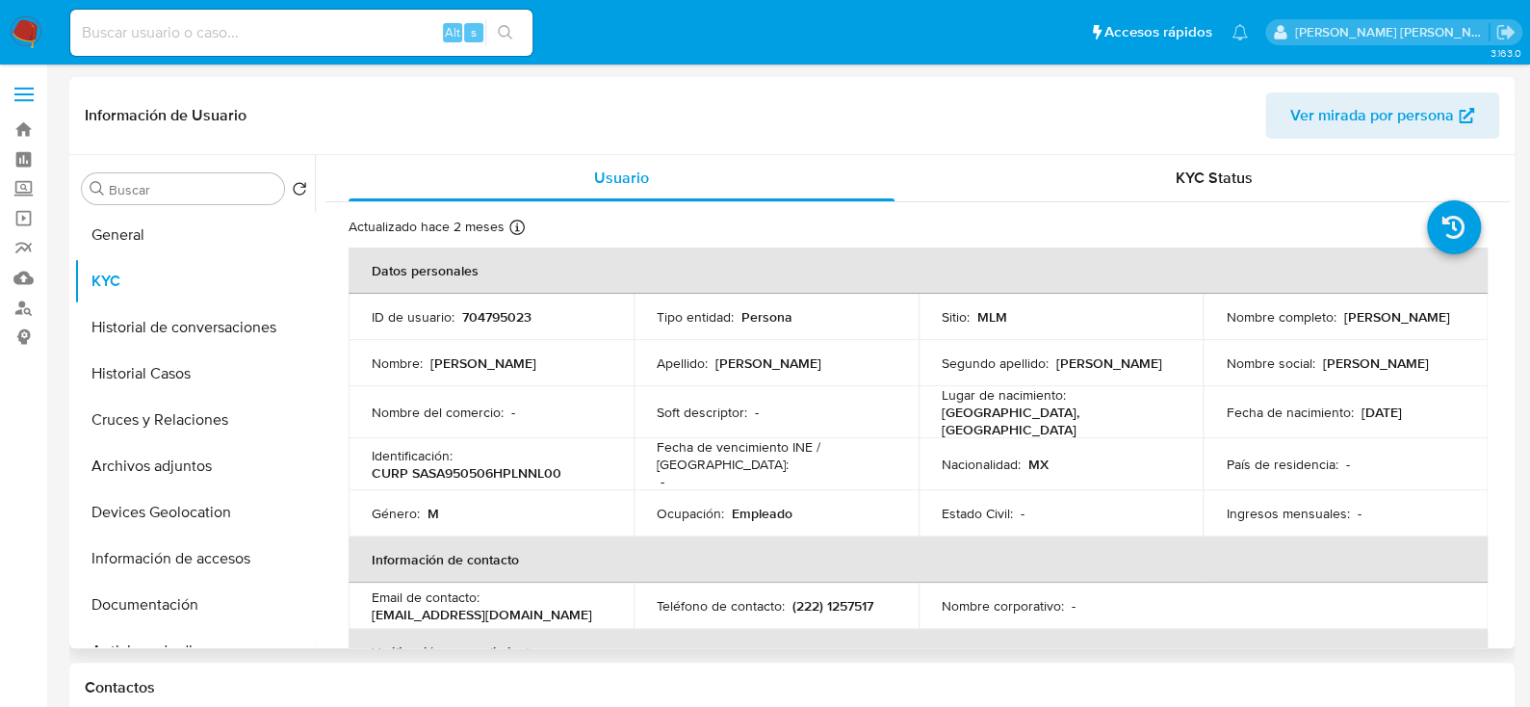
click at [477, 318] on p "704795023" at bounding box center [496, 316] width 69 height 17
copy p "704795023"
click at [198, 418] on button "Cruces y Relaciones" at bounding box center [186, 420] width 225 height 46
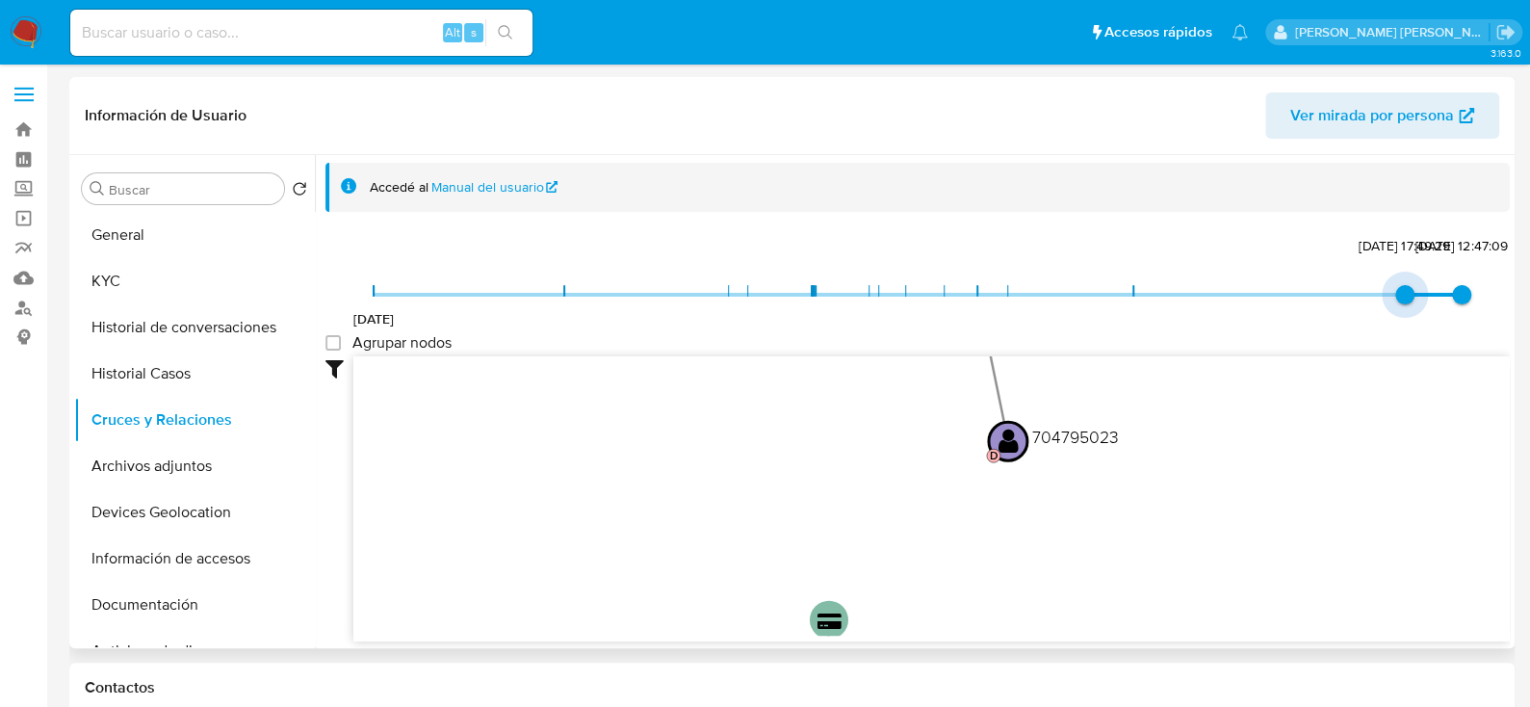
drag, startPoint x: 370, startPoint y: 289, endPoint x: 1349, endPoint y: 306, distance: 979.3
click at [1349, 306] on span "[DATE] [DATE] 17:49:29 [DATE] 12:47:09" at bounding box center [918, 294] width 1088 height 29
drag, startPoint x: 1178, startPoint y: 521, endPoint x: 1071, endPoint y: 497, distance: 109.5
click at [1071, 497] on icon "device-65566ce401ab5189583317ee  device-641e3a3508813b0019e15b4e  device-688b…" at bounding box center [931, 495] width 1156 height 279
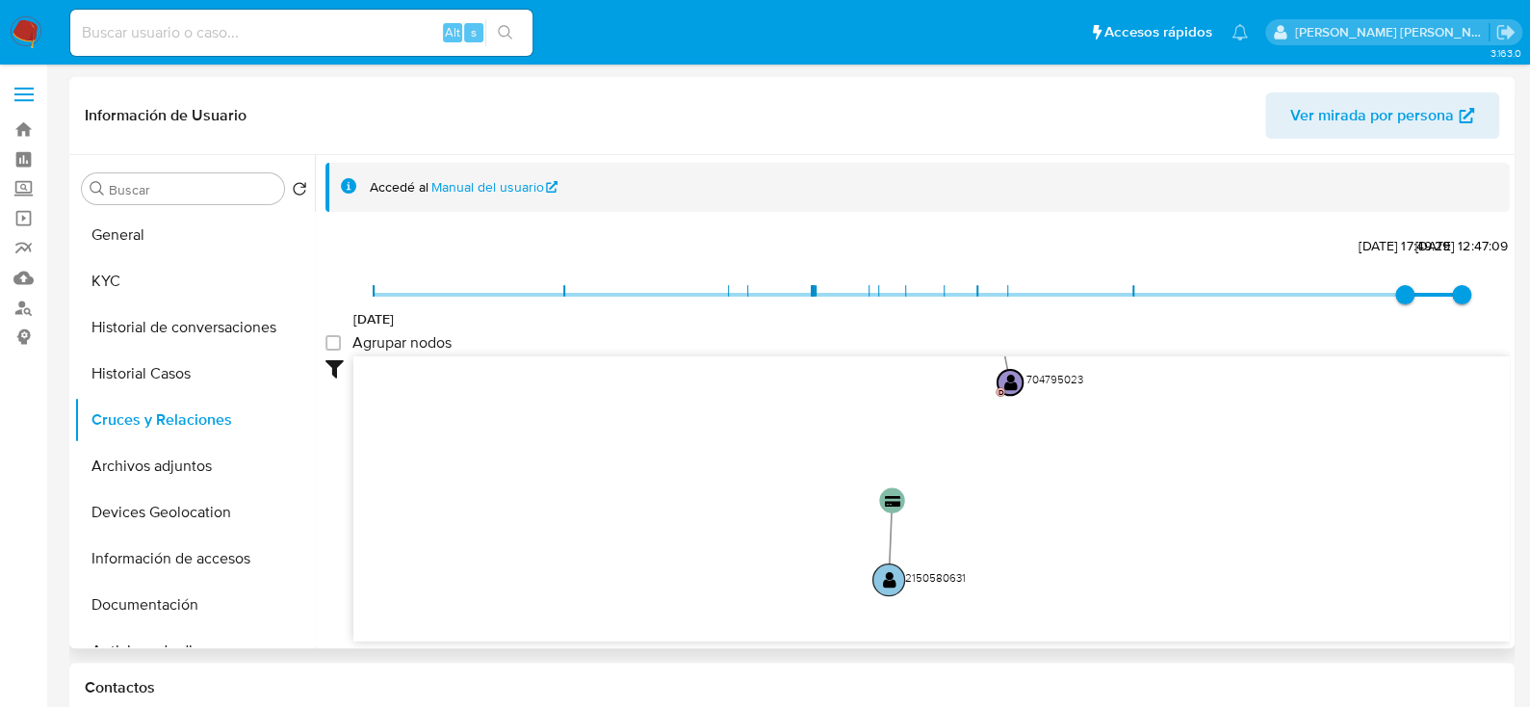
click at [896, 580] on circle at bounding box center [888, 580] width 32 height 32
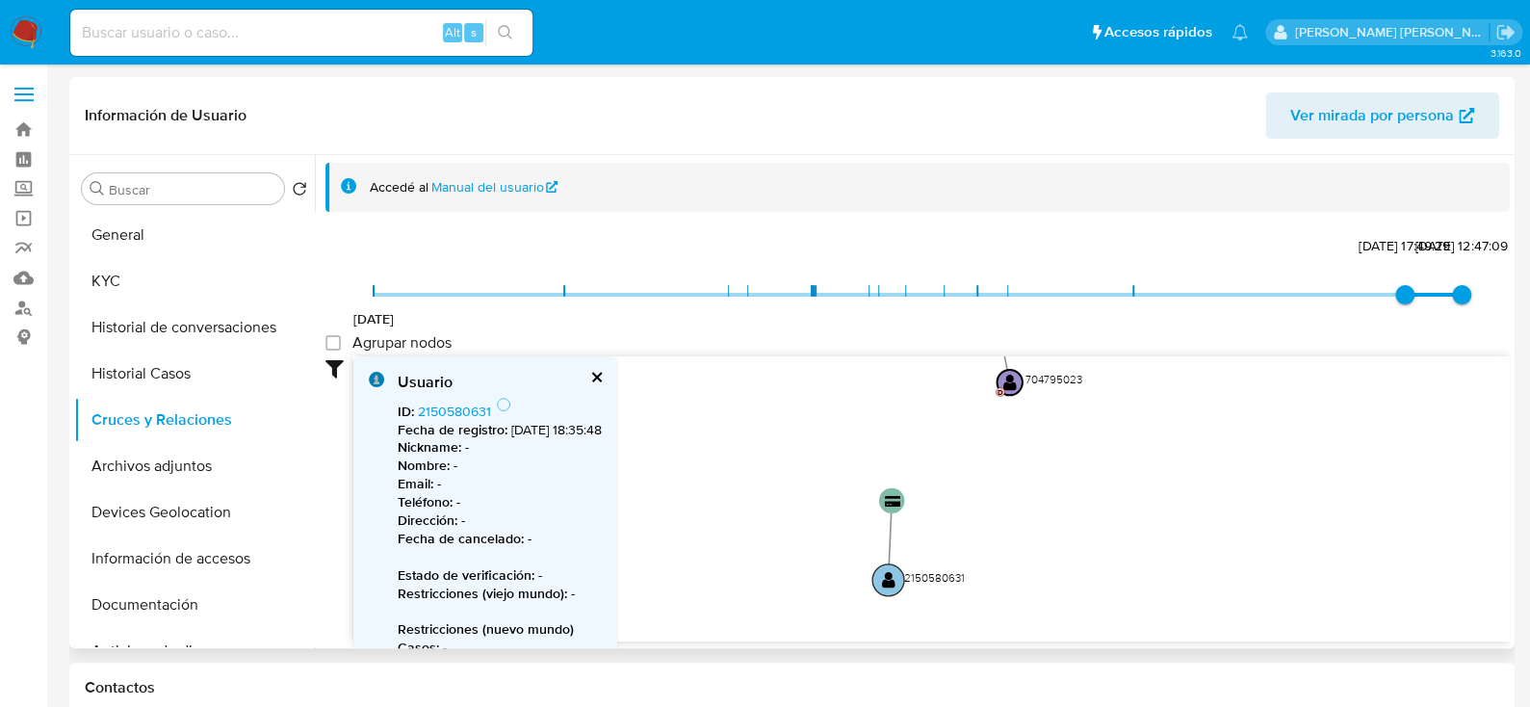
click at [885, 571] on text "" at bounding box center [888, 580] width 13 height 18
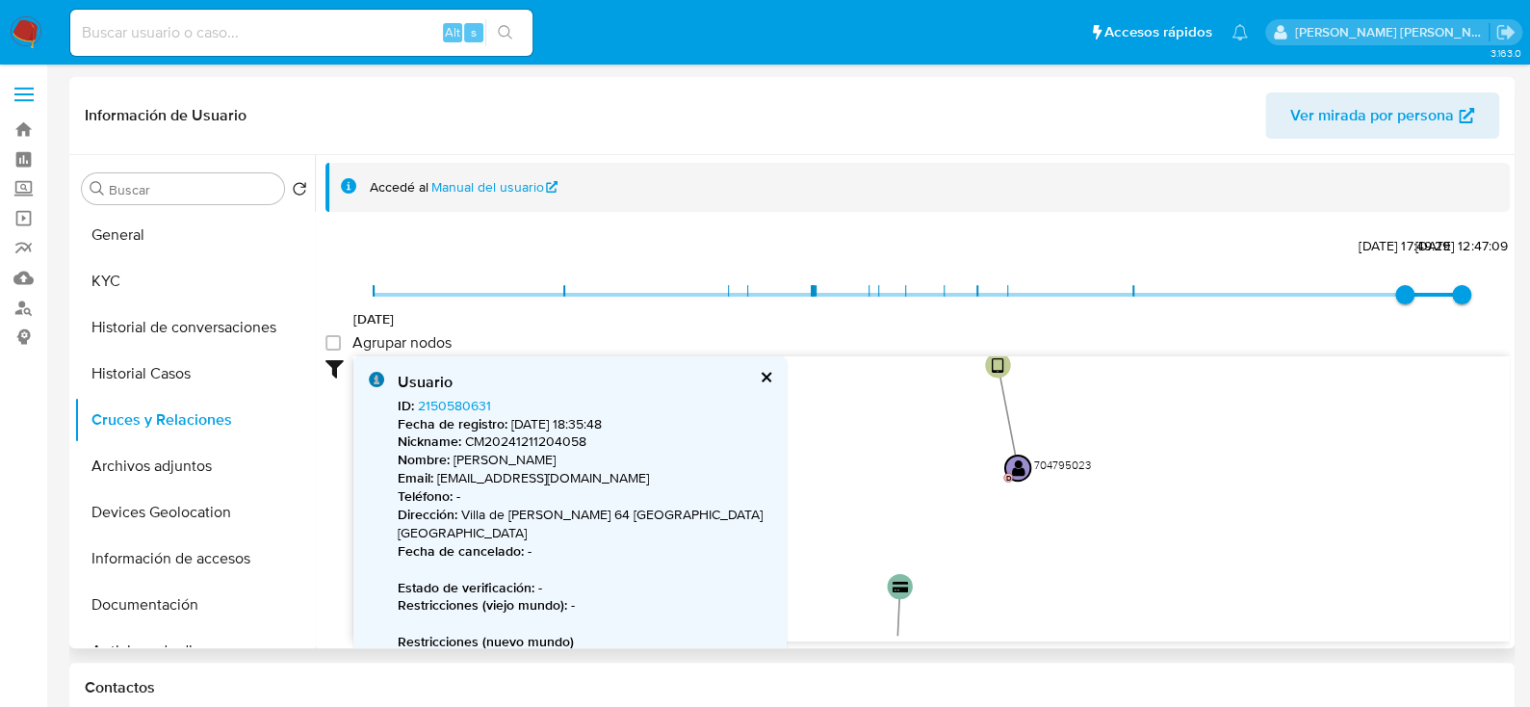
drag, startPoint x: 1156, startPoint y: 494, endPoint x: 1157, endPoint y: 600, distance: 105.9
click at [1157, 600] on icon "device-65566ce401ab5189583317ee  device-641e3a3508813b0019e15b4e  device-688b…" at bounding box center [931, 495] width 1156 height 279
click at [1143, 514] on icon "device-65566ce401ab5189583317ee  device-641e3a3508813b0019e15b4e  device-688b…" at bounding box center [931, 495] width 1156 height 279
click at [1010, 525] on text "" at bounding box center [1014, 528] width 13 height 18
click at [1009, 521] on text "" at bounding box center [1014, 527] width 13 height 18
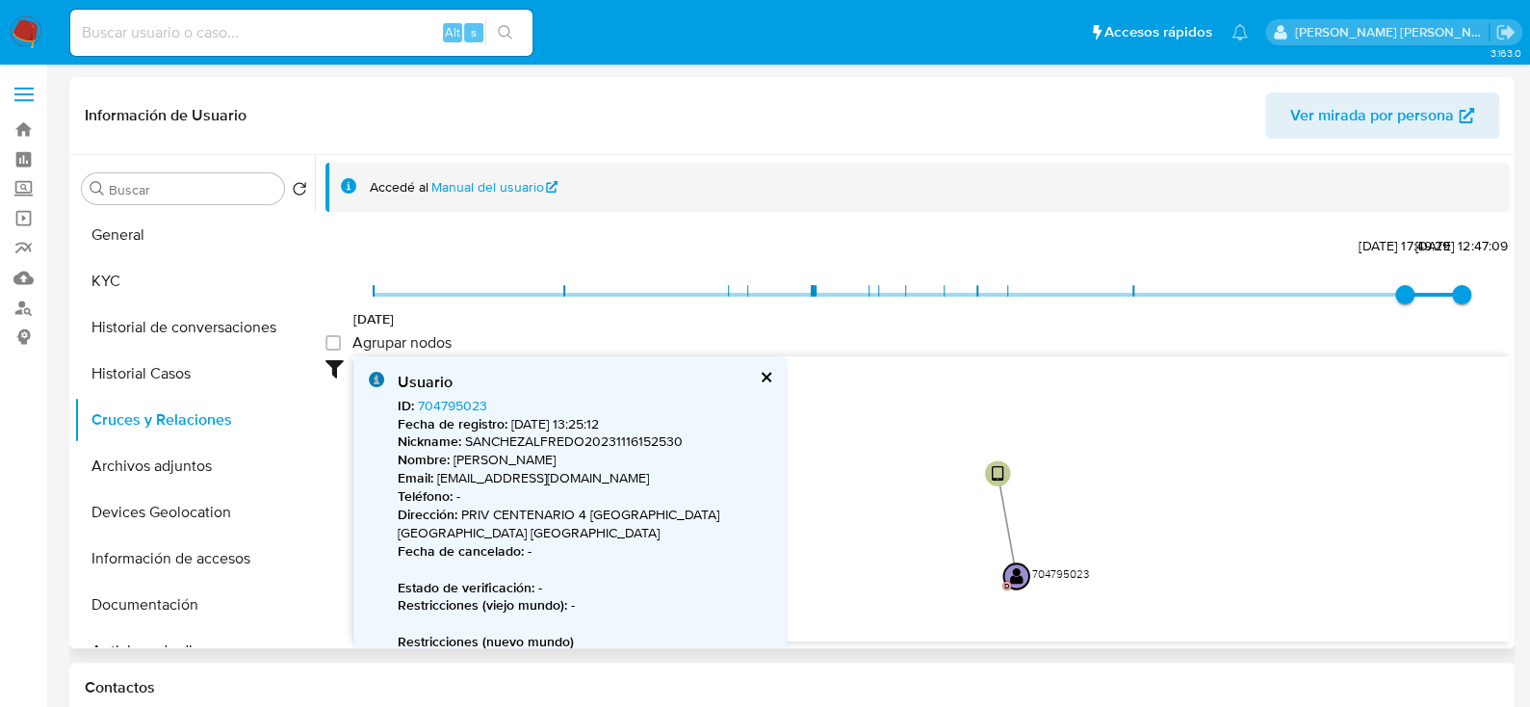
drag, startPoint x: 921, startPoint y: 477, endPoint x: 929, endPoint y: 564, distance: 88.0
click at [929, 564] on icon "device-65566ce401ab5189583317ee  device-641e3a3508813b0019e15b4e  device-688b…" at bounding box center [931, 495] width 1156 height 279
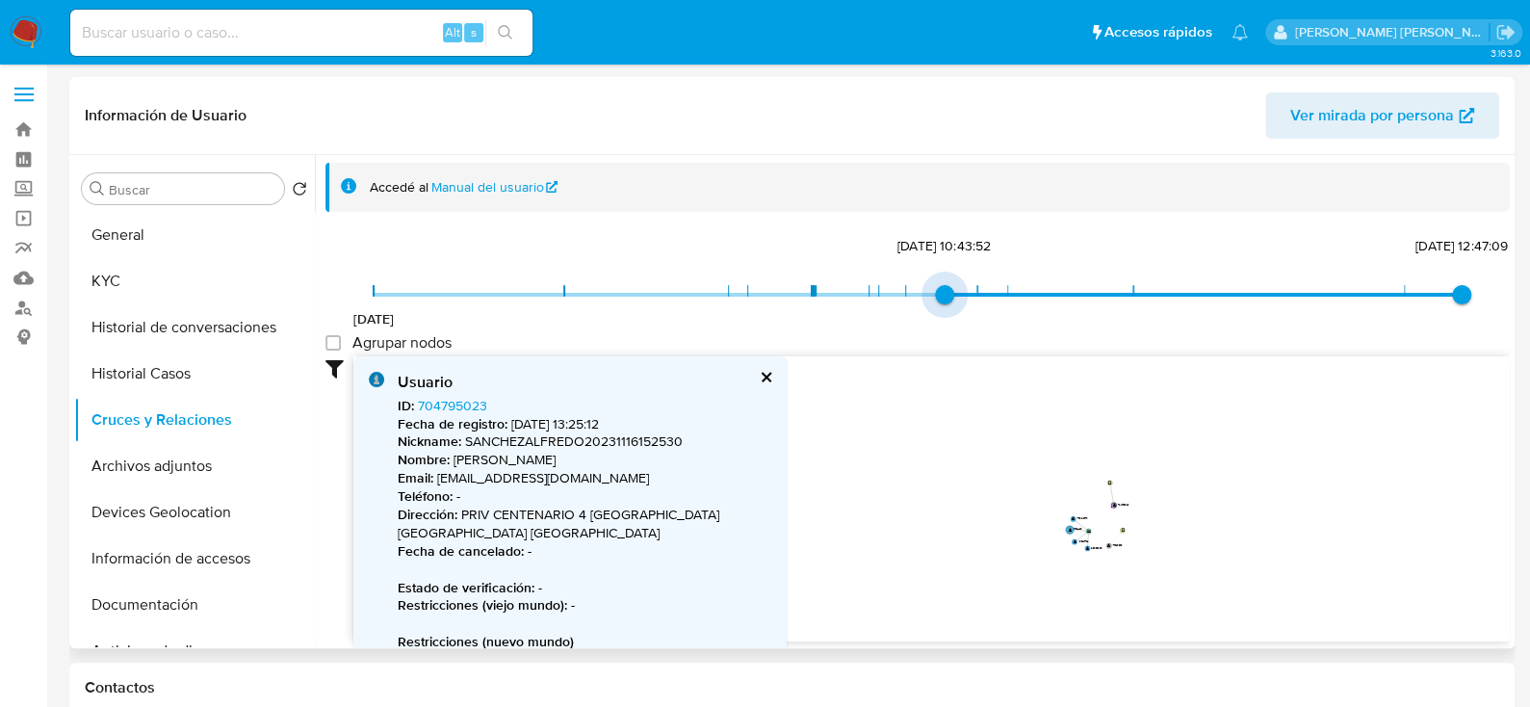
drag, startPoint x: 1390, startPoint y: 287, endPoint x: 950, endPoint y: 286, distance: 440.0
click at [950, 286] on span "[DATE] 10:43:52" at bounding box center [944, 294] width 19 height 19
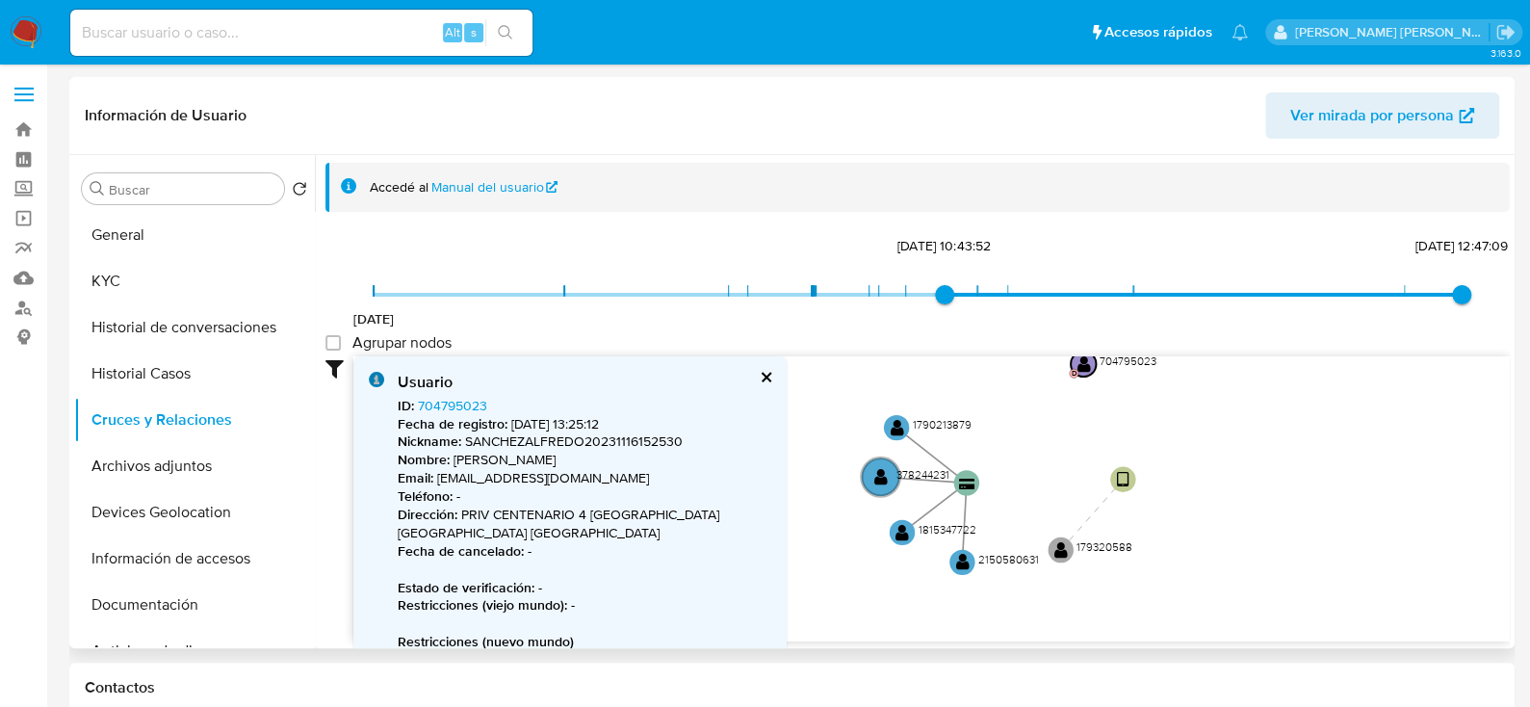
drag, startPoint x: 1152, startPoint y: 536, endPoint x: 1153, endPoint y: 482, distance: 53.9
click at [1202, 482] on icon "device-65566ce401ab5189583317ee  device-641e3a3508813b0019e15b4e  device-688b…" at bounding box center [931, 495] width 1156 height 279
click at [876, 480] on text "" at bounding box center [882, 476] width 13 height 18
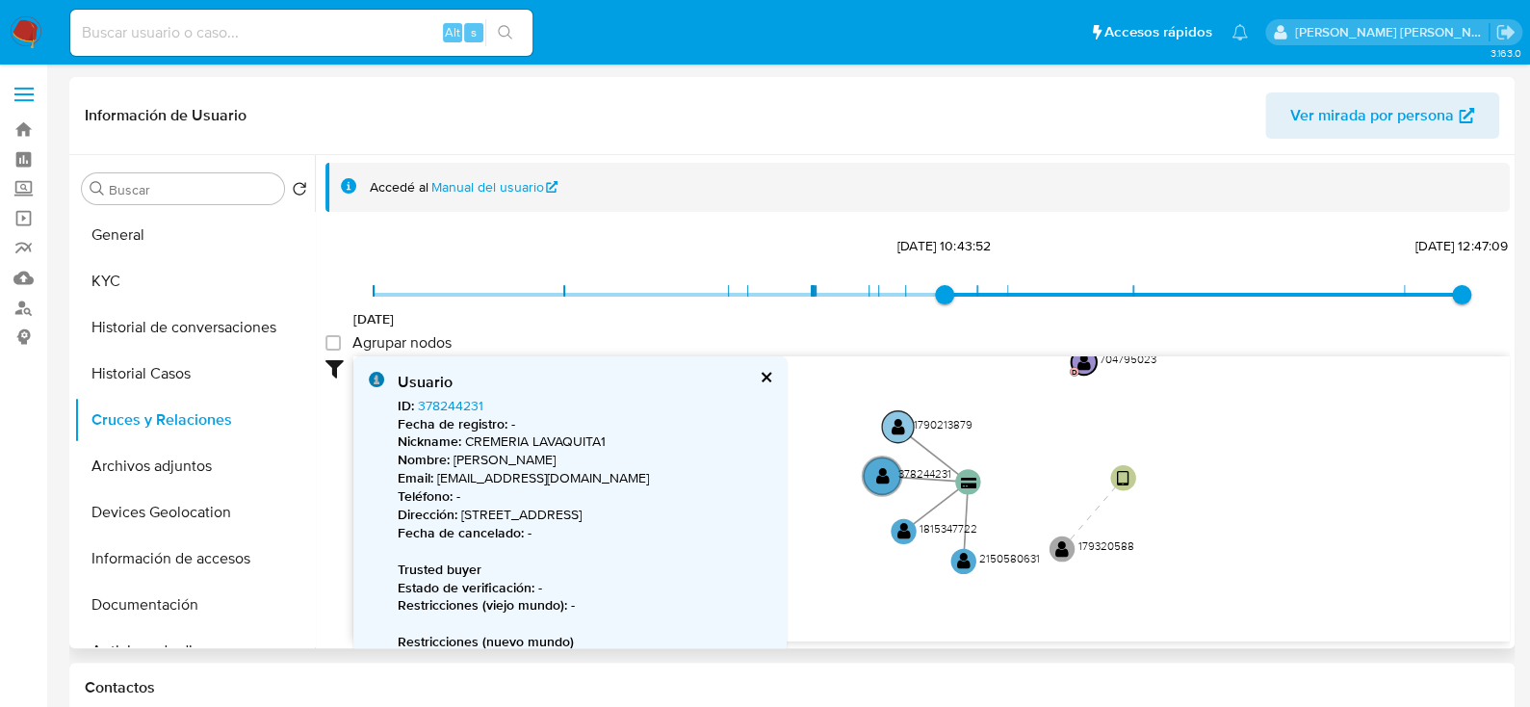
click at [898, 418] on text "" at bounding box center [898, 427] width 13 height 18
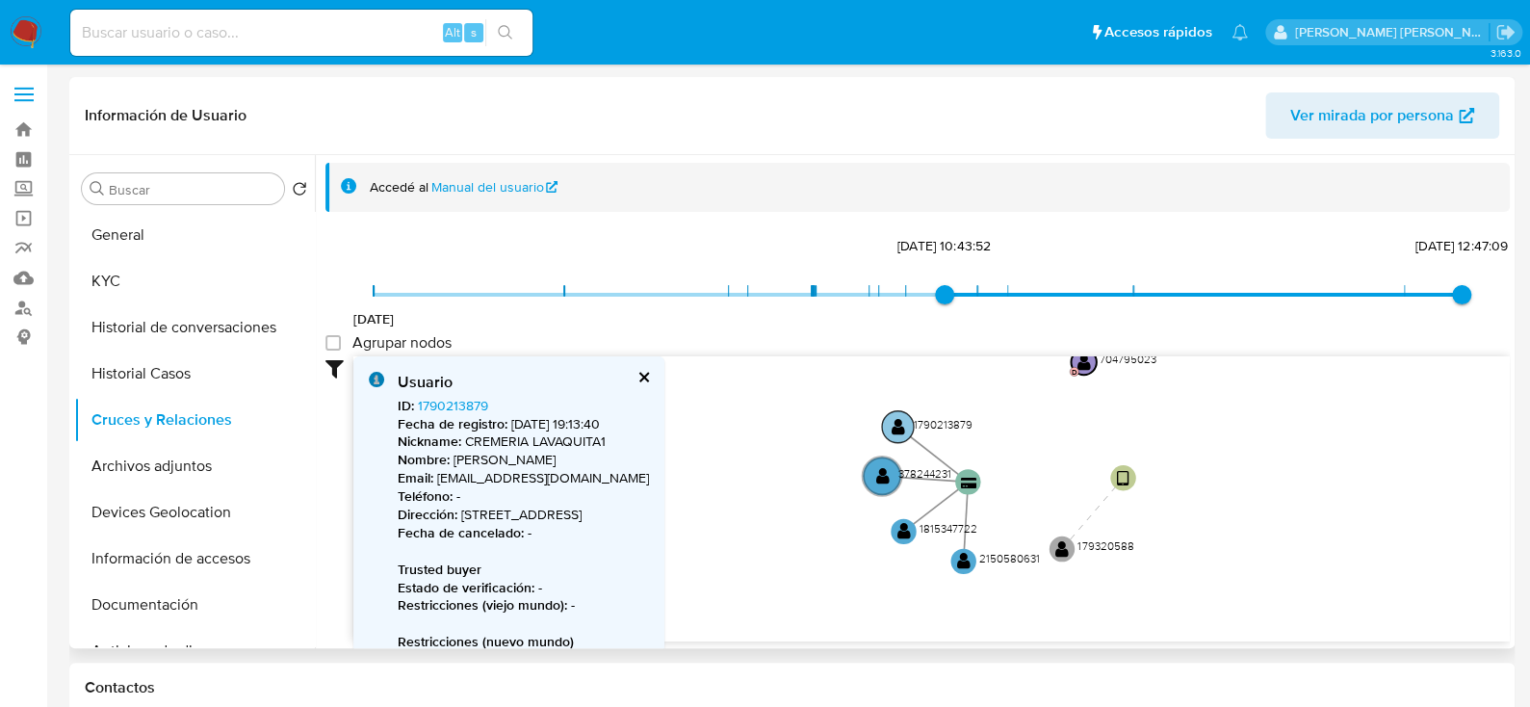
click at [896, 418] on text "" at bounding box center [898, 427] width 13 height 18
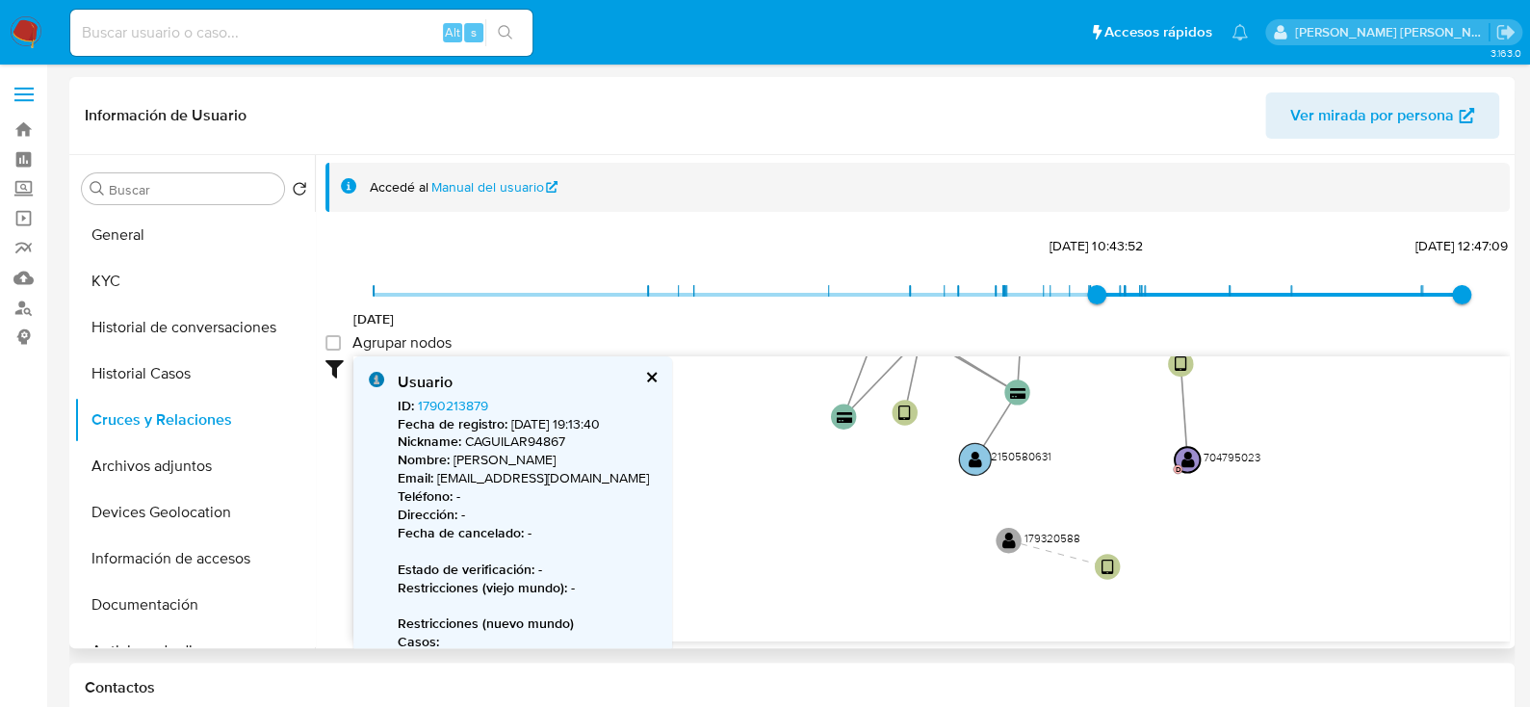
click at [977, 458] on text "" at bounding box center [975, 459] width 13 height 18
click at [977, 458] on circle at bounding box center [972, 458] width 32 height 32
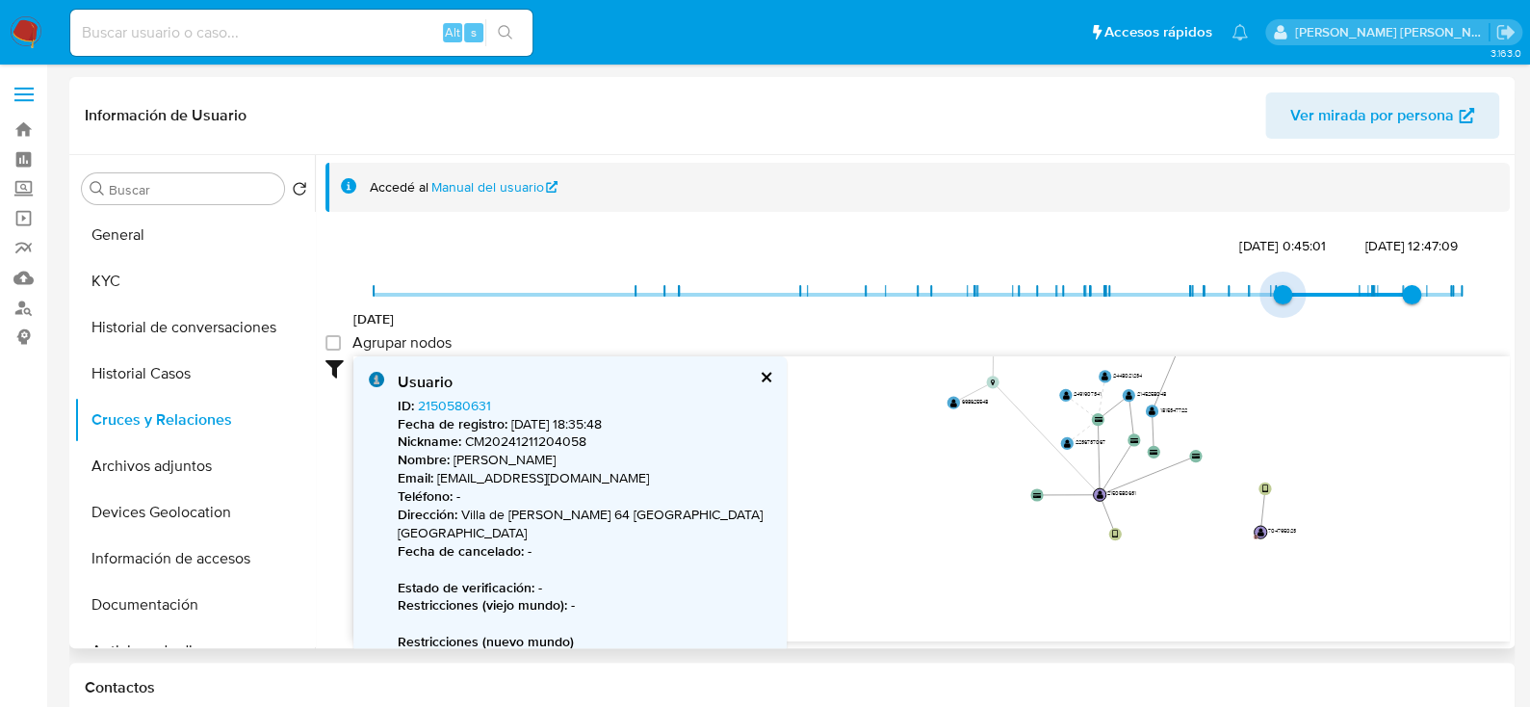
type input "1747543853000"
drag, startPoint x: 1067, startPoint y: 292, endPoint x: 1303, endPoint y: 311, distance: 236.7
click at [1320, 292] on span "[DATE] [DATE] 22:50:53 [DATE] 12:47:09" at bounding box center [918, 294] width 1088 height 29
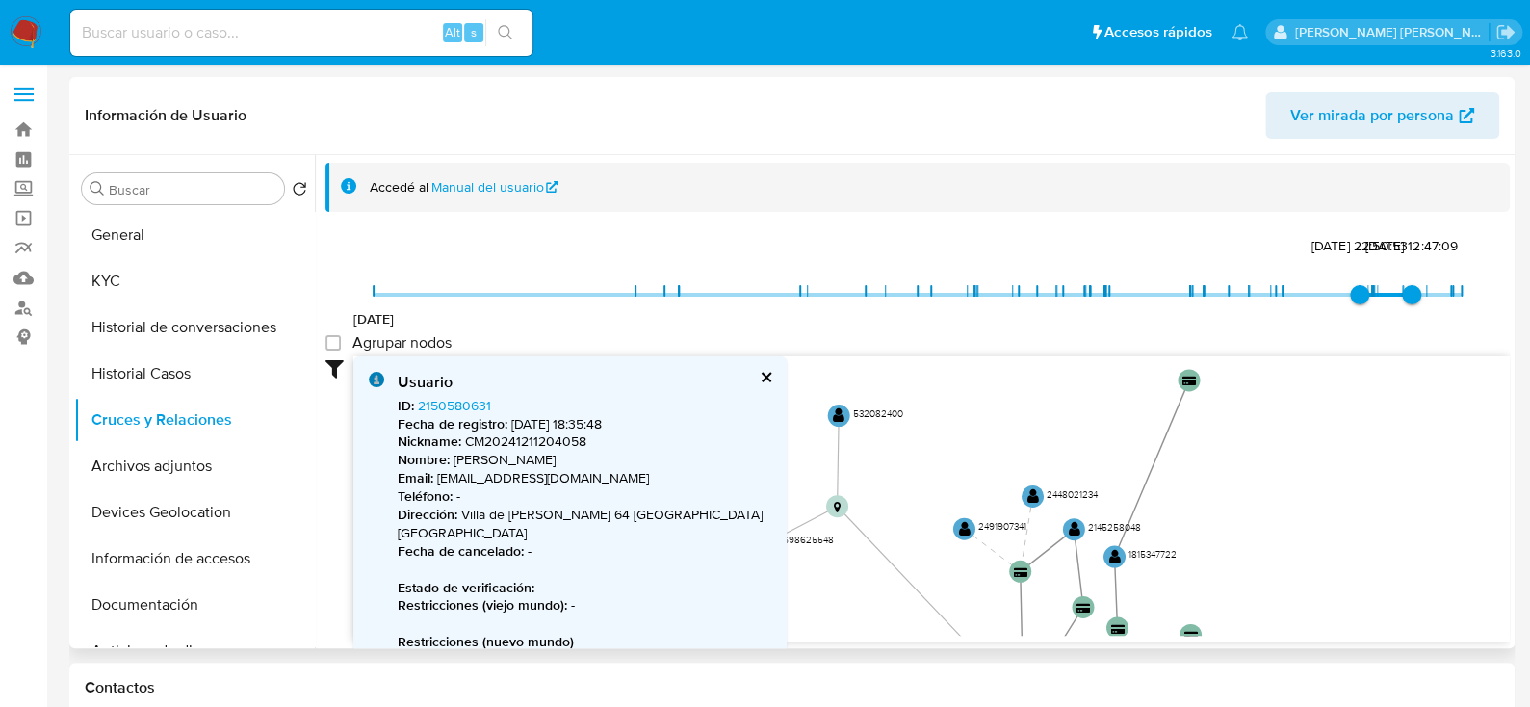
drag, startPoint x: 1264, startPoint y: 414, endPoint x: 1293, endPoint y: 565, distance: 153.9
click at [1293, 565] on icon "device-65566ce401ab5189583317ee  device-641e3a3508813b0019e15b4e  device-688b…" at bounding box center [931, 495] width 1156 height 279
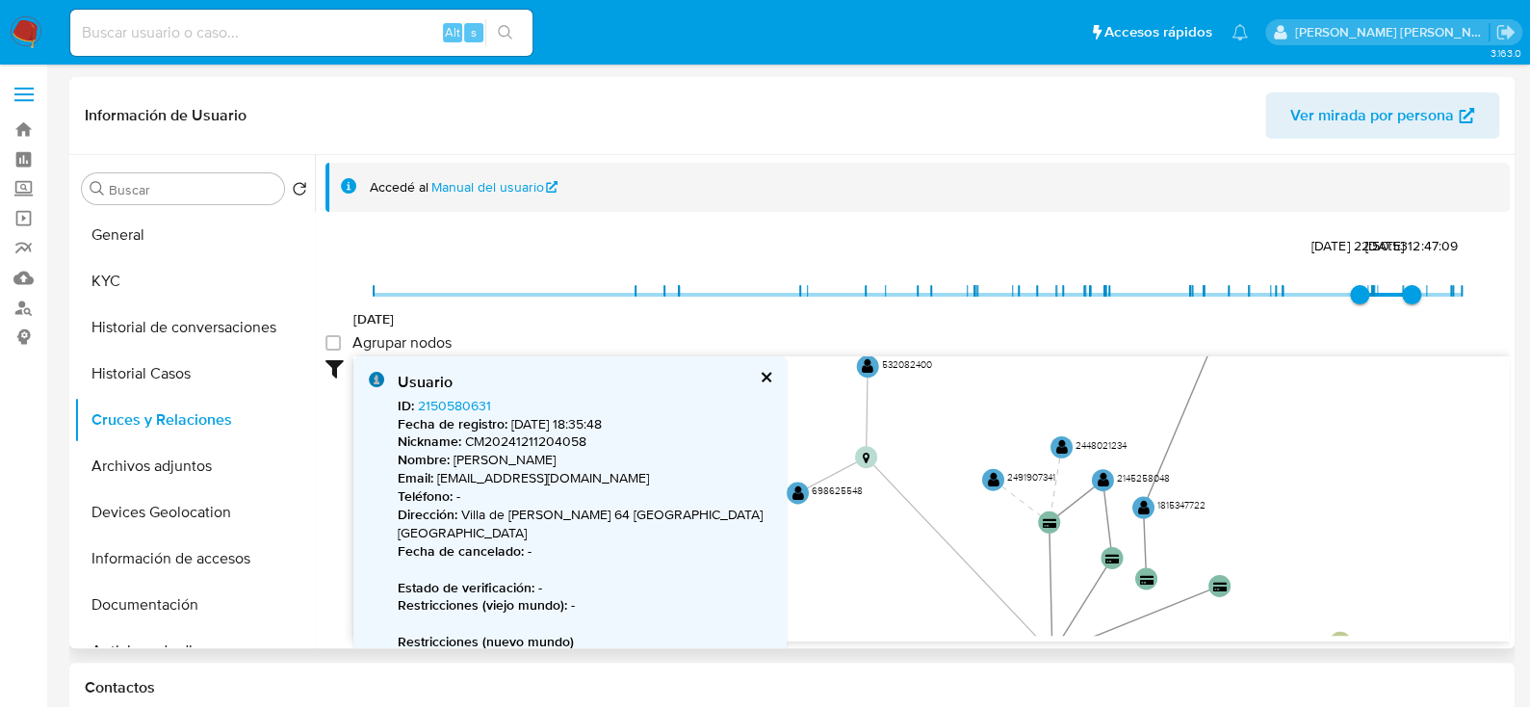
drag, startPoint x: 1328, startPoint y: 469, endPoint x: 1351, endPoint y: 401, distance: 72.2
click at [1351, 401] on icon "device-65566ce401ab5189583317ee  device-641e3a3508813b0019e15b4e  device-688b…" at bounding box center [931, 495] width 1156 height 279
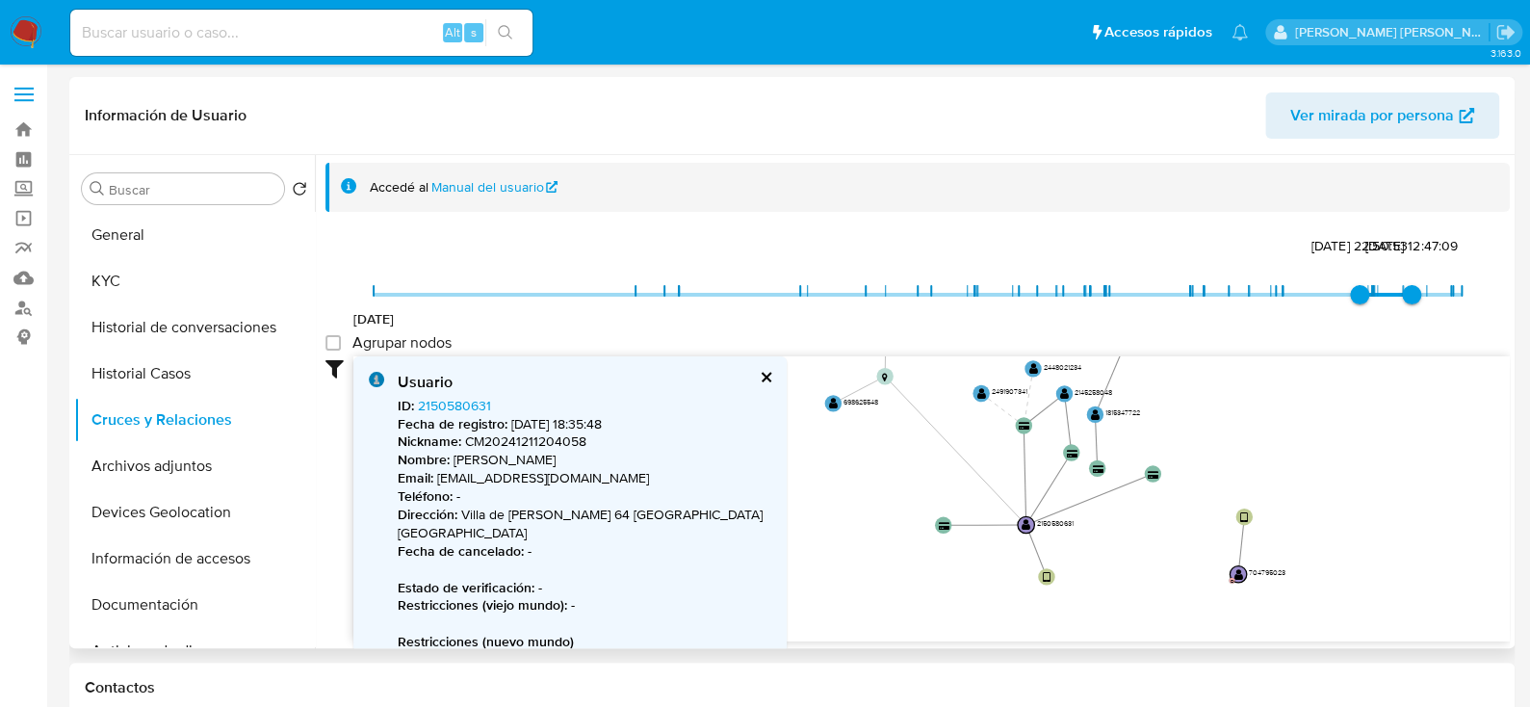
drag, startPoint x: 1240, startPoint y: 569, endPoint x: 1169, endPoint y: 496, distance: 102.1
click at [1169, 496] on icon "device-65566ce401ab5189583317ee  device-641e3a3508813b0019e15b4e  device-688b…" at bounding box center [931, 495] width 1156 height 279
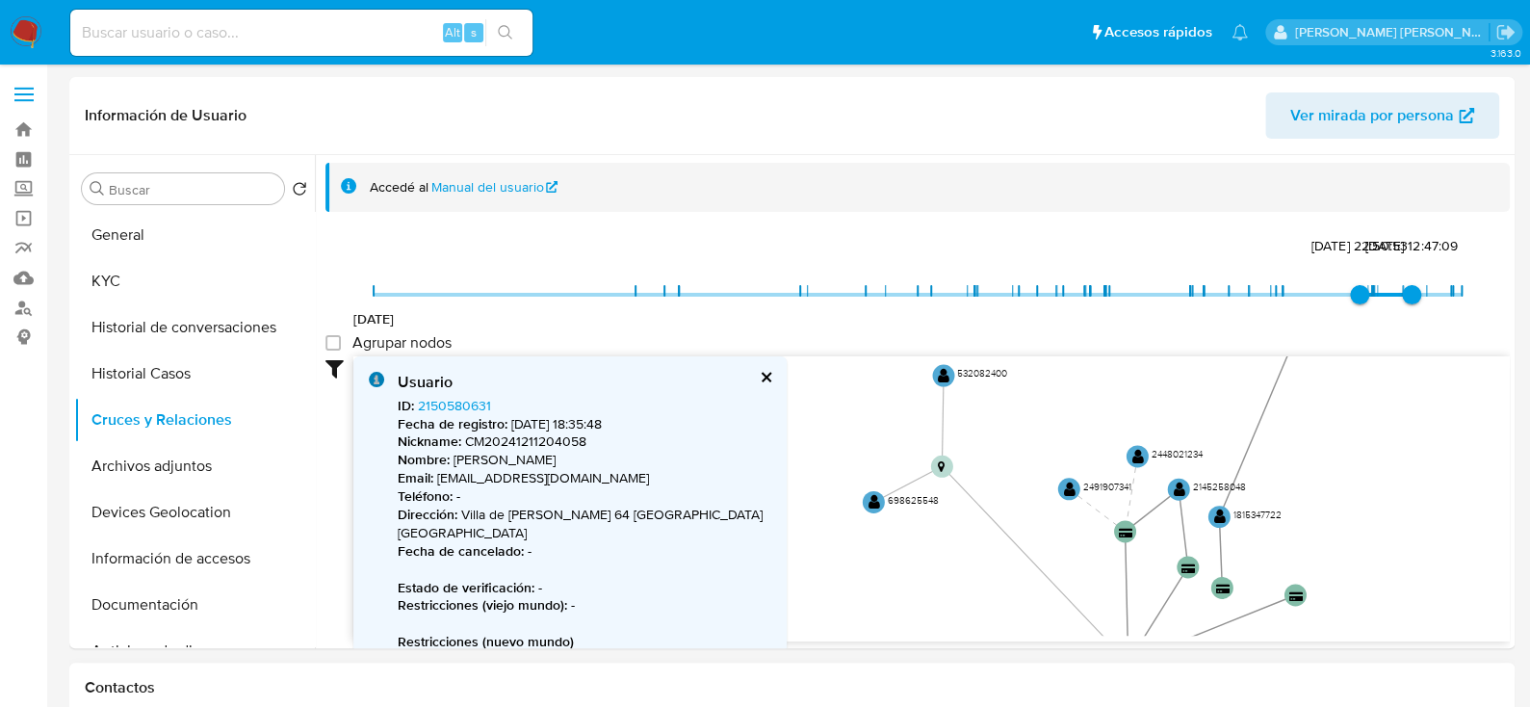
drag, startPoint x: 1138, startPoint y: 522, endPoint x: 1277, endPoint y: 678, distance: 208.7
drag, startPoint x: 1411, startPoint y: 518, endPoint x: 1366, endPoint y: 537, distance: 48.3
click at [1368, 536] on icon "device-65566ce401ab5189583317ee  device-641e3a3508813b0019e15b4e  device-688b…" at bounding box center [931, 495] width 1156 height 279
